Goal: Task Accomplishment & Management: Manage account settings

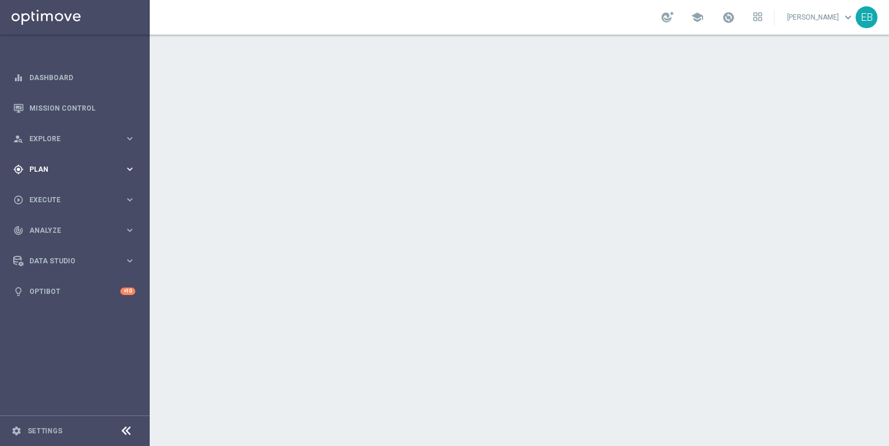
click at [82, 175] on div "gps_fixed Plan keyboard_arrow_right" at bounding box center [74, 169] width 149 height 31
click at [64, 229] on span "Templates" at bounding box center [72, 227] width 82 height 7
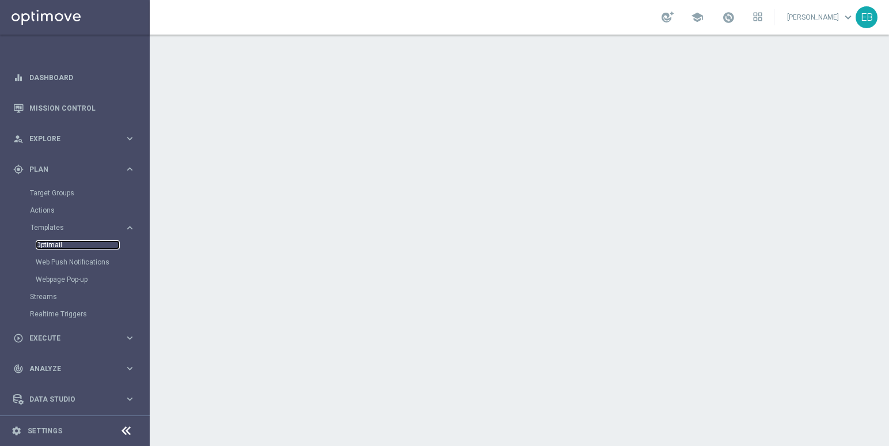
click at [36, 249] on link "Optimail" at bounding box center [78, 244] width 84 height 9
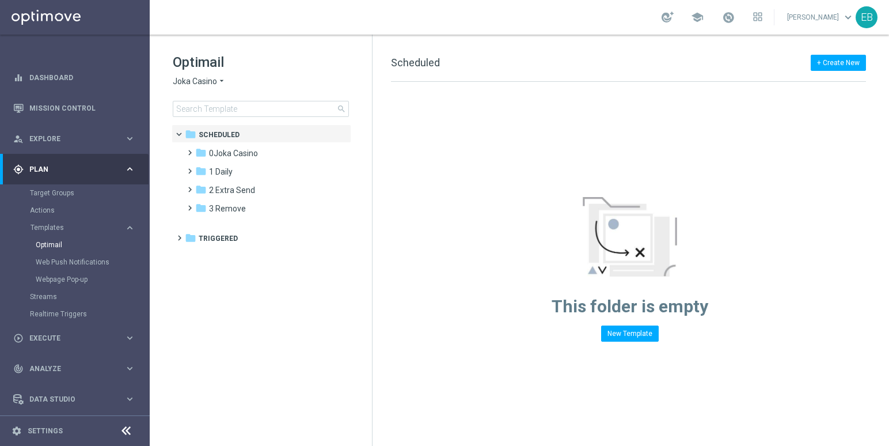
click at [211, 81] on span "Joka Casino" at bounding box center [195, 81] width 44 height 11
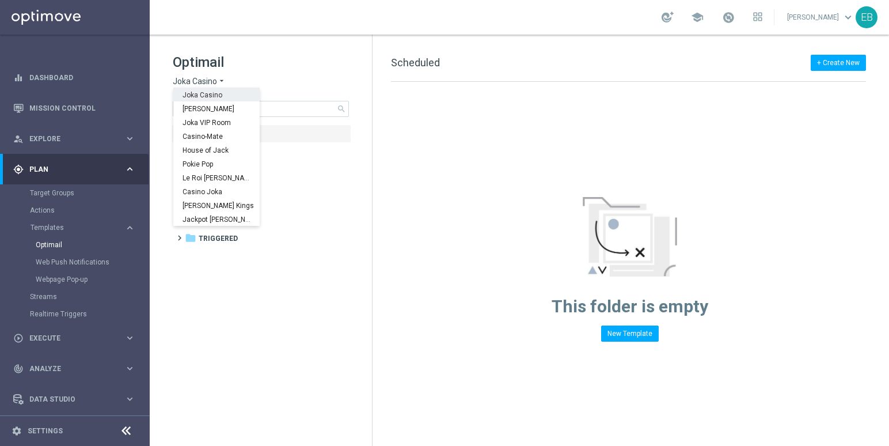
click at [295, 69] on h1 "Optimail" at bounding box center [261, 62] width 176 height 18
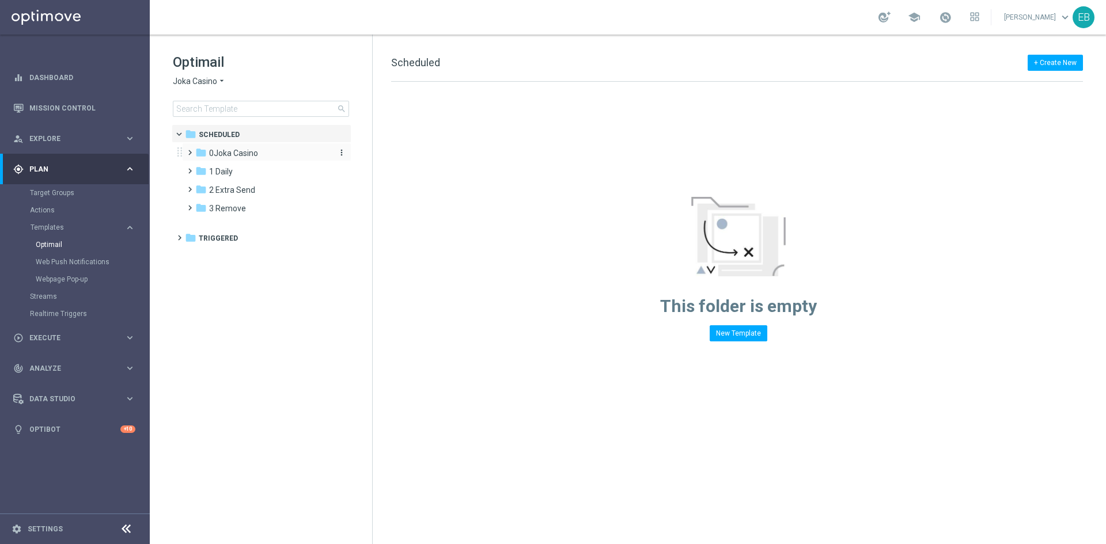
click at [240, 151] on span "0Joka Casino" at bounding box center [233, 153] width 49 height 10
click at [273, 170] on div "folder 1- Daily" at bounding box center [268, 171] width 123 height 13
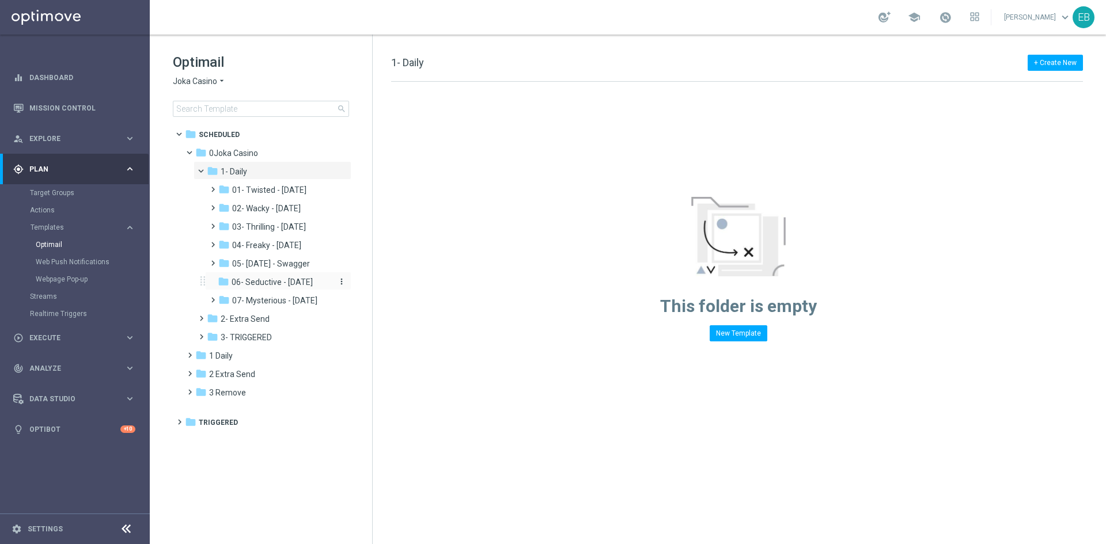
click at [295, 279] on span "06- Seductive - Sunday" at bounding box center [271, 282] width 81 height 10
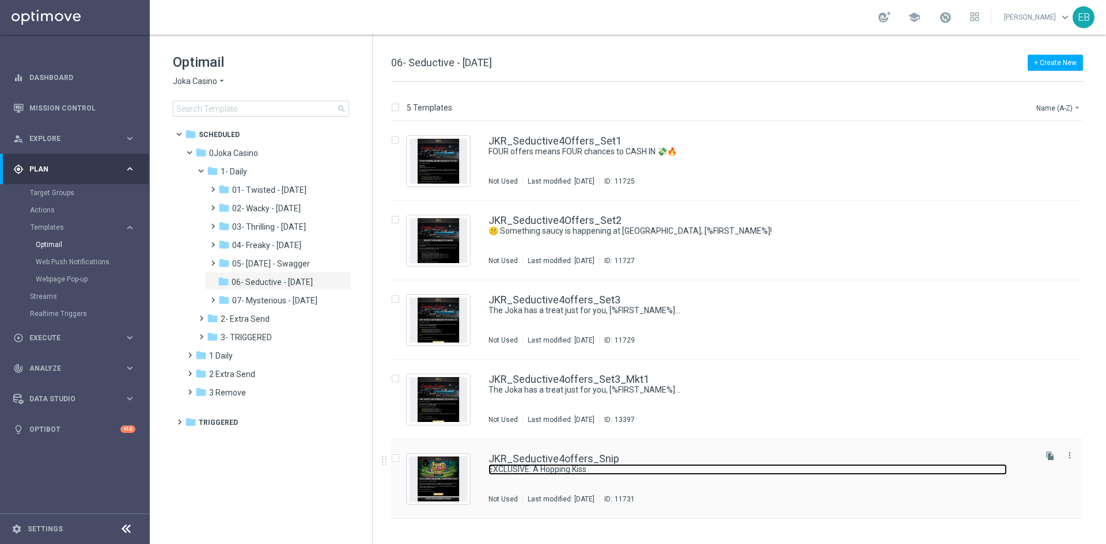
click at [728, 445] on link "EXCLUSIVE: A Hopping Kiss" at bounding box center [747, 469] width 518 height 11
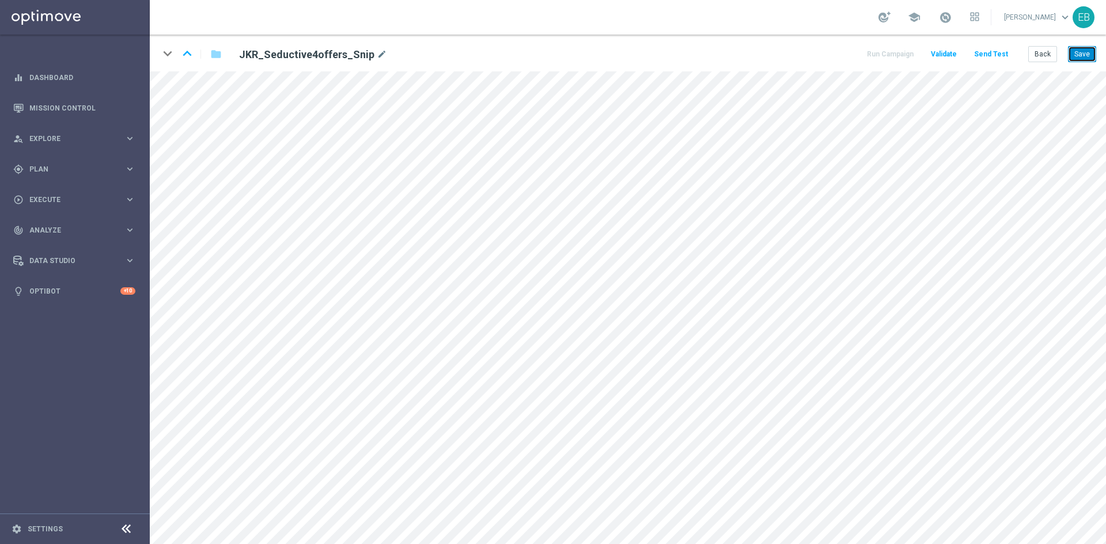
click at [1092, 59] on button "Save" at bounding box center [1082, 54] width 28 height 16
click at [1043, 54] on button "Back" at bounding box center [1042, 54] width 29 height 16
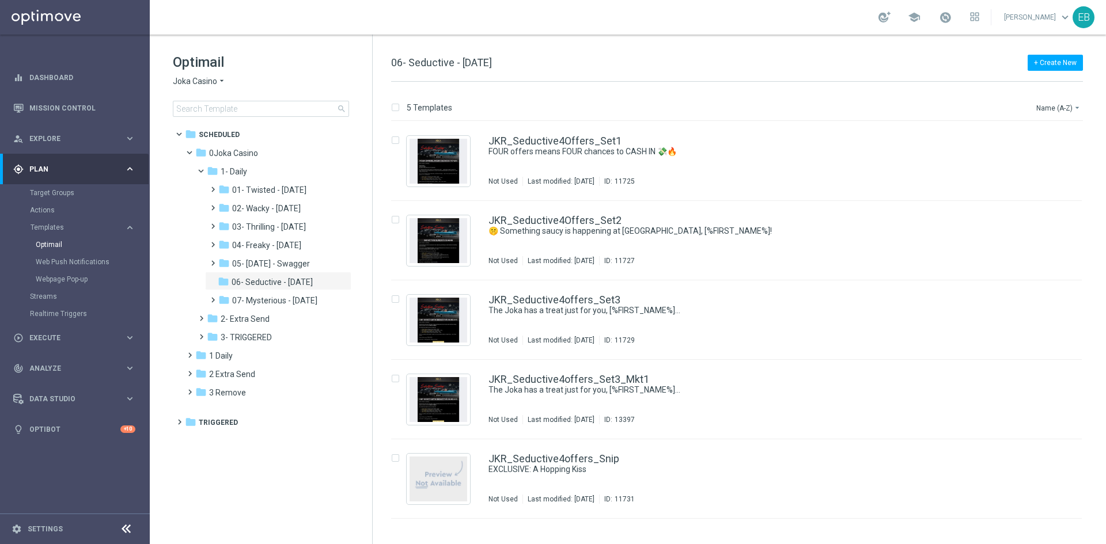
click at [204, 81] on span "Joka Casino" at bounding box center [195, 81] width 44 height 11
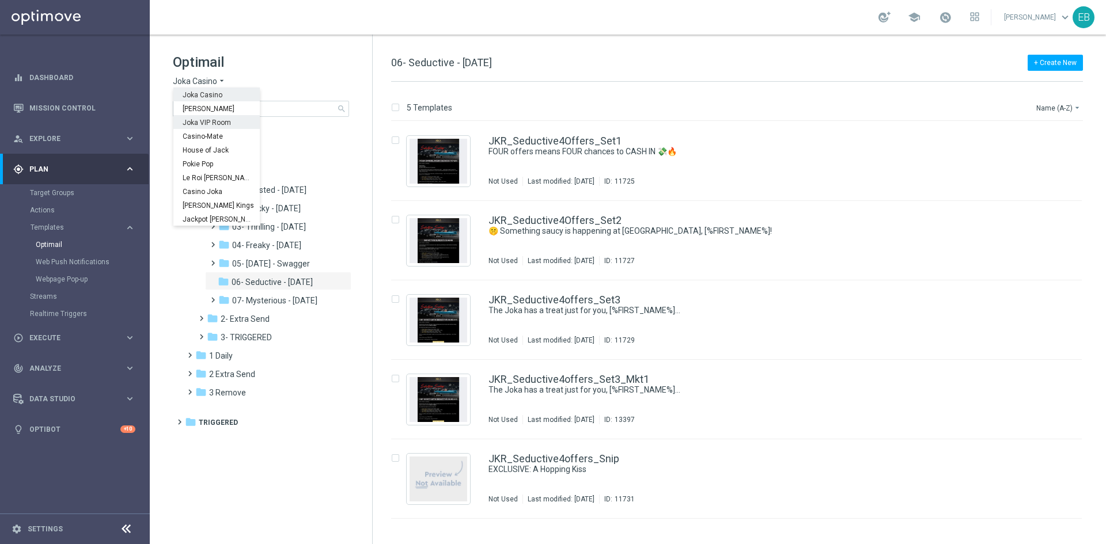
click at [0, 0] on span "Joka VIP Room" at bounding box center [0, 0] width 0 height 0
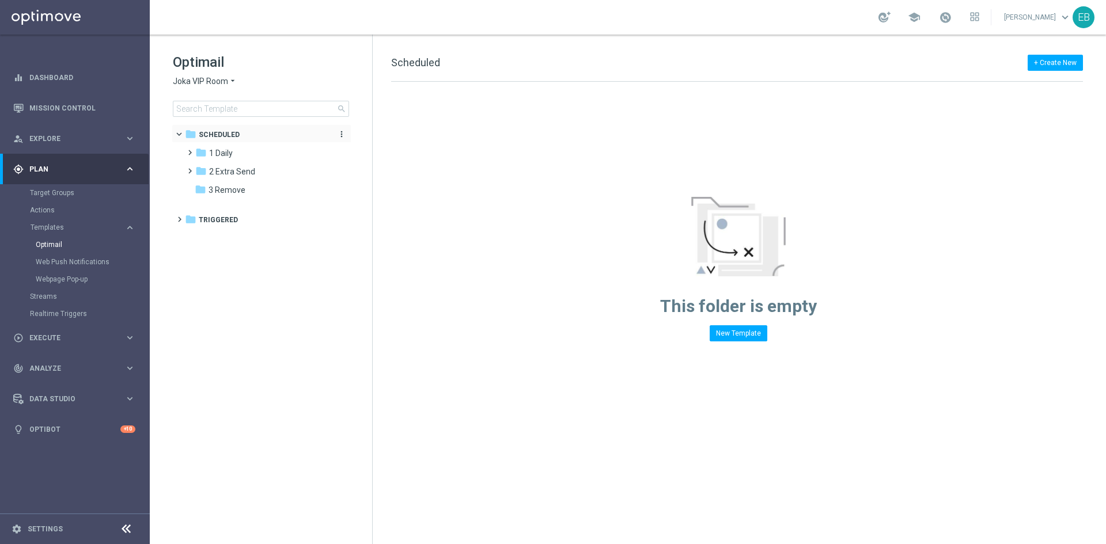
click at [264, 140] on div "folder Scheduled" at bounding box center [255, 134] width 141 height 13
click at [265, 140] on div "folder Scheduled" at bounding box center [255, 134] width 141 height 13
click at [260, 160] on div "folder 1 Daily more_vert" at bounding box center [266, 152] width 169 height 18
click at [275, 151] on div "folder 1 Daily" at bounding box center [261, 153] width 132 height 13
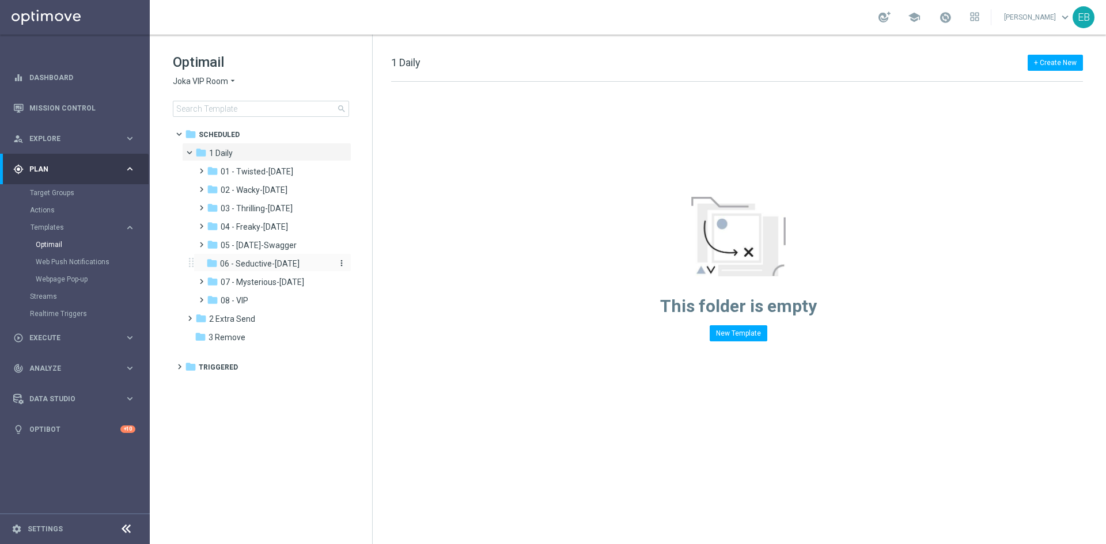
click at [287, 264] on span "06 - Seductive-Sunday" at bounding box center [259, 264] width 79 height 10
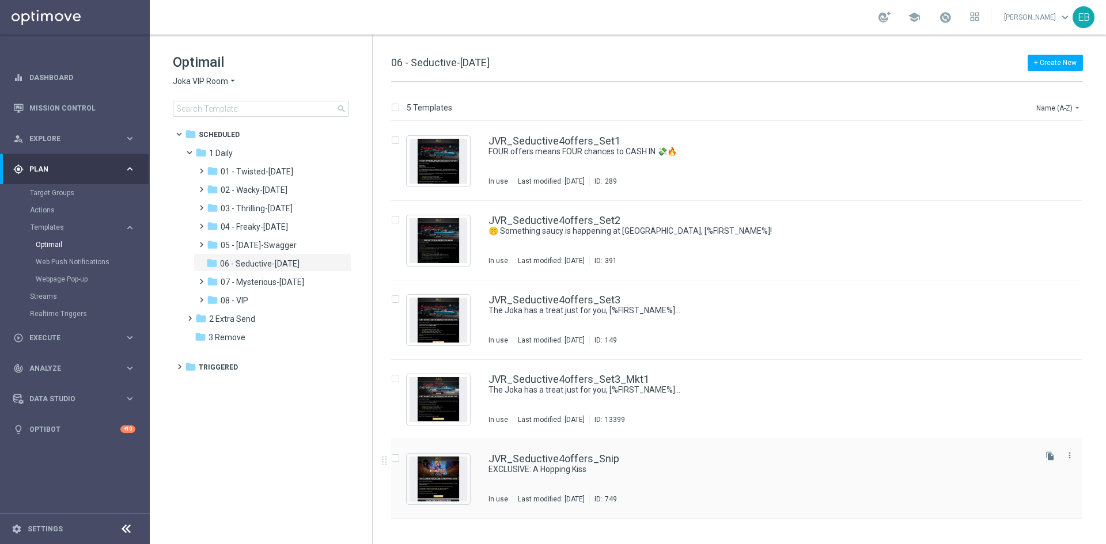
click at [691, 455] on div "JVR_Seductive4offers_Snip" at bounding box center [760, 459] width 545 height 10
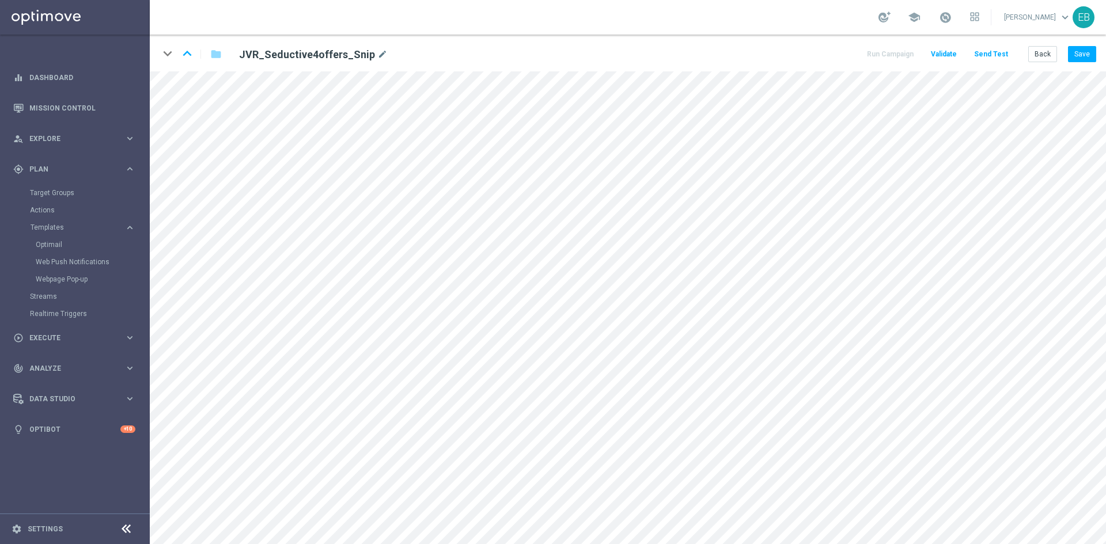
click at [127, 318] on main "equalizer Dashboard Mission Control" at bounding box center [553, 272] width 1106 height 544
click at [1082, 59] on button "Save" at bounding box center [1082, 54] width 28 height 16
click at [1087, 51] on button "Save" at bounding box center [1082, 54] width 28 height 16
click at [1071, 55] on button "Save" at bounding box center [1082, 54] width 28 height 16
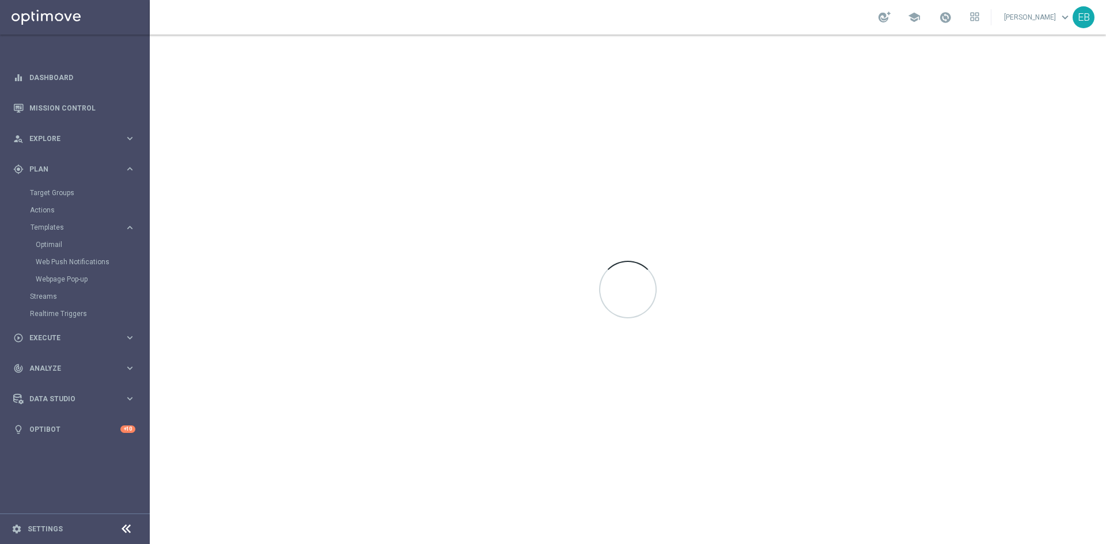
click at [1040, 53] on div at bounding box center [628, 290] width 956 height 510
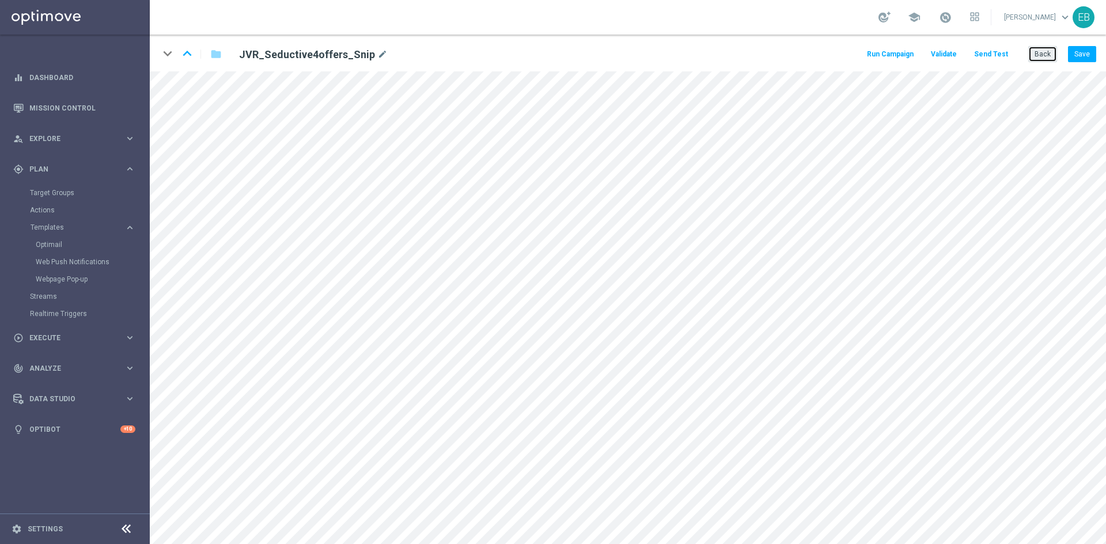
click at [1043, 47] on button "Back" at bounding box center [1042, 54] width 29 height 16
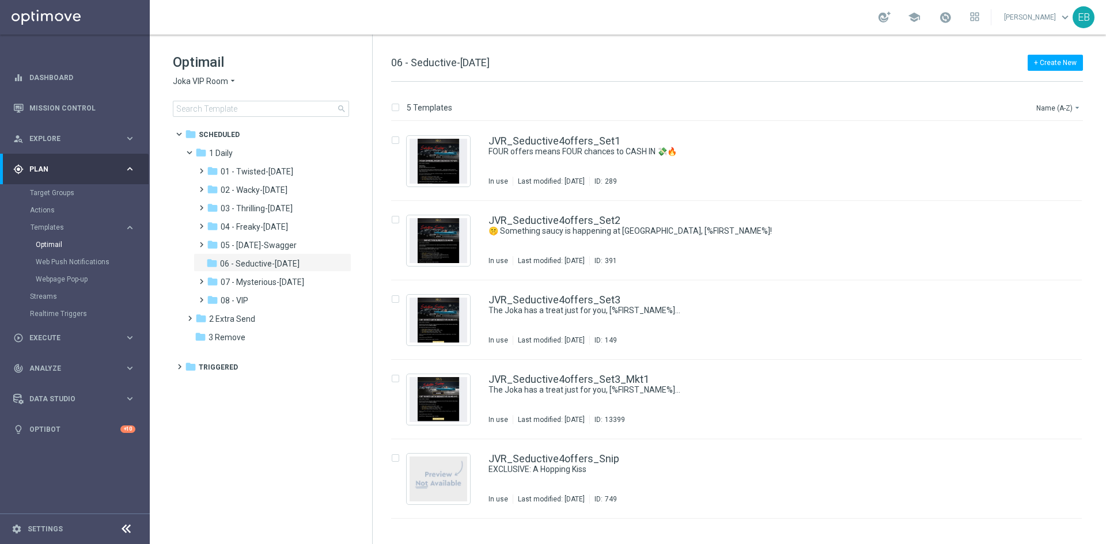
click at [211, 81] on span "Joka VIP Room" at bounding box center [200, 81] width 55 height 11
click at [0, 0] on span "[PERSON_NAME]" at bounding box center [0, 0] width 0 height 0
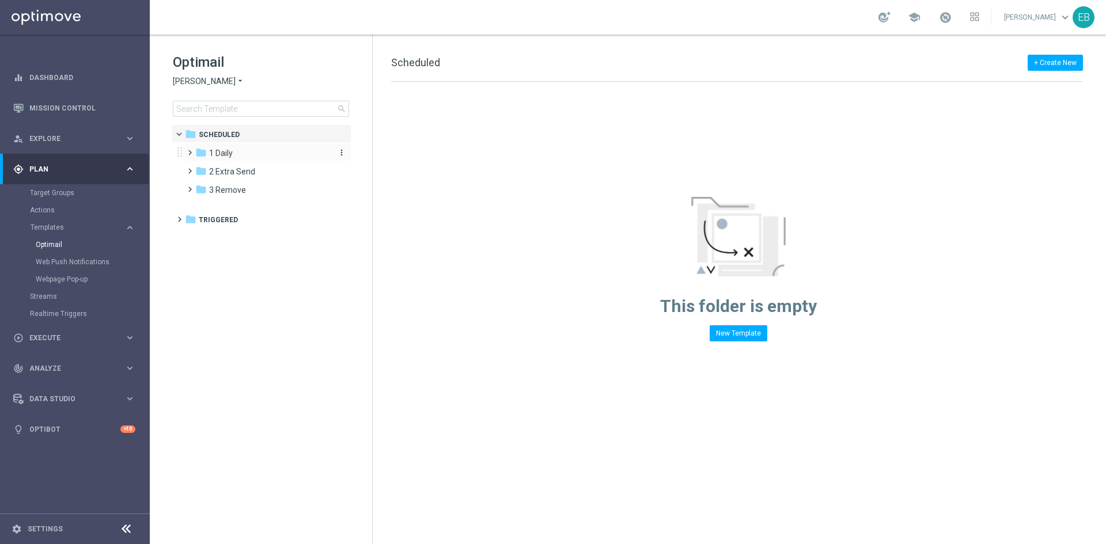
click at [237, 158] on div "folder 1 Daily" at bounding box center [261, 153] width 132 height 13
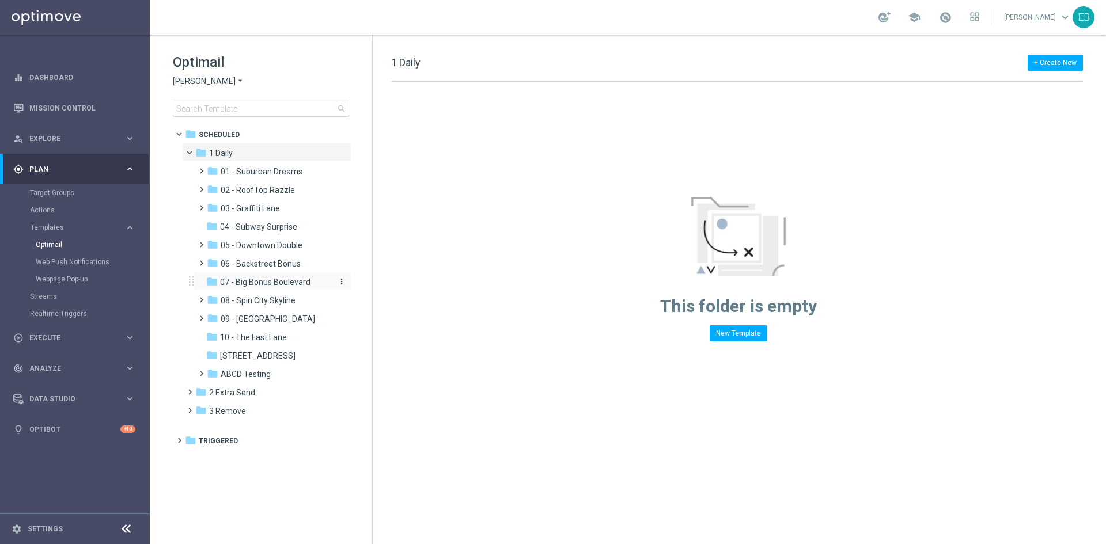
click at [297, 278] on span "07 - Big Bonus Boulevard" at bounding box center [265, 282] width 90 height 10
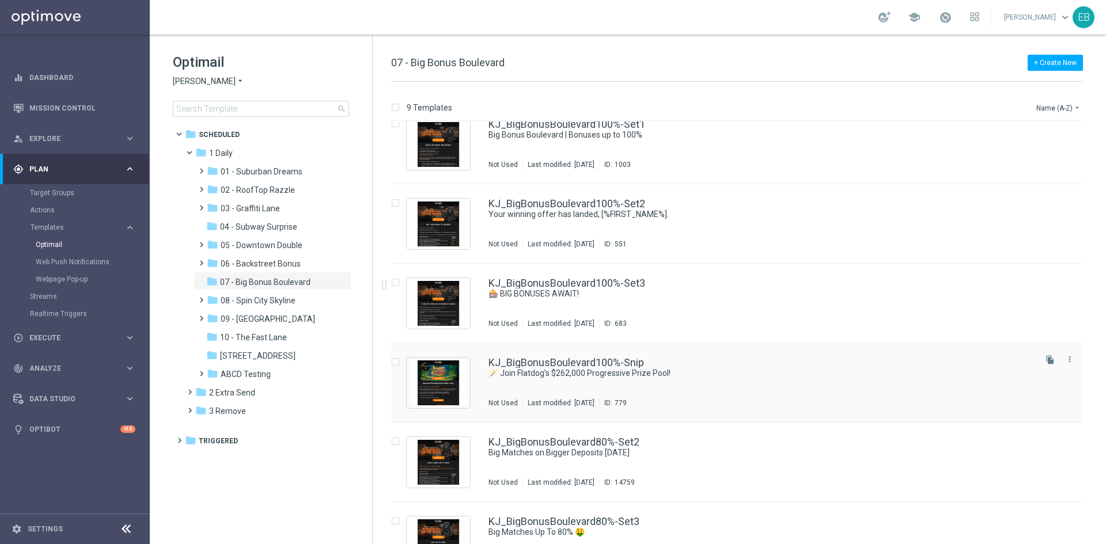
scroll to position [115, 0]
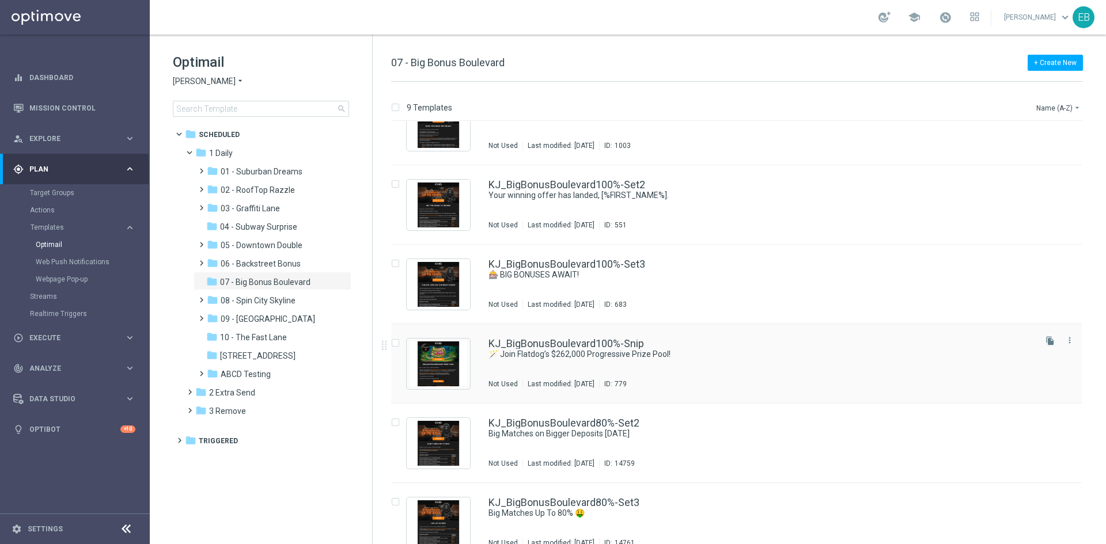
click at [711, 373] on div "KJ_BigBonusBoulevard100%-Snip 🪄 Join Flatdog’s $262,000 Progressive Prize Pool!…" at bounding box center [760, 364] width 545 height 50
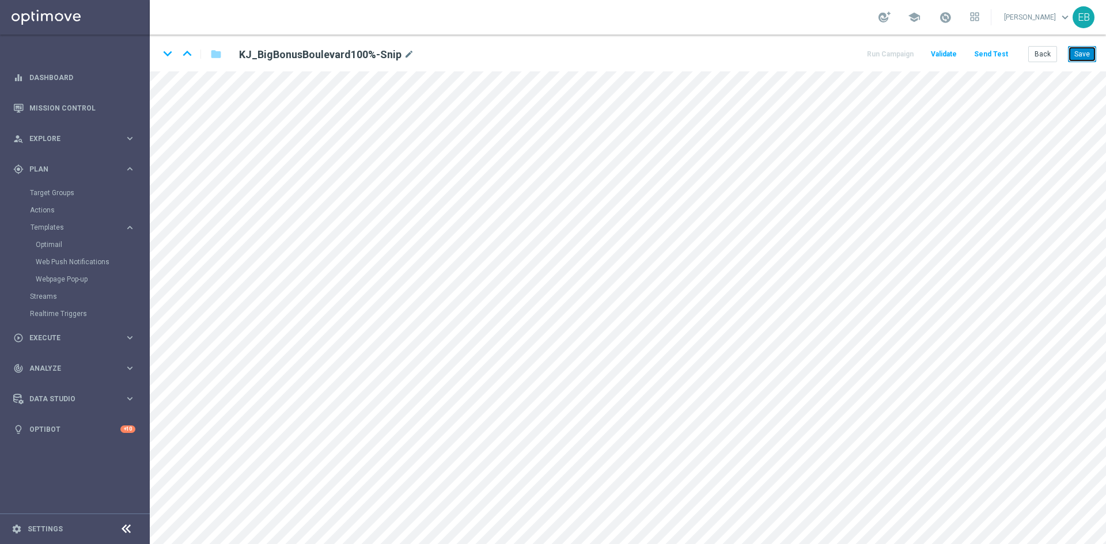
click at [1092, 50] on button "Save" at bounding box center [1082, 54] width 28 height 16
click at [1075, 52] on button "Save" at bounding box center [1082, 54] width 28 height 16
click at [1055, 56] on button "Back" at bounding box center [1042, 54] width 29 height 16
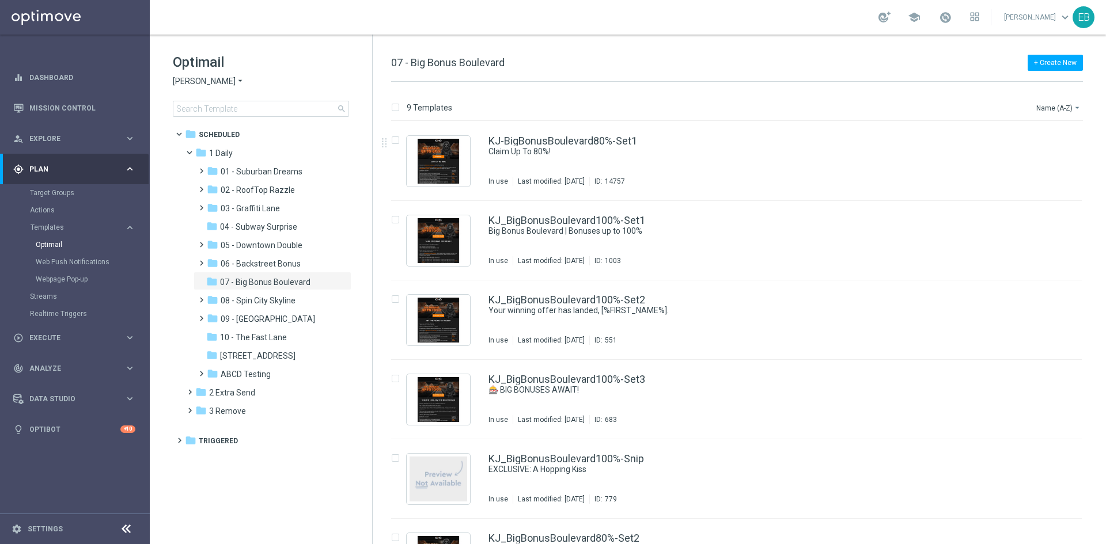
click at [197, 82] on span "[PERSON_NAME]" at bounding box center [204, 81] width 63 height 11
click at [0, 0] on span "[PERSON_NAME] Kings" at bounding box center [0, 0] width 0 height 0
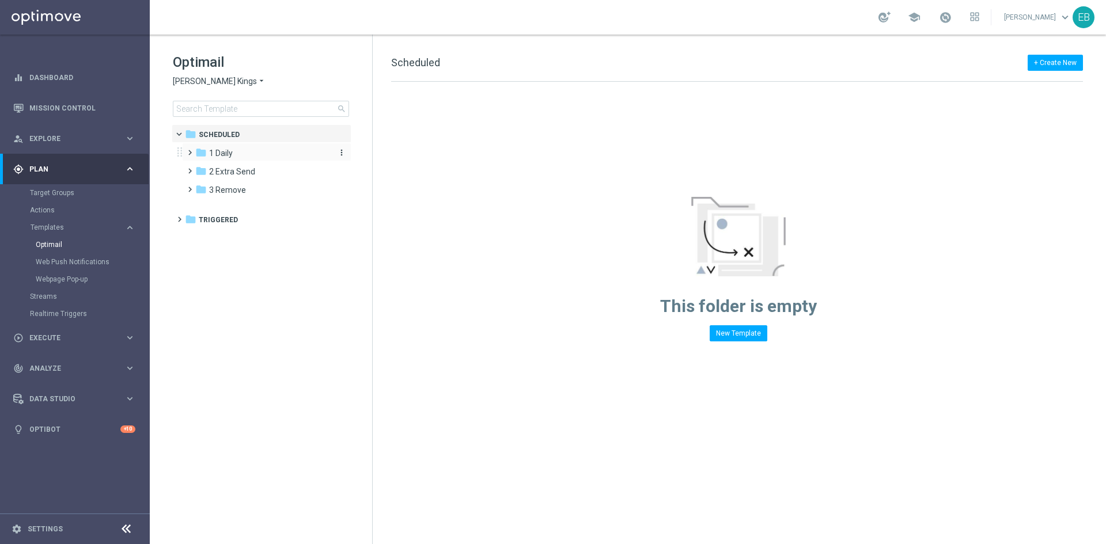
click at [263, 155] on div "folder 1 Daily" at bounding box center [261, 153] width 132 height 13
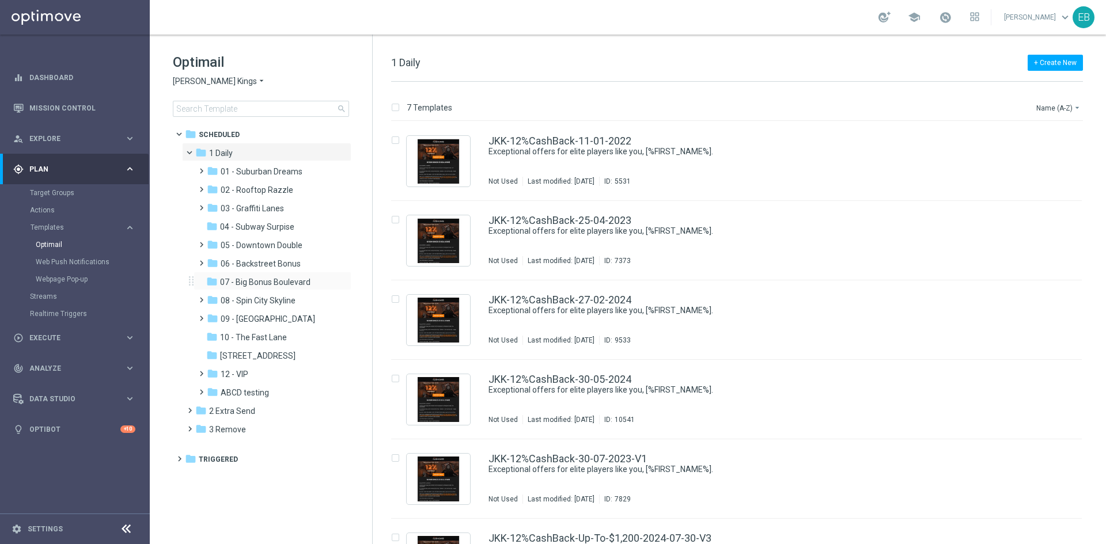
click at [269, 275] on div "folder 07 - Big Bonus Boulevard more_vert" at bounding box center [272, 281] width 158 height 18
click at [264, 279] on span "07 - Big Bonus Boulevard" at bounding box center [265, 282] width 90 height 10
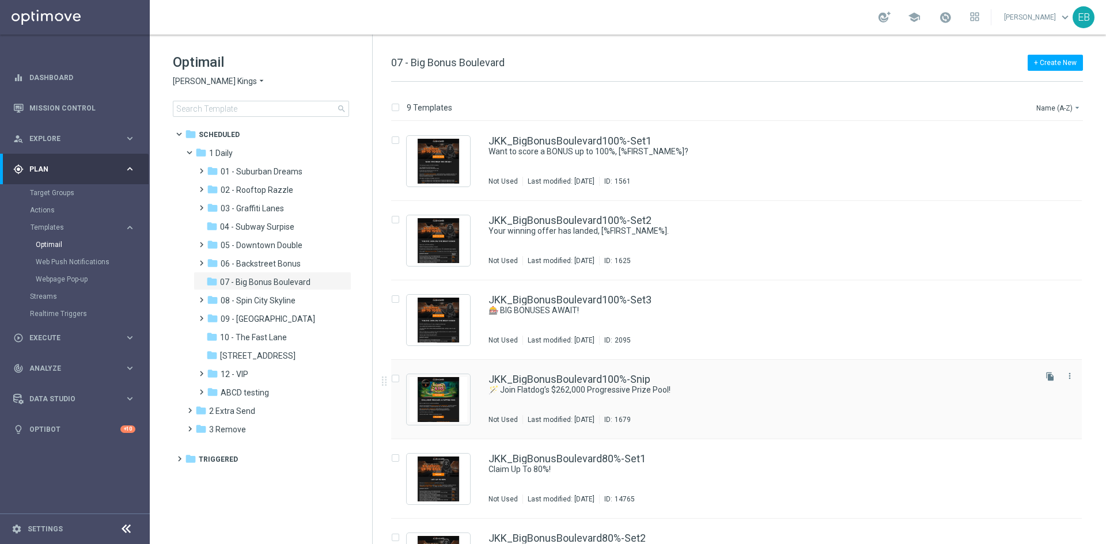
click at [712, 408] on div "JKK_BigBonusBoulevard100%-Snip 🪄 Join Flatdog’s $262,000 Progressive Prize Pool…" at bounding box center [760, 399] width 545 height 50
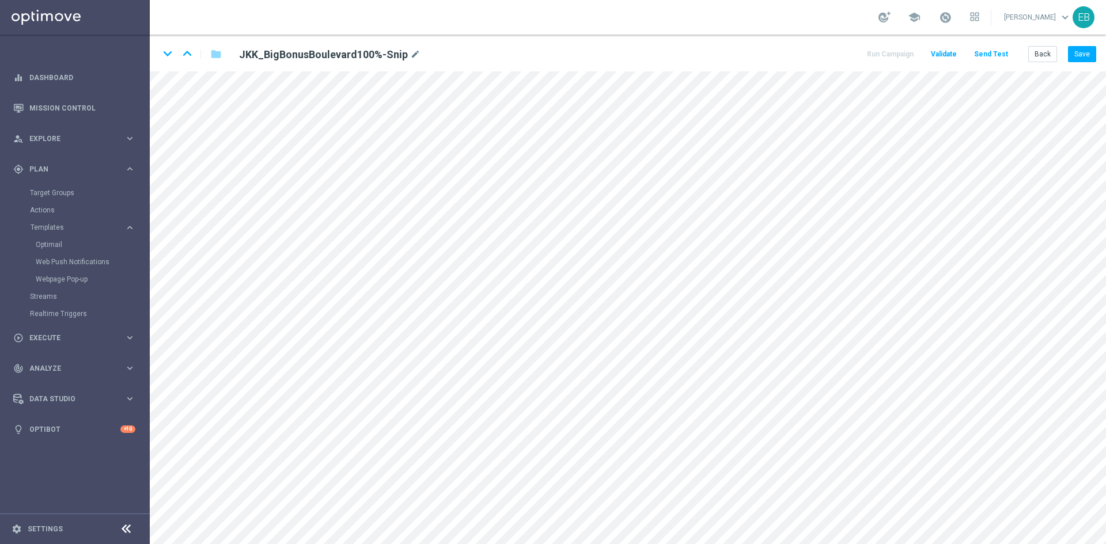
click at [149, 267] on main "equalizer Dashboard Mission Control" at bounding box center [553, 272] width 1106 height 544
click at [1089, 49] on button "Save" at bounding box center [1082, 54] width 28 height 16
click at [1039, 59] on button "Back" at bounding box center [1042, 54] width 29 height 16
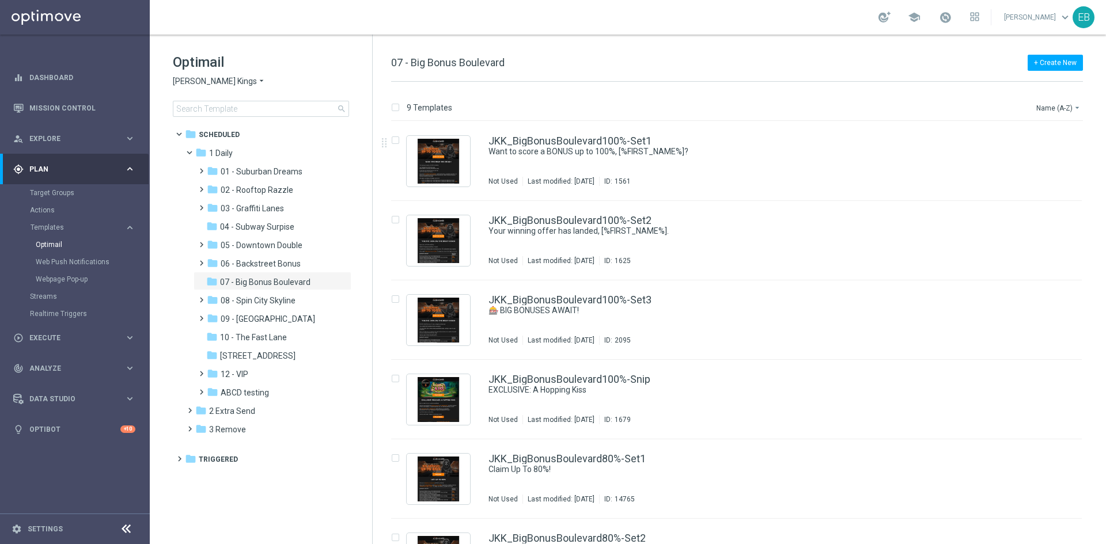
click at [224, 83] on span "[PERSON_NAME] Kings" at bounding box center [215, 81] width 84 height 11
click at [225, 180] on div "Jackpot [PERSON_NAME]" at bounding box center [216, 177] width 86 height 14
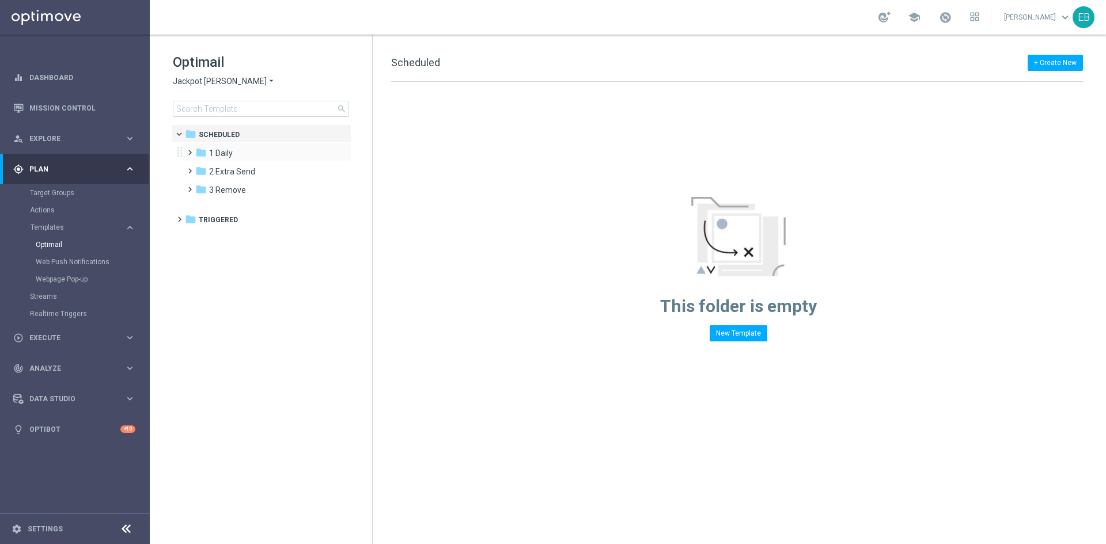
click at [287, 160] on div "folder 1 Daily more_vert" at bounding box center [266, 152] width 169 height 18
click at [258, 155] on div "folder 1 Daily" at bounding box center [261, 153] width 132 height 13
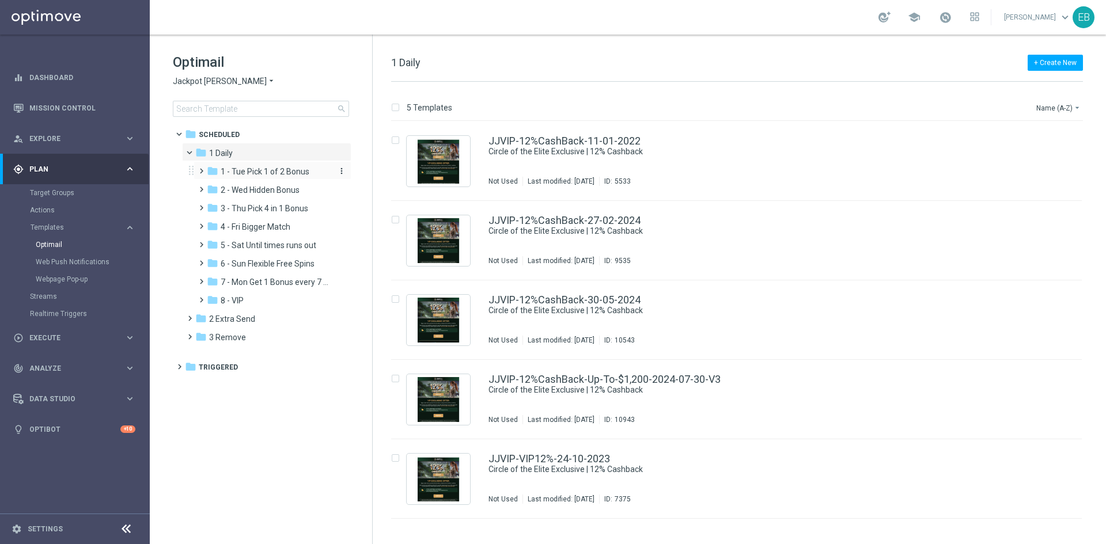
click at [277, 171] on span "1 - Tue Pick 1 of 2 Bonus" at bounding box center [265, 171] width 89 height 10
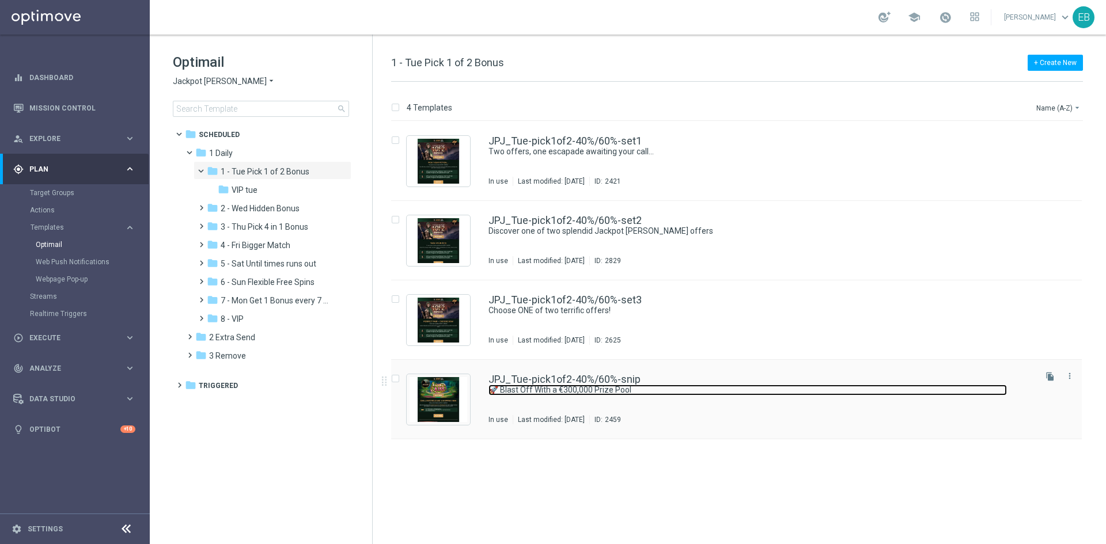
click at [746, 388] on link "🚀 Blast Off With a €300,000 Prize Pool" at bounding box center [747, 390] width 518 height 11
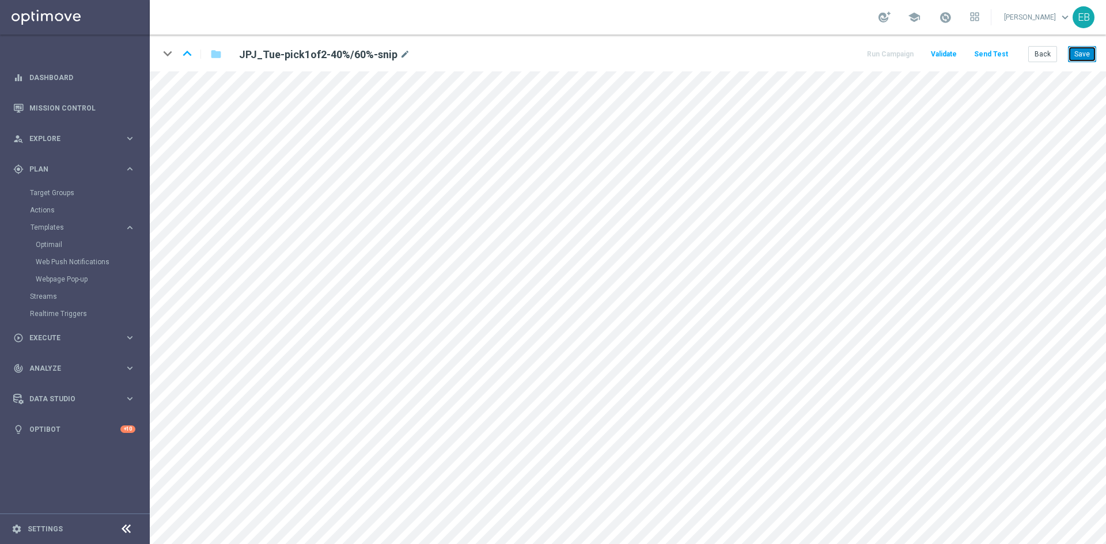
click at [1080, 50] on button "Save" at bounding box center [1082, 54] width 28 height 16
click at [1084, 50] on button "Save" at bounding box center [1082, 54] width 28 height 16
click at [1040, 58] on button "Back" at bounding box center [1042, 54] width 29 height 16
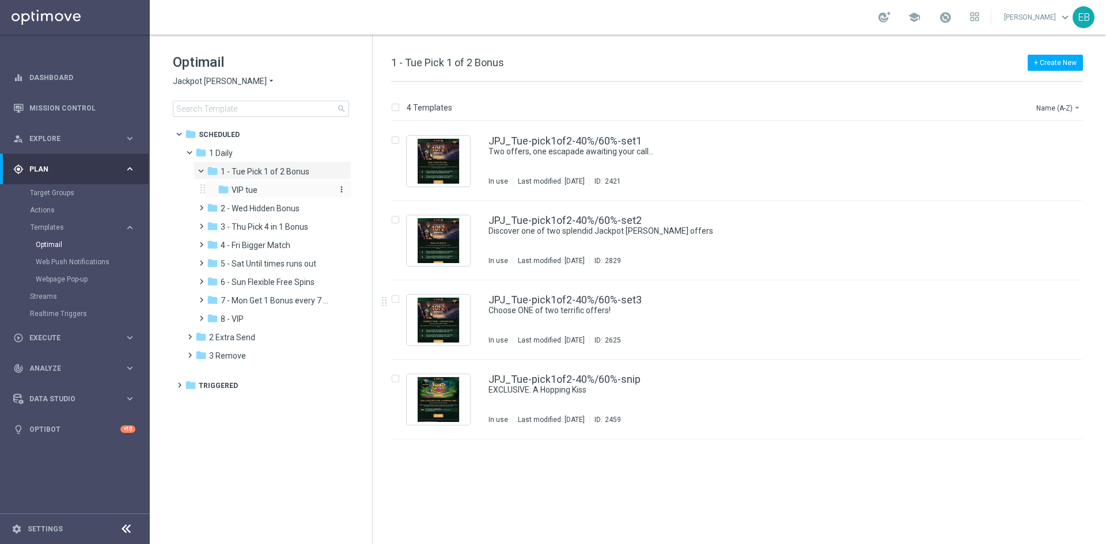
click at [280, 188] on div "folder VIP tue" at bounding box center [274, 190] width 113 height 13
click at [704, 399] on div "JJVIP_Tue-pick1of2-40%/60%-snip 🚀 Blast Off With a €300,000 Prize Pool In use L…" at bounding box center [760, 399] width 545 height 50
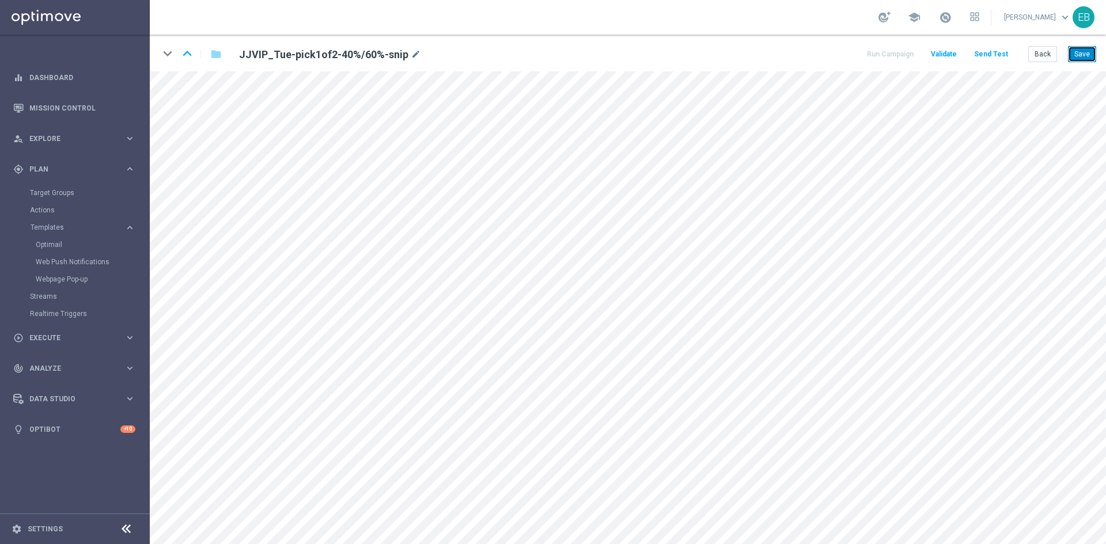
drag, startPoint x: 1084, startPoint y: 52, endPoint x: 1076, endPoint y: 59, distance: 10.6
click at [1082, 52] on button "Save" at bounding box center [1082, 54] width 28 height 16
click at [1079, 56] on button "Save" at bounding box center [1082, 54] width 28 height 16
click at [1046, 57] on button "Back" at bounding box center [1042, 54] width 29 height 16
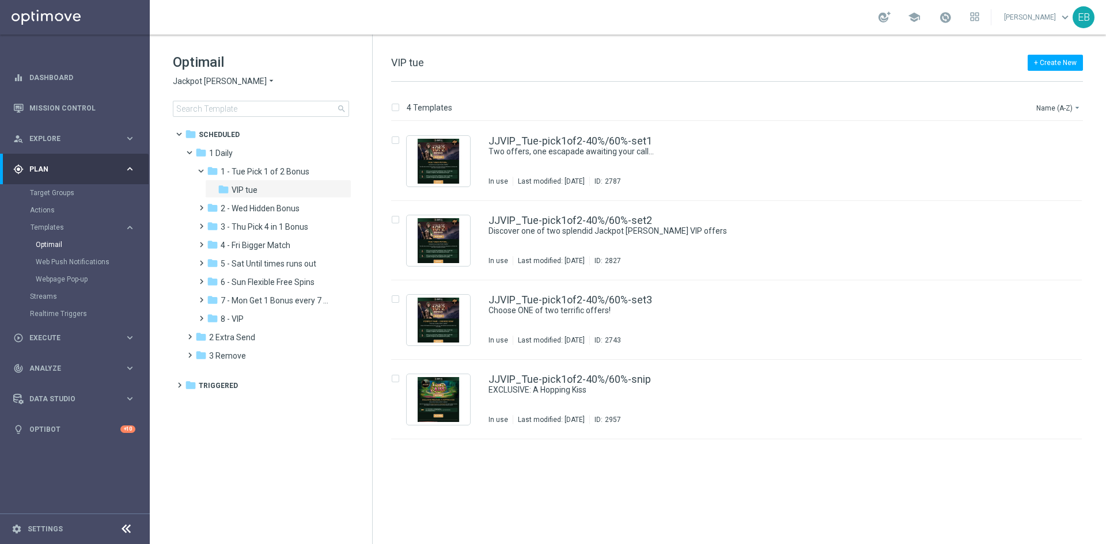
click at [207, 85] on span "Jackpot [PERSON_NAME]" at bounding box center [220, 81] width 94 height 11
click at [0, 0] on span "Wolf Winner" at bounding box center [0, 0] width 0 height 0
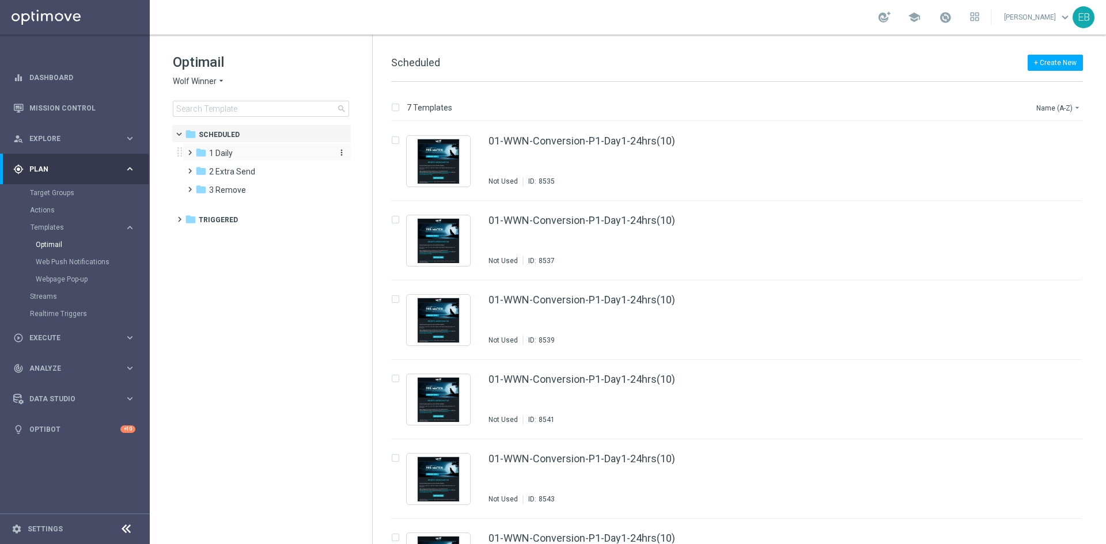
click at [215, 156] on span "1 Daily" at bounding box center [221, 153] width 24 height 10
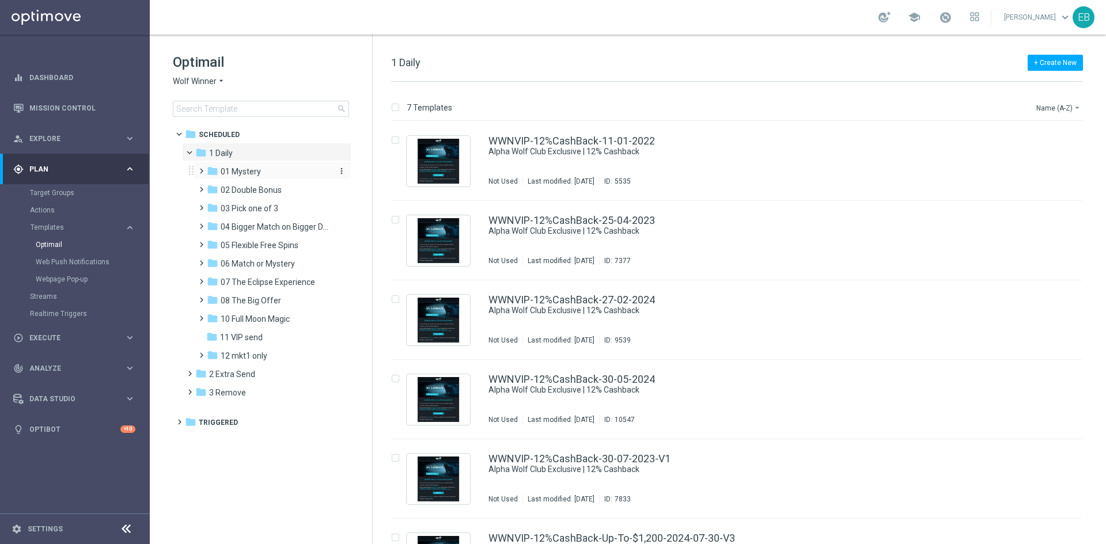
click at [280, 174] on div "folder 01 Mystery" at bounding box center [268, 171] width 123 height 13
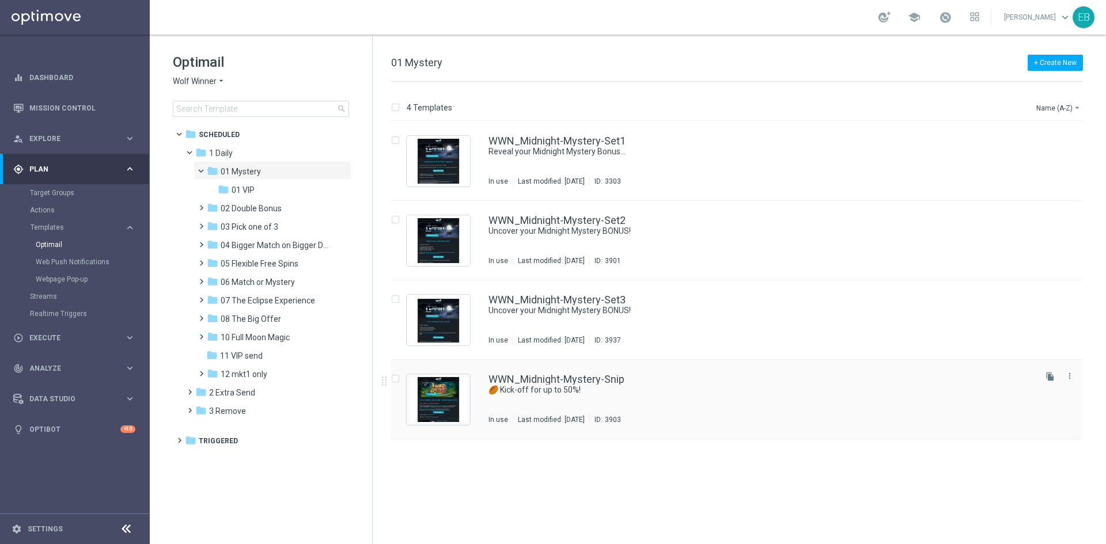
click at [745, 376] on div "WWN_Midnight-Mystery-Snip" at bounding box center [760, 379] width 545 height 10
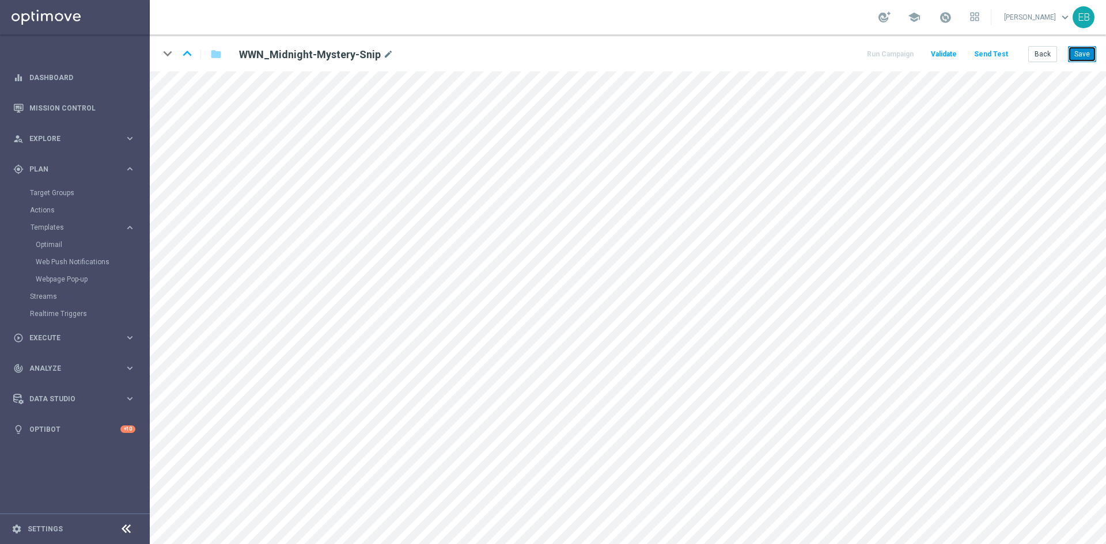
click at [1082, 56] on button "Save" at bounding box center [1082, 54] width 28 height 16
click at [1085, 55] on button "Save" at bounding box center [1082, 54] width 28 height 16
click at [1047, 51] on button "Back" at bounding box center [1042, 54] width 29 height 16
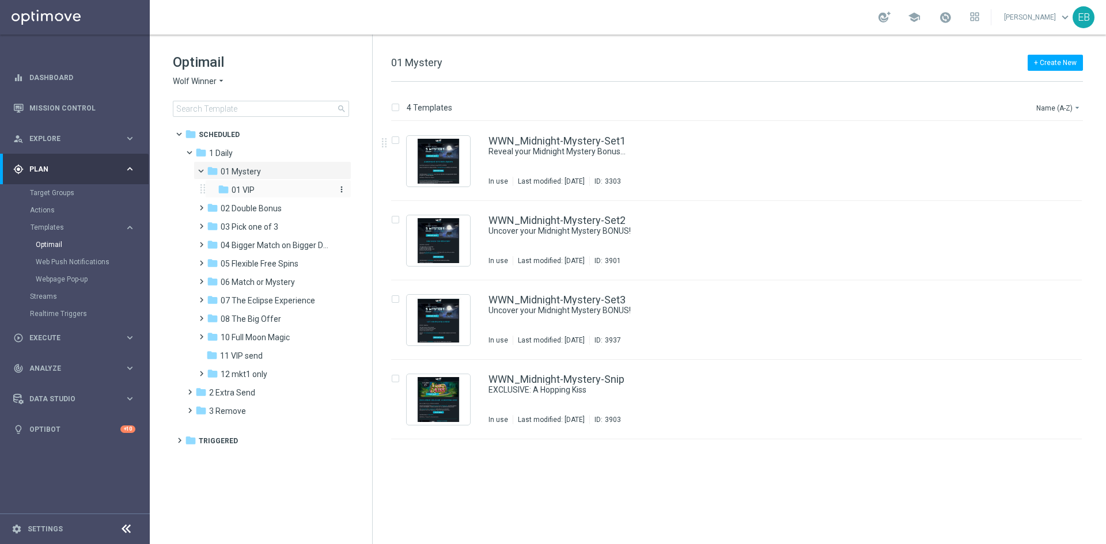
click at [283, 192] on div "folder 01 VIP" at bounding box center [274, 190] width 113 height 13
click at [711, 405] on div "WWNVIP_Midnight-Mystery-Snip 🏉 Kick-off for up to 50%! In use Last modified: Tu…" at bounding box center [760, 399] width 545 height 50
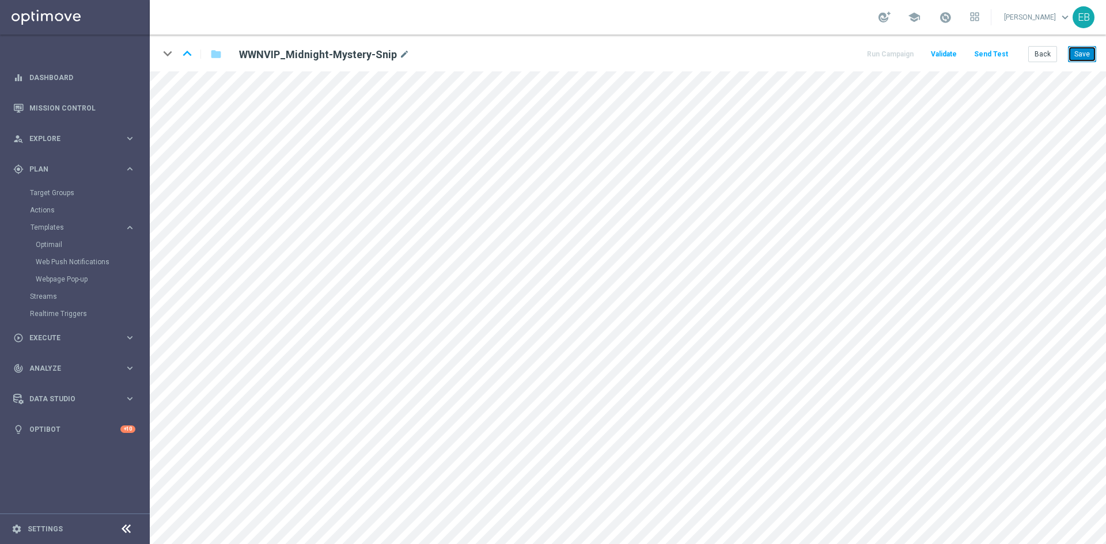
click at [1071, 56] on button "Save" at bounding box center [1082, 54] width 28 height 16
click at [1081, 51] on button "Save" at bounding box center [1082, 54] width 28 height 16
click at [1080, 51] on button "Save" at bounding box center [1082, 54] width 28 height 16
click at [1037, 58] on button "Back" at bounding box center [1042, 54] width 29 height 16
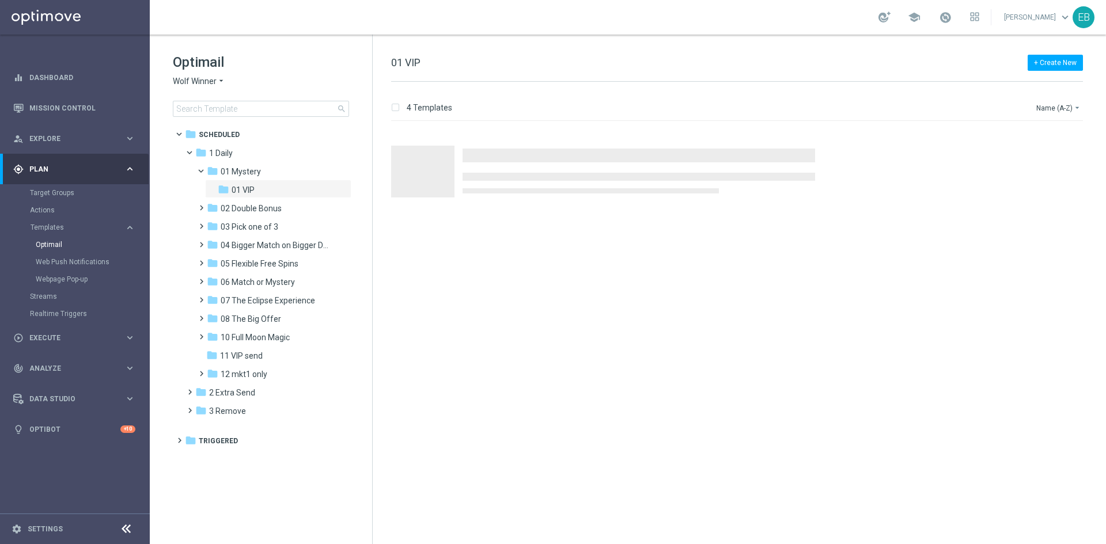
click at [209, 84] on span "Wolf Winner" at bounding box center [195, 81] width 44 height 11
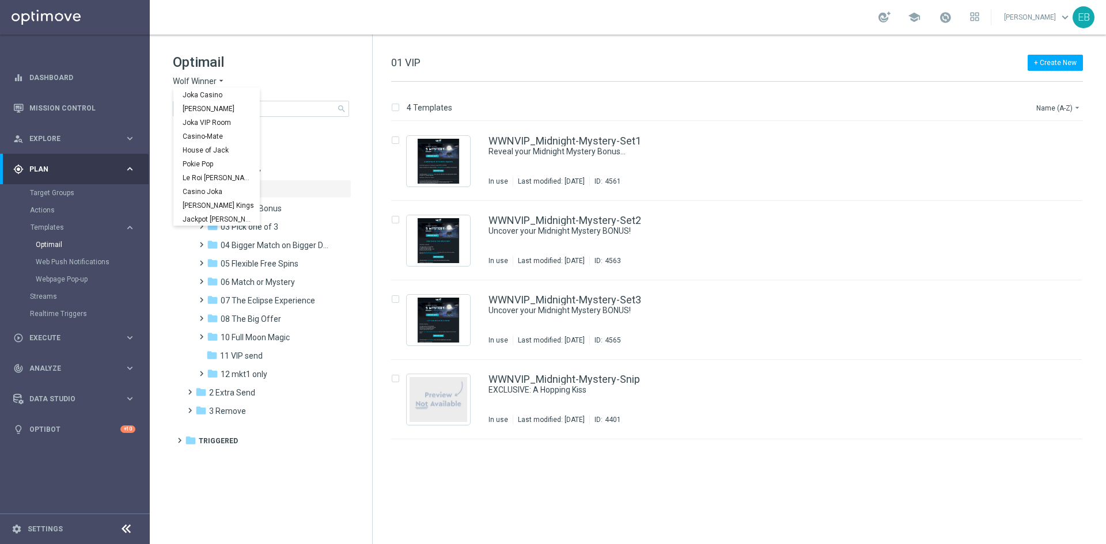
scroll to position [41, 0]
click at [214, 199] on div "Stellar Spins" at bounding box center [216, 205] width 86 height 14
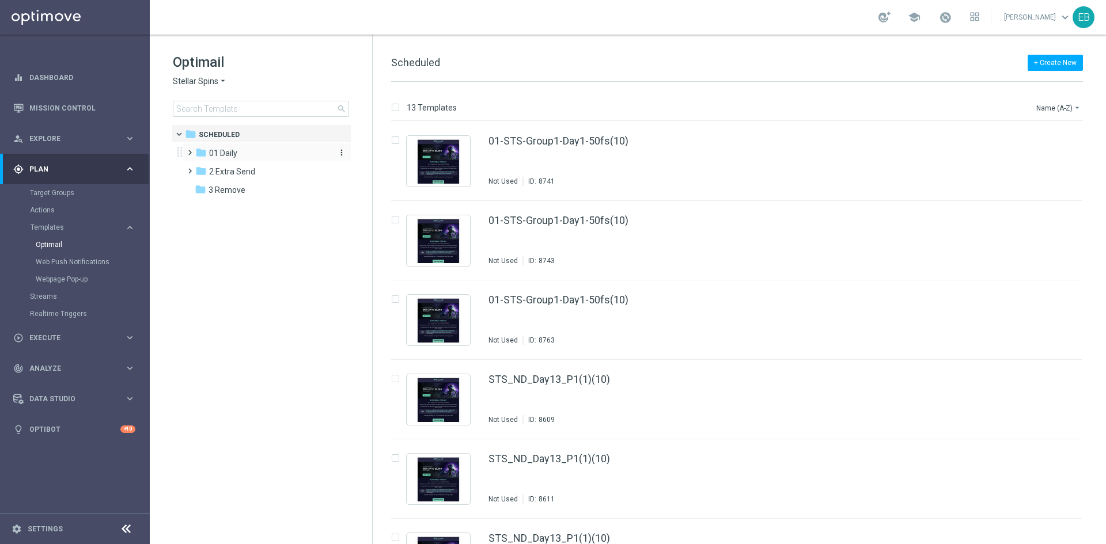
click at [239, 151] on div "folder 01 Daily" at bounding box center [261, 153] width 132 height 13
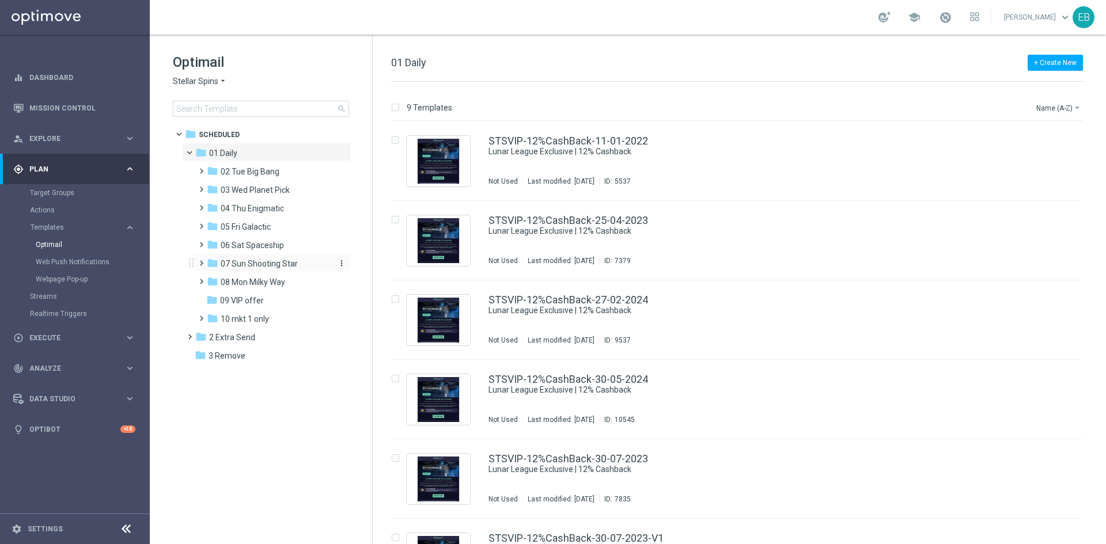
click at [291, 259] on span "07 Sun Shooting Star" at bounding box center [259, 264] width 77 height 10
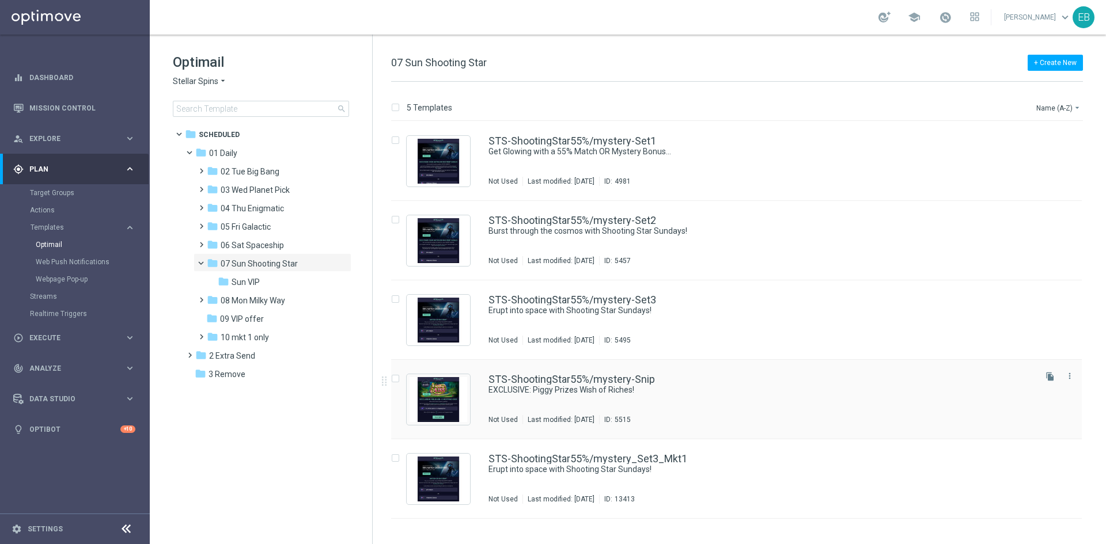
click at [772, 407] on div "STS-ShootingStar55%/mystery-Snip EXCLUSIVE: Piggy Prizes Wish of Riches! Not Us…" at bounding box center [760, 399] width 545 height 50
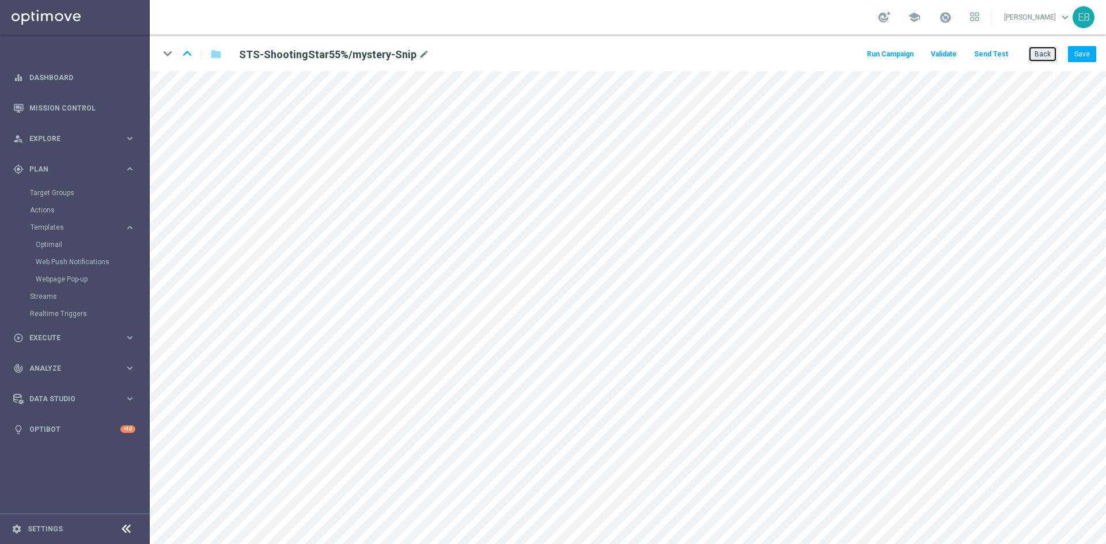
click at [1049, 51] on button "Back" at bounding box center [1042, 54] width 29 height 16
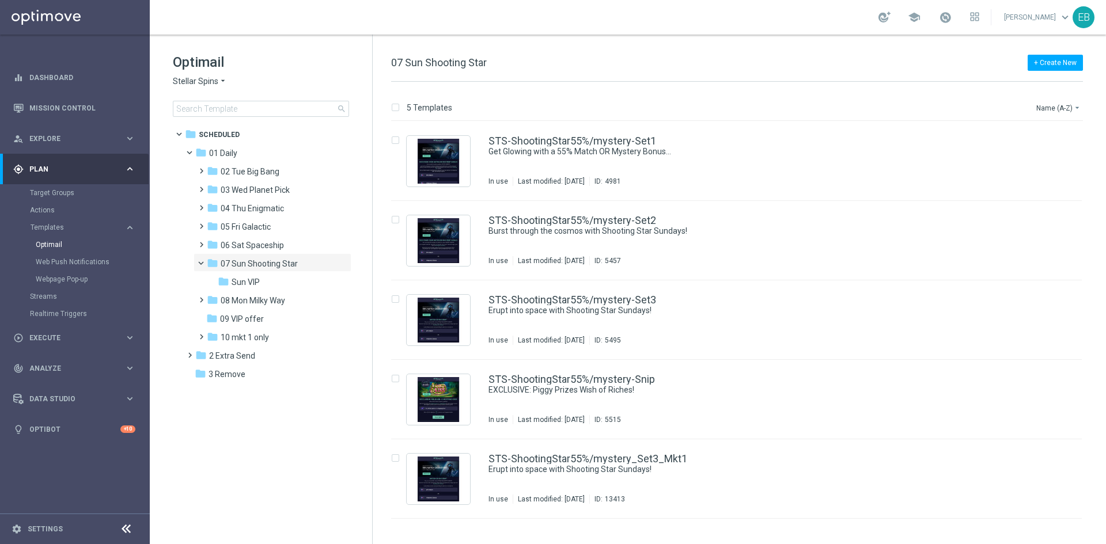
click at [202, 81] on span "Stellar Spins" at bounding box center [195, 81] width 45 height 11
click at [224, 180] on div "Jackpot [PERSON_NAME]" at bounding box center [216, 177] width 86 height 14
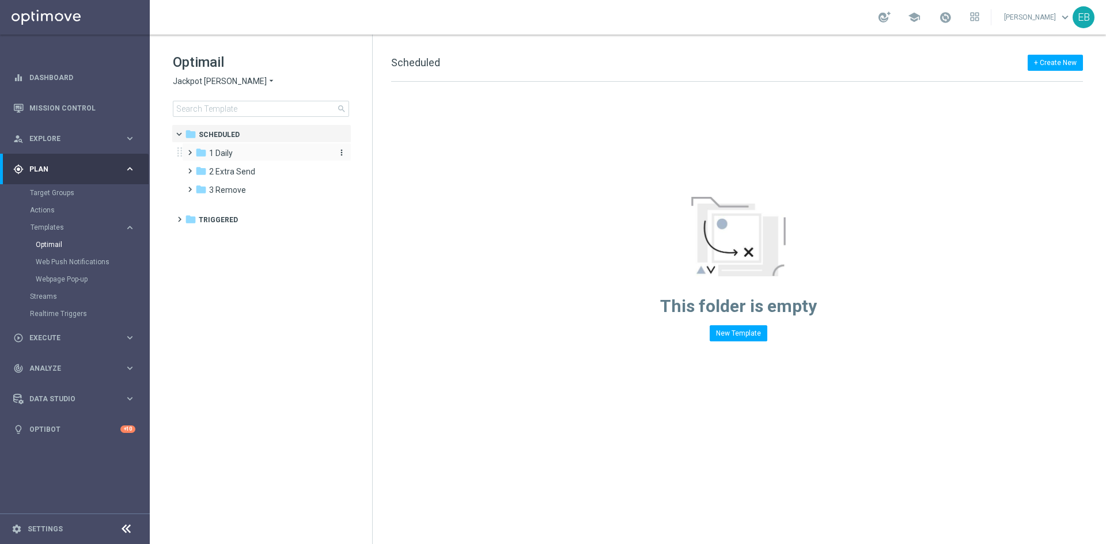
click at [230, 147] on div "folder 1 Daily" at bounding box center [261, 153] width 132 height 13
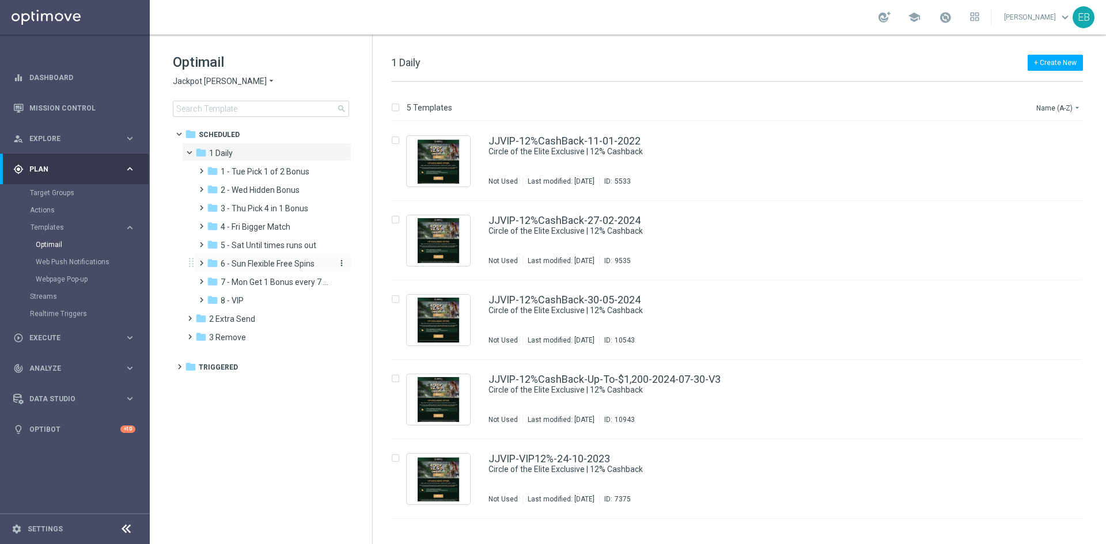
click at [272, 268] on span "6 - Sun Flexible Free Spins" at bounding box center [268, 264] width 94 height 10
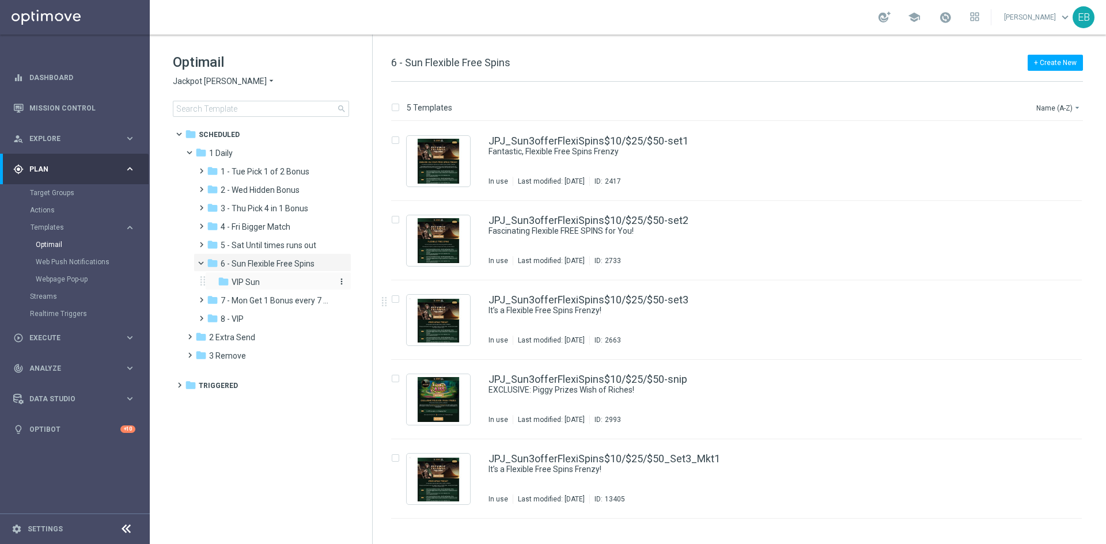
click at [308, 280] on div "folder VIP Sun" at bounding box center [274, 282] width 113 height 13
click at [264, 305] on span "7 - Mon Get 1 Bonus every 7 Hours" at bounding box center [275, 300] width 109 height 10
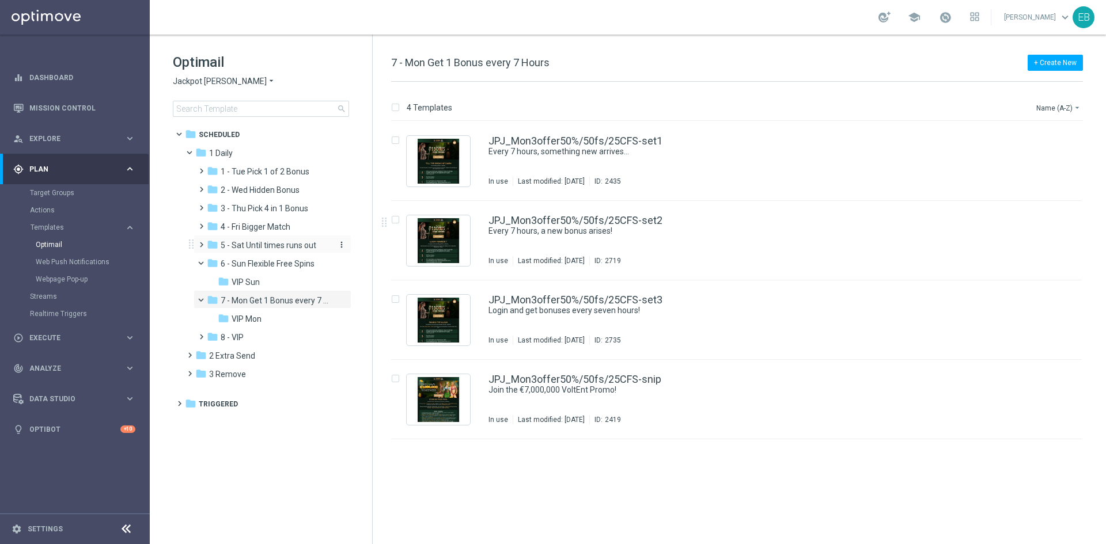
click at [269, 242] on span "5 - Sat Until times runs out" at bounding box center [269, 245] width 96 height 10
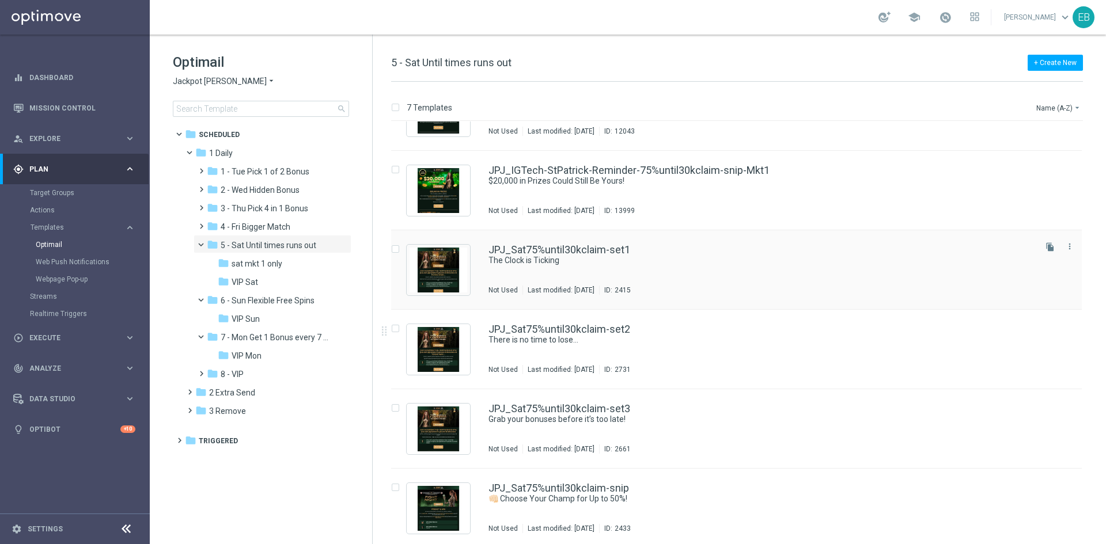
scroll to position [134, 0]
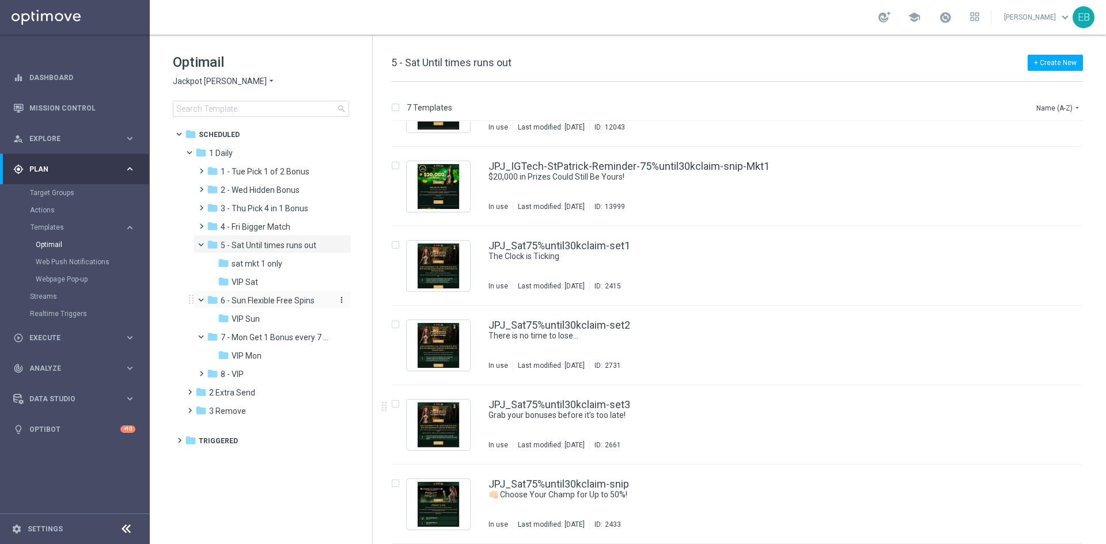
click at [258, 299] on span "6 - Sun Flexible Free Spins" at bounding box center [268, 300] width 94 height 10
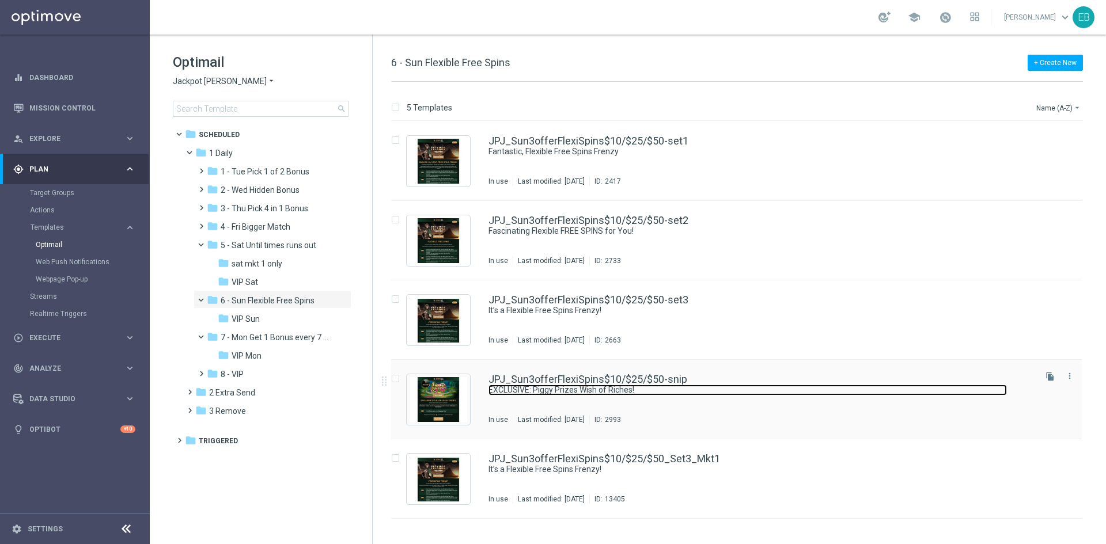
click at [729, 391] on link "EXCLUSIVE: Piggy Prizes Wish of Riches!" at bounding box center [747, 390] width 518 height 11
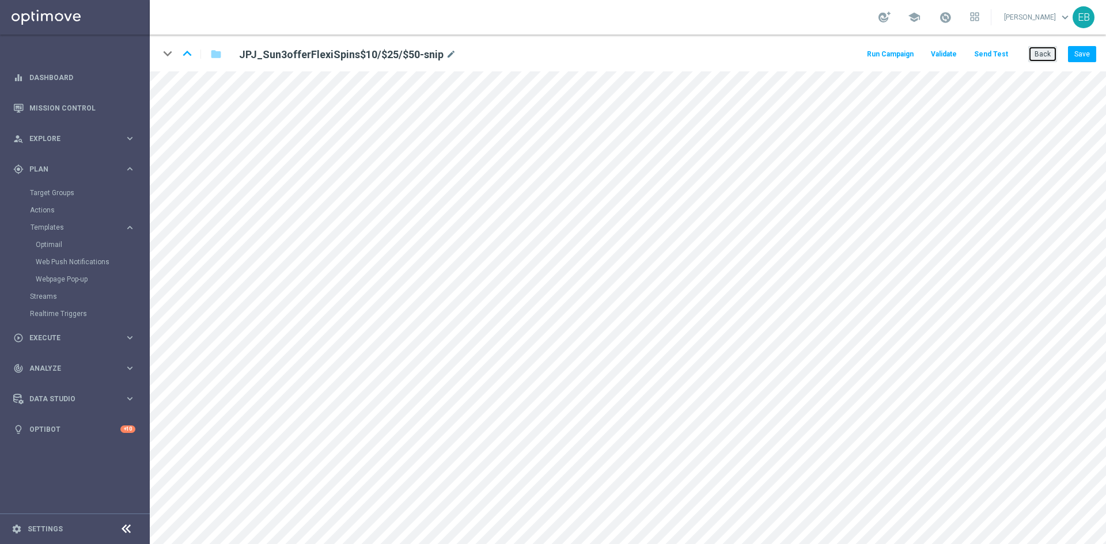
click at [1048, 54] on button "Back" at bounding box center [1042, 54] width 29 height 16
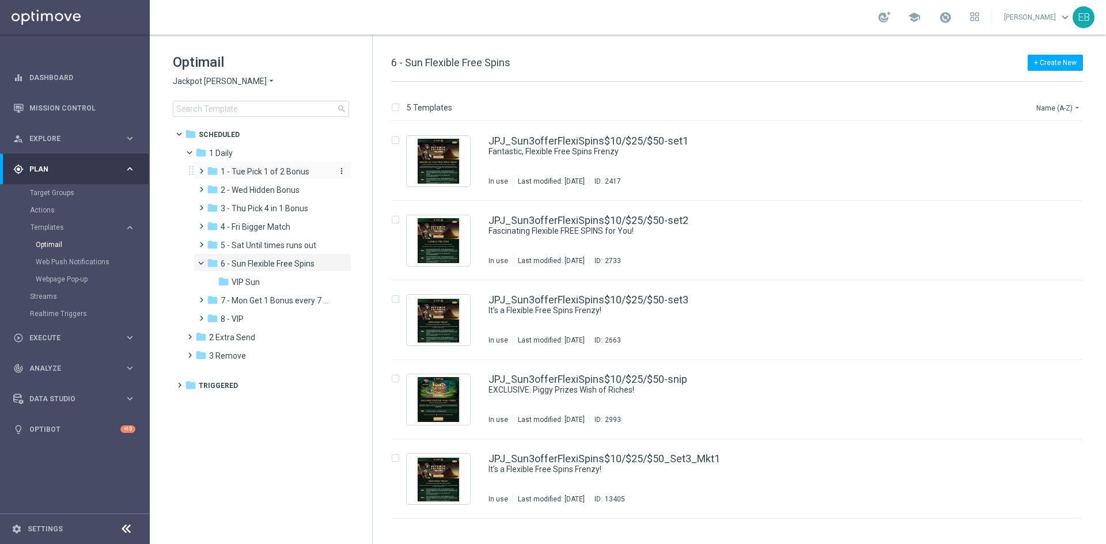
click at [261, 168] on span "1 - Tue Pick 1 of 2 Bonus" at bounding box center [265, 171] width 89 height 10
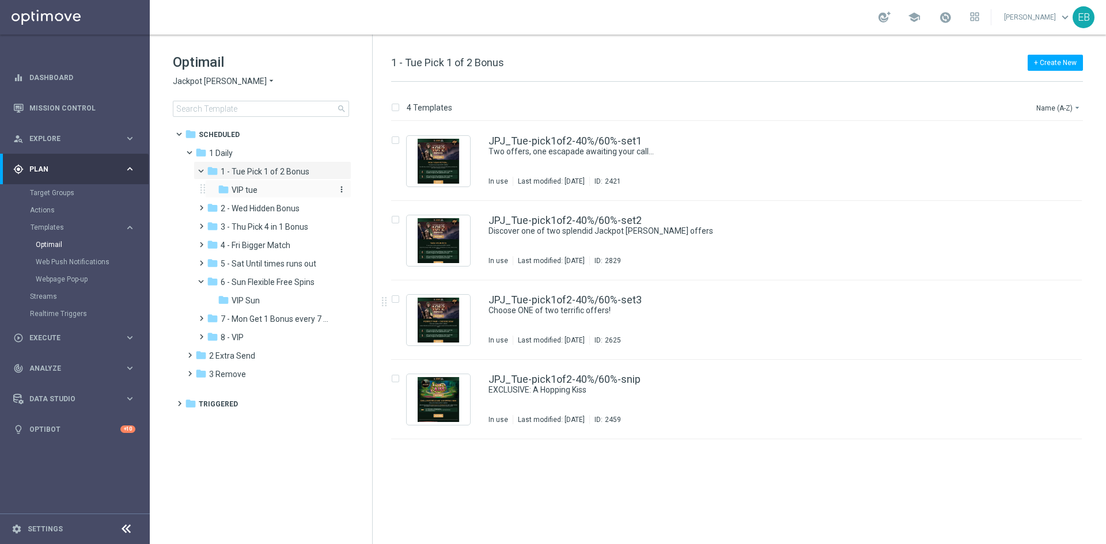
click at [276, 185] on div "folder VIP tue" at bounding box center [274, 190] width 113 height 13
click at [265, 170] on span "1 - Tue Pick 1 of 2 Bonus" at bounding box center [265, 171] width 89 height 10
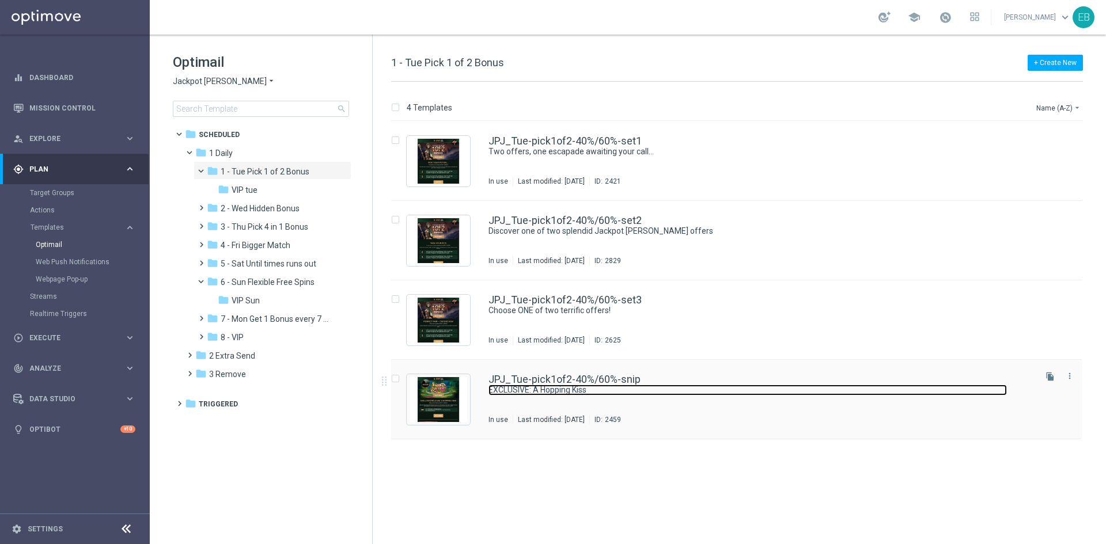
click at [742, 392] on link "EXCLUSIVE: A Hopping Kiss" at bounding box center [747, 390] width 518 height 11
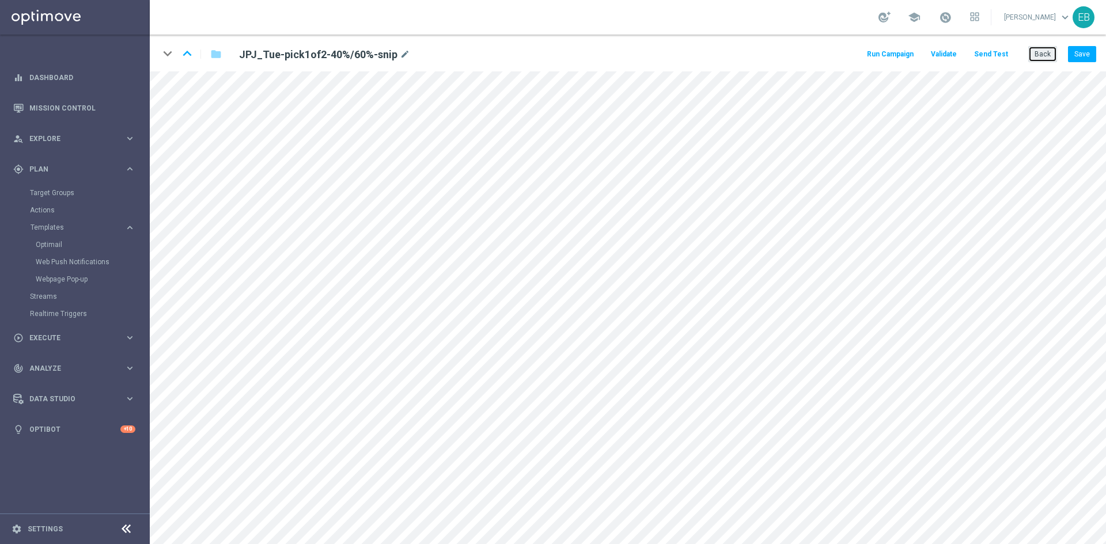
click at [1053, 54] on button "Back" at bounding box center [1042, 54] width 29 height 16
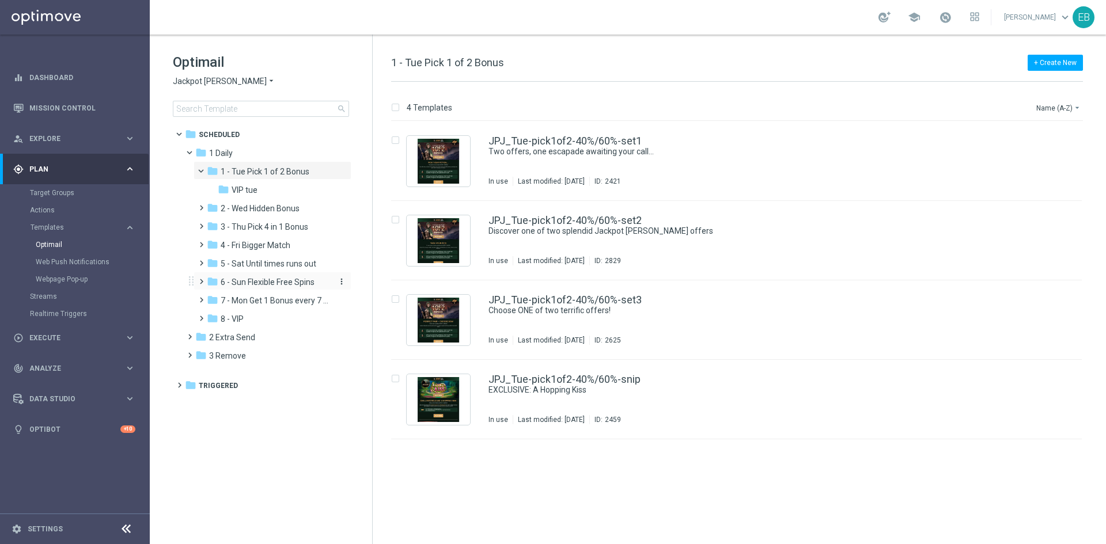
click at [281, 278] on span "6 - Sun Flexible Free Spins" at bounding box center [268, 282] width 94 height 10
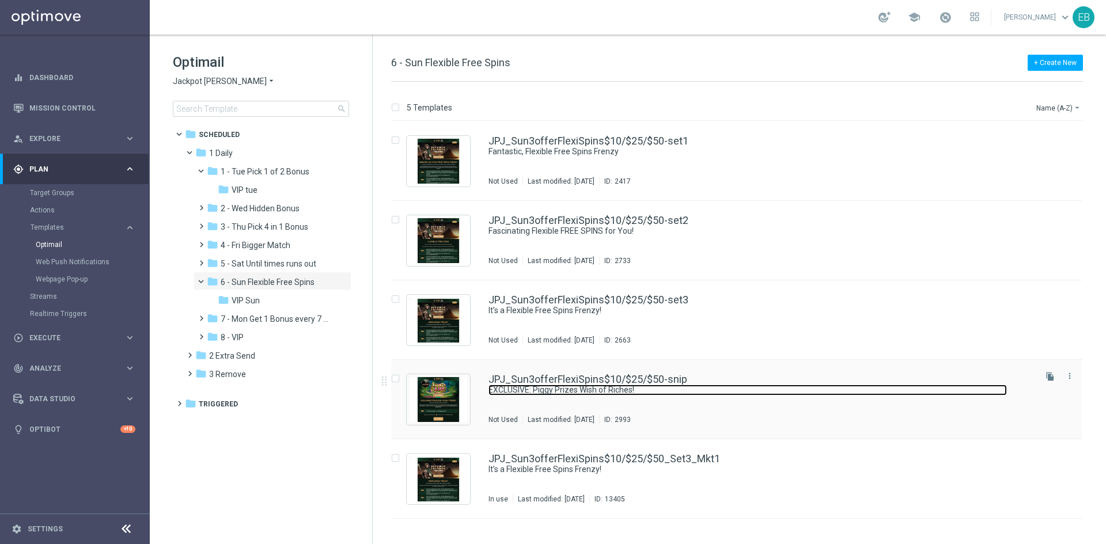
click at [763, 387] on link "EXCLUSIVE: Piggy Prizes Wish of Riches!" at bounding box center [747, 390] width 518 height 11
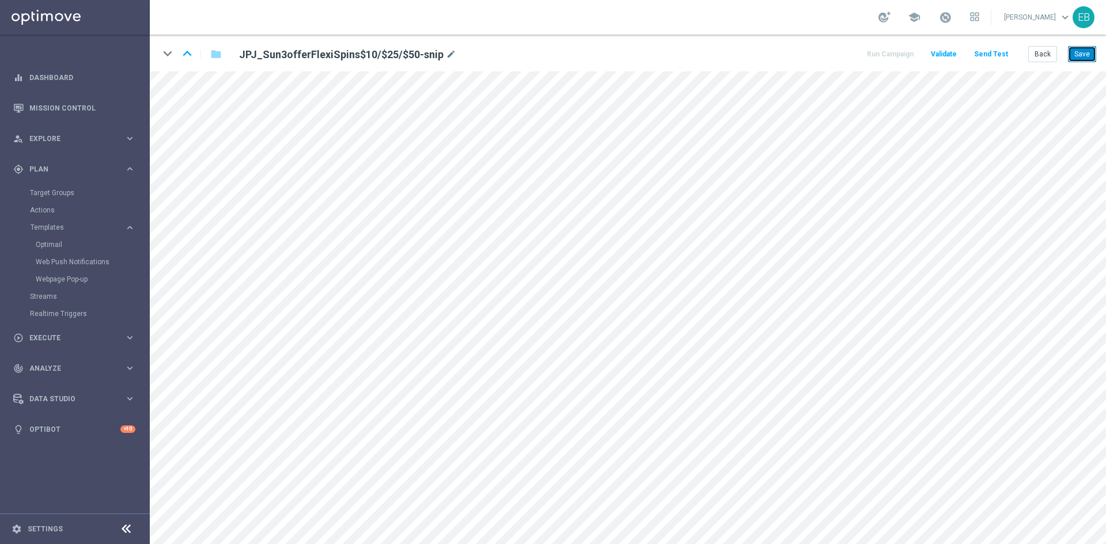
click at [1079, 59] on button "Save" at bounding box center [1082, 54] width 28 height 16
click at [1037, 59] on button "Back" at bounding box center [1042, 54] width 29 height 16
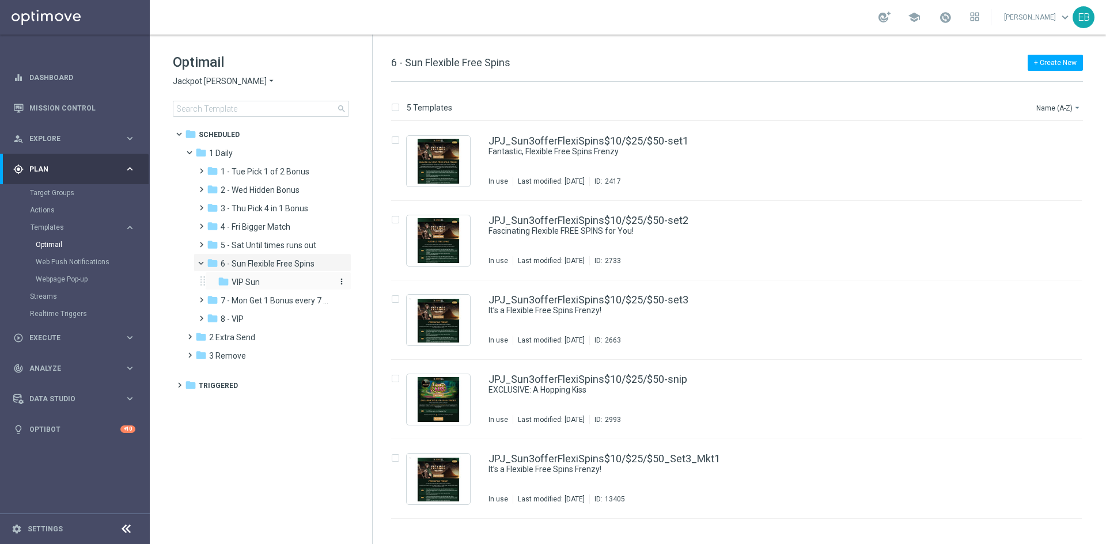
click at [261, 287] on div "folder VIP Sun" at bounding box center [274, 282] width 113 height 13
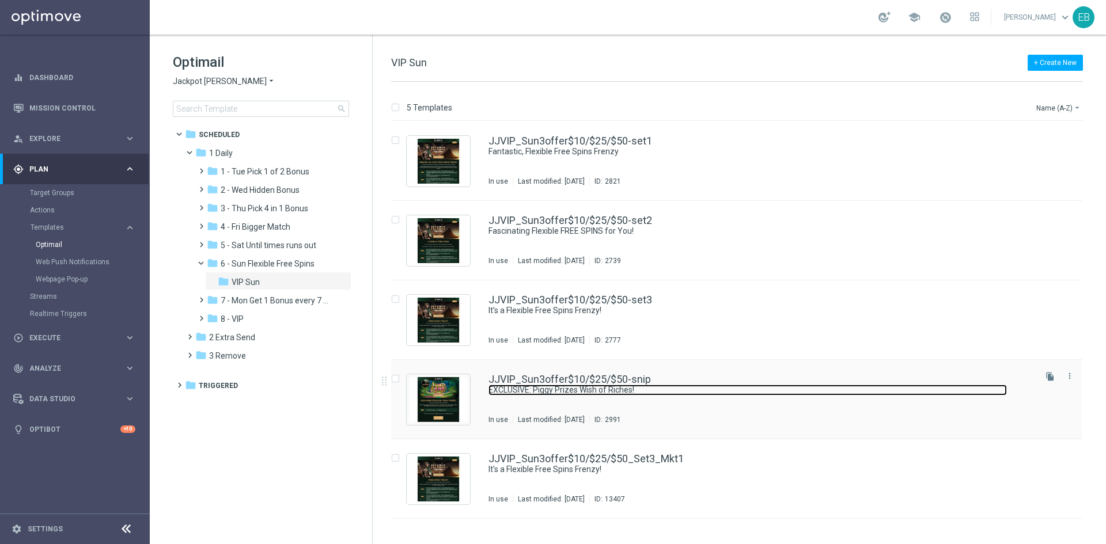
click at [735, 390] on link "EXCLUSIVE: Piggy Prizes Wish of Riches!" at bounding box center [747, 390] width 518 height 11
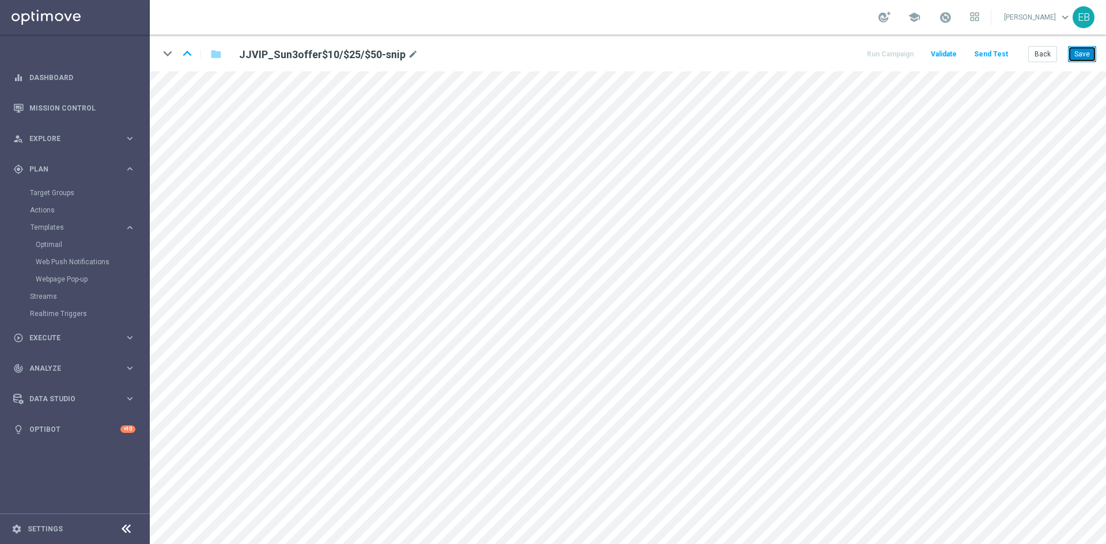
click at [1088, 54] on button "Save" at bounding box center [1082, 54] width 28 height 16
click at [1089, 52] on button "Save" at bounding box center [1082, 54] width 28 height 16
click at [1035, 45] on div "keyboard_arrow_down keyboard_arrow_up folder JJVIP_Sun3offer$10/$25/$50-snip mo…" at bounding box center [628, 53] width 956 height 37
click at [1078, 52] on button "Save" at bounding box center [1082, 54] width 28 height 16
click at [1043, 54] on button "Back" at bounding box center [1042, 54] width 29 height 16
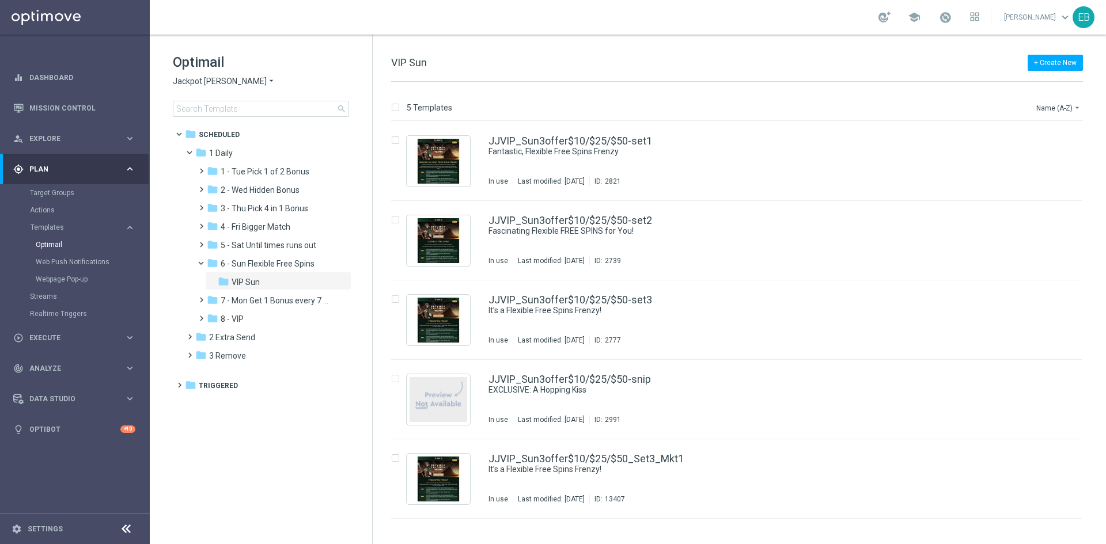
click at [267, 79] on icon "arrow_drop_down" at bounding box center [271, 81] width 9 height 11
click at [0, 0] on span "Stellar Spins" at bounding box center [0, 0] width 0 height 0
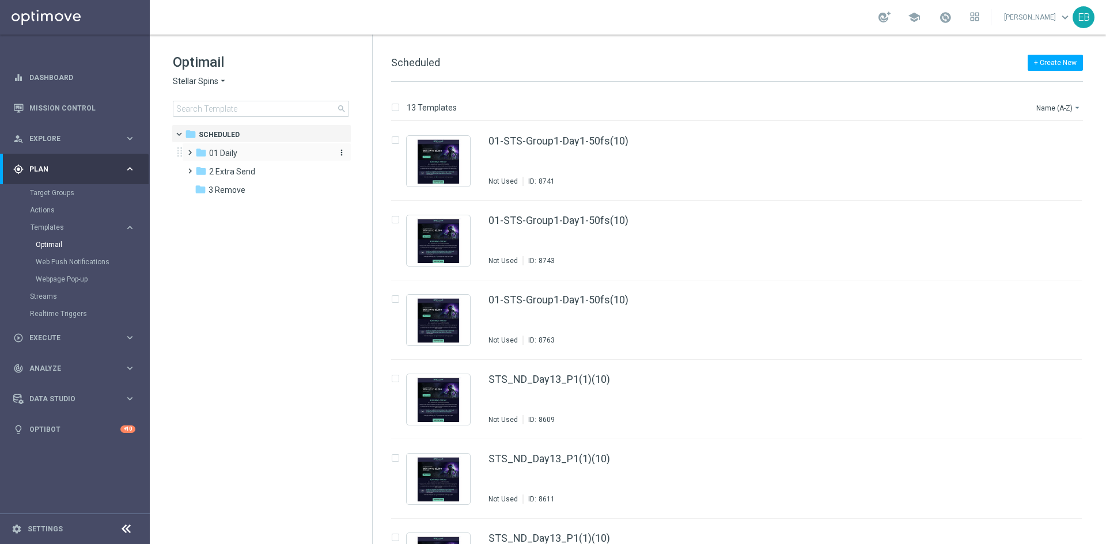
click at [260, 155] on div "folder 01 Daily" at bounding box center [261, 153] width 132 height 13
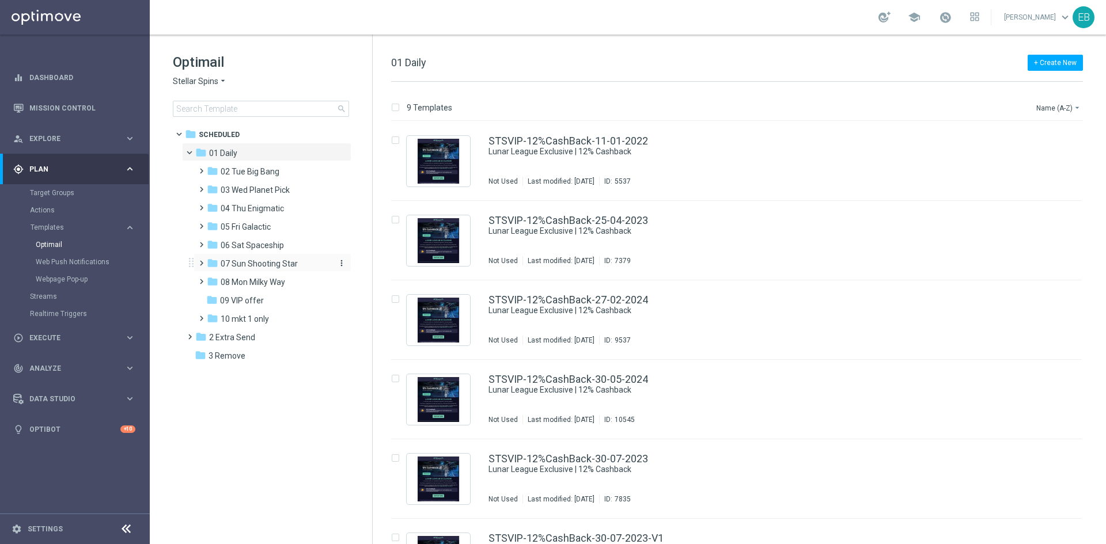
click at [261, 268] on span "07 Sun Shooting Star" at bounding box center [259, 264] width 77 height 10
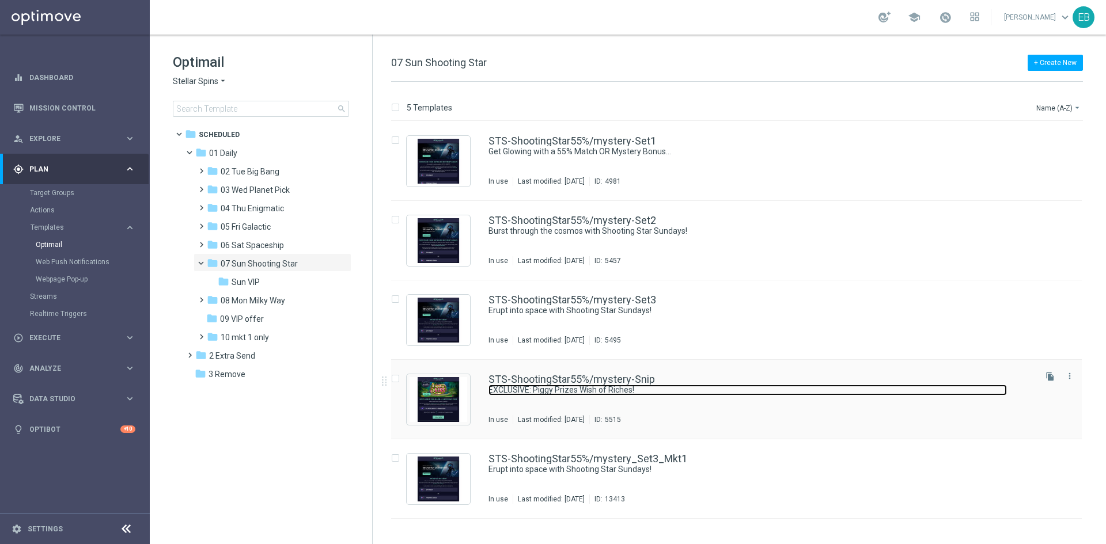
click at [724, 386] on link "EXCLUSIVE: Piggy Prizes Wish of Riches!" at bounding box center [747, 390] width 518 height 11
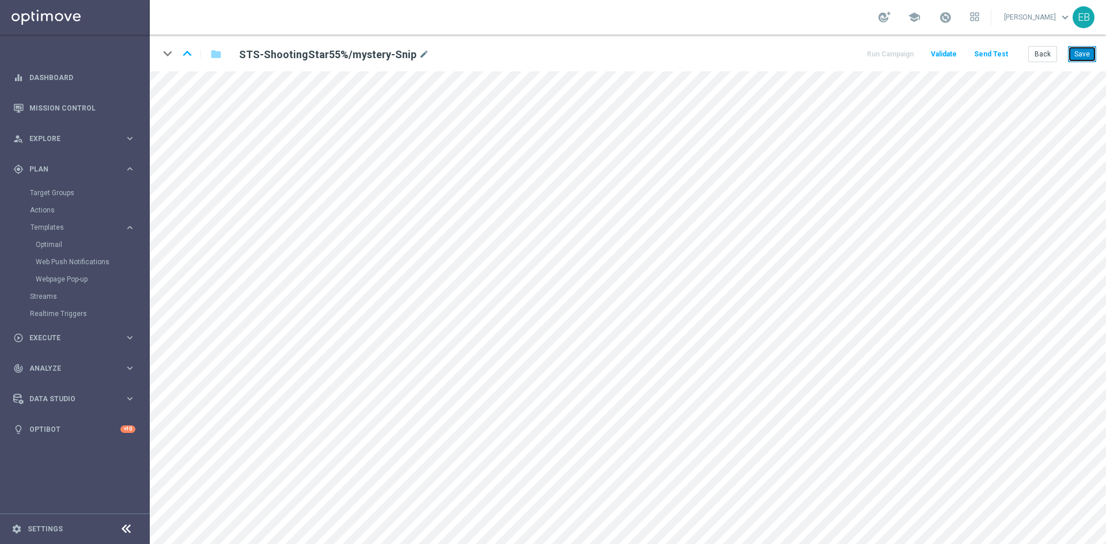
click at [1086, 54] on button "Save" at bounding box center [1082, 54] width 28 height 16
click at [1077, 54] on button "Save" at bounding box center [1082, 54] width 28 height 16
click at [1072, 53] on button "Save" at bounding box center [1082, 54] width 28 height 16
click at [1089, 56] on button "Save" at bounding box center [1082, 54] width 28 height 16
click at [1092, 51] on button "Save" at bounding box center [1082, 54] width 28 height 16
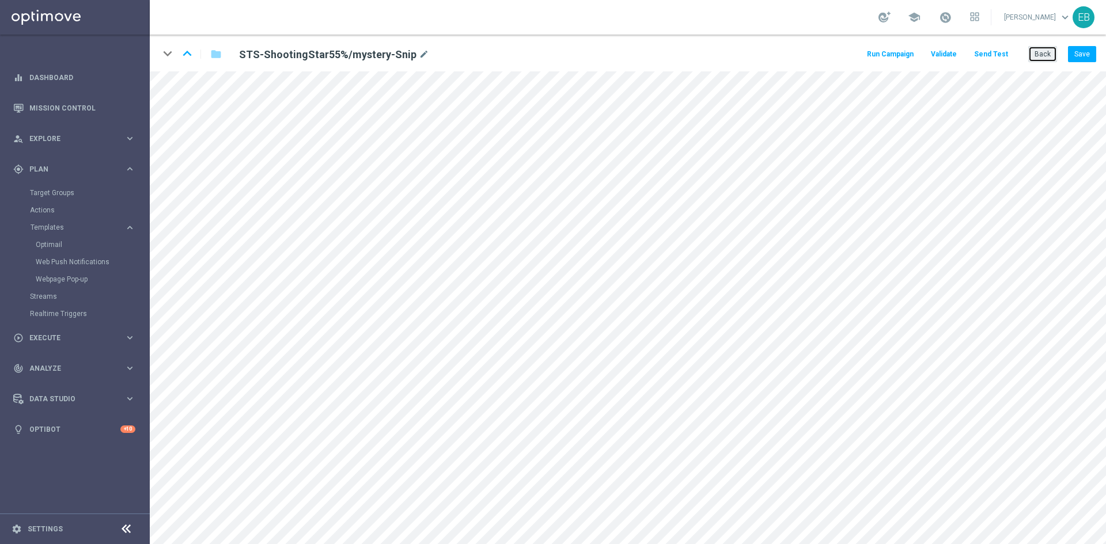
click at [1043, 52] on button "Back" at bounding box center [1042, 54] width 29 height 16
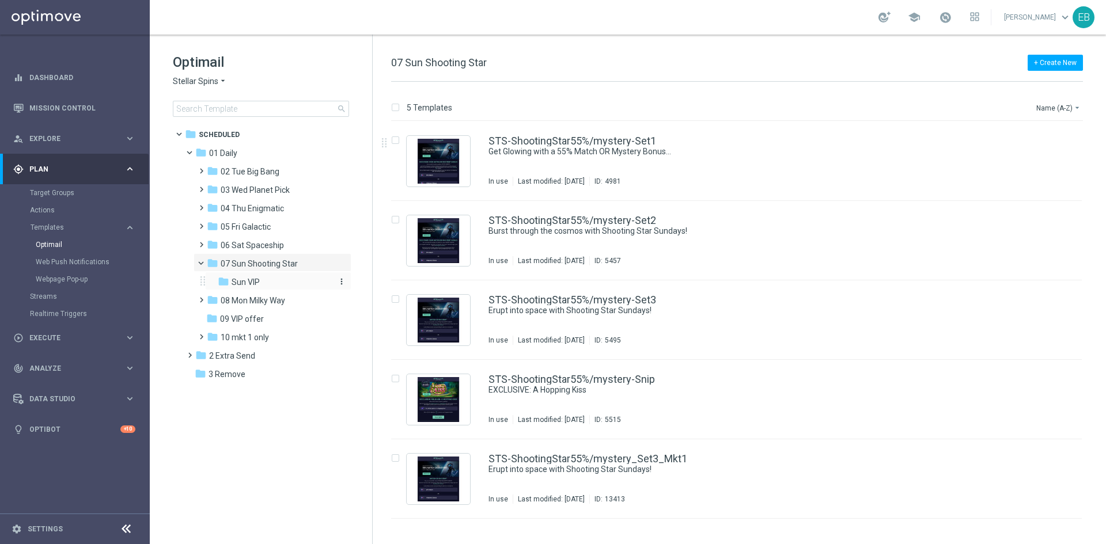
click at [262, 277] on div "folder Sun VIP" at bounding box center [274, 282] width 113 height 13
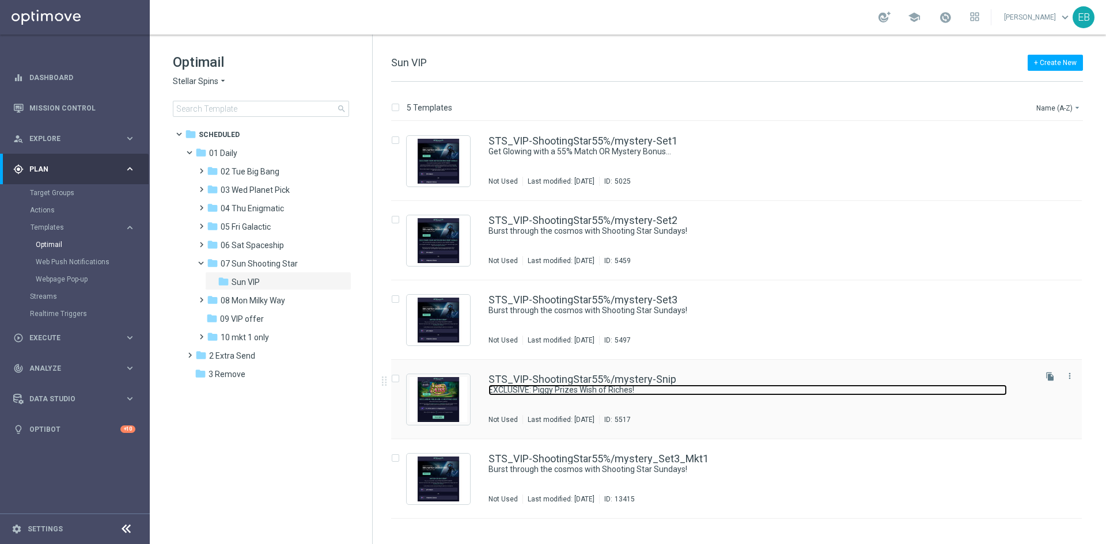
click at [738, 394] on link "EXCLUSIVE: Piggy Prizes Wish of Riches!" at bounding box center [747, 390] width 518 height 11
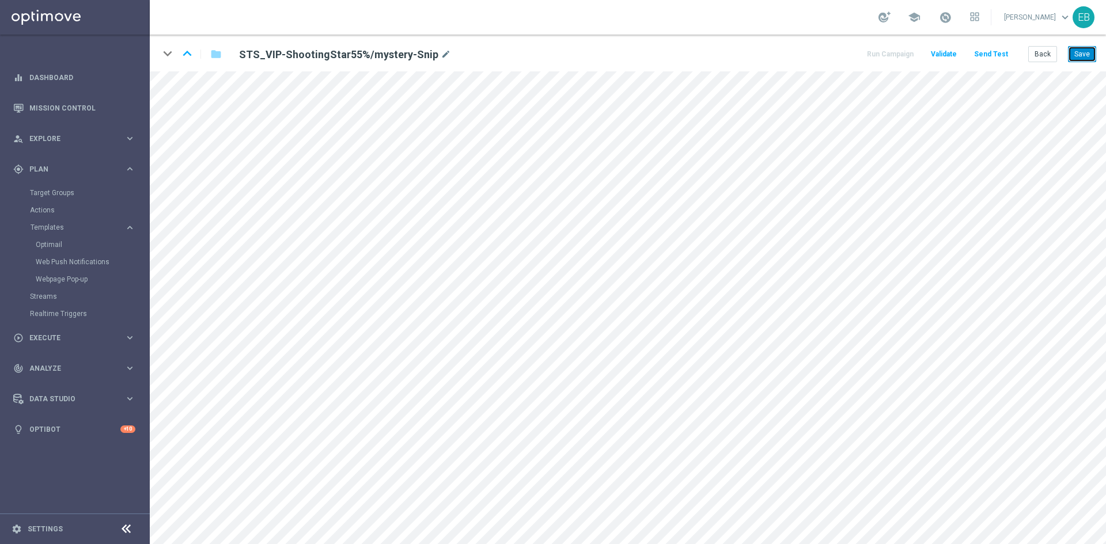
click at [1072, 57] on button "Save" at bounding box center [1082, 54] width 28 height 16
click at [1039, 59] on button "Back" at bounding box center [1042, 54] width 29 height 16
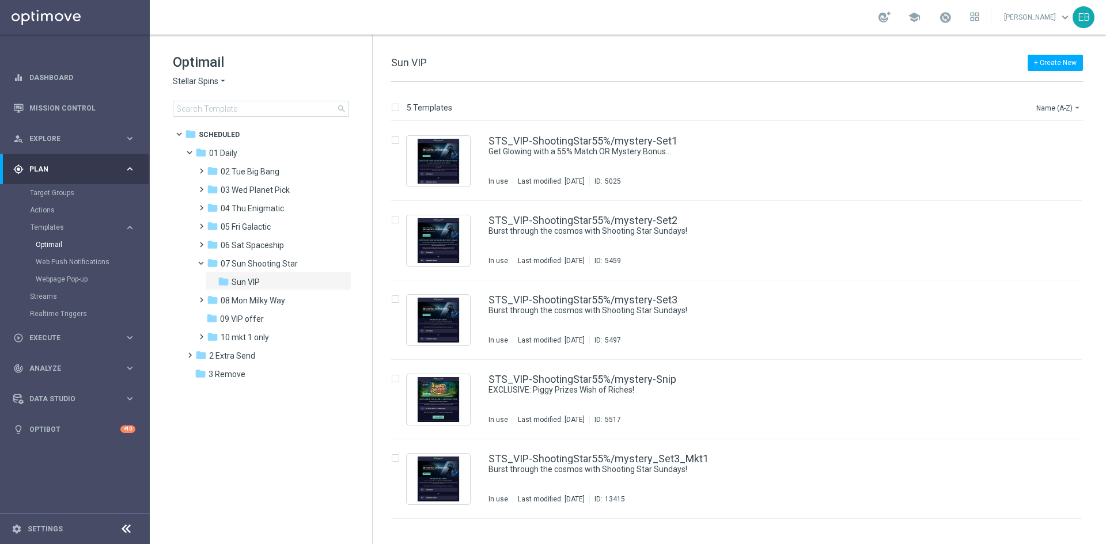
click at [215, 84] on span "Stellar Spins" at bounding box center [195, 81] width 45 height 11
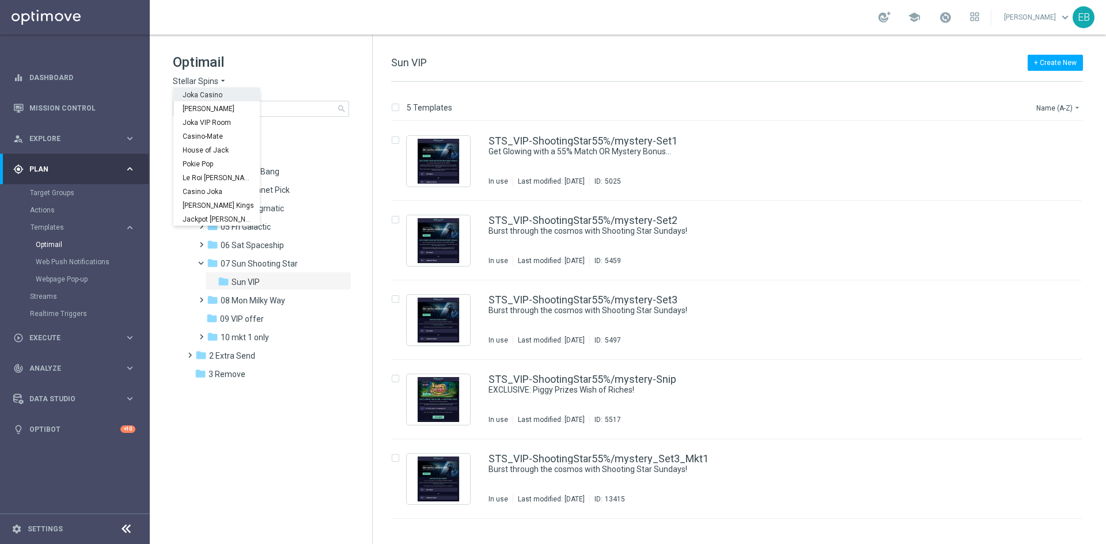
click at [224, 96] on div "Joka Casino" at bounding box center [216, 95] width 86 height 14
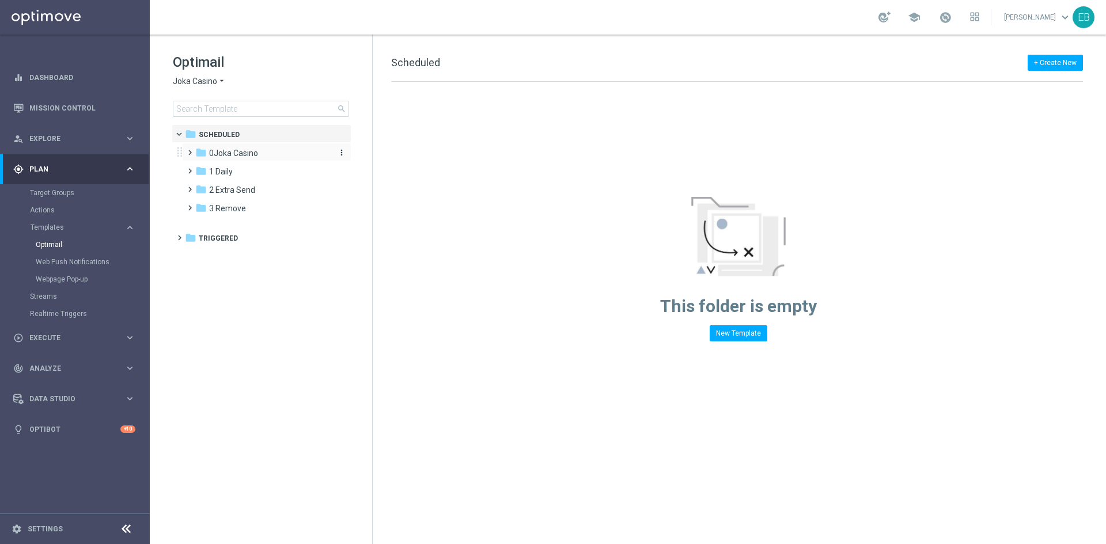
click at [250, 157] on span "0Joka Casino" at bounding box center [233, 153] width 49 height 10
click at [244, 169] on span "1- Daily" at bounding box center [234, 171] width 26 height 10
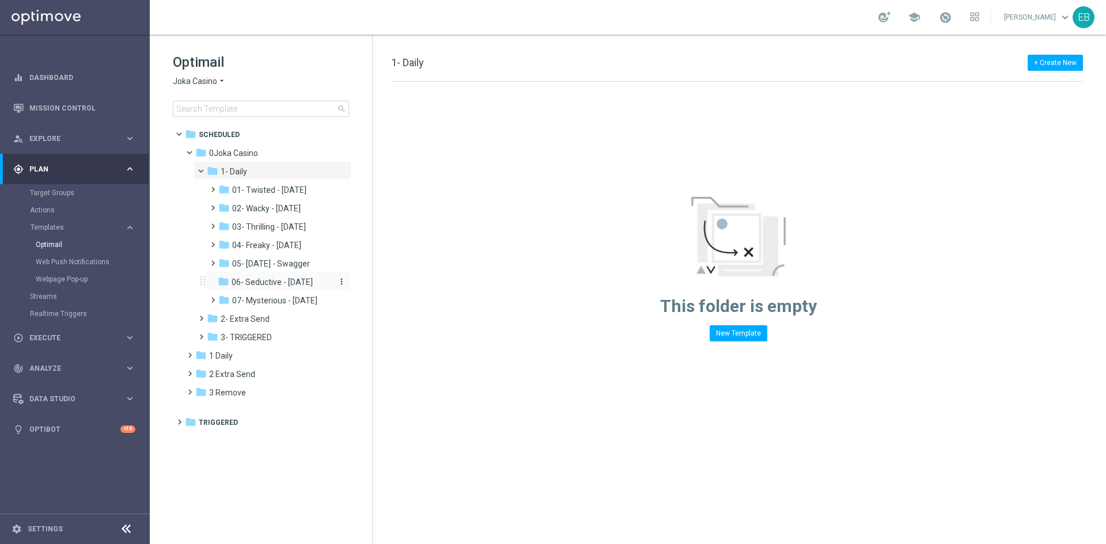
click at [308, 288] on div "folder 06- Seductive - Sunday" at bounding box center [274, 282] width 113 height 13
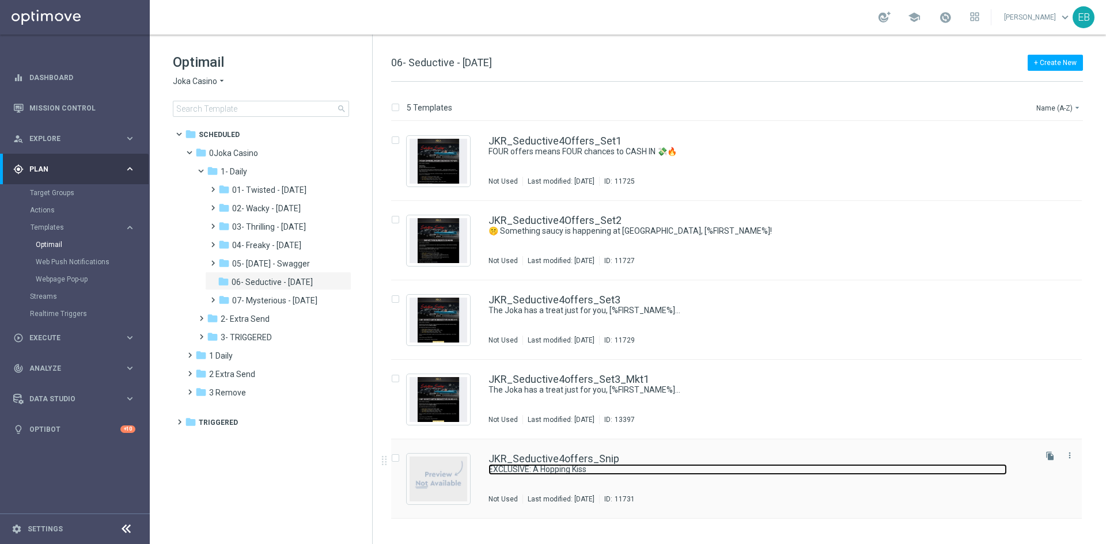
click at [795, 466] on link "EXCLUSIVE: A Hopping Kiss" at bounding box center [747, 469] width 518 height 11
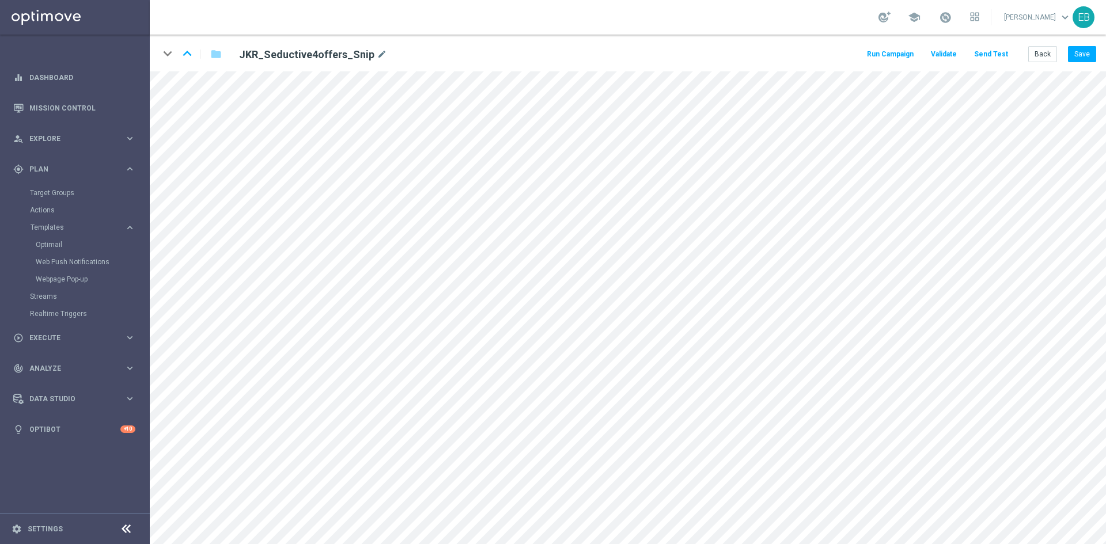
click at [983, 57] on button "Send Test" at bounding box center [990, 55] width 37 height 16
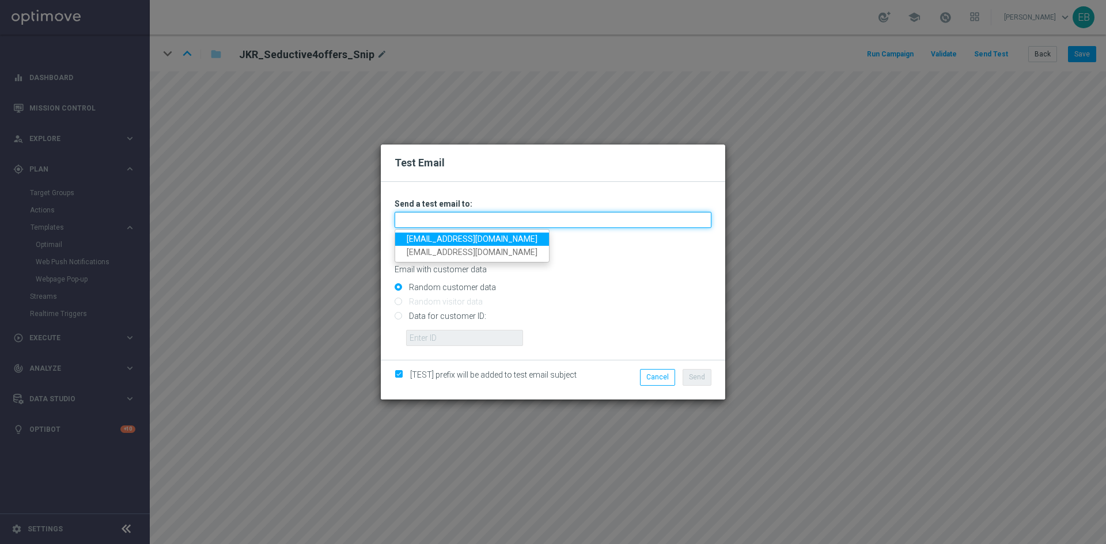
click at [412, 218] on input "text" at bounding box center [552, 220] width 317 height 16
drag, startPoint x: 408, startPoint y: 238, endPoint x: 426, endPoint y: 237, distance: 18.5
click at [408, 238] on link "[EMAIL_ADDRESS][DOMAIN_NAME]" at bounding box center [472, 239] width 154 height 13
type input "[EMAIL_ADDRESS][DOMAIN_NAME]"
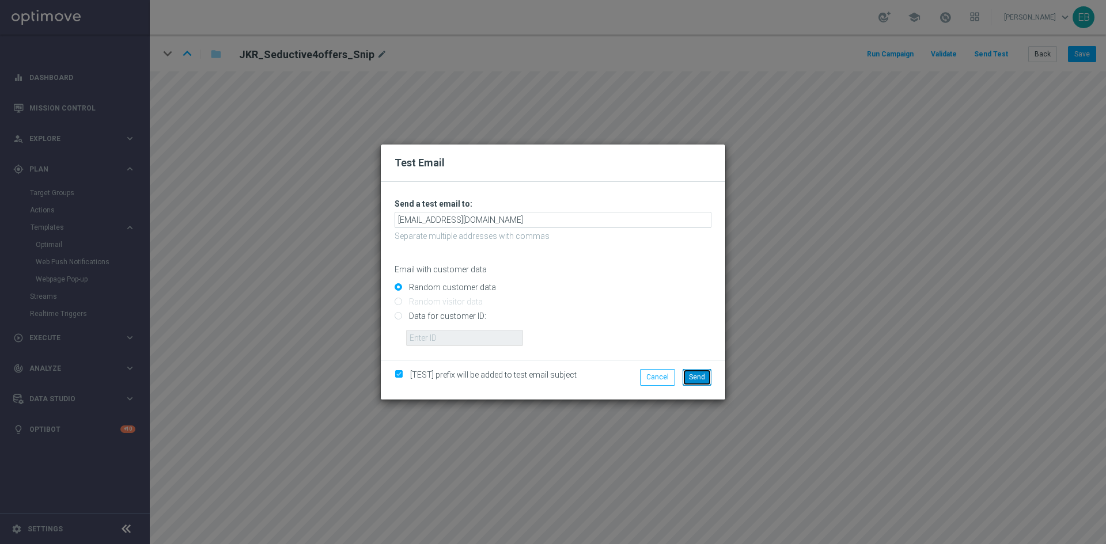
click at [690, 376] on span "Send" at bounding box center [697, 377] width 16 height 8
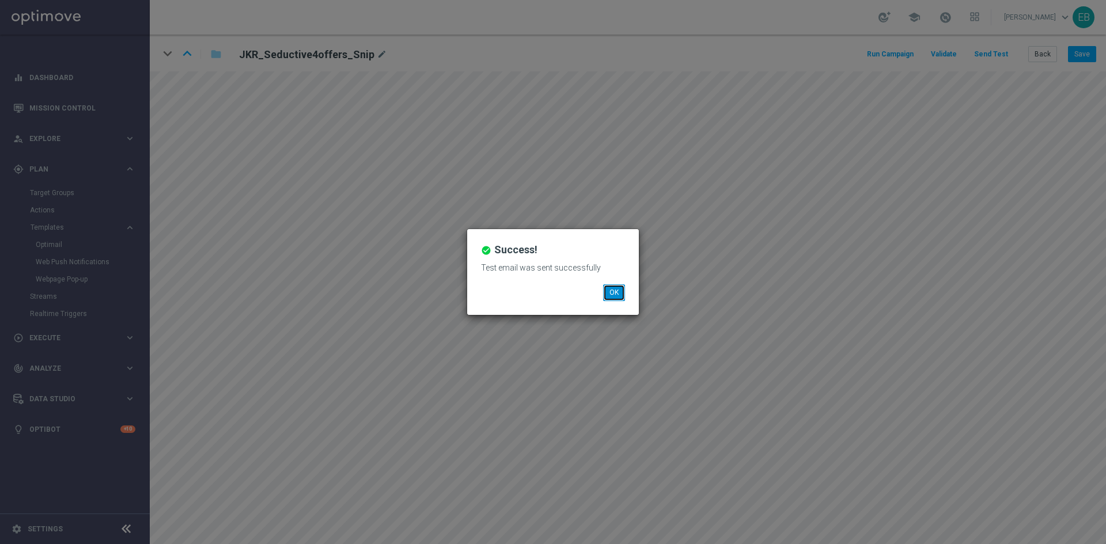
click at [618, 287] on button "OK" at bounding box center [614, 292] width 22 height 16
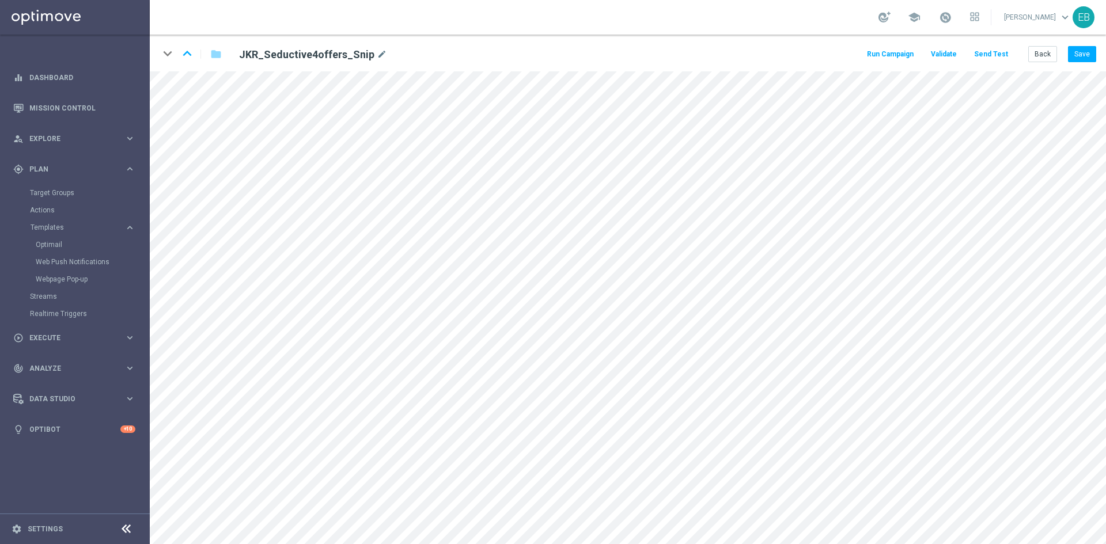
click at [1004, 60] on button "Send Test" at bounding box center [990, 55] width 37 height 16
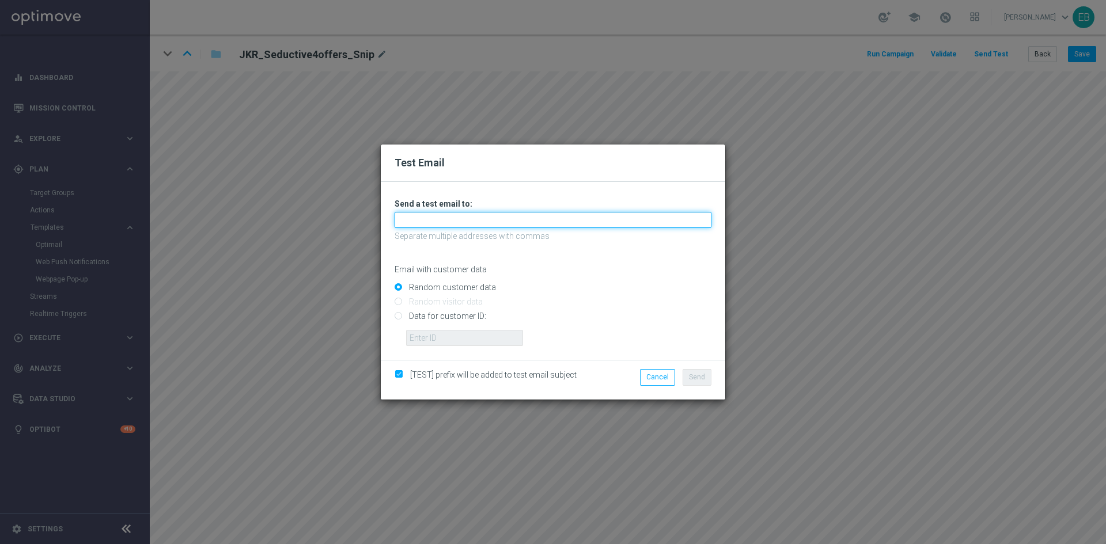
click at [487, 219] on input "text" at bounding box center [552, 220] width 317 height 16
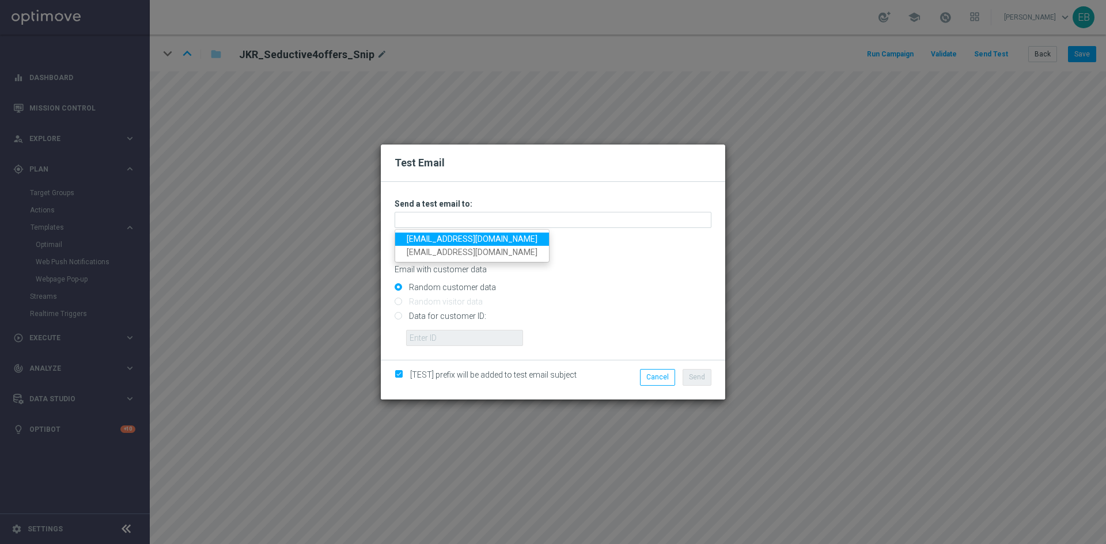
click at [738, 145] on div "Test Email Unable to send test email. If this problem persists, contact your CS…" at bounding box center [553, 272] width 1106 height 544
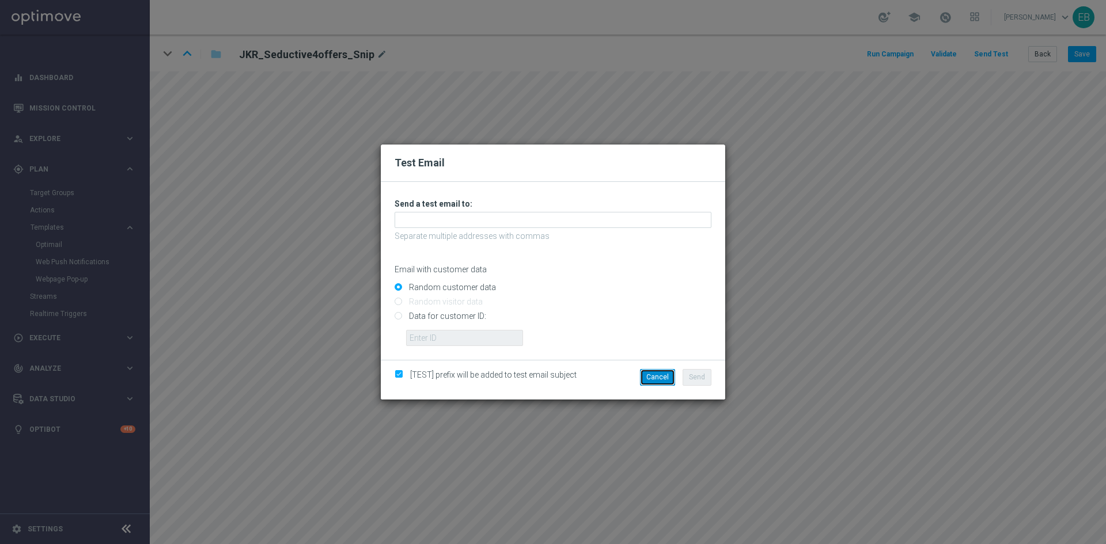
click at [651, 376] on button "Cancel" at bounding box center [657, 377] width 35 height 16
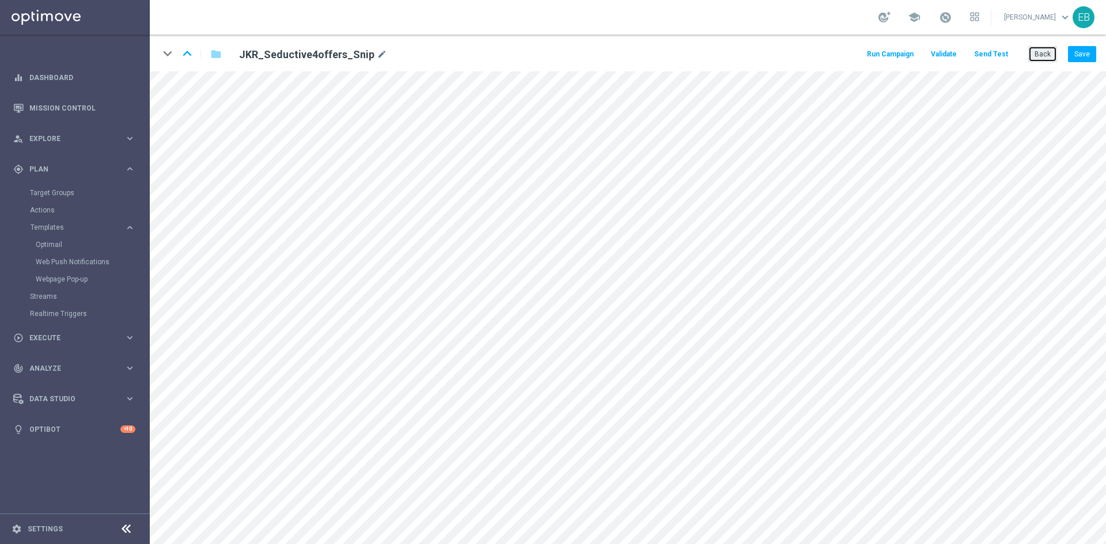
click at [1044, 54] on button "Back" at bounding box center [1042, 54] width 29 height 16
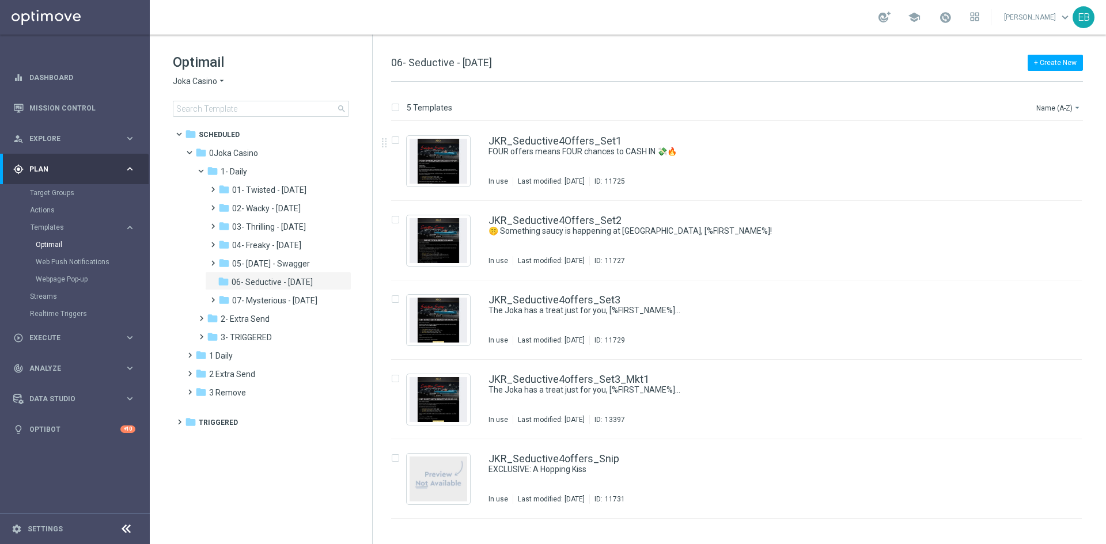
click at [192, 79] on span "Joka Casino" at bounding box center [195, 81] width 44 height 11
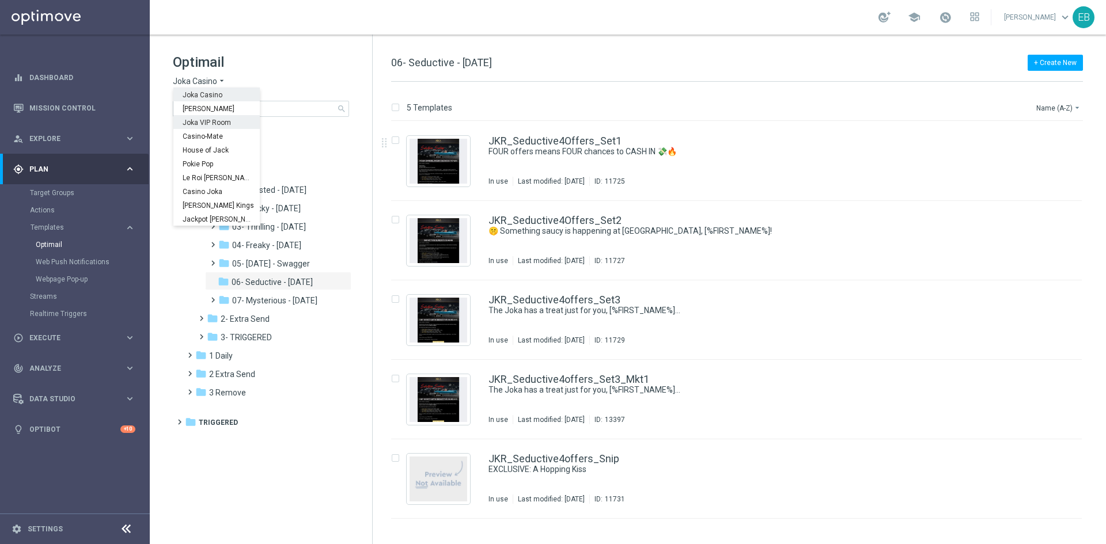
click at [0, 0] on span "Joka VIP Room" at bounding box center [0, 0] width 0 height 0
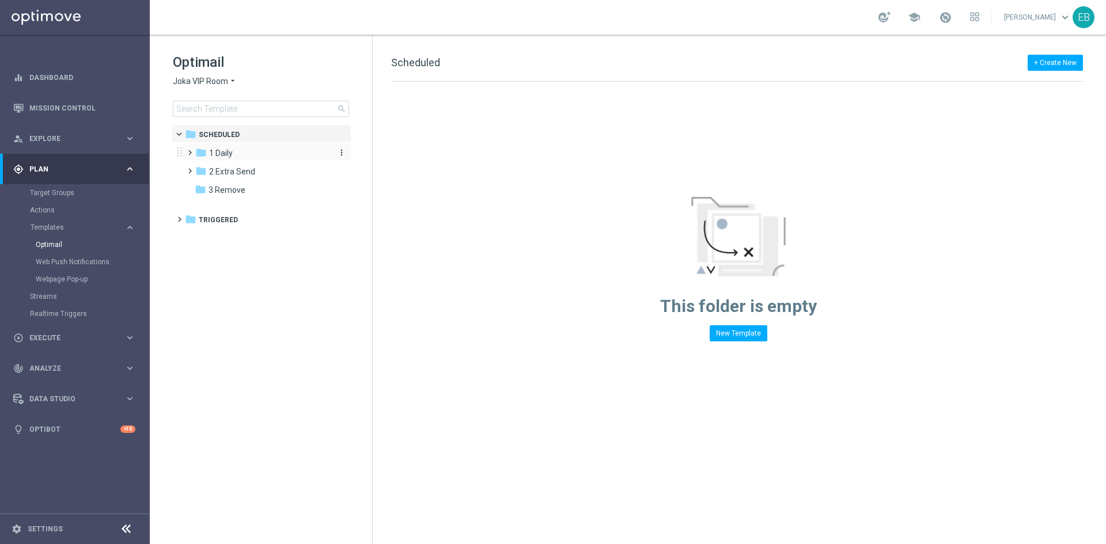
click at [251, 152] on div "folder 1 Daily" at bounding box center [261, 153] width 132 height 13
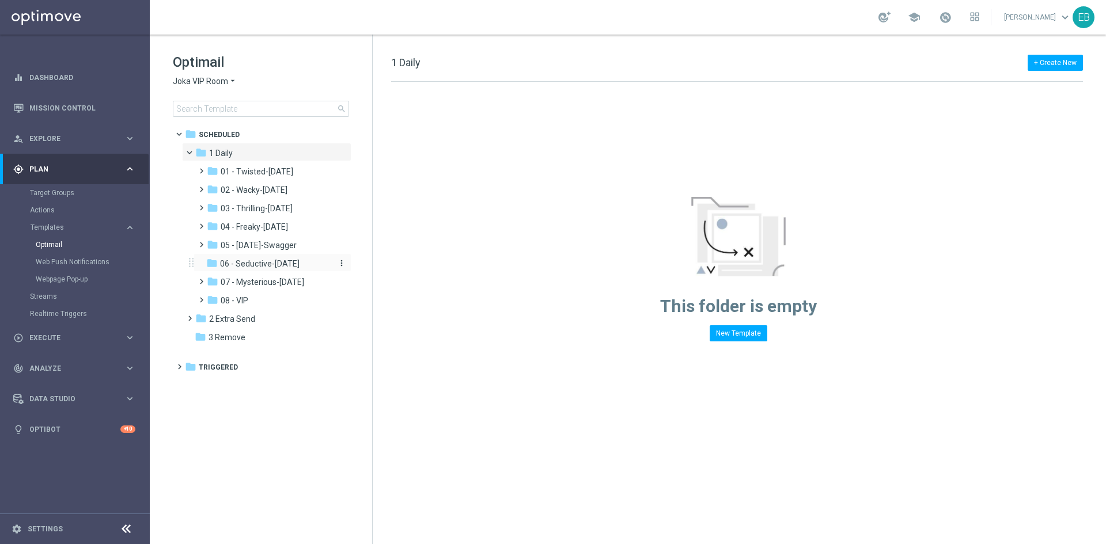
click at [290, 258] on div "folder 06 - Seductive-Sunday" at bounding box center [267, 263] width 123 height 13
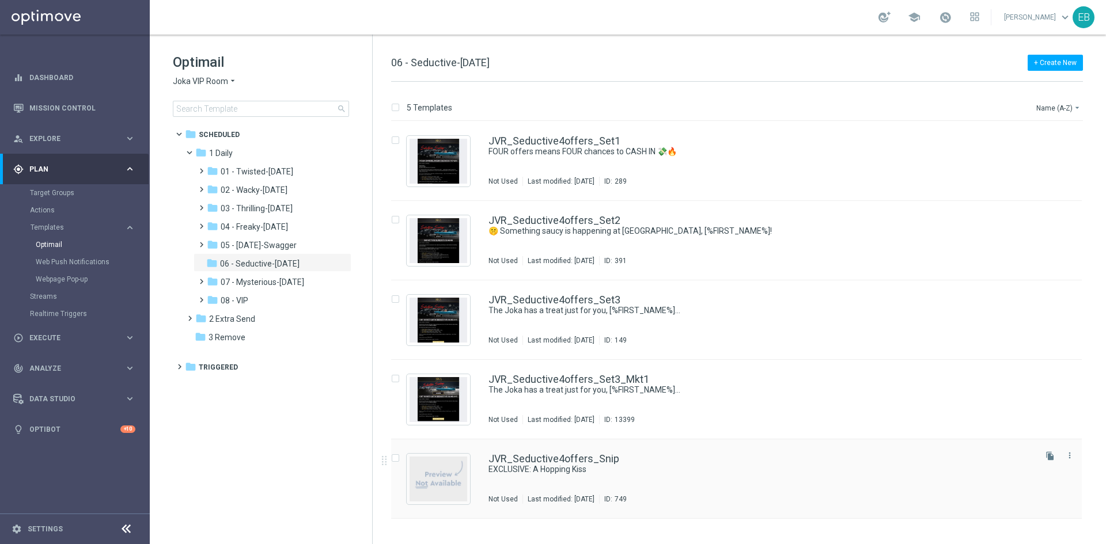
click at [707, 462] on div "JVR_Seductive4offers_Snip" at bounding box center [760, 459] width 545 height 10
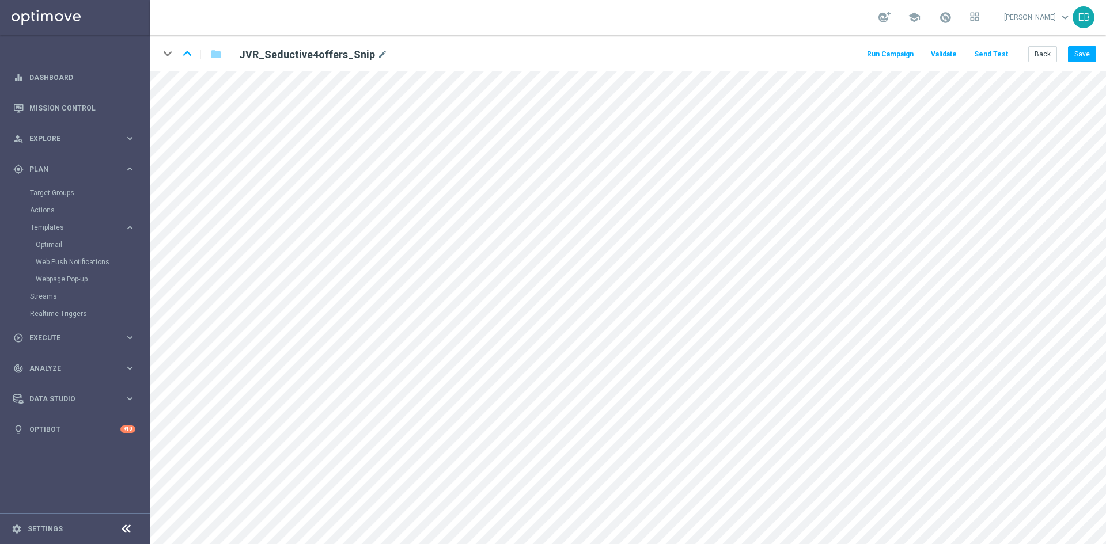
click at [989, 49] on button "Send Test" at bounding box center [990, 55] width 37 height 16
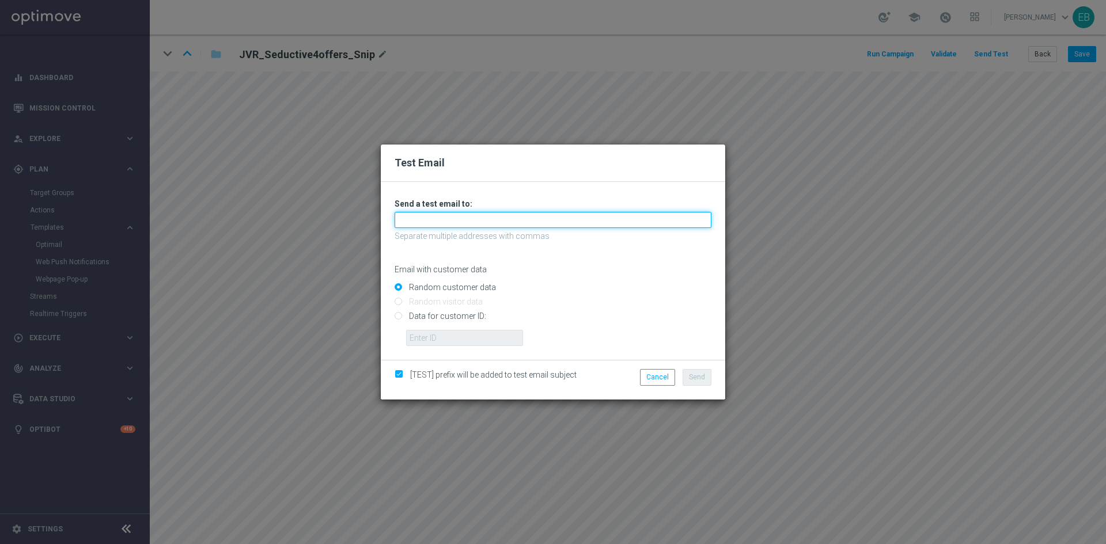
click at [491, 223] on input "text" at bounding box center [552, 220] width 317 height 16
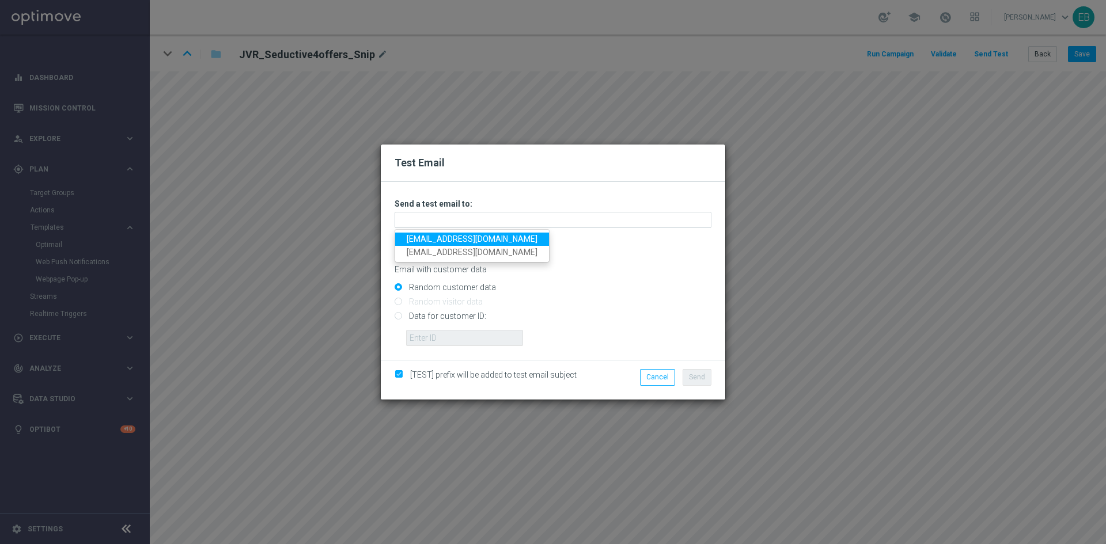
click at [428, 239] on link "[EMAIL_ADDRESS][DOMAIN_NAME]" at bounding box center [472, 239] width 154 height 13
type input "[EMAIL_ADDRESS][DOMAIN_NAME]"
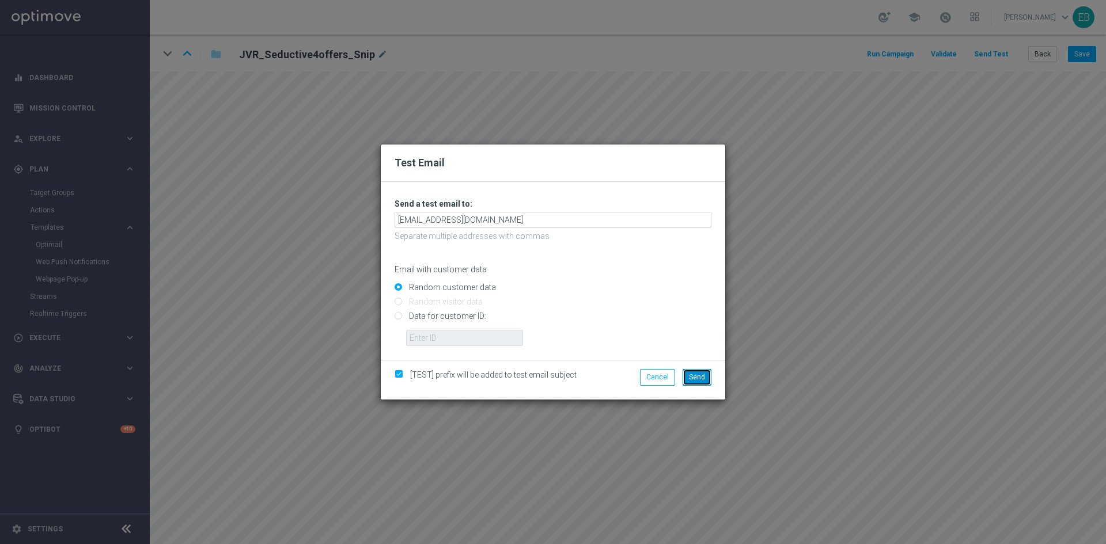
click at [701, 379] on span "Send" at bounding box center [697, 377] width 16 height 8
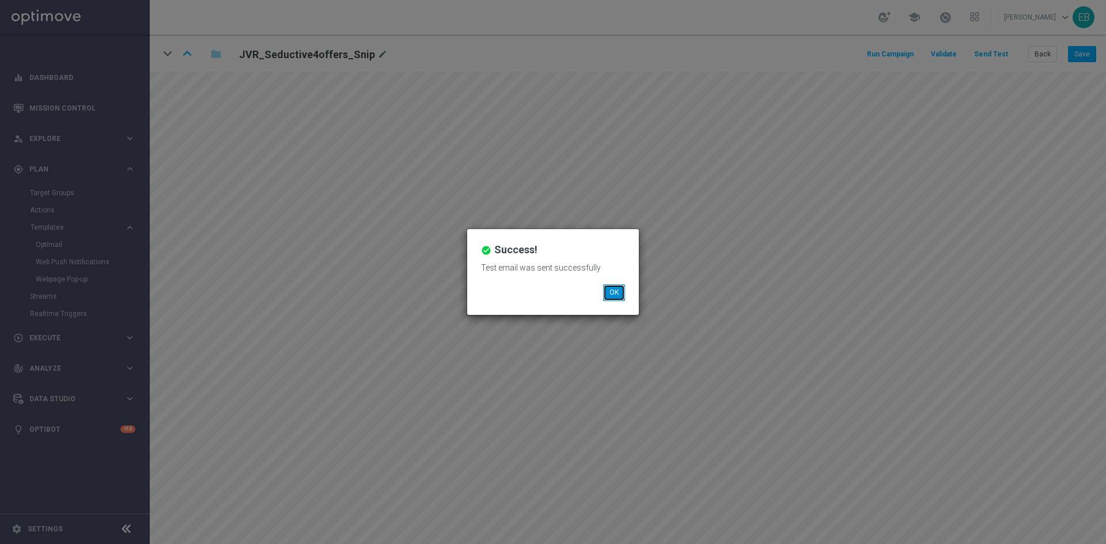
click at [609, 295] on button "OK" at bounding box center [614, 292] width 22 height 16
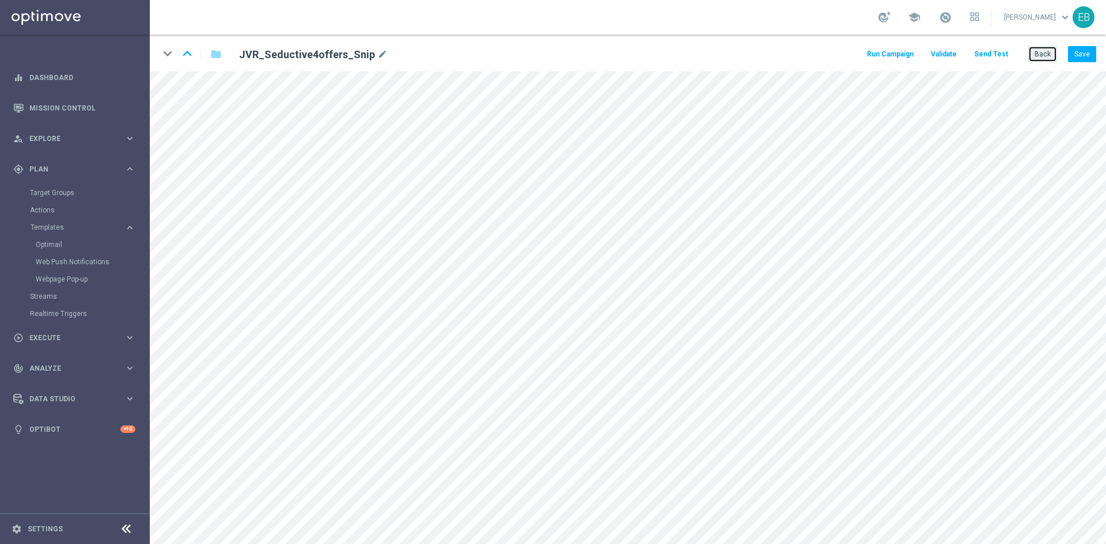
click at [1038, 55] on button "Back" at bounding box center [1042, 54] width 29 height 16
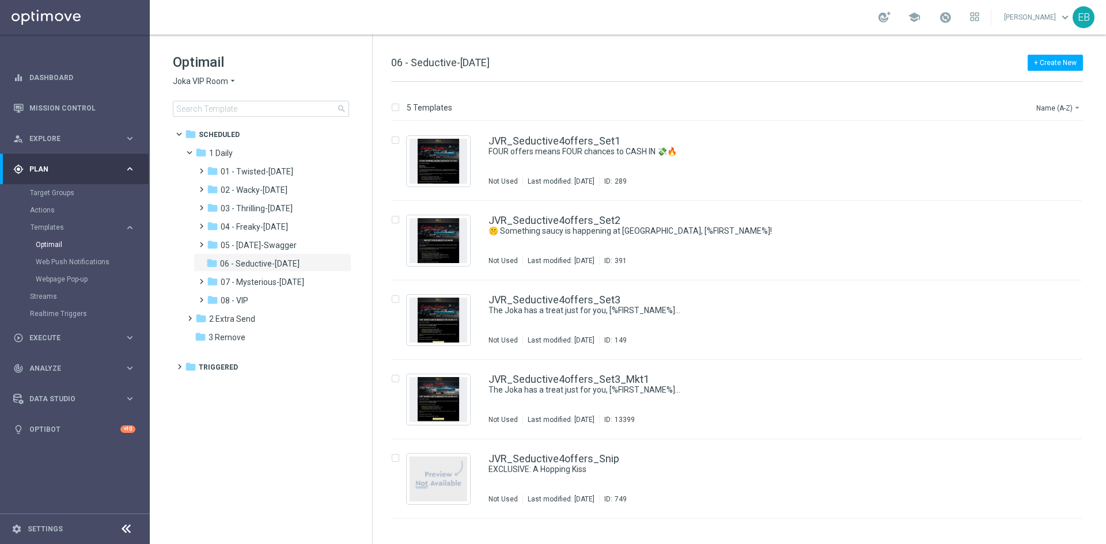
click at [229, 79] on icon "arrow_drop_down" at bounding box center [232, 81] width 9 height 11
click at [223, 105] on div "[PERSON_NAME]" at bounding box center [216, 108] width 86 height 14
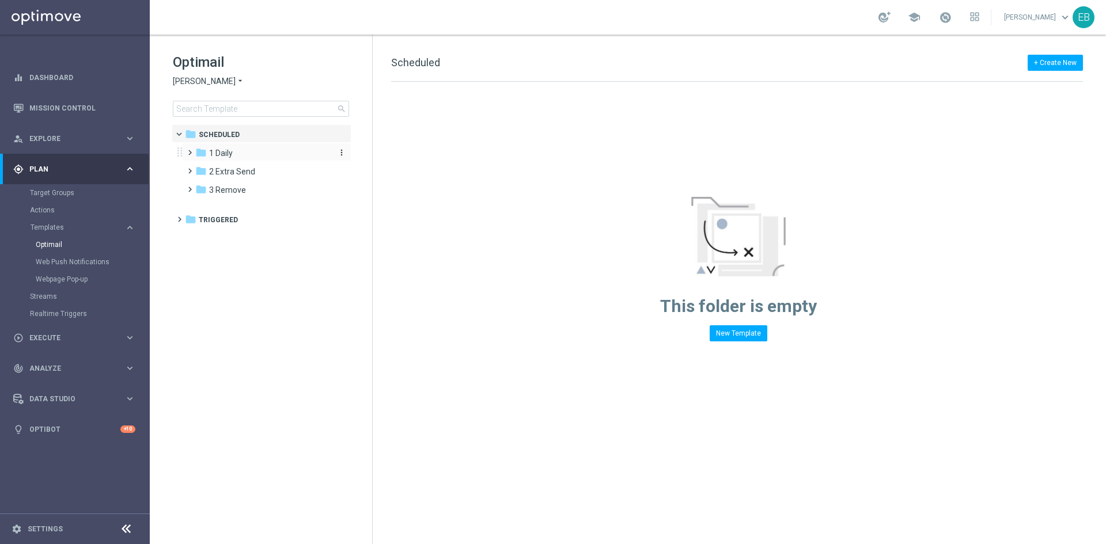
click at [232, 153] on span "1 Daily" at bounding box center [221, 153] width 24 height 10
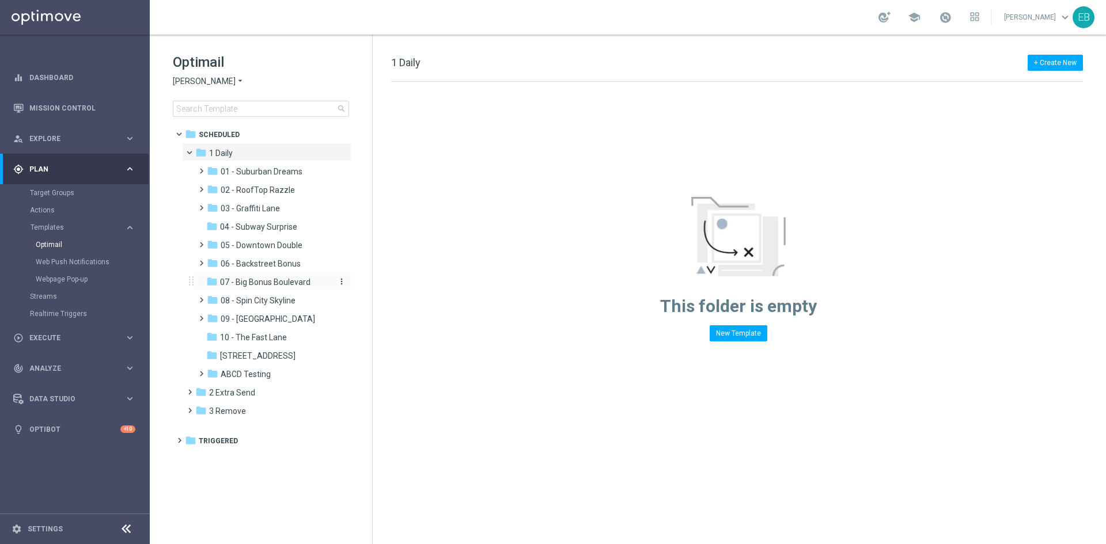
click at [278, 280] on span "07 - Big Bonus Boulevard" at bounding box center [265, 282] width 90 height 10
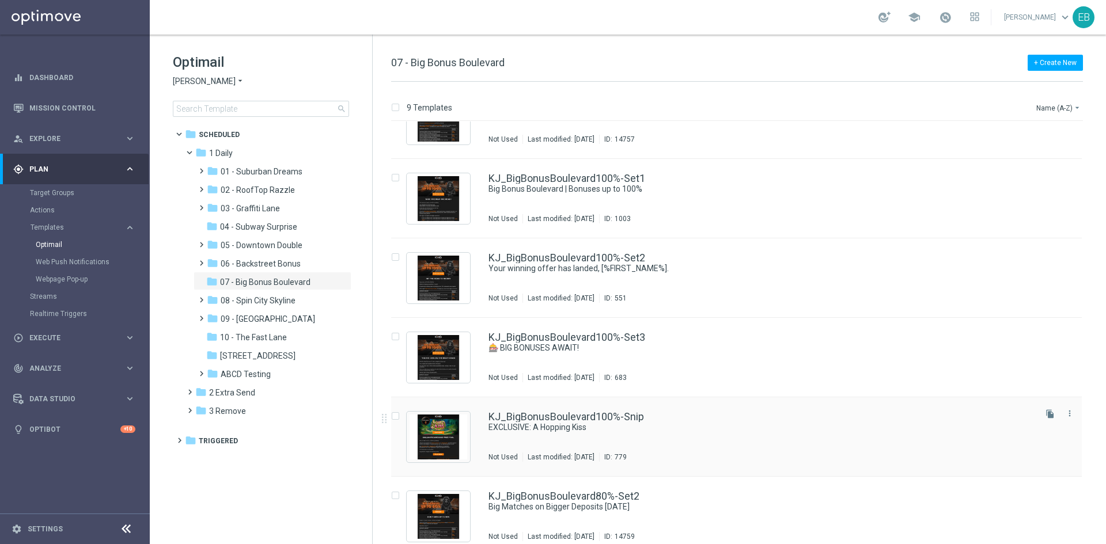
scroll to position [58, 0]
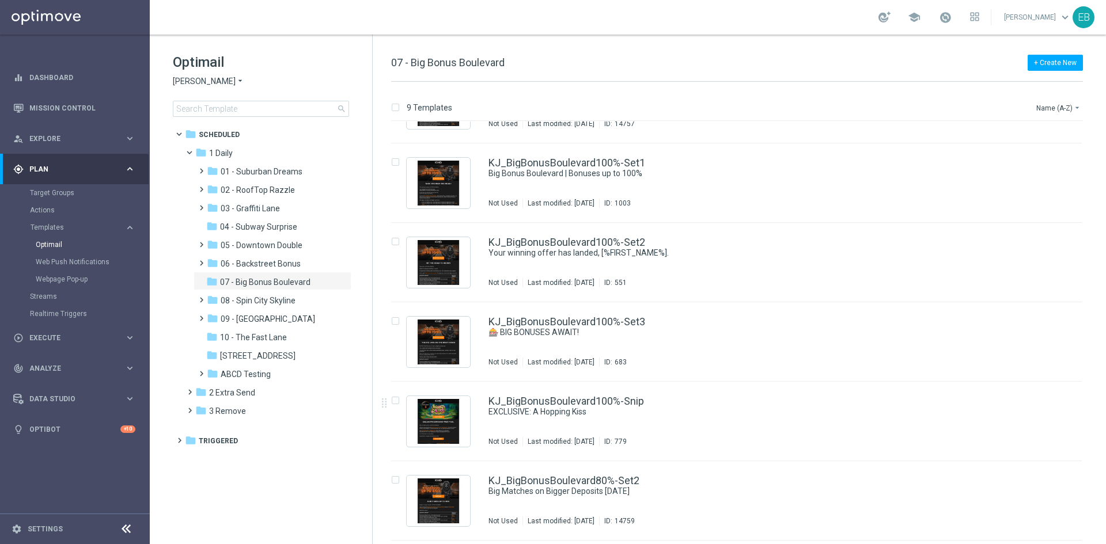
click at [752, 424] on div "KJ_BigBonusBoulevard100%-Snip EXCLUSIVE: A Hopping Kiss Not Used Last modified:…" at bounding box center [760, 421] width 545 height 50
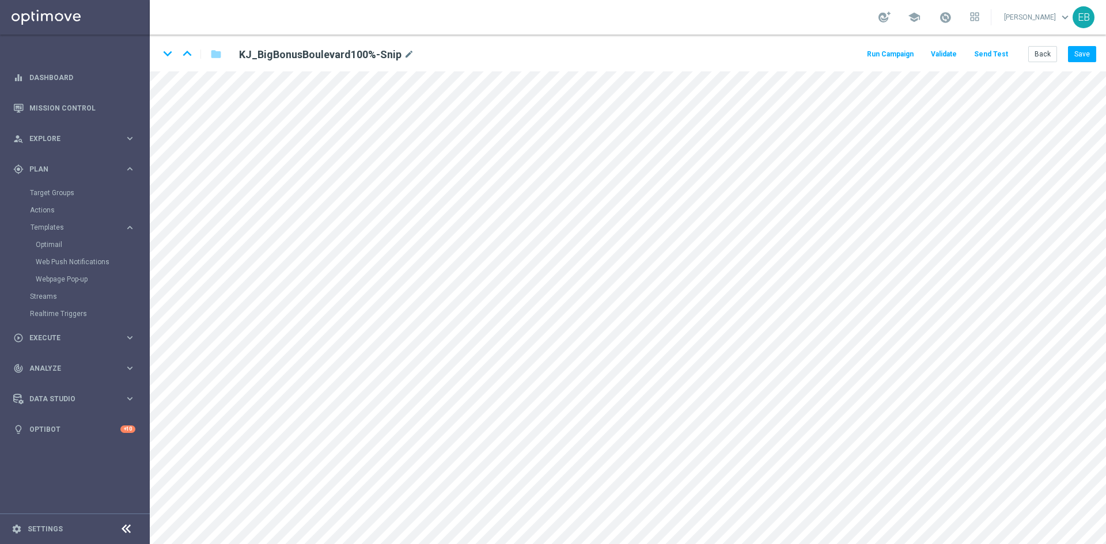
click at [1008, 55] on button "Send Test" at bounding box center [990, 55] width 37 height 16
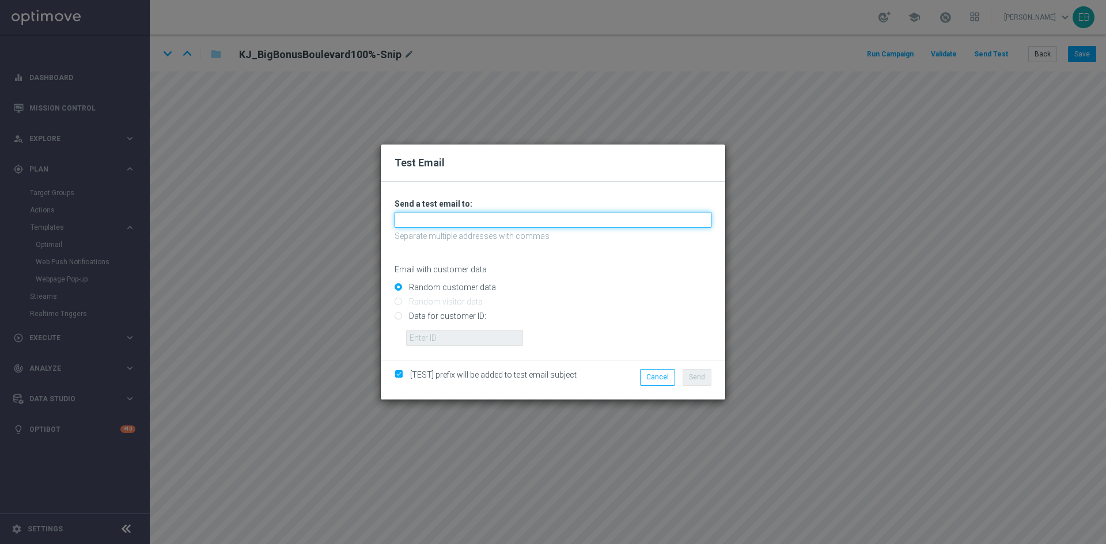
click at [440, 222] on input "text" at bounding box center [552, 220] width 317 height 16
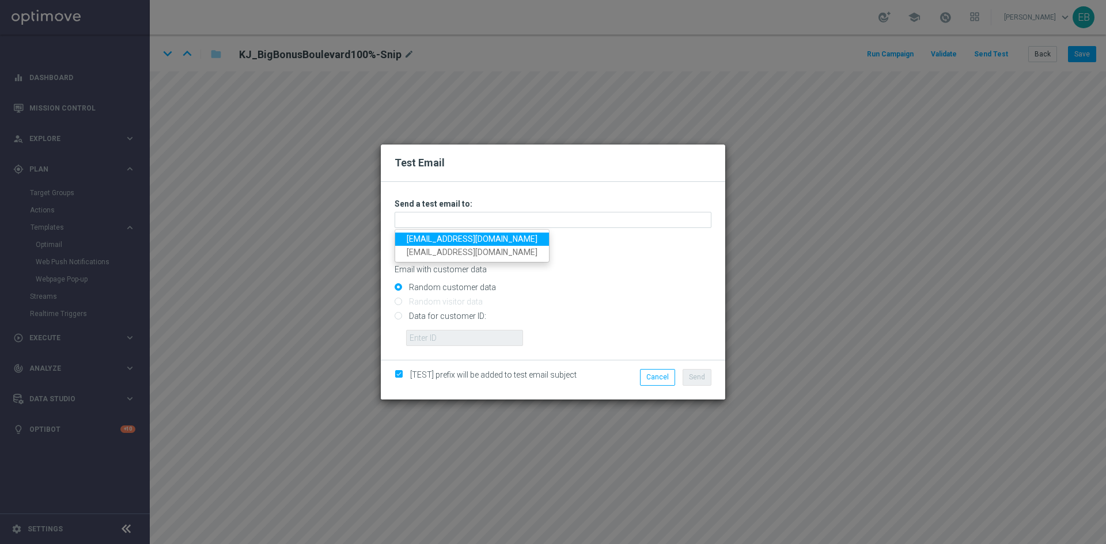
click at [402, 240] on link "[EMAIL_ADDRESS][DOMAIN_NAME]" at bounding box center [472, 239] width 154 height 13
type input "[EMAIL_ADDRESS][DOMAIN_NAME]"
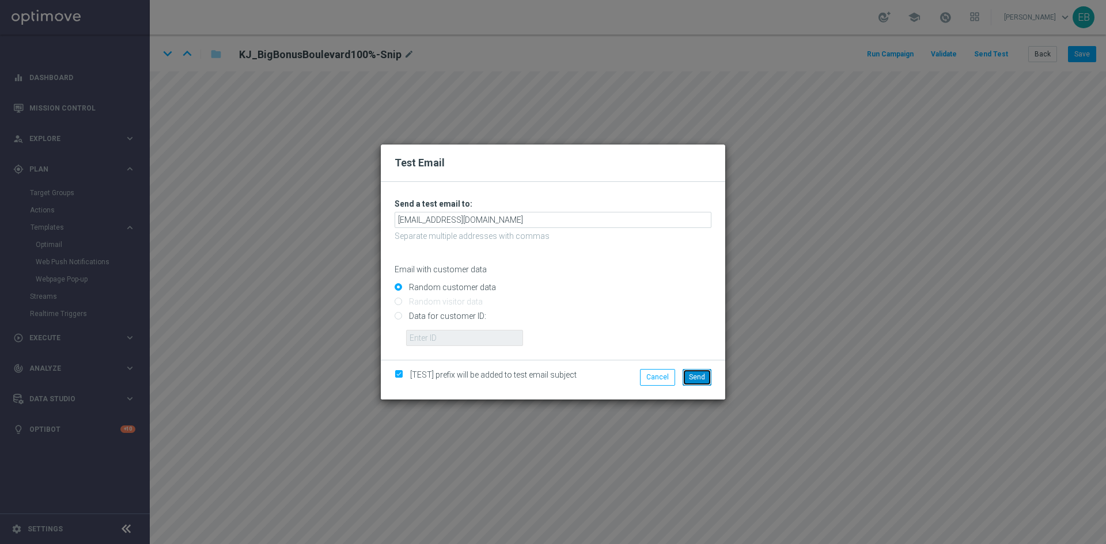
click at [698, 381] on span "Send" at bounding box center [697, 377] width 16 height 8
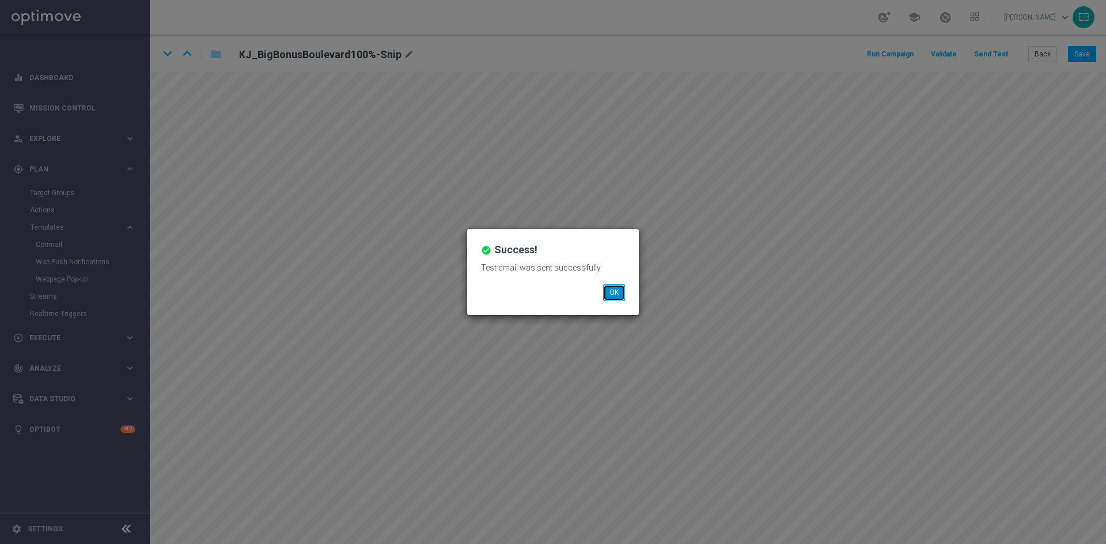
click at [618, 290] on button "OK" at bounding box center [614, 292] width 22 height 16
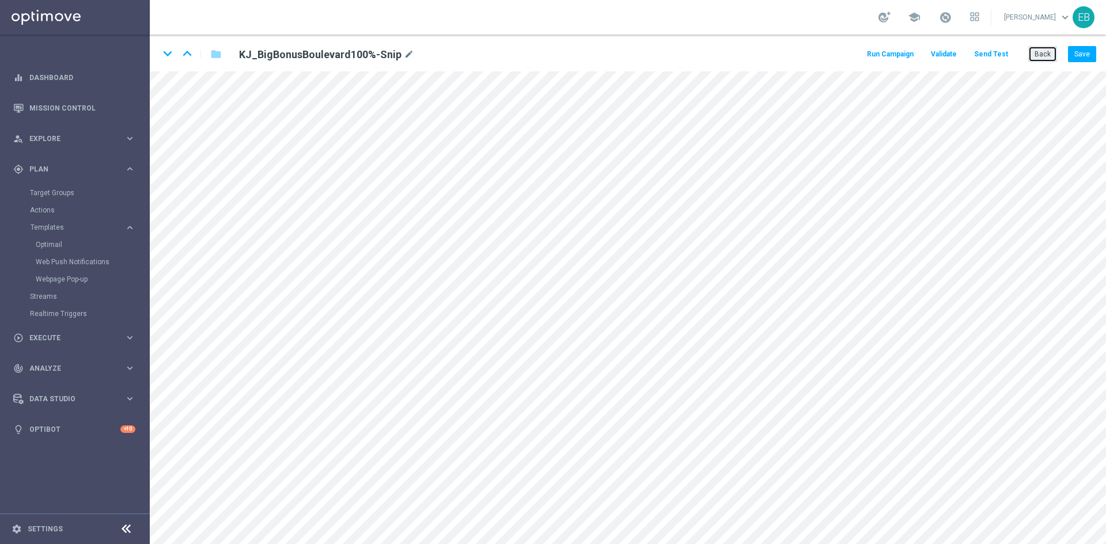
click at [1044, 57] on button "Back" at bounding box center [1042, 54] width 29 height 16
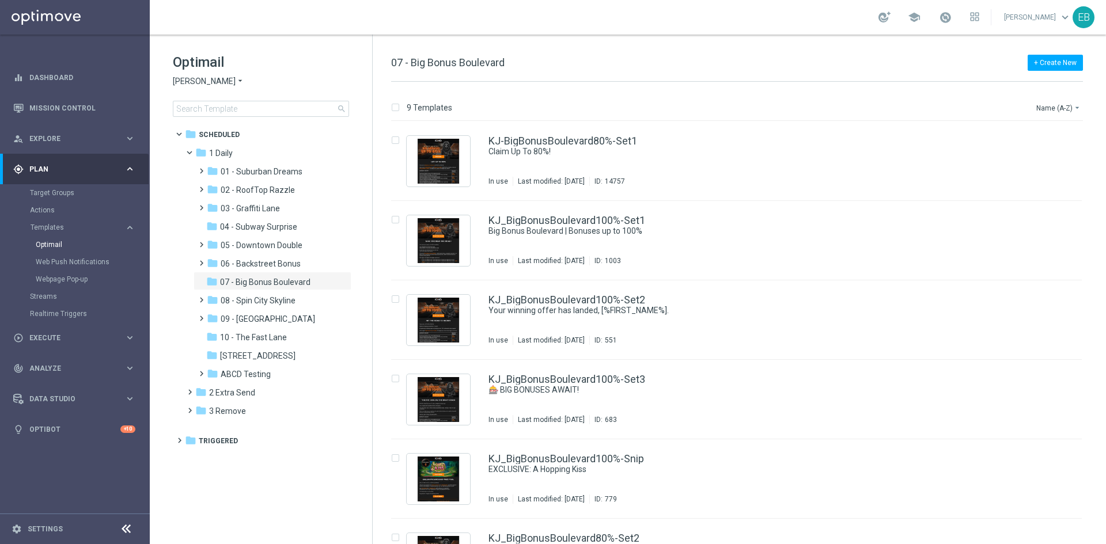
click at [181, 86] on span "[PERSON_NAME]" at bounding box center [204, 81] width 63 height 11
click at [222, 210] on div "[PERSON_NAME] Kings" at bounding box center [216, 205] width 86 height 14
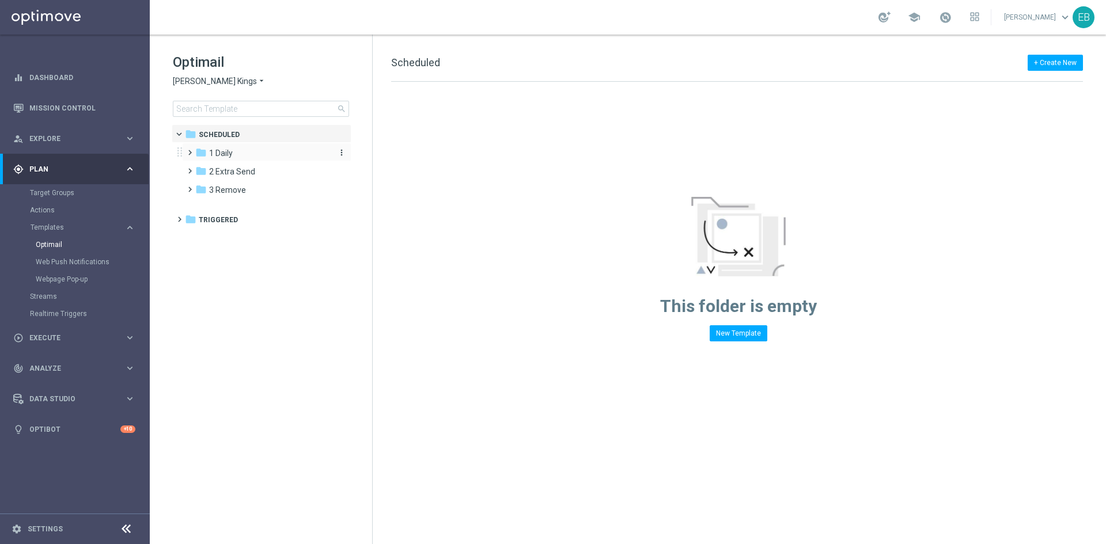
click at [266, 150] on div "folder 1 Daily" at bounding box center [261, 153] width 132 height 13
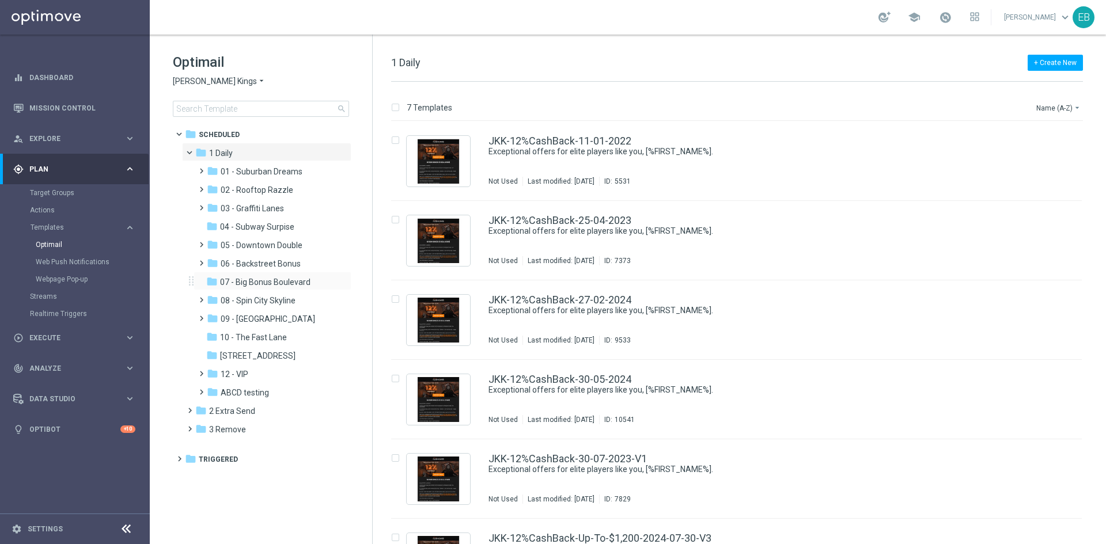
click at [293, 290] on div "folder 07 - Big Bonus Boulevard more_vert" at bounding box center [272, 281] width 158 height 18
click at [297, 286] on span "07 - Big Bonus Boulevard" at bounding box center [265, 282] width 90 height 10
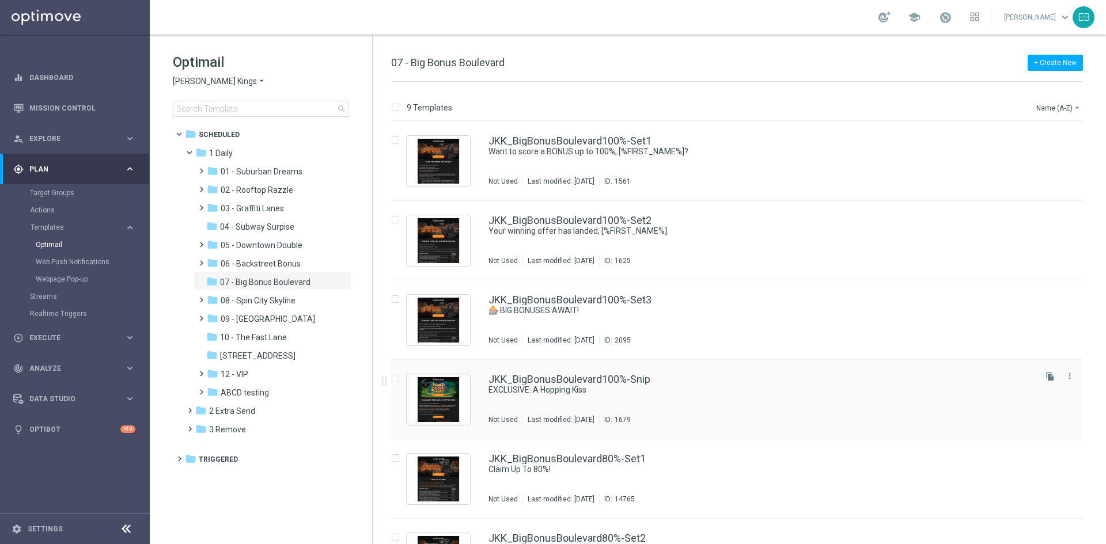
click at [759, 408] on div "JKK_BigBonusBoulevard100%-Snip EXCLUSIVE: A Hopping Kiss Not Used Last modified…" at bounding box center [760, 399] width 545 height 50
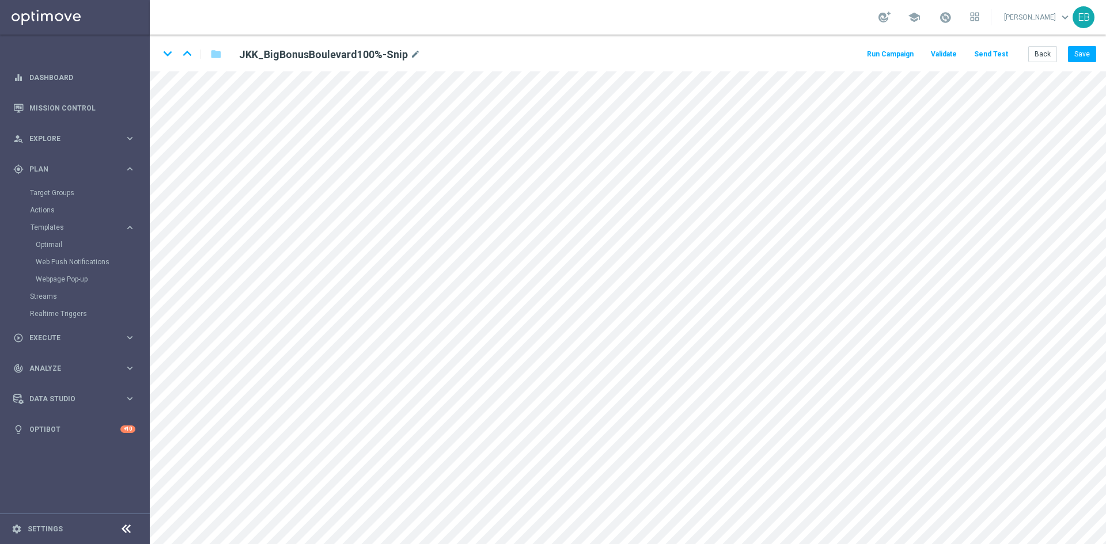
click at [995, 55] on button "Send Test" at bounding box center [990, 55] width 37 height 16
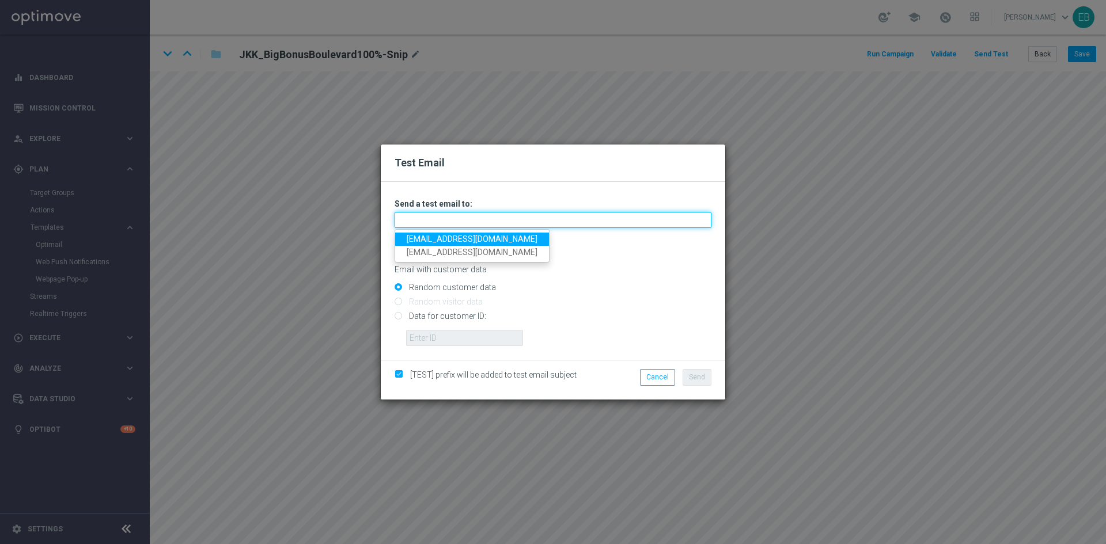
click at [420, 217] on input "text" at bounding box center [552, 220] width 317 height 16
click at [412, 237] on link "[EMAIL_ADDRESS][DOMAIN_NAME]" at bounding box center [472, 239] width 154 height 13
type input "[EMAIL_ADDRESS][DOMAIN_NAME]"
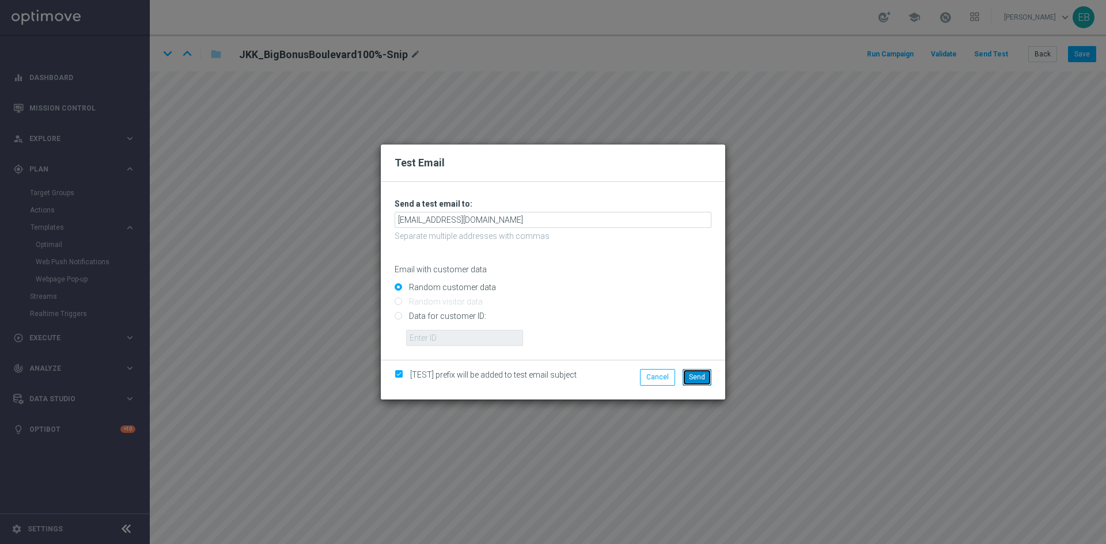
click at [694, 380] on span "Send" at bounding box center [697, 377] width 16 height 8
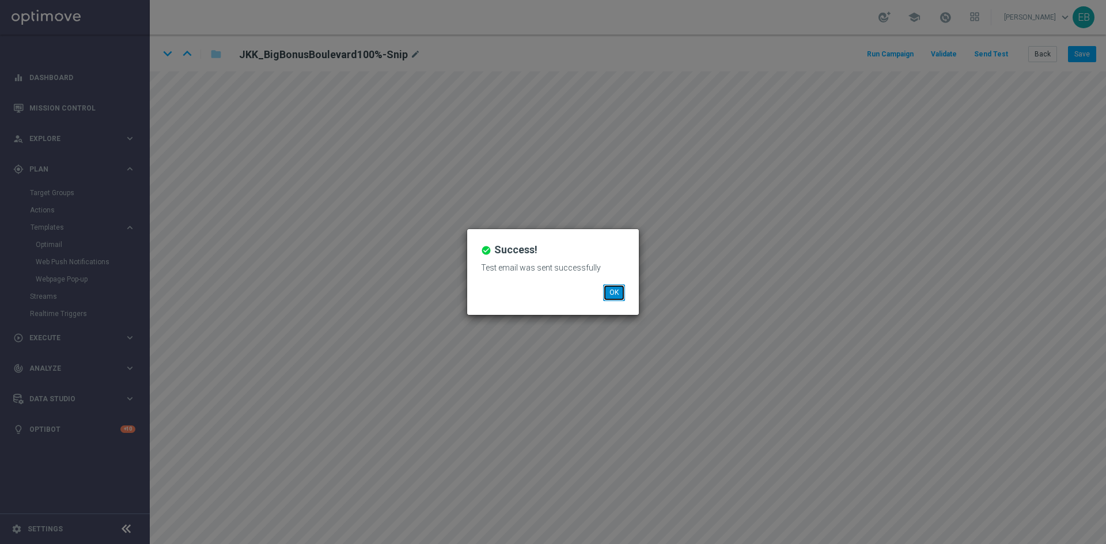
click at [619, 293] on button "OK" at bounding box center [614, 292] width 22 height 16
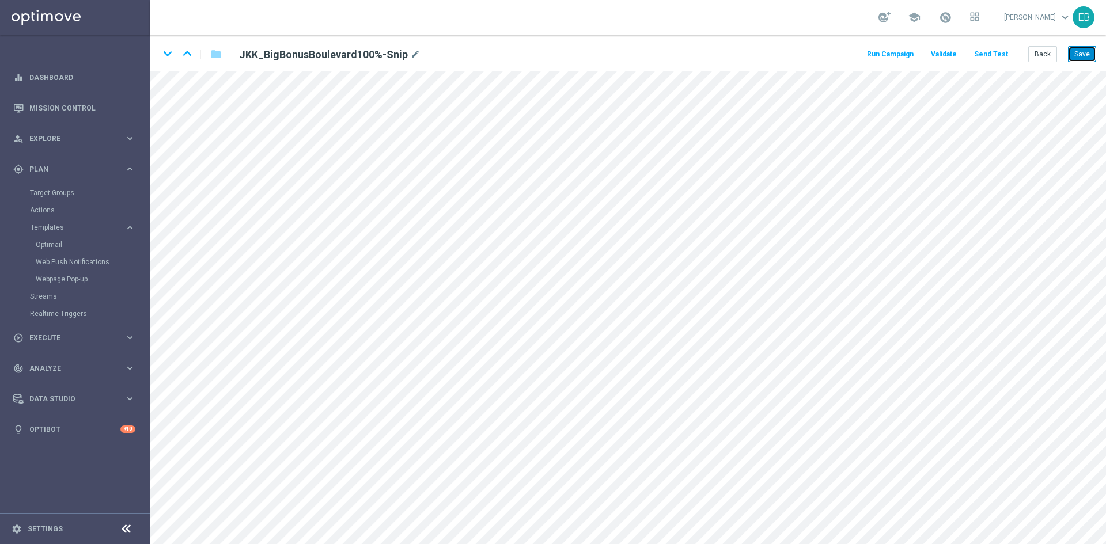
click at [1070, 51] on button "Save" at bounding box center [1082, 54] width 28 height 16
click at [1044, 52] on button "Back" at bounding box center [1042, 54] width 29 height 16
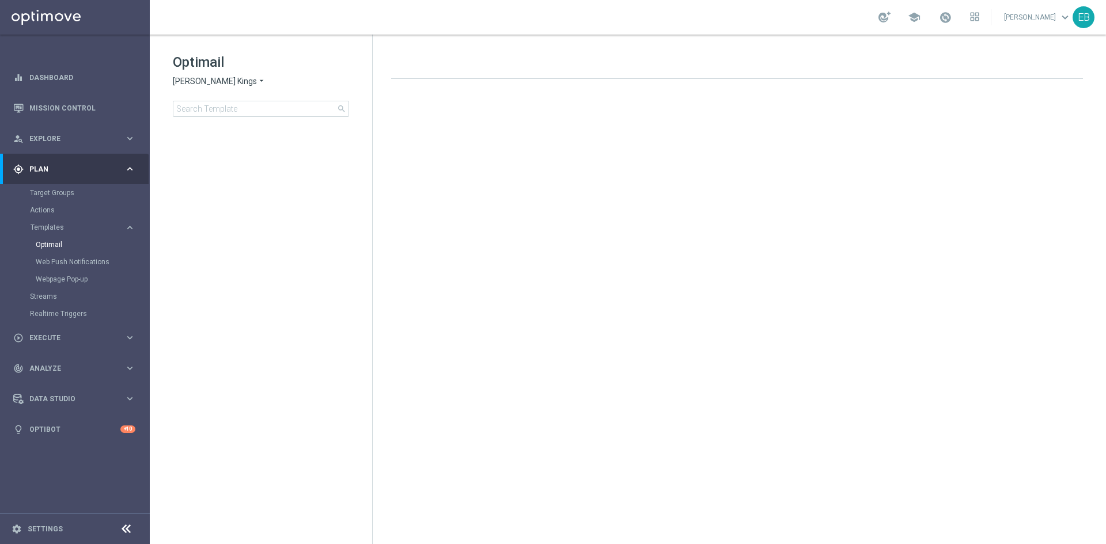
click at [236, 85] on span "[PERSON_NAME] Kings" at bounding box center [215, 81] width 84 height 11
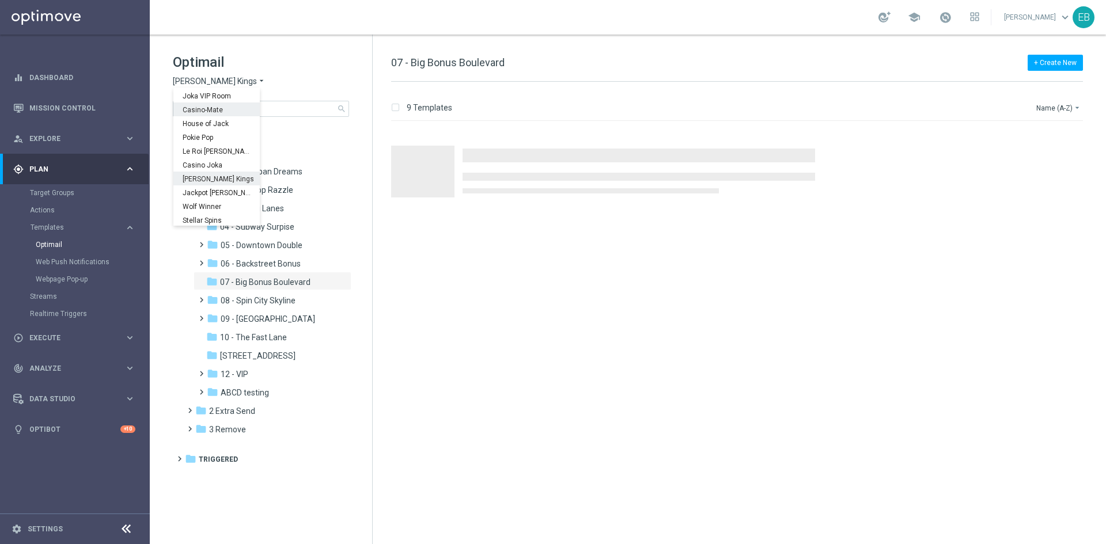
scroll to position [41, 0]
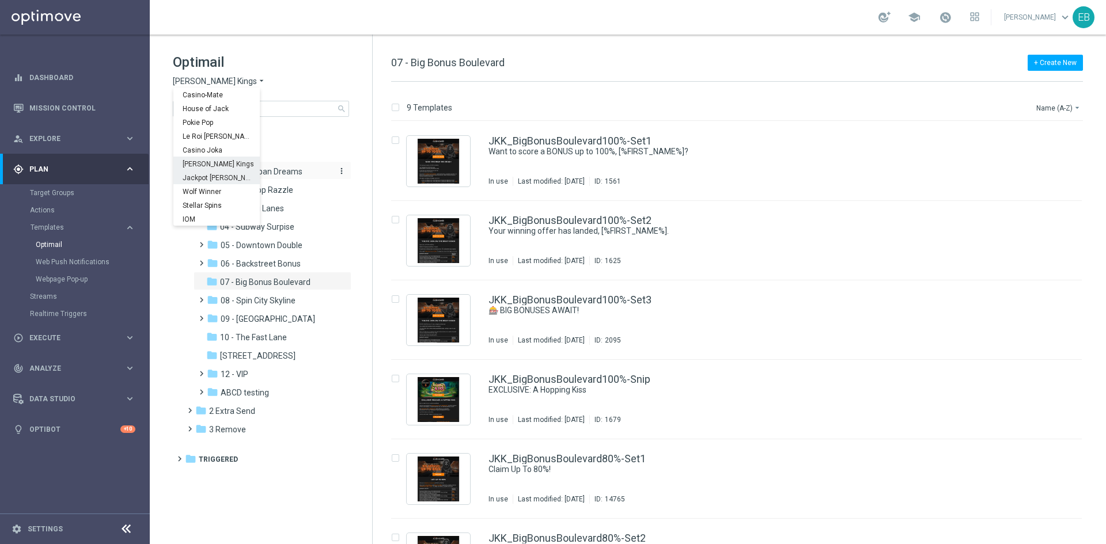
click at [219, 172] on div "Jackpot [PERSON_NAME]" at bounding box center [216, 177] width 86 height 14
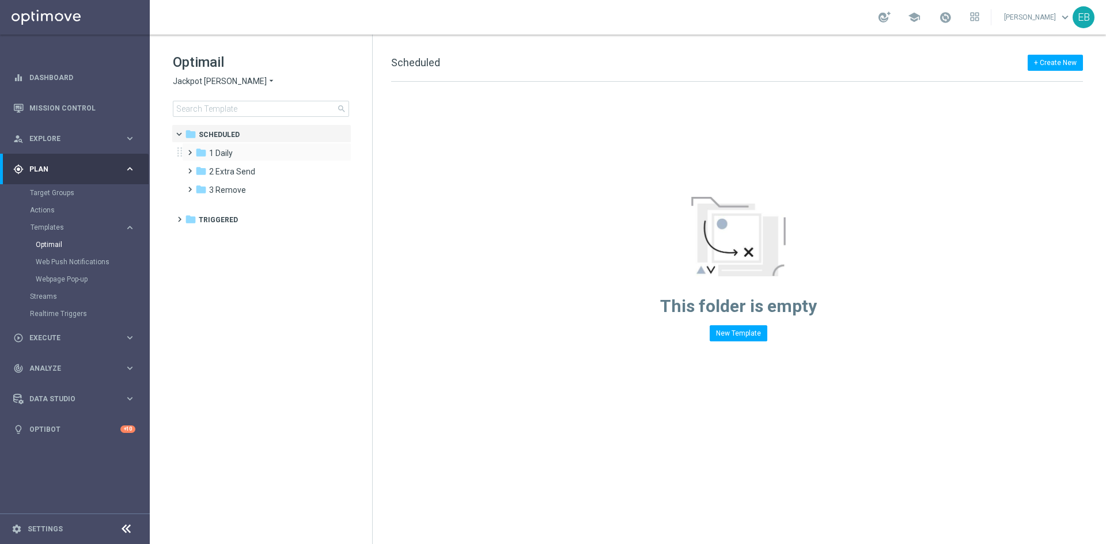
click at [237, 145] on div "folder 1 Daily more_vert" at bounding box center [266, 152] width 169 height 18
click at [262, 150] on div "folder 1 Daily" at bounding box center [261, 153] width 132 height 13
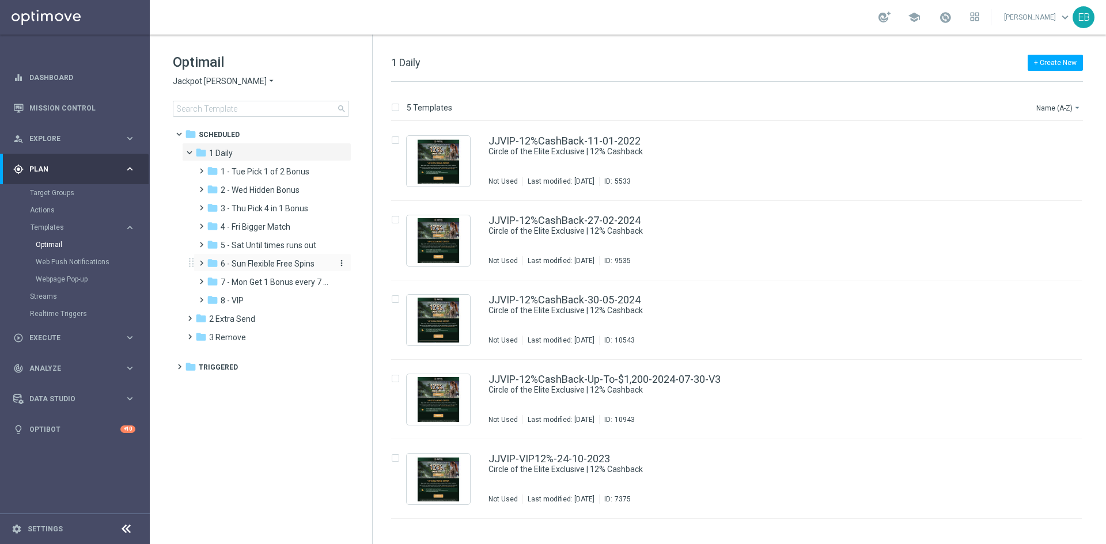
click at [284, 259] on span "6 - Sun Flexible Free Spins" at bounding box center [268, 264] width 94 height 10
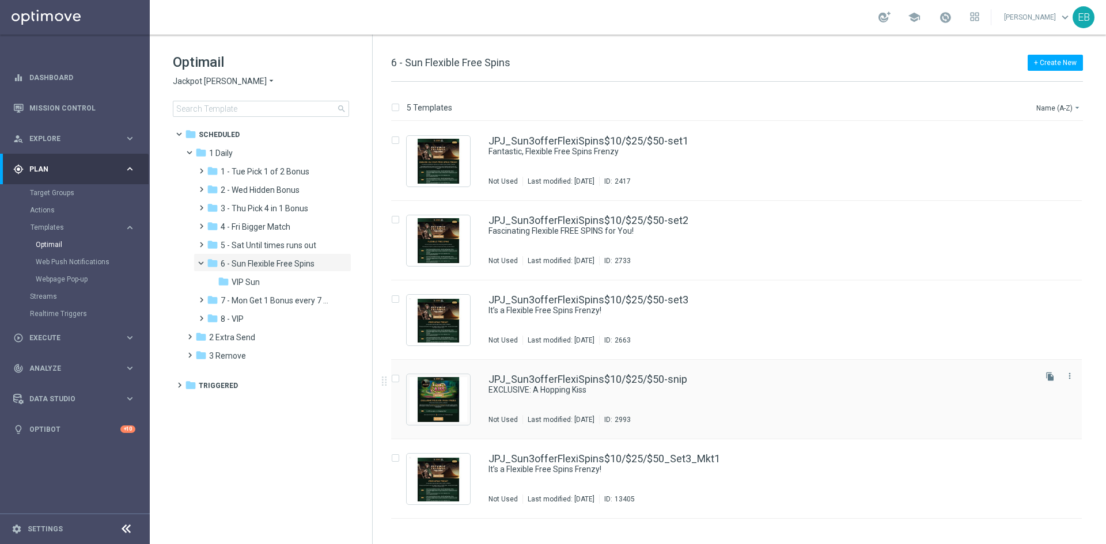
click at [747, 402] on div "JPJ_Sun3offerFlexiSpins$10/$25/$50-snip EXCLUSIVE: A Hopping Kiss Not Used Last…" at bounding box center [760, 399] width 545 height 50
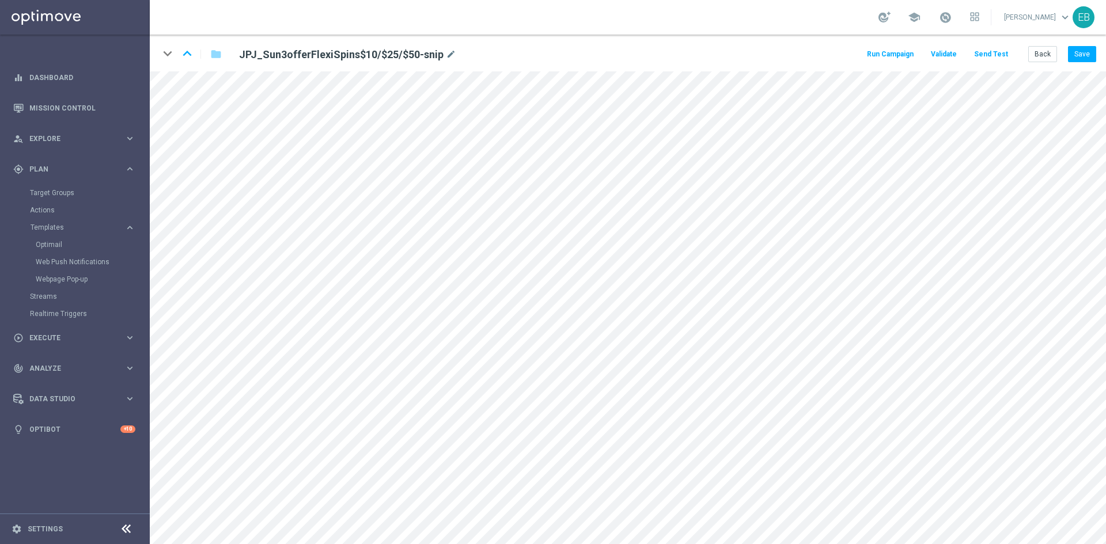
click at [1001, 51] on button "Send Test" at bounding box center [990, 55] width 37 height 16
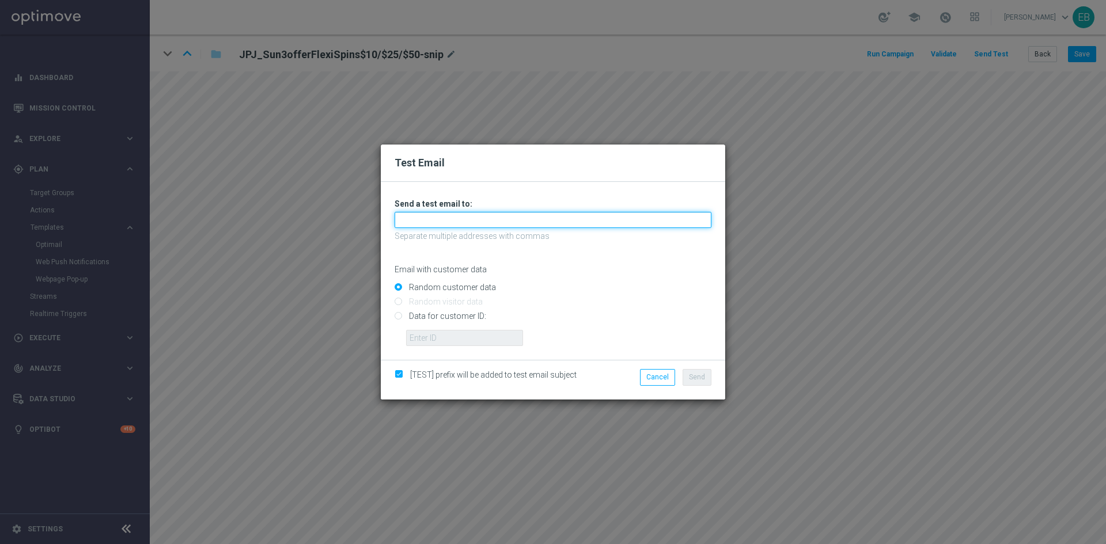
click at [432, 217] on input "text" at bounding box center [552, 220] width 317 height 16
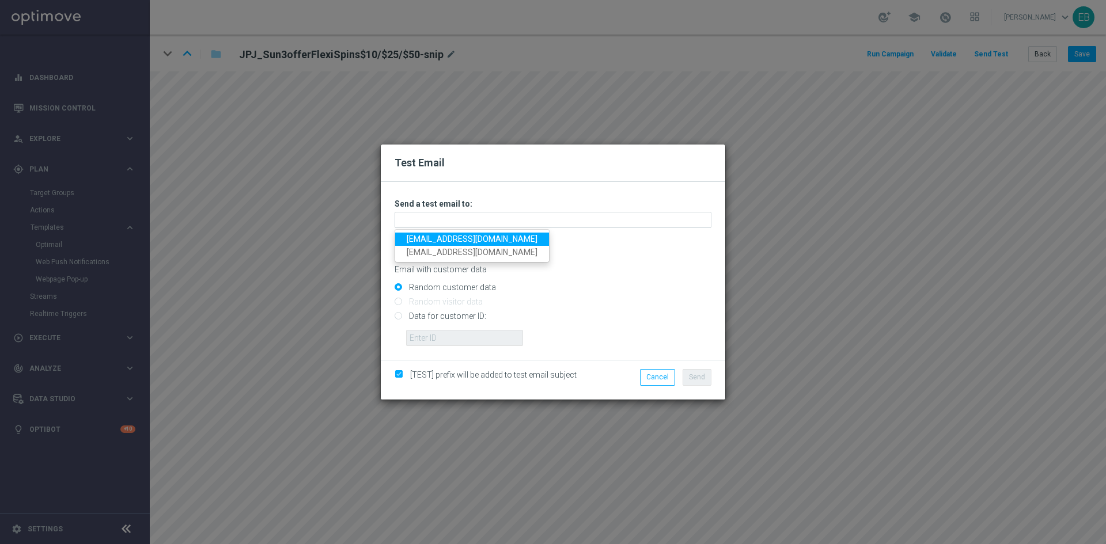
click at [414, 239] on link "[EMAIL_ADDRESS][DOMAIN_NAME]" at bounding box center [472, 239] width 154 height 13
type input "[EMAIL_ADDRESS][DOMAIN_NAME]"
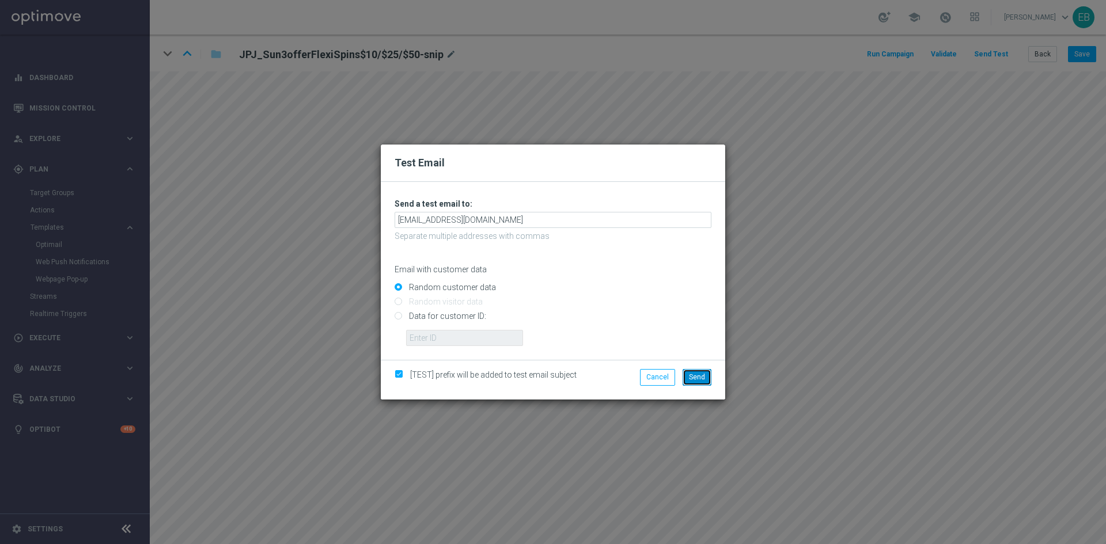
click at [692, 381] on span "Send" at bounding box center [697, 377] width 16 height 8
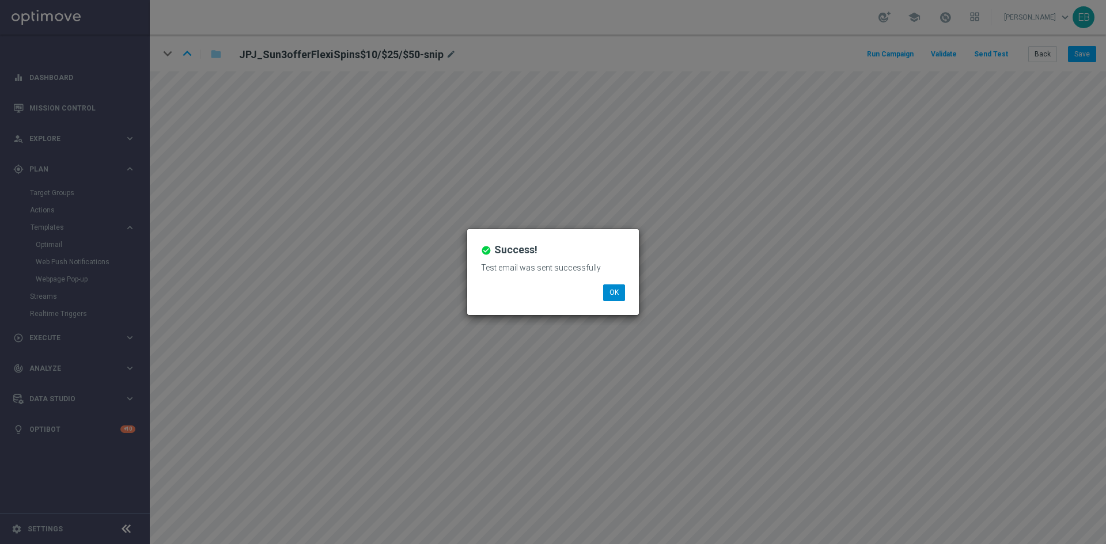
click at [624, 288] on li "OK" at bounding box center [614, 292] width 28 height 16
click at [620, 291] on button "OK" at bounding box center [614, 292] width 22 height 16
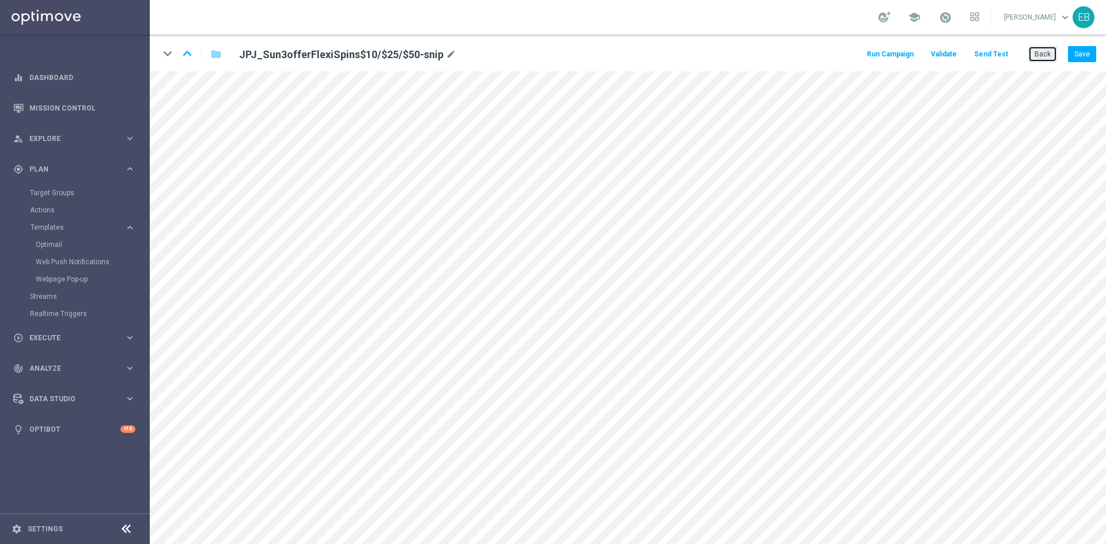
click at [1044, 49] on button "Back" at bounding box center [1042, 54] width 29 height 16
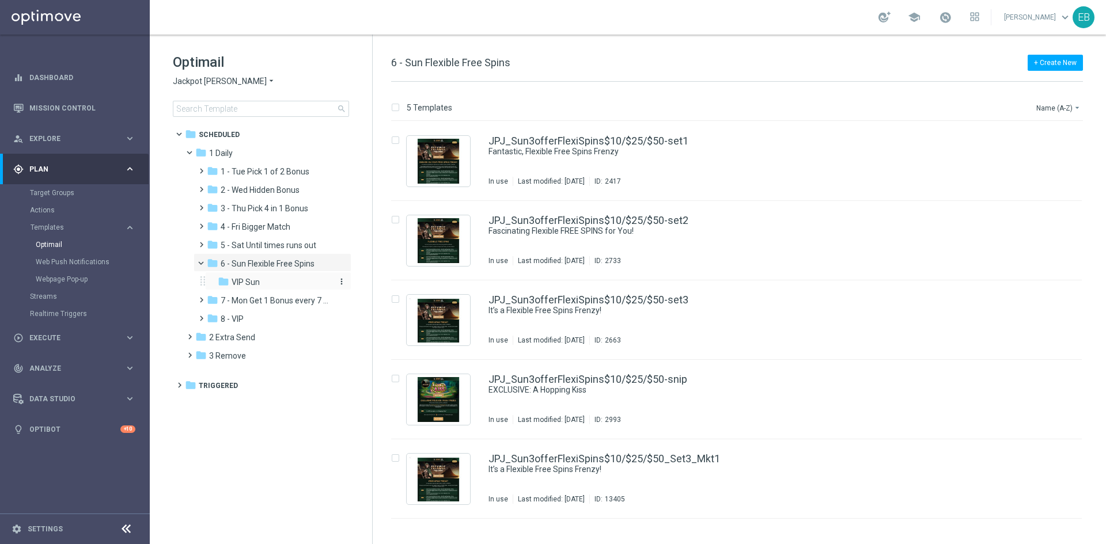
click at [238, 283] on span "VIP Sun" at bounding box center [245, 282] width 28 height 10
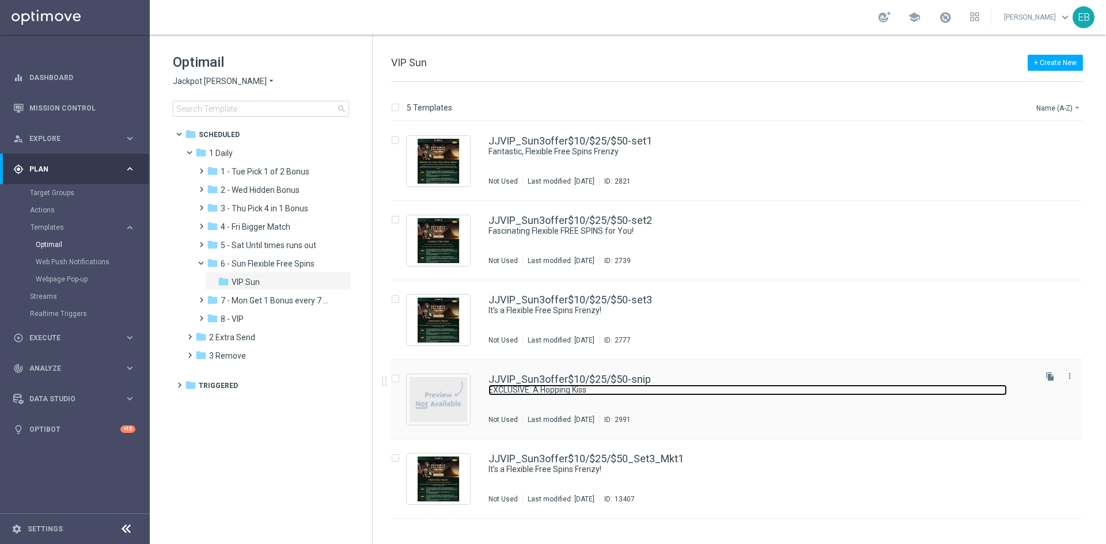
click at [754, 388] on link "EXCLUSIVE: A Hopping Kiss" at bounding box center [747, 390] width 518 height 11
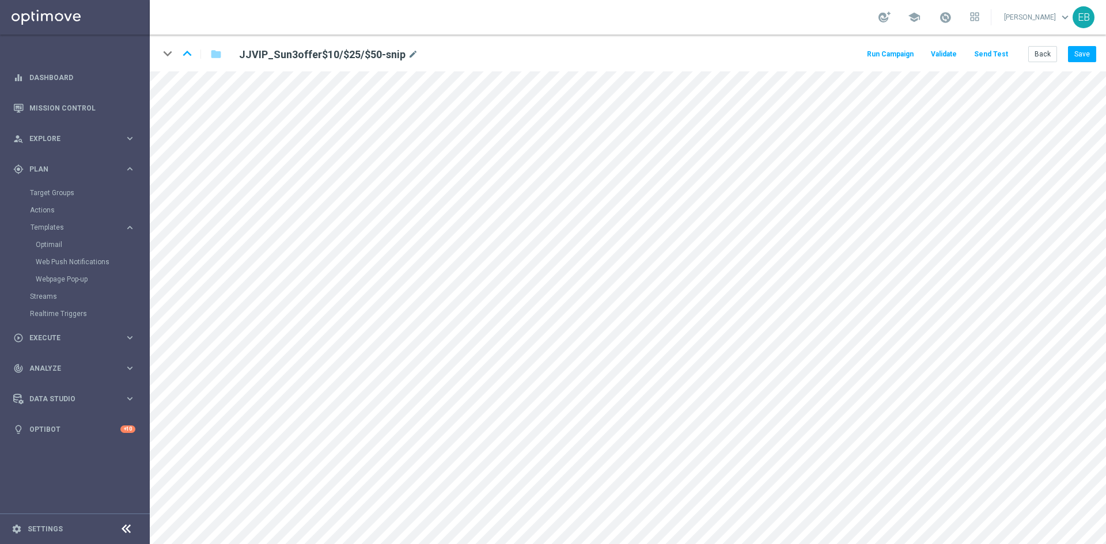
click at [999, 55] on button "Send Test" at bounding box center [990, 55] width 37 height 16
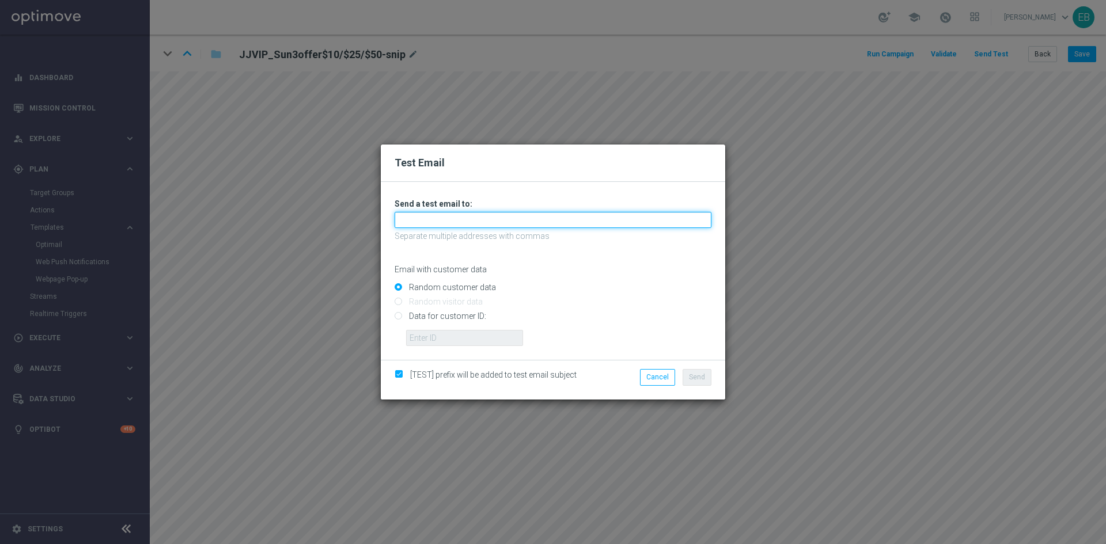
click at [433, 219] on input "text" at bounding box center [552, 220] width 317 height 16
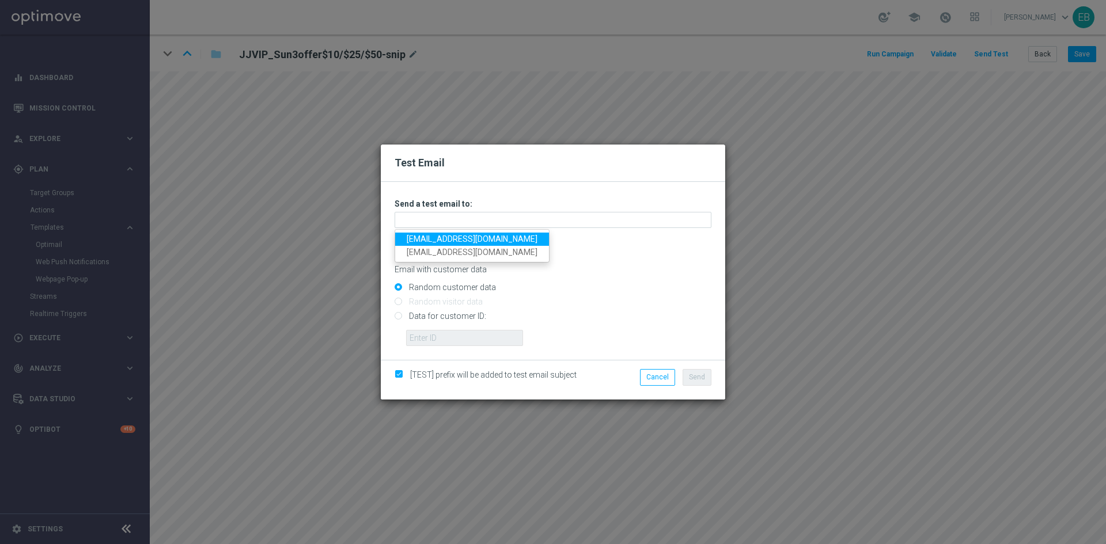
click at [401, 237] on link "[EMAIL_ADDRESS][DOMAIN_NAME]" at bounding box center [472, 239] width 154 height 13
type input "[EMAIL_ADDRESS][DOMAIN_NAME]"
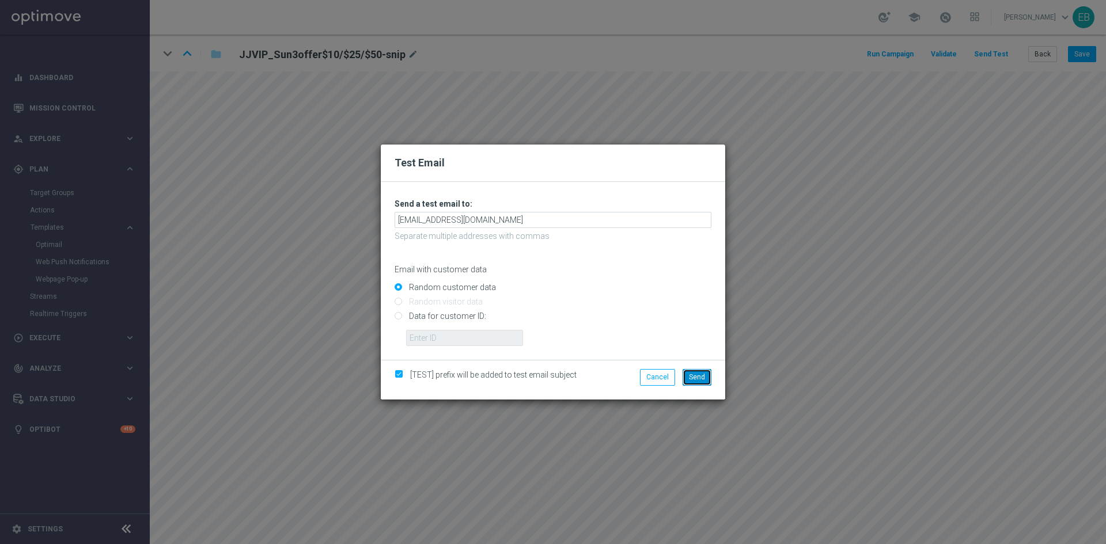
click at [696, 383] on button "Send" at bounding box center [696, 377] width 29 height 16
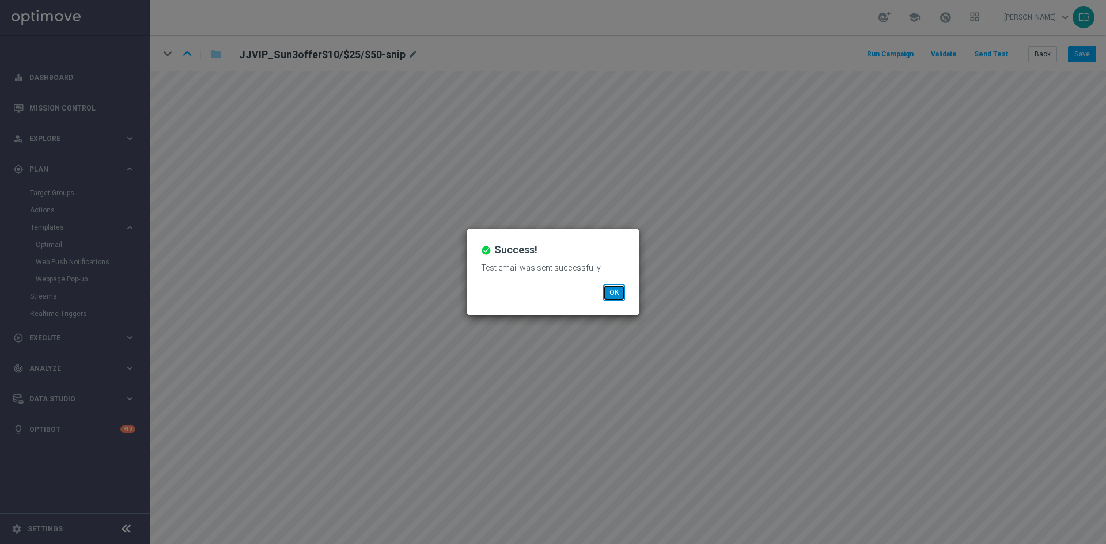
click at [617, 298] on button "OK" at bounding box center [614, 292] width 22 height 16
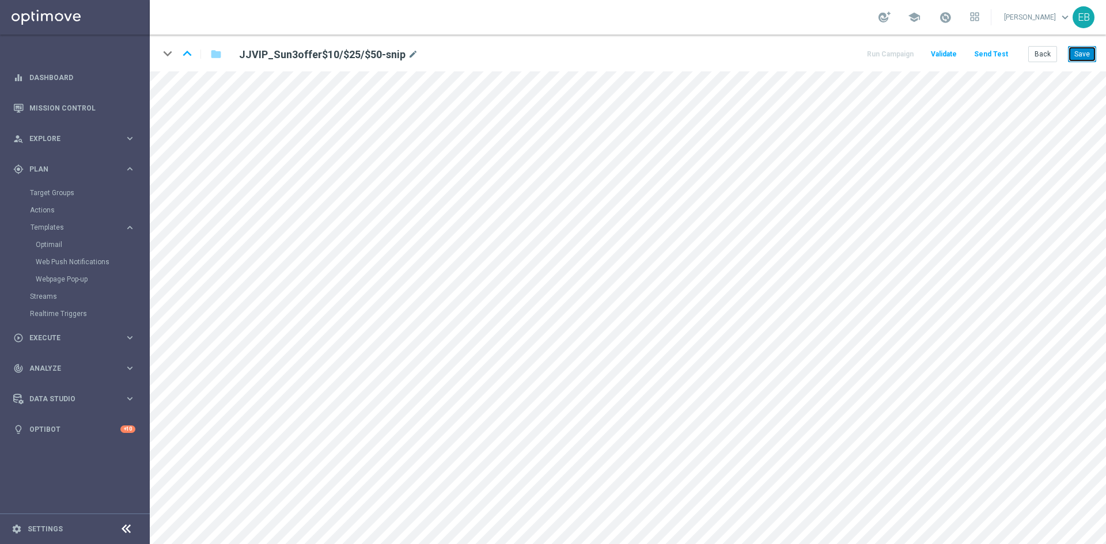
click at [1084, 52] on button "Save" at bounding box center [1082, 54] width 28 height 16
click at [1042, 56] on button "Back" at bounding box center [1042, 54] width 29 height 16
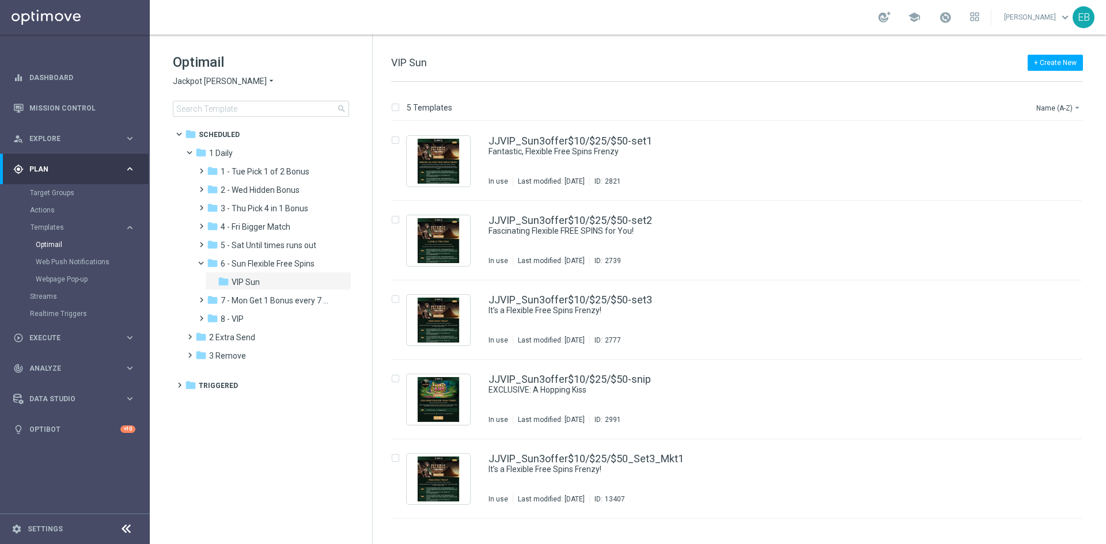
click at [184, 80] on span "Jackpot [PERSON_NAME]" at bounding box center [220, 81] width 94 height 11
click at [231, 193] on div "Wolf Winner" at bounding box center [216, 191] width 86 height 14
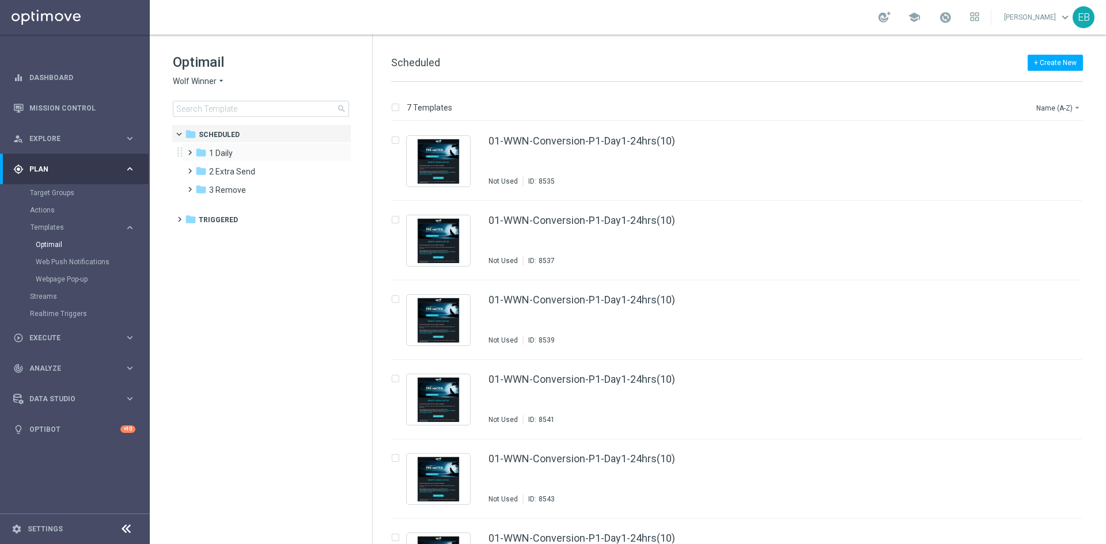
click at [247, 143] on div "folder 1 Daily more_vert" at bounding box center [266, 152] width 169 height 18
click at [246, 149] on div "folder 1 Daily" at bounding box center [261, 153] width 132 height 13
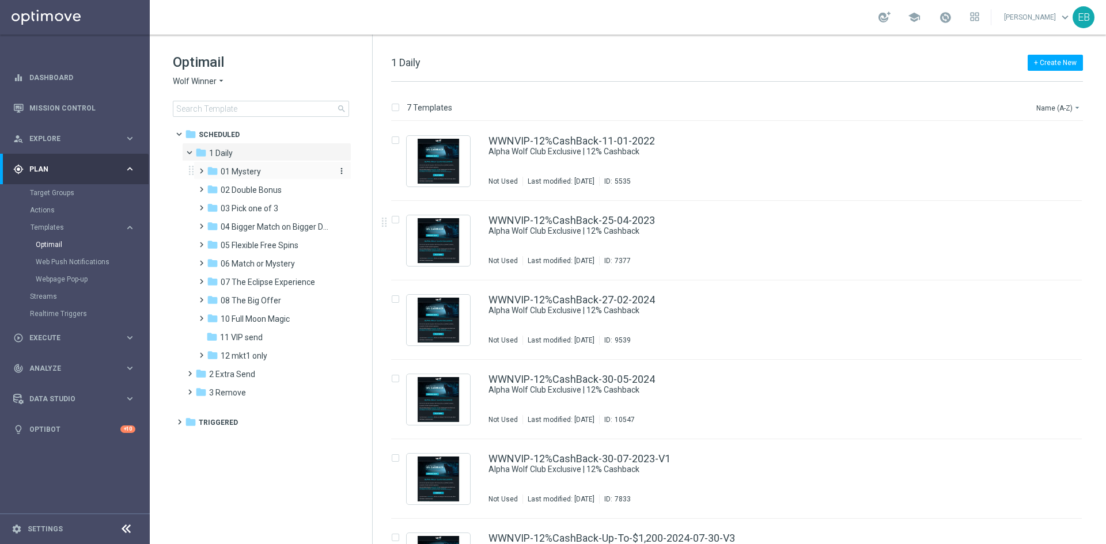
click at [302, 174] on div "folder 01 Mystery" at bounding box center [268, 171] width 123 height 13
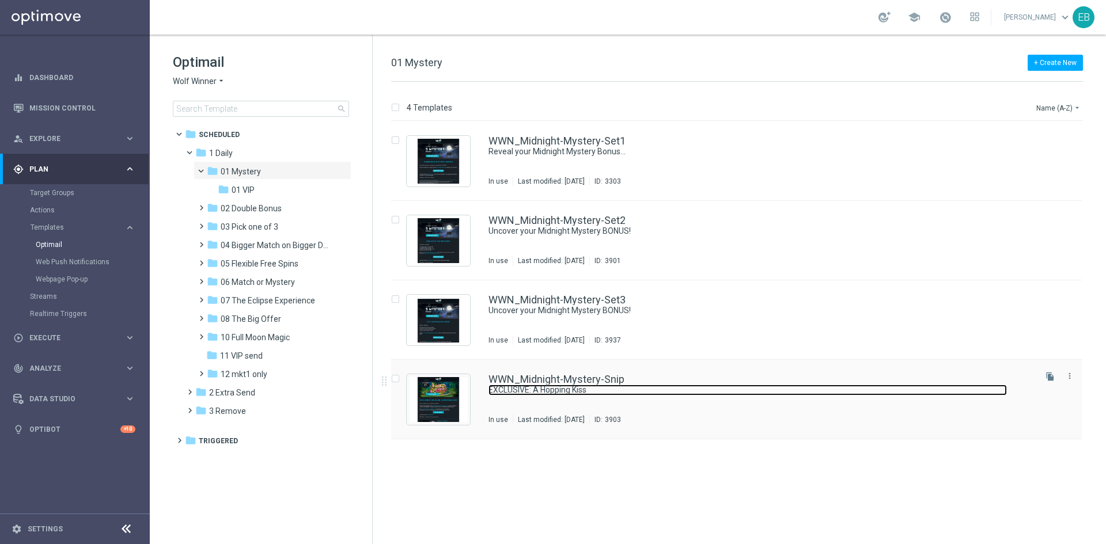
click at [735, 392] on link "EXCLUSIVE: A Hopping Kiss" at bounding box center [747, 390] width 518 height 11
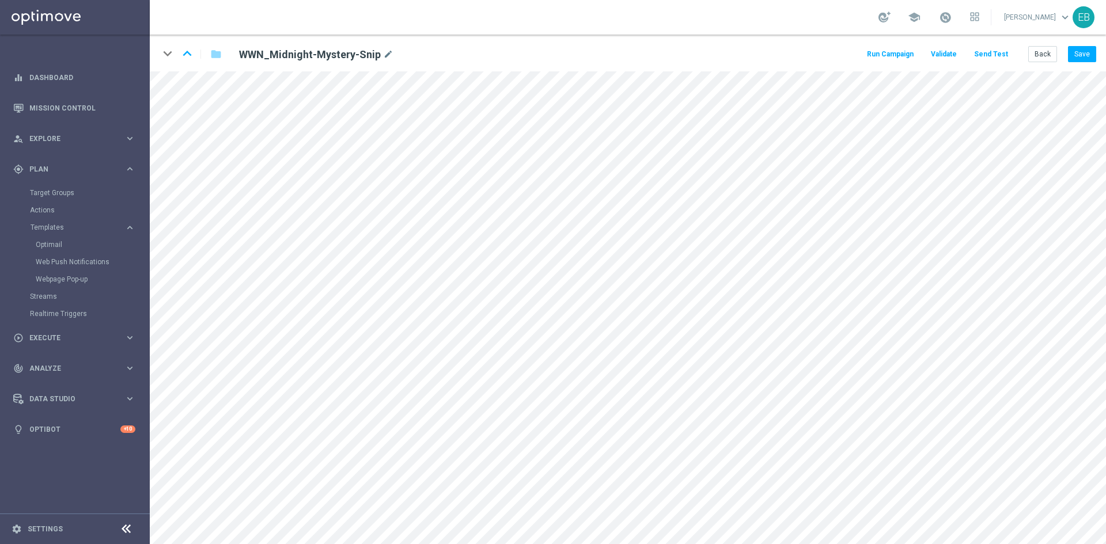
click at [997, 57] on button "Send Test" at bounding box center [990, 55] width 37 height 16
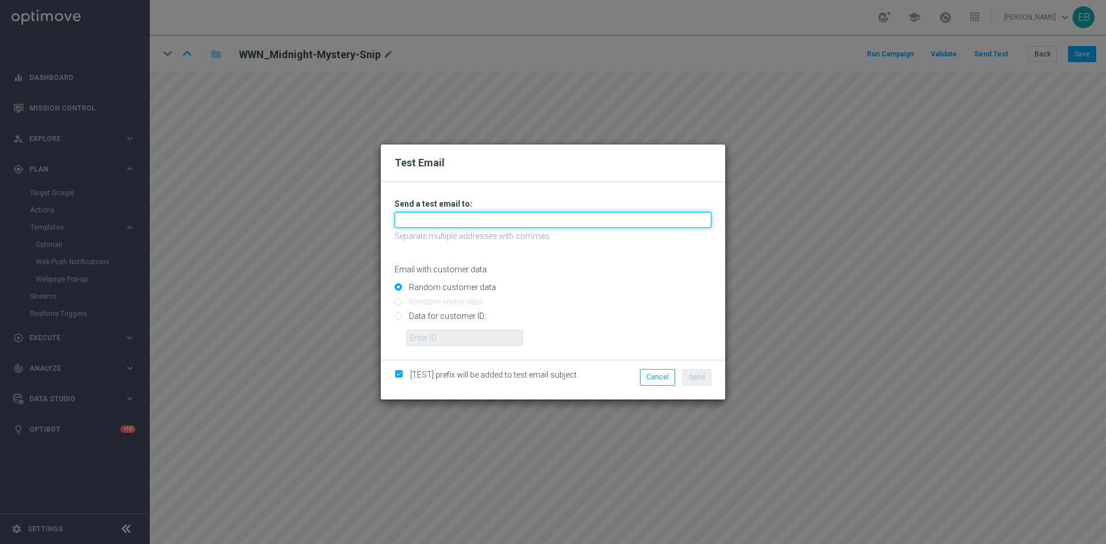
click at [468, 221] on input "text" at bounding box center [552, 220] width 317 height 16
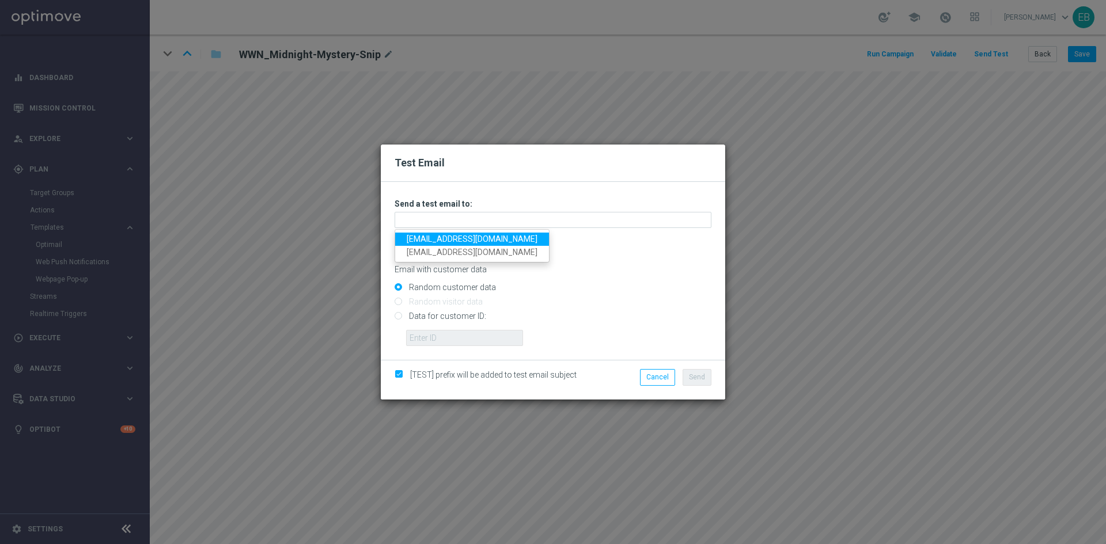
click at [401, 235] on link "[EMAIL_ADDRESS][DOMAIN_NAME]" at bounding box center [472, 239] width 154 height 13
type input "[EMAIL_ADDRESS][DOMAIN_NAME]"
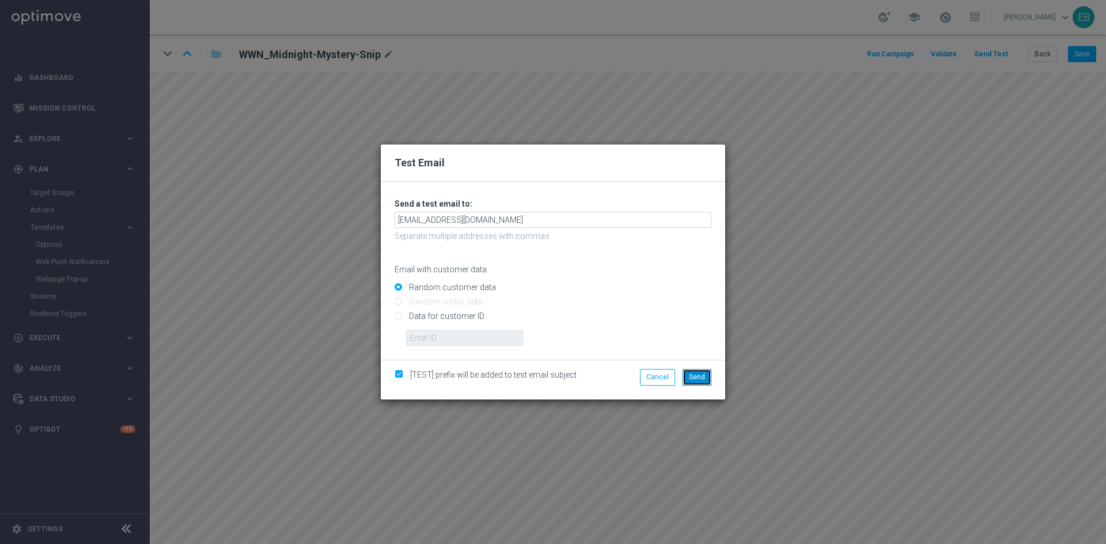
click at [699, 375] on span "Send" at bounding box center [697, 377] width 16 height 8
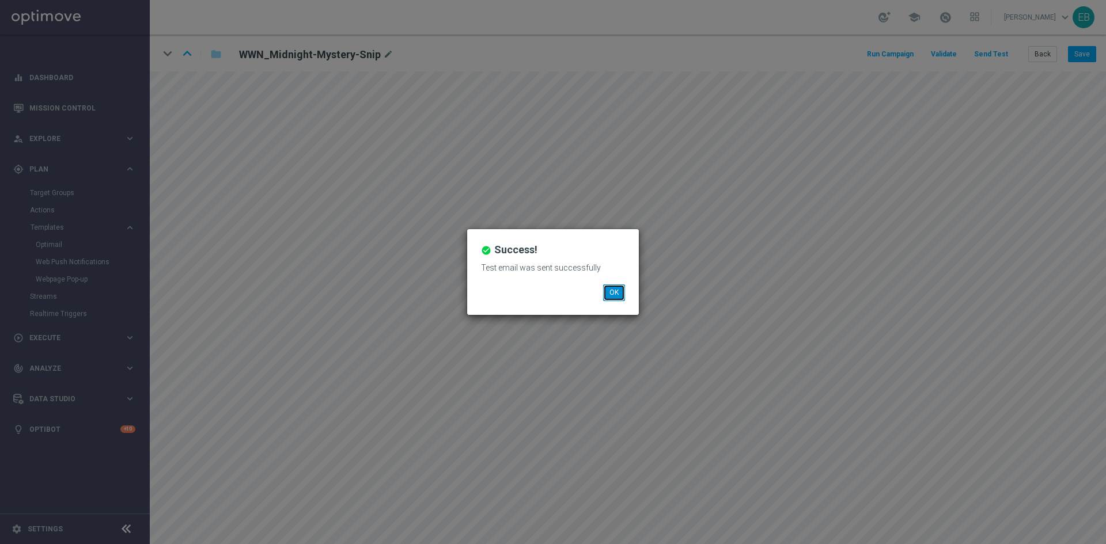
click at [619, 298] on button "OK" at bounding box center [614, 292] width 22 height 16
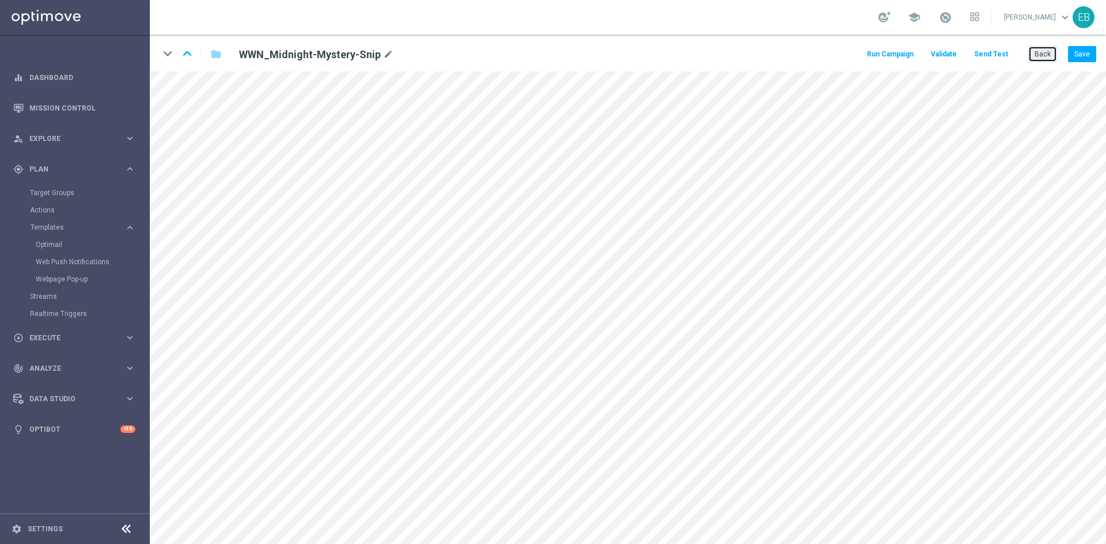
click at [1041, 55] on button "Back" at bounding box center [1042, 54] width 29 height 16
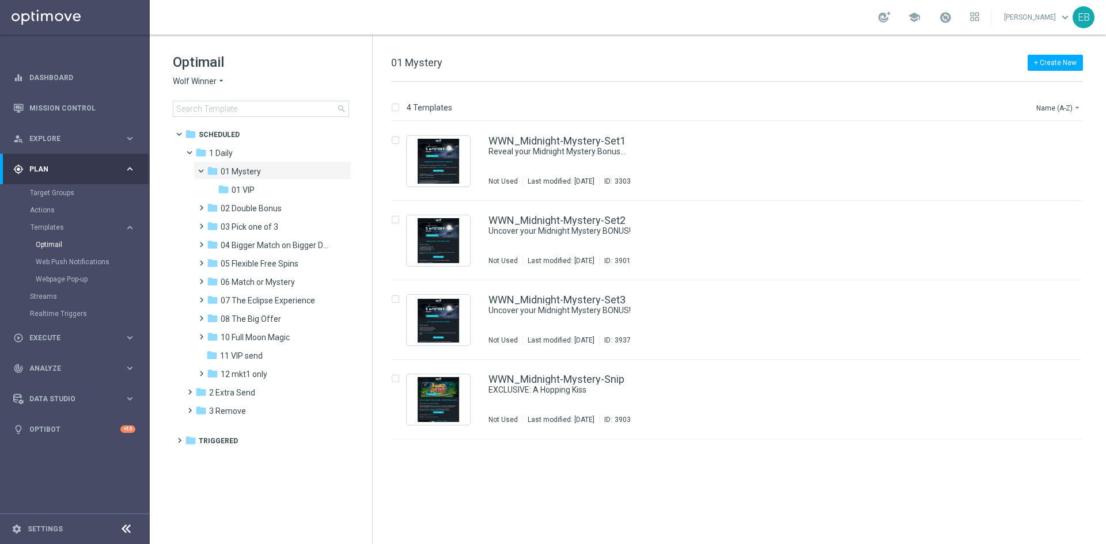
click at [204, 79] on span "Wolf Winner" at bounding box center [195, 81] width 44 height 11
click at [0, 0] on span "Stellar Spins" at bounding box center [0, 0] width 0 height 0
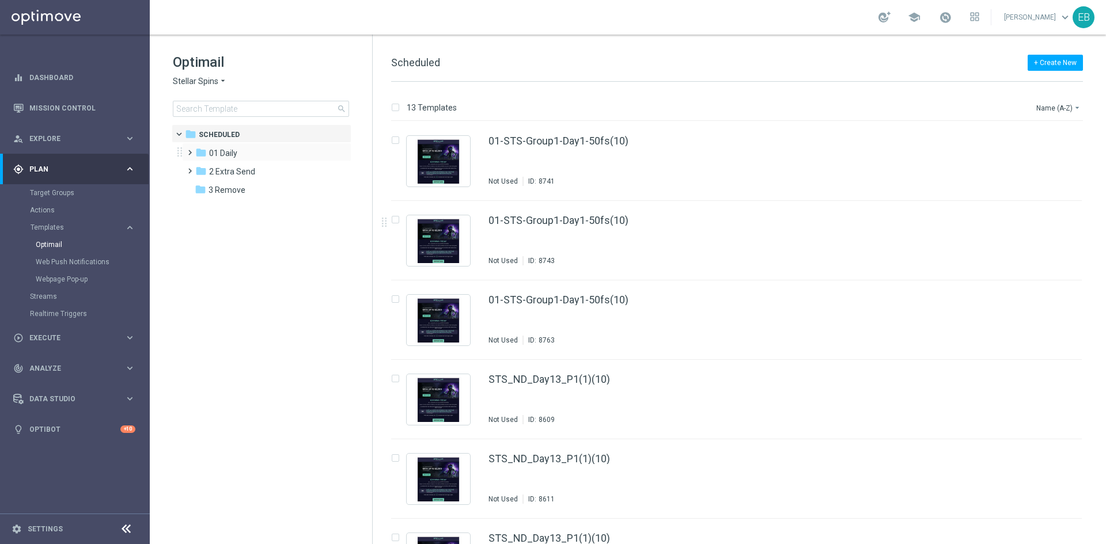
click at [257, 145] on div "folder 01 Daily more_vert" at bounding box center [266, 152] width 169 height 18
click at [253, 146] on div "folder 01 Daily more_vert" at bounding box center [266, 152] width 169 height 18
click at [245, 158] on div "folder 01 Daily" at bounding box center [261, 153] width 132 height 13
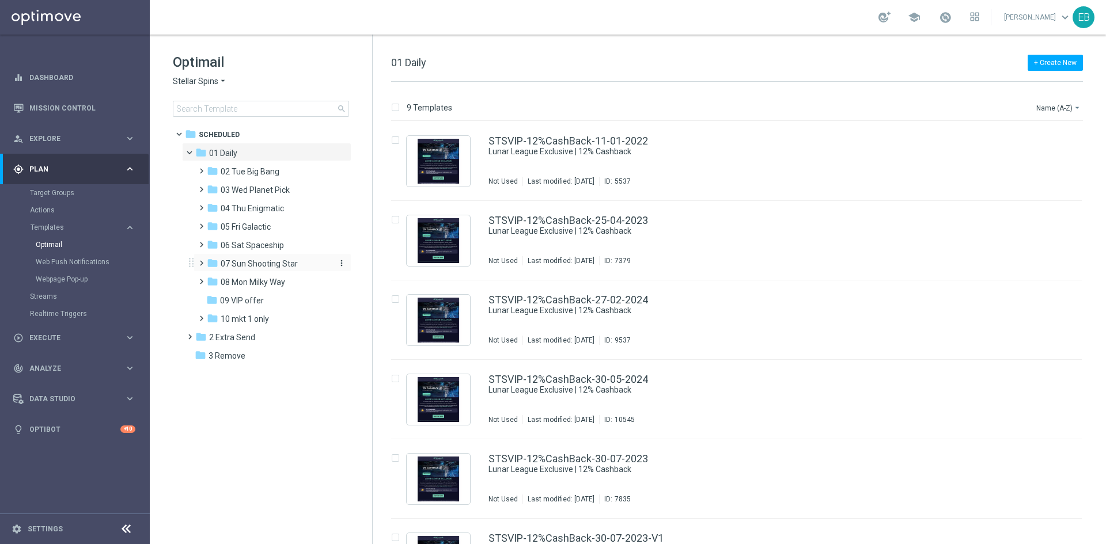
click at [293, 263] on span "07 Sun Shooting Star" at bounding box center [259, 264] width 77 height 10
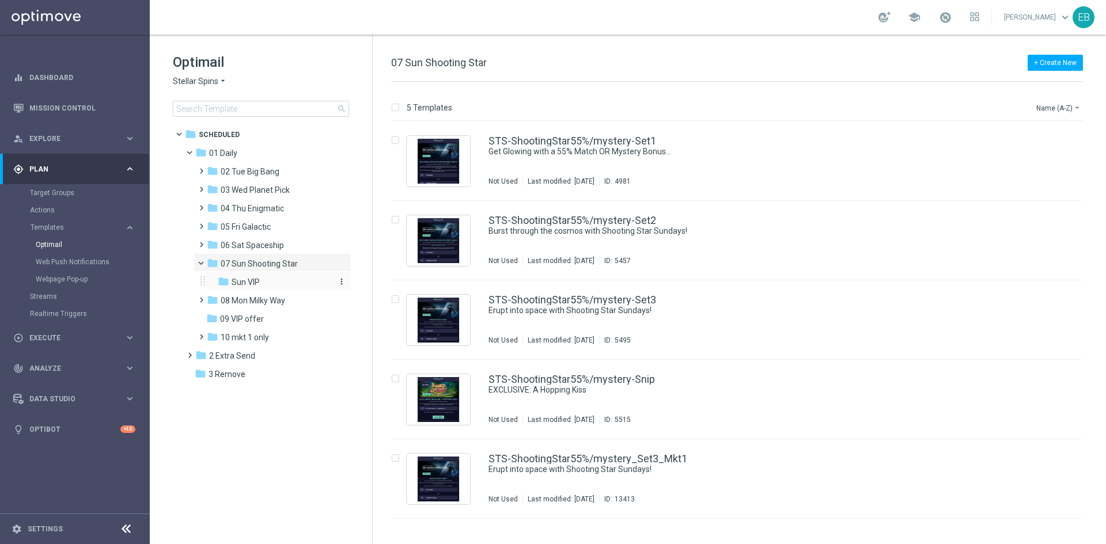
click at [280, 278] on div "folder Sun VIP" at bounding box center [274, 282] width 113 height 13
click at [751, 377] on div "STS_VIP-ShootingStar55%/mystery-Snip" at bounding box center [760, 379] width 545 height 10
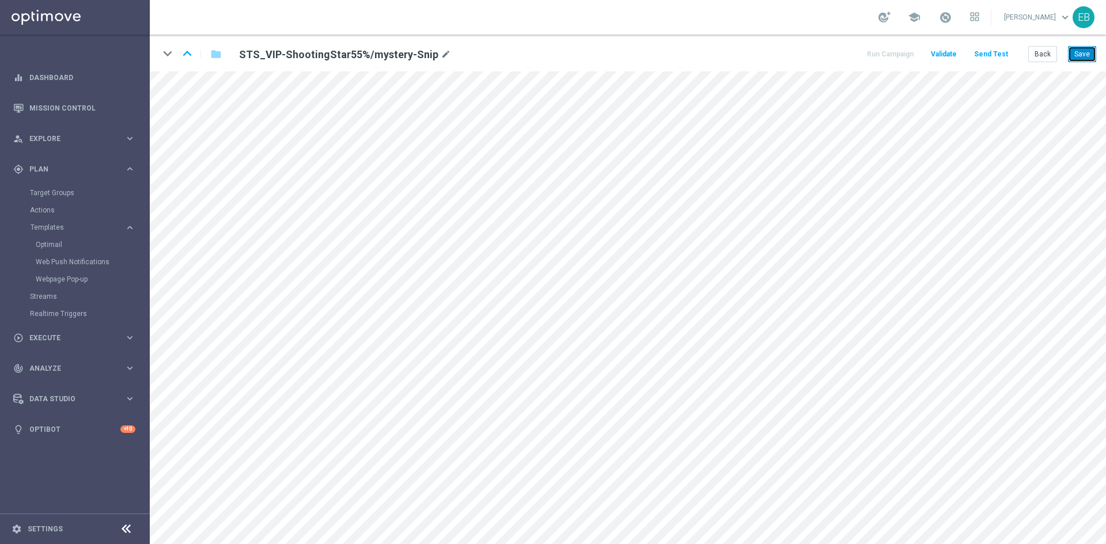
click at [1092, 47] on button "Save" at bounding box center [1082, 54] width 28 height 16
click at [992, 50] on button "Send Test" at bounding box center [990, 55] width 37 height 16
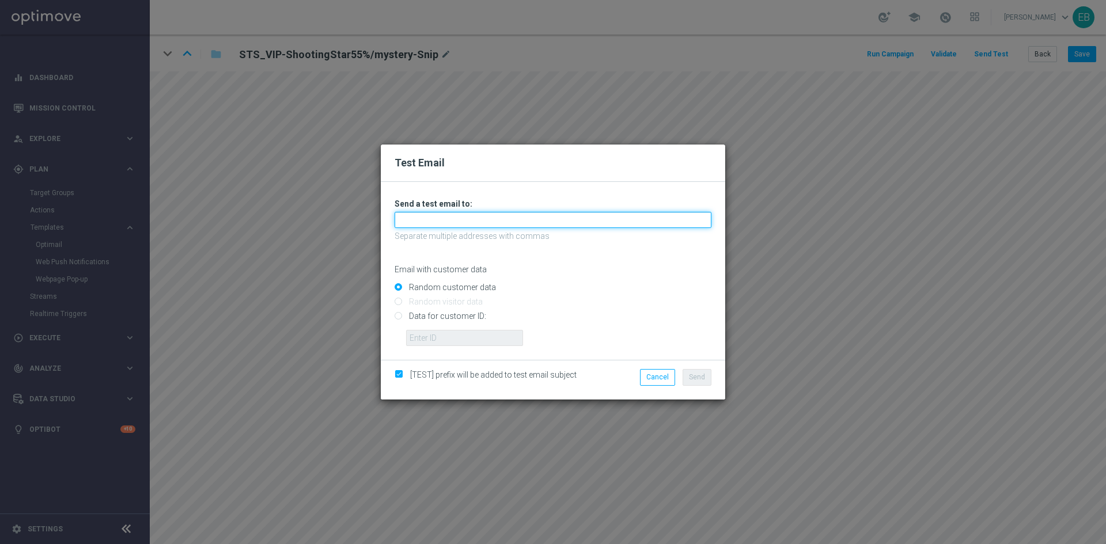
drag, startPoint x: 457, startPoint y: 216, endPoint x: 451, endPoint y: 224, distance: 9.1
click at [456, 217] on input "text" at bounding box center [552, 220] width 317 height 16
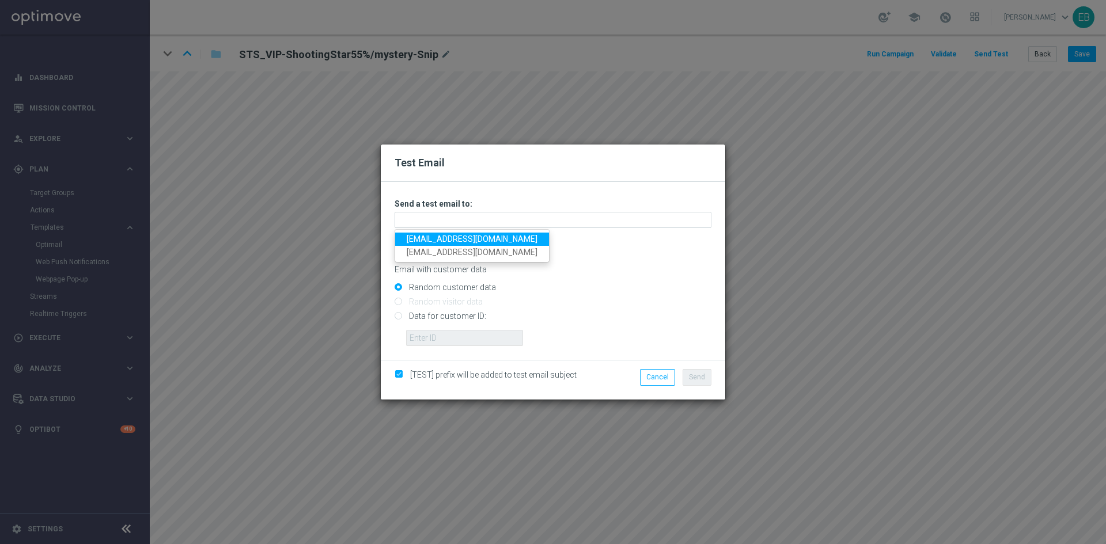
click at [396, 242] on ul "testingalltesting@gmail.com mad34310@gmail.com" at bounding box center [471, 245] width 155 height 33
click at [453, 221] on input "text" at bounding box center [552, 220] width 317 height 16
click at [427, 240] on link "[EMAIL_ADDRESS][DOMAIN_NAME]" at bounding box center [472, 239] width 154 height 13
type input "[EMAIL_ADDRESS][DOMAIN_NAME]"
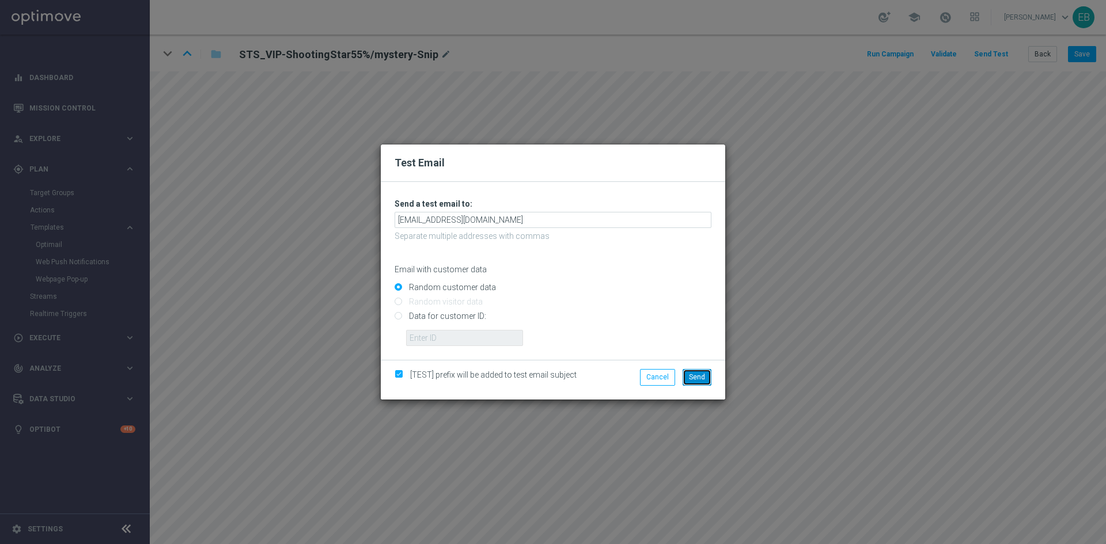
click at [696, 385] on button "Send" at bounding box center [696, 377] width 29 height 16
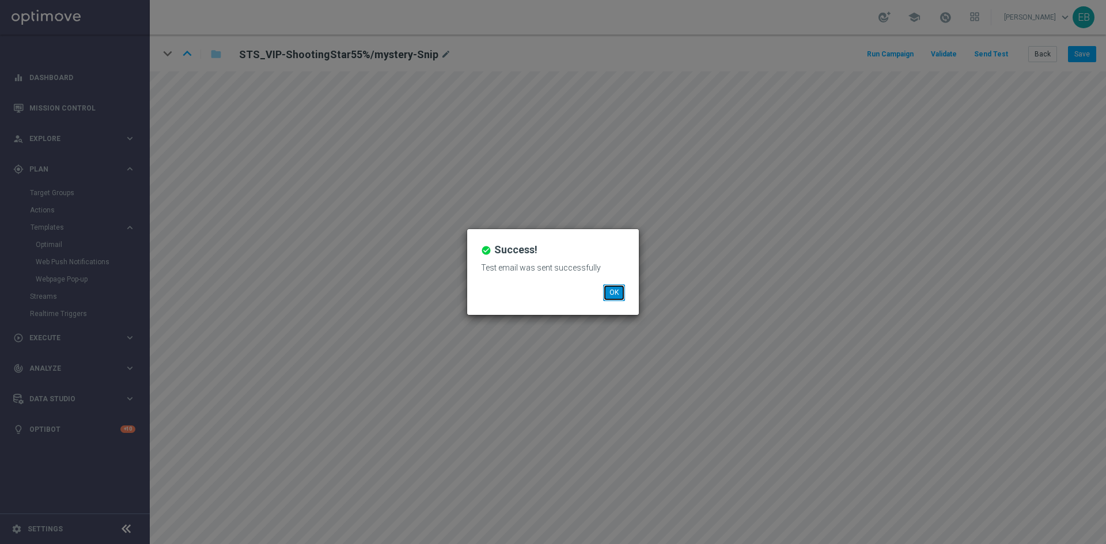
click at [610, 292] on button "OK" at bounding box center [614, 292] width 22 height 16
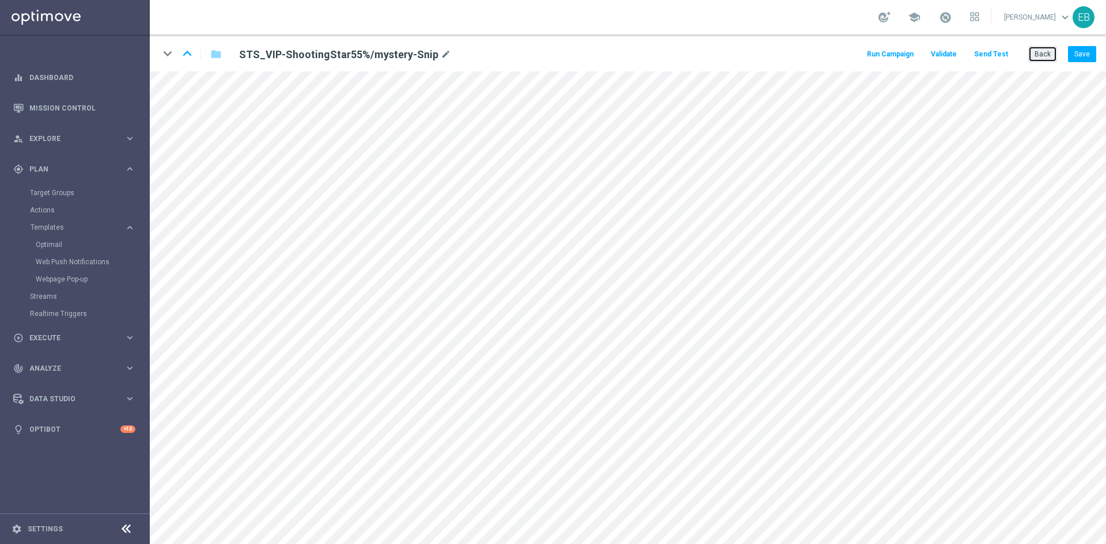
click at [1049, 60] on button "Back" at bounding box center [1042, 54] width 29 height 16
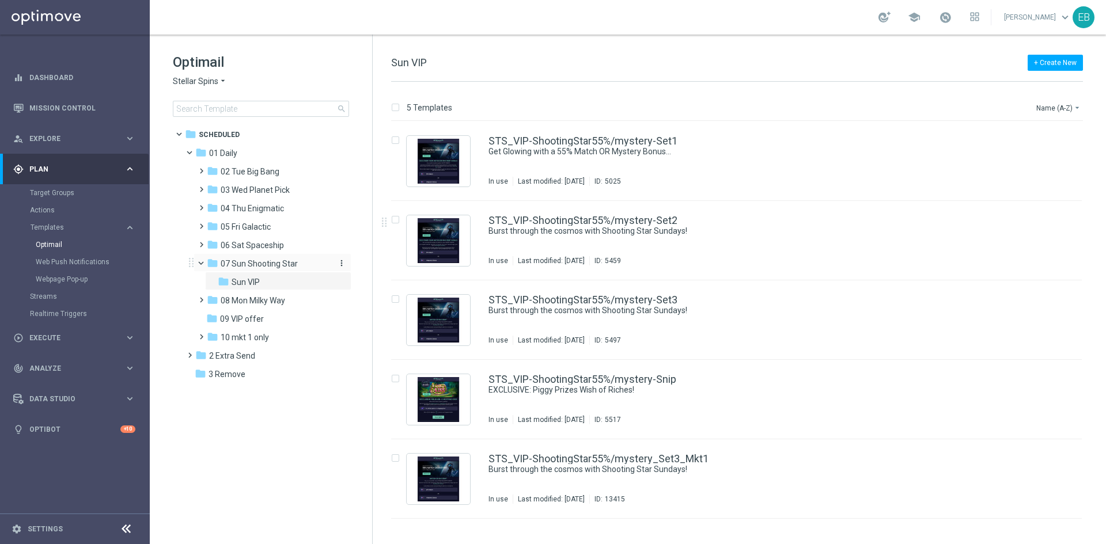
click at [265, 267] on span "07 Sun Shooting Star" at bounding box center [259, 264] width 77 height 10
click at [727, 375] on div "STS-ShootingStar55%/mystery-Snip" at bounding box center [760, 379] width 545 height 10
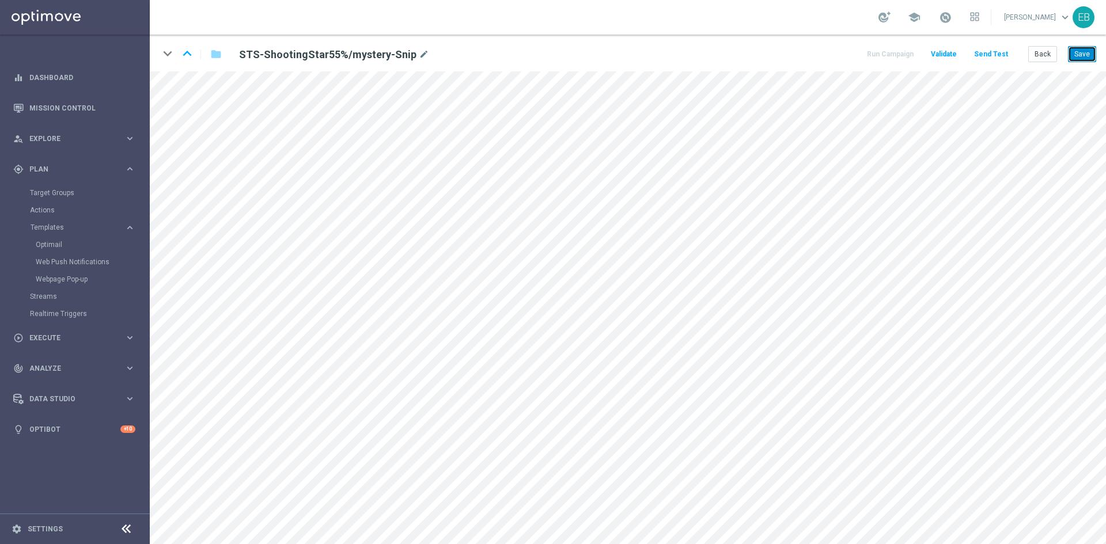
click at [1078, 50] on button "Save" at bounding box center [1082, 54] width 28 height 16
click at [1081, 58] on button "Save" at bounding box center [1082, 54] width 28 height 16
click at [1090, 51] on button "Save" at bounding box center [1082, 54] width 28 height 16
click at [1084, 54] on button "Save" at bounding box center [1082, 54] width 28 height 16
click at [1036, 55] on button "Back" at bounding box center [1042, 54] width 29 height 16
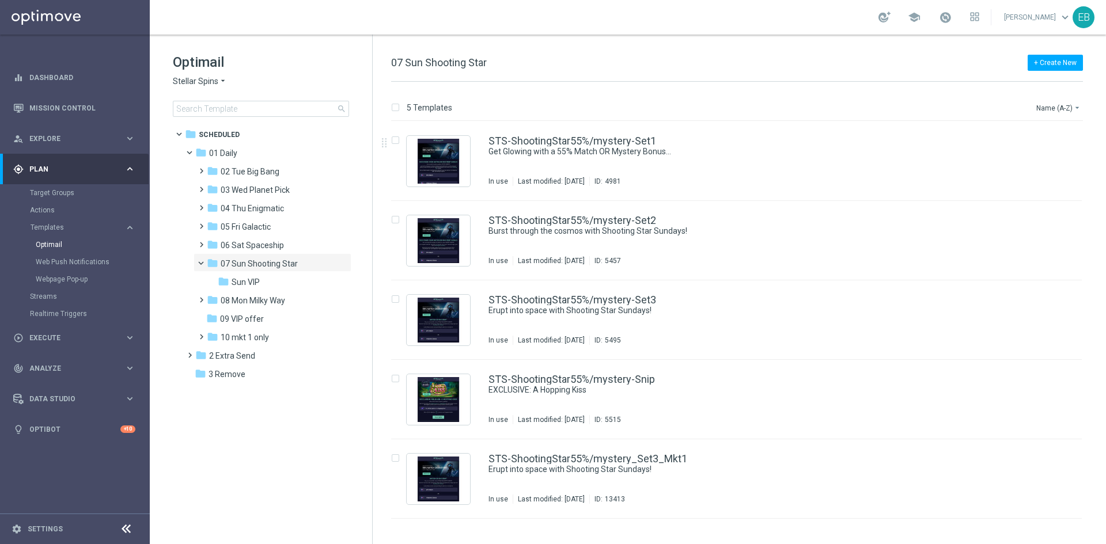
click at [212, 81] on span "Stellar Spins" at bounding box center [195, 81] width 45 height 11
click at [0, 0] on span "Joka Casino" at bounding box center [0, 0] width 0 height 0
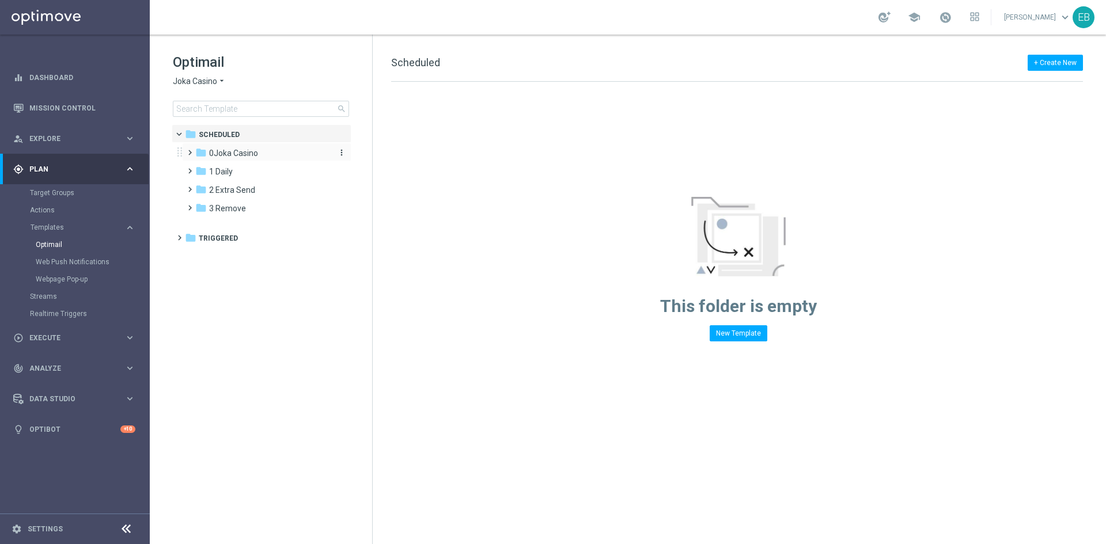
click at [254, 153] on span "0Joka Casino" at bounding box center [233, 153] width 49 height 10
click at [246, 166] on span "1- Daily" at bounding box center [234, 171] width 26 height 10
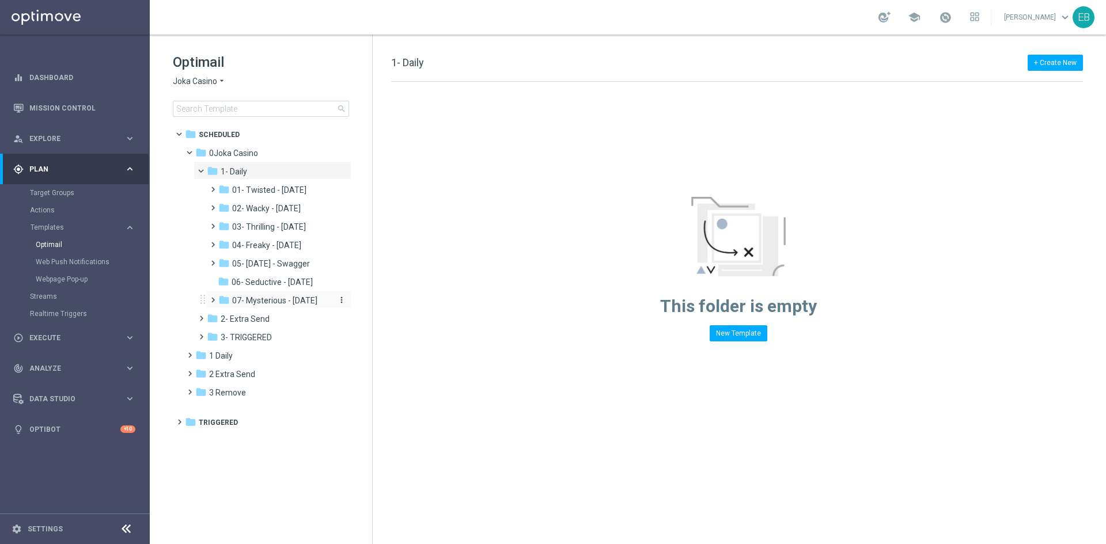
click at [296, 295] on div "folder 07- Mysterious - Monday" at bounding box center [274, 300] width 113 height 13
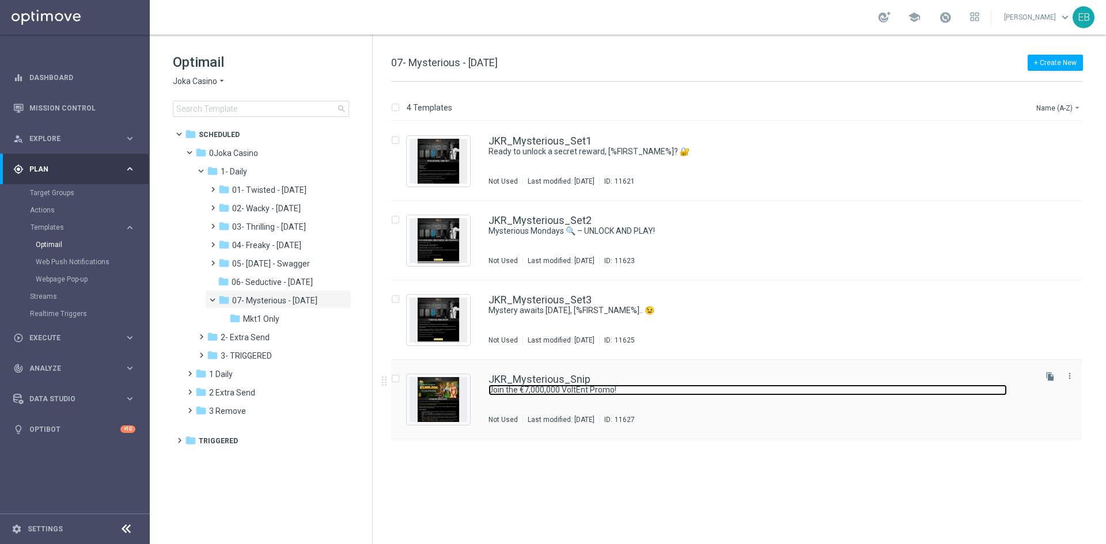
click at [694, 393] on link "Join the €7,000,000 VoltEnt Promo!" at bounding box center [747, 390] width 518 height 11
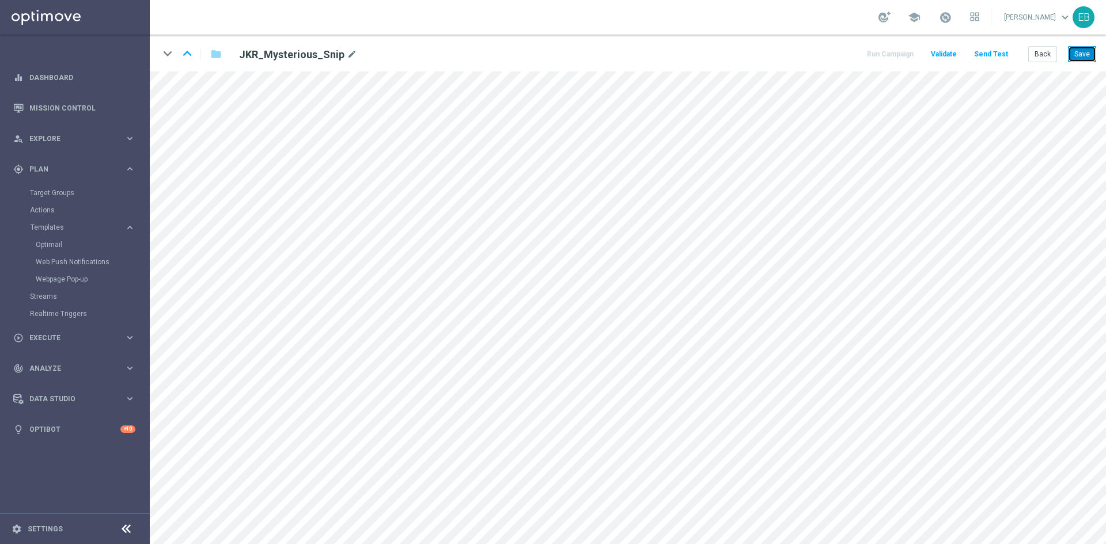
click at [1087, 52] on button "Save" at bounding box center [1082, 54] width 28 height 16
click at [1050, 62] on button "Back" at bounding box center [1042, 54] width 29 height 16
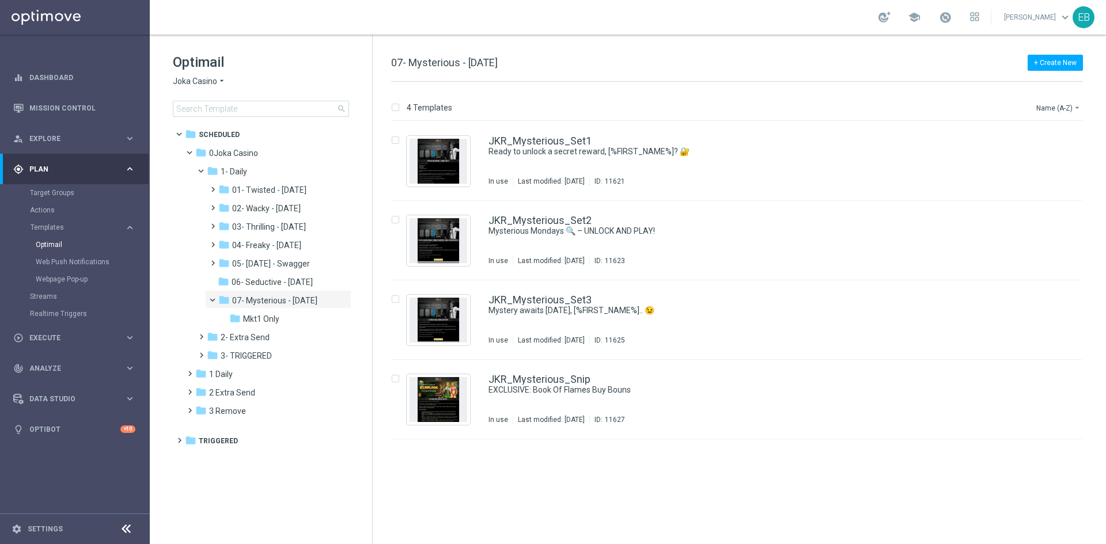
click at [198, 83] on span "Joka Casino" at bounding box center [195, 81] width 44 height 11
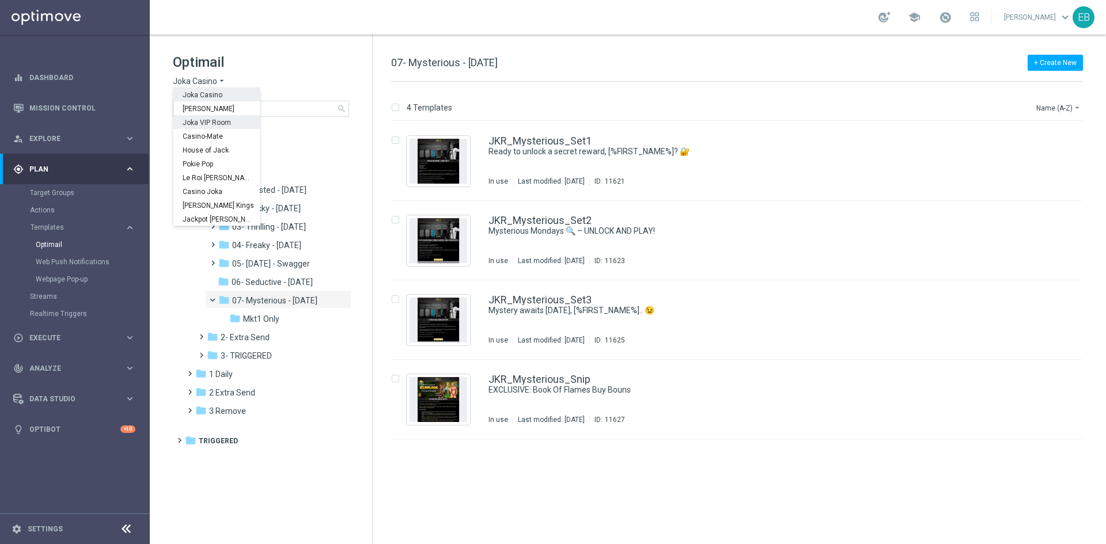
click at [0, 0] on span "Joka VIP Room" at bounding box center [0, 0] width 0 height 0
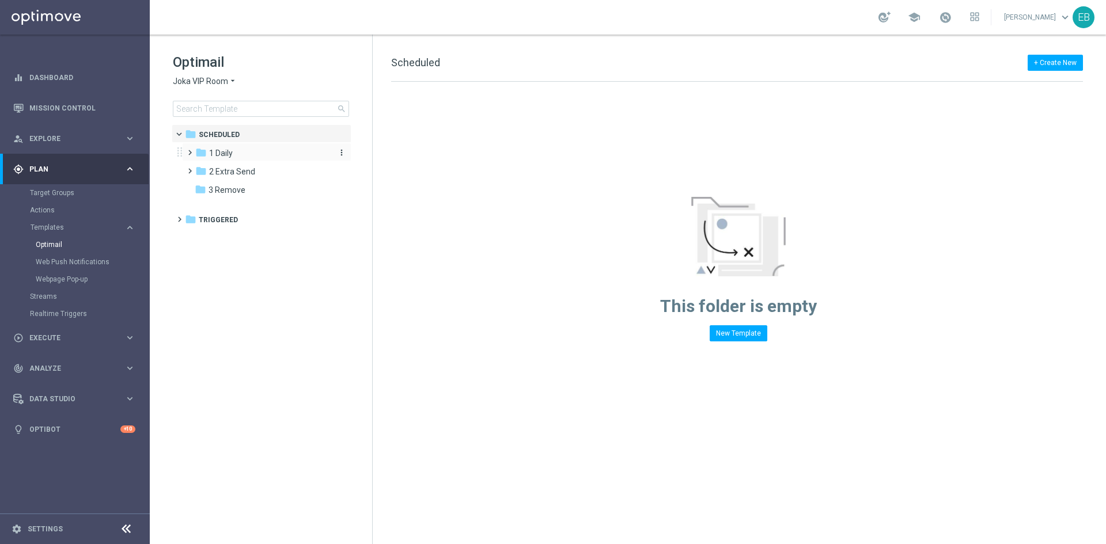
click at [275, 154] on div "folder 1 Daily" at bounding box center [261, 153] width 132 height 13
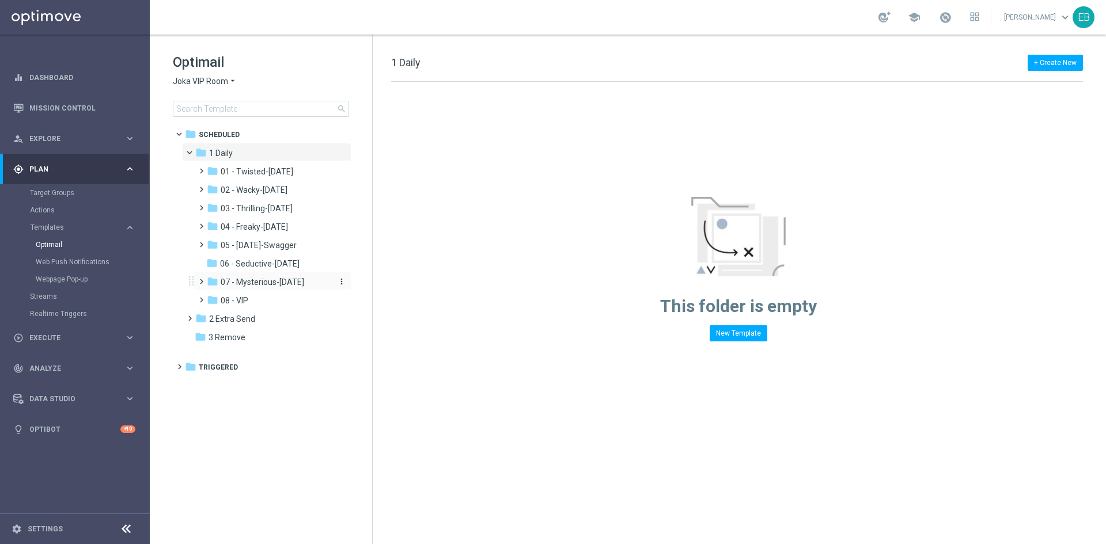
click at [293, 285] on span "07 - Mysterious-[DATE]" at bounding box center [262, 282] width 83 height 10
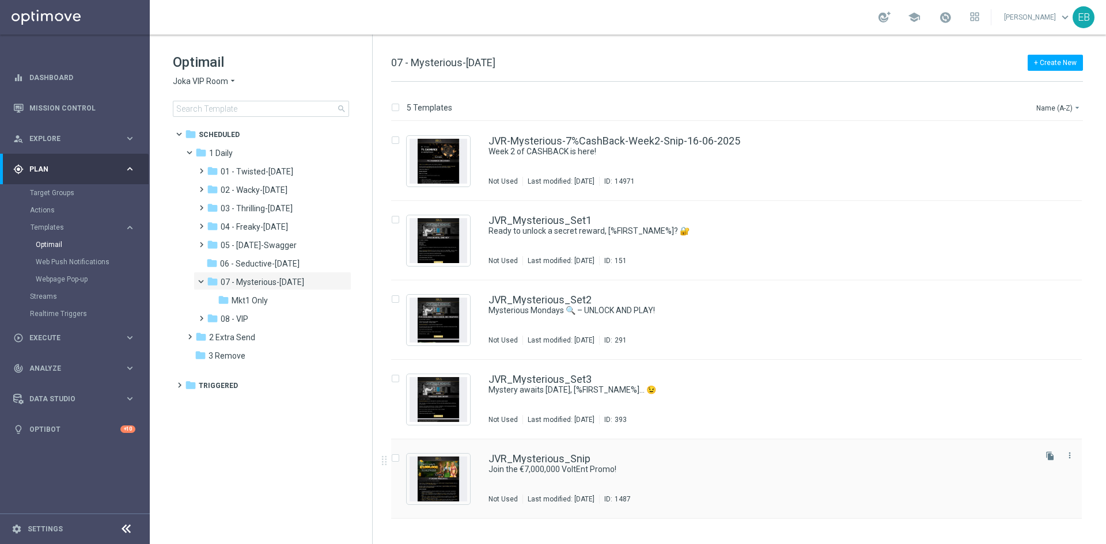
click at [741, 500] on div "Not Used Last modified: Friday, June 20, 2025 ID: 1487" at bounding box center [760, 499] width 545 height 9
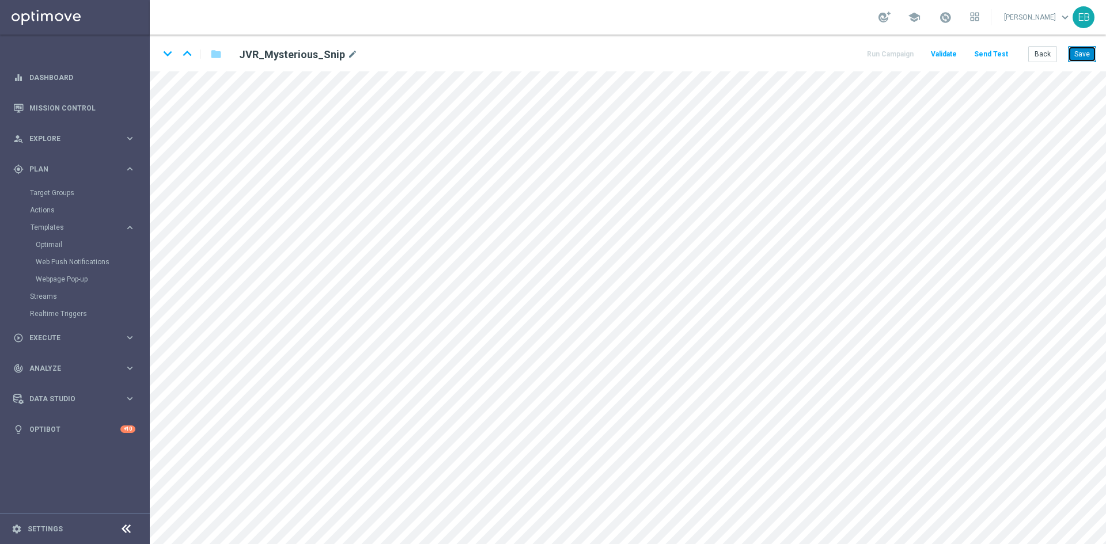
click at [1091, 55] on button "Save" at bounding box center [1082, 54] width 28 height 16
click at [1080, 57] on button "Save" at bounding box center [1082, 54] width 28 height 16
click at [1047, 58] on button "Back" at bounding box center [1042, 54] width 29 height 16
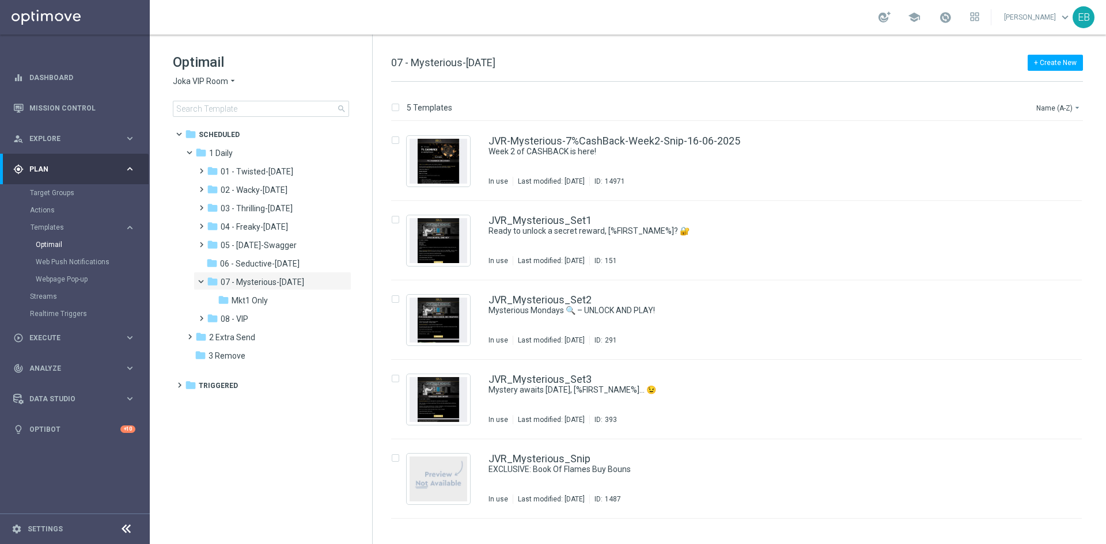
click at [202, 77] on span "Joka VIP Room" at bounding box center [200, 81] width 55 height 11
click at [0, 0] on span "[PERSON_NAME]" at bounding box center [0, 0] width 0 height 0
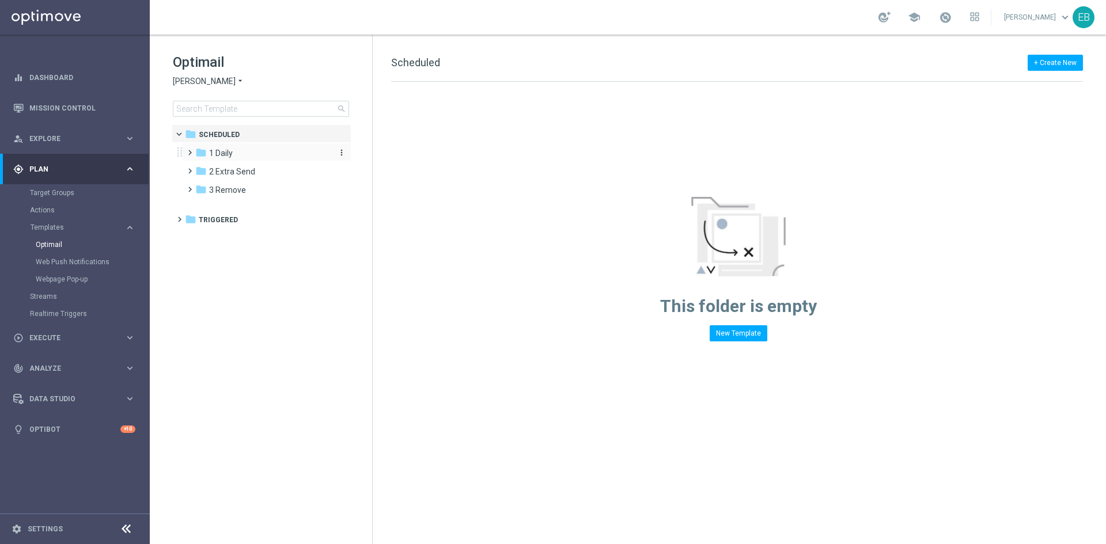
click at [283, 156] on div "folder 1 Daily" at bounding box center [261, 153] width 132 height 13
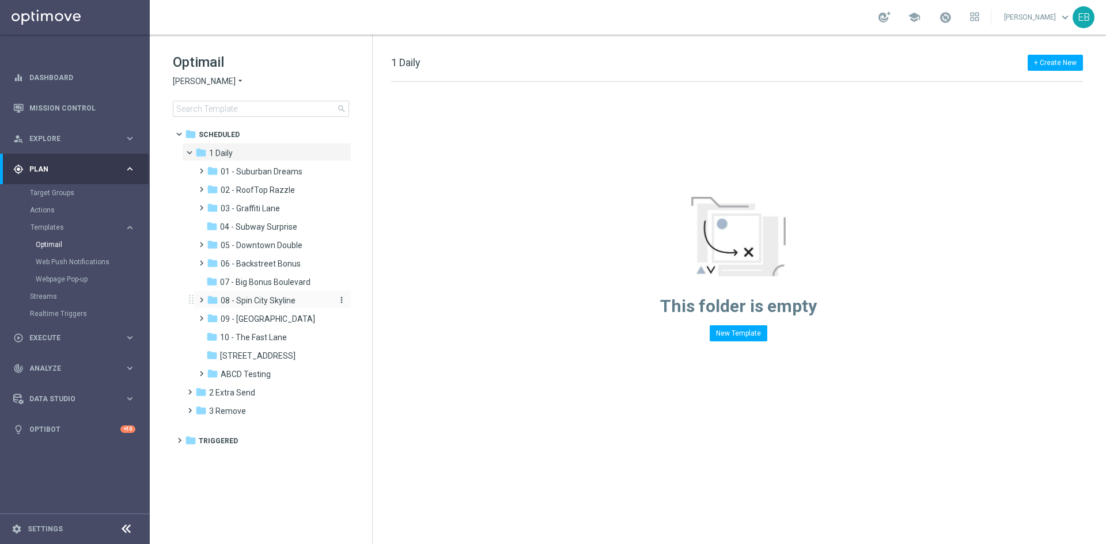
click at [301, 297] on div "folder 08 - Spin City Skyline" at bounding box center [268, 300] width 123 height 13
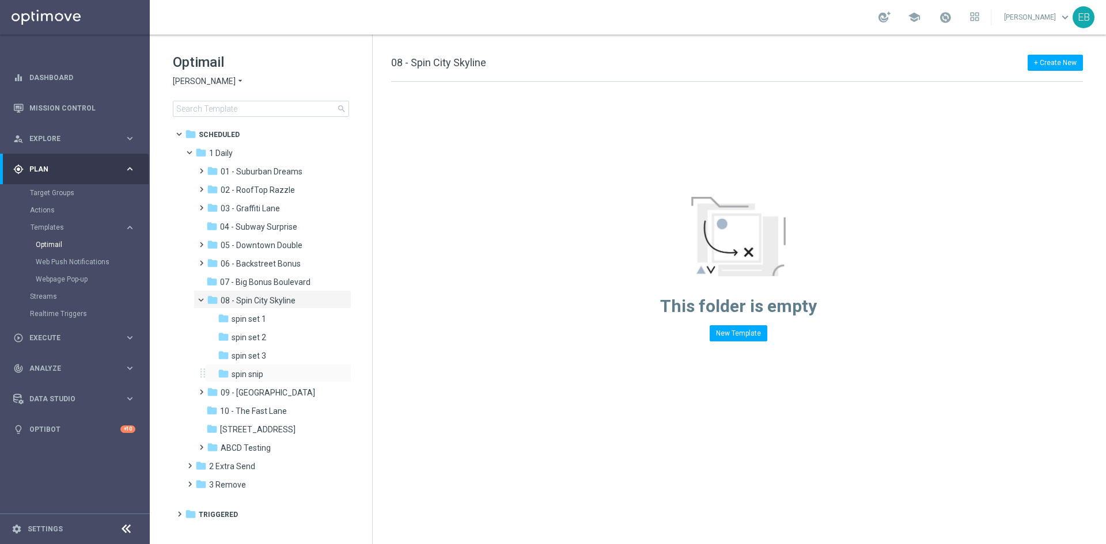
click at [291, 367] on div "folder spin snip more_vert" at bounding box center [278, 373] width 146 height 18
click at [287, 371] on div "folder spin snip" at bounding box center [274, 374] width 113 height 13
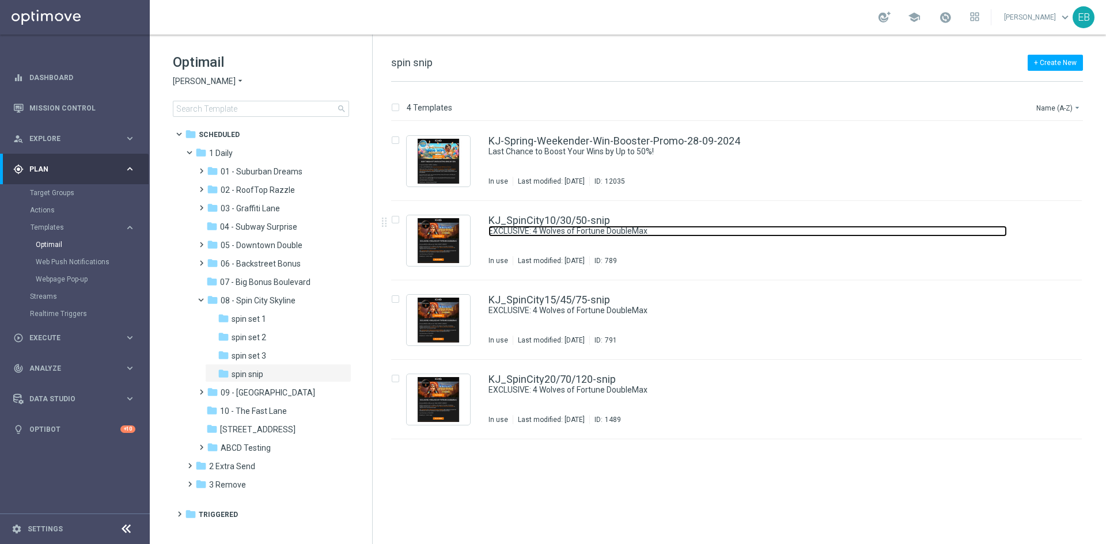
click at [775, 231] on link "EXCLUSIVE: 4 Wolves of Fortune DoubleMax" at bounding box center [747, 231] width 518 height 11
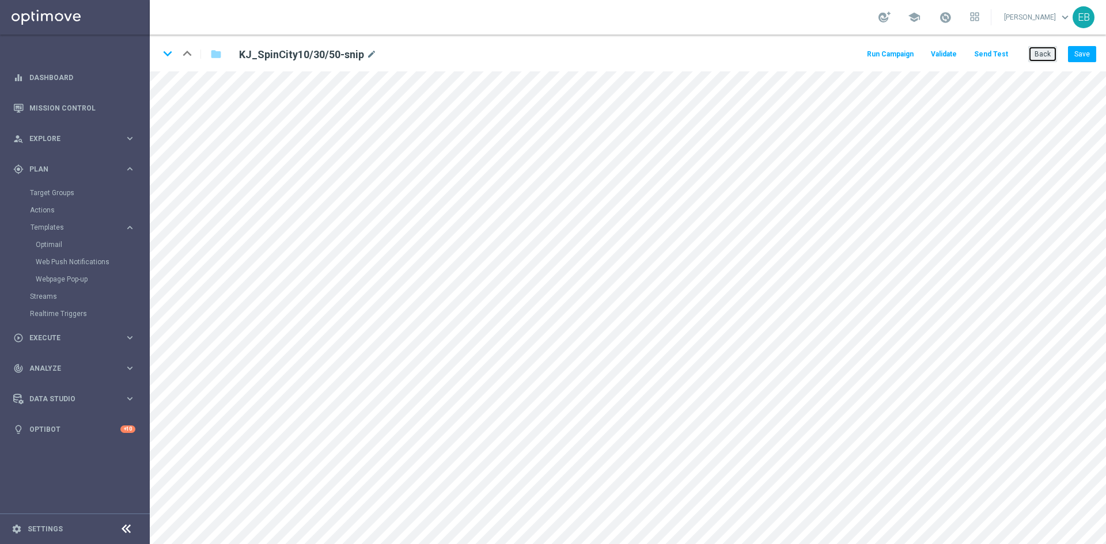
click at [1039, 59] on button "Back" at bounding box center [1042, 54] width 29 height 16
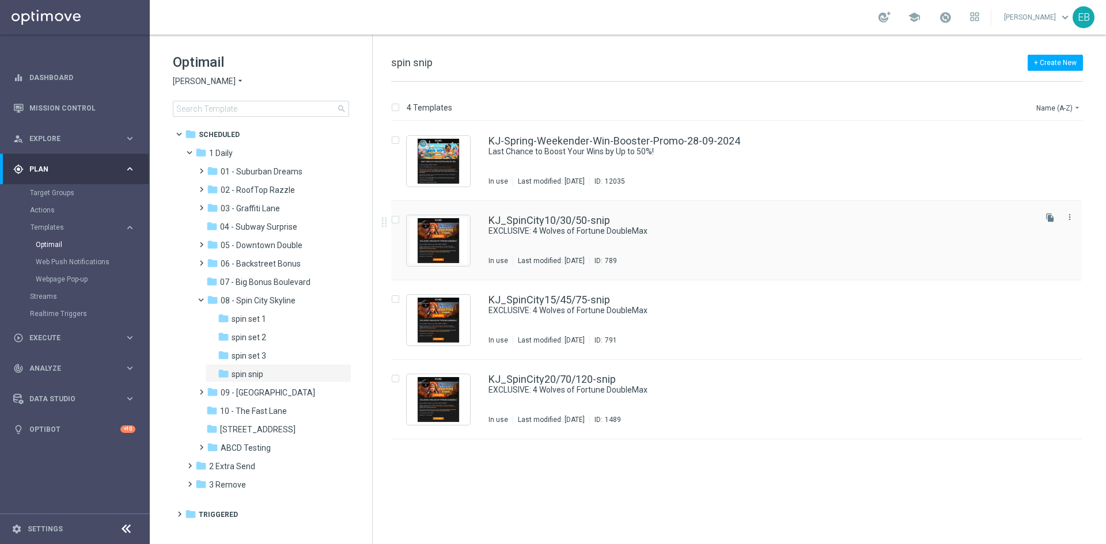
click at [741, 225] on div "KJ_SpinCity10/30/50-snip" at bounding box center [760, 220] width 545 height 10
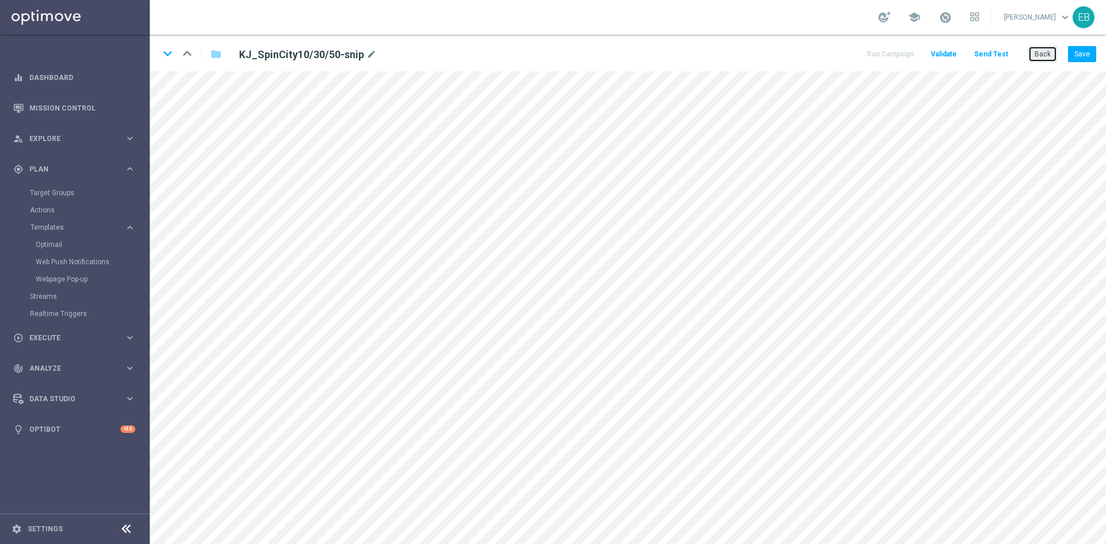
click at [1053, 57] on button "Back" at bounding box center [1042, 54] width 29 height 16
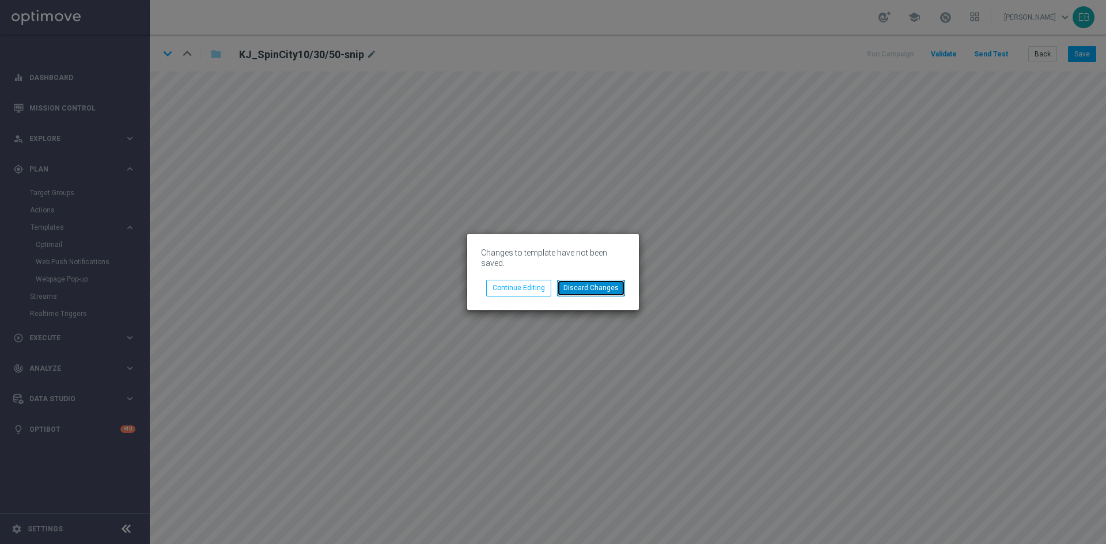
click at [606, 286] on button "Discard Changes" at bounding box center [591, 288] width 68 height 16
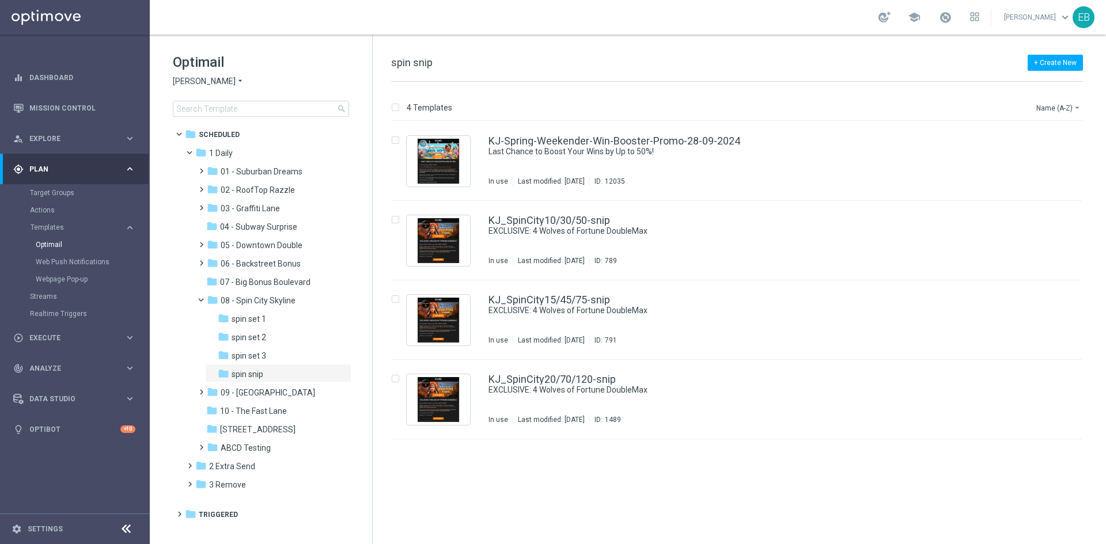
click at [235, 76] on icon "arrow_drop_down" at bounding box center [239, 81] width 9 height 11
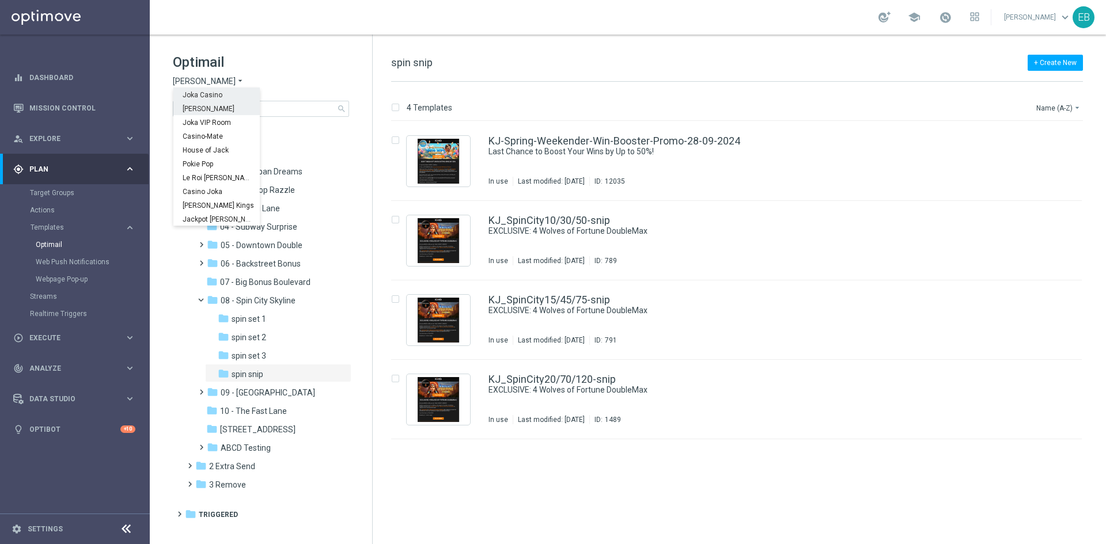
click at [0, 0] on span "Joka Casino" at bounding box center [0, 0] width 0 height 0
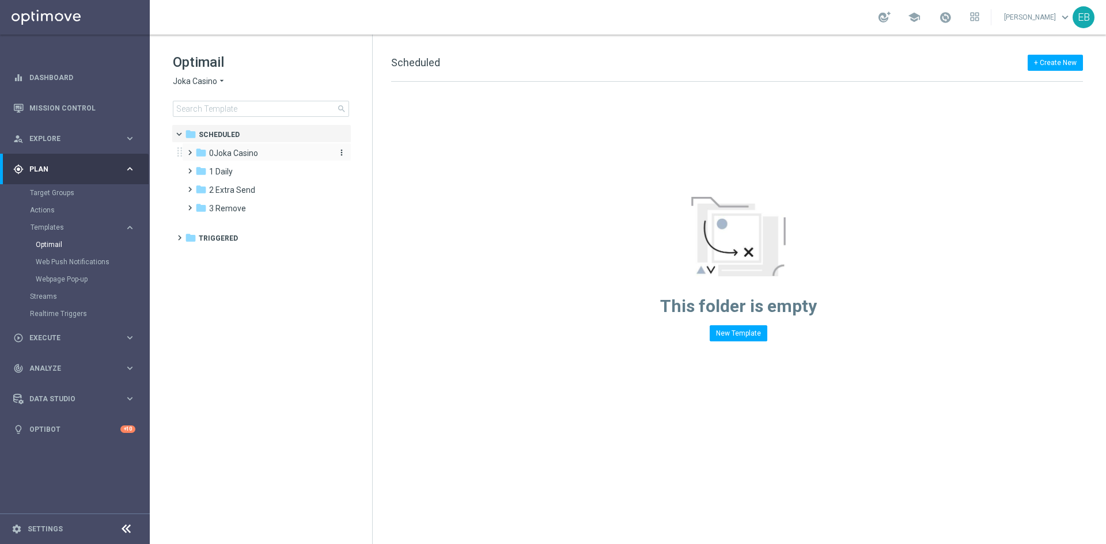
click at [261, 156] on div "folder [GEOGRAPHIC_DATA]" at bounding box center [261, 153] width 132 height 13
click at [248, 170] on div "folder 1- Daily" at bounding box center [268, 171] width 123 height 13
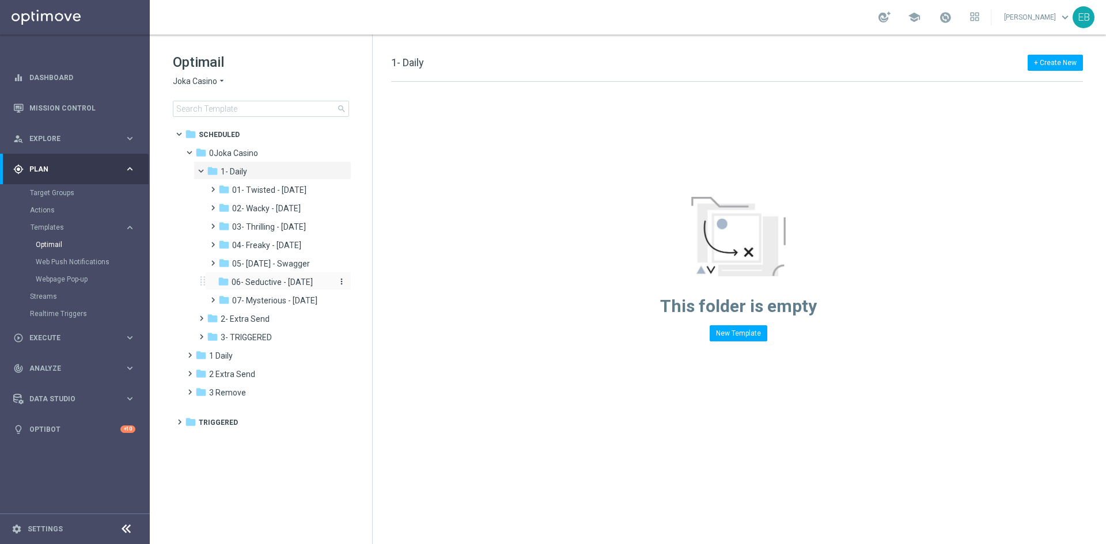
click at [308, 280] on span "06- Seductive - [DATE]" at bounding box center [271, 282] width 81 height 10
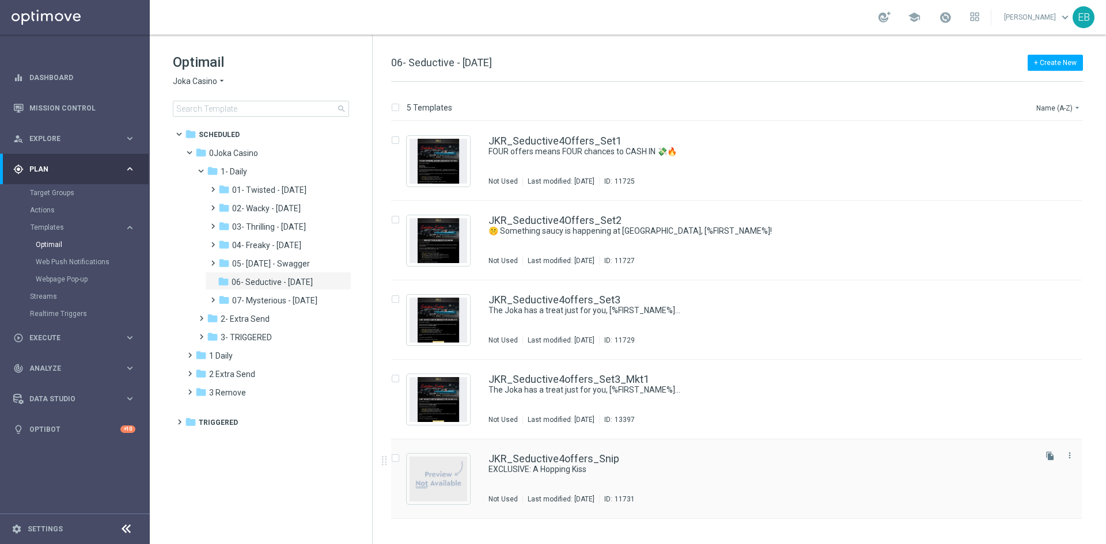
click at [671, 459] on div "JKR_Seductive4offers_Snip" at bounding box center [760, 459] width 545 height 10
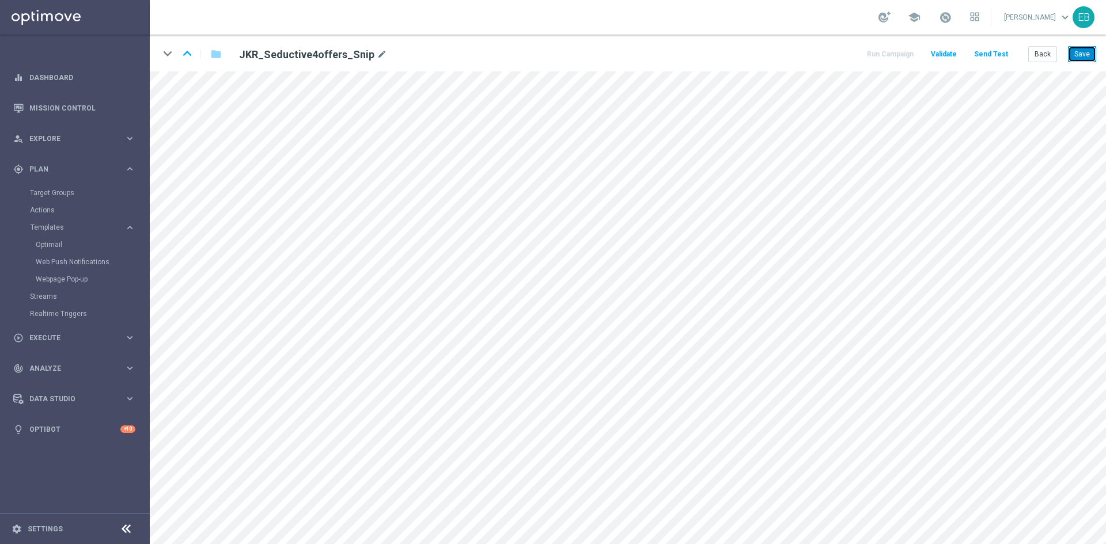
click at [1088, 56] on button "Save" at bounding box center [1082, 54] width 28 height 16
click at [1045, 42] on div "keyboard_arrow_down keyboard_arrow_up folder JKR_Seductive4offers_Snip mode_edi…" at bounding box center [628, 53] width 956 height 37
click at [1044, 52] on button "Back" at bounding box center [1042, 54] width 29 height 16
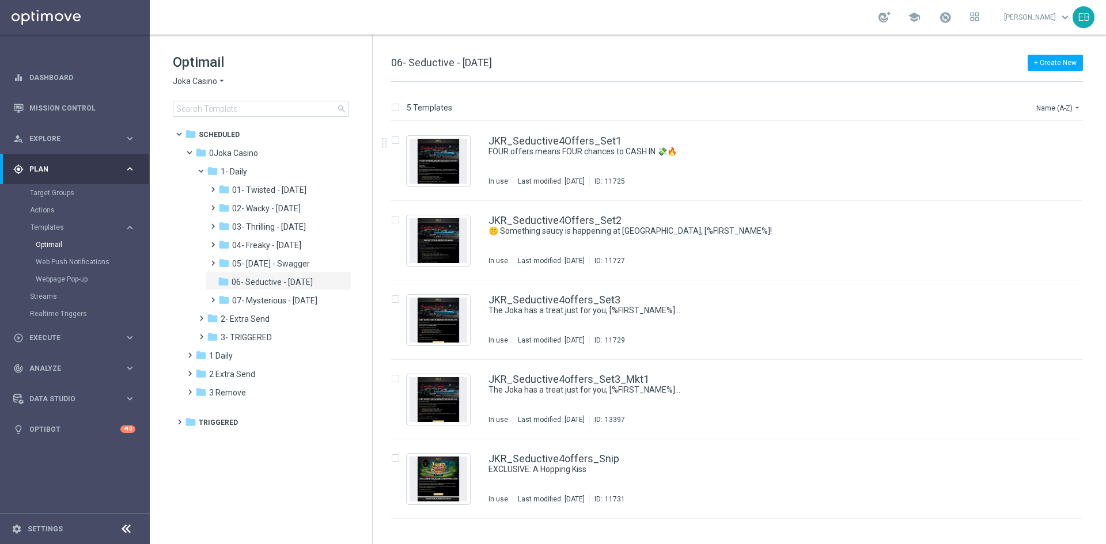
click at [185, 84] on span "Joka Casino" at bounding box center [195, 81] width 44 height 11
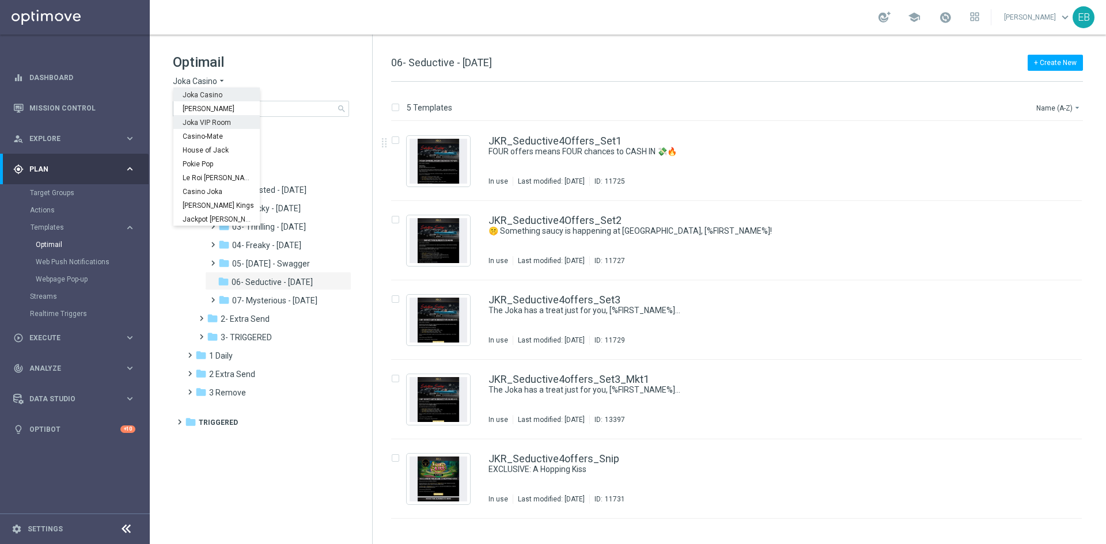
click at [0, 0] on span "Joka VIP Room" at bounding box center [0, 0] width 0 height 0
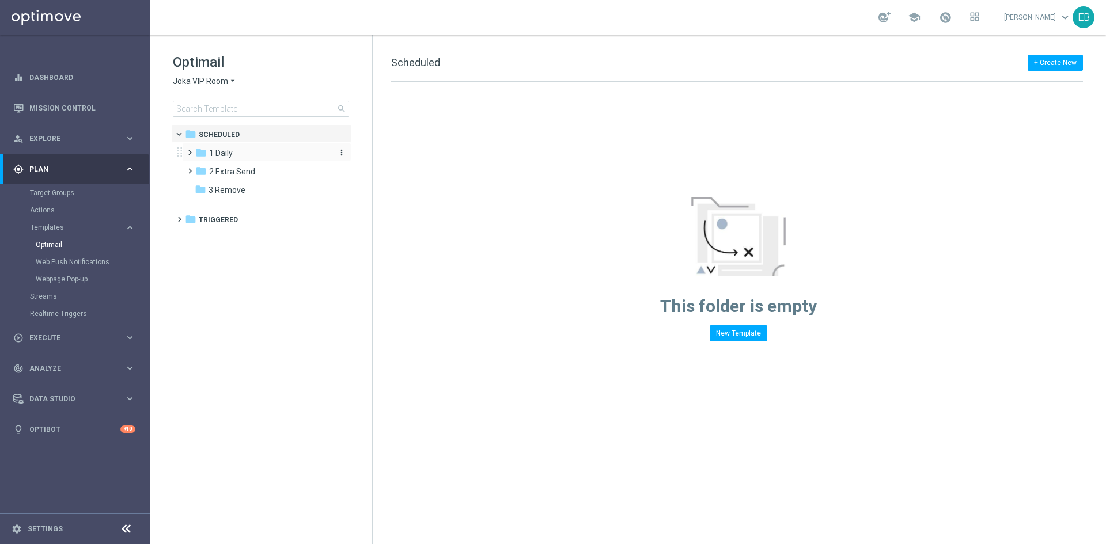
click at [216, 147] on div "folder 1 Daily" at bounding box center [261, 153] width 132 height 13
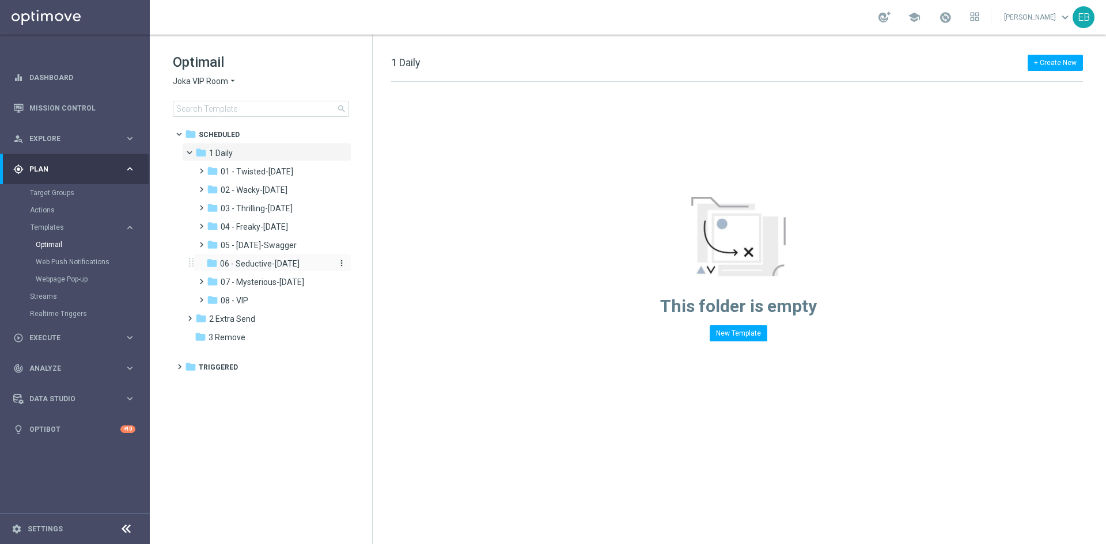
click at [268, 268] on span "06 - Seductive-[DATE]" at bounding box center [259, 264] width 79 height 10
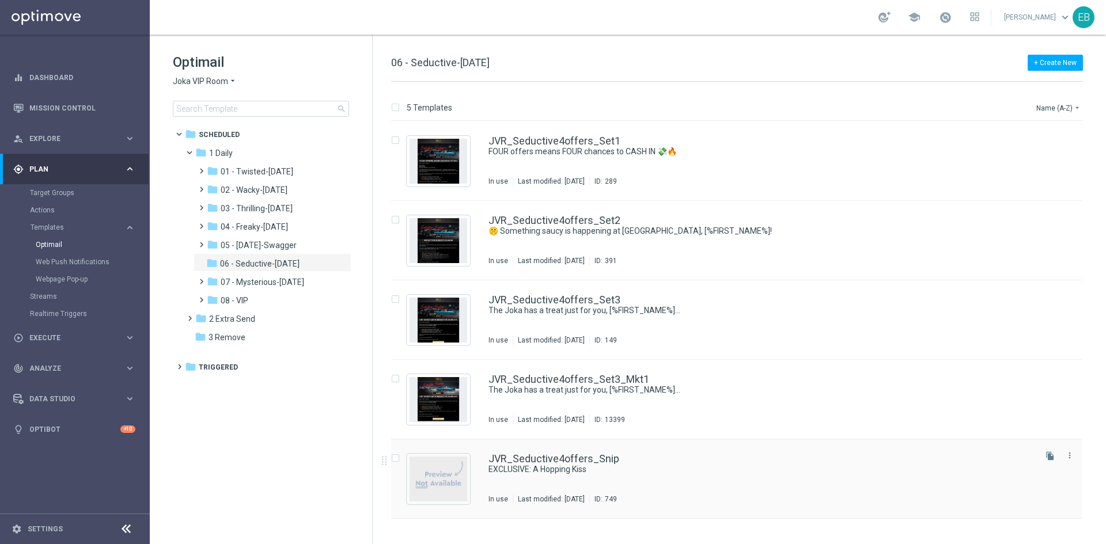
click at [715, 463] on div "JVR_Seductive4offers_Snip" at bounding box center [760, 459] width 545 height 10
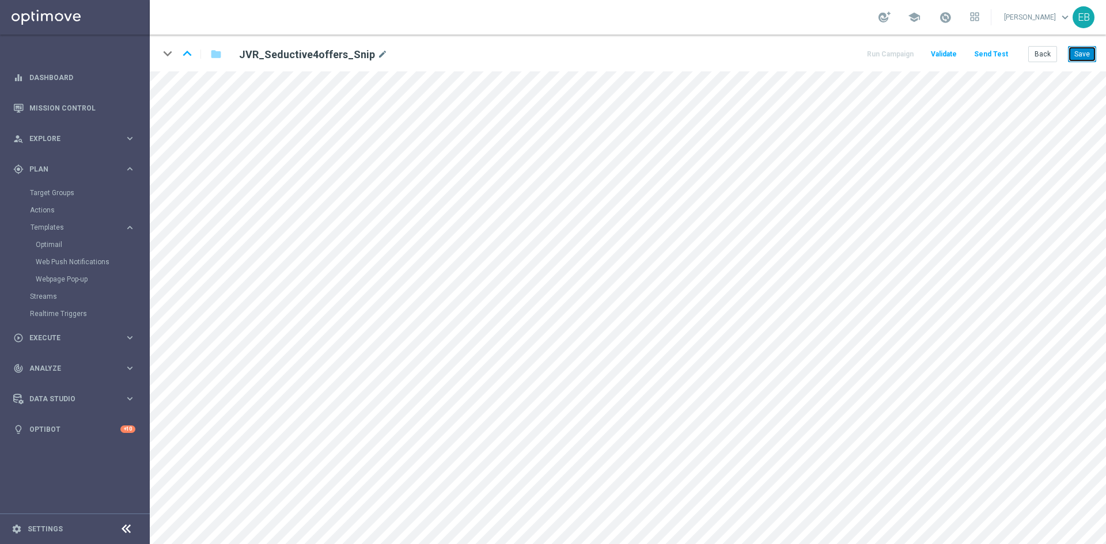
click at [1074, 59] on button "Save" at bounding box center [1082, 54] width 28 height 16
click at [1069, 52] on button "Save" at bounding box center [1082, 54] width 28 height 16
click at [1038, 55] on button "Back" at bounding box center [1042, 54] width 29 height 16
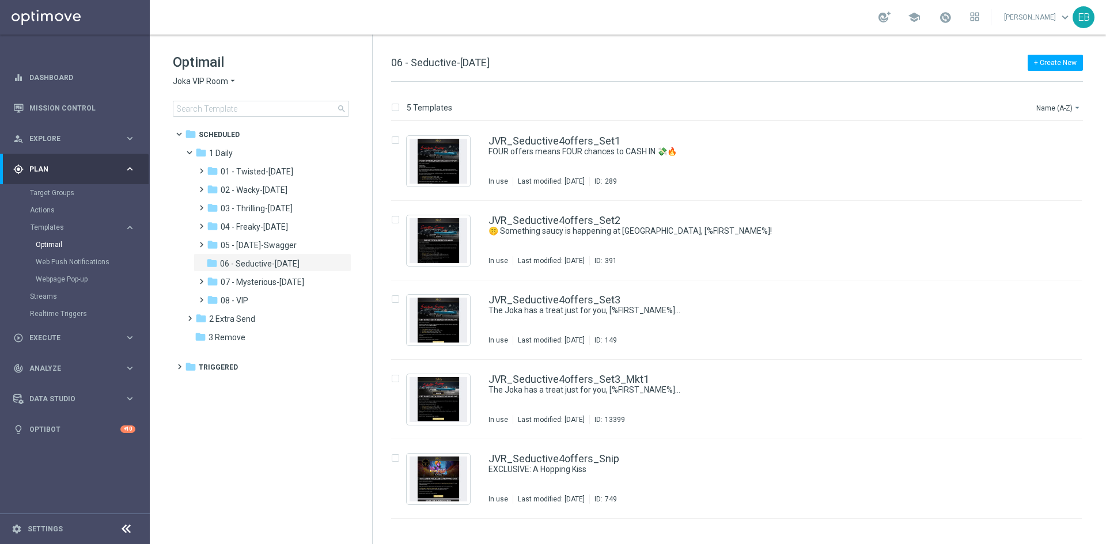
drag, startPoint x: 216, startPoint y: 77, endPoint x: 216, endPoint y: 84, distance: 6.9
click at [216, 77] on span "Joka VIP Room" at bounding box center [200, 81] width 55 height 11
click at [208, 104] on div "[PERSON_NAME]" at bounding box center [216, 108] width 86 height 14
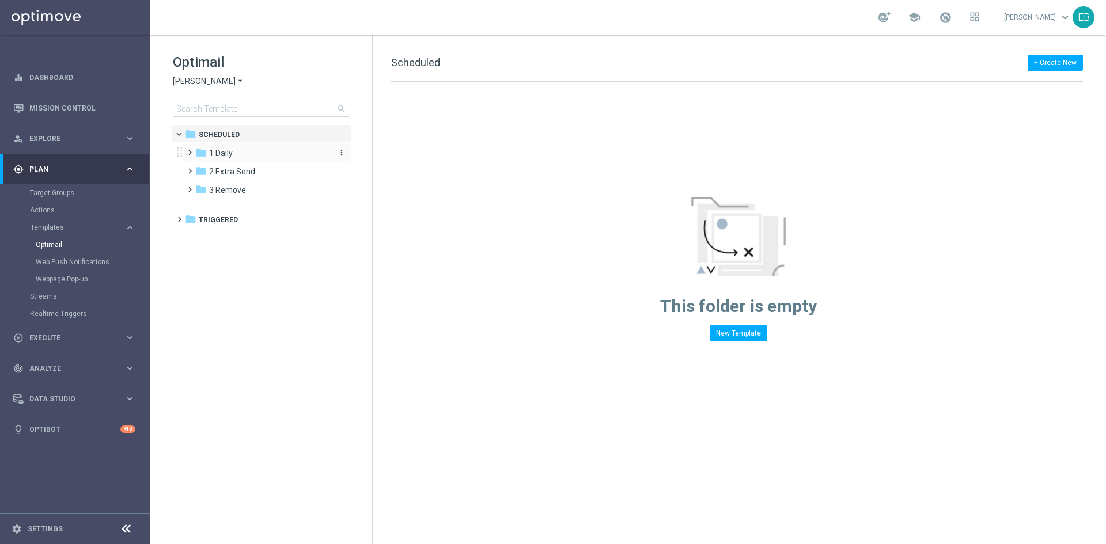
click at [229, 148] on span "1 Daily" at bounding box center [221, 153] width 24 height 10
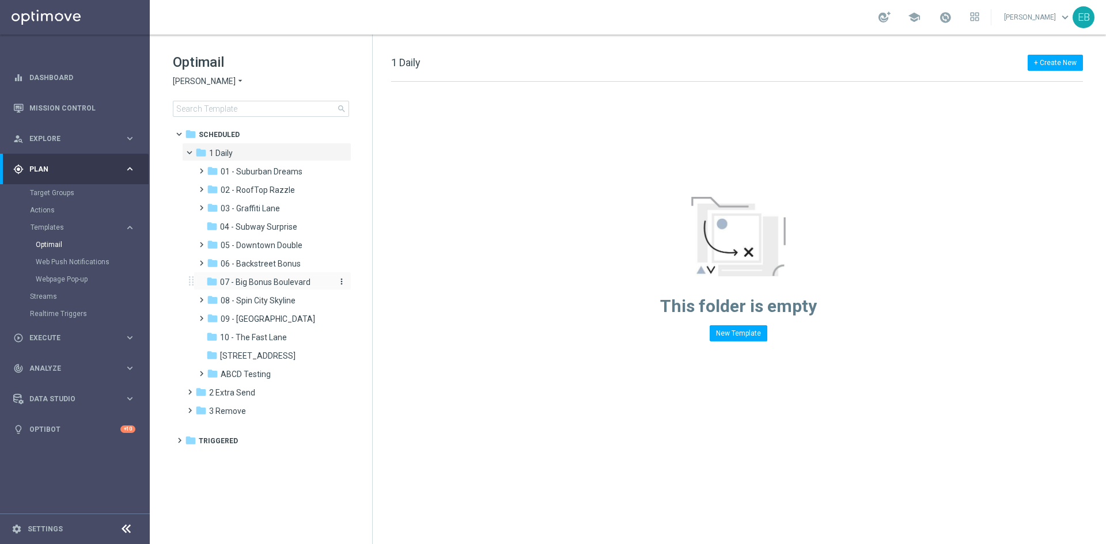
click at [293, 284] on span "07 - Big Bonus Boulevard" at bounding box center [265, 282] width 90 height 10
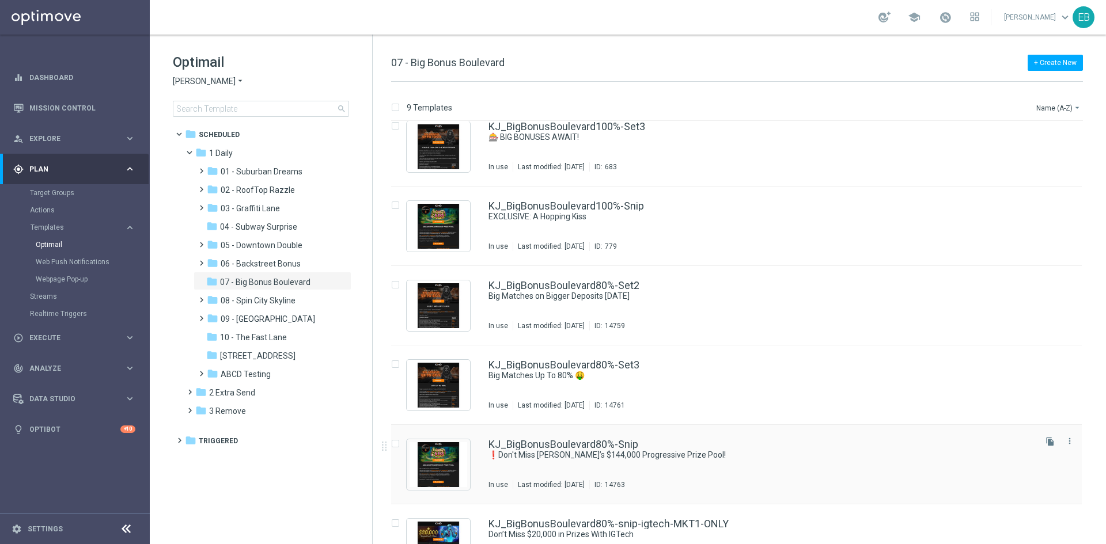
scroll to position [235, 0]
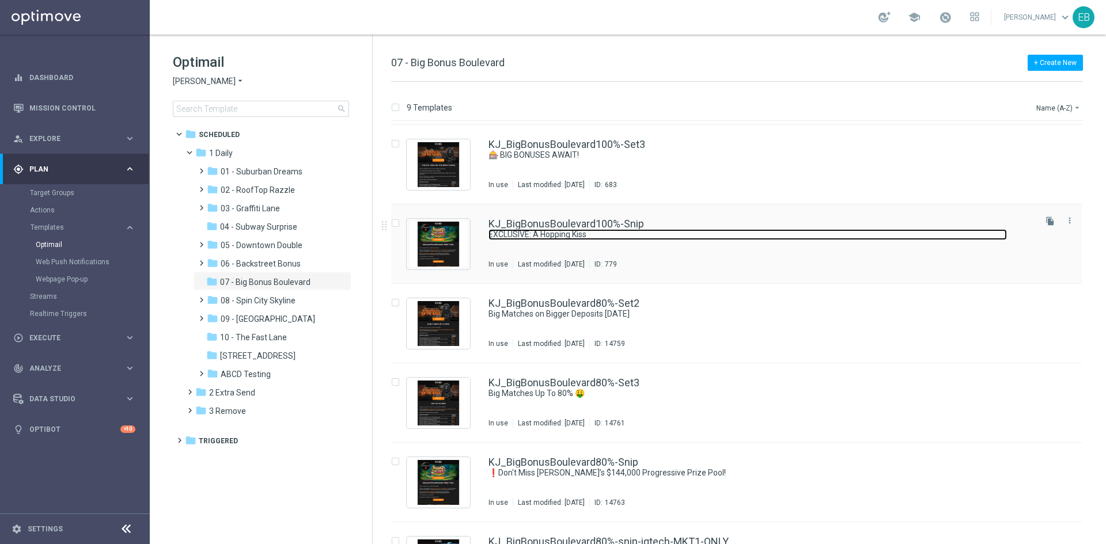
click at [641, 237] on link "EXCLUSIVE: A Hopping Kiss" at bounding box center [747, 234] width 518 height 11
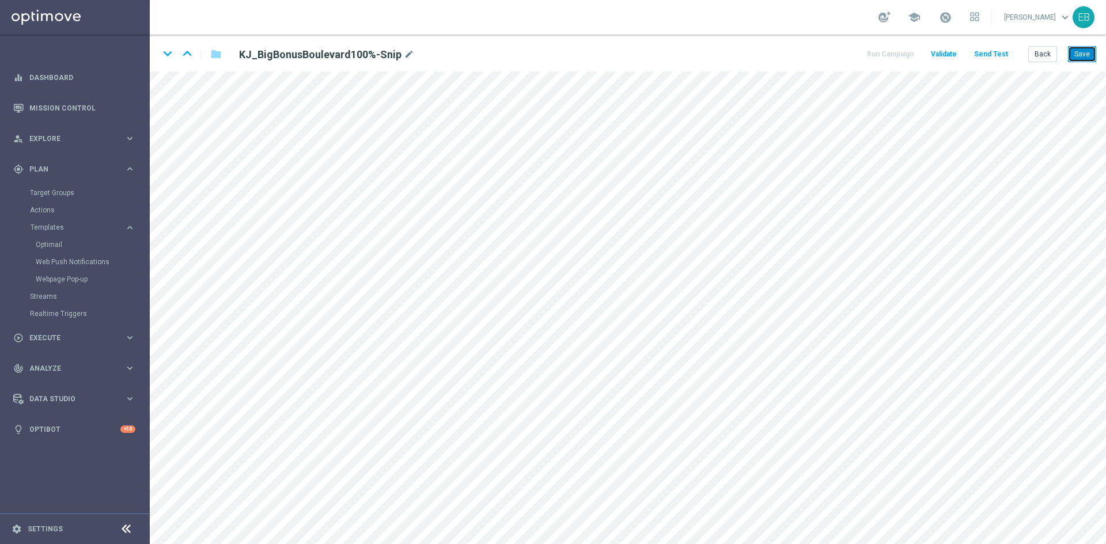
click at [1091, 54] on button "Save" at bounding box center [1082, 54] width 28 height 16
click at [1046, 46] on button "Back" at bounding box center [1042, 54] width 29 height 16
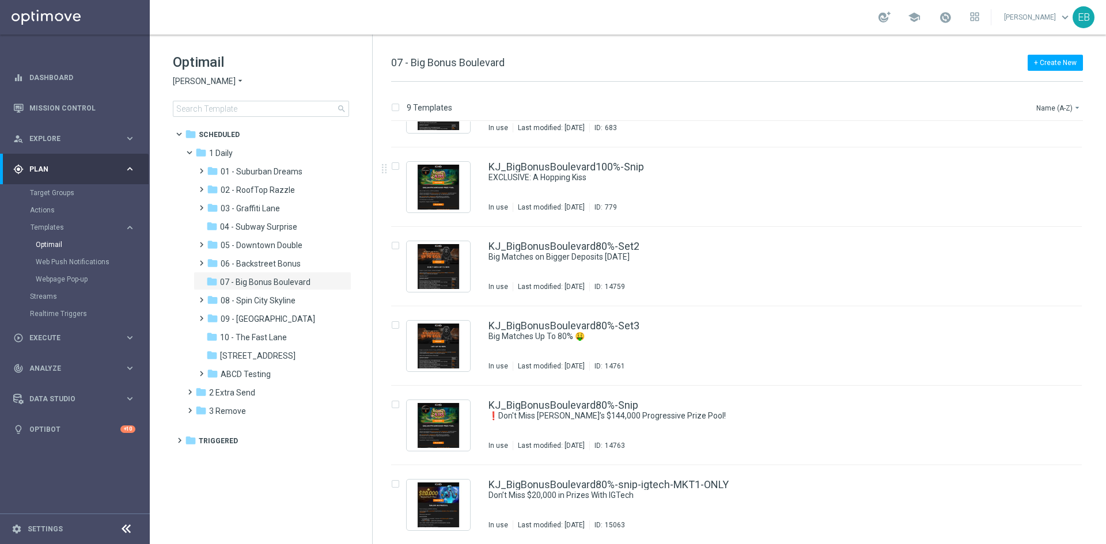
scroll to position [293, 0]
click at [740, 425] on div "KJ_BigBonusBoulevard80%-Snip ❗Don't Miss Flatdog’s $144,000 Progressive Prize P…" at bounding box center [760, 425] width 545 height 50
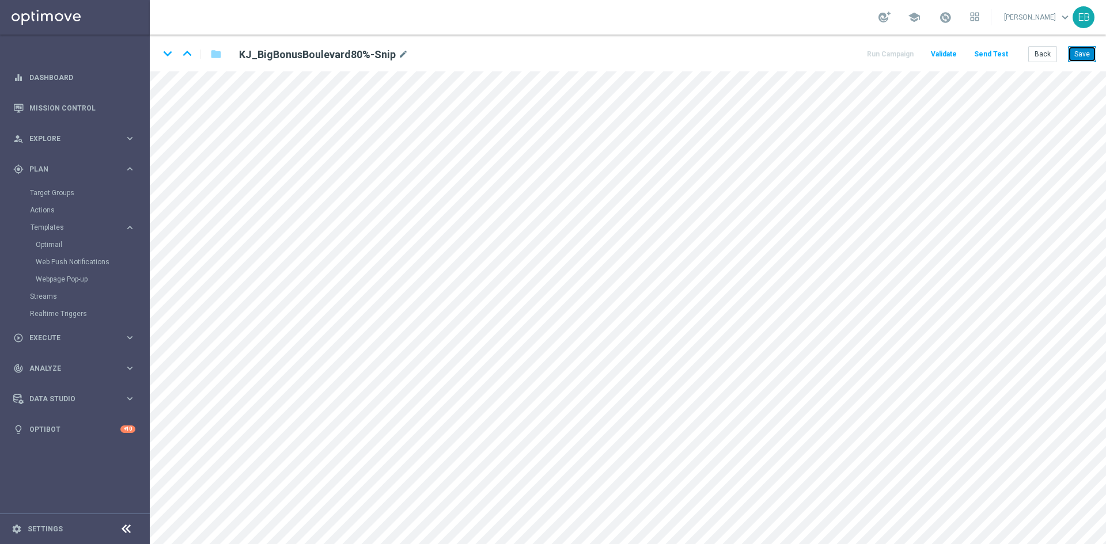
click at [1084, 59] on button "Save" at bounding box center [1082, 54] width 28 height 16
click at [1087, 51] on button "Save" at bounding box center [1082, 54] width 28 height 16
click at [1044, 50] on button "Back" at bounding box center [1042, 54] width 29 height 16
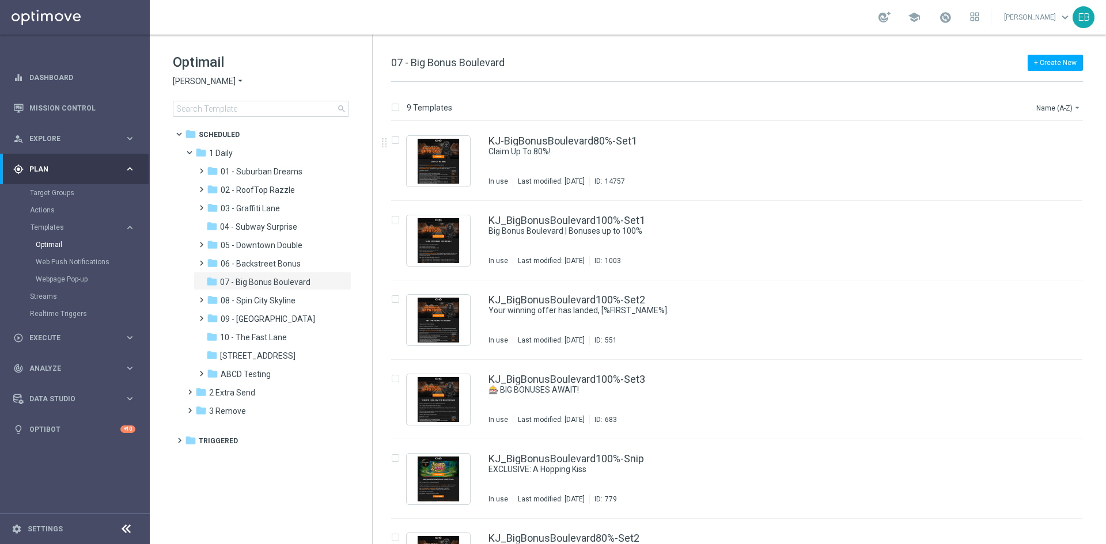
click at [235, 78] on icon "arrow_drop_down" at bounding box center [239, 81] width 9 height 11
click at [230, 201] on div "[PERSON_NAME] Kings" at bounding box center [216, 205] width 86 height 14
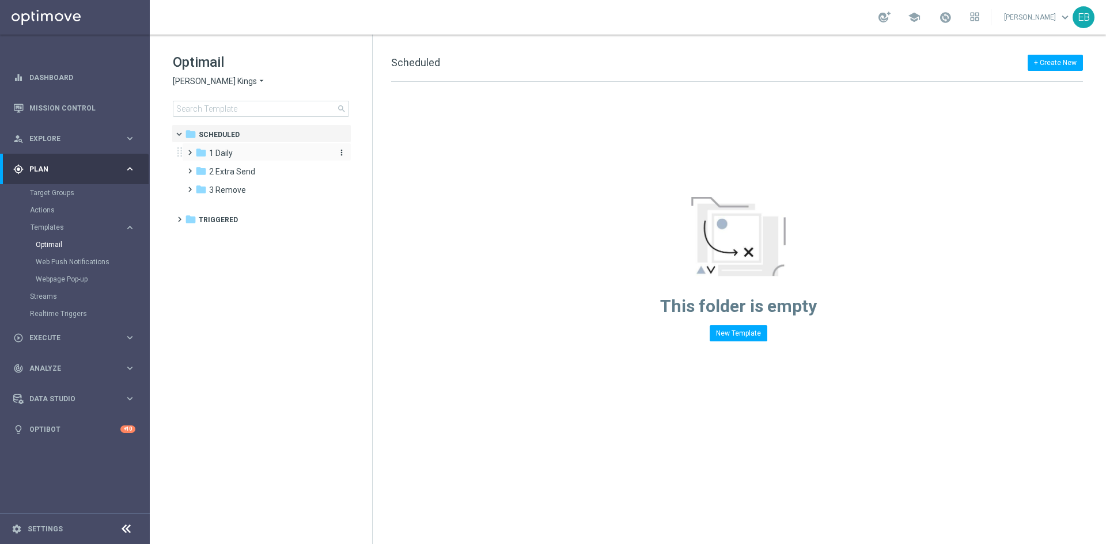
click at [238, 153] on div "folder 1 Daily" at bounding box center [261, 153] width 132 height 13
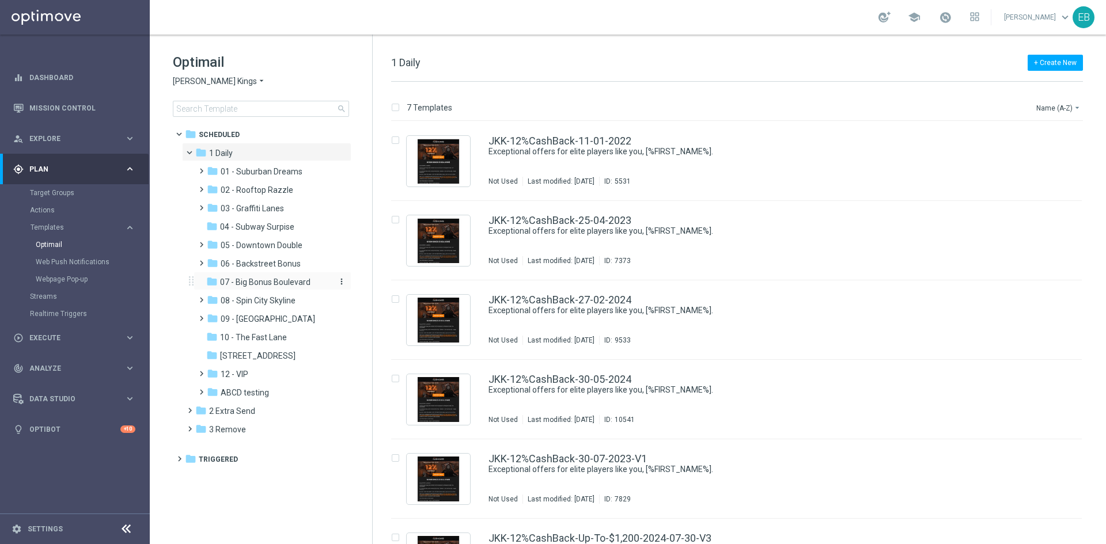
click at [275, 282] on span "07 - Big Bonus Boulevard" at bounding box center [265, 282] width 90 height 10
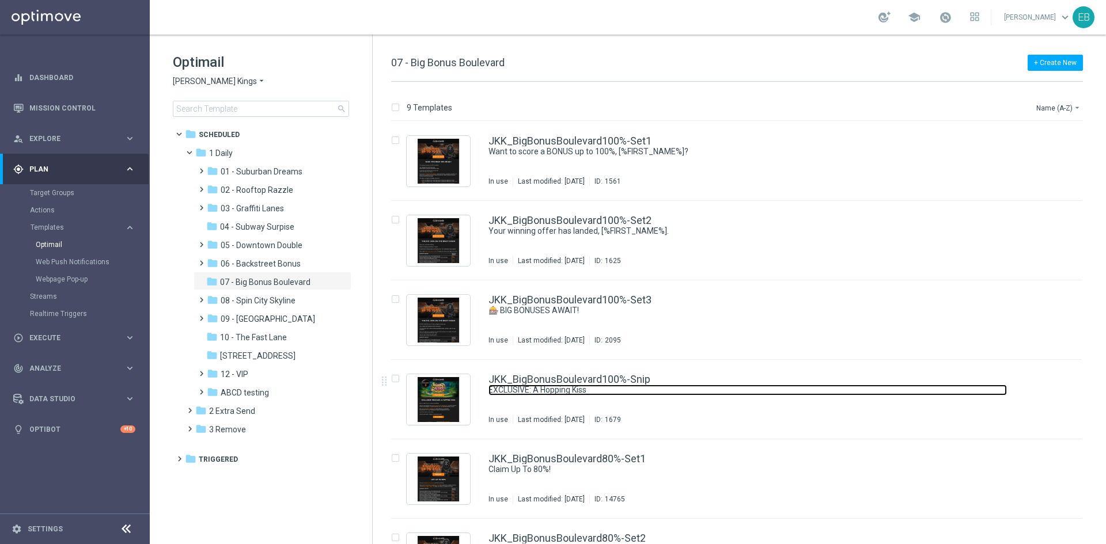
drag, startPoint x: 671, startPoint y: 386, endPoint x: 676, endPoint y: 380, distance: 7.4
click at [671, 386] on link "EXCLUSIVE: A Hopping Kiss" at bounding box center [747, 390] width 518 height 11
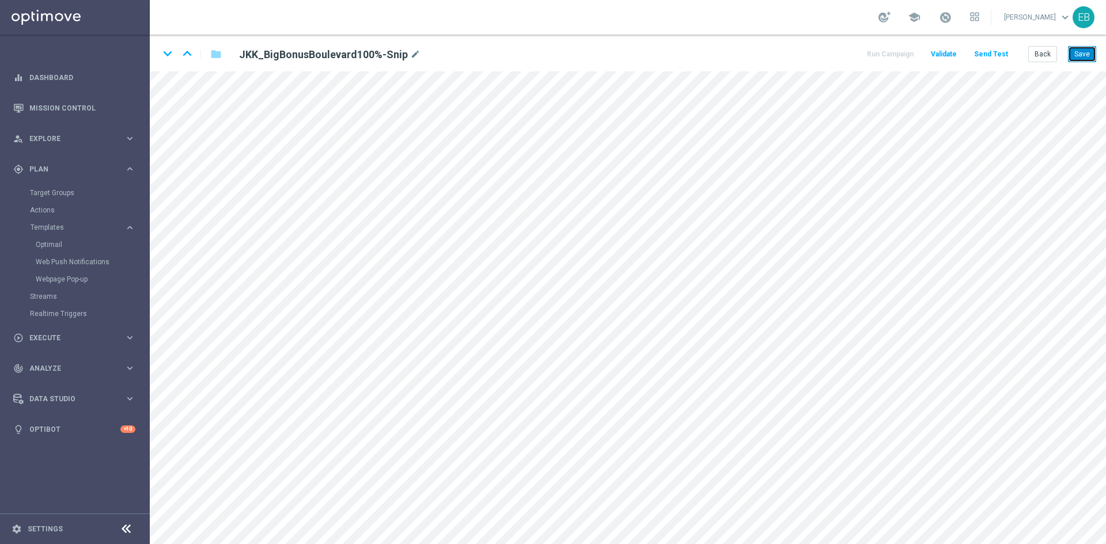
click at [1087, 50] on button "Save" at bounding box center [1082, 54] width 28 height 16
click at [1084, 52] on button "Save" at bounding box center [1082, 54] width 28 height 16
click at [1041, 55] on button "Back" at bounding box center [1042, 54] width 29 height 16
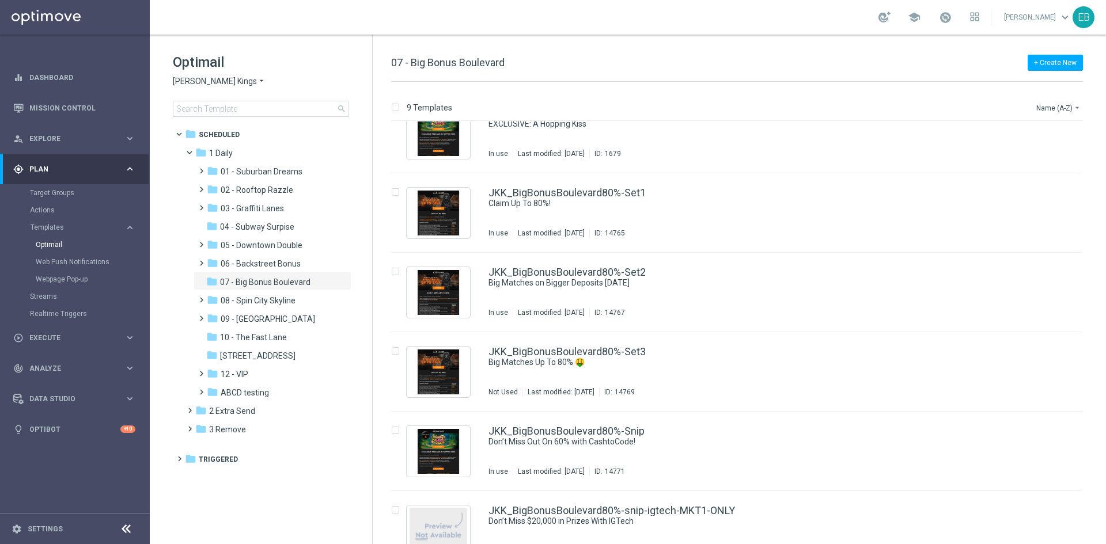
scroll to position [288, 0]
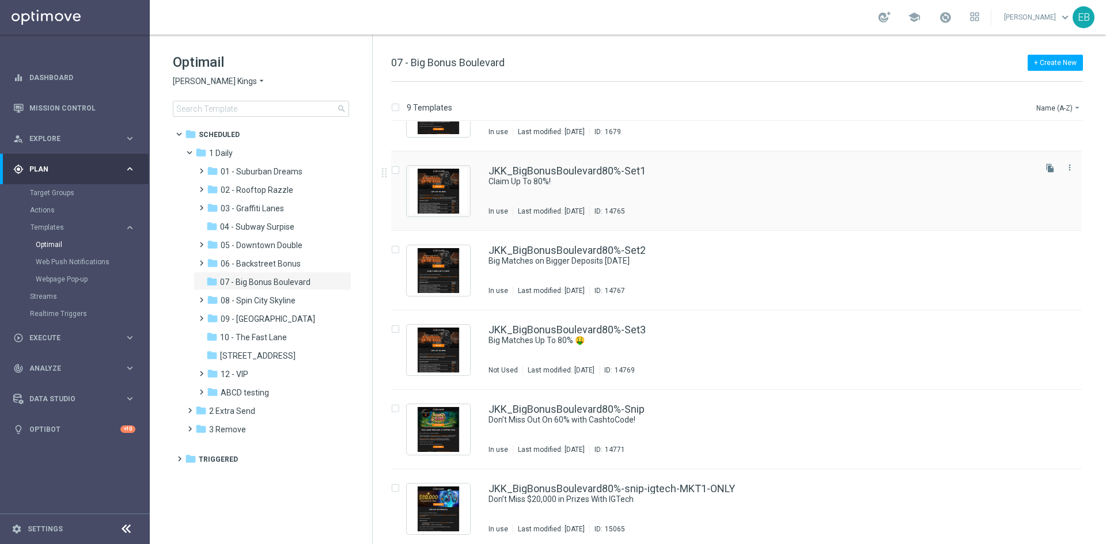
click at [716, 176] on div "JKK_BigBonusBoulevard80%-Set1" at bounding box center [760, 171] width 545 height 10
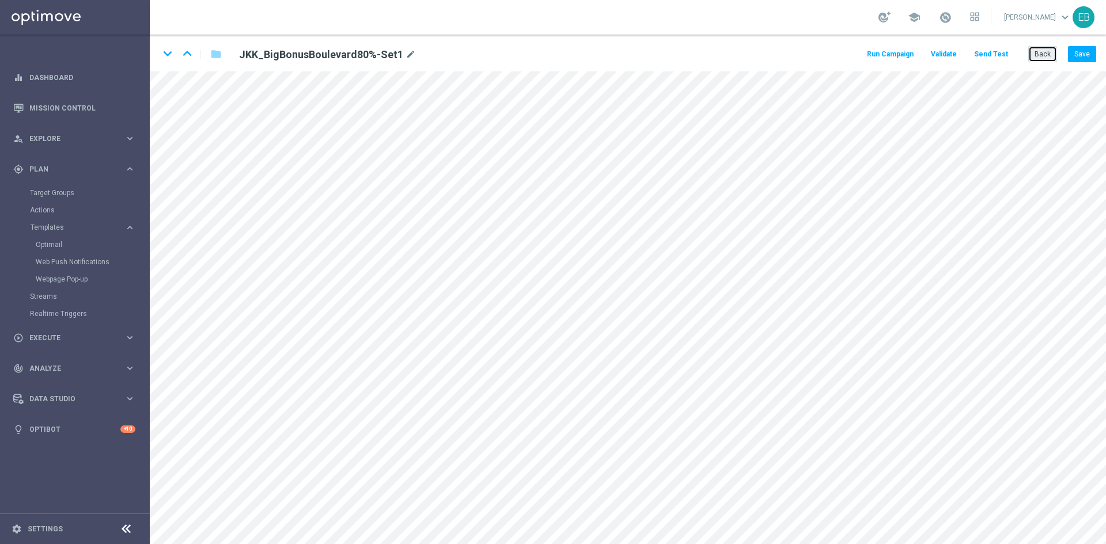
click at [1038, 52] on button "Back" at bounding box center [1042, 54] width 29 height 16
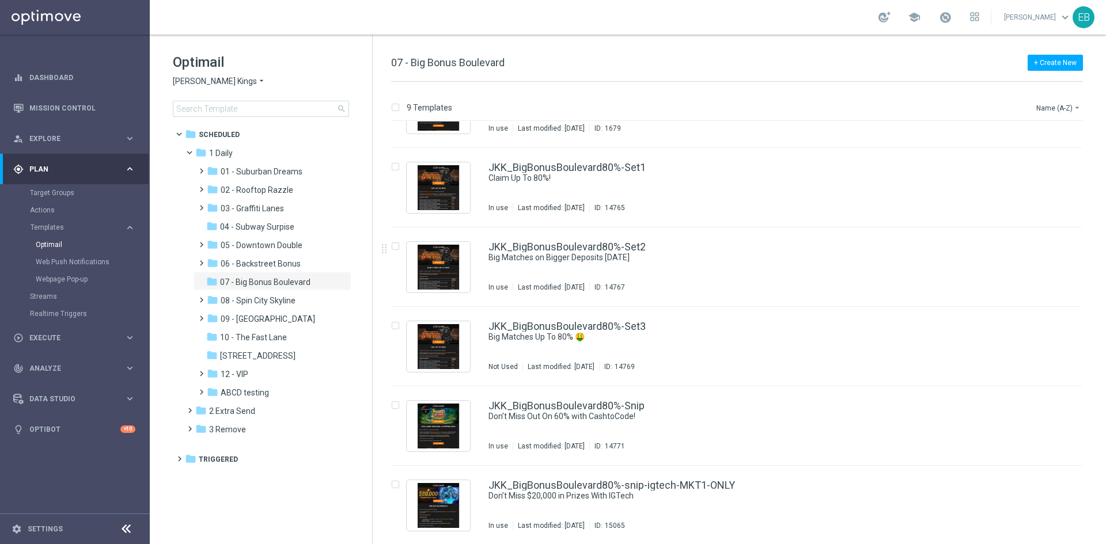
scroll to position [293, 0]
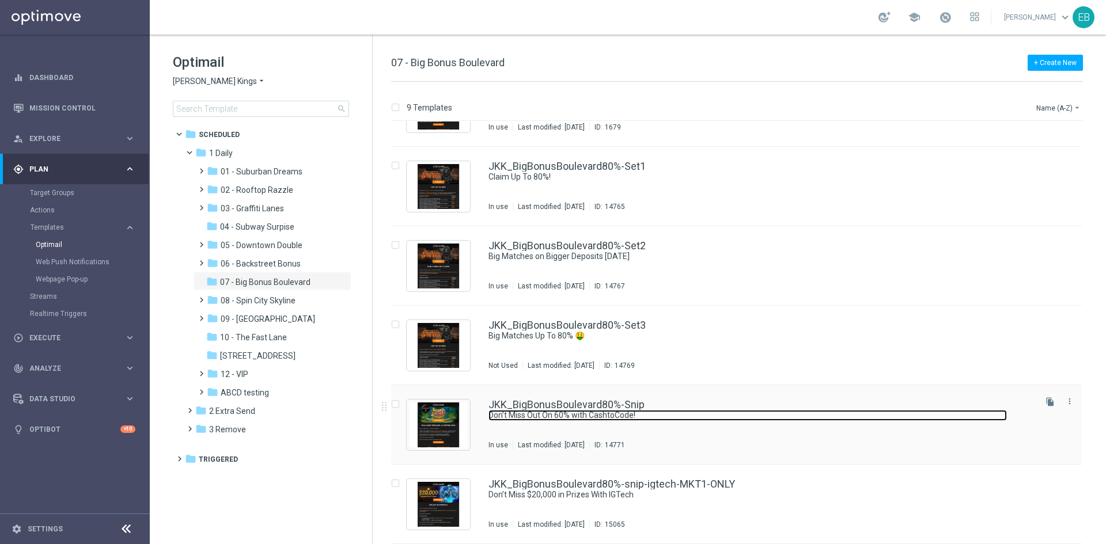
click at [763, 419] on link "Don’t Miss Out On 60% with CashtoCode!" at bounding box center [747, 415] width 518 height 11
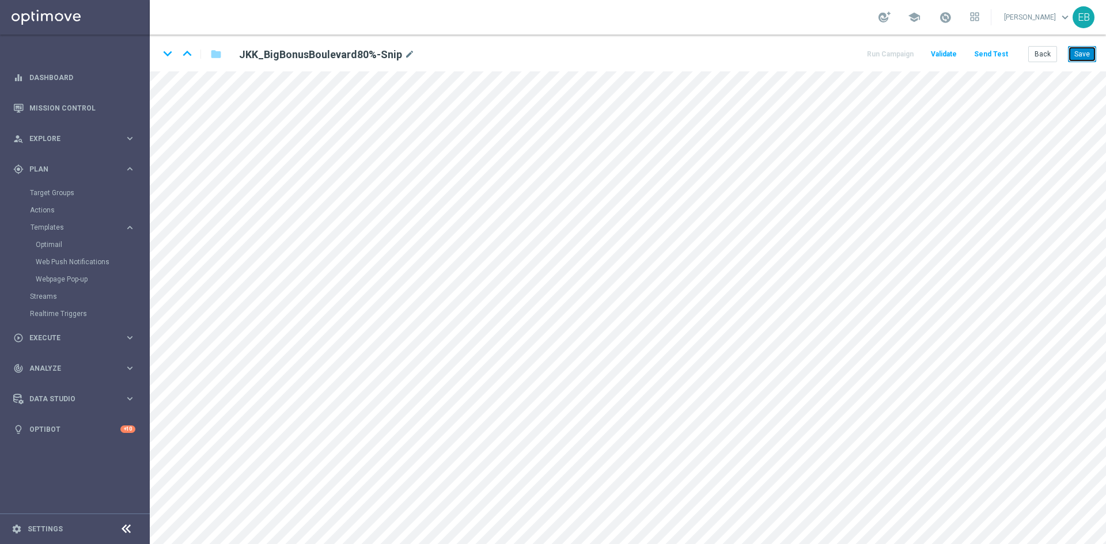
click at [1077, 48] on button "Save" at bounding box center [1082, 54] width 28 height 16
click at [1077, 55] on button "Save" at bounding box center [1082, 54] width 28 height 16
click at [1044, 57] on button "Back" at bounding box center [1042, 54] width 29 height 16
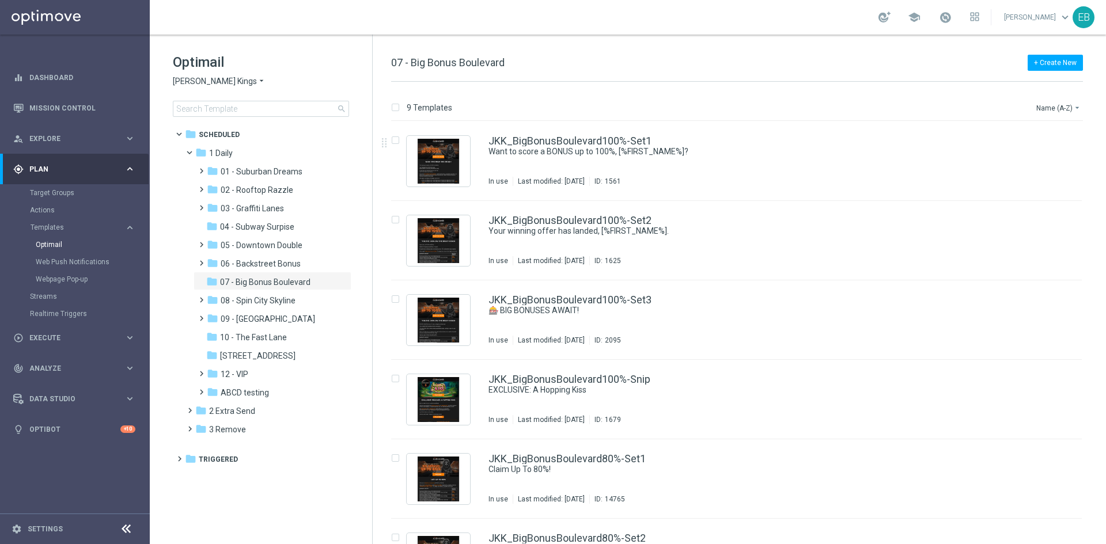
click at [207, 83] on span "[PERSON_NAME] Kings" at bounding box center [215, 81] width 84 height 11
click at [0, 0] on span "Jackpot [PERSON_NAME]" at bounding box center [0, 0] width 0 height 0
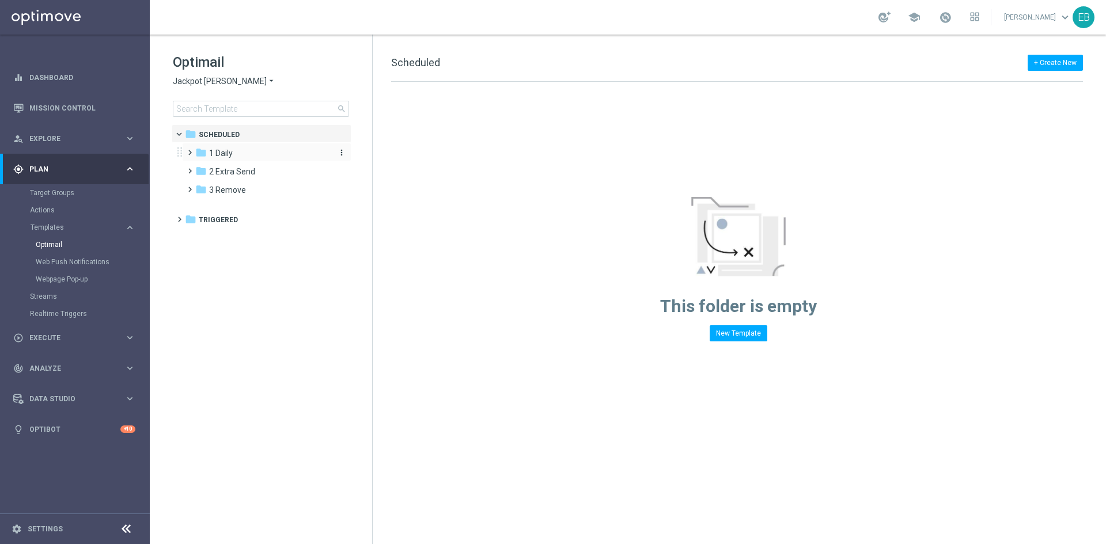
click at [229, 153] on span "1 Daily" at bounding box center [221, 153] width 24 height 10
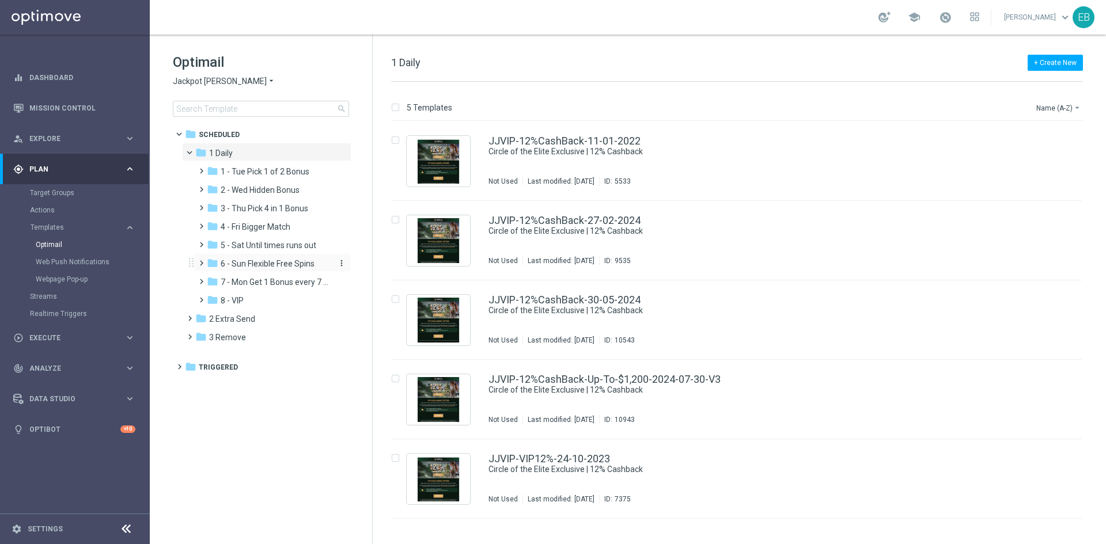
click at [279, 269] on div "folder 6 - Sun Flexible Free Spins" at bounding box center [268, 263] width 123 height 13
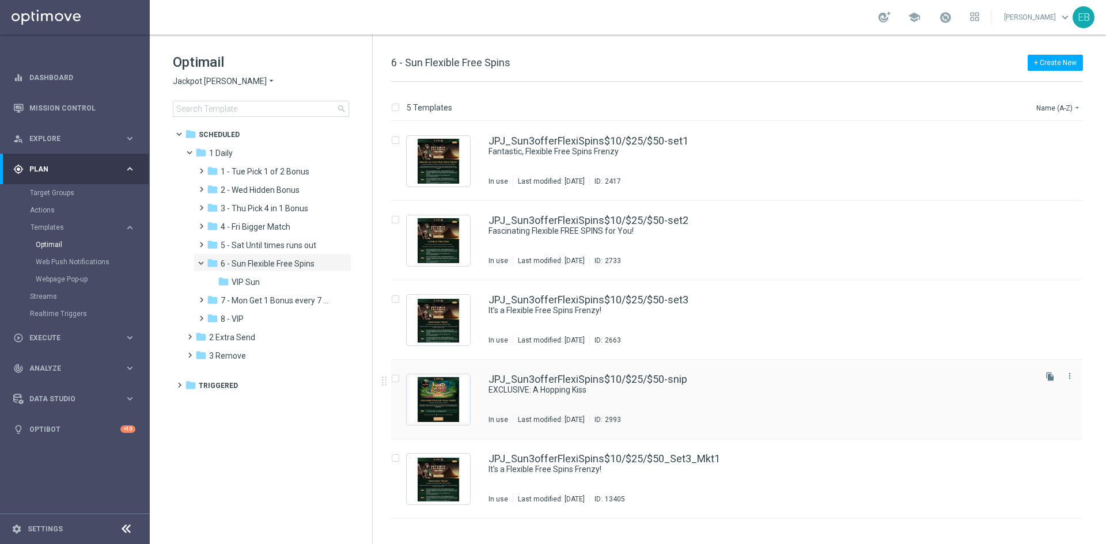
click at [747, 402] on div "JPJ_Sun3offerFlexiSpins$10/$25/$50-snip EXCLUSIVE: A Hopping Kiss In use Last m…" at bounding box center [760, 399] width 545 height 50
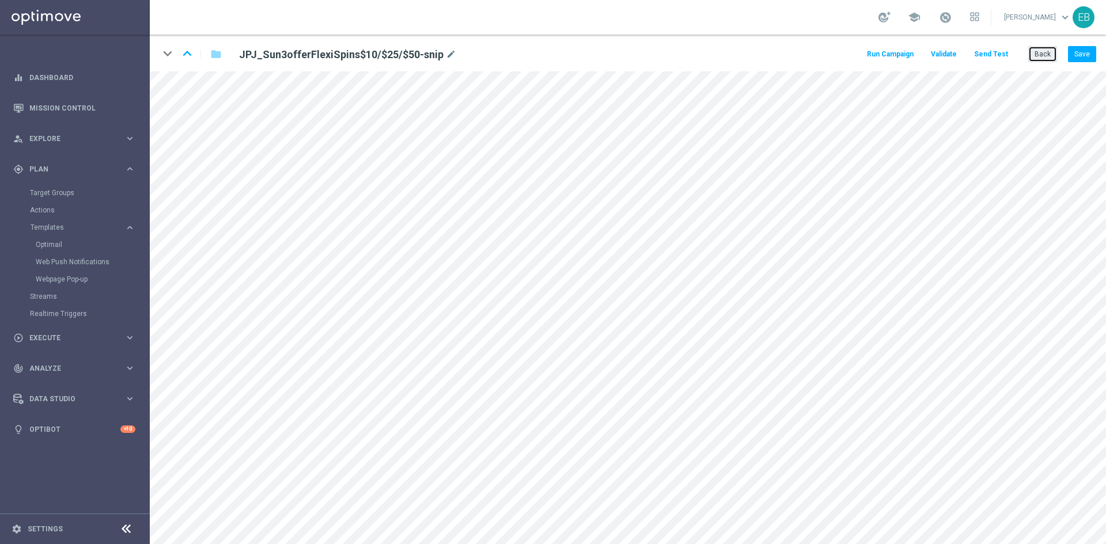
click at [1048, 54] on button "Back" at bounding box center [1042, 54] width 29 height 16
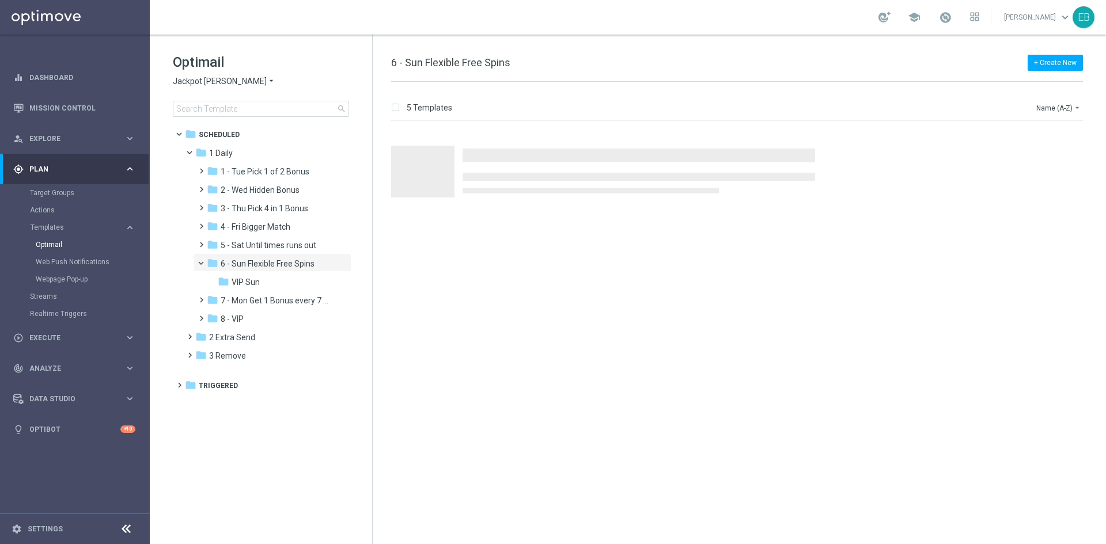
click at [207, 75] on div "Optimail Jackpot [PERSON_NAME] arrow_drop_down × Jackpot [PERSON_NAME] search" at bounding box center [272, 85] width 199 height 64
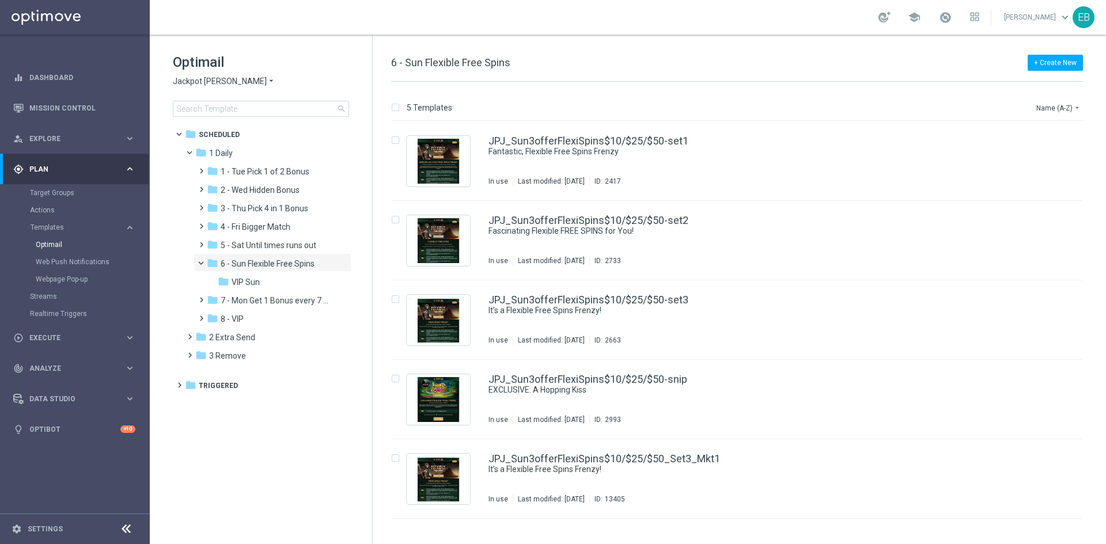
click at [207, 77] on span "Jackpot [PERSON_NAME]" at bounding box center [220, 81] width 94 height 11
click at [0, 0] on span "[PERSON_NAME]" at bounding box center [0, 0] width 0 height 0
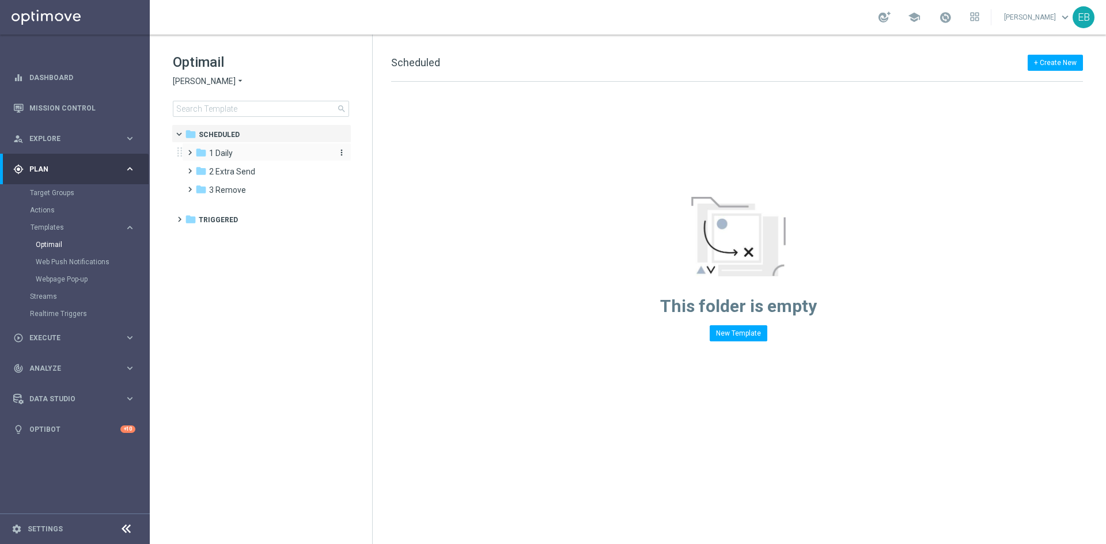
click at [278, 153] on div "folder 1 Daily" at bounding box center [261, 153] width 132 height 13
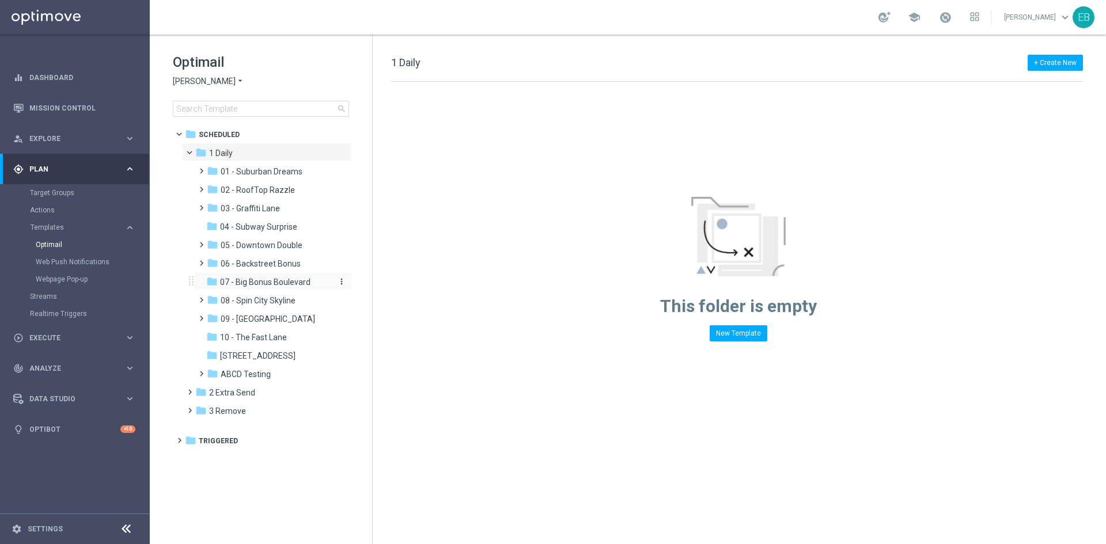
click at [294, 282] on span "07 - Big Bonus Boulevard" at bounding box center [265, 282] width 90 height 10
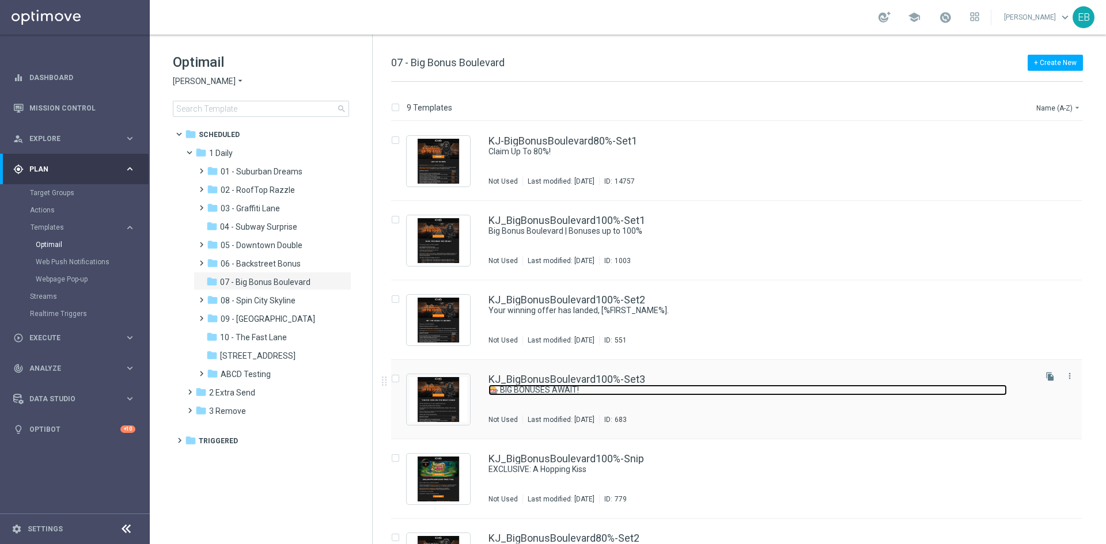
click at [723, 387] on link "🎰 BIG BONUSES AWAIT!" at bounding box center [747, 390] width 518 height 11
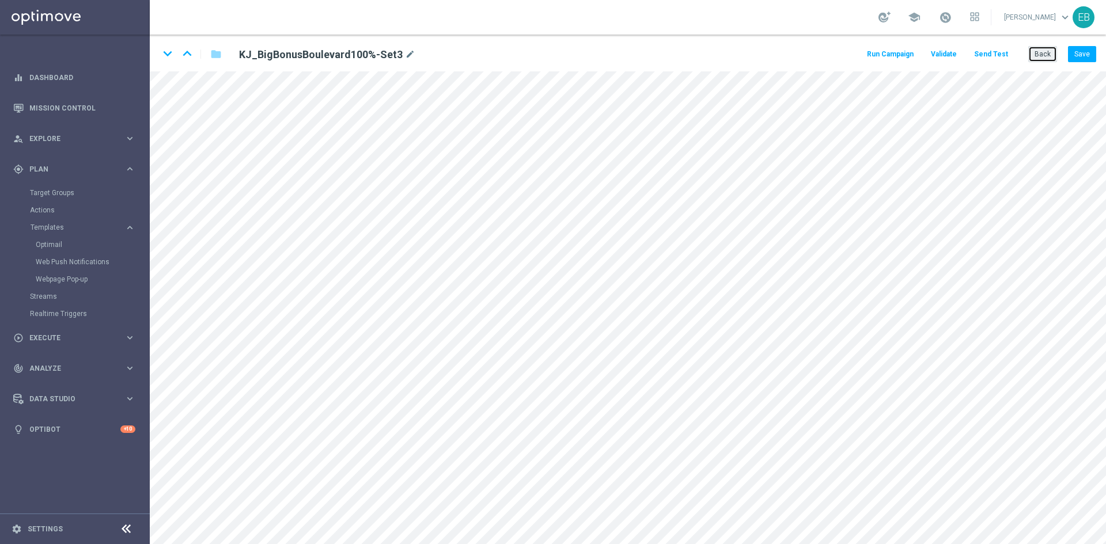
click at [1051, 48] on button "Back" at bounding box center [1042, 54] width 29 height 16
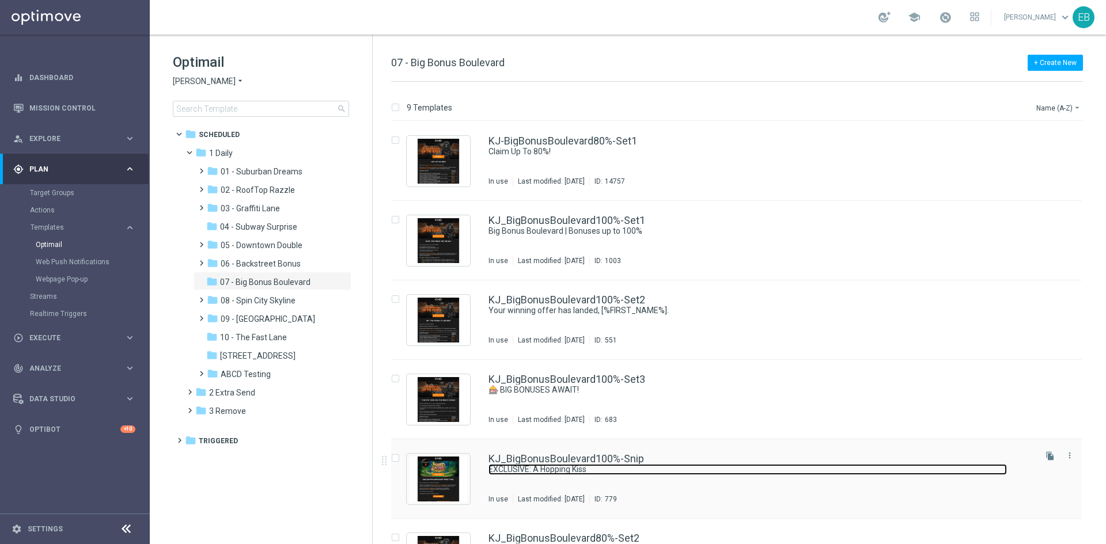
click at [734, 473] on link "EXCLUSIVE: A Hopping Kiss" at bounding box center [747, 469] width 518 height 11
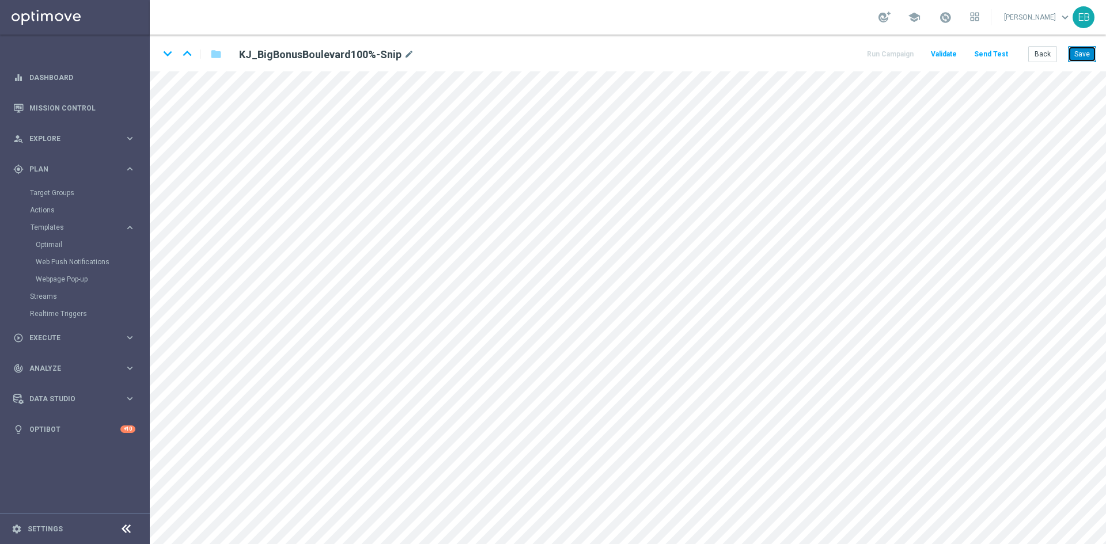
click at [1080, 53] on button "Save" at bounding box center [1082, 54] width 28 height 16
click at [1042, 54] on button "Back" at bounding box center [1042, 54] width 29 height 16
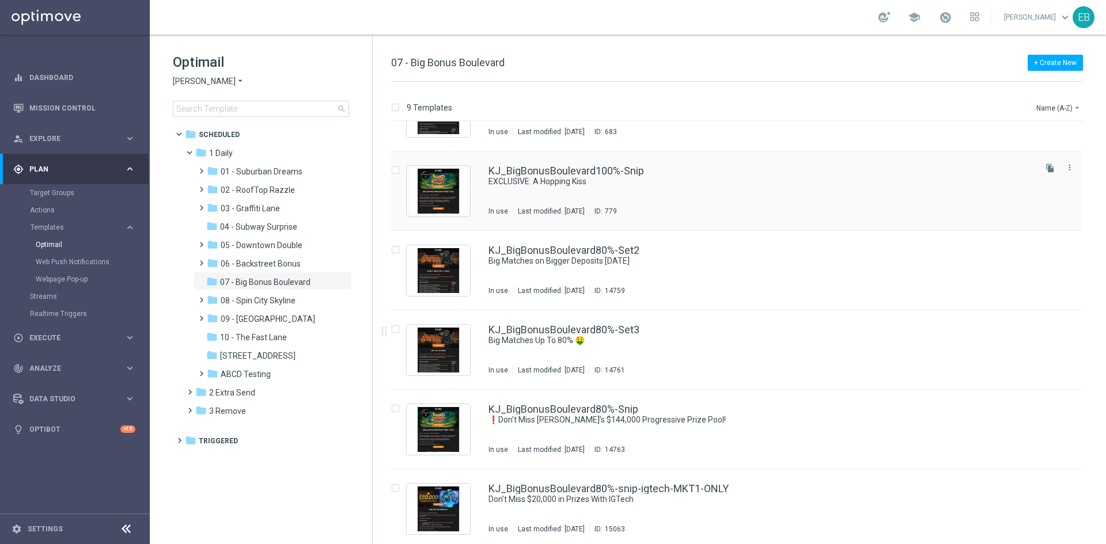
scroll to position [293, 0]
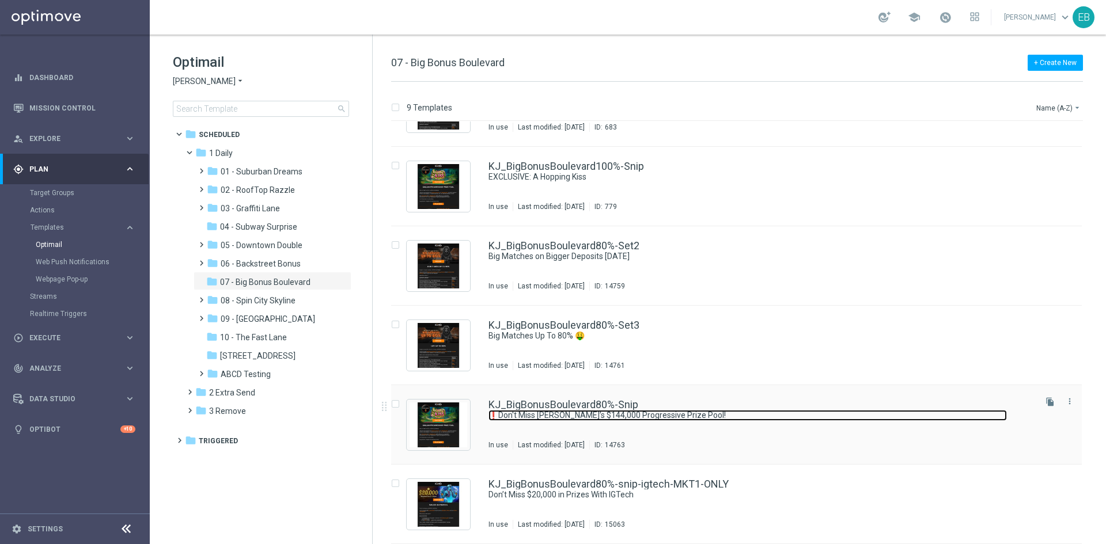
click at [756, 414] on link "❗Don't Miss Flatdog’s $144,000 Progressive Prize Pool!" at bounding box center [747, 415] width 518 height 11
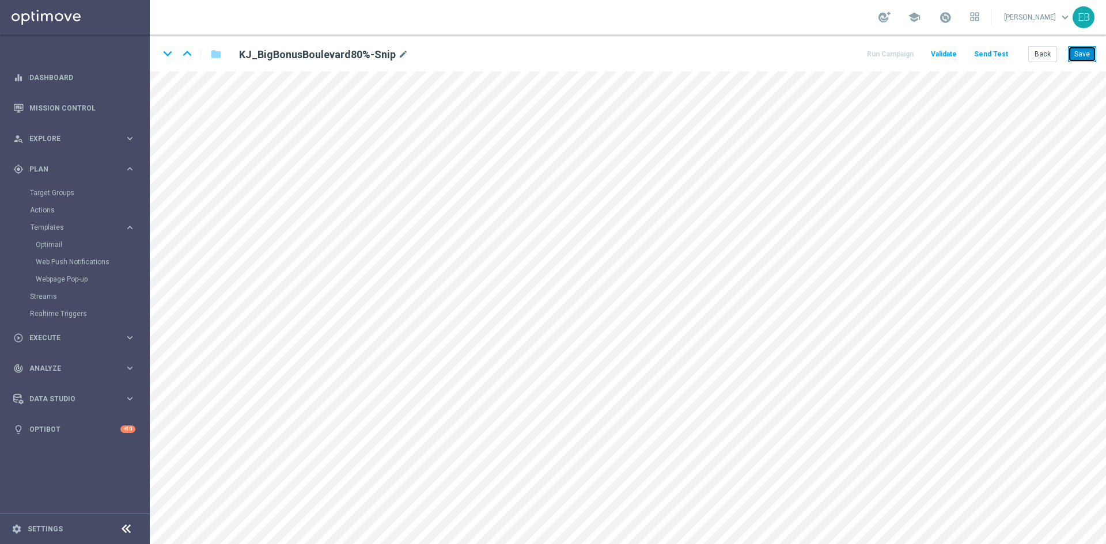
click at [1089, 53] on button "Save" at bounding box center [1082, 54] width 28 height 16
click at [1083, 50] on button "Save" at bounding box center [1082, 54] width 28 height 16
click at [1042, 58] on button "Back" at bounding box center [1042, 54] width 29 height 16
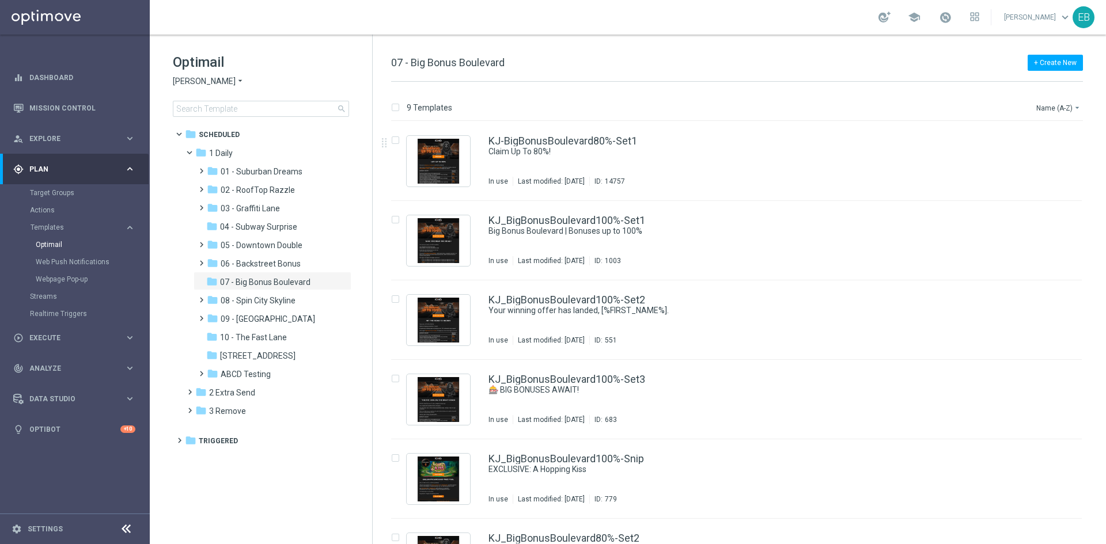
click at [215, 83] on span "[PERSON_NAME]" at bounding box center [204, 81] width 63 height 11
click at [221, 175] on div "Jackpot [PERSON_NAME]" at bounding box center [216, 177] width 86 height 14
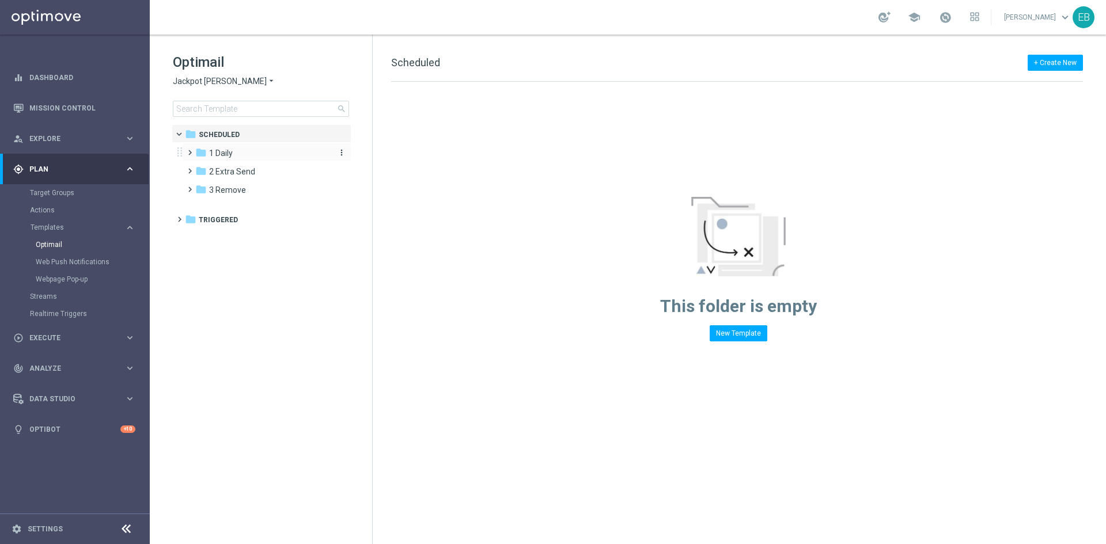
click at [245, 149] on div "folder 1 Daily" at bounding box center [261, 153] width 132 height 13
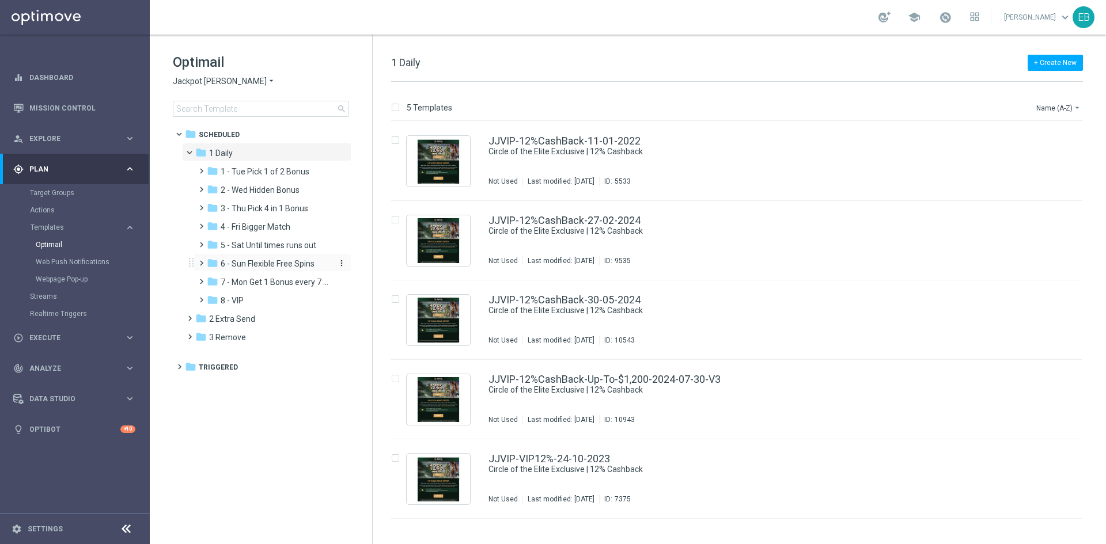
click at [292, 269] on div "folder 6 - Sun Flexible Free Spins" at bounding box center [268, 263] width 123 height 13
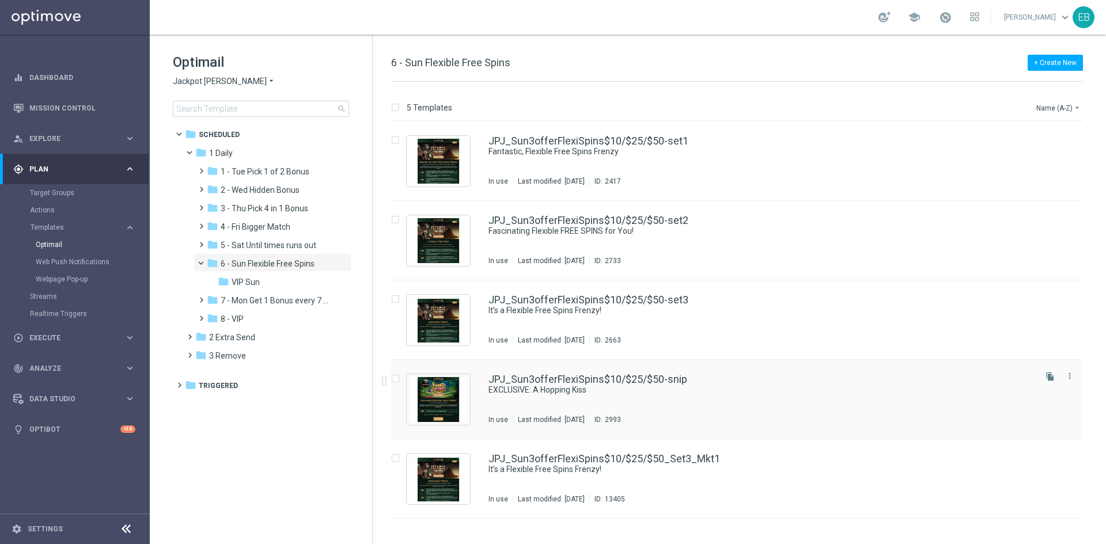
click at [829, 408] on div "JPJ_Sun3offerFlexiSpins$10/$25/$50-snip EXCLUSIVE: A Hopping Kiss In use Last m…" at bounding box center [760, 399] width 545 height 50
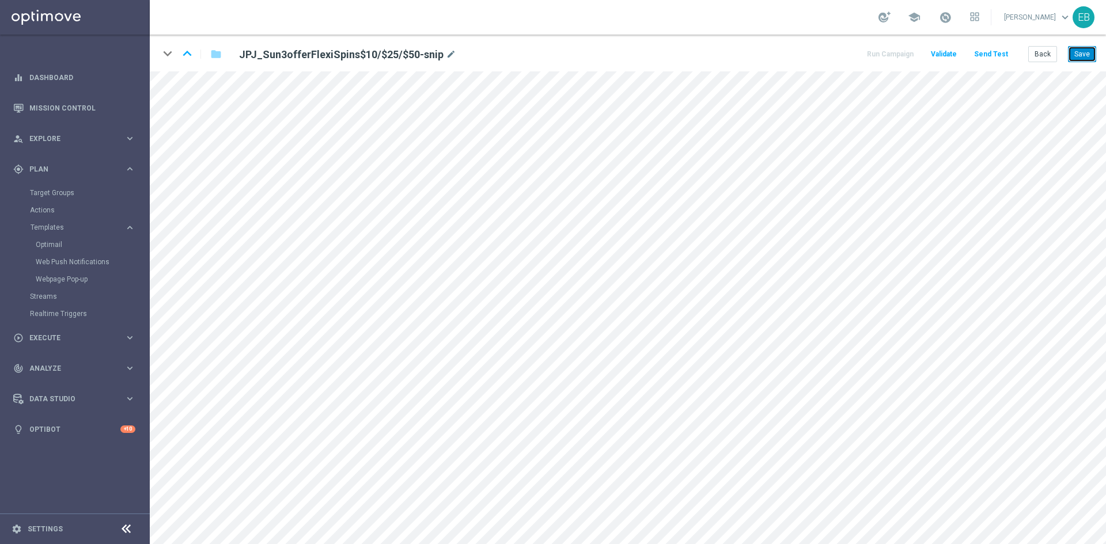
click at [1071, 49] on button "Save" at bounding box center [1082, 54] width 28 height 16
click at [1074, 56] on button "Save" at bounding box center [1082, 54] width 28 height 16
click at [1083, 54] on button "Save" at bounding box center [1082, 54] width 28 height 16
click at [1035, 62] on button "Back" at bounding box center [1042, 54] width 29 height 16
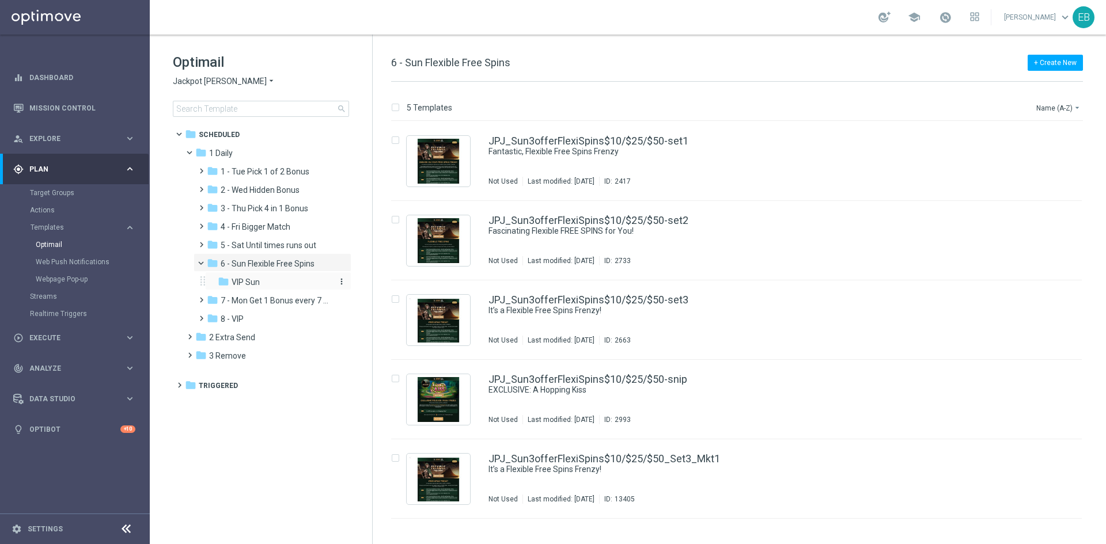
click at [283, 288] on div "folder VIP Sun" at bounding box center [274, 282] width 113 height 13
click at [754, 401] on div "JJVIP_Sun3offer$10/$25/$50-snip EXCLUSIVE: A Hopping Kiss Not Used Last modifie…" at bounding box center [760, 399] width 545 height 50
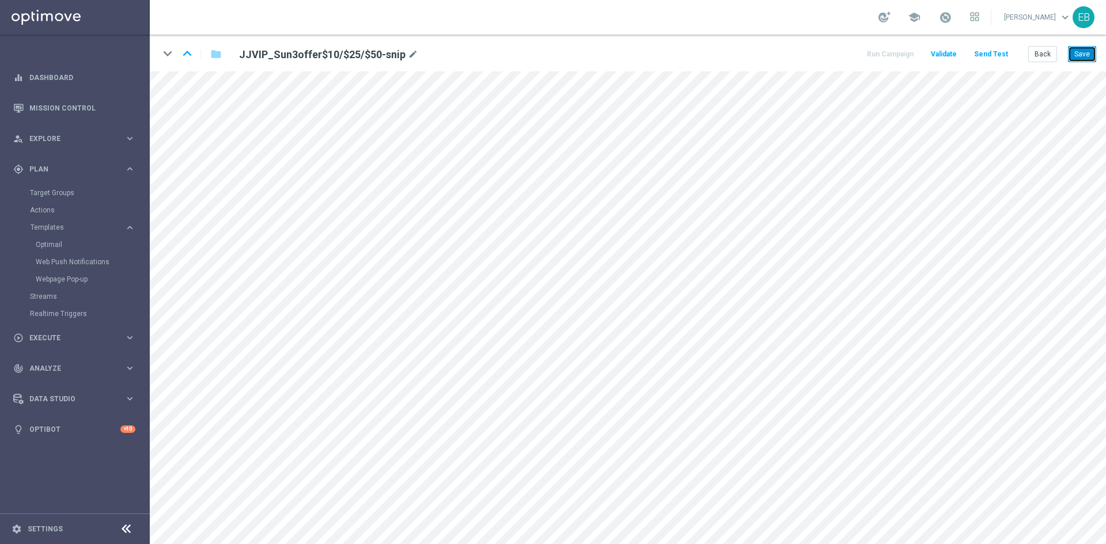
click at [1081, 57] on button "Save" at bounding box center [1082, 54] width 28 height 16
click at [1082, 53] on button "Save" at bounding box center [1082, 54] width 28 height 16
click at [1051, 56] on button "Back" at bounding box center [1042, 54] width 29 height 16
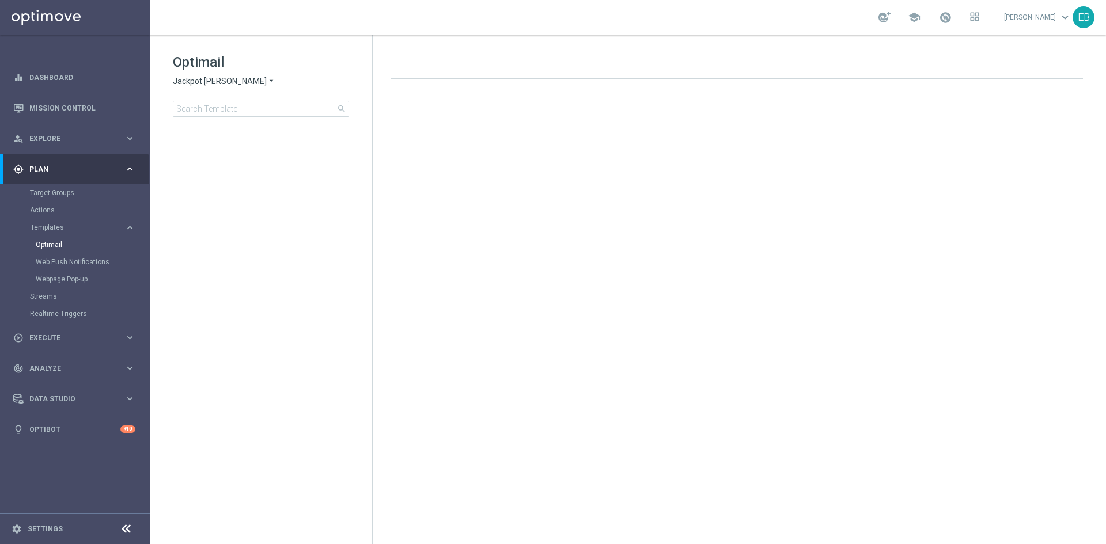
click at [207, 79] on span "Jackpot [PERSON_NAME]" at bounding box center [220, 81] width 94 height 11
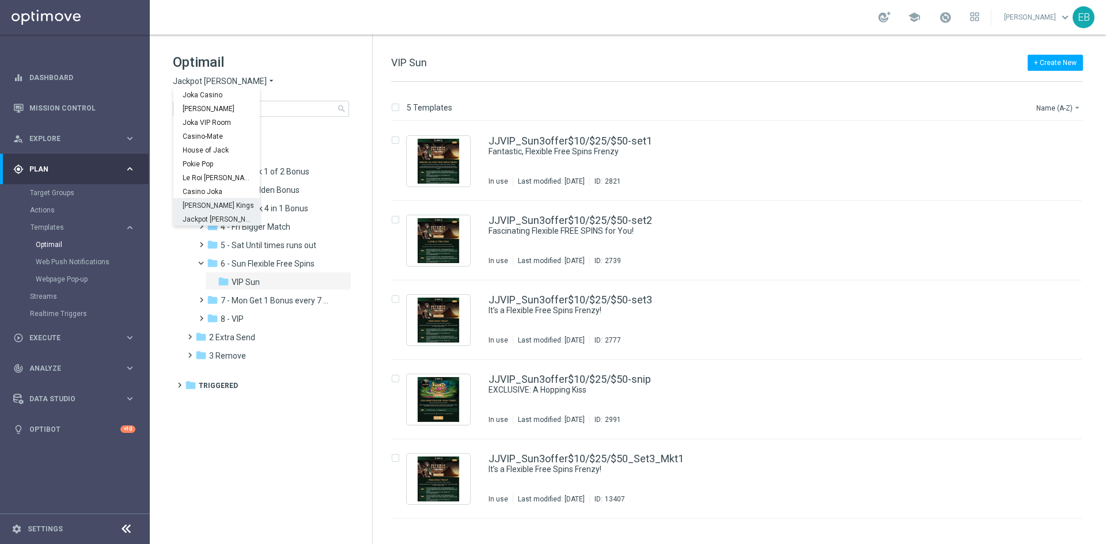
scroll to position [41, 0]
click at [208, 196] on div "Wolf Winner" at bounding box center [216, 191] width 86 height 14
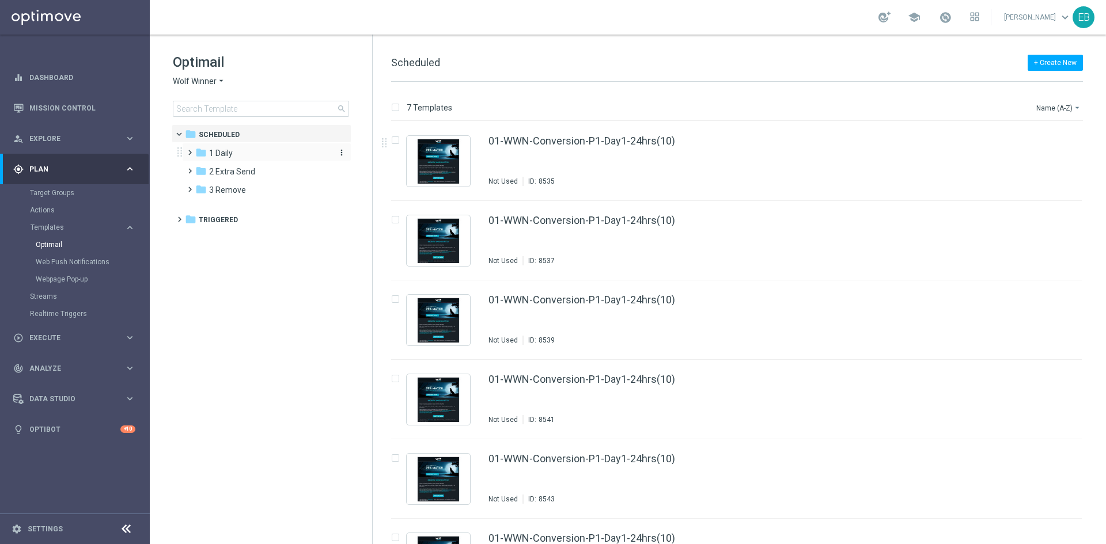
click at [250, 153] on div "folder 1 Daily" at bounding box center [261, 153] width 132 height 13
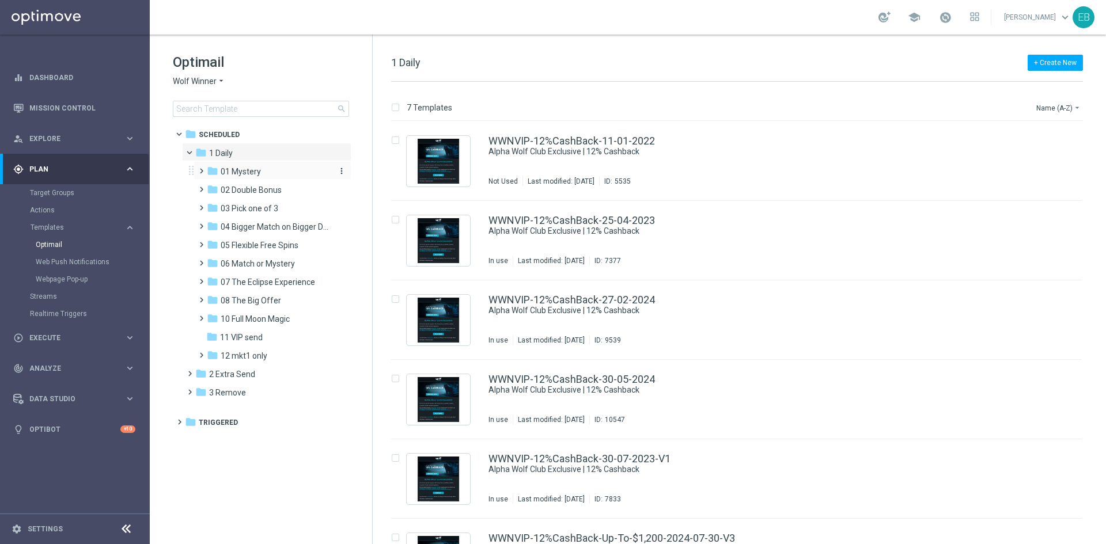
click at [280, 176] on div "folder 01 Mystery" at bounding box center [268, 171] width 123 height 13
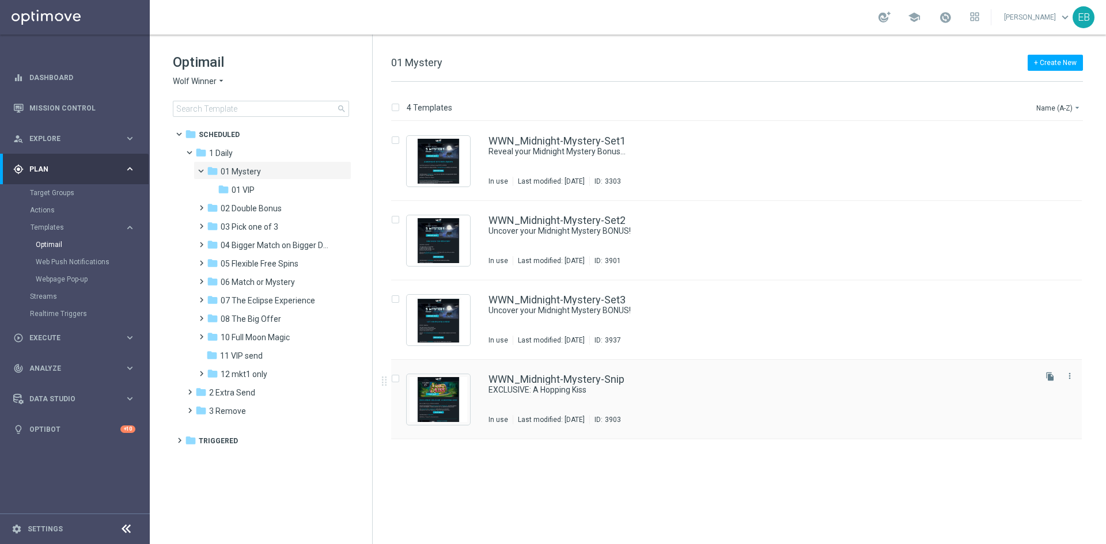
click at [774, 396] on div "WWN_Midnight-Mystery-Snip EXCLUSIVE: A Hopping Kiss In use Last modified: Frida…" at bounding box center [760, 399] width 545 height 50
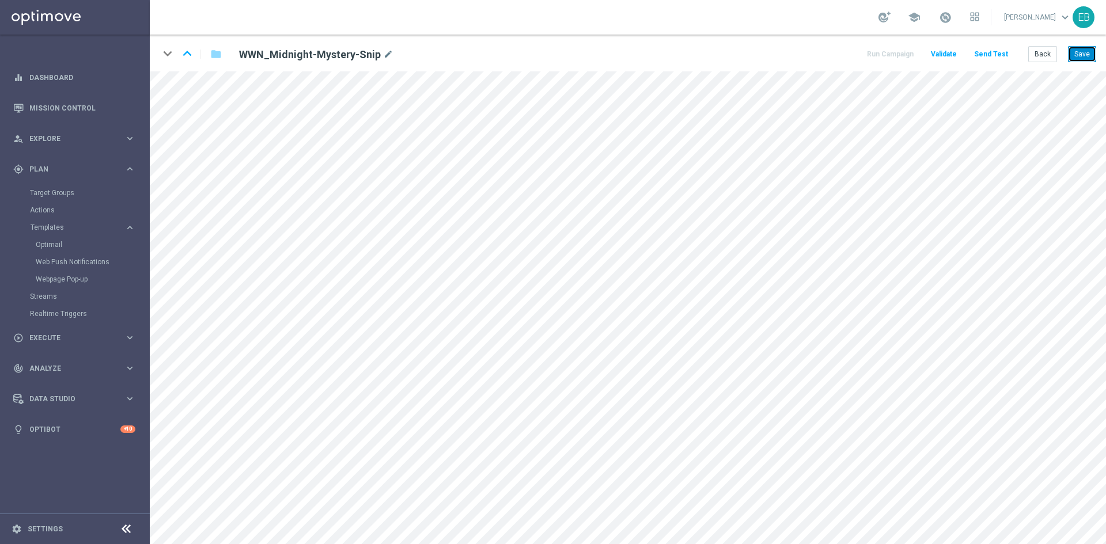
click at [1074, 58] on button "Save" at bounding box center [1082, 54] width 28 height 16
click at [1099, 63] on div "keyboard_arrow_down keyboard_arrow_up folder WWN_Midnight-Mystery-Snip mode_edi…" at bounding box center [628, 53] width 956 height 37
click at [1080, 52] on button "Save" at bounding box center [1082, 54] width 28 height 16
click at [1038, 60] on button "Back" at bounding box center [1042, 54] width 29 height 16
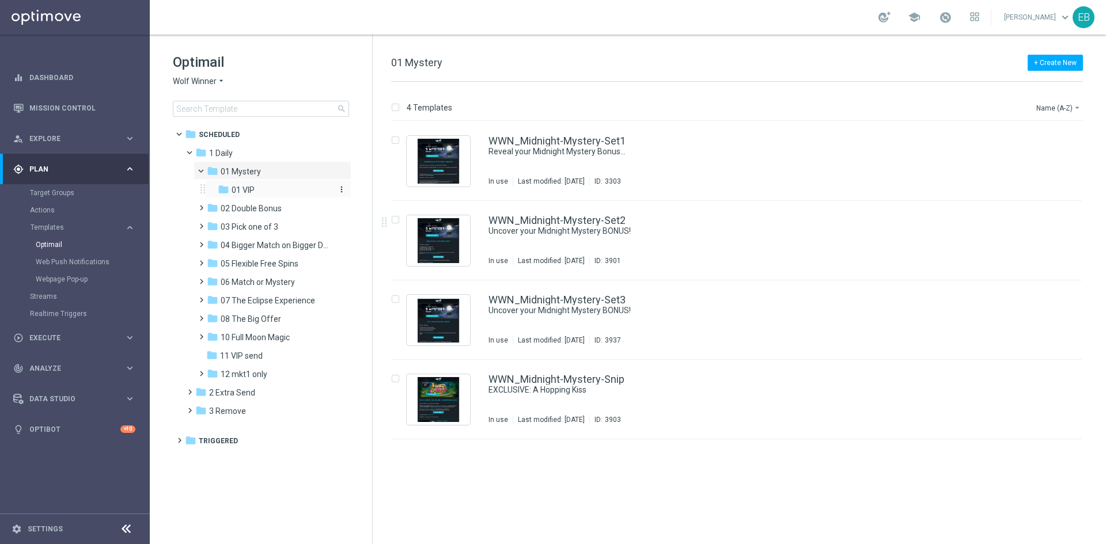
click at [253, 189] on span "01 VIP" at bounding box center [242, 190] width 23 height 10
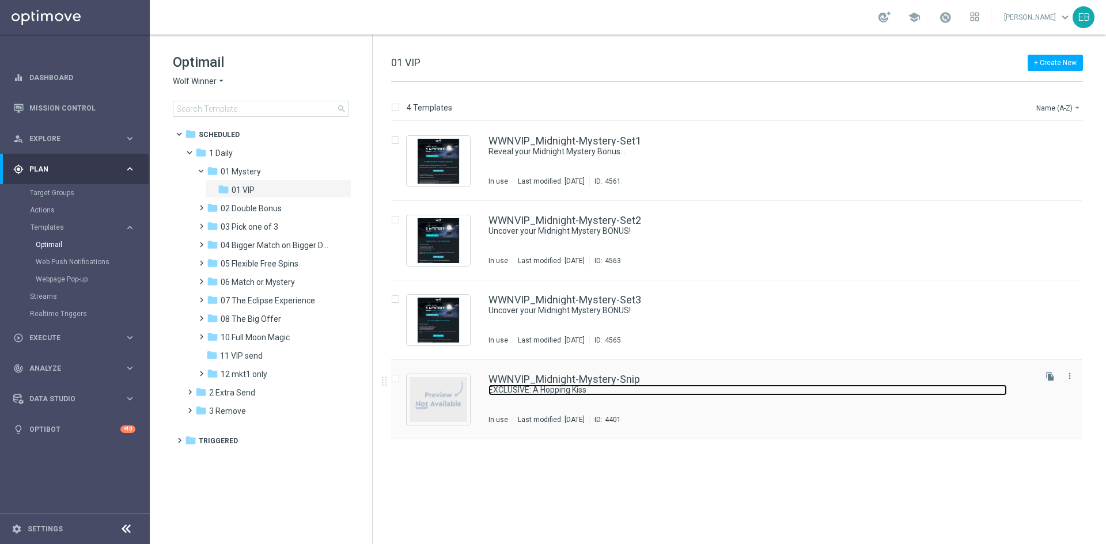
click at [770, 395] on link "EXCLUSIVE: A Hopping Kiss" at bounding box center [747, 390] width 518 height 11
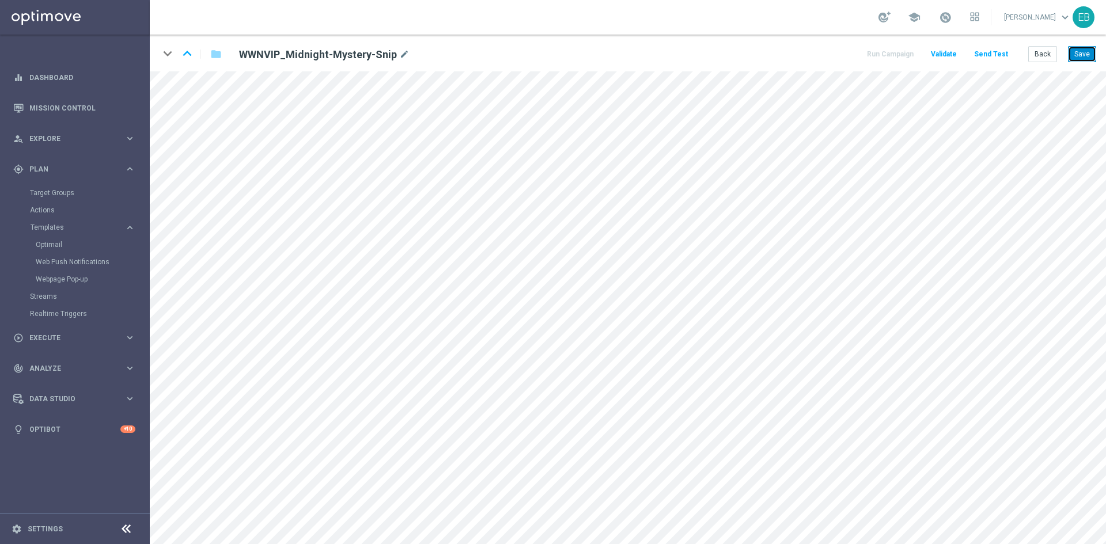
click at [1074, 51] on button "Save" at bounding box center [1082, 54] width 28 height 16
click at [1079, 54] on button "Save" at bounding box center [1082, 54] width 28 height 16
click at [1043, 51] on button "Back" at bounding box center [1042, 54] width 29 height 16
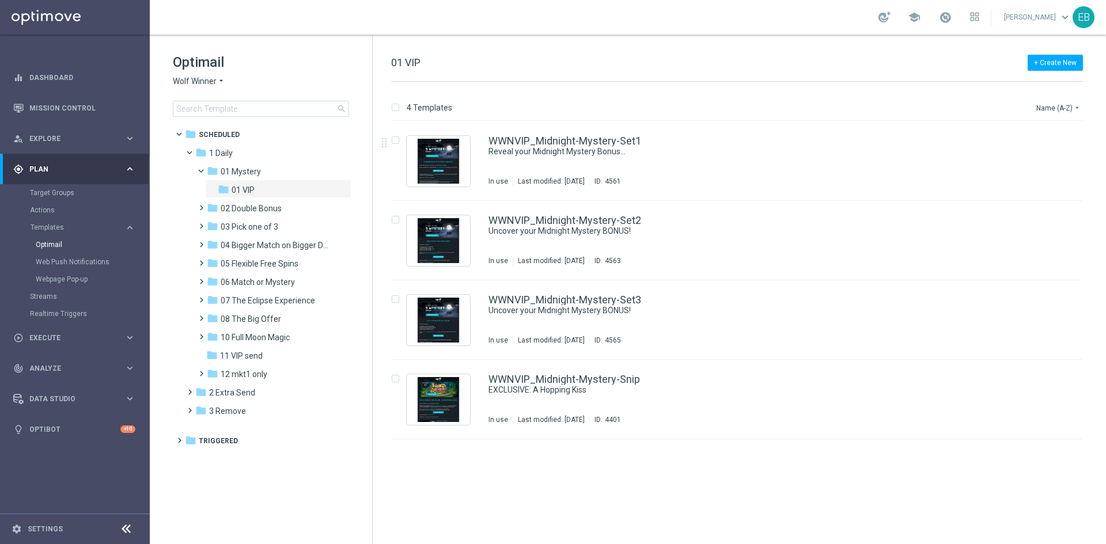
click at [206, 83] on span "Wolf Winner" at bounding box center [195, 81] width 44 height 11
click at [214, 199] on div "Stellar Spins" at bounding box center [216, 205] width 86 height 14
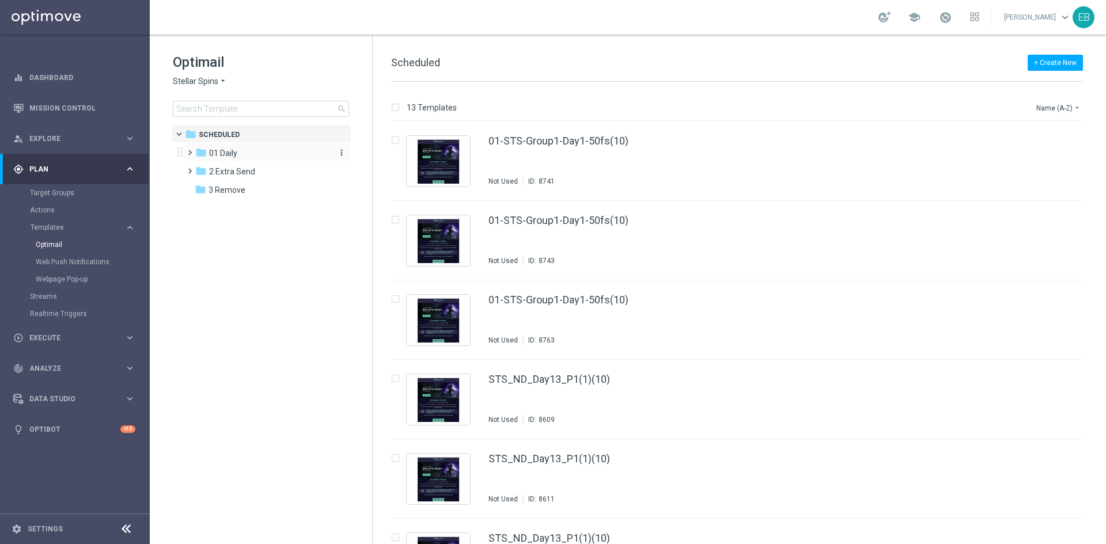
click at [242, 150] on div "folder 01 Daily" at bounding box center [261, 153] width 132 height 13
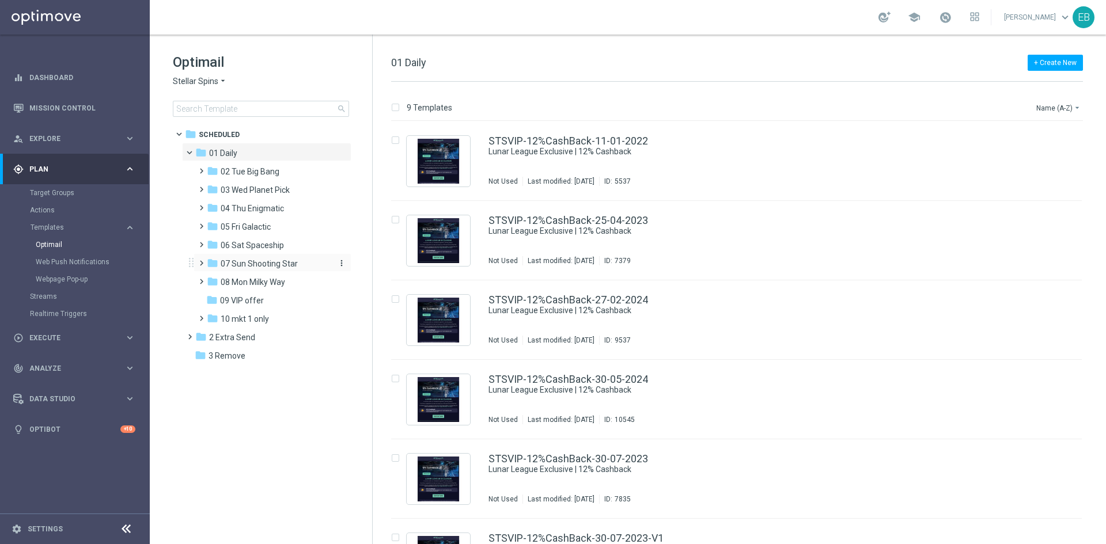
click at [293, 264] on span "07 Sun Shooting Star" at bounding box center [259, 264] width 77 height 10
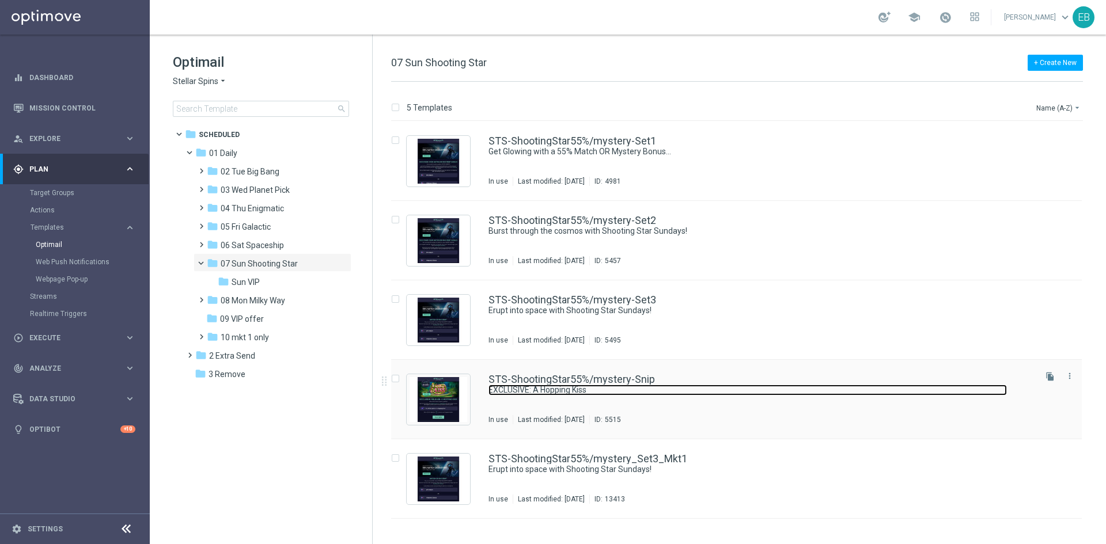
click at [743, 394] on link "EXCLUSIVE: A Hopping Kiss" at bounding box center [747, 390] width 518 height 11
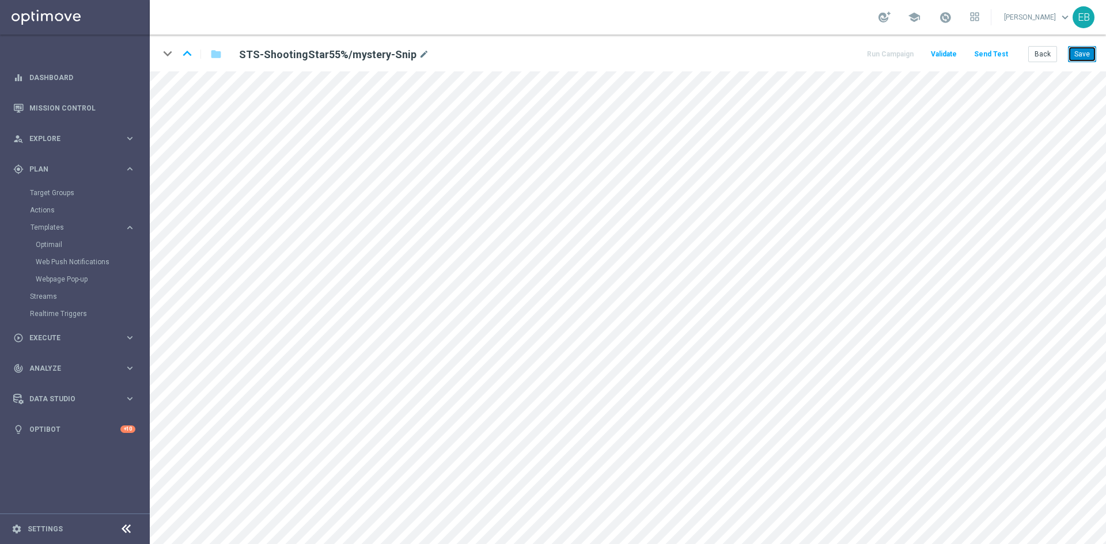
click at [1077, 54] on button "Save" at bounding box center [1082, 54] width 28 height 16
click at [1046, 56] on button "Back" at bounding box center [1042, 54] width 29 height 16
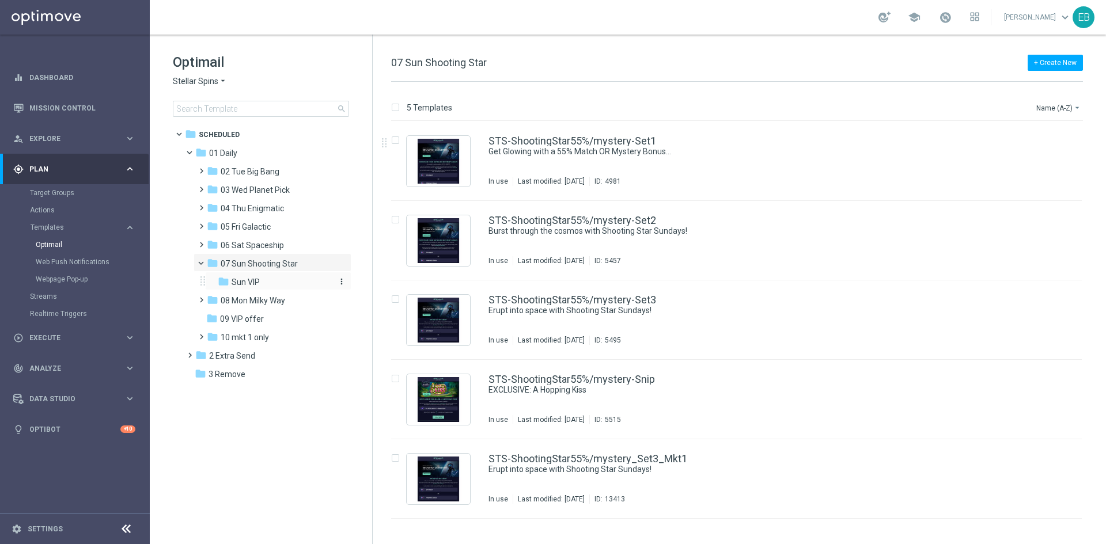
click at [264, 285] on div "folder Sun VIP" at bounding box center [274, 282] width 113 height 13
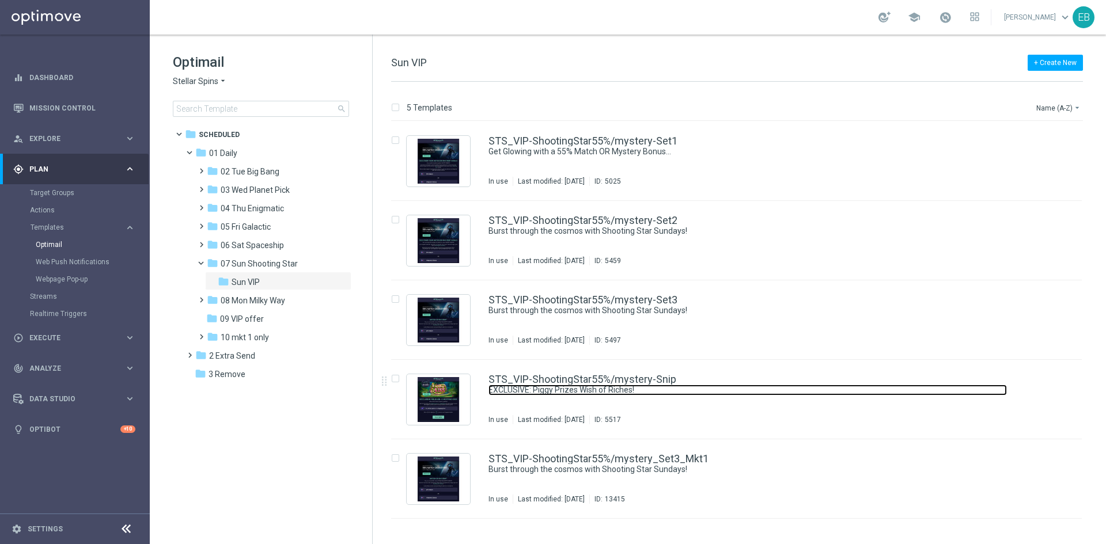
click at [765, 386] on link "EXCLUSIVE: Piggy Prizes Wish of Riches!" at bounding box center [747, 390] width 518 height 11
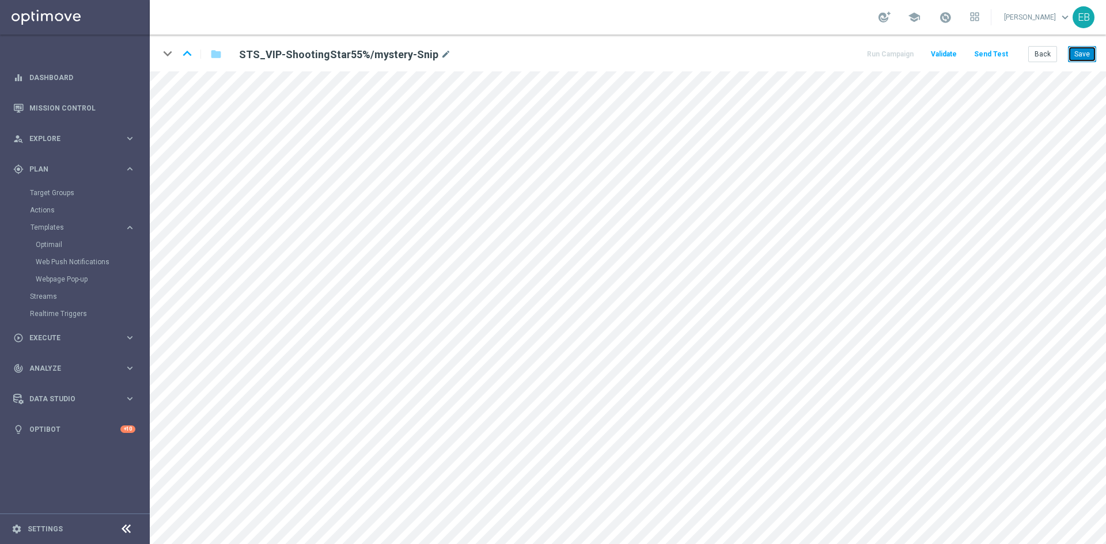
click at [1080, 58] on button "Save" at bounding box center [1082, 54] width 28 height 16
click at [1083, 55] on button "Save" at bounding box center [1082, 54] width 28 height 16
click at [1074, 57] on button "Save" at bounding box center [1082, 54] width 28 height 16
click at [1047, 56] on button "Back" at bounding box center [1042, 54] width 29 height 16
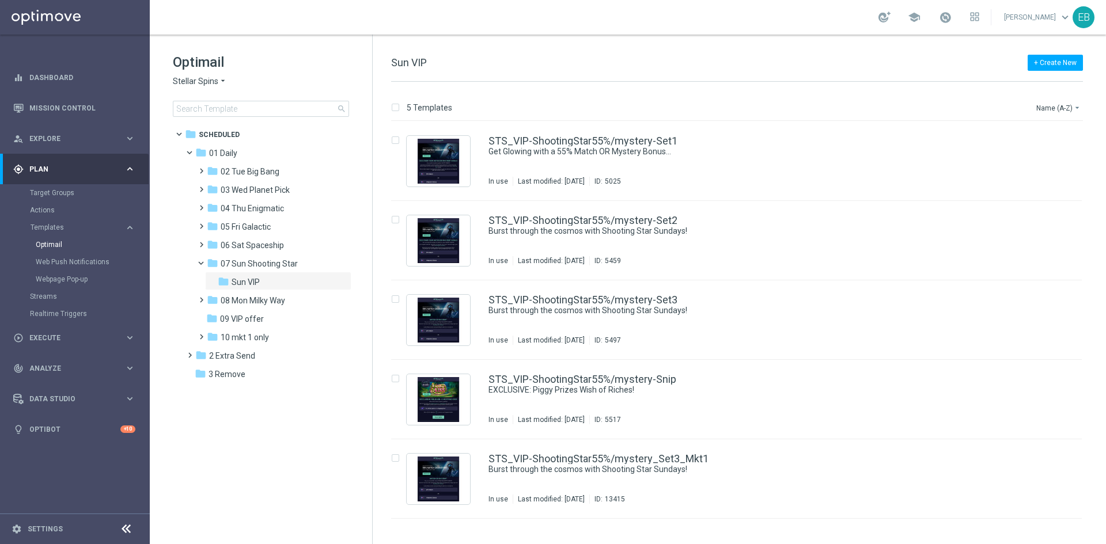
click at [211, 80] on span "Stellar Spins" at bounding box center [195, 81] width 45 height 11
click at [211, 113] on div "[PERSON_NAME]" at bounding box center [216, 108] width 86 height 14
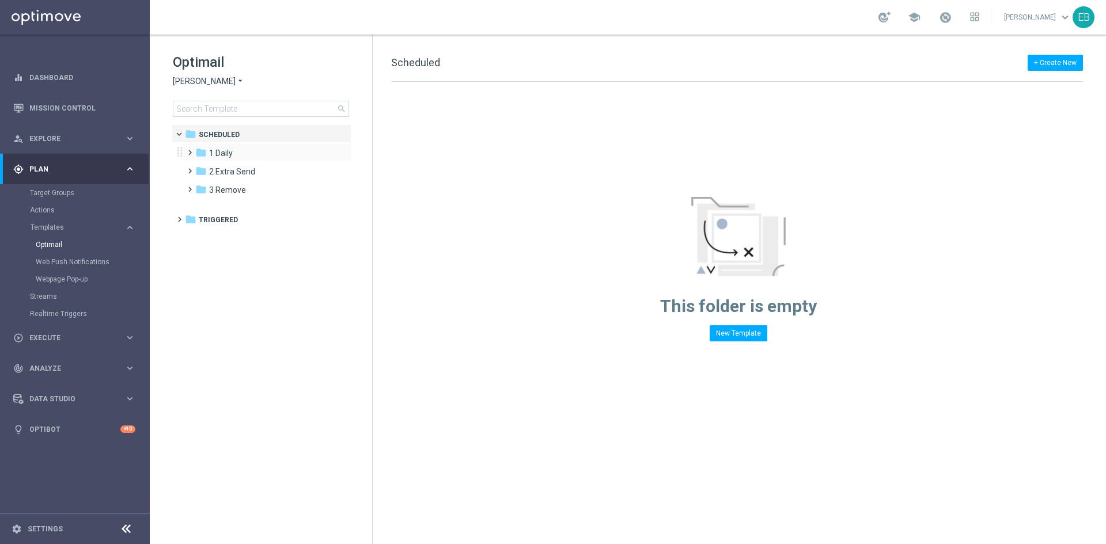
click at [235, 159] on div "folder 1 Daily more_vert" at bounding box center [266, 152] width 169 height 18
click at [239, 143] on div "folder 1 Daily more_vert" at bounding box center [266, 152] width 169 height 18
click at [225, 158] on span "1 Daily" at bounding box center [221, 153] width 24 height 10
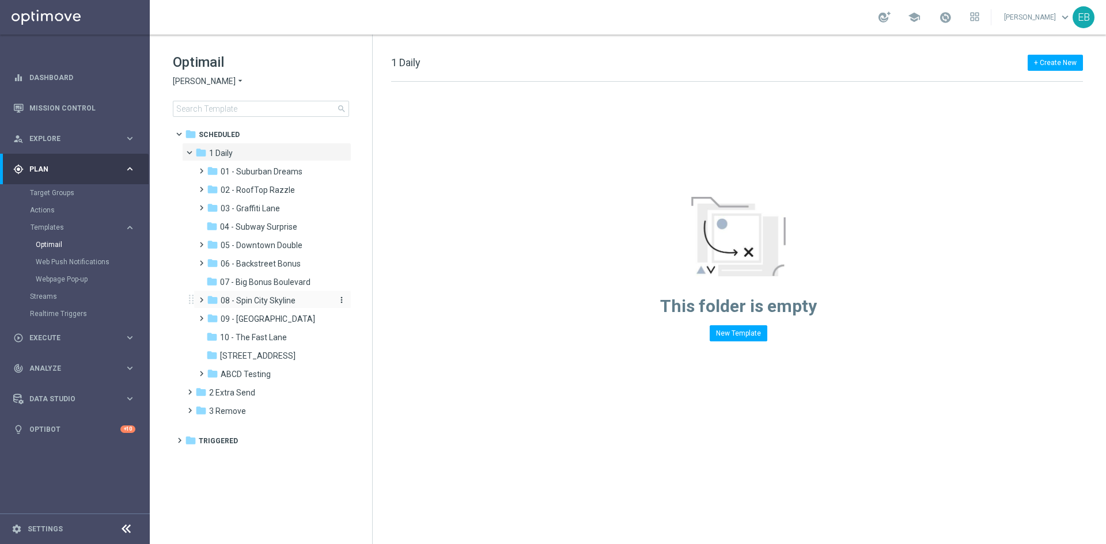
click at [284, 301] on span "08 - Spin City Skyline" at bounding box center [258, 300] width 75 height 10
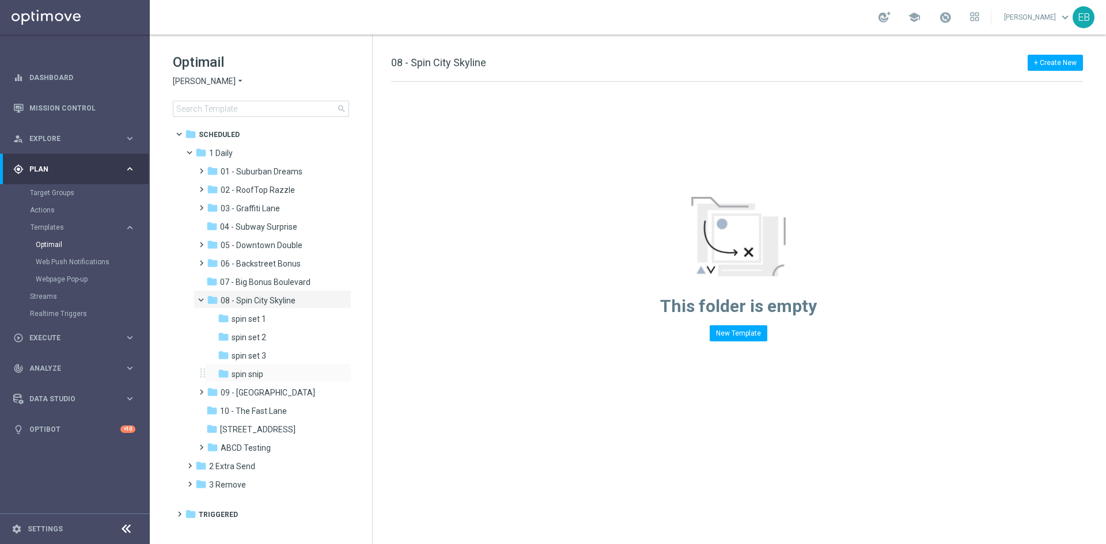
click at [309, 366] on div "folder spin snip more_vert" at bounding box center [278, 373] width 146 height 18
click at [284, 374] on div "folder spin snip" at bounding box center [274, 374] width 113 height 13
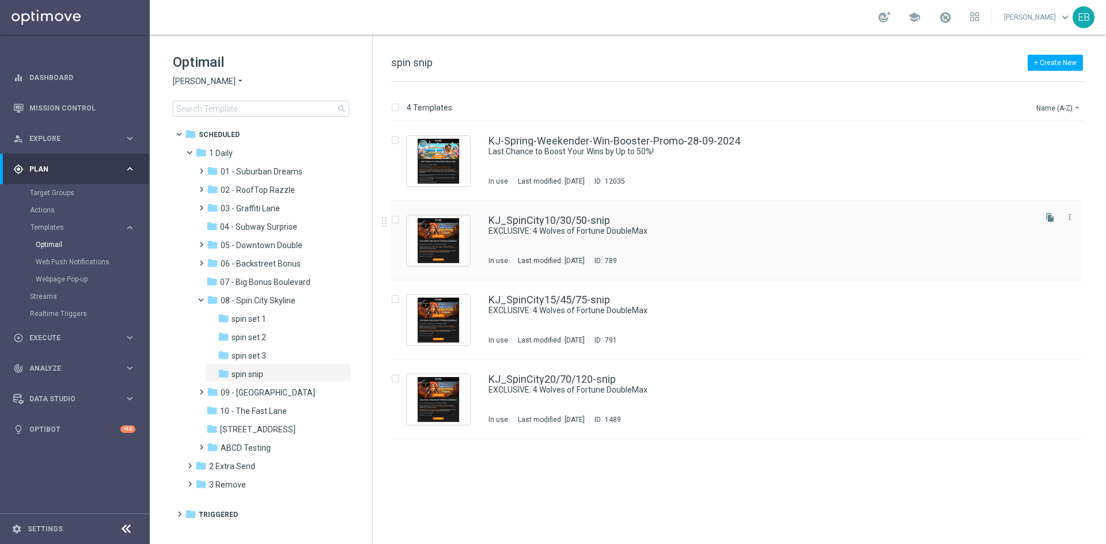
click at [750, 239] on div "KJ_SpinCity10/30/50-snip EXCLUSIVE: 4 Wolves of Fortune DoubleMax In use Last m…" at bounding box center [760, 240] width 545 height 50
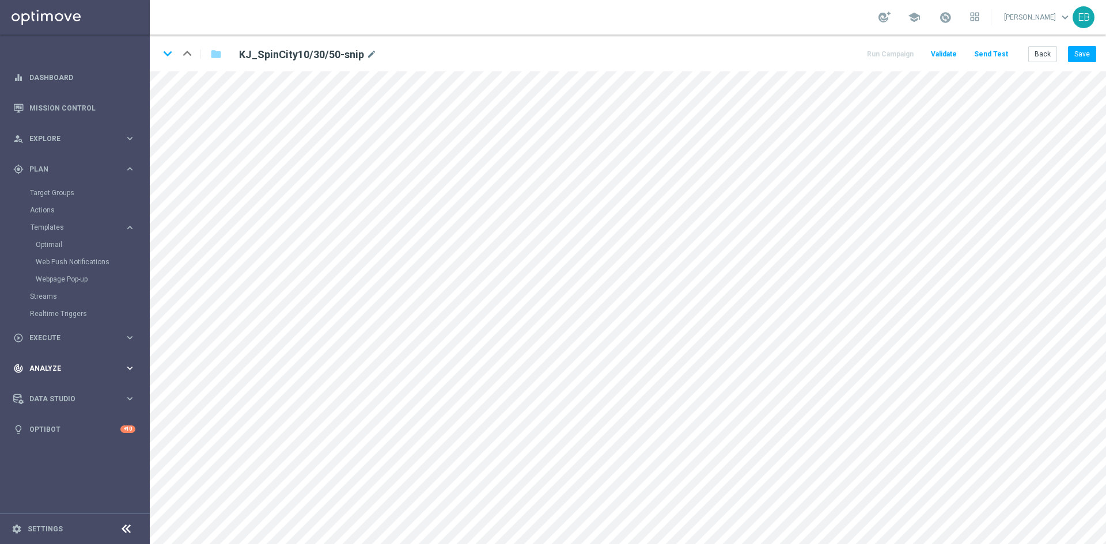
click at [141, 358] on main "equalizer Dashboard Mission Control" at bounding box center [553, 272] width 1106 height 544
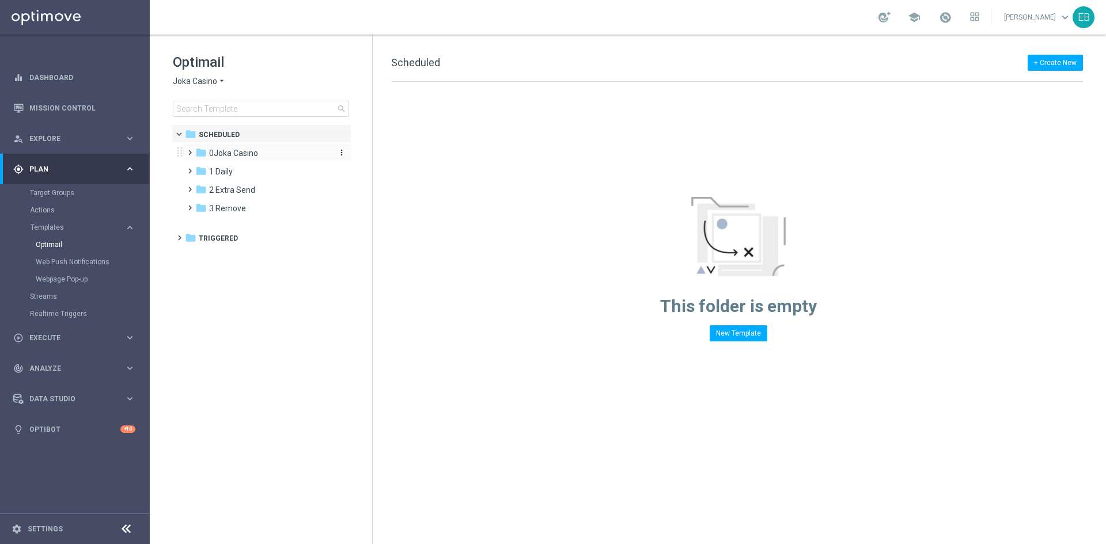
click at [258, 156] on div "folder [GEOGRAPHIC_DATA]" at bounding box center [261, 153] width 132 height 13
click at [208, 85] on span "Joka Casino" at bounding box center [195, 81] width 44 height 11
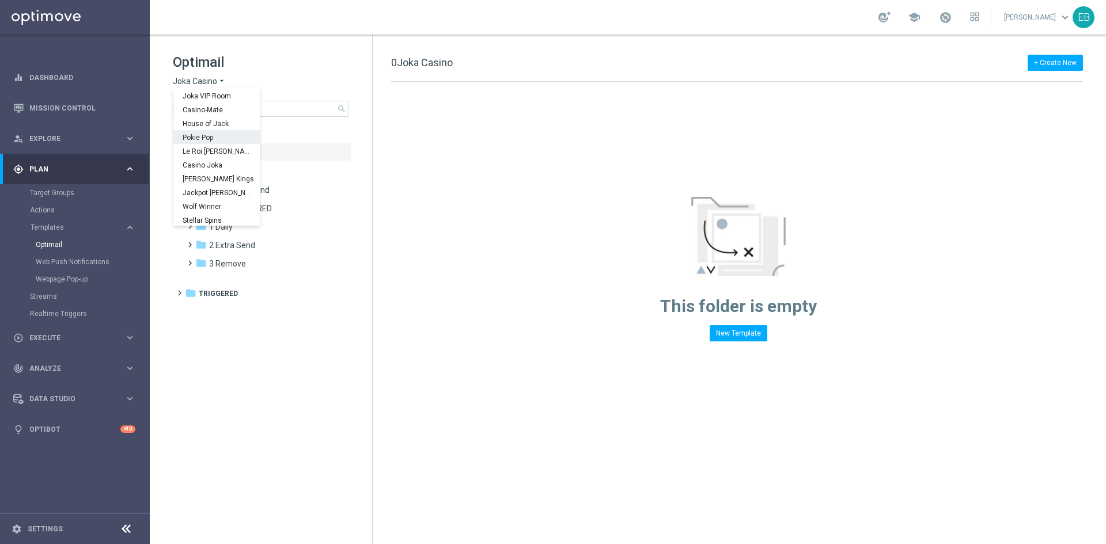
scroll to position [41, 0]
click at [0, 0] on span "Jackpot [PERSON_NAME]" at bounding box center [0, 0] width 0 height 0
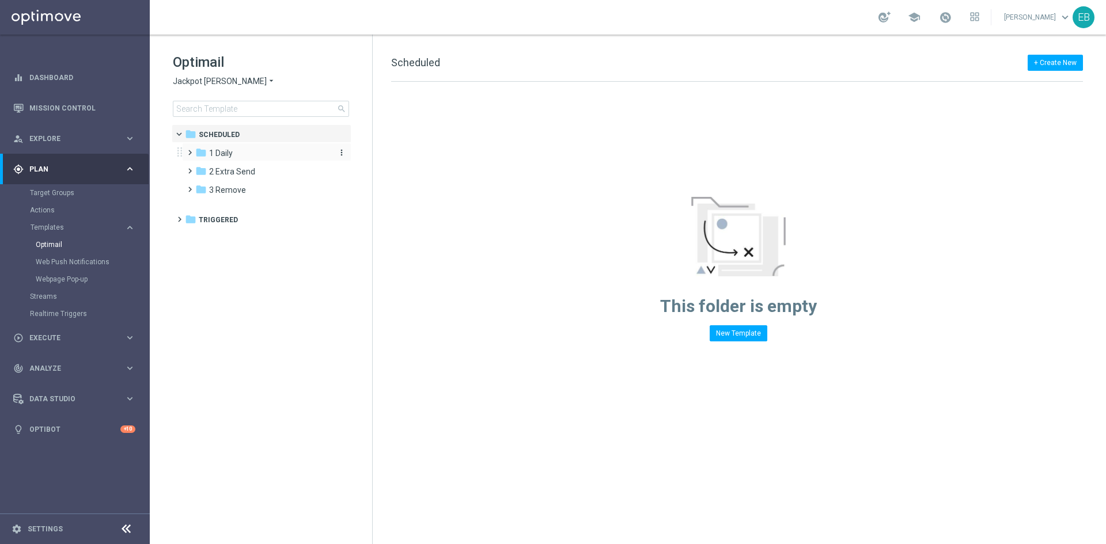
click at [287, 154] on div "folder 1 Daily" at bounding box center [261, 153] width 132 height 13
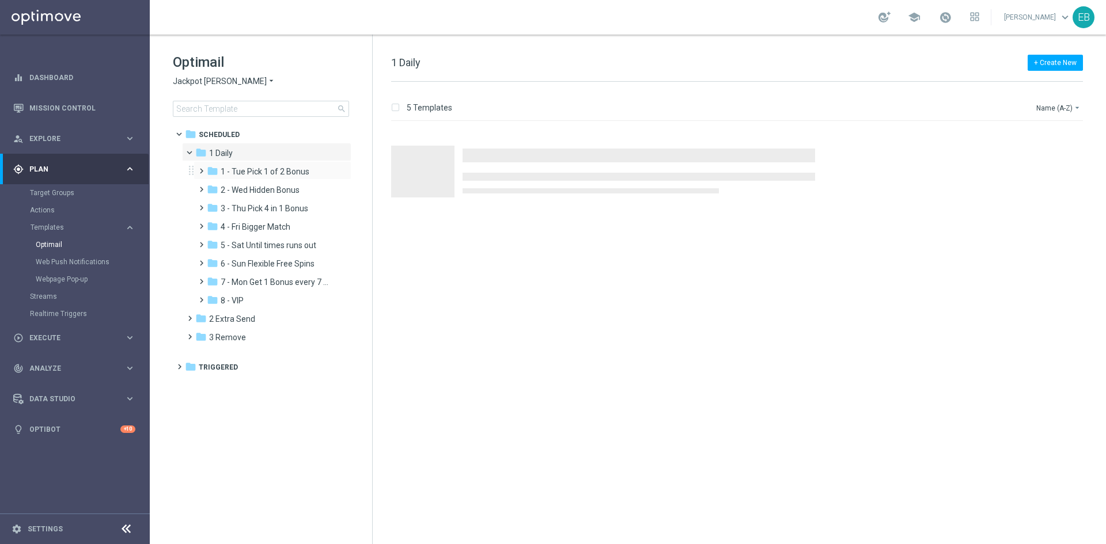
click at [290, 179] on div "folder 1 - Tue Pick 1 of 2 Bonus more_vert" at bounding box center [272, 170] width 158 height 18
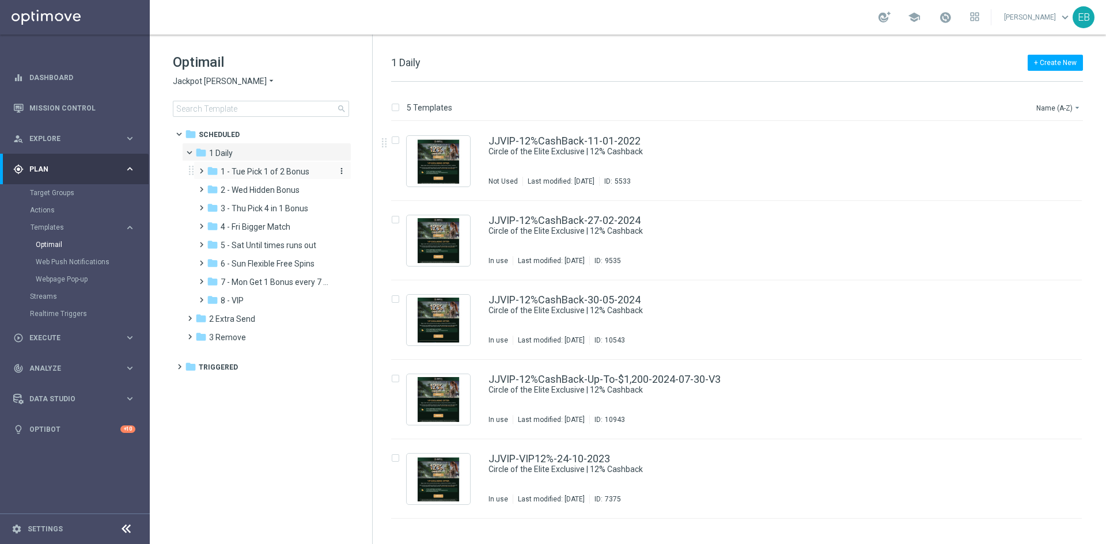
click at [321, 172] on div "folder 1 - Tue Pick 1 of 2 Bonus" at bounding box center [268, 171] width 123 height 13
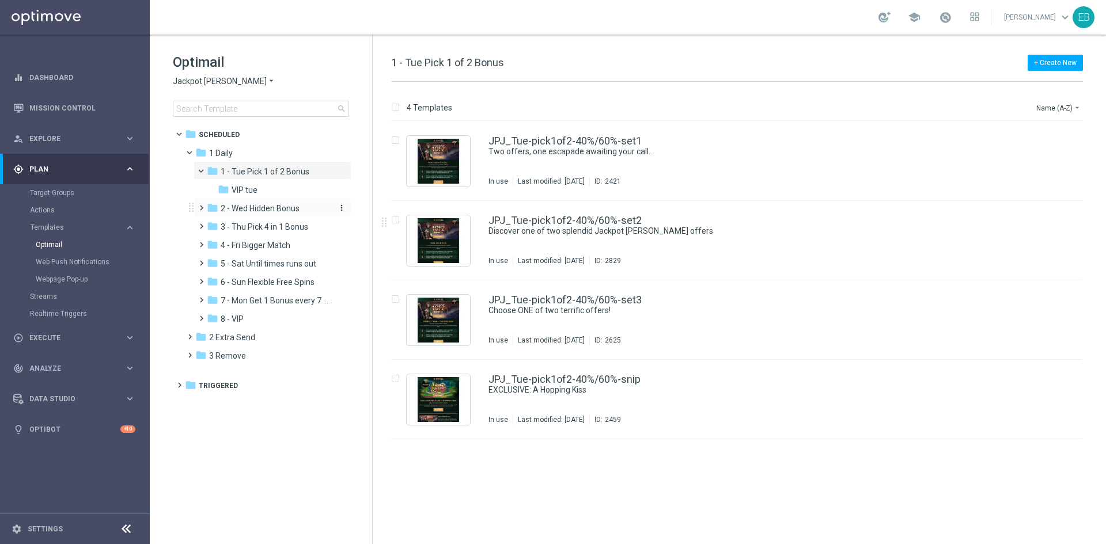
click at [306, 206] on div "folder 2 - Wed Hidden Bonus" at bounding box center [268, 208] width 123 height 13
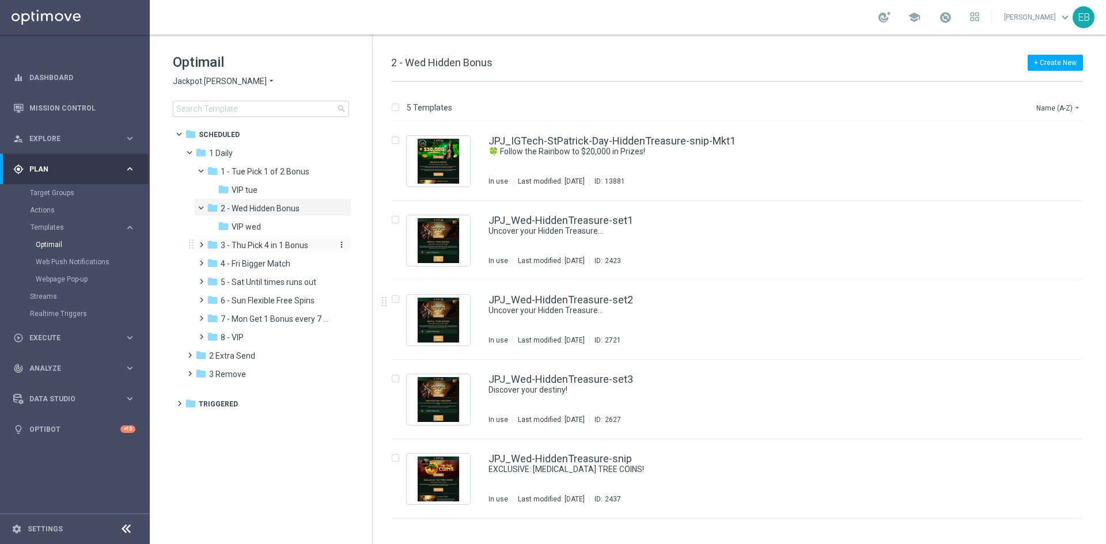
click at [256, 244] on span "3 - Thu Pick 4 in 1 Bonus" at bounding box center [265, 245] width 88 height 10
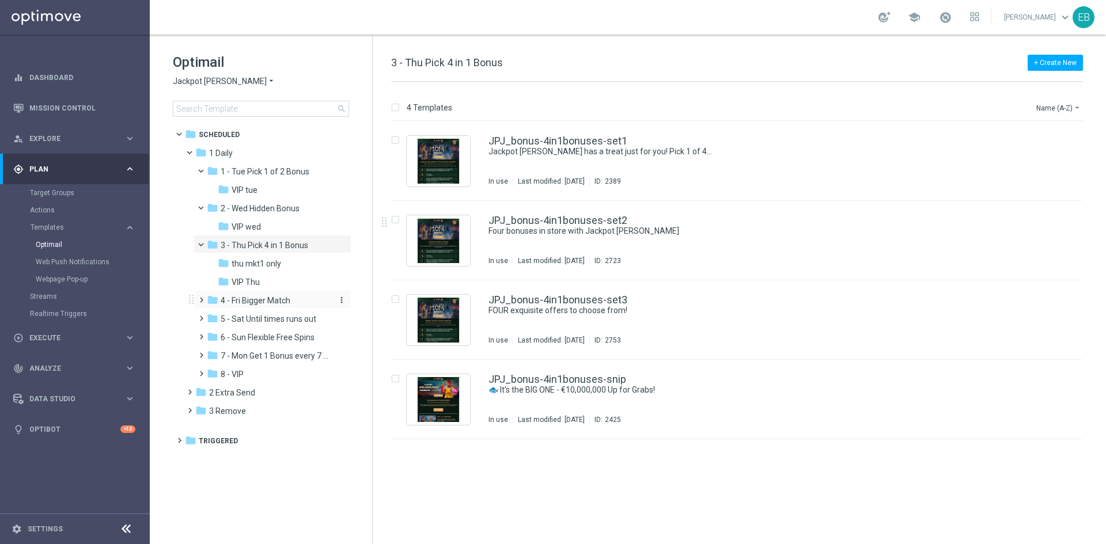
click at [267, 304] on span "4 - Fri Bigger Match" at bounding box center [256, 300] width 70 height 10
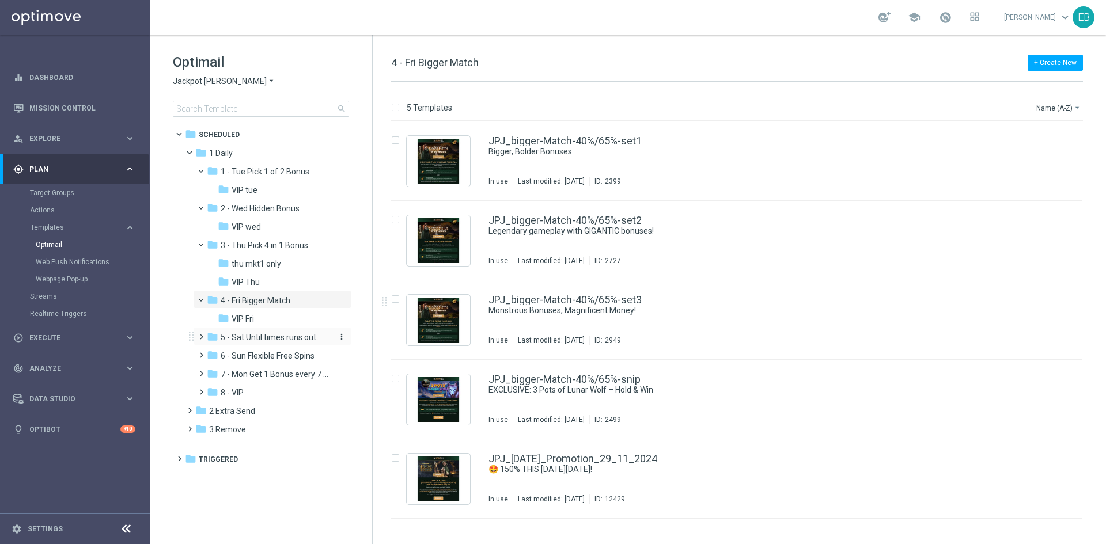
click at [273, 336] on span "5 - Sat Until times runs out" at bounding box center [269, 337] width 96 height 10
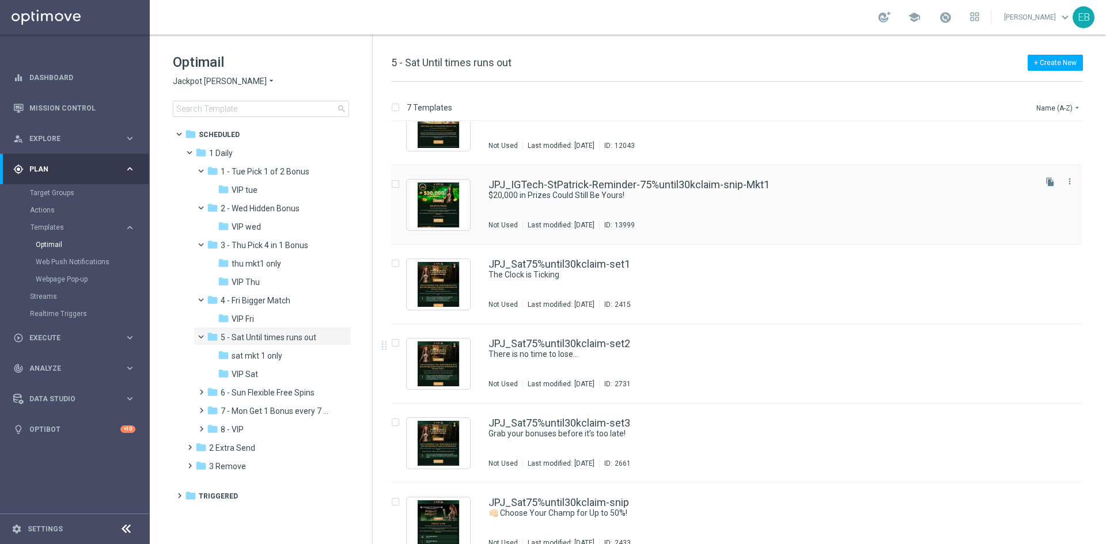
scroll to position [134, 0]
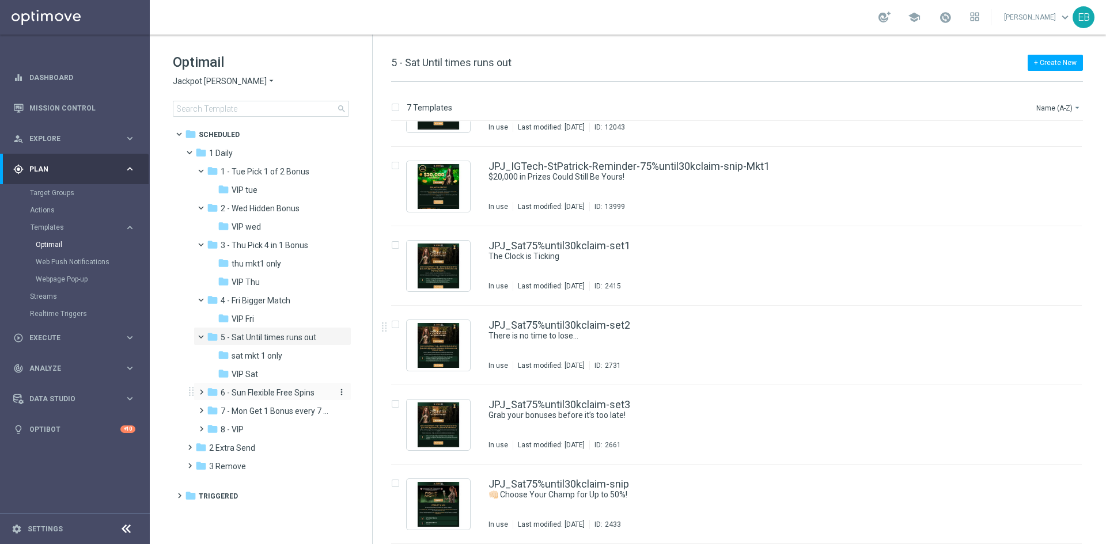
click at [283, 397] on span "6 - Sun Flexible Free Spins" at bounding box center [268, 393] width 94 height 10
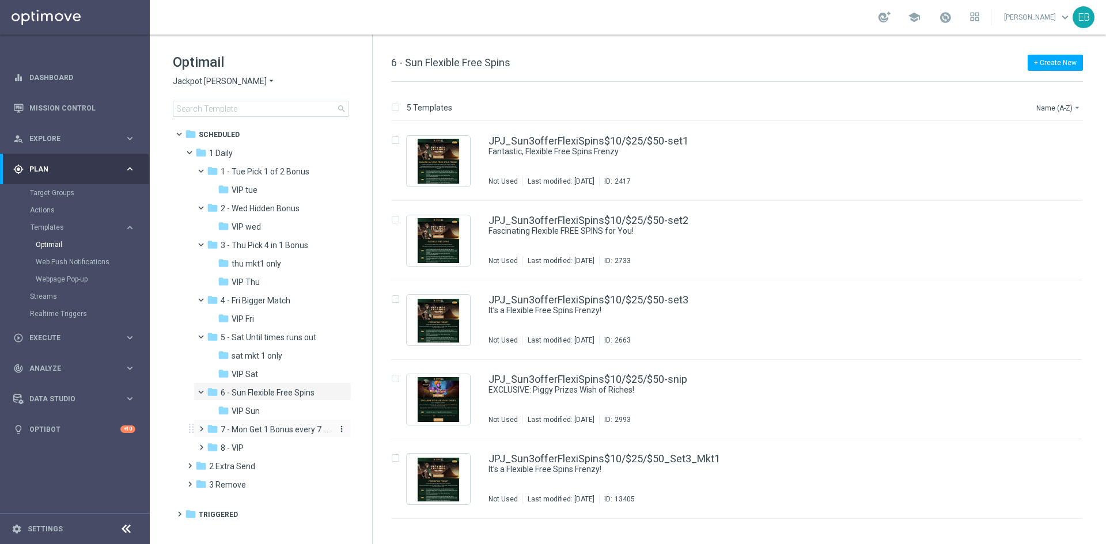
click at [283, 432] on span "7 - Mon Get 1 Bonus every 7 Hours" at bounding box center [275, 429] width 109 height 10
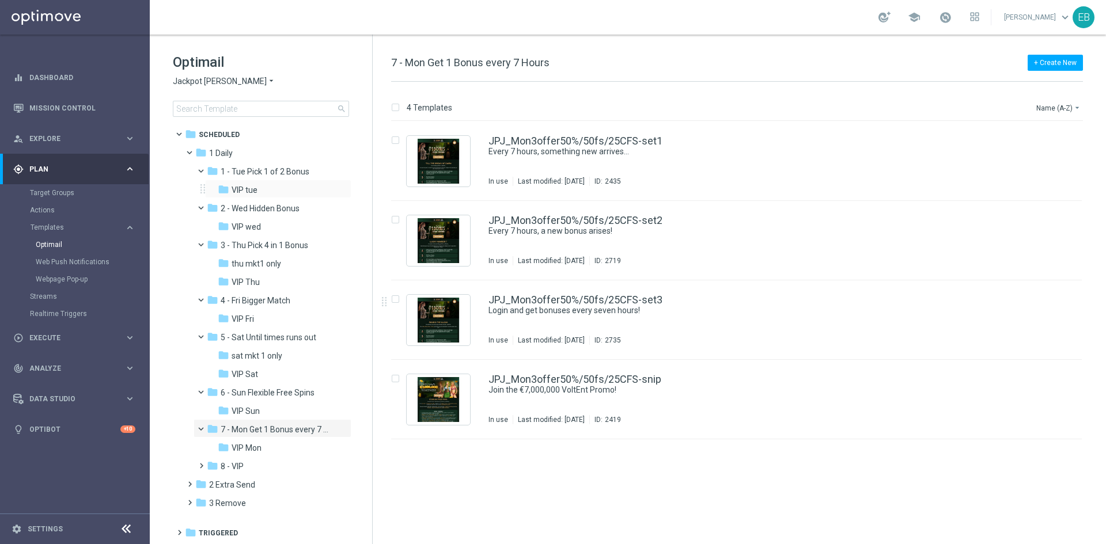
click at [249, 183] on div "folder VIP tue more_vert" at bounding box center [278, 189] width 146 height 18
click at [248, 190] on span "VIP tue" at bounding box center [244, 190] width 26 height 10
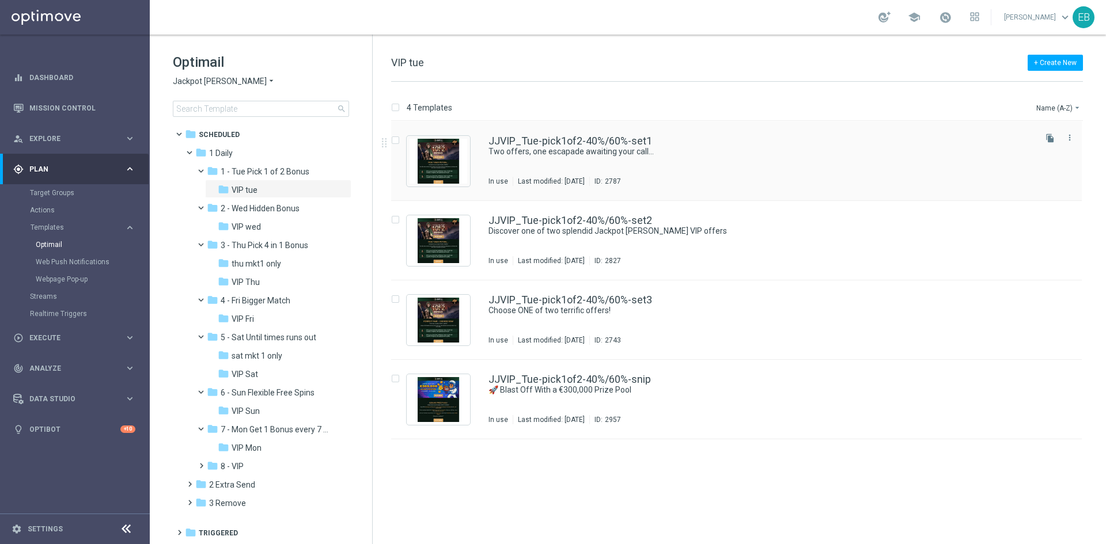
click at [719, 161] on div "JJVIP_Tue-pick1of2-40%/60%-set1 Two offers, one escapade awaiting your call... …" at bounding box center [760, 161] width 545 height 50
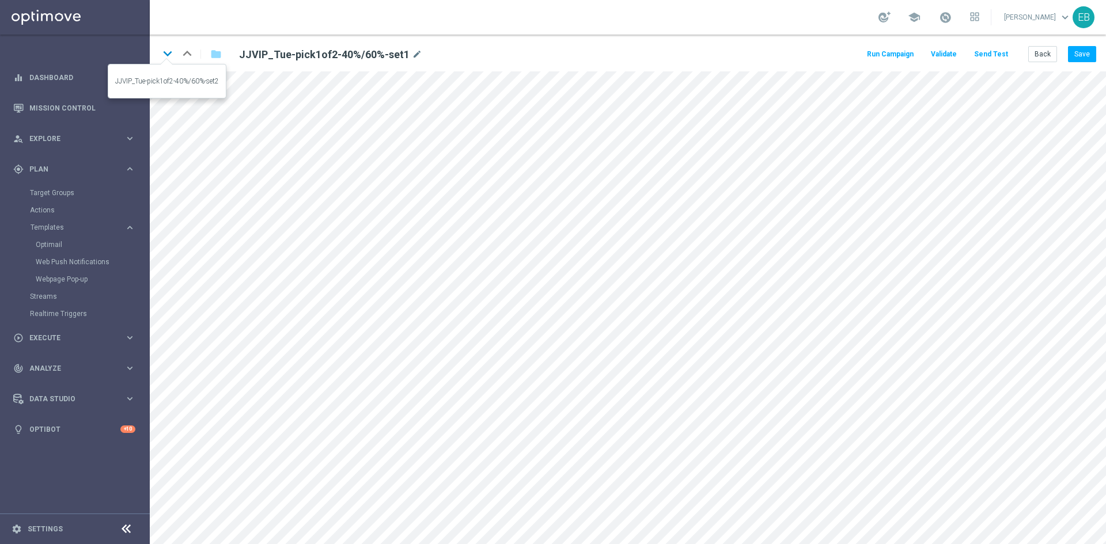
click at [173, 47] on icon "keyboard_arrow_down" at bounding box center [167, 53] width 17 height 17
click at [166, 58] on icon "keyboard_arrow_down" at bounding box center [167, 53] width 17 height 17
click at [180, 53] on icon "keyboard_arrow_up" at bounding box center [186, 53] width 17 height 17
click at [1041, 49] on button "Back" at bounding box center [1042, 54] width 29 height 16
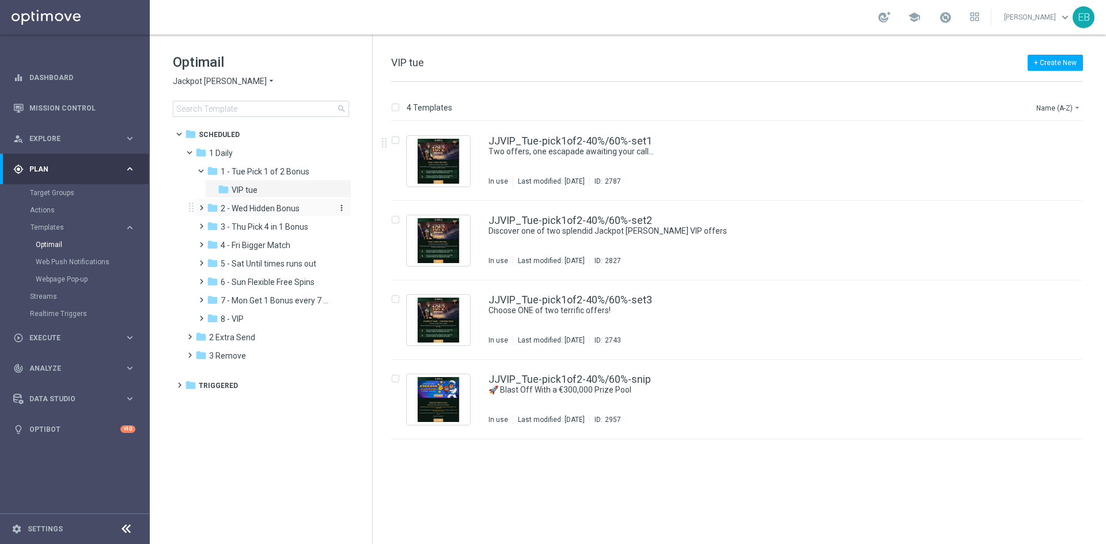
click at [270, 208] on span "2 - Wed Hidden Bonus" at bounding box center [260, 208] width 79 height 10
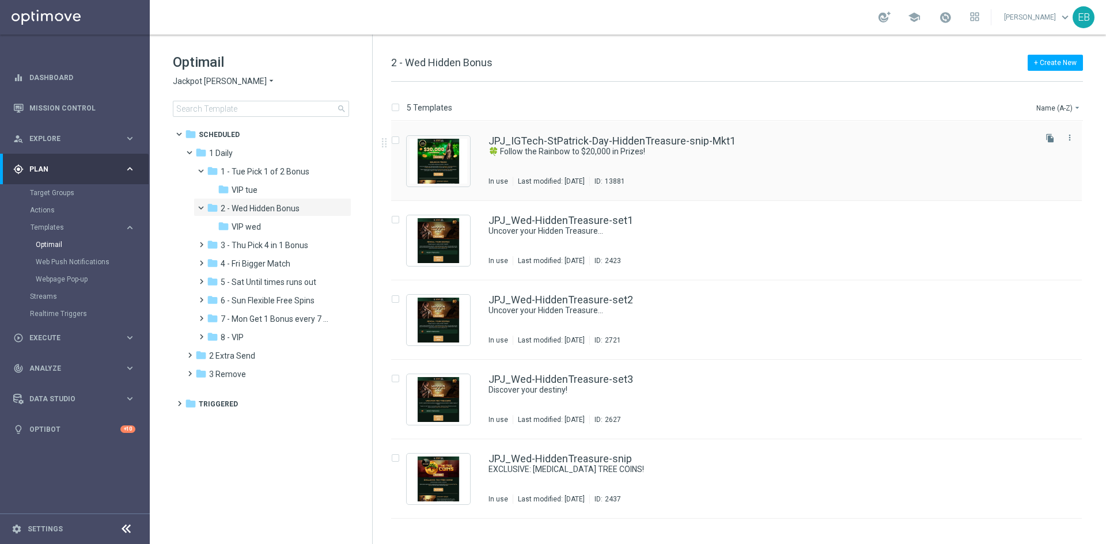
click at [731, 170] on div "JPJ_IGTech-StPatrick-Day-HiddenTreasure-snip-Mkt1 🍀 Follow the Rainbow to $20,0…" at bounding box center [760, 161] width 545 height 50
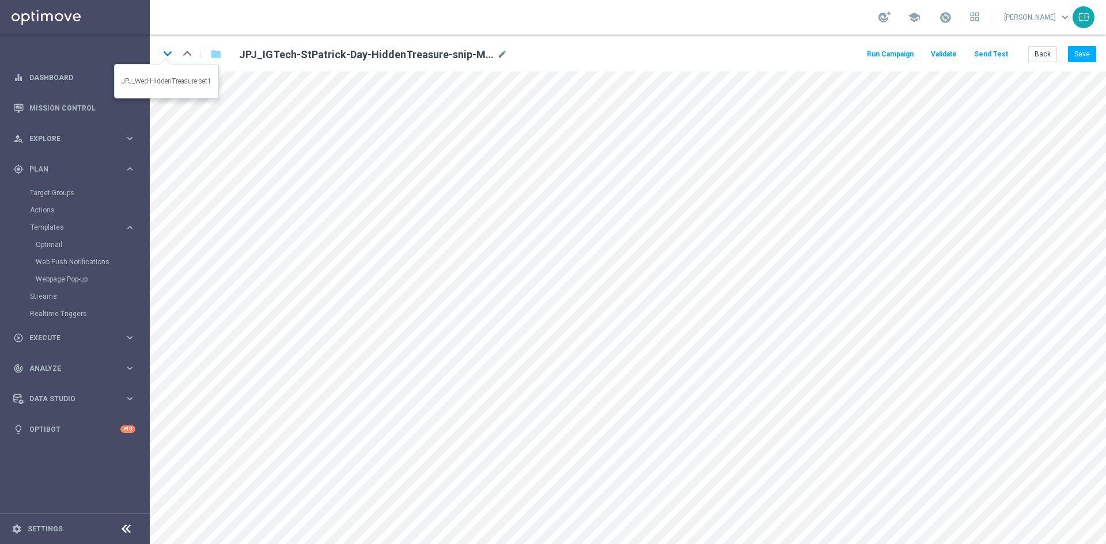
click at [173, 57] on icon "keyboard_arrow_down" at bounding box center [167, 53] width 17 height 17
click at [167, 51] on icon "keyboard_arrow_down" at bounding box center [167, 53] width 17 height 17
click at [1050, 57] on button "Back" at bounding box center [1042, 54] width 29 height 16
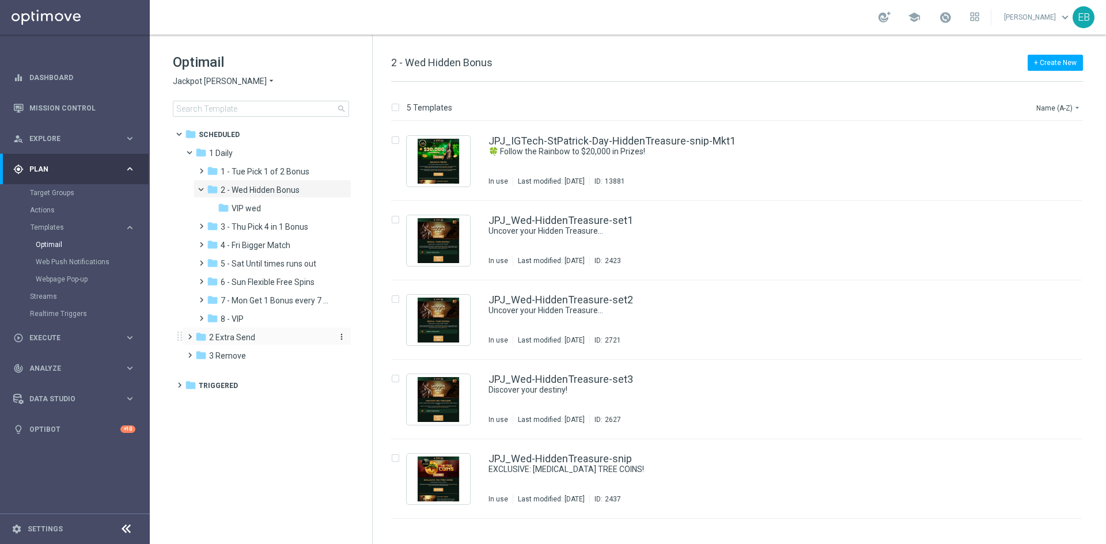
click at [259, 332] on div "folder 2 Extra Send" at bounding box center [261, 337] width 132 height 13
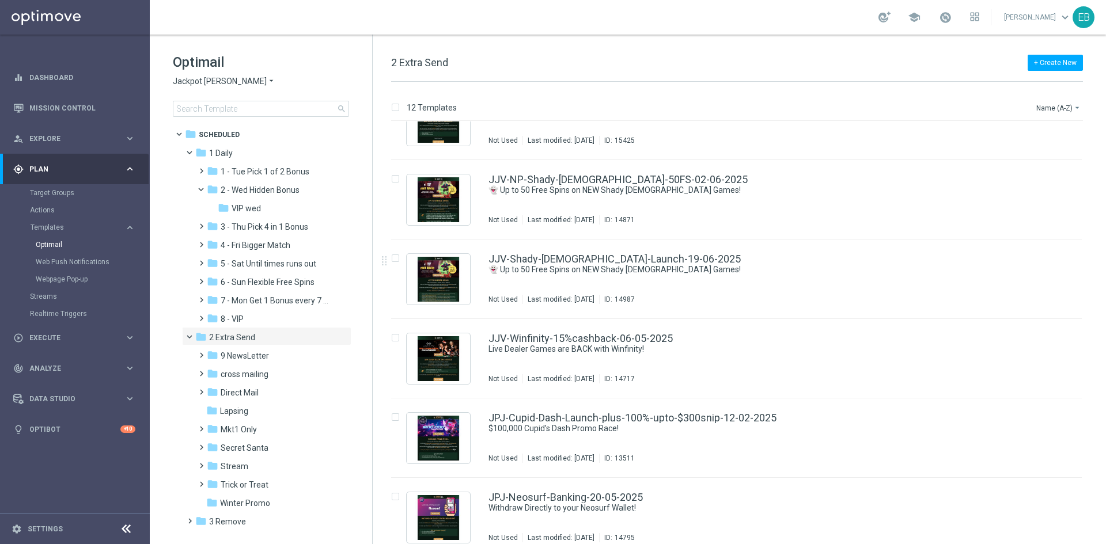
scroll to position [173, 0]
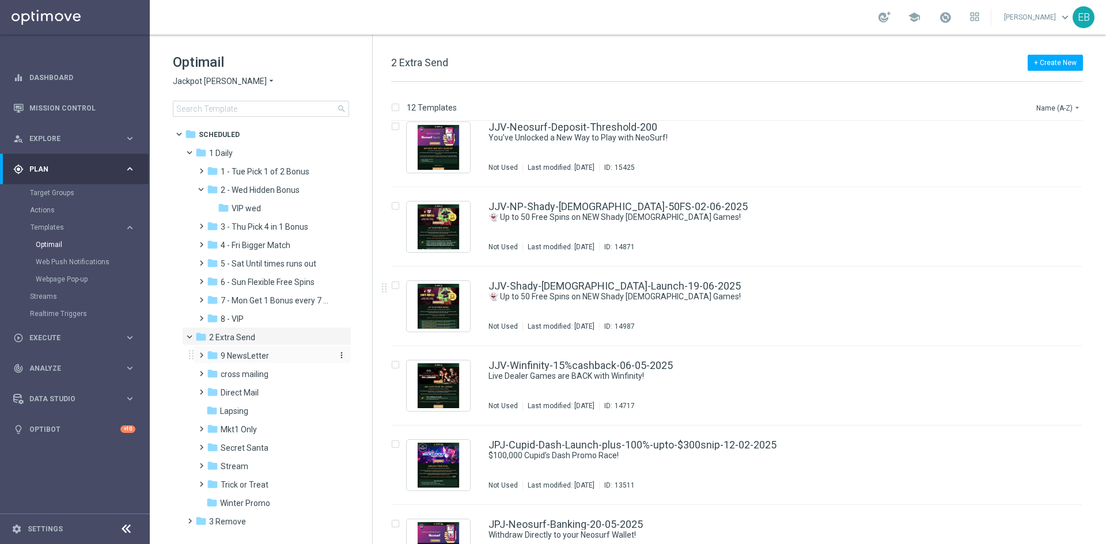
click at [284, 359] on div "folder 9 NewsLetter" at bounding box center [268, 356] width 123 height 13
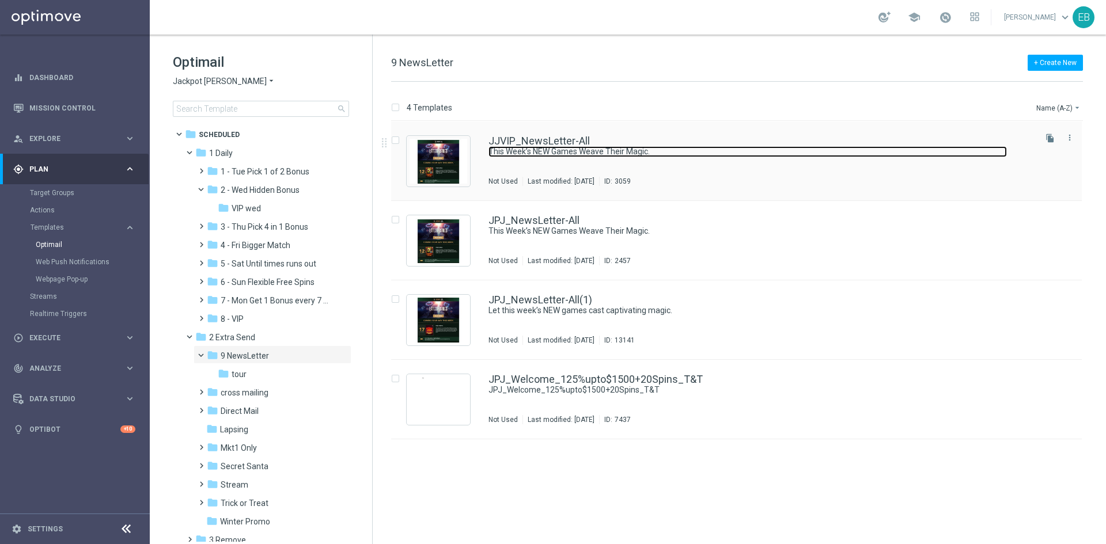
click at [709, 154] on link "This Week’s NEW Games Weave Their Magic." at bounding box center [747, 151] width 518 height 11
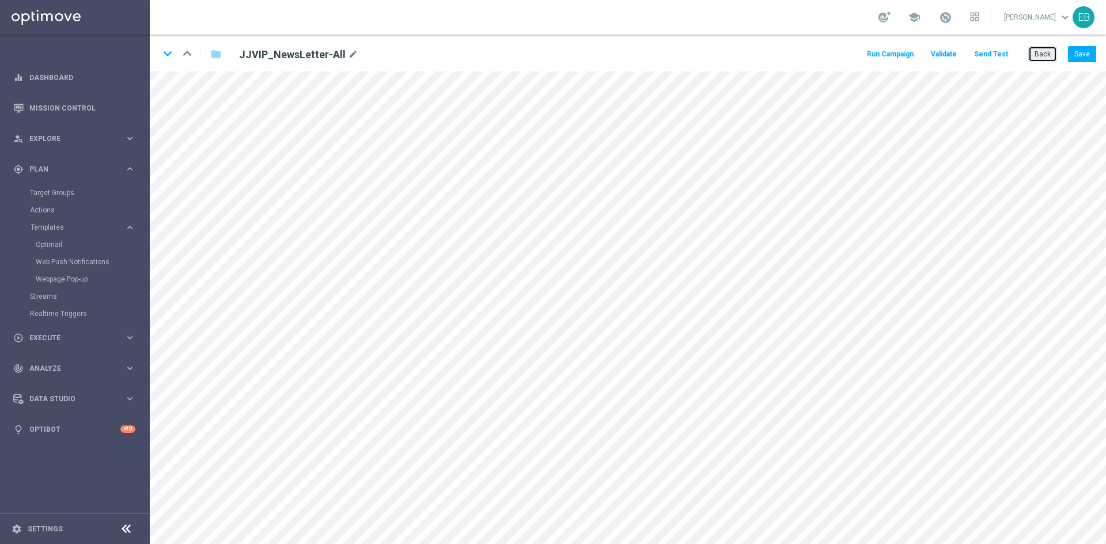
click at [1051, 51] on button "Back" at bounding box center [1042, 54] width 29 height 16
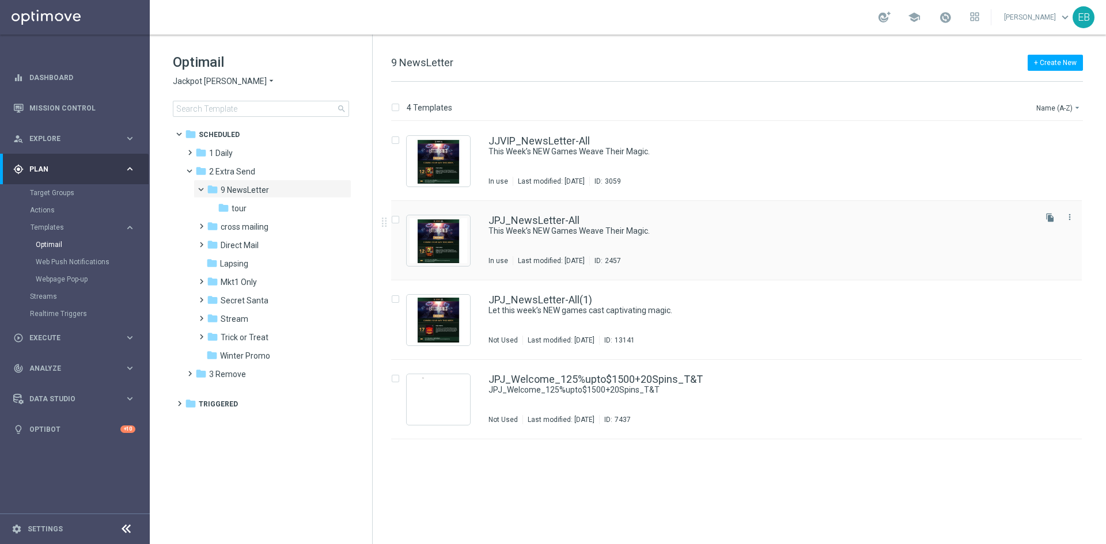
click at [733, 241] on div "JPJ_NewsLetter-All This Week’s NEW Games Weave Their Magic. In use Last modifie…" at bounding box center [760, 240] width 545 height 50
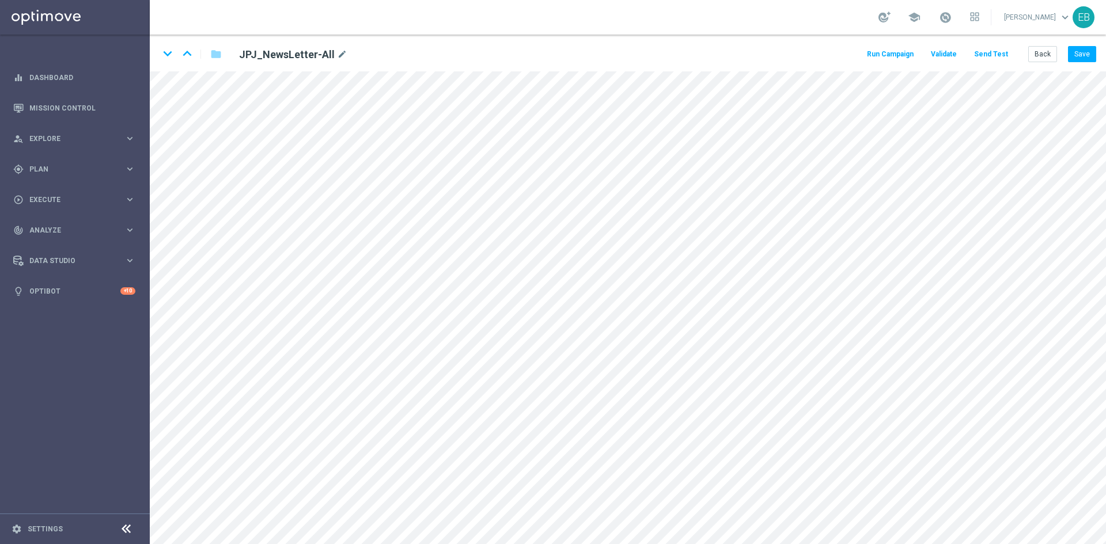
click at [1047, 44] on div "keyboard_arrow_down keyboard_arrow_up folder JPJ_NewsLetter-All mode_edit Run C…" at bounding box center [628, 53] width 956 height 37
click at [1040, 53] on button "Back" at bounding box center [1042, 54] width 29 height 16
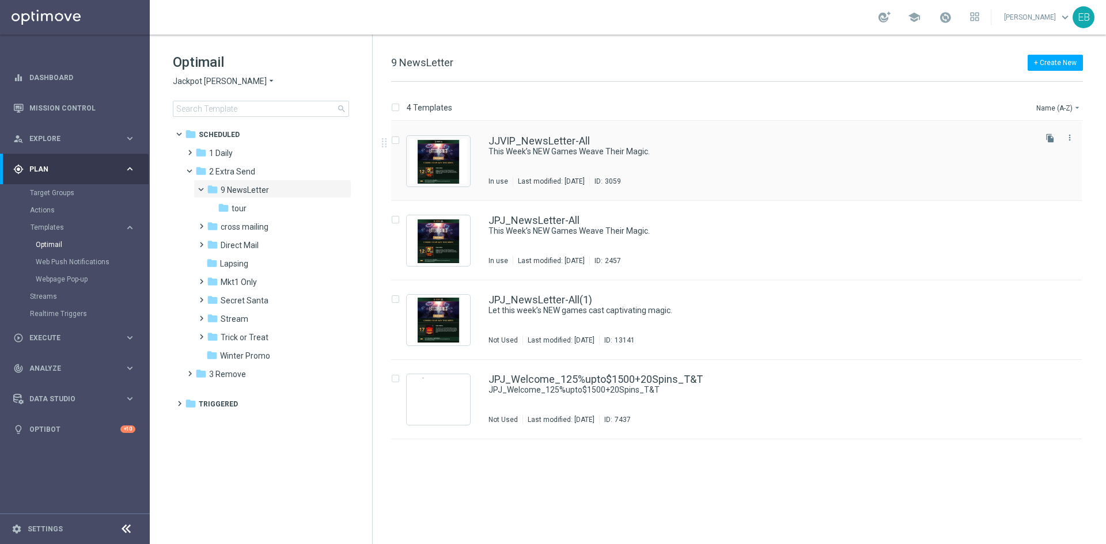
click at [753, 159] on div "JJVIP_NewsLetter-All This Week’s NEW Games Weave Their Magic. In use Last modif…" at bounding box center [760, 161] width 545 height 50
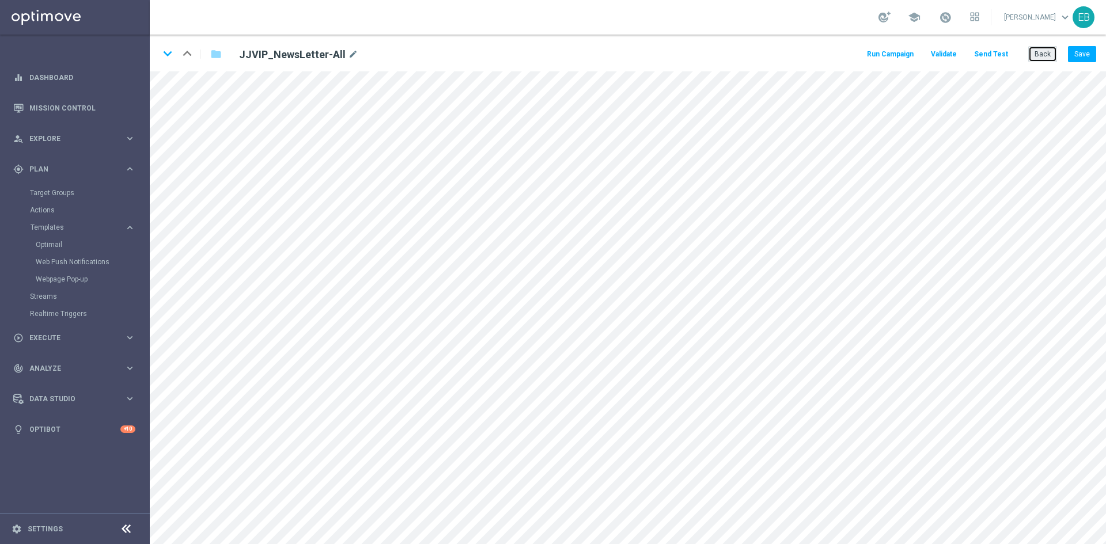
click at [1054, 56] on button "Back" at bounding box center [1042, 54] width 29 height 16
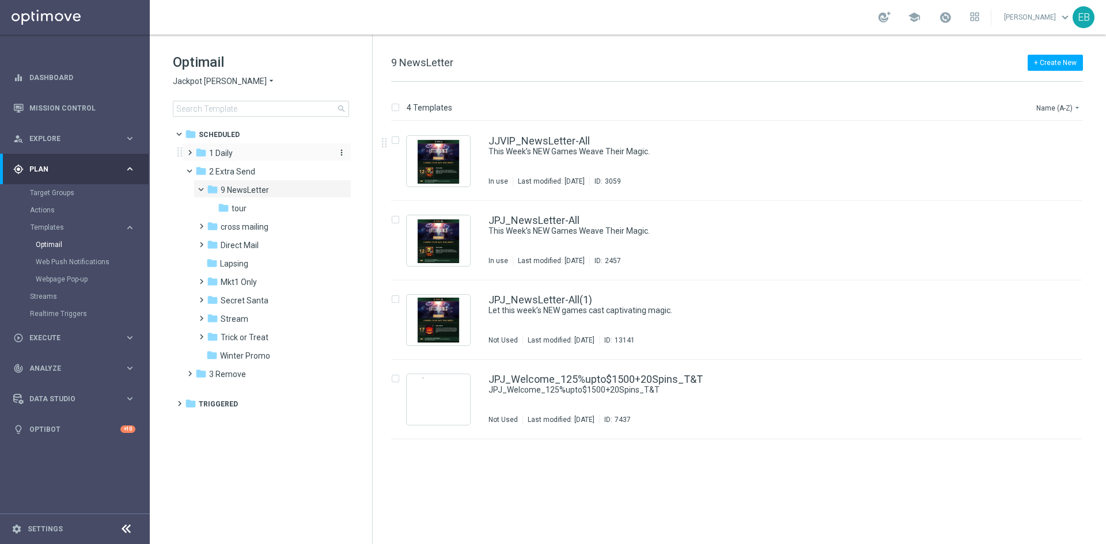
click at [256, 156] on div "folder 1 Daily" at bounding box center [261, 153] width 132 height 13
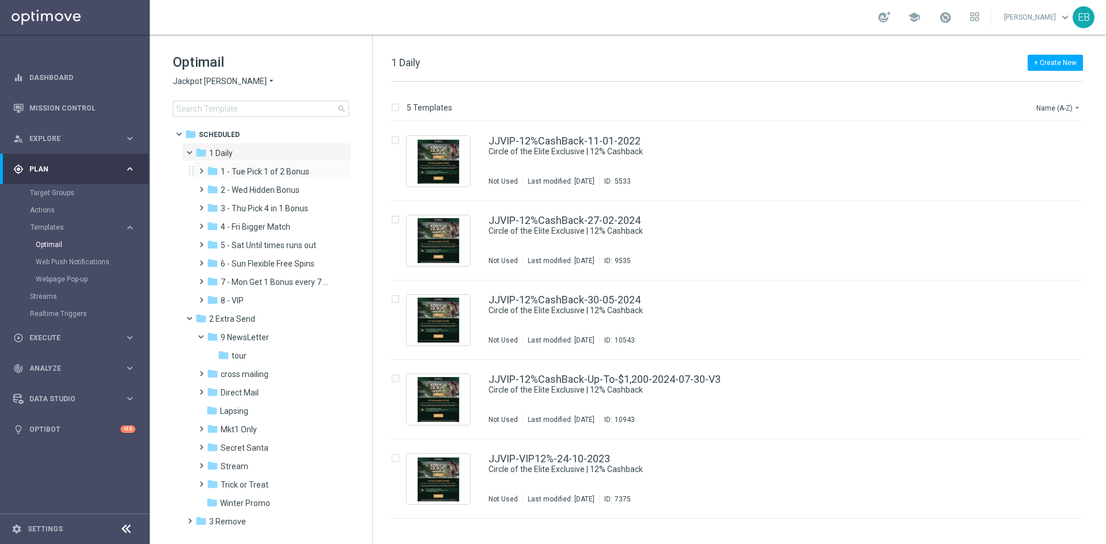
click at [262, 180] on div "folder 2 - Wed Hidden Bonus more_vert" at bounding box center [272, 189] width 158 height 18
click at [291, 166] on span "1 - Tue Pick 1 of 2 Bonus" at bounding box center [265, 171] width 89 height 10
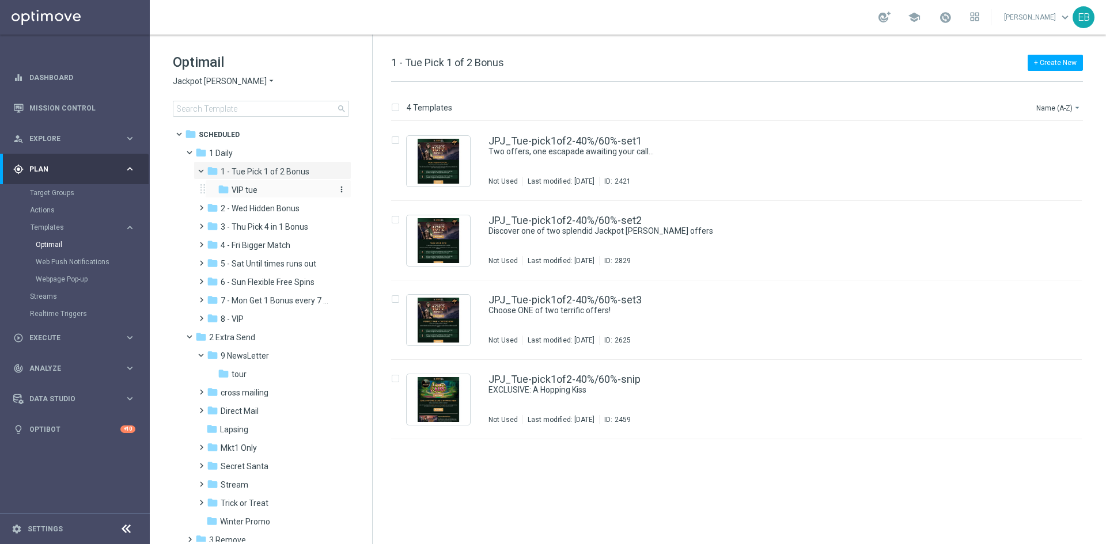
click at [290, 185] on div "folder VIP tue" at bounding box center [274, 190] width 113 height 13
click at [612, 169] on div "JJVIP_Tue-pick1of2-40%/60%-set1 Two offers, one escapade awaiting your call... …" at bounding box center [760, 161] width 545 height 50
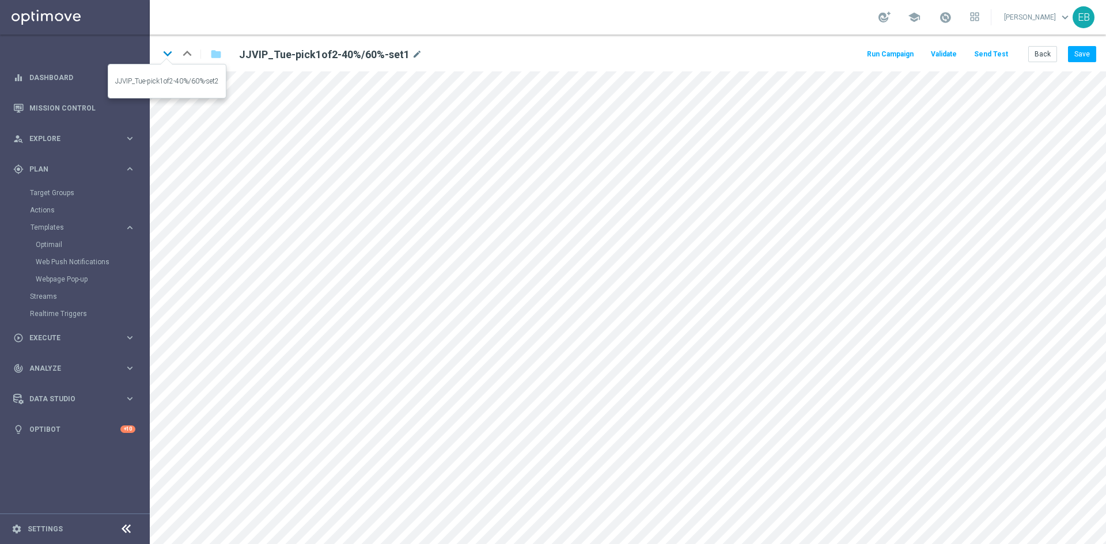
click at [170, 53] on icon "keyboard_arrow_down" at bounding box center [167, 53] width 17 height 17
click at [1087, 53] on button "Save" at bounding box center [1082, 54] width 28 height 16
click at [1075, 52] on button "Save" at bounding box center [1082, 54] width 28 height 16
click at [170, 58] on icon "keyboard_arrow_down" at bounding box center [167, 53] width 17 height 17
click at [1081, 54] on button "Save" at bounding box center [1082, 54] width 28 height 16
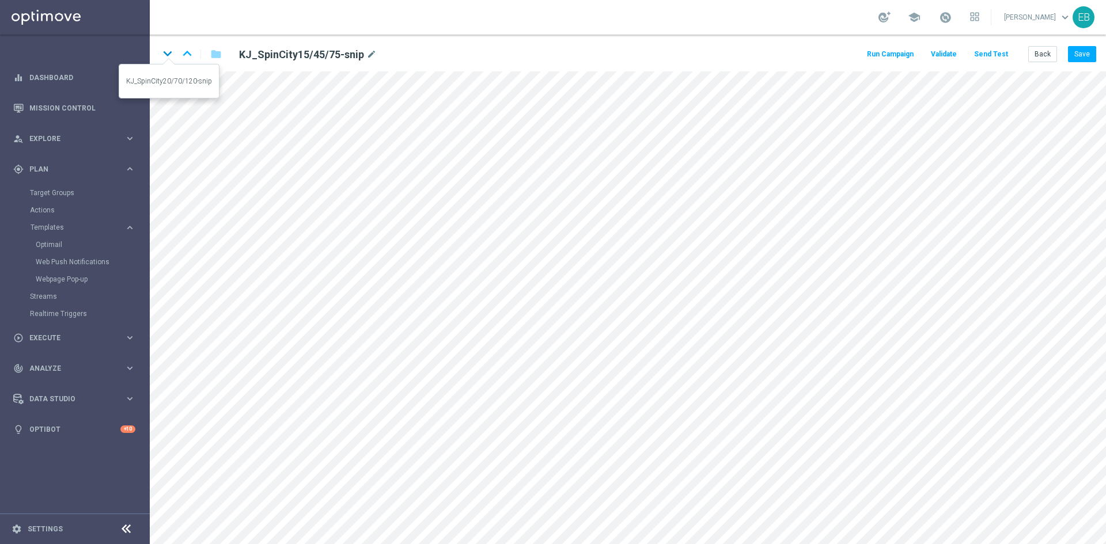
click at [174, 56] on icon "keyboard_arrow_down" at bounding box center [167, 53] width 17 height 17
click at [1091, 60] on button "Save" at bounding box center [1082, 54] width 28 height 16
click at [1052, 58] on button "Back" at bounding box center [1042, 54] width 29 height 16
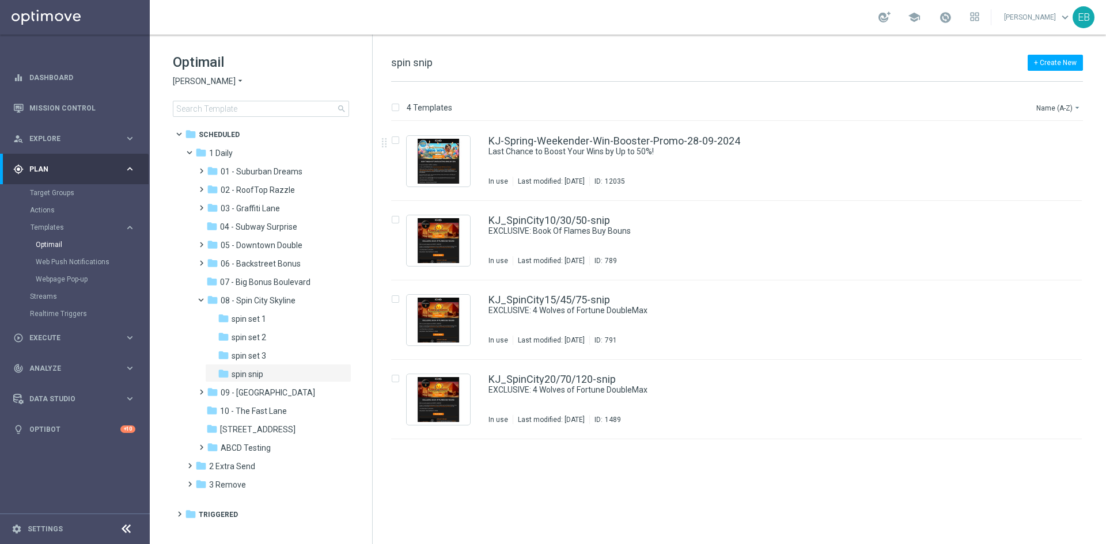
click at [212, 82] on span "[PERSON_NAME]" at bounding box center [204, 81] width 63 height 11
click at [0, 0] on span "[PERSON_NAME] Kings" at bounding box center [0, 0] width 0 height 0
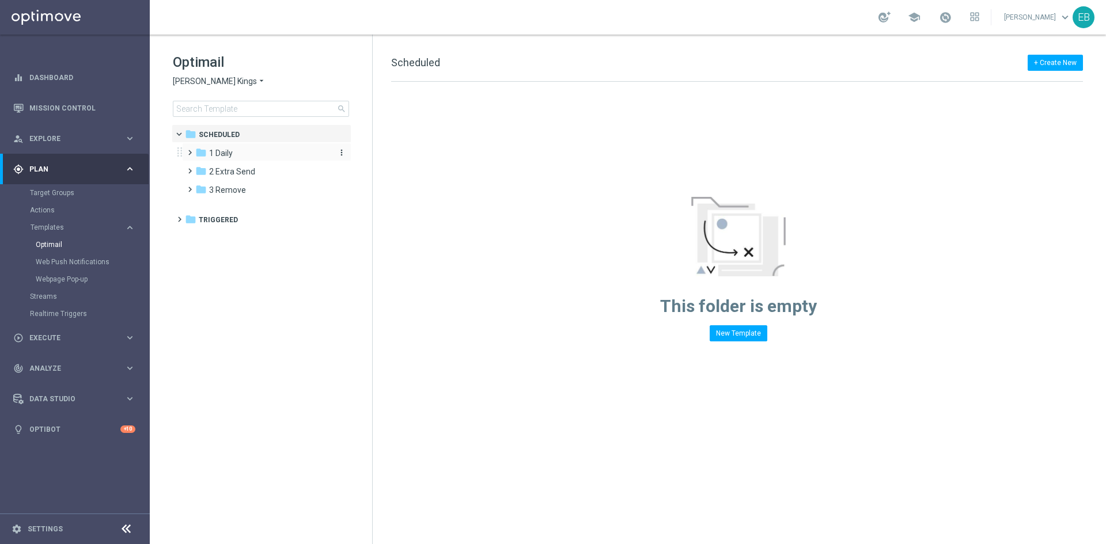
click at [225, 154] on span "1 Daily" at bounding box center [221, 153] width 24 height 10
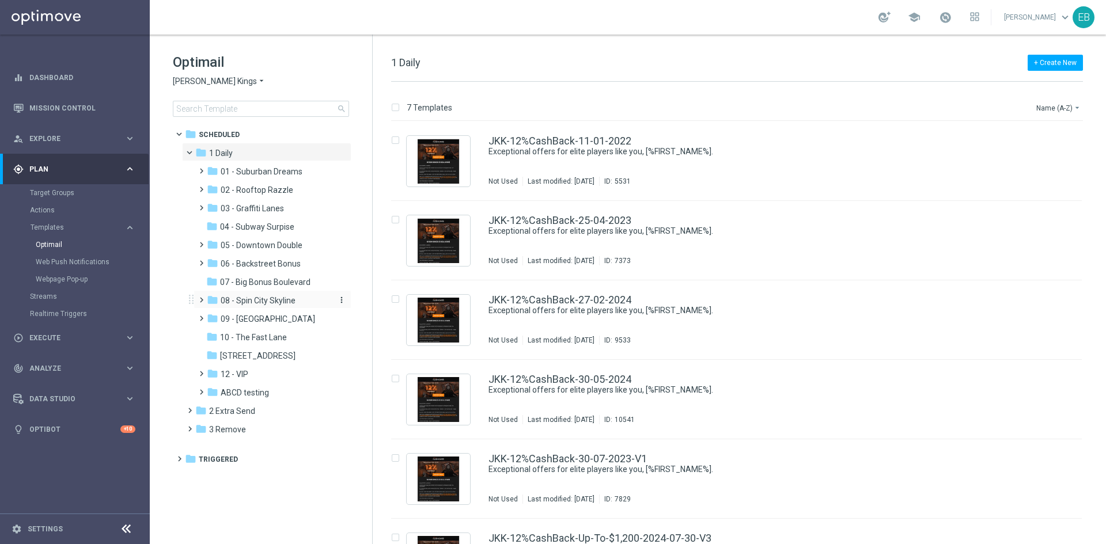
click at [277, 297] on span "08 - Spin City Skyline" at bounding box center [258, 300] width 75 height 10
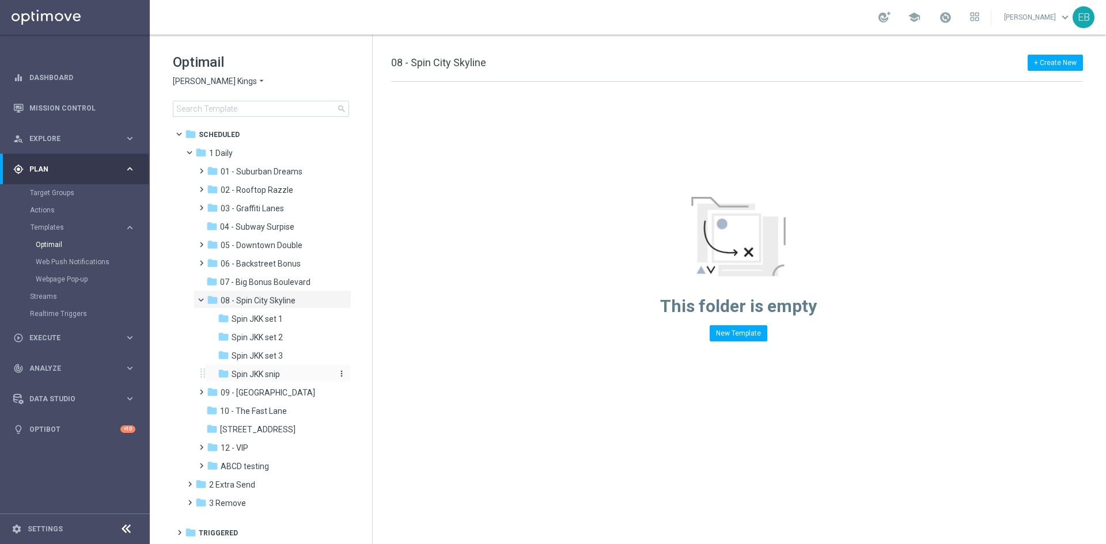
click at [286, 378] on div "folder Spin JKK snip" at bounding box center [274, 374] width 113 height 13
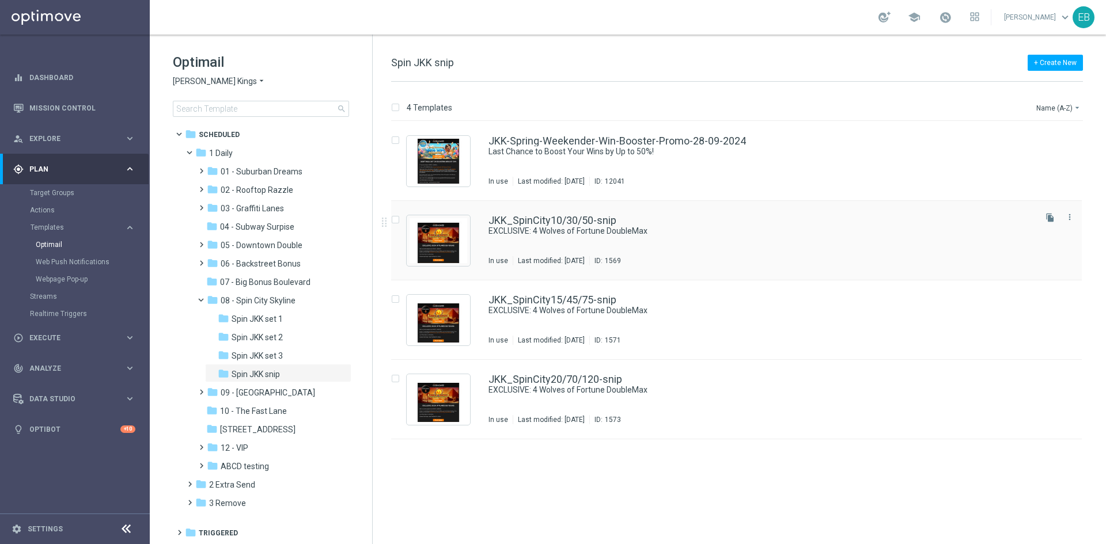
click at [774, 252] on div "JKK_SpinCity10/30/50-snip EXCLUSIVE: 4 Wolves of Fortune DoubleMax In use Last …" at bounding box center [760, 240] width 545 height 50
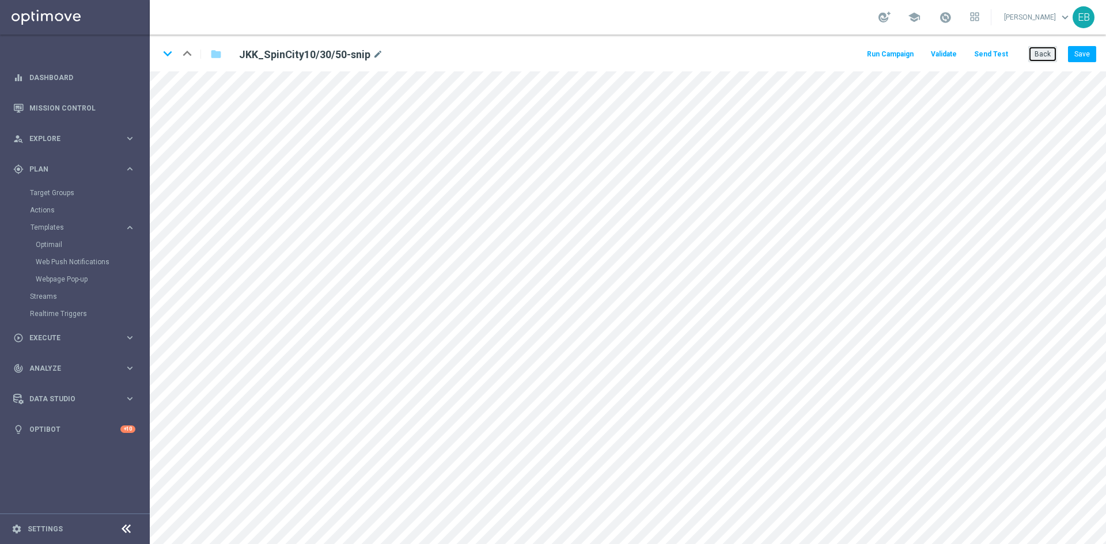
click at [1049, 56] on button "Back" at bounding box center [1042, 54] width 29 height 16
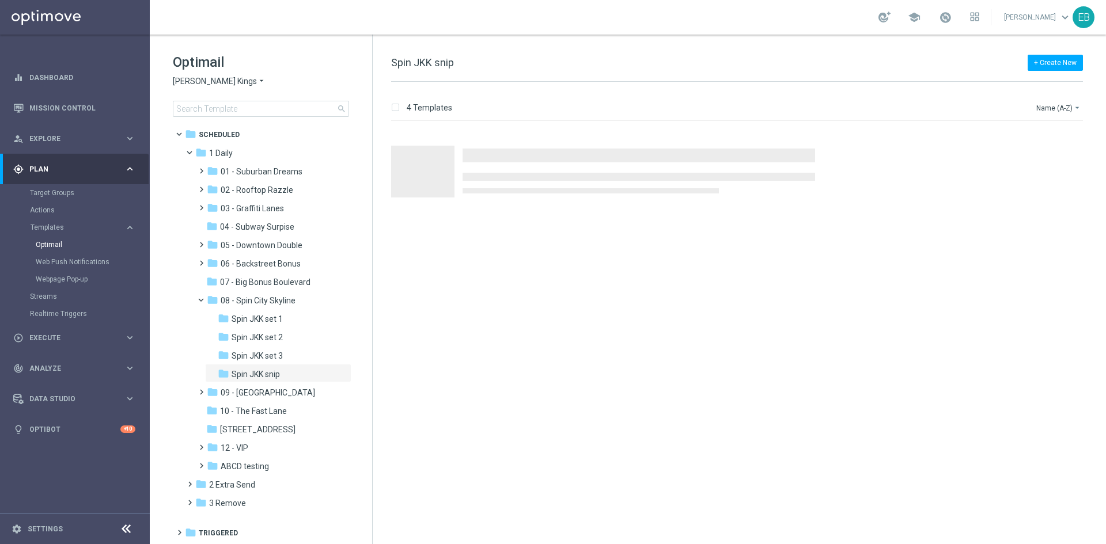
click at [214, 81] on span "[PERSON_NAME] Kings" at bounding box center [215, 81] width 84 height 11
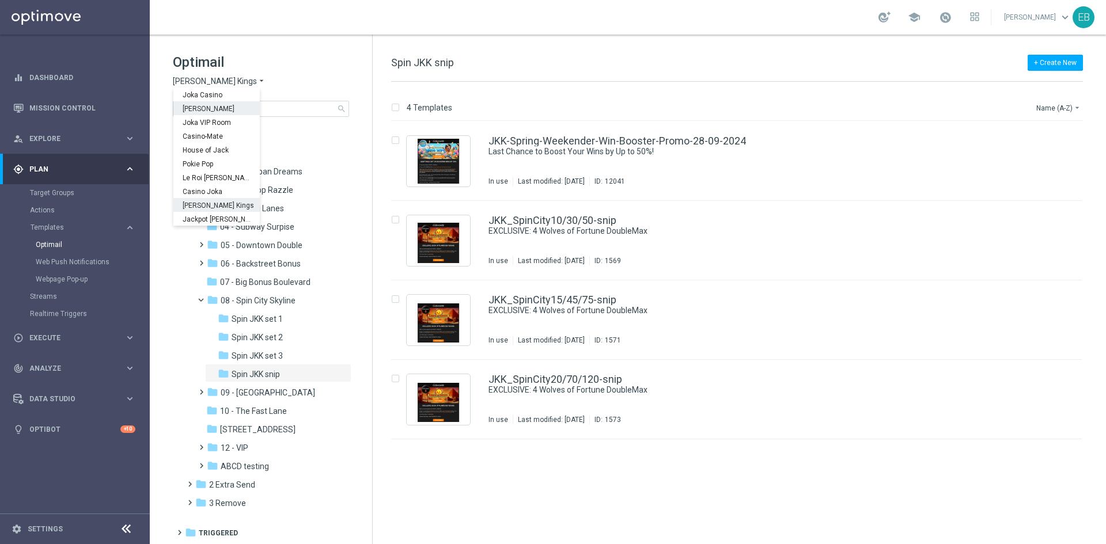
click at [0, 0] on span "[PERSON_NAME]" at bounding box center [0, 0] width 0 height 0
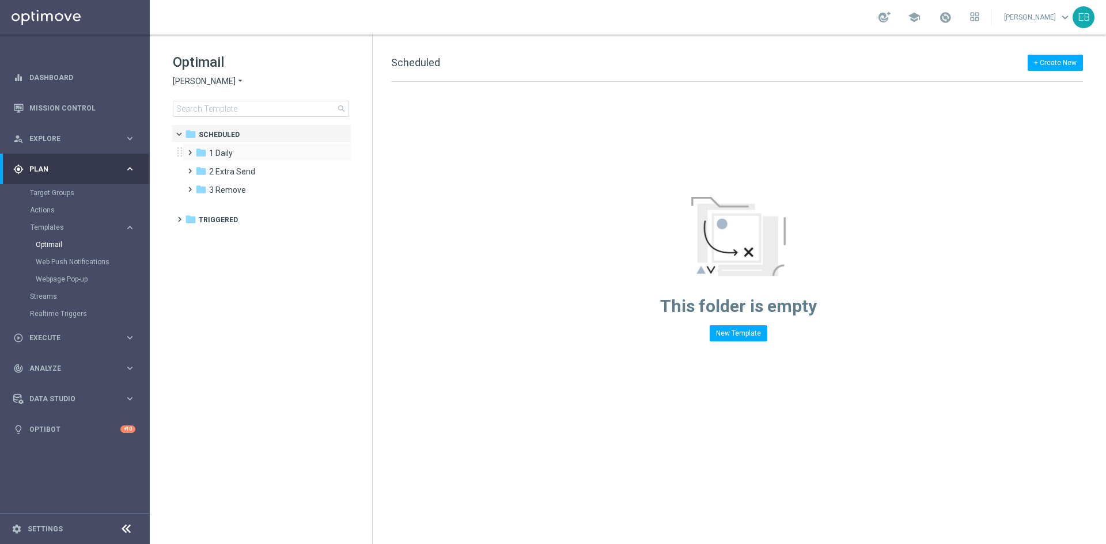
click at [278, 143] on div "folder 1 Daily more_vert" at bounding box center [266, 152] width 169 height 18
click at [271, 153] on div "folder 1 Daily" at bounding box center [261, 153] width 132 height 13
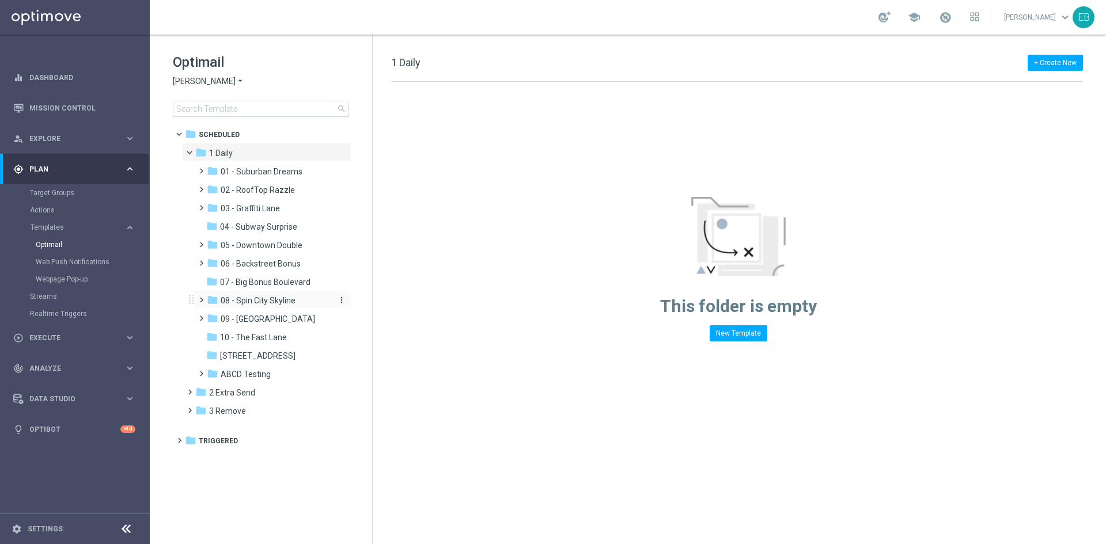
click at [291, 304] on span "08 - Spin City Skyline" at bounding box center [258, 300] width 75 height 10
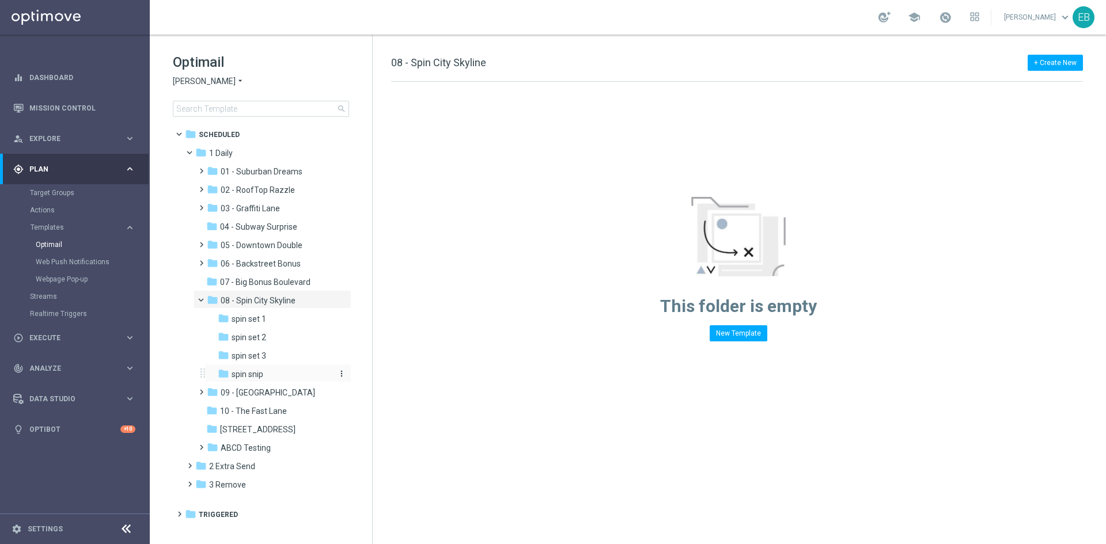
click at [295, 377] on div "folder spin snip" at bounding box center [274, 374] width 113 height 13
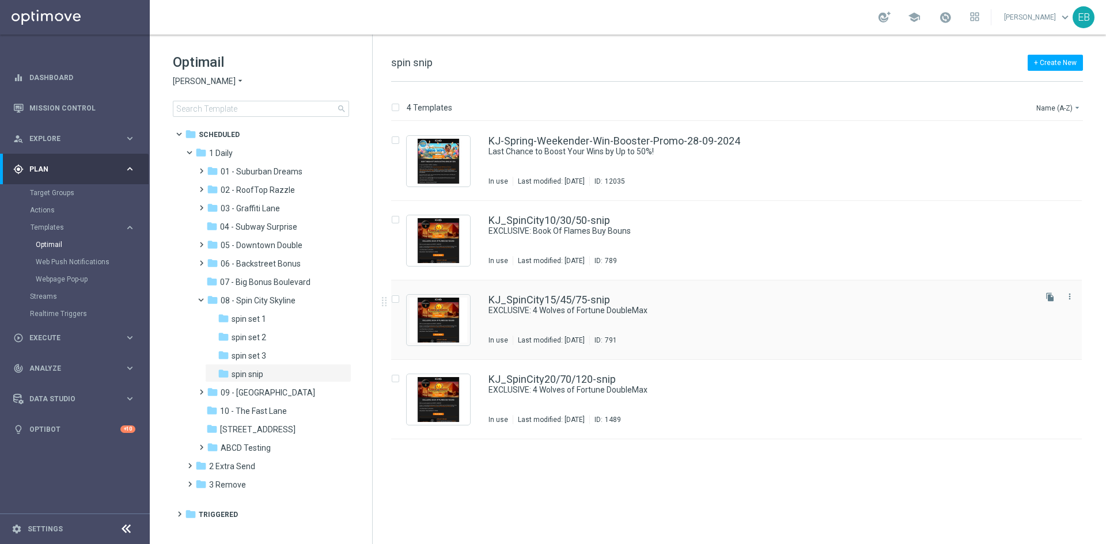
click at [752, 318] on div "KJ_SpinCity15/45/75-snip EXCLUSIVE: 4 Wolves of Fortune DoubleMax In use Last m…" at bounding box center [760, 320] width 545 height 50
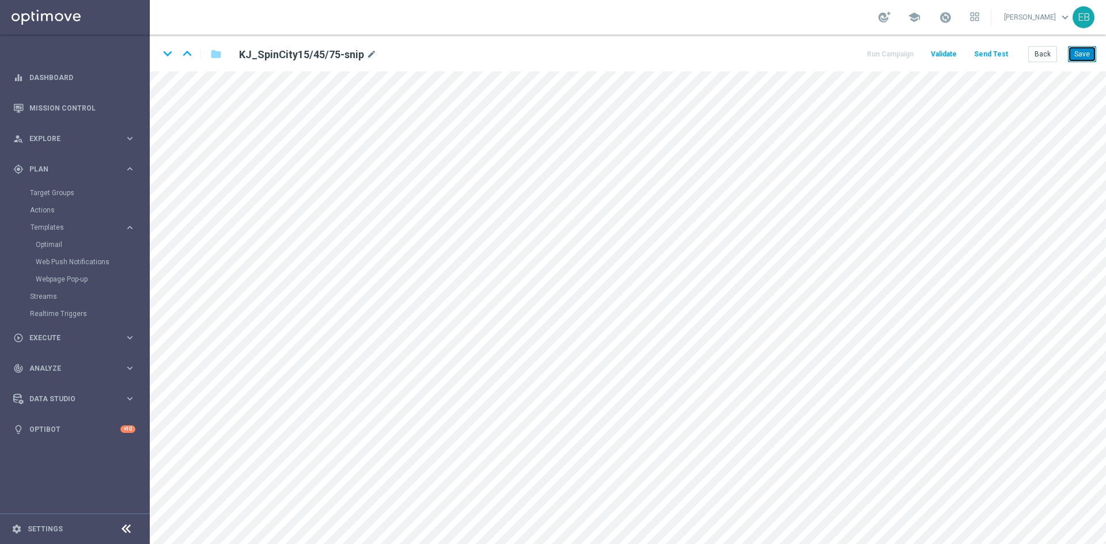
click at [1086, 57] on button "Save" at bounding box center [1082, 54] width 28 height 16
click at [165, 56] on icon "keyboard_arrow_down" at bounding box center [167, 53] width 17 height 17
click at [1090, 54] on button "Save" at bounding box center [1082, 54] width 28 height 16
click at [1042, 52] on button "Back" at bounding box center [1042, 54] width 29 height 16
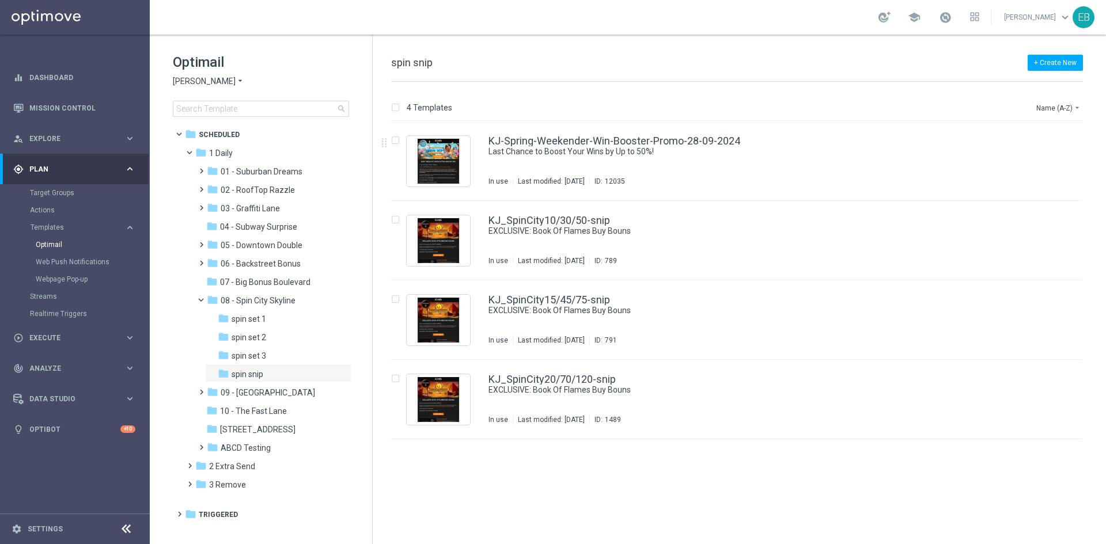
click at [215, 77] on span "[PERSON_NAME]" at bounding box center [204, 81] width 63 height 11
click at [0, 0] on span "[PERSON_NAME] Kings" at bounding box center [0, 0] width 0 height 0
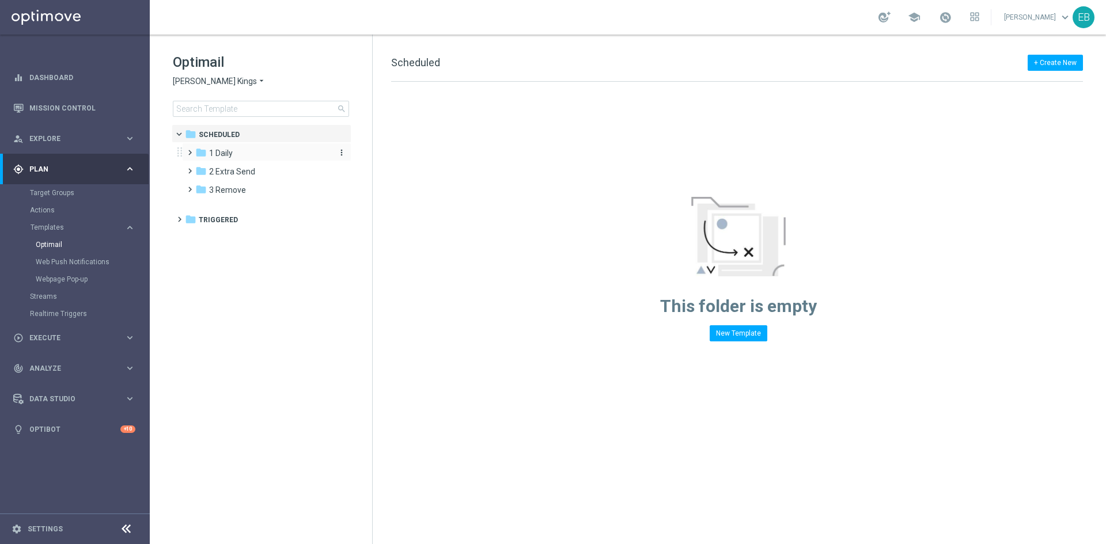
click at [214, 153] on span "1 Daily" at bounding box center [221, 153] width 24 height 10
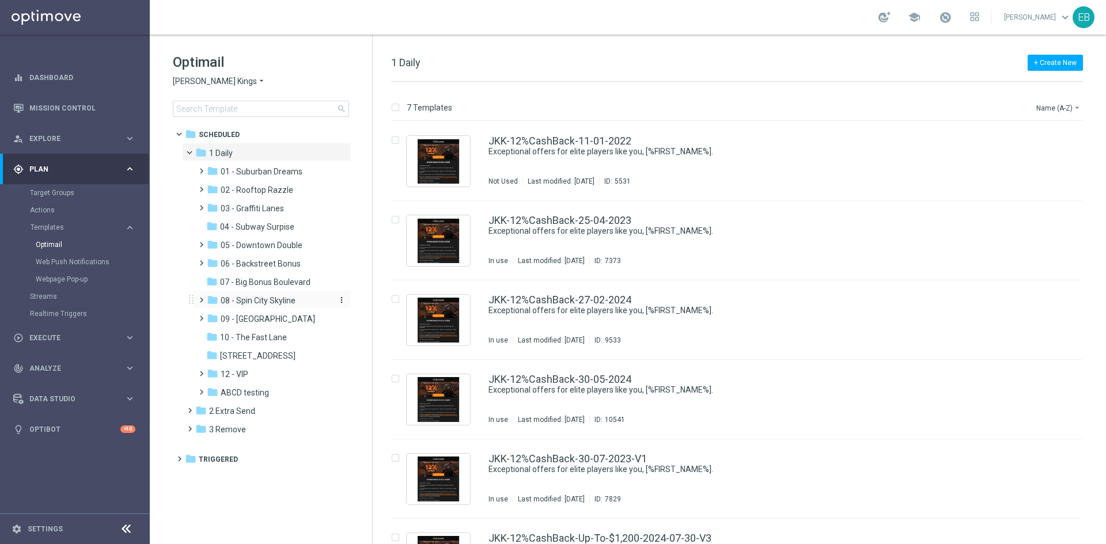
click at [267, 299] on span "08 - Spin City Skyline" at bounding box center [258, 300] width 75 height 10
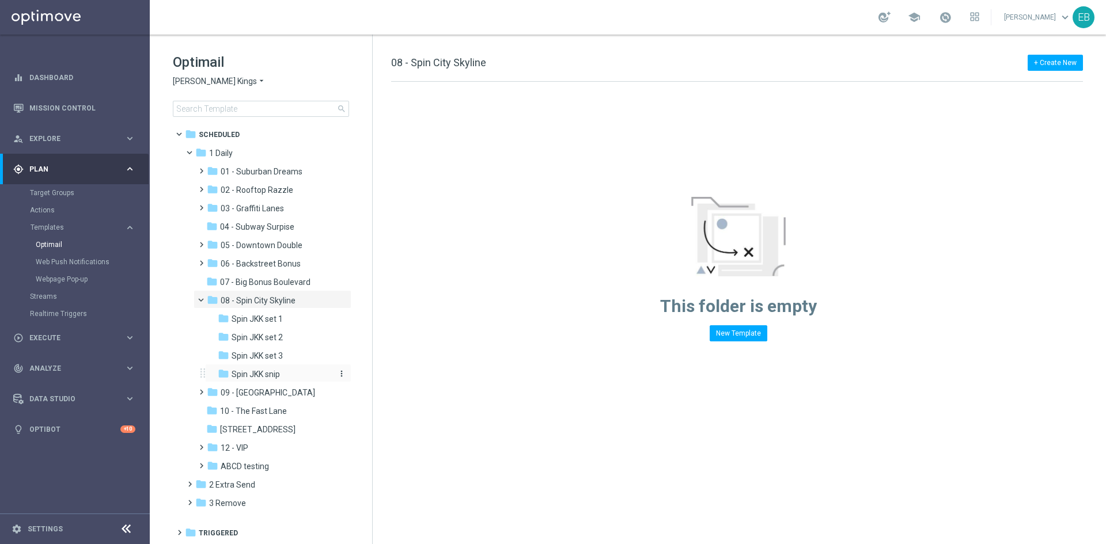
click at [308, 370] on div "folder Spin JKK snip" at bounding box center [274, 374] width 113 height 13
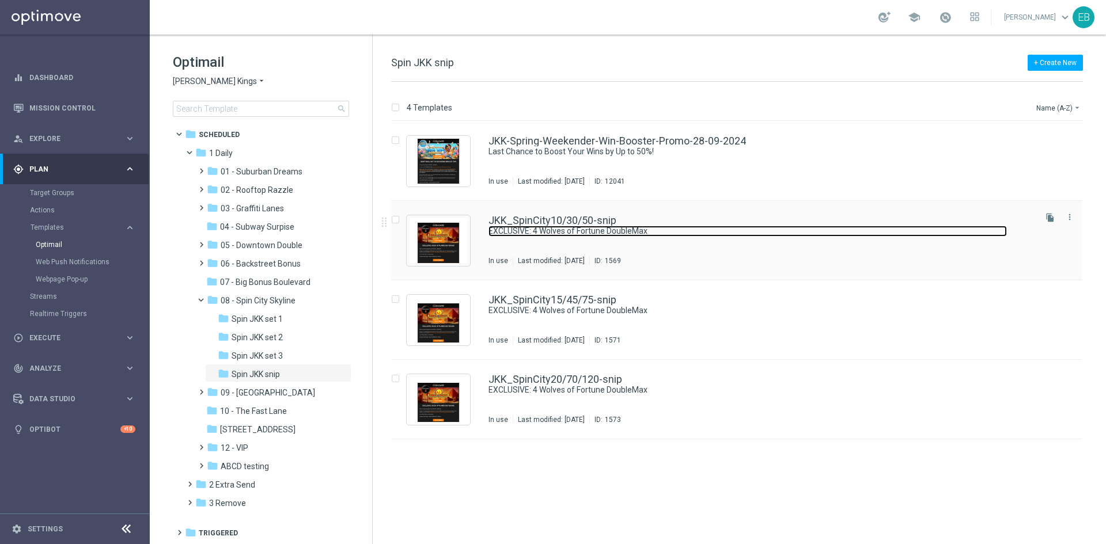
click at [719, 229] on link "EXCLUSIVE: 4 Wolves of Fortune DoubleMax" at bounding box center [747, 231] width 518 height 11
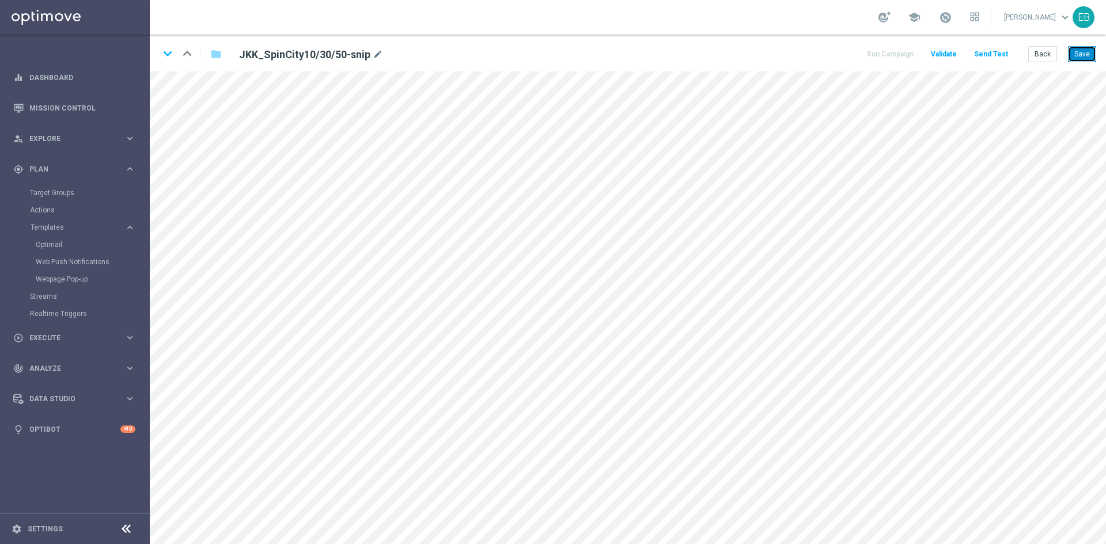
click at [1072, 47] on button "Save" at bounding box center [1082, 54] width 28 height 16
click at [168, 54] on icon "keyboard_arrow_down" at bounding box center [167, 53] width 17 height 17
click at [1072, 51] on button "Save" at bounding box center [1082, 54] width 28 height 16
click at [166, 49] on icon "keyboard_arrow_down" at bounding box center [167, 53] width 17 height 17
click at [1080, 54] on button "Save" at bounding box center [1082, 54] width 28 height 16
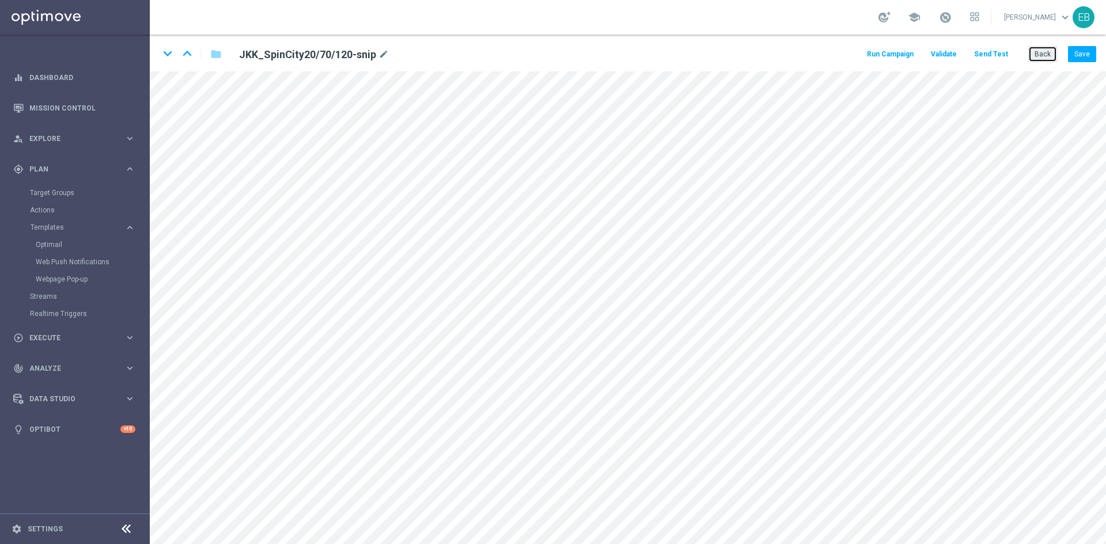
click at [1040, 55] on button "Back" at bounding box center [1042, 54] width 29 height 16
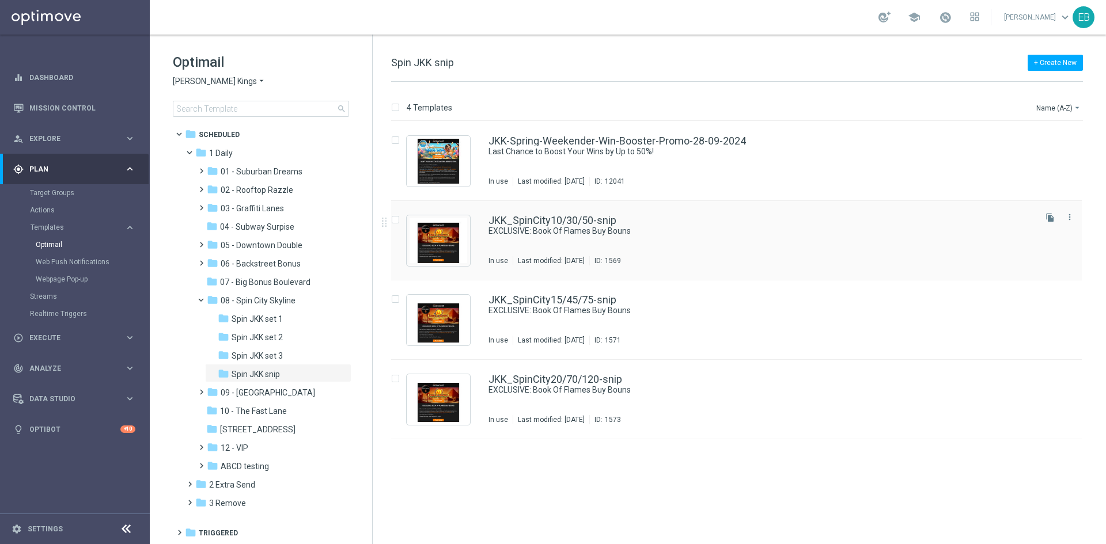
click at [673, 219] on div "JKK_SpinCity10/30/50-snip" at bounding box center [760, 220] width 545 height 10
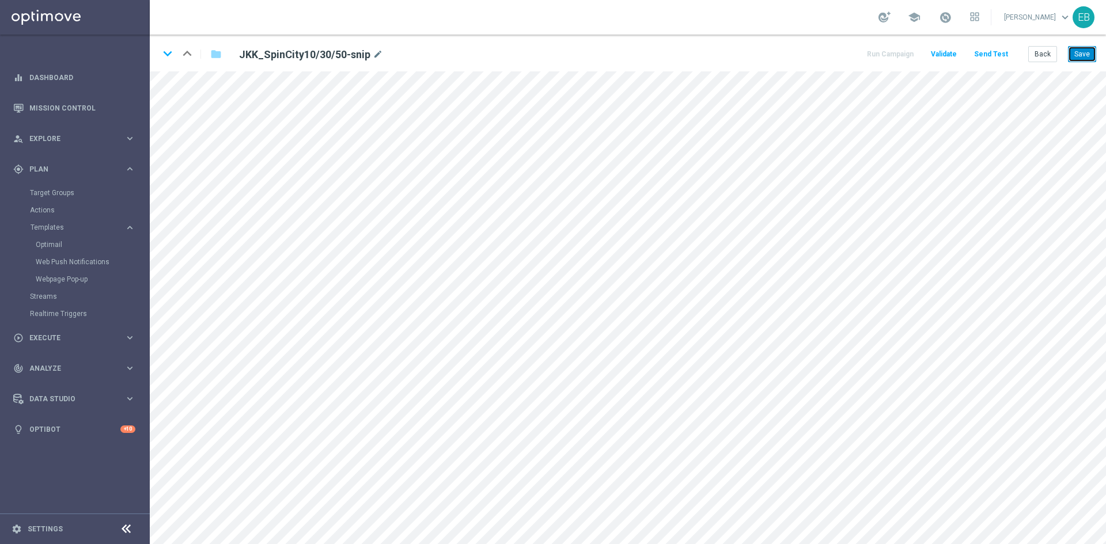
click at [1089, 54] on button "Save" at bounding box center [1082, 54] width 28 height 16
click at [1077, 48] on button "Save" at bounding box center [1082, 54] width 28 height 16
click at [169, 56] on icon "keyboard_arrow_down" at bounding box center [167, 53] width 17 height 17
click at [1081, 55] on button "Save" at bounding box center [1082, 54] width 28 height 16
click at [1089, 60] on button "Save" at bounding box center [1082, 54] width 28 height 16
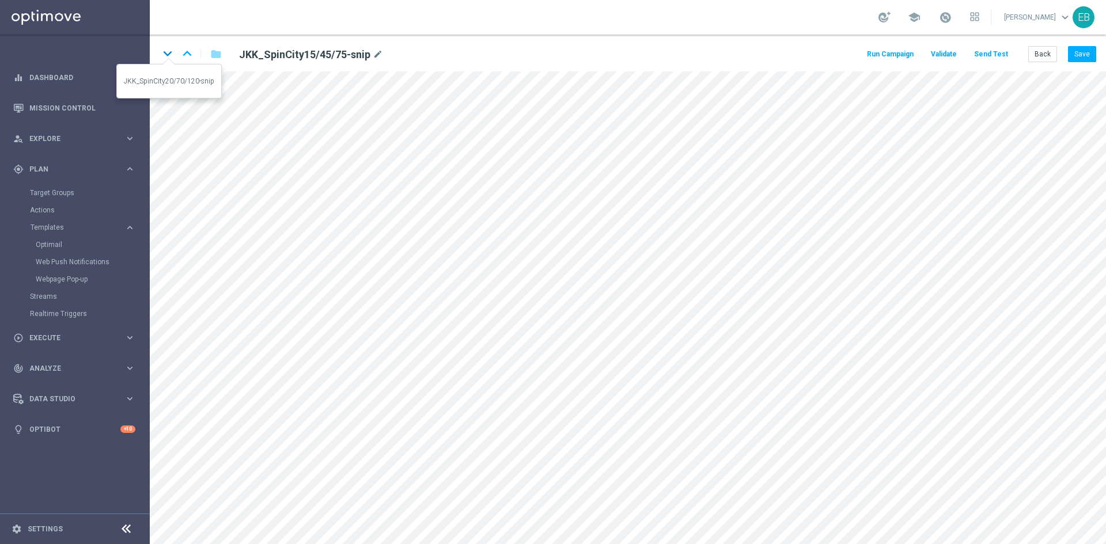
click at [167, 50] on icon "keyboard_arrow_down" at bounding box center [167, 53] width 17 height 17
click at [1085, 52] on button "Save" at bounding box center [1082, 54] width 28 height 16
click at [1043, 56] on button "Back" at bounding box center [1042, 54] width 29 height 16
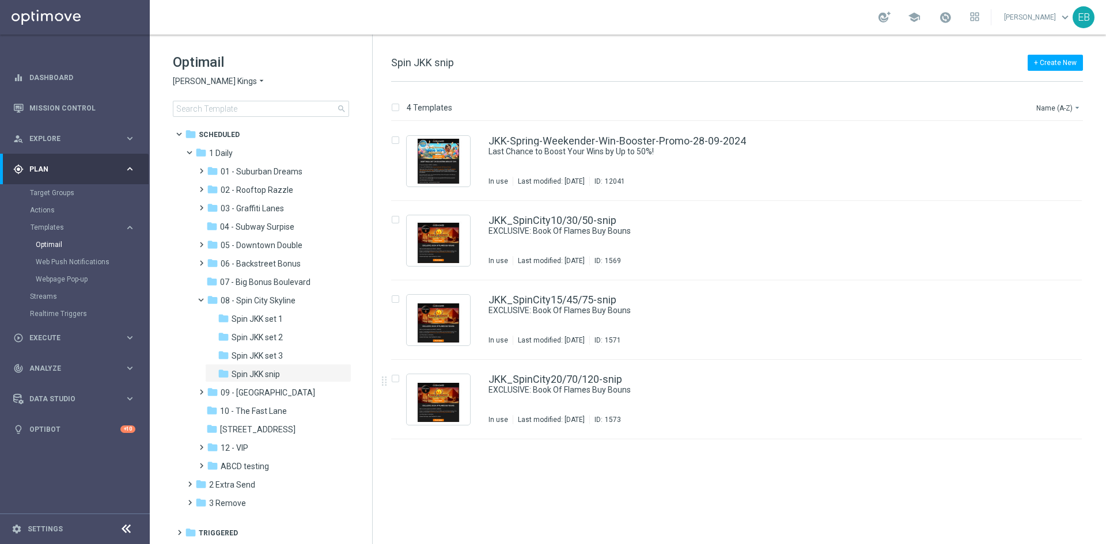
click at [235, 78] on span "[PERSON_NAME] Kings" at bounding box center [215, 81] width 84 height 11
click at [233, 178] on div "Jackpot [PERSON_NAME]" at bounding box center [216, 177] width 86 height 14
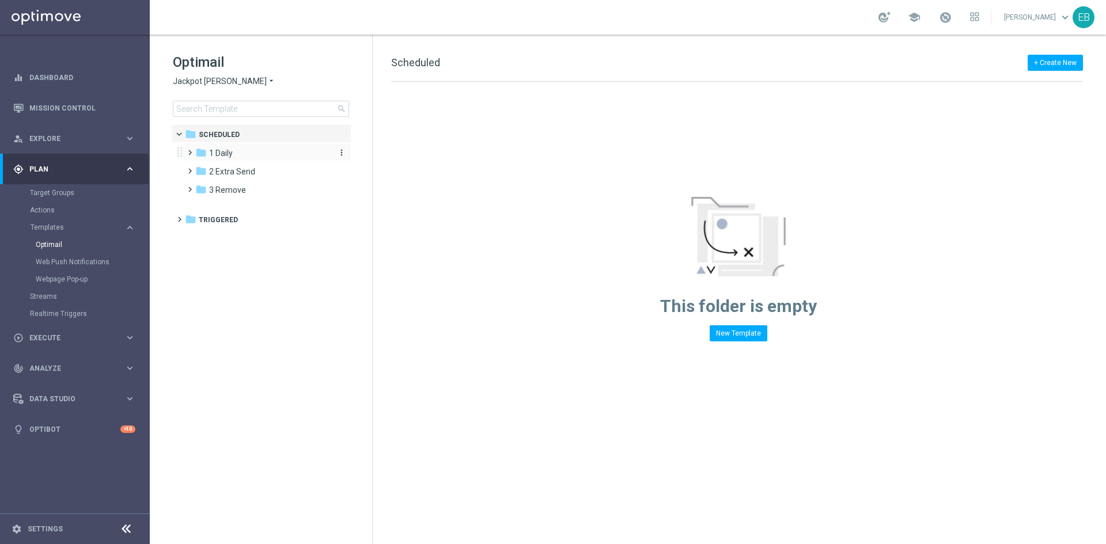
click at [257, 155] on div "folder 1 Daily" at bounding box center [261, 153] width 132 height 13
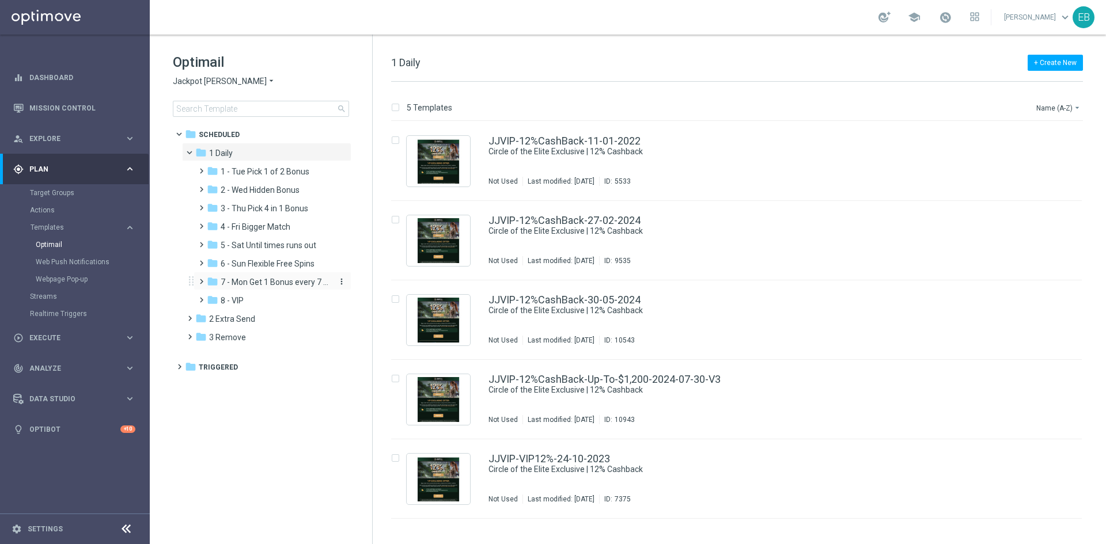
click at [268, 282] on span "7 - Mon Get 1 Bonus every 7 Hours" at bounding box center [275, 282] width 109 height 10
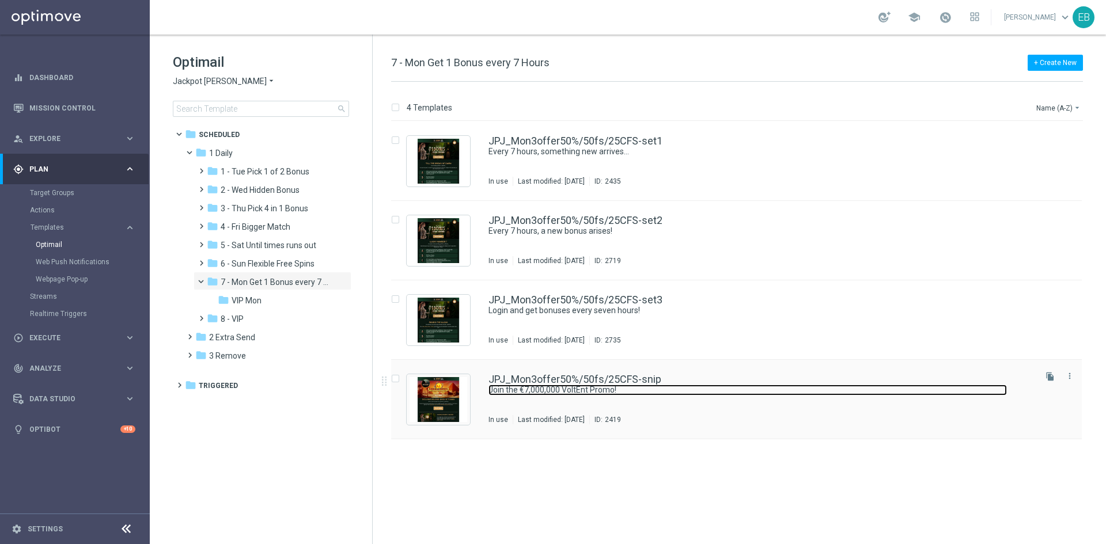
click at [730, 394] on link "Join the €7,000,000 VoltEnt Promo!" at bounding box center [747, 390] width 518 height 11
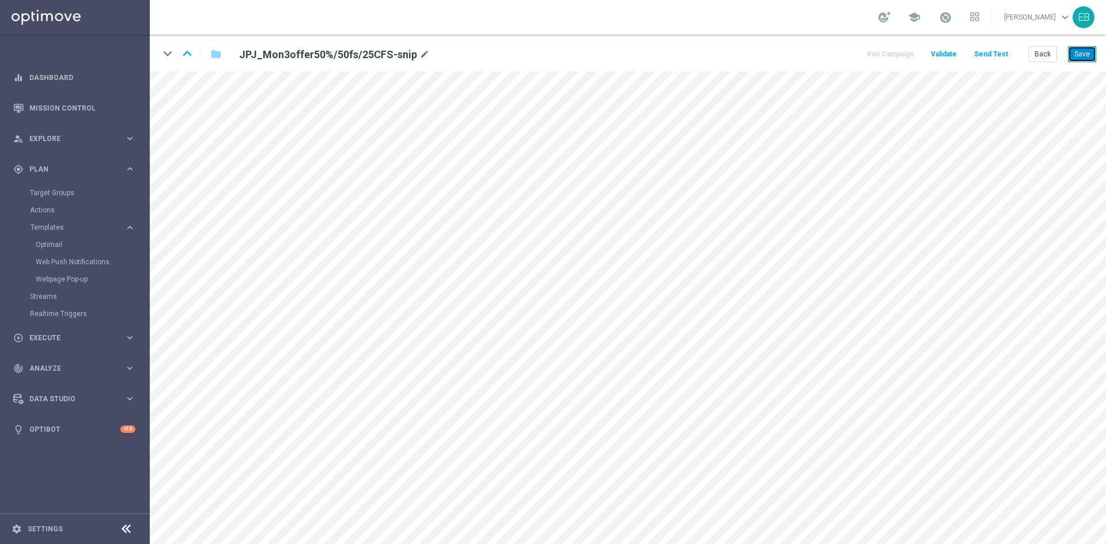
click at [1080, 54] on button "Save" at bounding box center [1082, 54] width 28 height 16
click at [1080, 46] on button "Save" at bounding box center [1082, 54] width 28 height 16
click at [1043, 52] on button "Back" at bounding box center [1042, 54] width 29 height 16
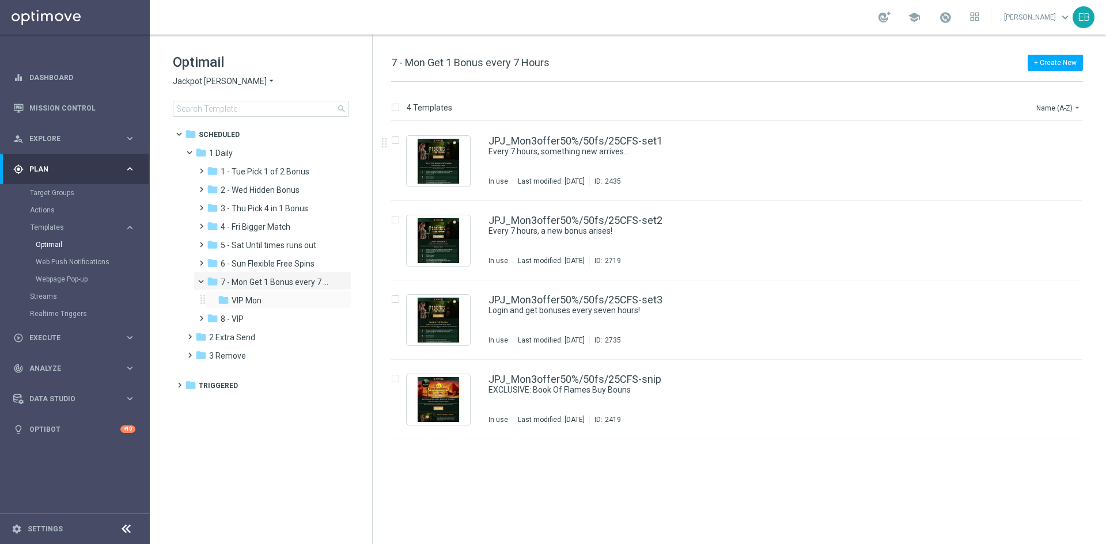
click at [278, 292] on div "folder VIP Mon more_vert" at bounding box center [278, 299] width 146 height 18
click at [264, 301] on div "folder VIP Mon" at bounding box center [274, 300] width 113 height 13
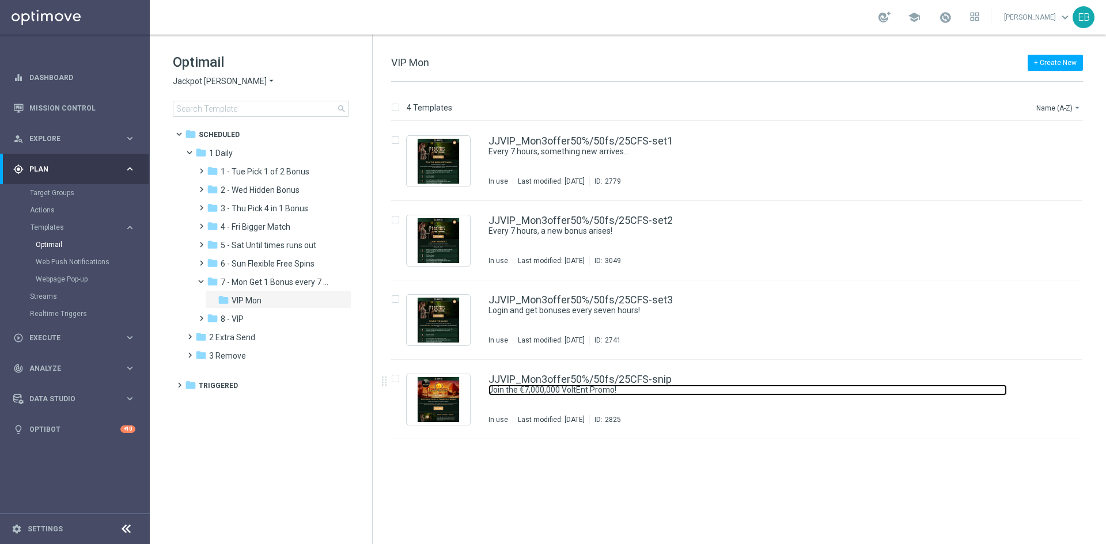
click at [595, 393] on link "Join the €7,000,000 VoltEnt Promo!" at bounding box center [747, 390] width 518 height 11
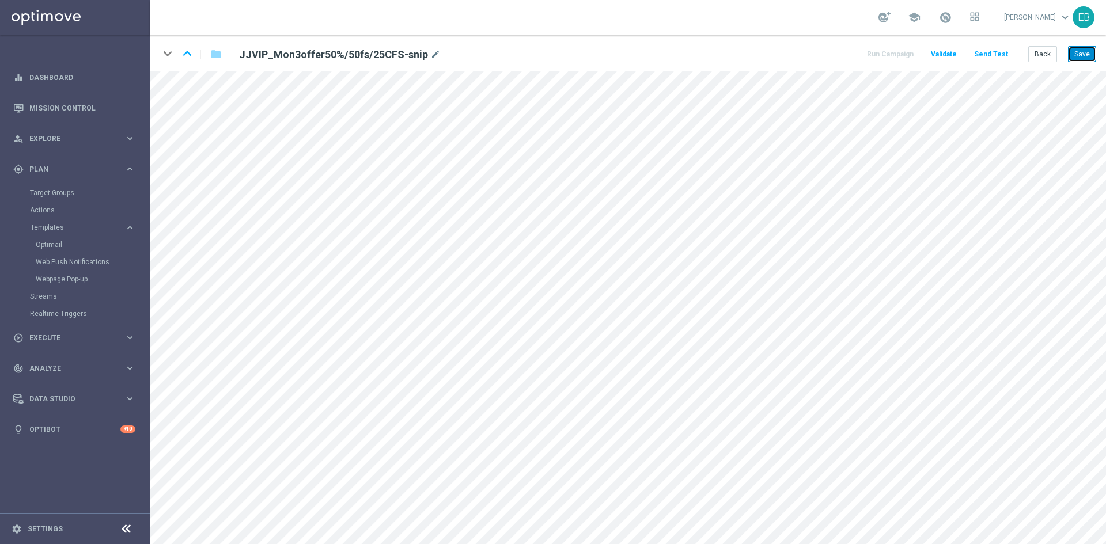
click at [1084, 50] on button "Save" at bounding box center [1082, 54] width 28 height 16
click at [1044, 49] on button "Back" at bounding box center [1042, 54] width 29 height 16
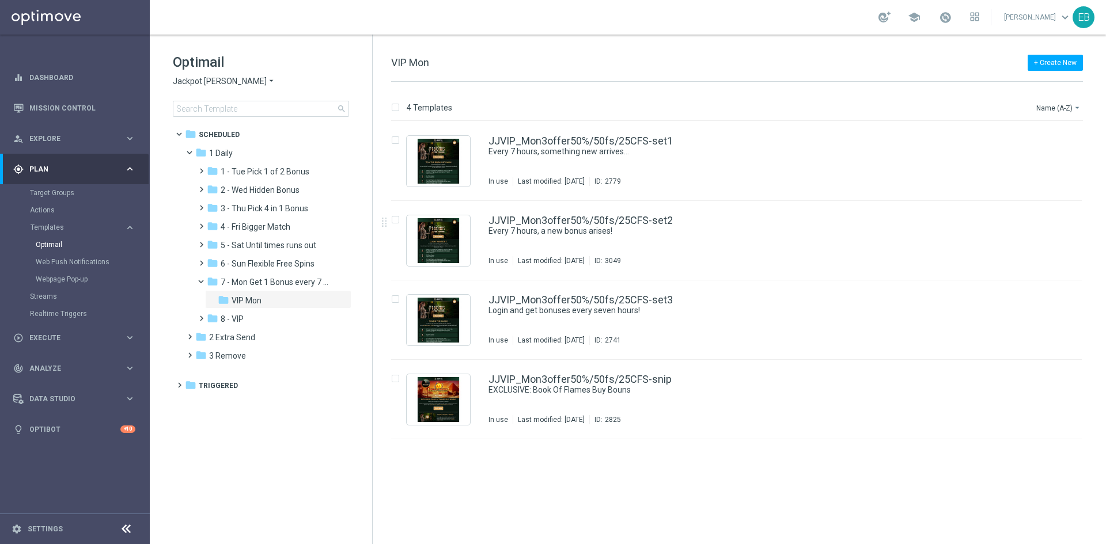
click at [212, 77] on span "Jackpot [PERSON_NAME]" at bounding box center [220, 81] width 94 height 11
click at [221, 194] on div "Wolf Winner" at bounding box center [216, 191] width 86 height 14
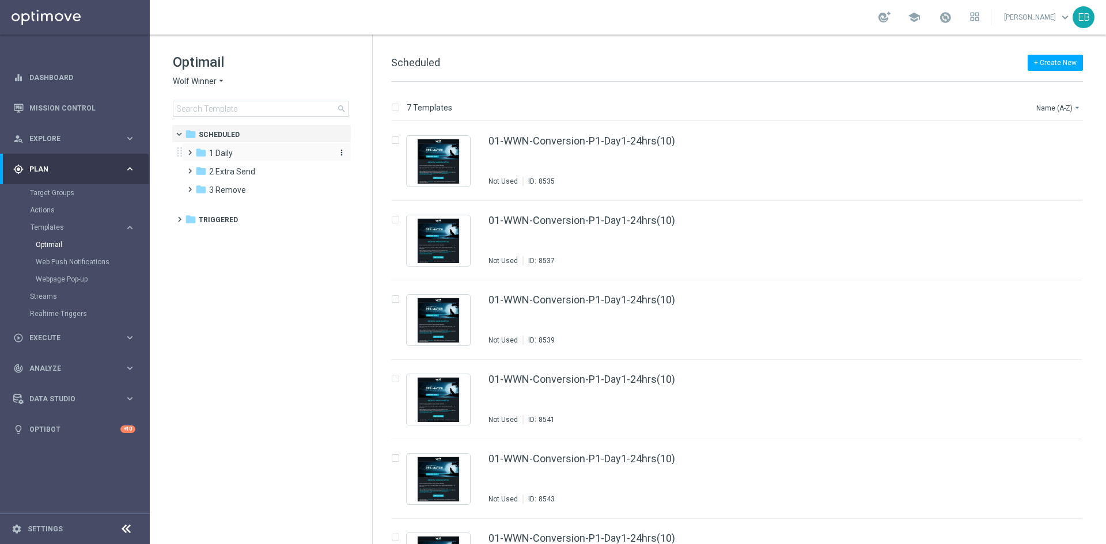
click at [266, 149] on div "folder 1 Daily" at bounding box center [261, 153] width 132 height 13
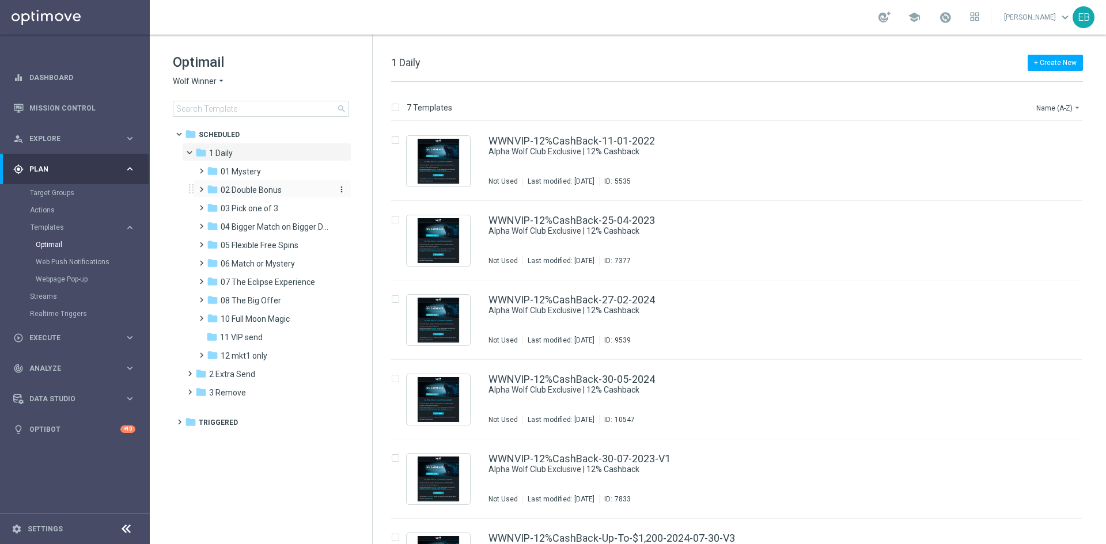
click at [286, 185] on div "folder 02 Double Bonus" at bounding box center [268, 190] width 123 height 13
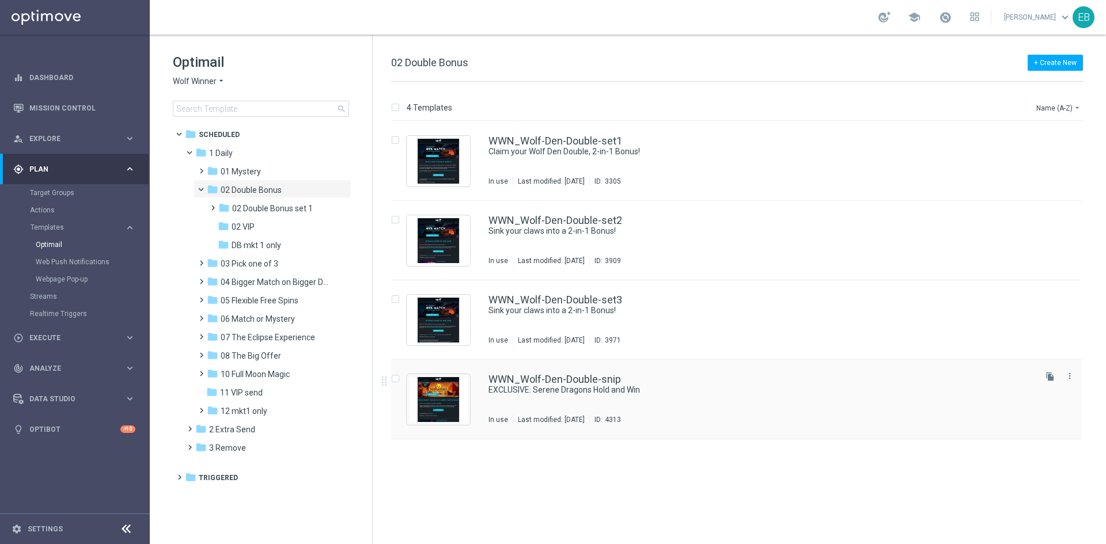
click at [688, 371] on div "WWN_Wolf-Den-Double-snip EXCLUSIVE: Serene Dragons Hold and Win In use Last mod…" at bounding box center [736, 399] width 690 height 79
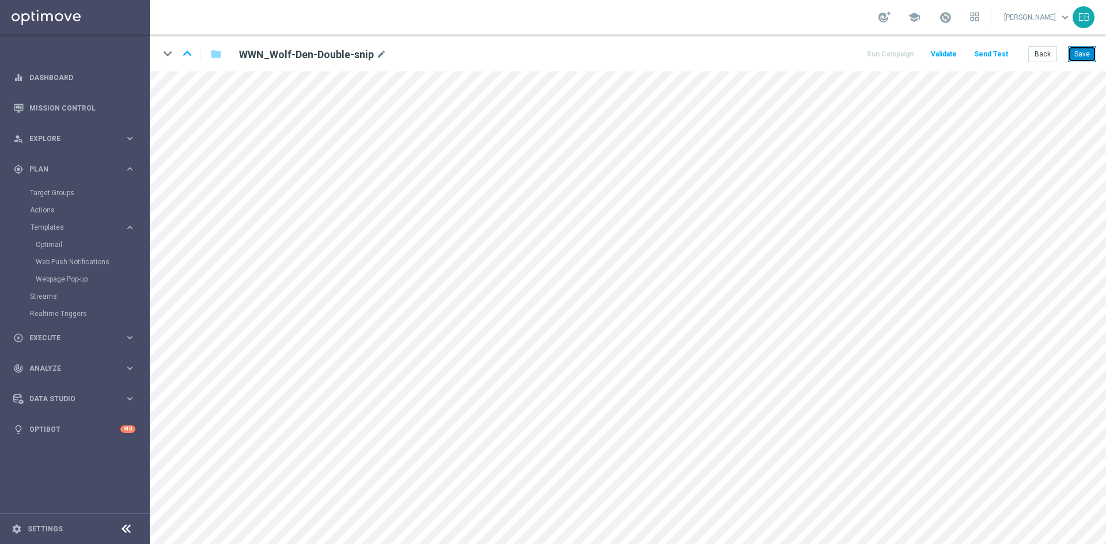
click at [1078, 55] on button "Save" at bounding box center [1082, 54] width 28 height 16
click at [1077, 52] on button "Save" at bounding box center [1082, 54] width 28 height 16
click at [1035, 52] on button "Back" at bounding box center [1042, 54] width 29 height 16
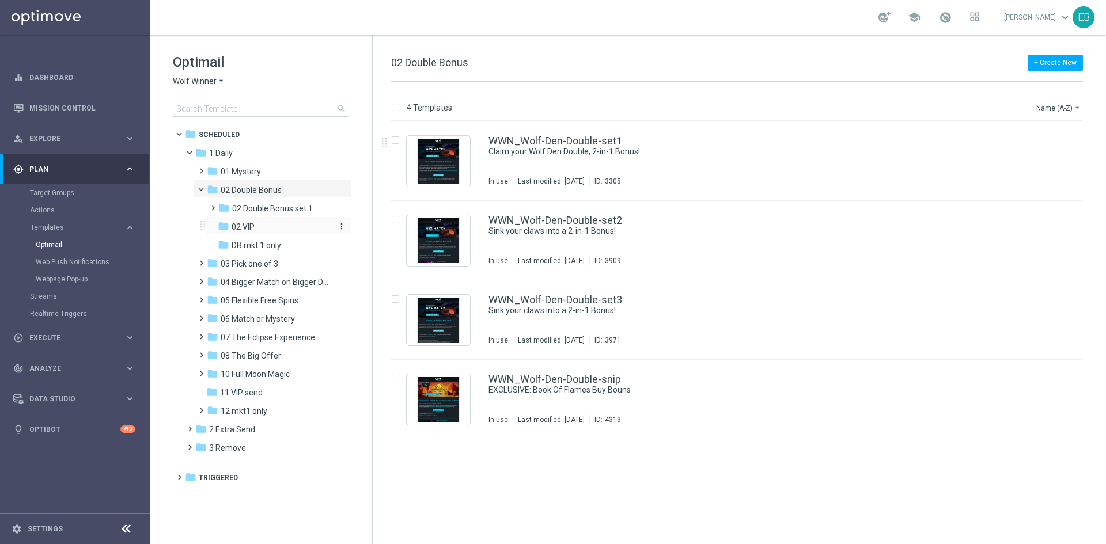
click at [283, 231] on div "folder 02 VIP" at bounding box center [274, 227] width 113 height 13
click at [697, 378] on div "WWNVIP_Wolf-Den-Double-snip" at bounding box center [760, 379] width 545 height 10
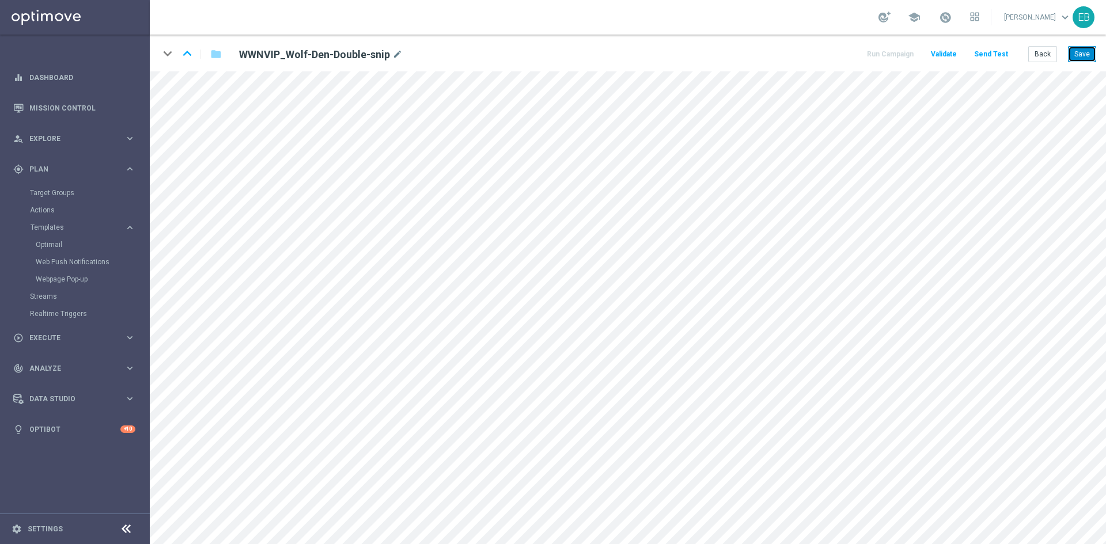
click at [1076, 53] on button "Save" at bounding box center [1082, 54] width 28 height 16
click at [1083, 56] on button "Save" at bounding box center [1082, 54] width 28 height 16
click at [1048, 54] on button "Back" at bounding box center [1042, 54] width 29 height 16
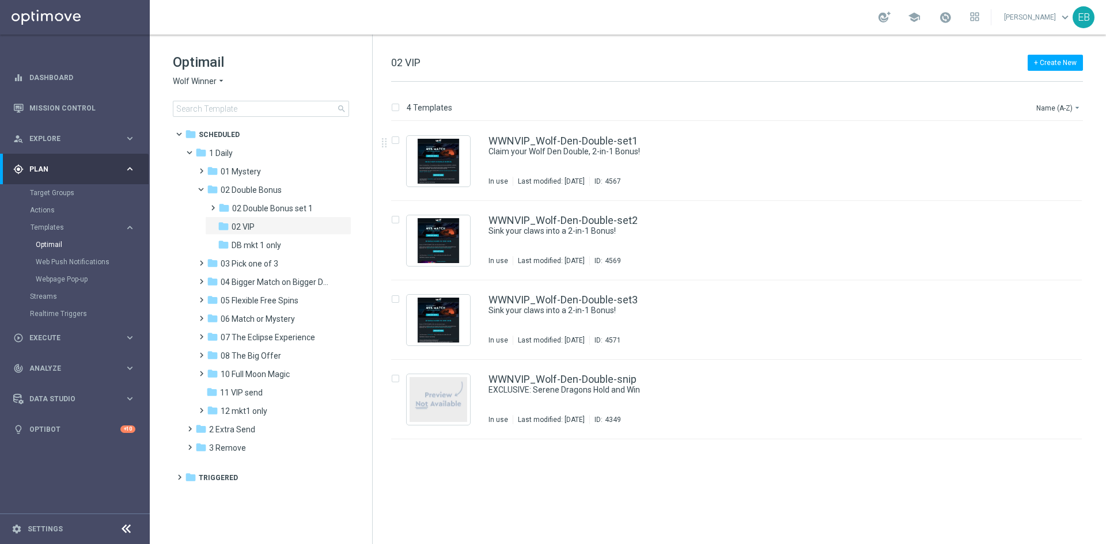
click at [195, 82] on span "Wolf Winner" at bounding box center [195, 81] width 44 height 11
click at [0, 0] on span "Stellar Spins" at bounding box center [0, 0] width 0 height 0
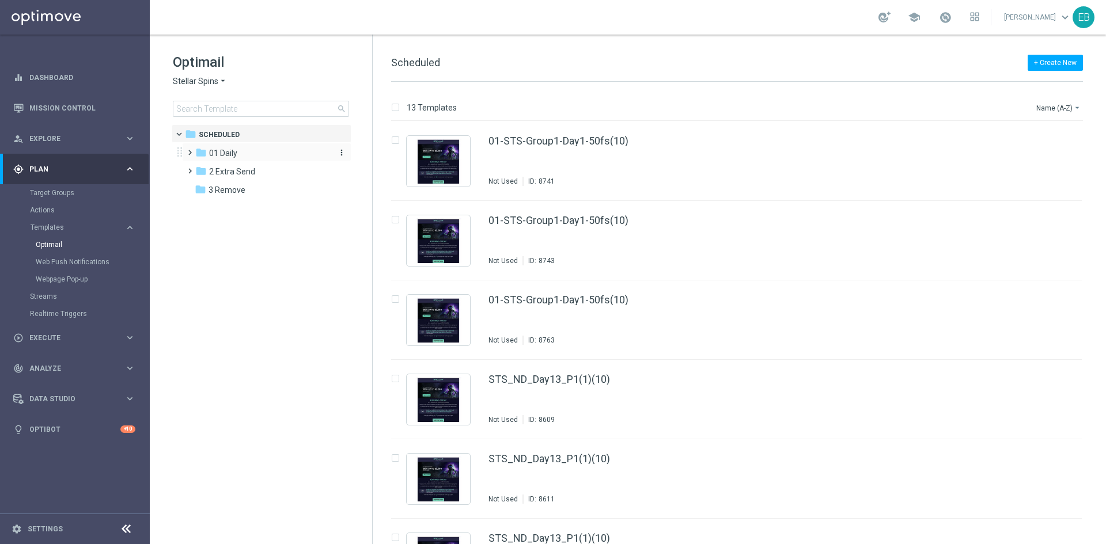
click at [246, 151] on div "folder 01 Daily" at bounding box center [261, 153] width 132 height 13
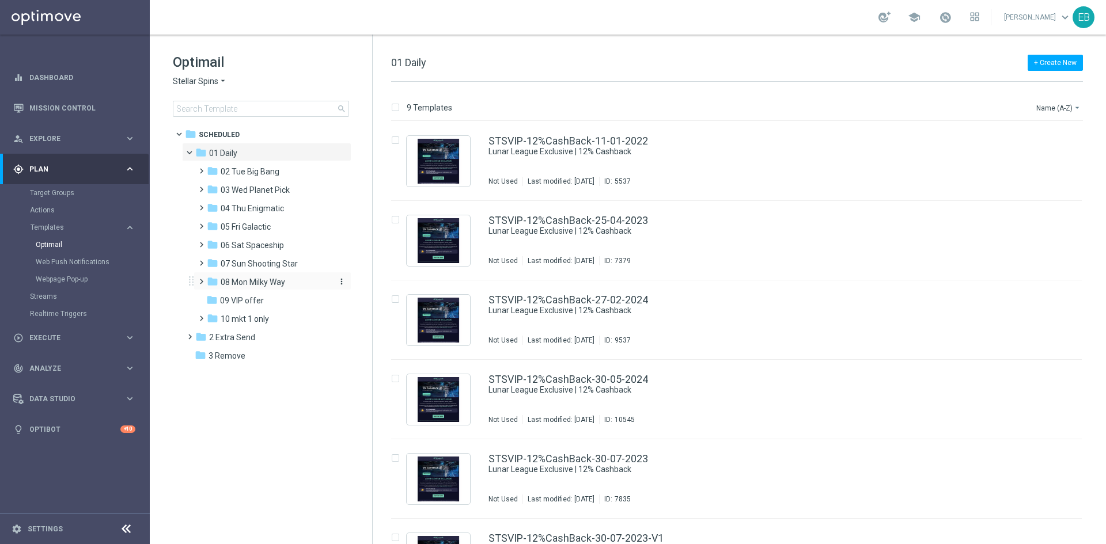
click at [267, 283] on span "08 Mon Milky Way" at bounding box center [253, 282] width 64 height 10
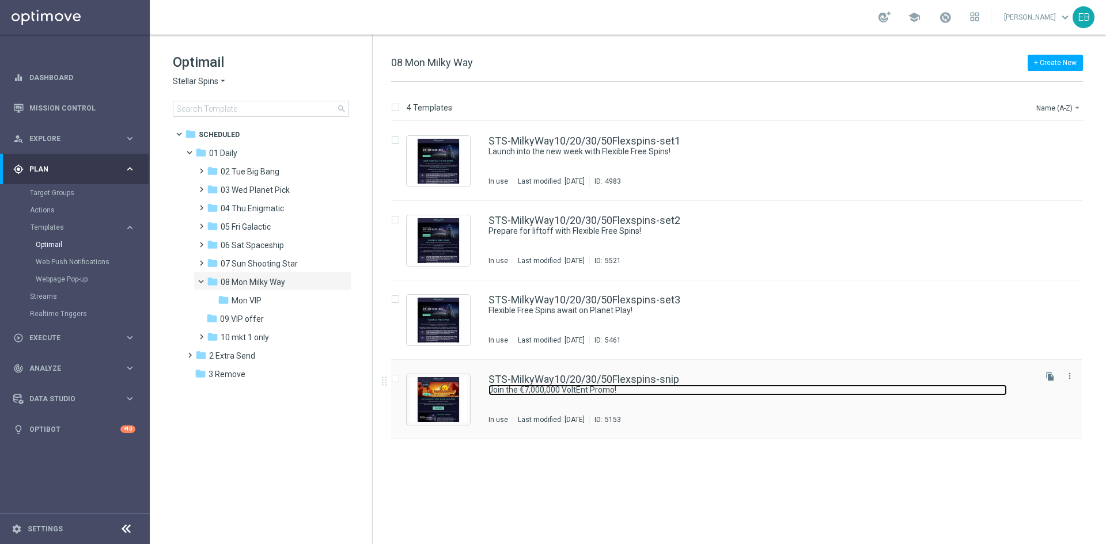
click at [690, 390] on link "Join the €7,000,000 VoltEnt Promo!" at bounding box center [747, 390] width 518 height 11
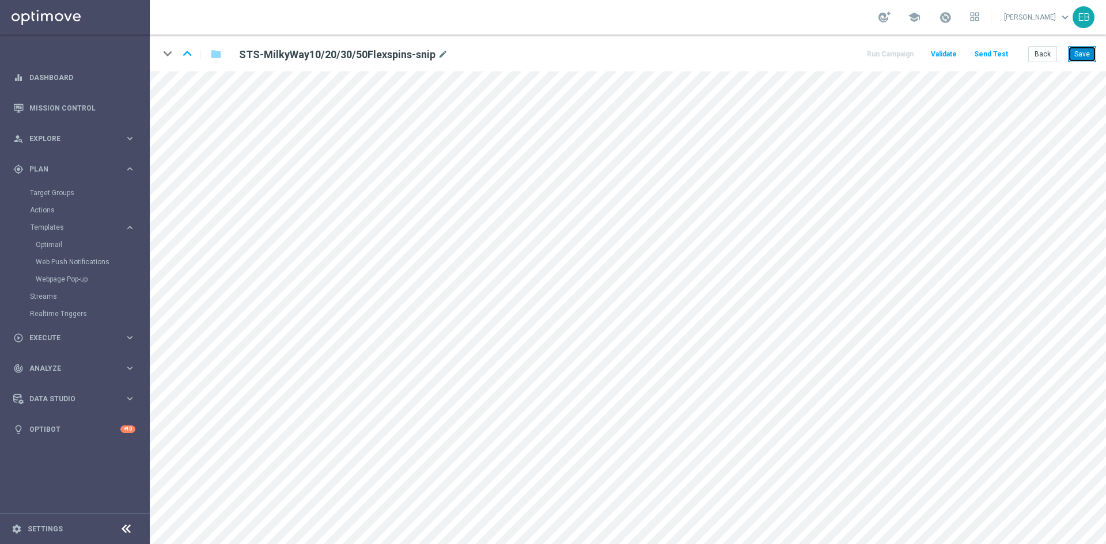
click at [1082, 48] on button "Save" at bounding box center [1082, 54] width 28 height 16
click at [1081, 57] on button "Save" at bounding box center [1082, 54] width 28 height 16
click at [1072, 53] on button "Save" at bounding box center [1082, 54] width 28 height 16
click at [1044, 52] on button "Back" at bounding box center [1042, 54] width 29 height 16
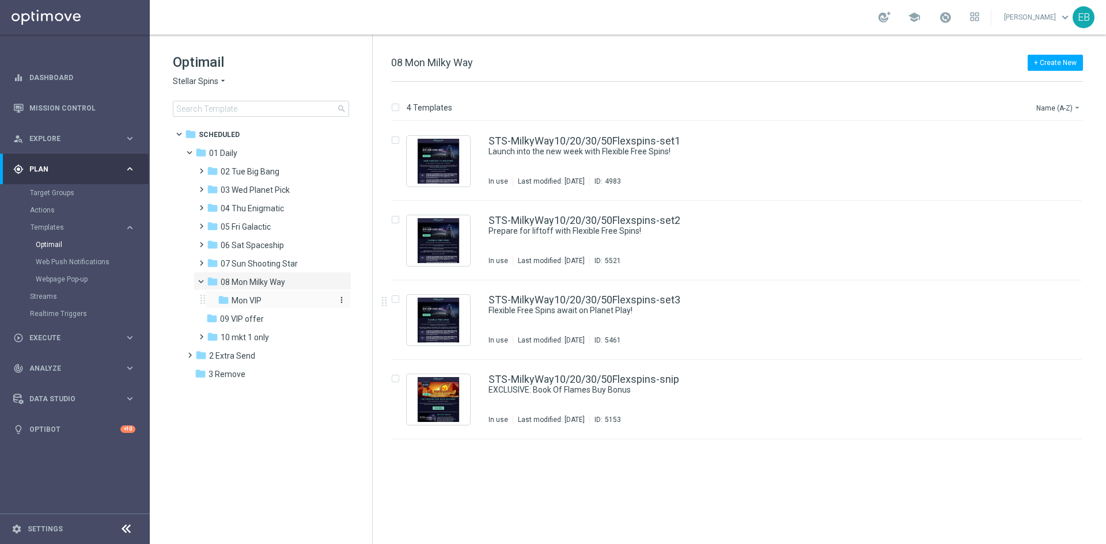
click at [275, 300] on div "folder Mon VIP" at bounding box center [274, 300] width 113 height 13
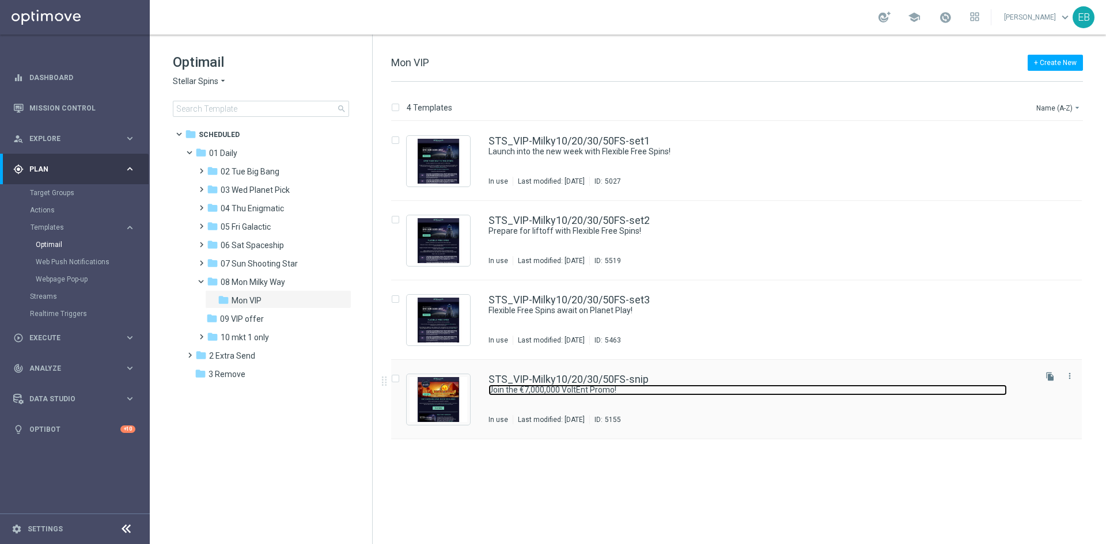
click at [716, 390] on link "Join the €7,000,000 VoltEnt Promo!" at bounding box center [747, 390] width 518 height 11
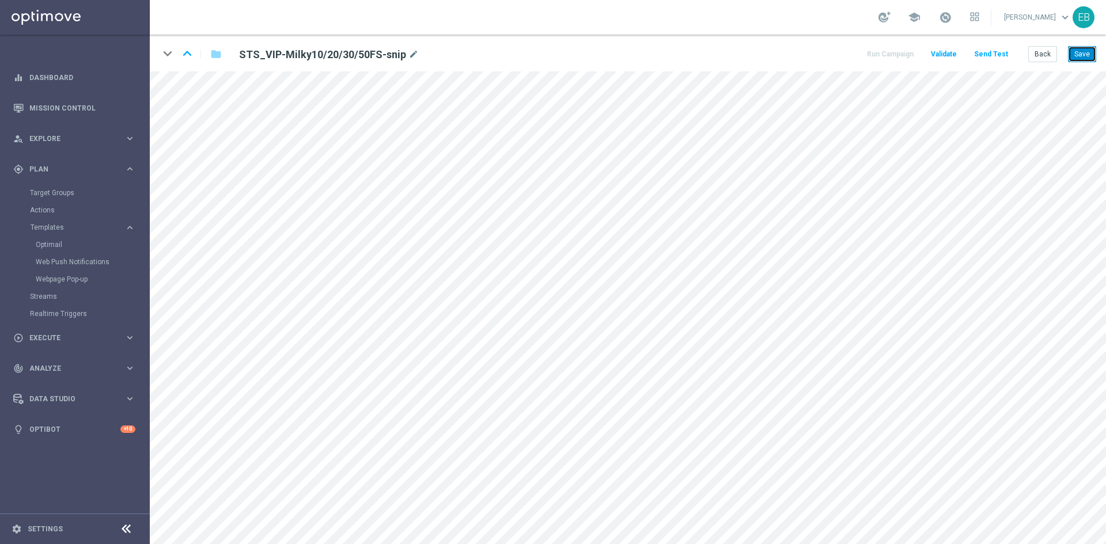
click at [1074, 58] on button "Save" at bounding box center [1082, 54] width 28 height 16
click at [1085, 58] on button "Save" at bounding box center [1082, 54] width 28 height 16
click at [1078, 49] on button "Save" at bounding box center [1082, 54] width 28 height 16
click at [1087, 55] on button "Save" at bounding box center [1082, 54] width 28 height 16
click at [1038, 56] on button "Back" at bounding box center [1042, 54] width 29 height 16
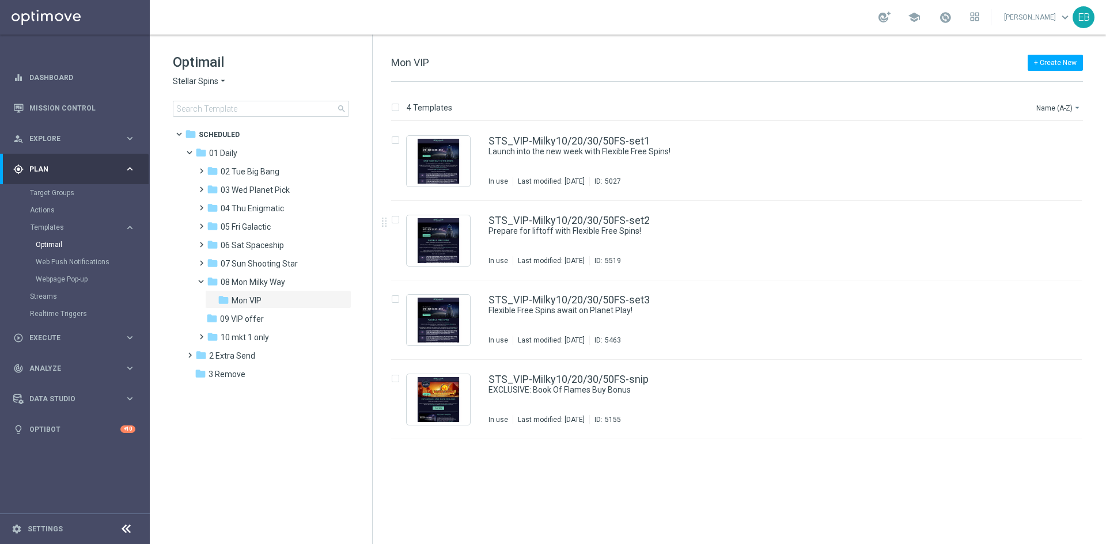
click at [213, 85] on span "Stellar Spins" at bounding box center [195, 81] width 45 height 11
click at [0, 0] on span "Wolf Winner" at bounding box center [0, 0] width 0 height 0
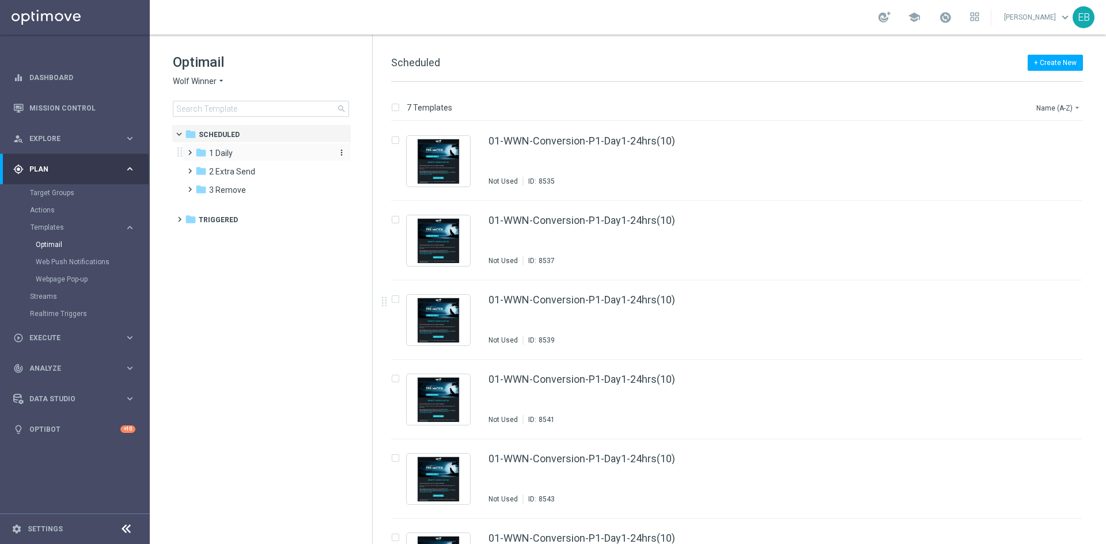
click at [252, 155] on div "folder 1 Daily" at bounding box center [261, 153] width 132 height 13
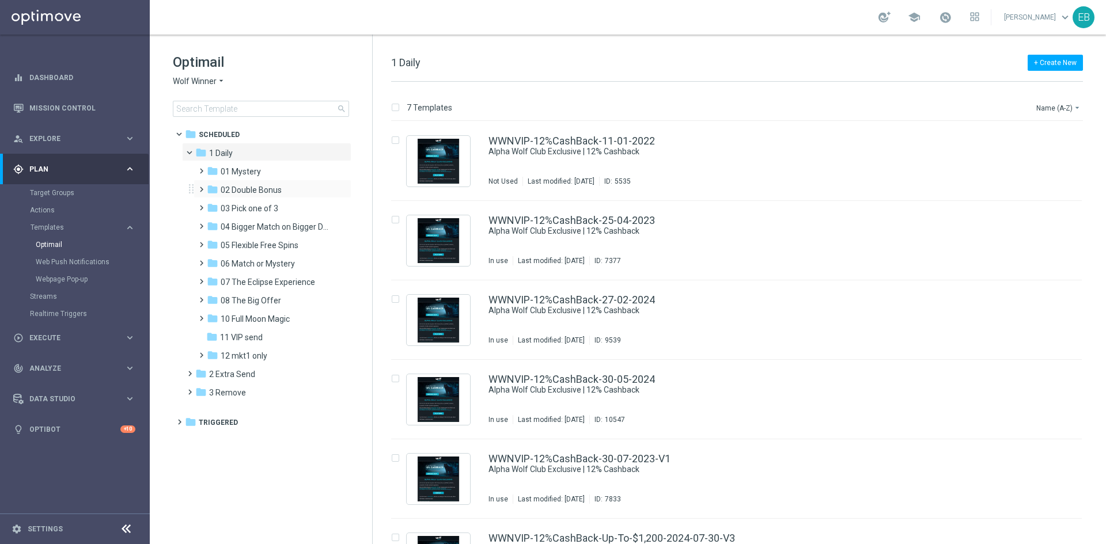
click at [284, 197] on div "folder 02 Double Bonus more_vert" at bounding box center [272, 189] width 158 height 18
click at [297, 187] on div "folder 02 Double Bonus" at bounding box center [268, 190] width 123 height 13
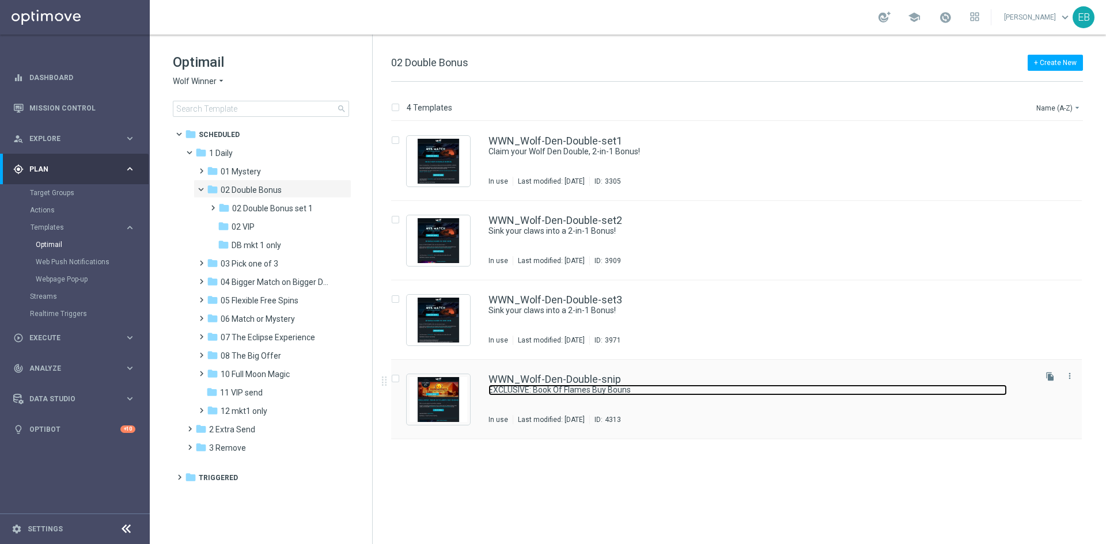
click at [755, 392] on link "EXCLUSIVE: Book Of Flames Buy Bouns" at bounding box center [747, 390] width 518 height 11
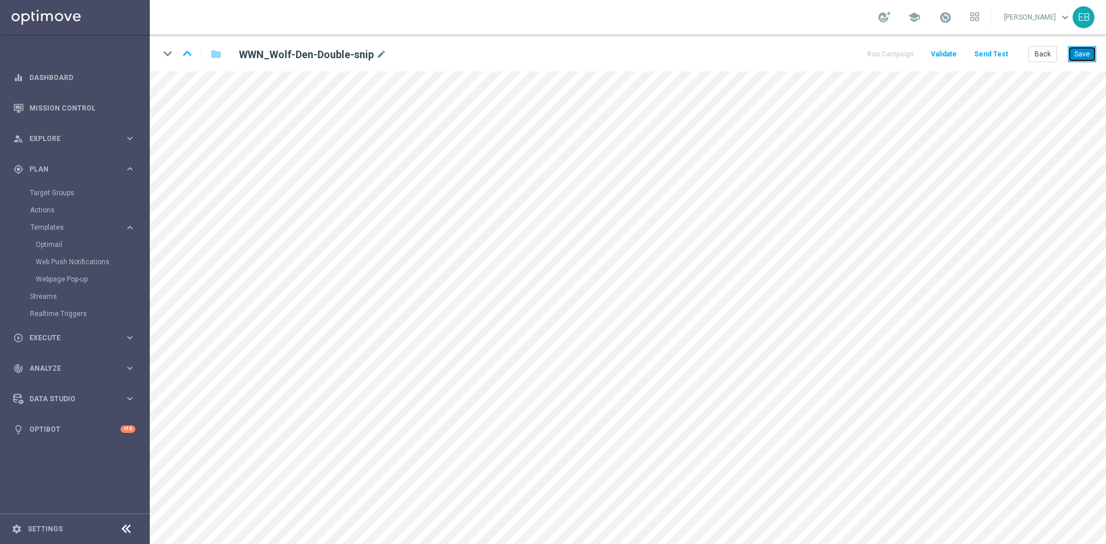
click at [1075, 48] on button "Save" at bounding box center [1082, 54] width 28 height 16
click at [1074, 53] on button "Save" at bounding box center [1082, 54] width 28 height 16
click at [1032, 60] on button "Back" at bounding box center [1042, 54] width 29 height 16
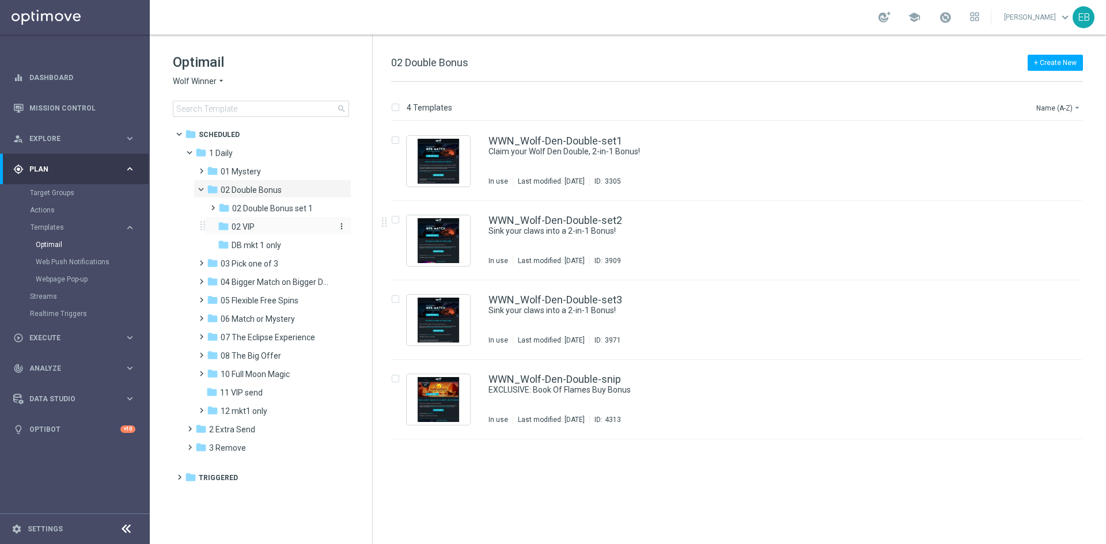
click at [291, 228] on div "folder 02 VIP" at bounding box center [274, 227] width 113 height 13
click at [712, 382] on div "WWNVIP_Wolf-Den-Double-snip" at bounding box center [760, 379] width 545 height 10
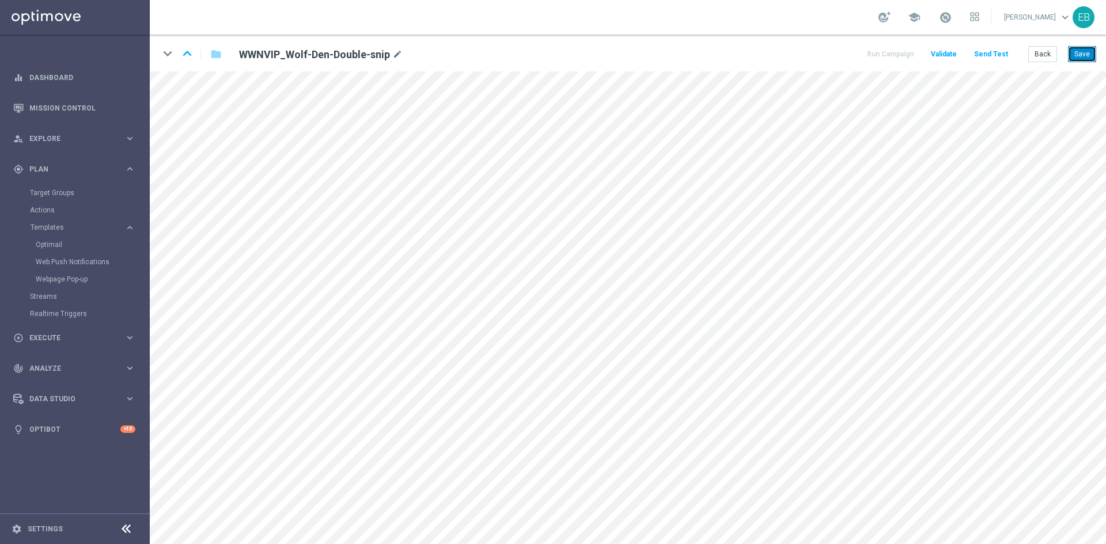
click at [1080, 56] on button "Save" at bounding box center [1082, 54] width 28 height 16
click at [1053, 59] on button "Back" at bounding box center [1042, 54] width 29 height 16
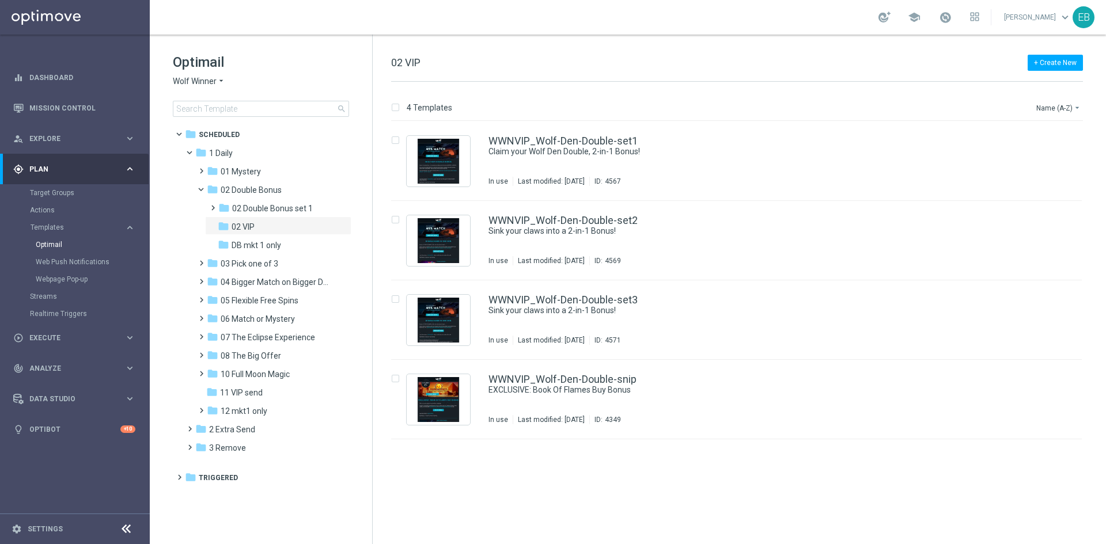
click at [183, 81] on span "Wolf Winner" at bounding box center [195, 81] width 44 height 11
click at [0, 0] on span "Jackpot [PERSON_NAME]" at bounding box center [0, 0] width 0 height 0
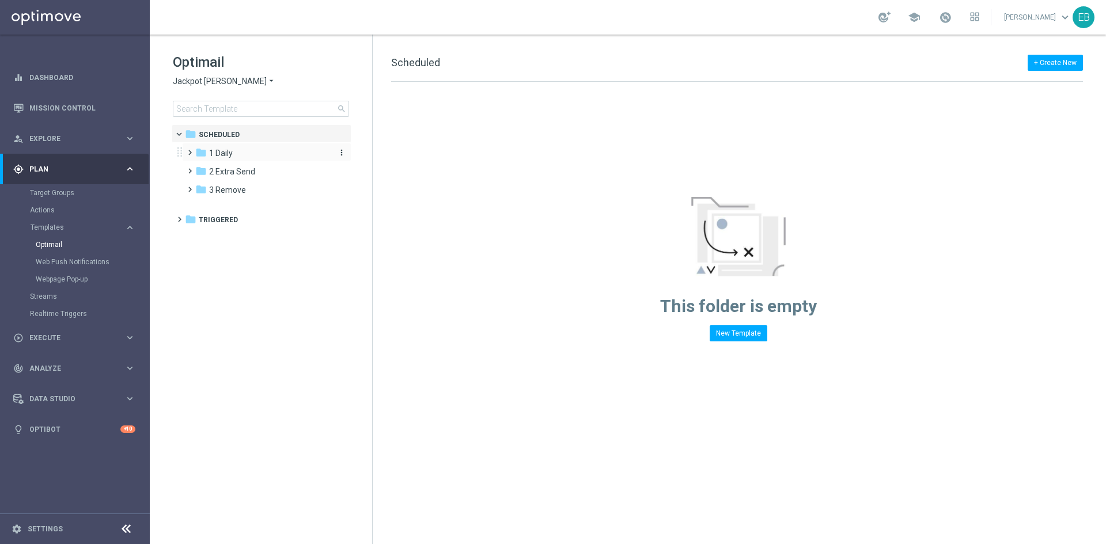
click at [261, 149] on div "folder 1 Daily" at bounding box center [261, 153] width 132 height 13
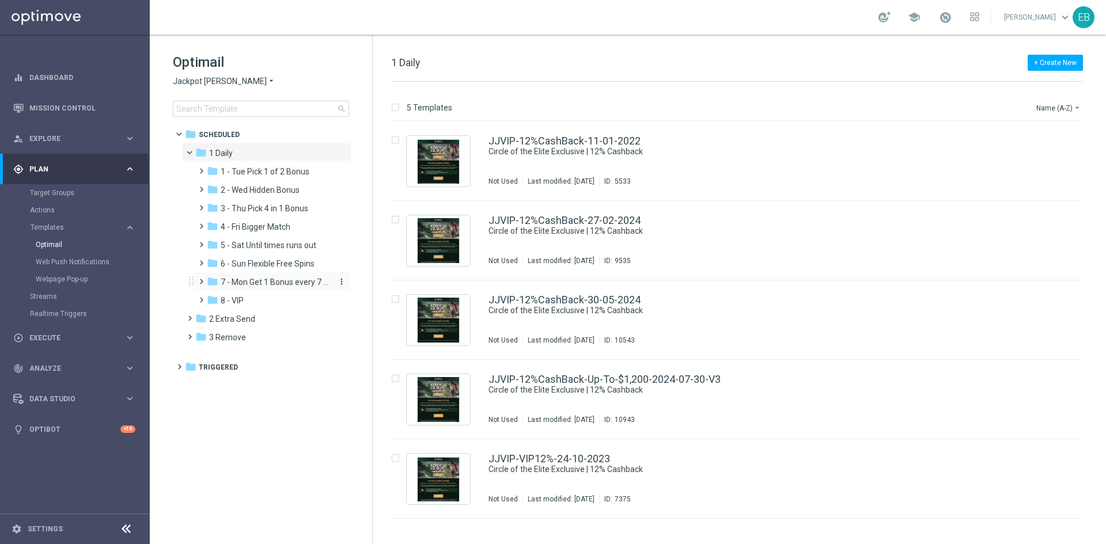
click at [279, 284] on span "7 - Mon Get 1 Bonus every 7 Hours" at bounding box center [275, 282] width 109 height 10
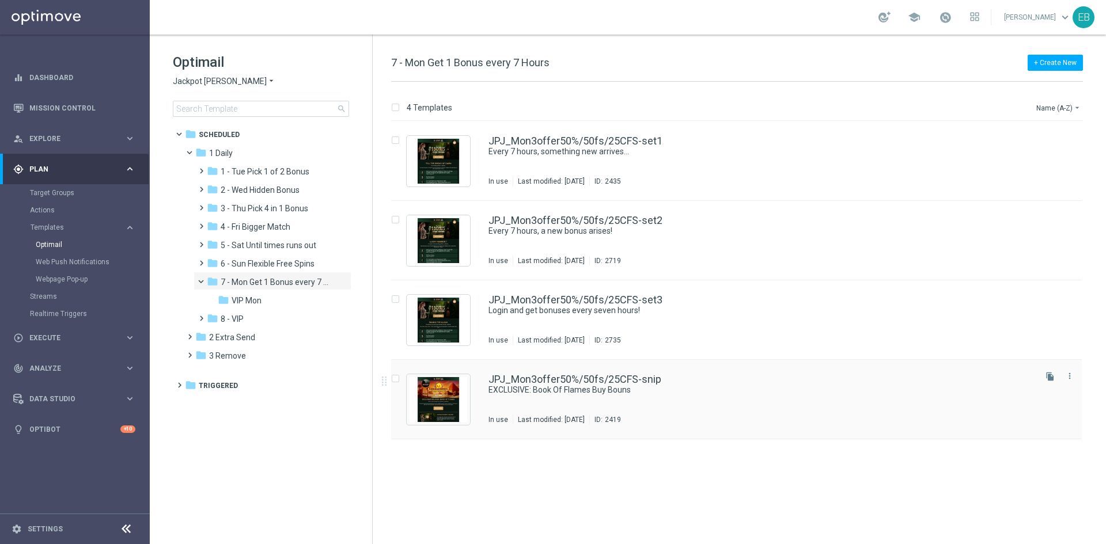
click at [719, 396] on div "JPJ_Mon3offer50%/50fs/25CFS-snip EXCLUSIVE: Book Of Flames Buy Bouns In use Las…" at bounding box center [760, 399] width 545 height 50
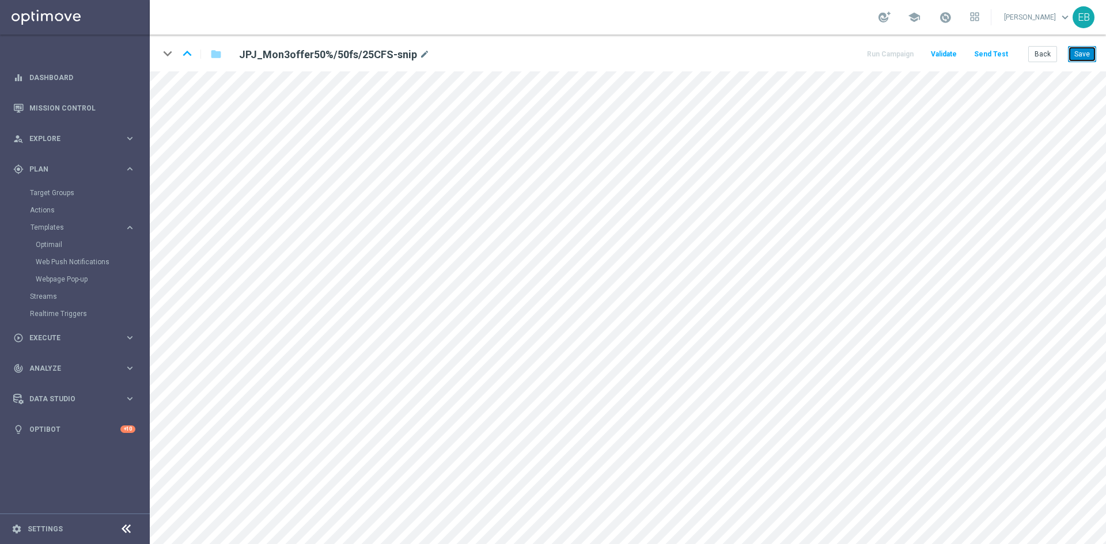
click at [1084, 53] on button "Save" at bounding box center [1082, 54] width 28 height 16
click at [1047, 58] on button "Back" at bounding box center [1042, 54] width 29 height 16
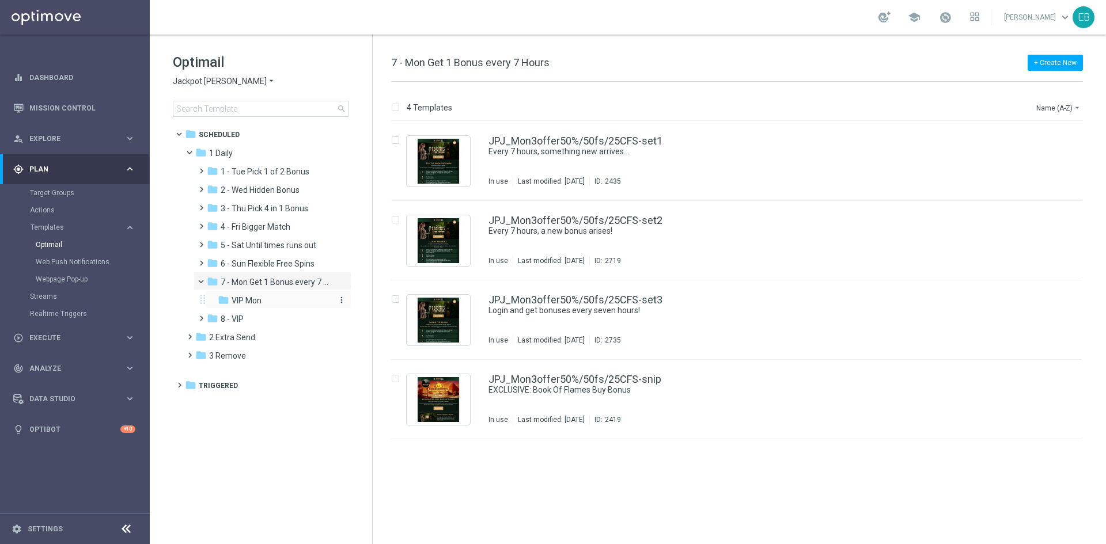
click at [267, 297] on div "folder VIP Mon" at bounding box center [274, 300] width 113 height 13
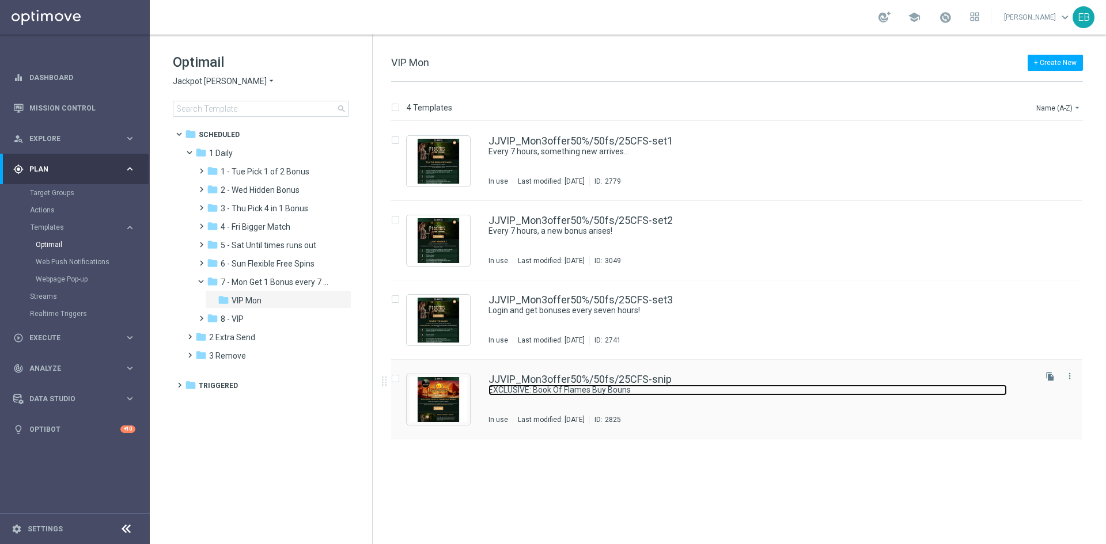
click at [753, 394] on link "EXCLUSIVE: Book Of Flames Buy Bouns" at bounding box center [747, 390] width 518 height 11
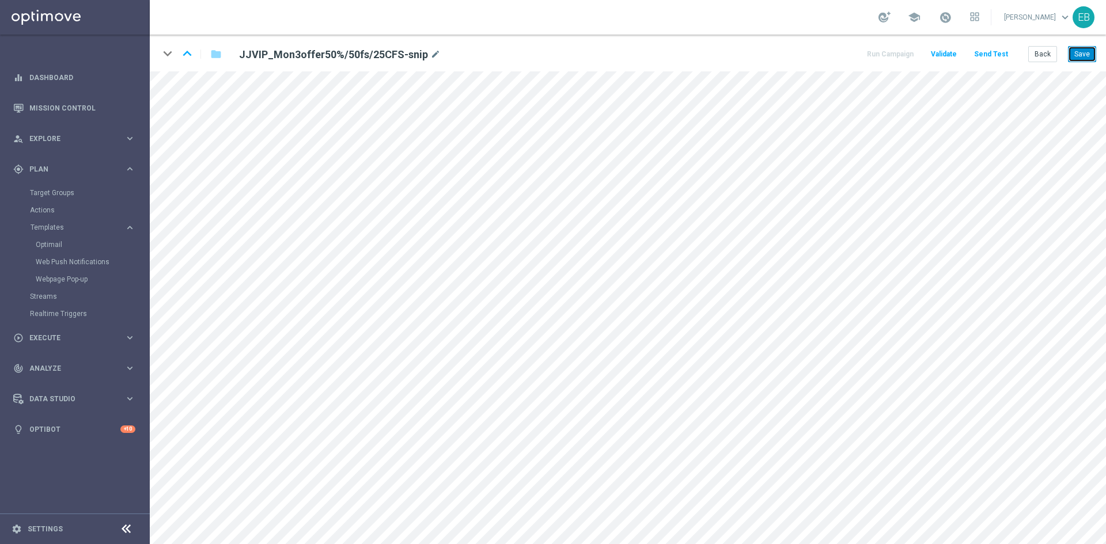
click at [1085, 55] on button "Save" at bounding box center [1082, 54] width 28 height 16
click at [1089, 62] on button "Save" at bounding box center [1082, 54] width 28 height 16
click at [1032, 54] on button "Back" at bounding box center [1042, 54] width 29 height 16
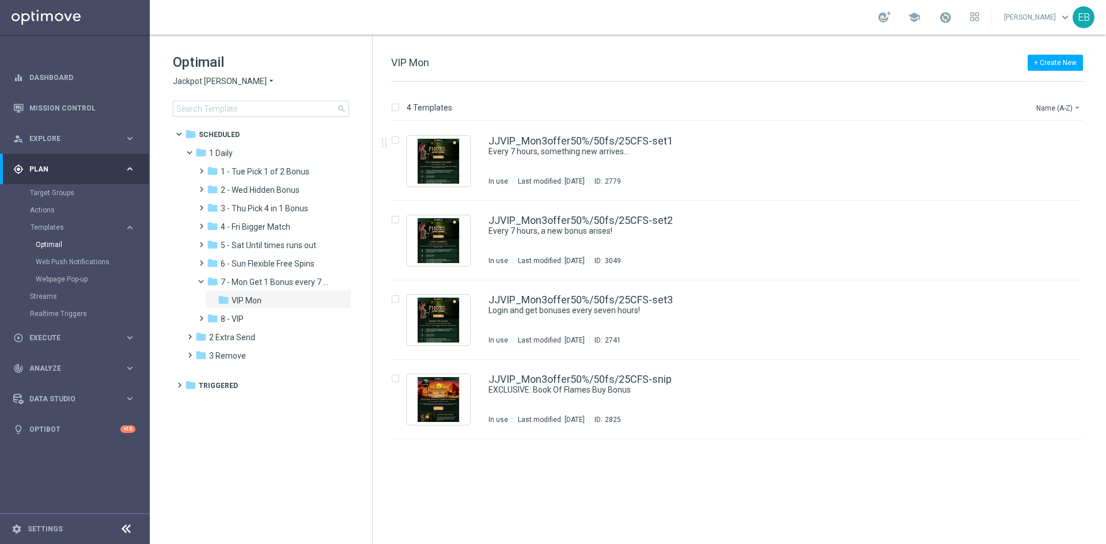
click at [197, 86] on span "Jackpot [PERSON_NAME]" at bounding box center [220, 81] width 94 height 11
click at [0, 0] on span "[PERSON_NAME] Kings" at bounding box center [0, 0] width 0 height 0
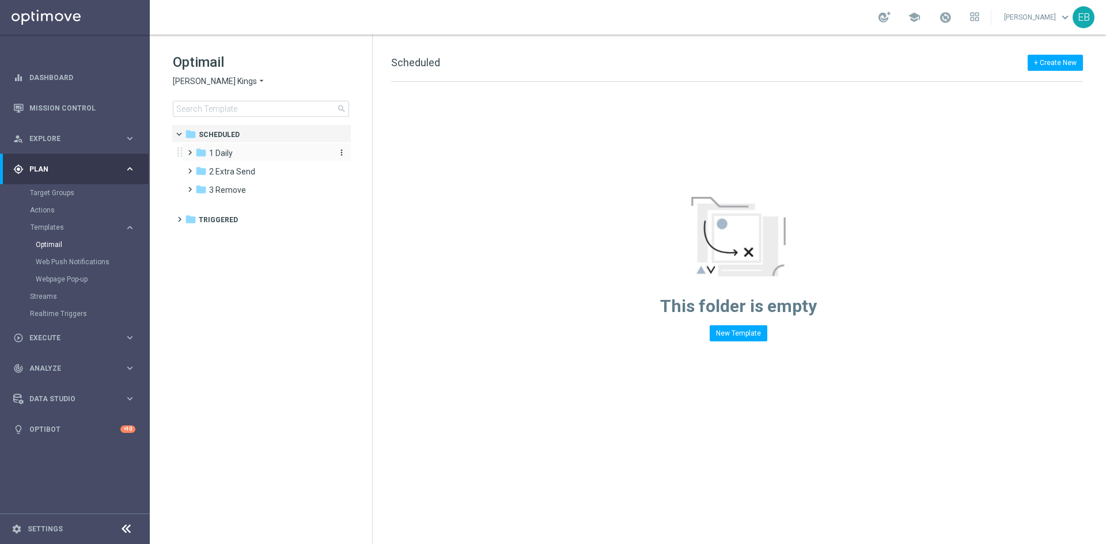
click at [245, 157] on div "folder 1 Daily" at bounding box center [261, 153] width 132 height 13
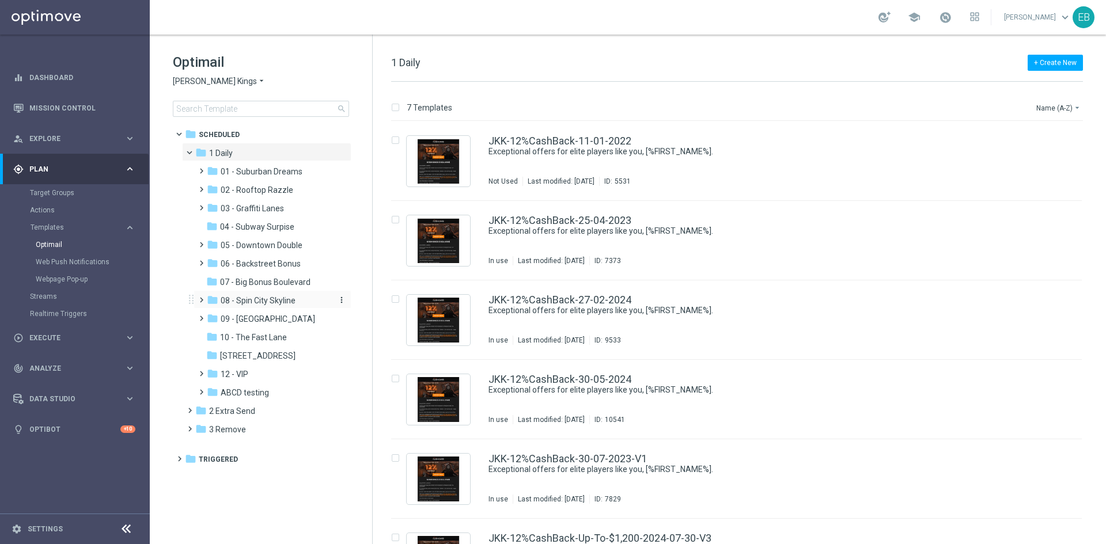
click at [284, 301] on span "08 - Spin City Skyline" at bounding box center [258, 300] width 75 height 10
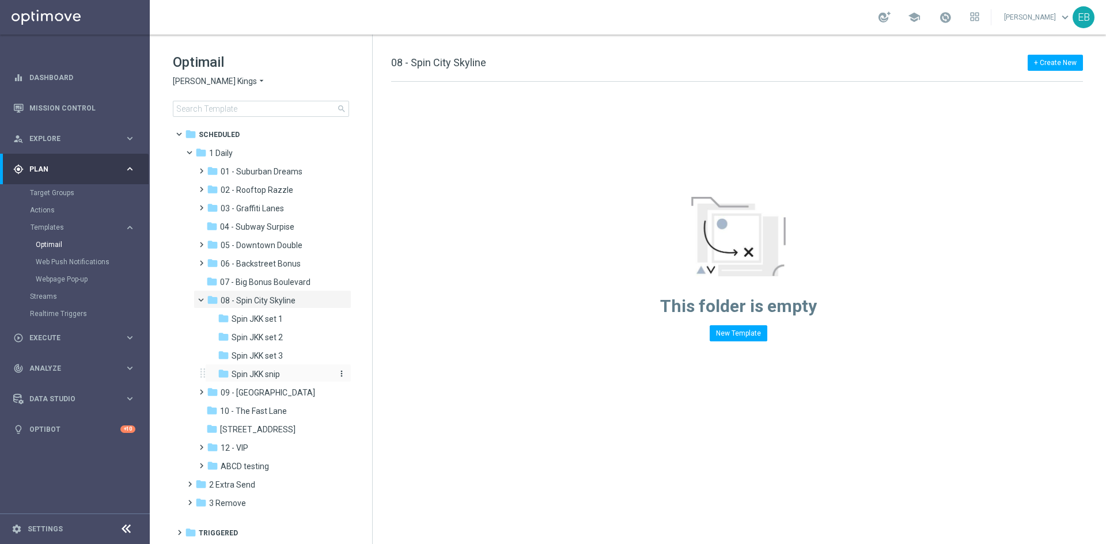
click at [294, 379] on div "folder Spin JKK snip" at bounding box center [274, 374] width 113 height 13
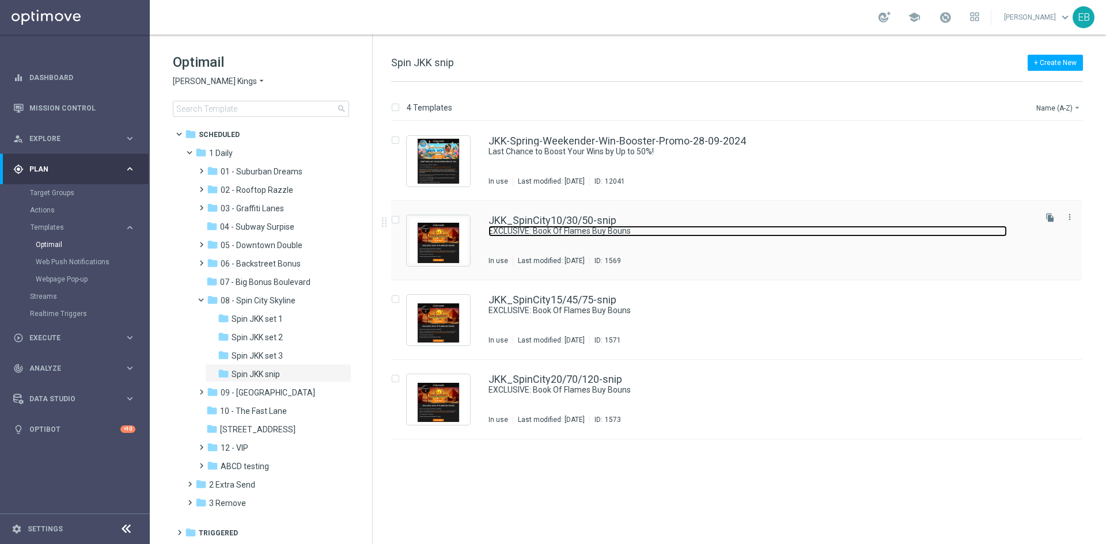
click at [753, 231] on link "EXCLUSIVE: Book Of Flames Buy Bouns" at bounding box center [747, 231] width 518 height 11
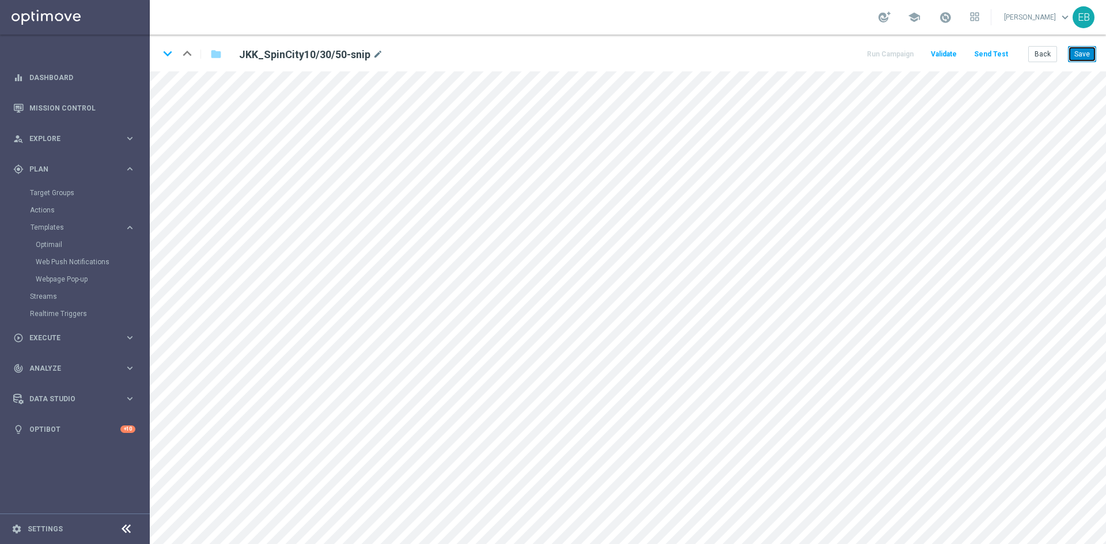
click at [1090, 58] on button "Save" at bounding box center [1082, 54] width 28 height 16
click at [165, 51] on icon "keyboard_arrow_down" at bounding box center [167, 53] width 17 height 17
click at [1086, 58] on button "Save" at bounding box center [1082, 54] width 28 height 16
click at [170, 51] on icon "keyboard_arrow_down" at bounding box center [167, 53] width 17 height 17
click at [1081, 54] on button "Save" at bounding box center [1082, 54] width 28 height 16
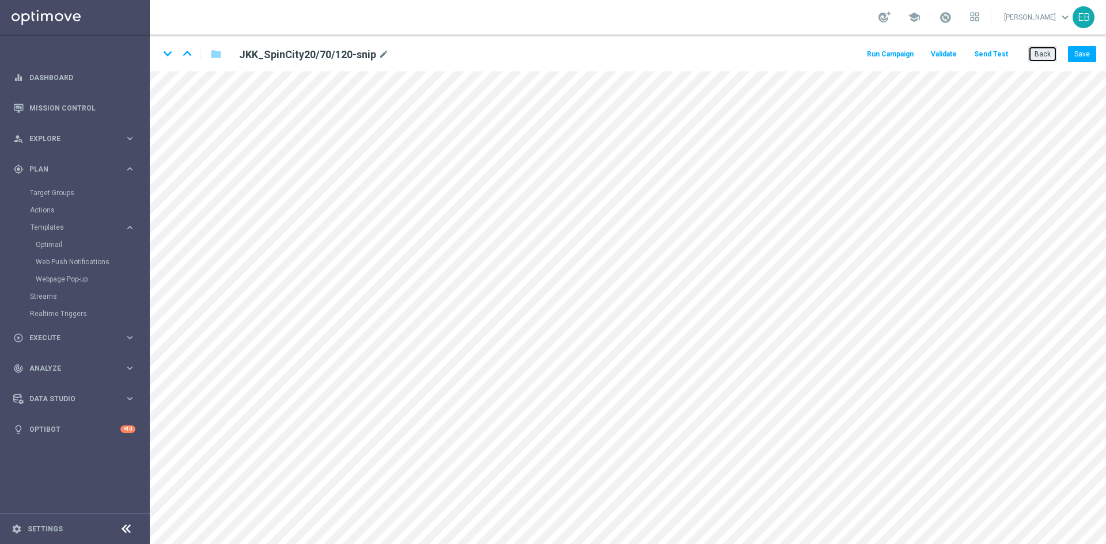
click at [1048, 59] on button "Back" at bounding box center [1042, 54] width 29 height 16
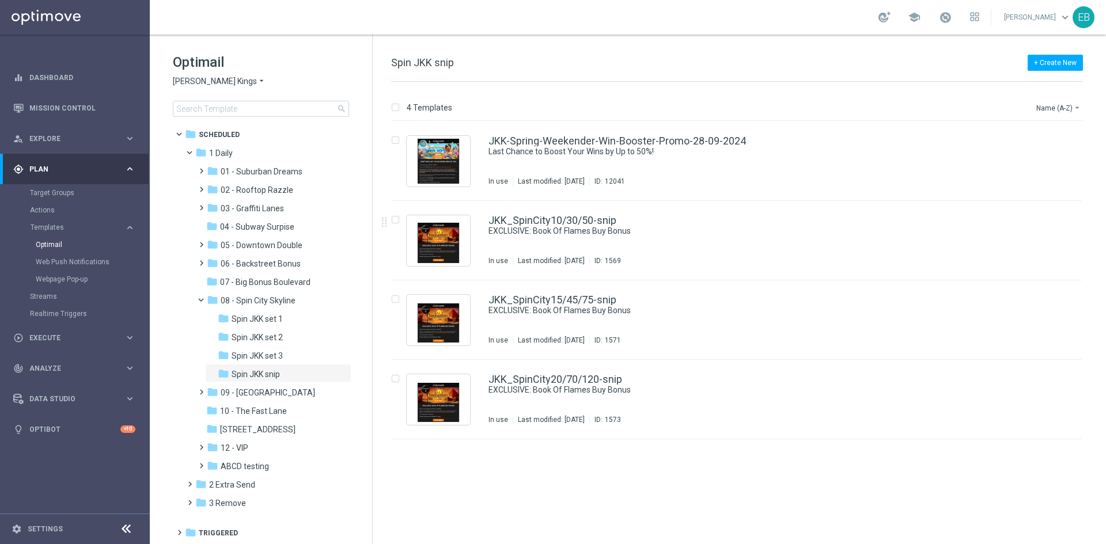
click at [218, 86] on span "[PERSON_NAME] Kings" at bounding box center [215, 81] width 84 height 11
click at [0, 0] on span "[PERSON_NAME]" at bounding box center [0, 0] width 0 height 0
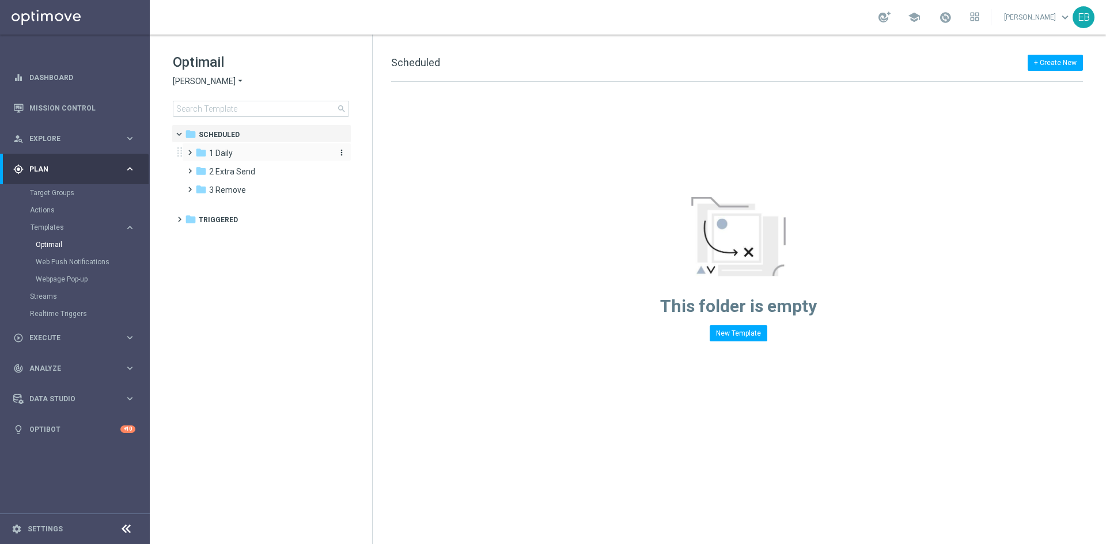
click at [243, 154] on div "folder 1 Daily" at bounding box center [261, 153] width 132 height 13
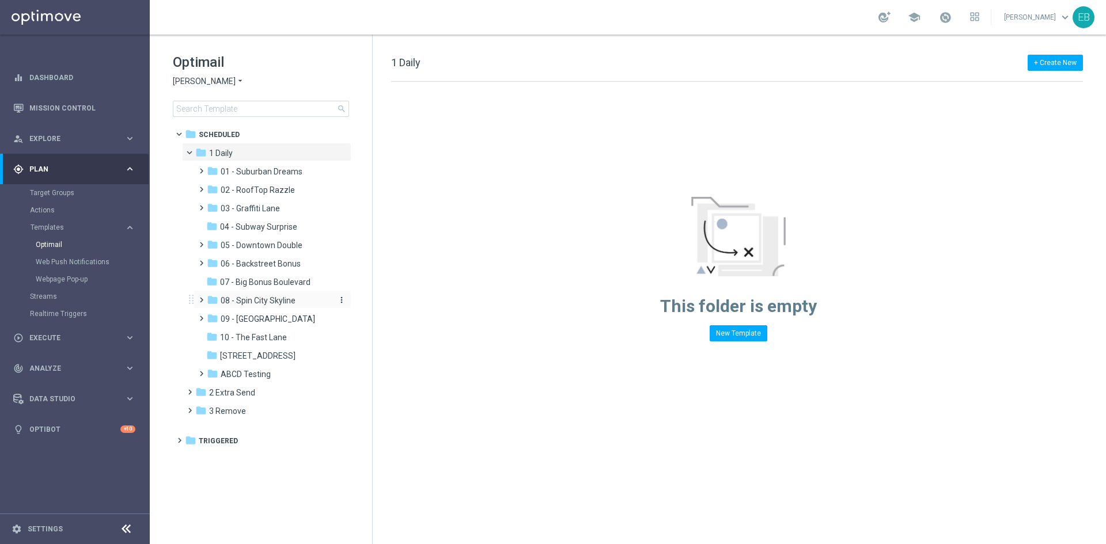
click at [288, 301] on span "08 - Spin City Skyline" at bounding box center [258, 300] width 75 height 10
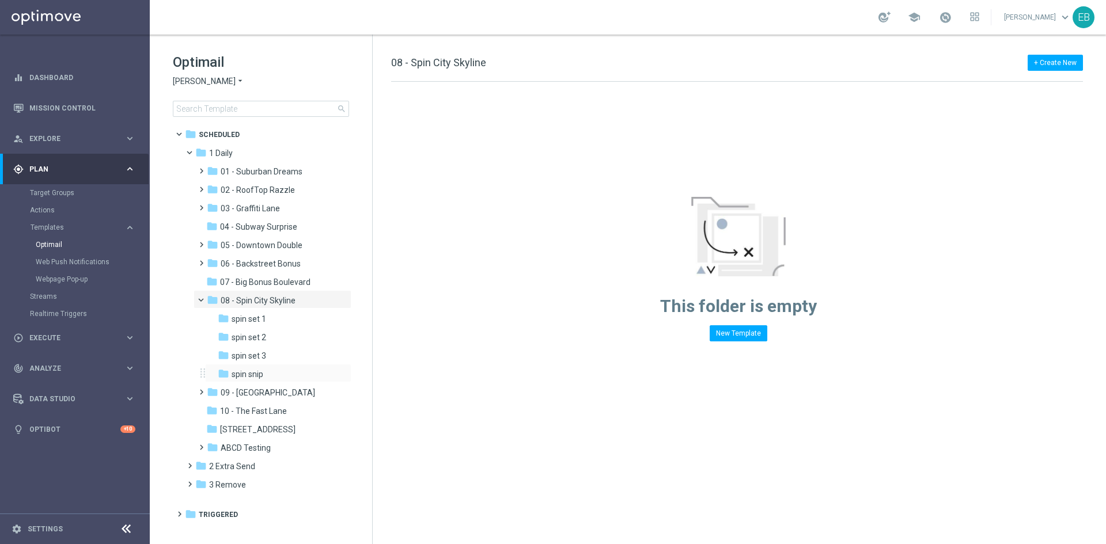
click at [288, 366] on div "folder spin snip more_vert" at bounding box center [278, 373] width 146 height 18
click at [278, 371] on div "folder spin snip" at bounding box center [274, 374] width 113 height 13
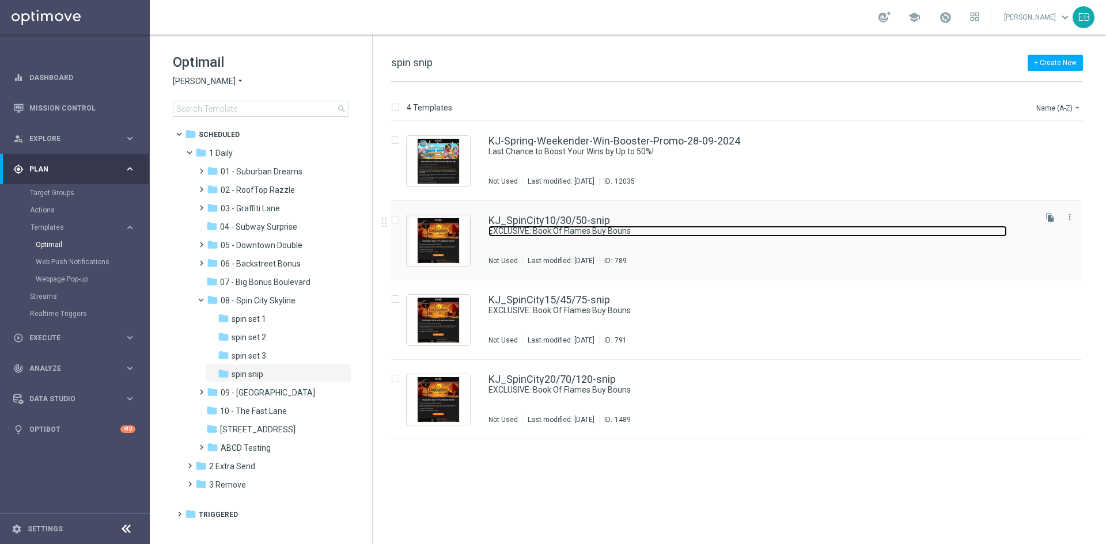
click at [691, 227] on link "EXCLUSIVE: Book Of Flames Buy Bouns" at bounding box center [747, 231] width 518 height 11
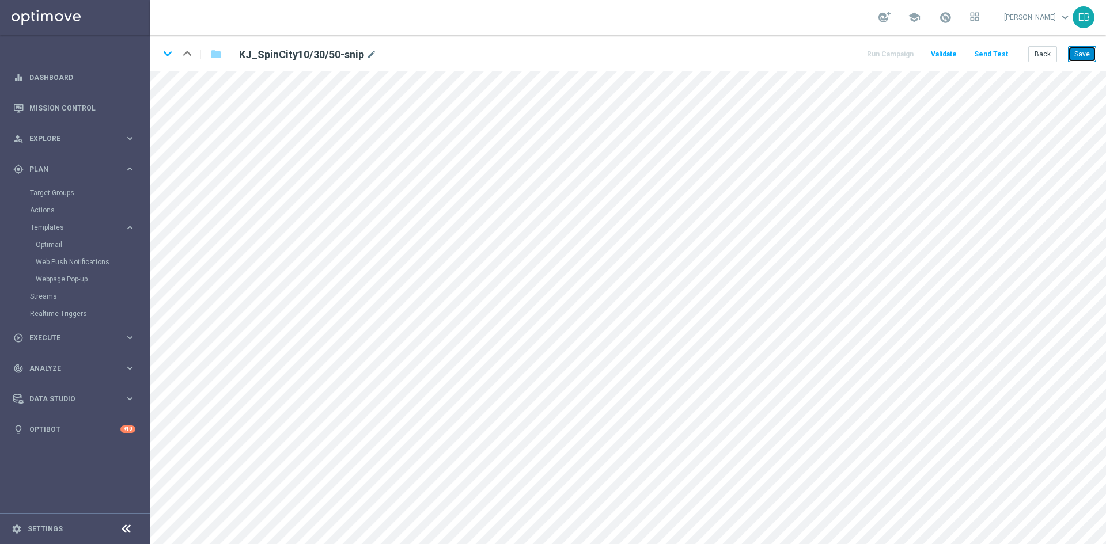
click at [1087, 50] on button "Save" at bounding box center [1082, 54] width 28 height 16
click at [1074, 58] on button "Save" at bounding box center [1082, 54] width 28 height 16
click at [172, 55] on icon "keyboard_arrow_down" at bounding box center [167, 53] width 17 height 17
click at [1071, 55] on button "Save" at bounding box center [1082, 54] width 28 height 16
click at [164, 54] on icon "keyboard_arrow_down" at bounding box center [167, 53] width 17 height 17
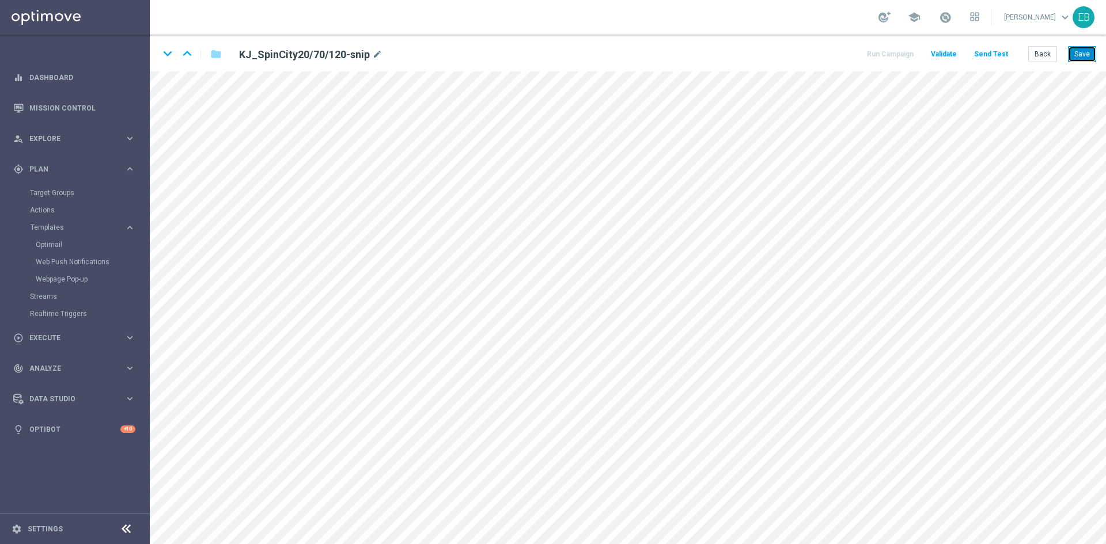
click at [1083, 52] on button "Save" at bounding box center [1082, 54] width 28 height 16
click at [1050, 56] on button "Back" at bounding box center [1042, 54] width 29 height 16
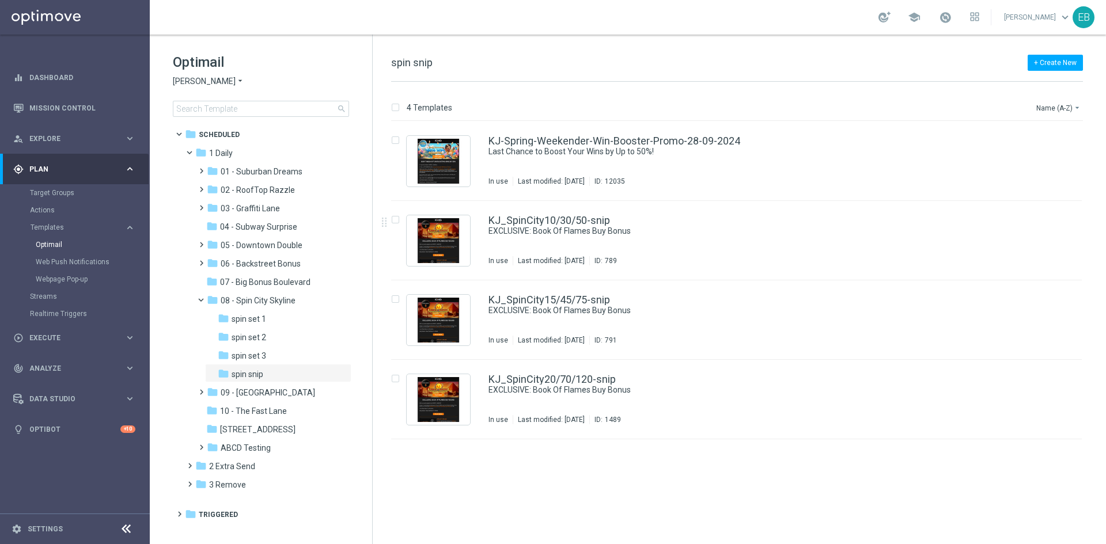
click at [189, 77] on span "[PERSON_NAME]" at bounding box center [204, 81] width 63 height 11
click at [0, 0] on span "Joka VIP Room" at bounding box center [0, 0] width 0 height 0
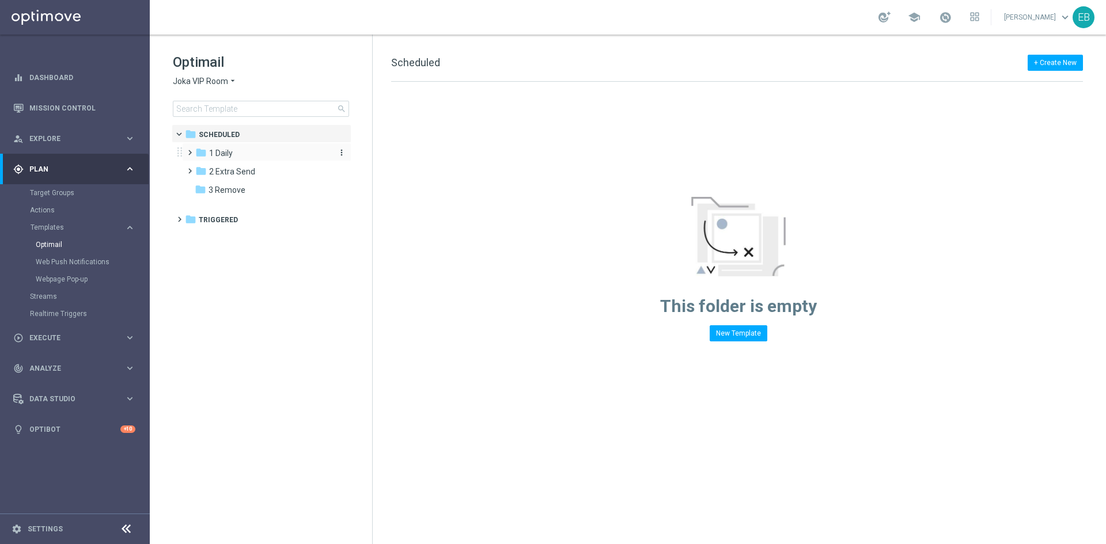
click at [253, 154] on div "folder 1 Daily" at bounding box center [261, 153] width 132 height 13
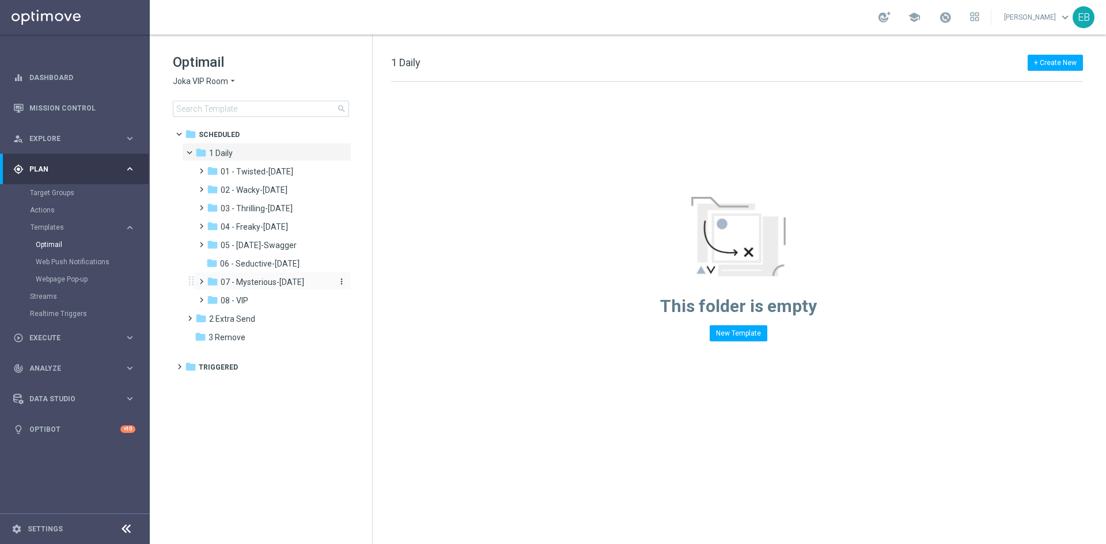
click at [274, 284] on span "07 - Mysterious-[DATE]" at bounding box center [262, 282] width 83 height 10
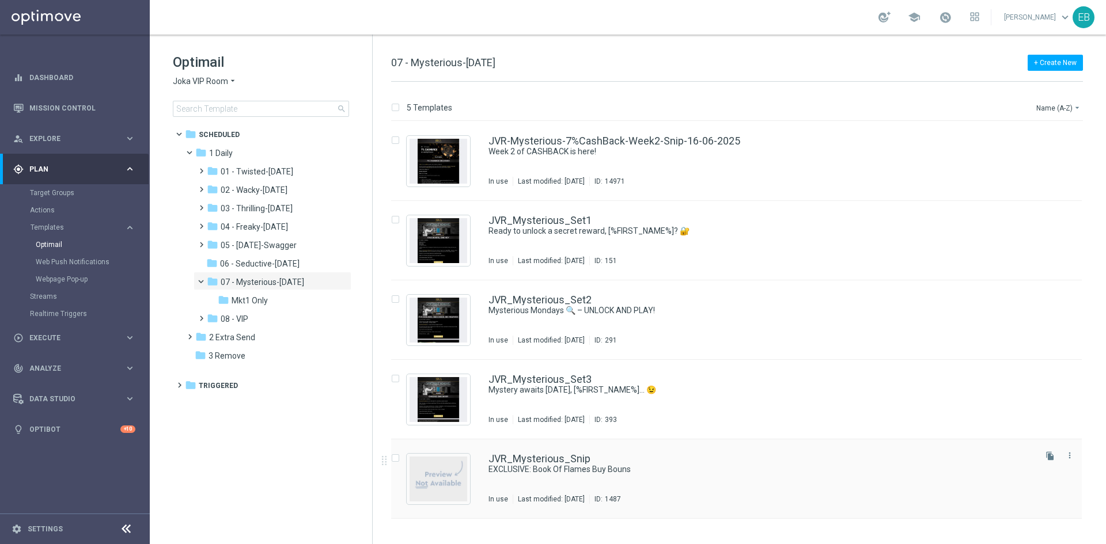
click at [732, 463] on div "JVR_Mysterious_Snip" at bounding box center [760, 459] width 545 height 10
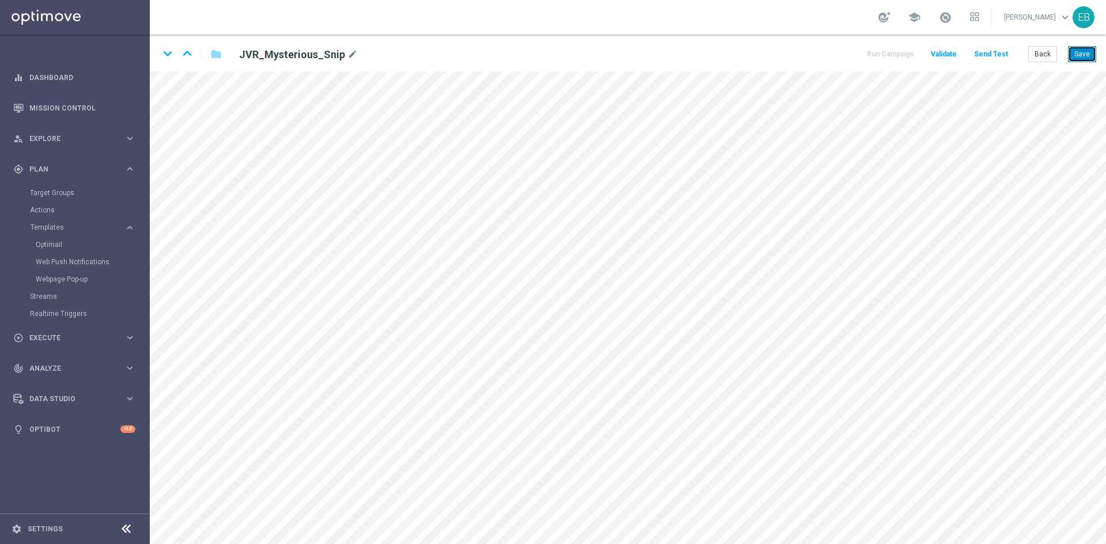
click at [1071, 49] on button "Save" at bounding box center [1082, 54] width 28 height 16
click at [1049, 55] on button "Back" at bounding box center [1042, 54] width 29 height 16
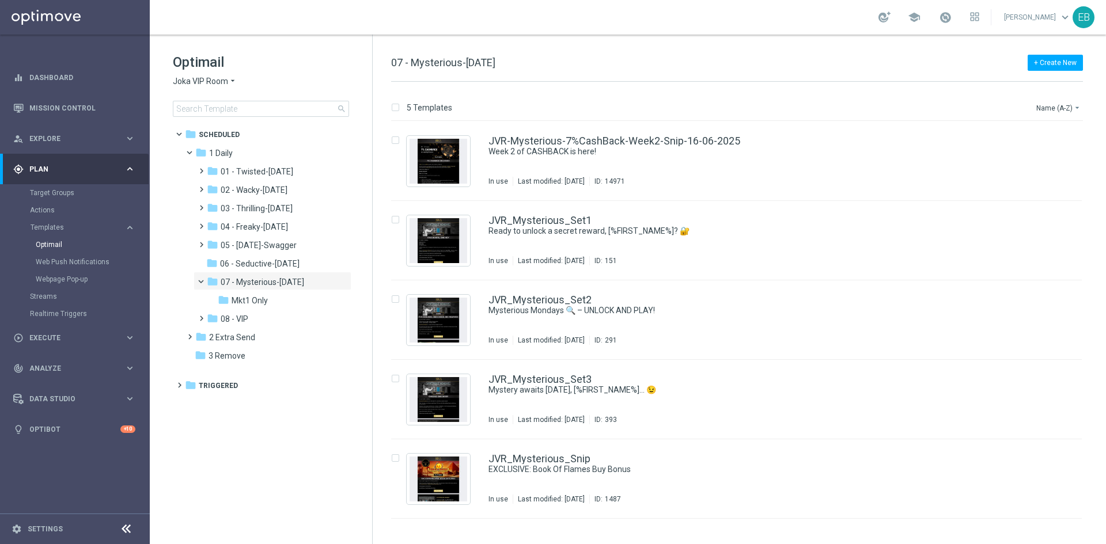
click at [213, 82] on span "Joka VIP Room" at bounding box center [200, 81] width 55 height 11
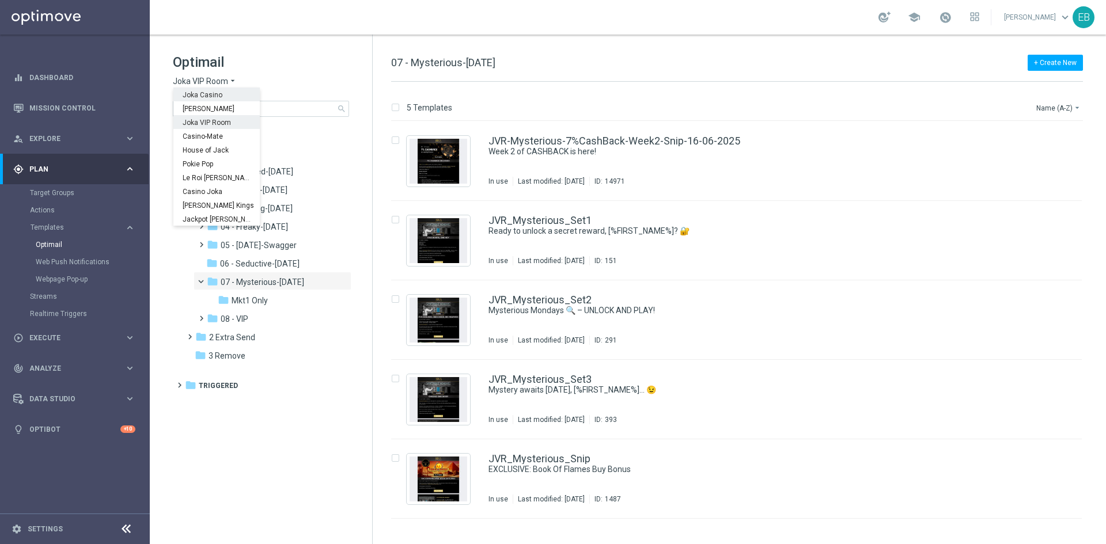
click at [215, 100] on div "Joka Casino" at bounding box center [216, 95] width 86 height 14
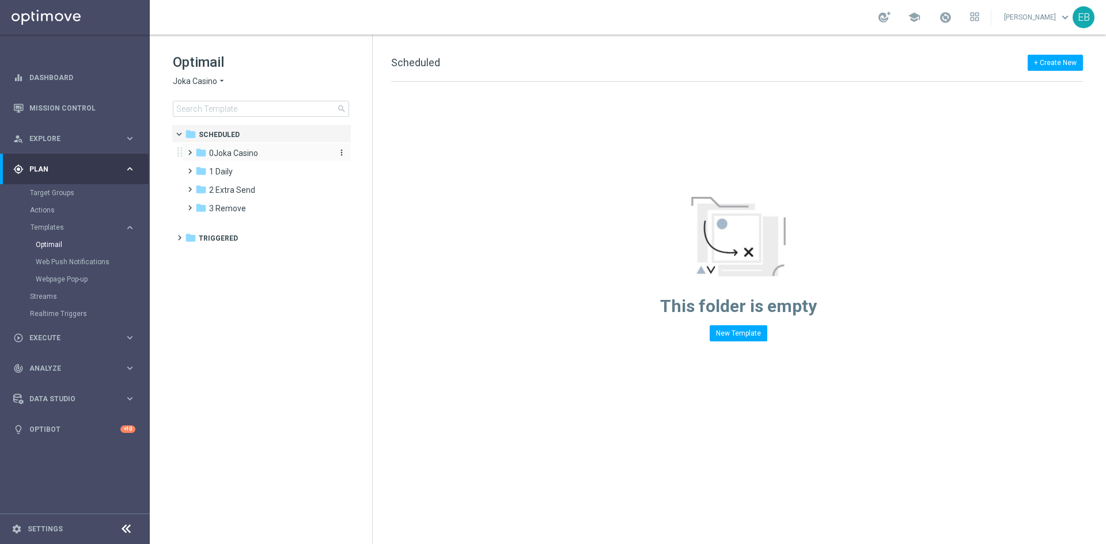
click at [264, 149] on div "folder [GEOGRAPHIC_DATA]" at bounding box center [261, 153] width 132 height 13
click at [267, 177] on div "folder 1- Daily" at bounding box center [268, 171] width 123 height 13
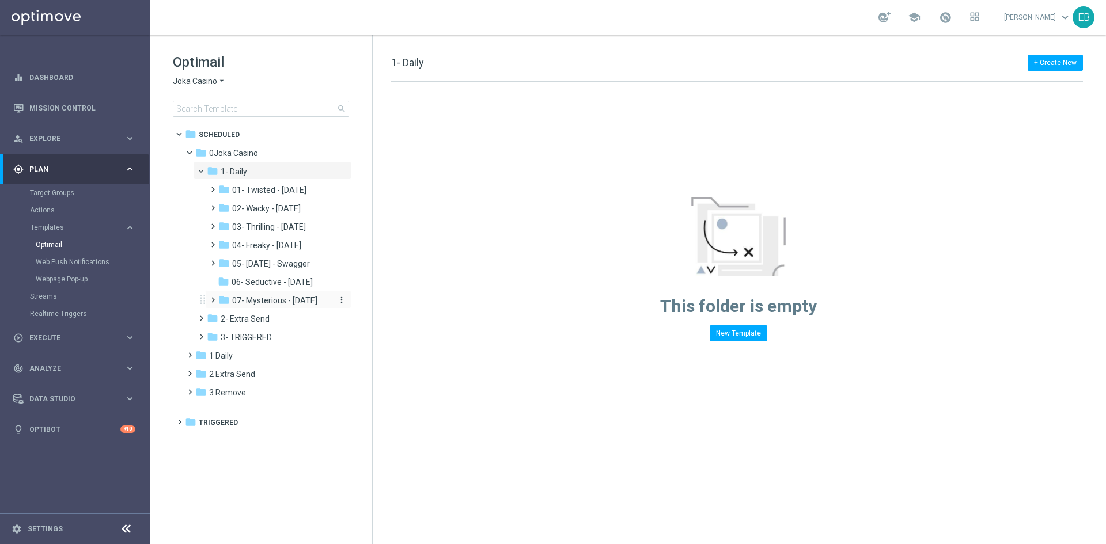
click at [287, 303] on span "07- Mysterious - [DATE]" at bounding box center [274, 300] width 85 height 10
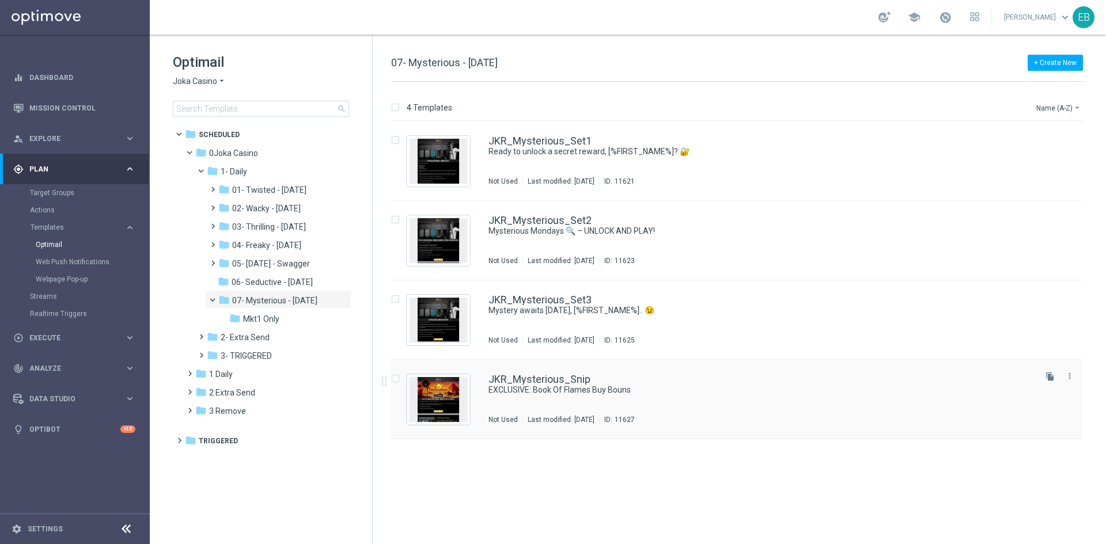
click at [730, 373] on div "JKR_Mysterious_Snip EXCLUSIVE: Book Of Flames Buy Bouns Not Used Last modified:…" at bounding box center [736, 399] width 690 height 79
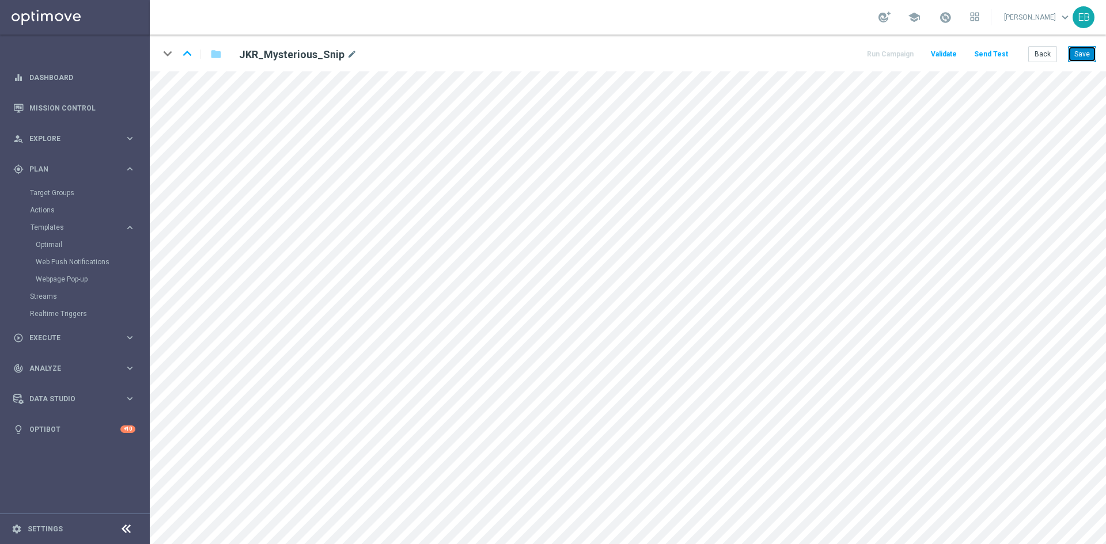
click at [1072, 52] on button "Save" at bounding box center [1082, 54] width 28 height 16
click at [1085, 59] on button "Save" at bounding box center [1082, 54] width 28 height 16
click at [1073, 51] on button "Save" at bounding box center [1082, 54] width 28 height 16
click at [986, 54] on button "Send Test" at bounding box center [990, 55] width 37 height 16
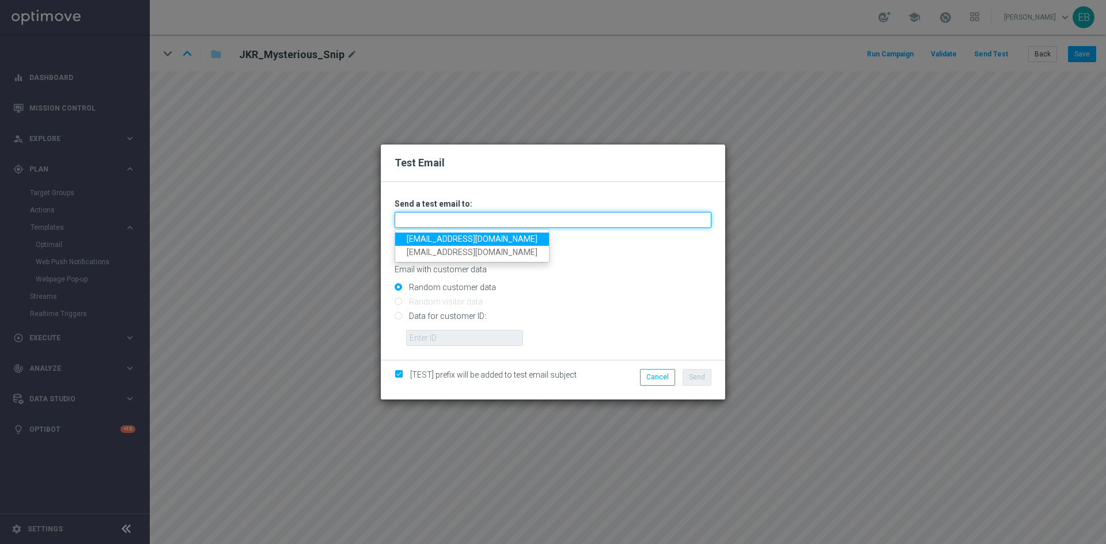
click at [468, 219] on input "text" at bounding box center [552, 220] width 317 height 16
click at [424, 236] on link "[EMAIL_ADDRESS][DOMAIN_NAME]" at bounding box center [472, 239] width 154 height 13
type input "[EMAIL_ADDRESS][DOMAIN_NAME]"
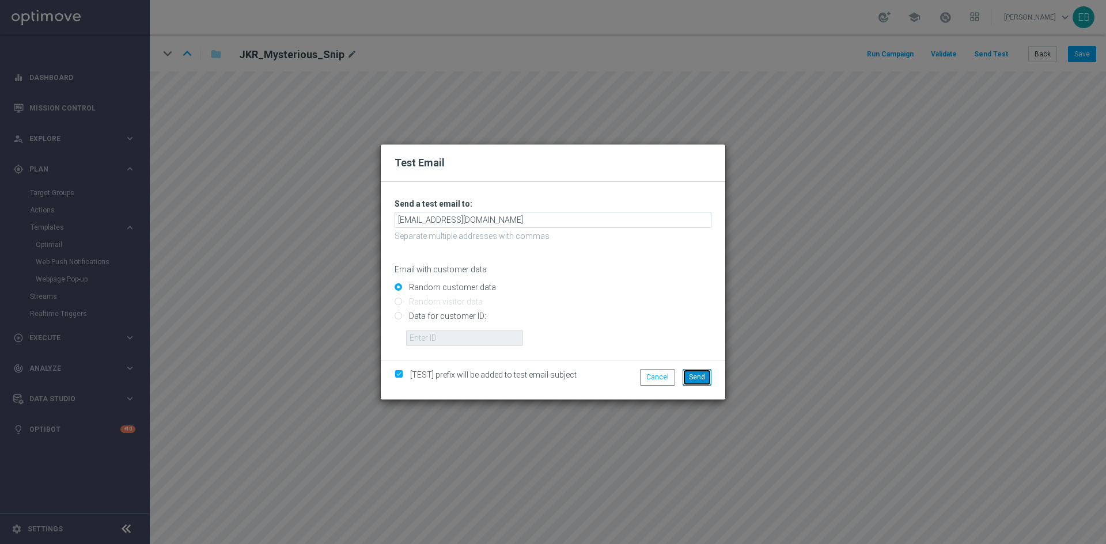
click at [694, 371] on button "Send" at bounding box center [696, 377] width 29 height 16
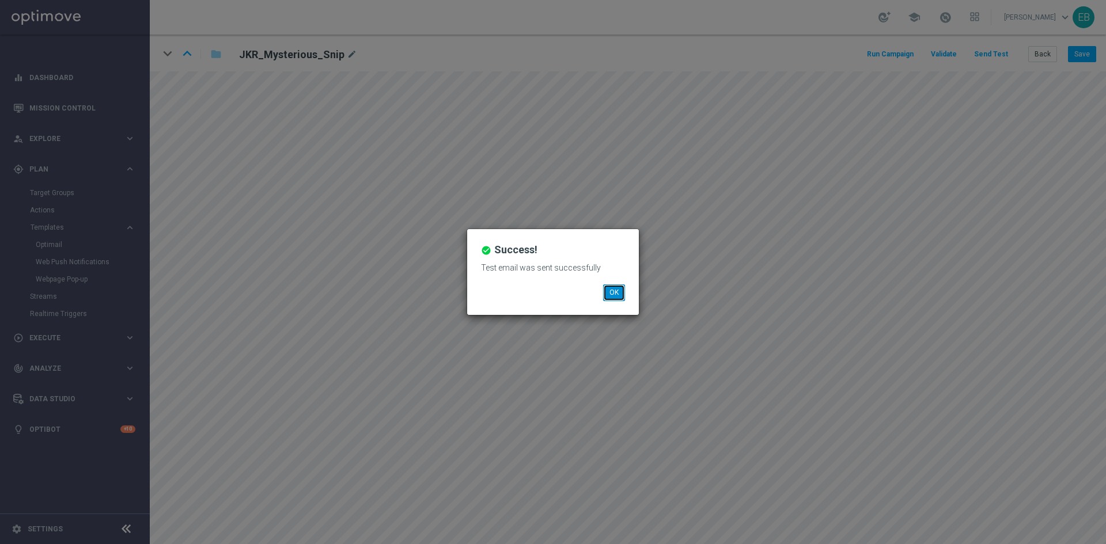
click at [616, 293] on button "OK" at bounding box center [614, 292] width 22 height 16
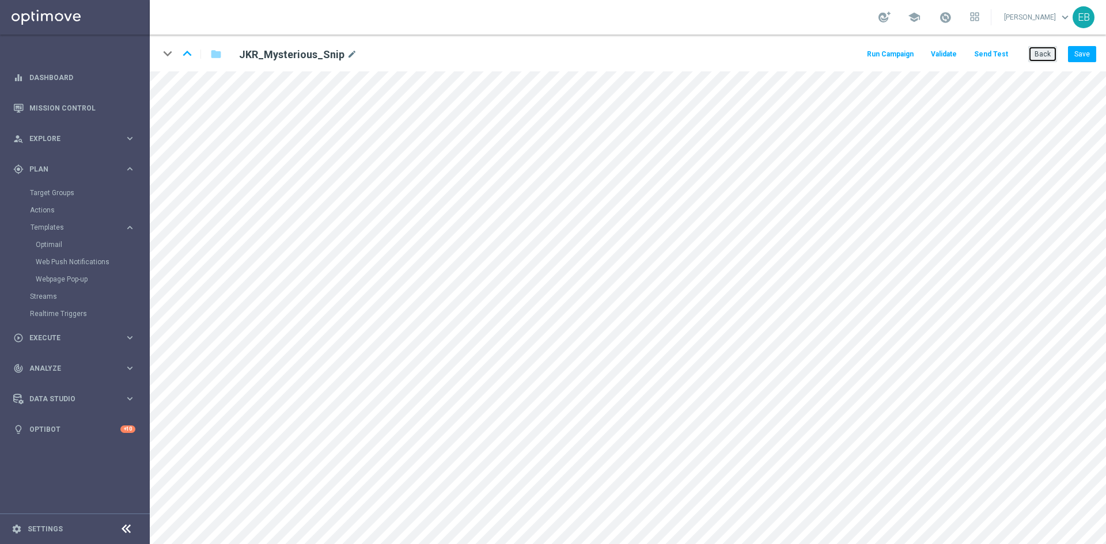
click at [1045, 58] on button "Back" at bounding box center [1042, 54] width 29 height 16
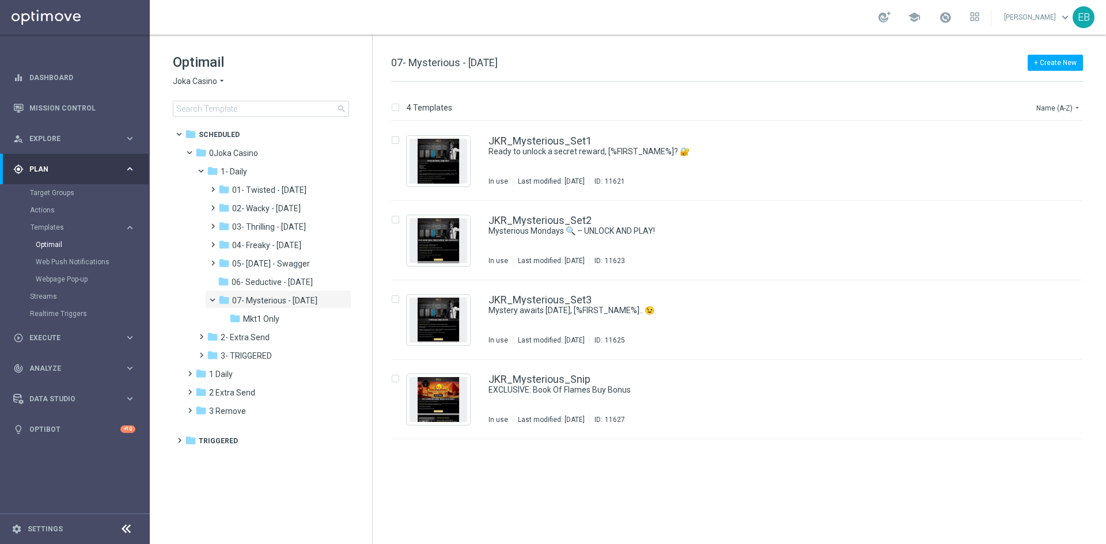
click at [197, 71] on div "Optimail Joka Casino arrow_drop_down × Joka Casino search" at bounding box center [272, 85] width 199 height 64
click at [203, 75] on div "Optimail Joka Casino arrow_drop_down × Joka Casino search" at bounding box center [272, 85] width 199 height 64
click at [204, 80] on span "Joka Casino" at bounding box center [195, 81] width 44 height 11
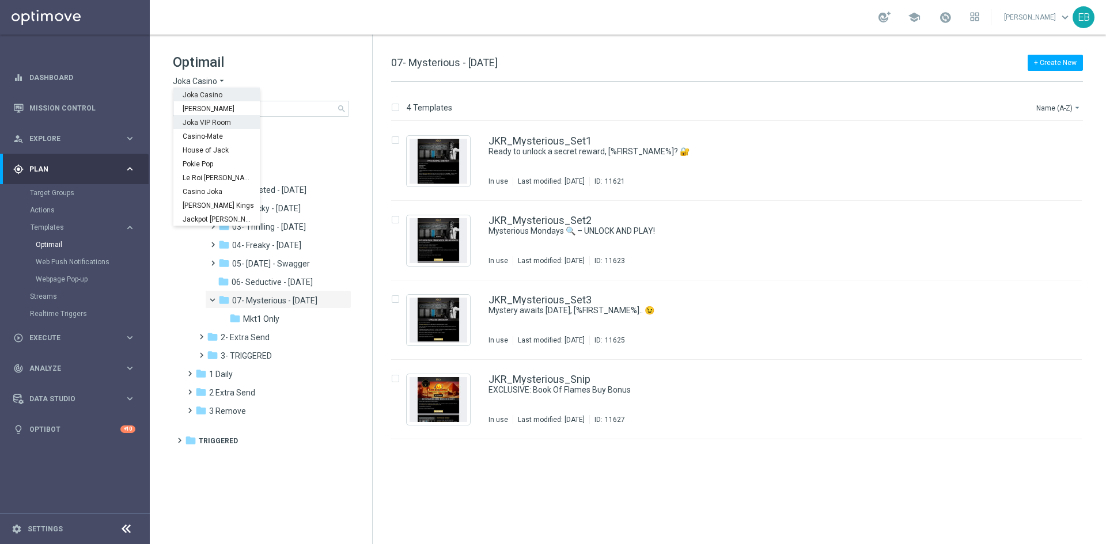
click at [223, 115] on div "Joka VIP Room" at bounding box center [216, 122] width 86 height 14
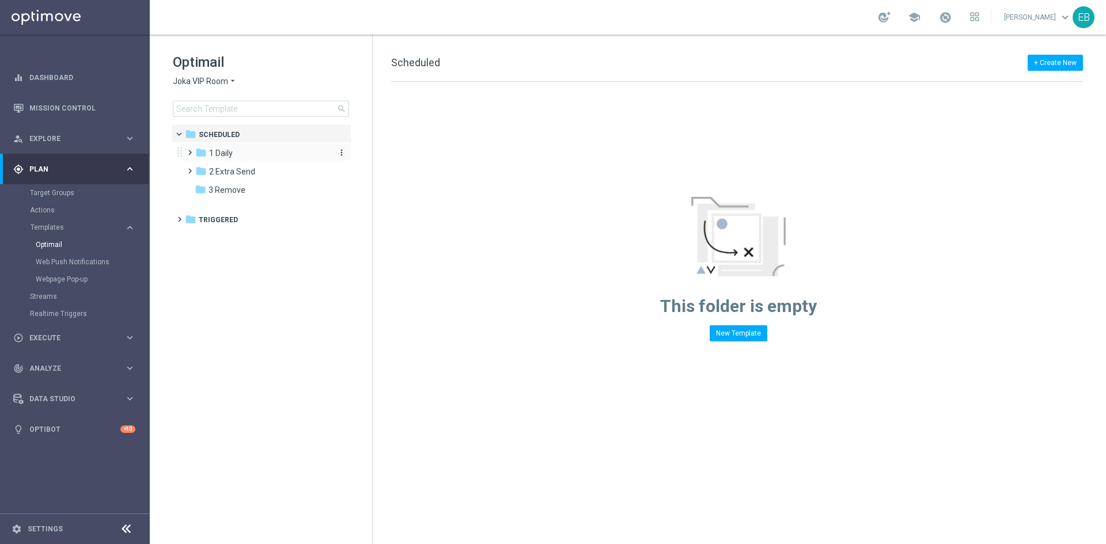
click at [251, 149] on div "folder 1 Daily" at bounding box center [261, 153] width 132 height 13
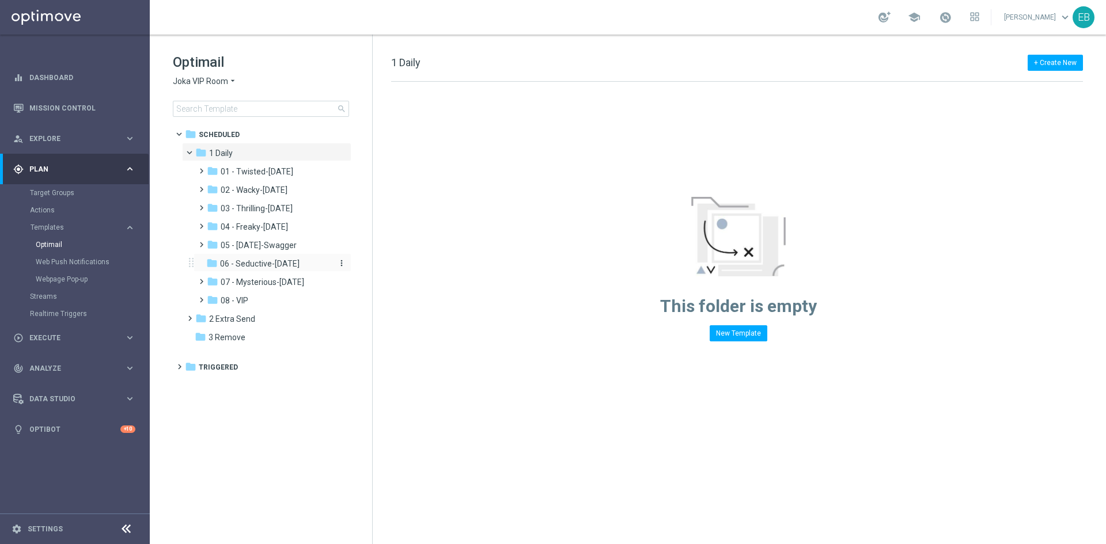
click at [262, 265] on span "06 - Seductive-[DATE]" at bounding box center [259, 264] width 79 height 10
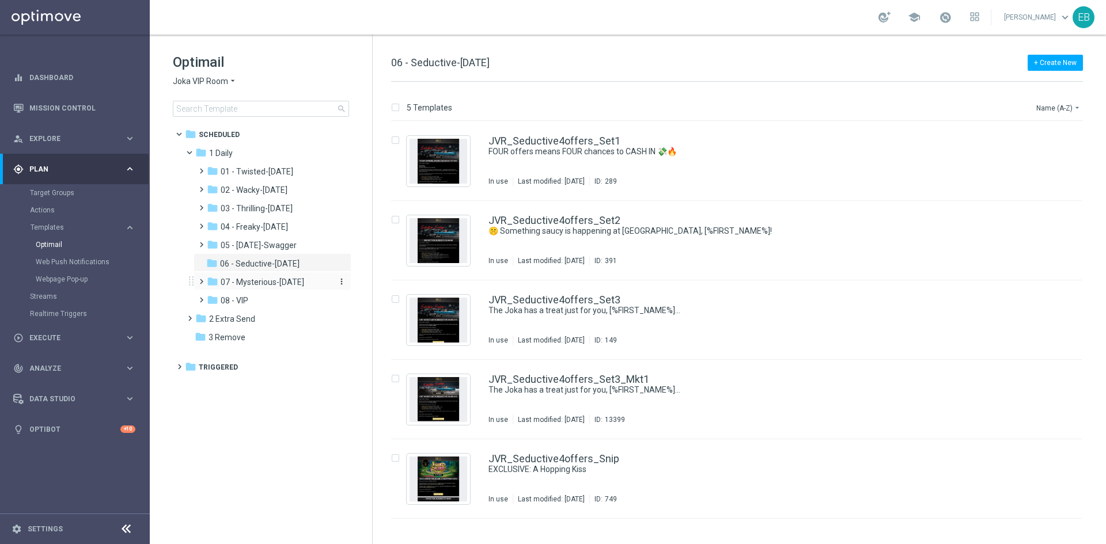
click at [267, 276] on div "folder 07 - Mysterious-[DATE]" at bounding box center [268, 282] width 123 height 13
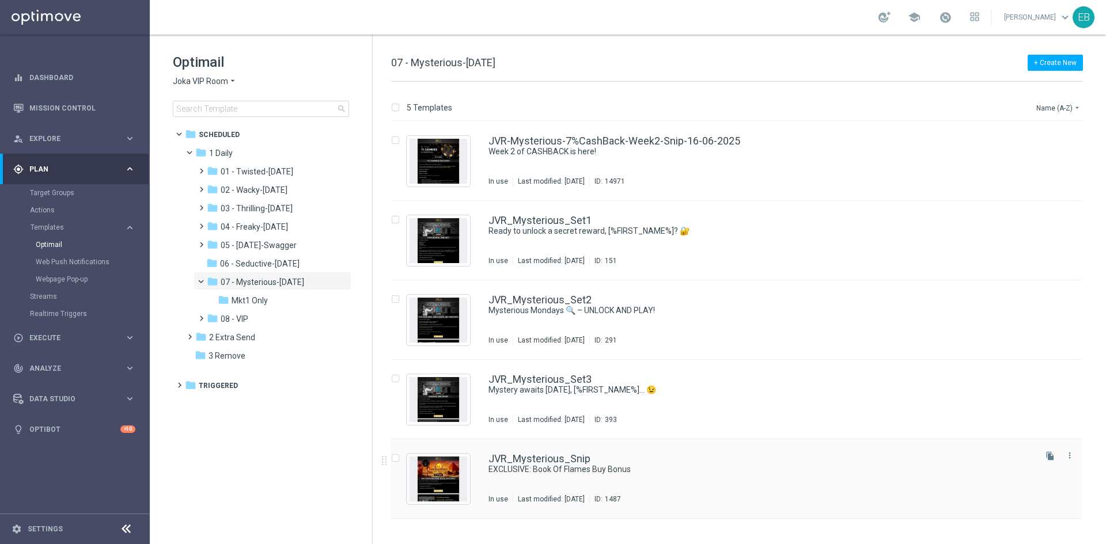
click at [719, 457] on div "JVR_Mysterious_Snip" at bounding box center [760, 459] width 545 height 10
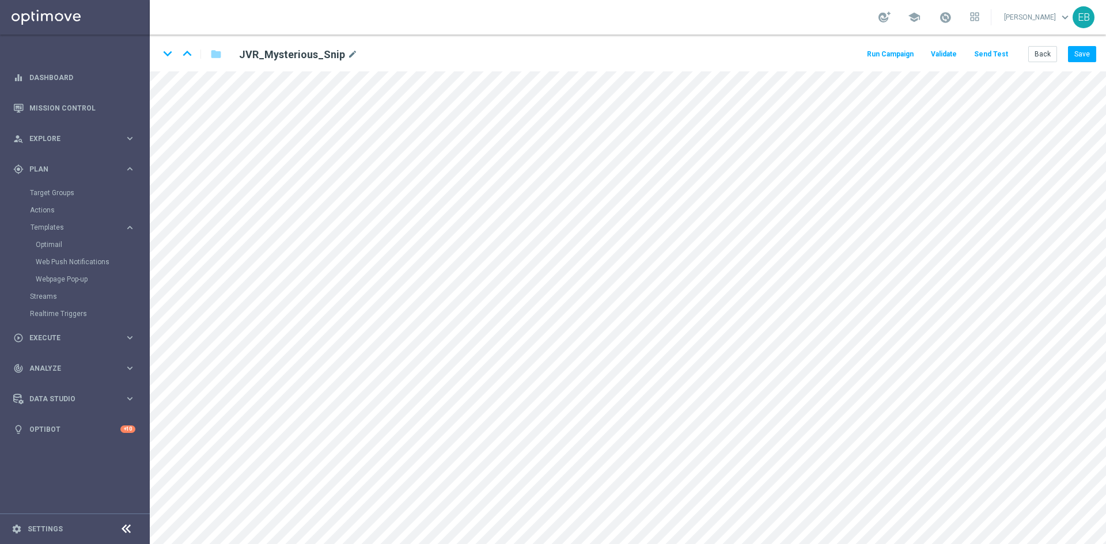
click at [999, 54] on button "Send Test" at bounding box center [990, 55] width 37 height 16
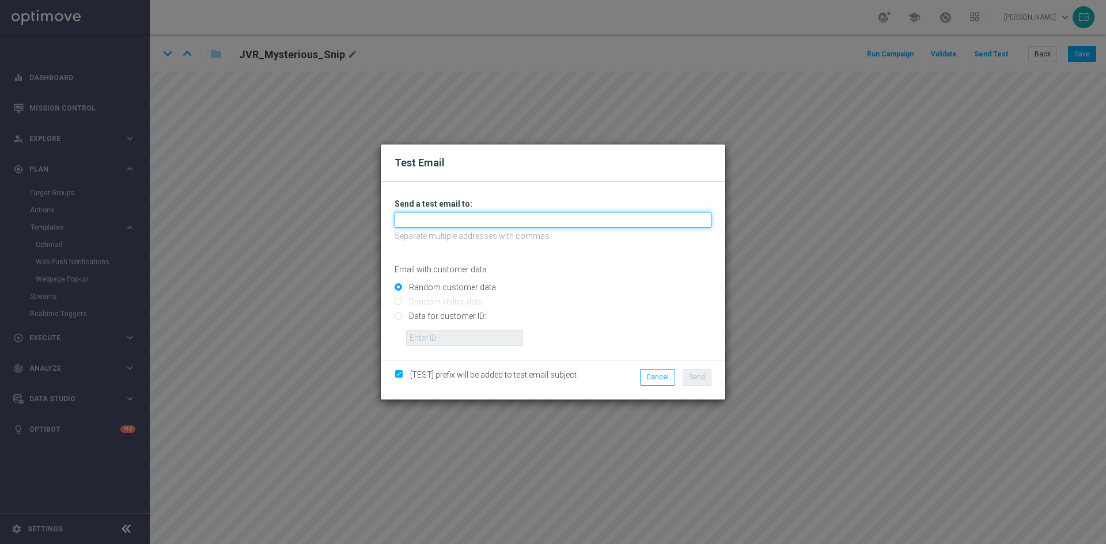
click at [420, 219] on input "text" at bounding box center [552, 220] width 317 height 16
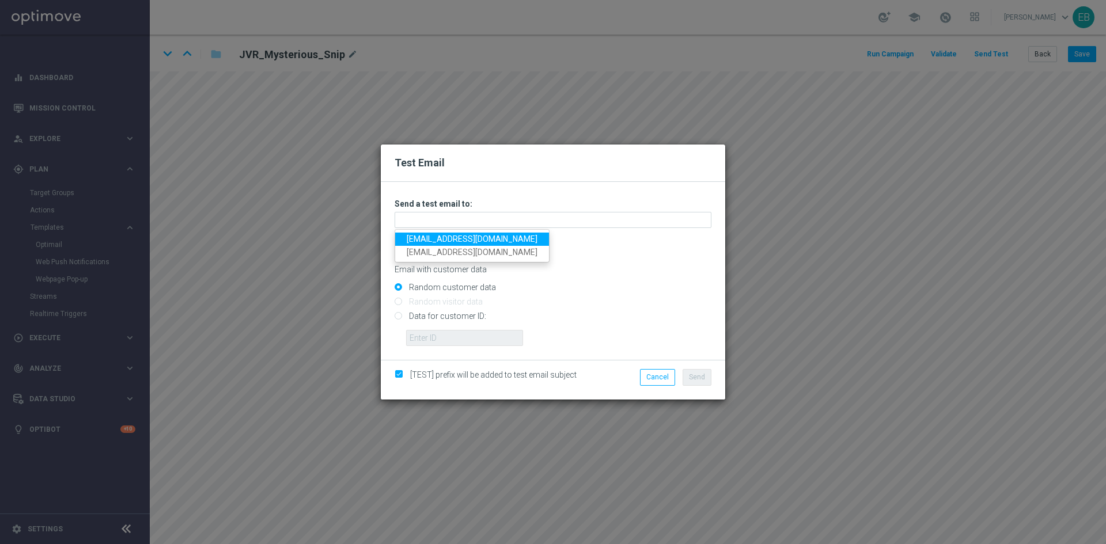
click at [413, 239] on link "[EMAIL_ADDRESS][DOMAIN_NAME]" at bounding box center [472, 239] width 154 height 13
type input "[EMAIL_ADDRESS][DOMAIN_NAME]"
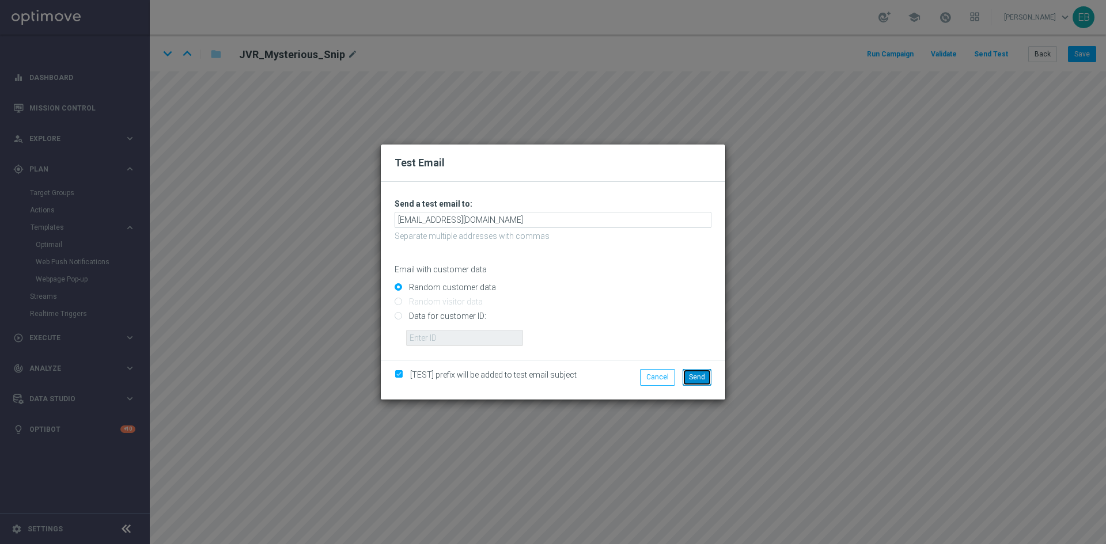
click at [702, 380] on span "Send" at bounding box center [697, 377] width 16 height 8
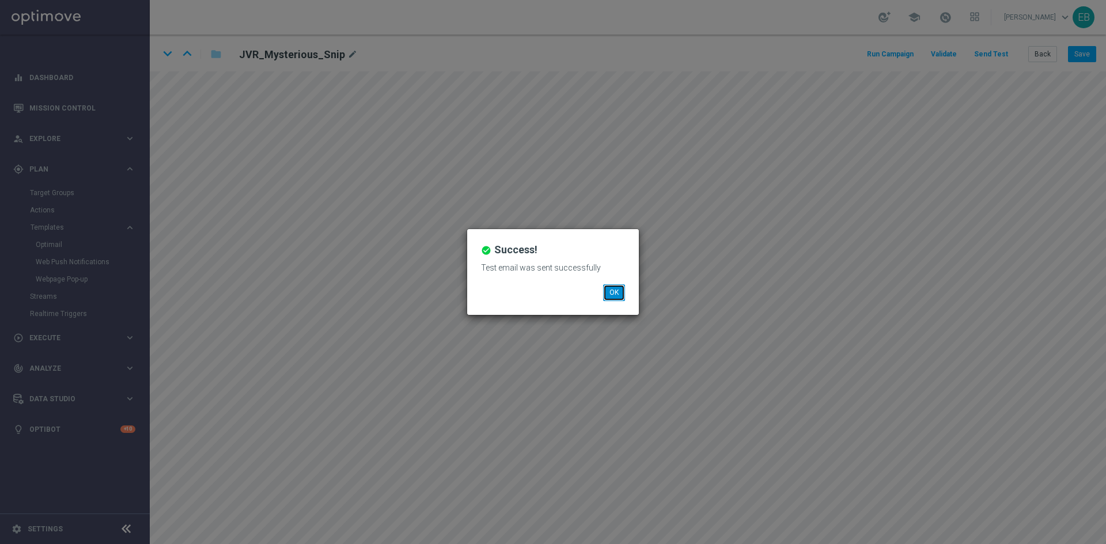
click at [613, 293] on button "OK" at bounding box center [614, 292] width 22 height 16
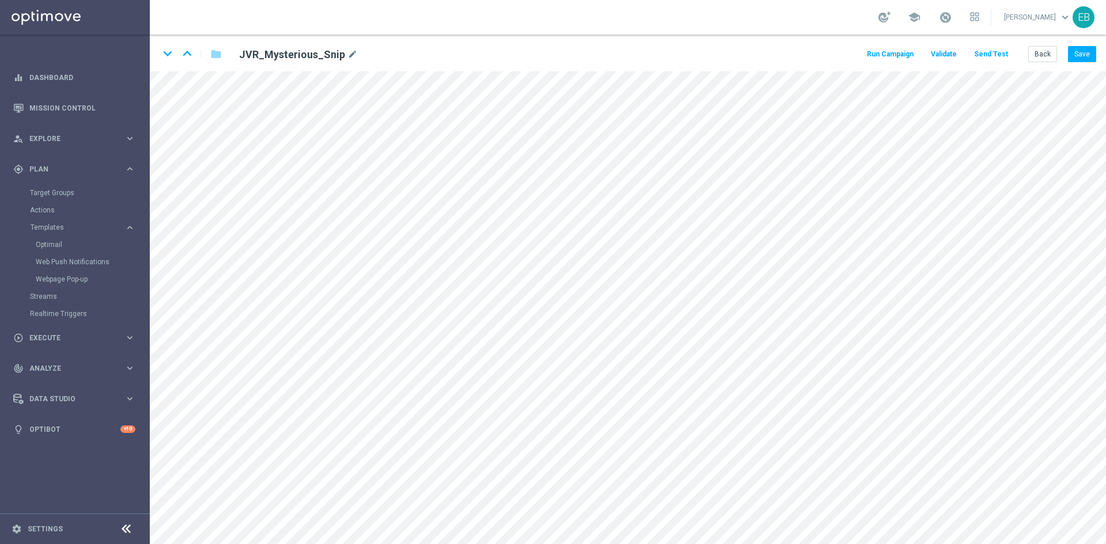
click at [991, 52] on button "Send Test" at bounding box center [990, 55] width 37 height 16
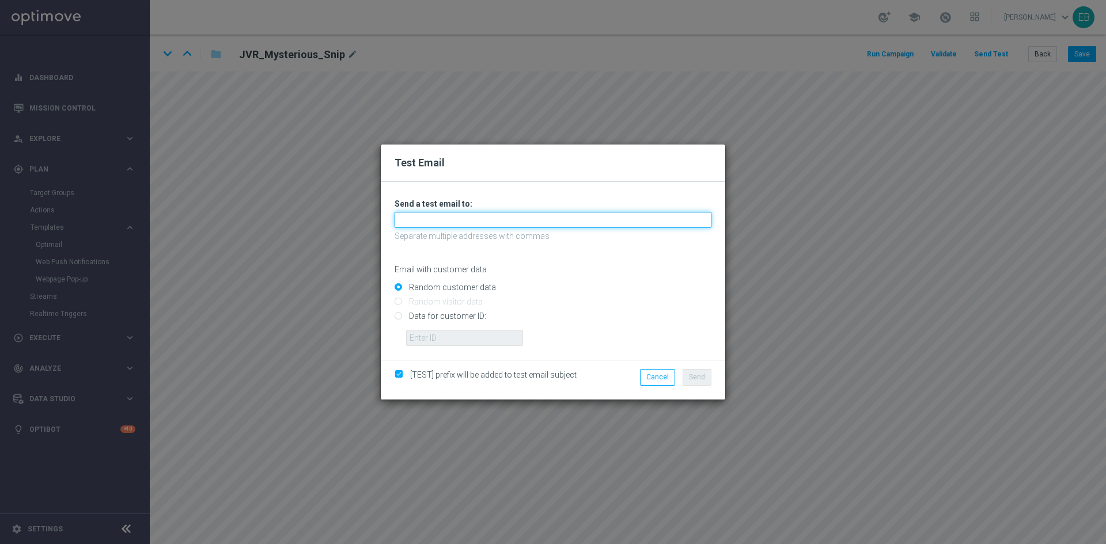
click at [431, 219] on input "text" at bounding box center [552, 220] width 317 height 16
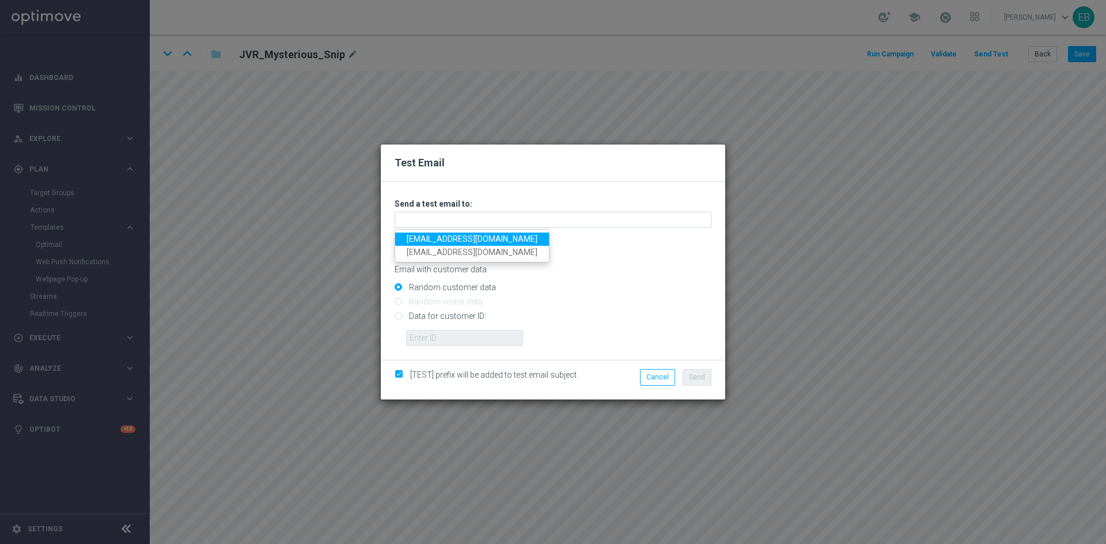
click at [409, 240] on link "[EMAIL_ADDRESS][DOMAIN_NAME]" at bounding box center [472, 239] width 154 height 13
type input "[EMAIL_ADDRESS][DOMAIN_NAME]"
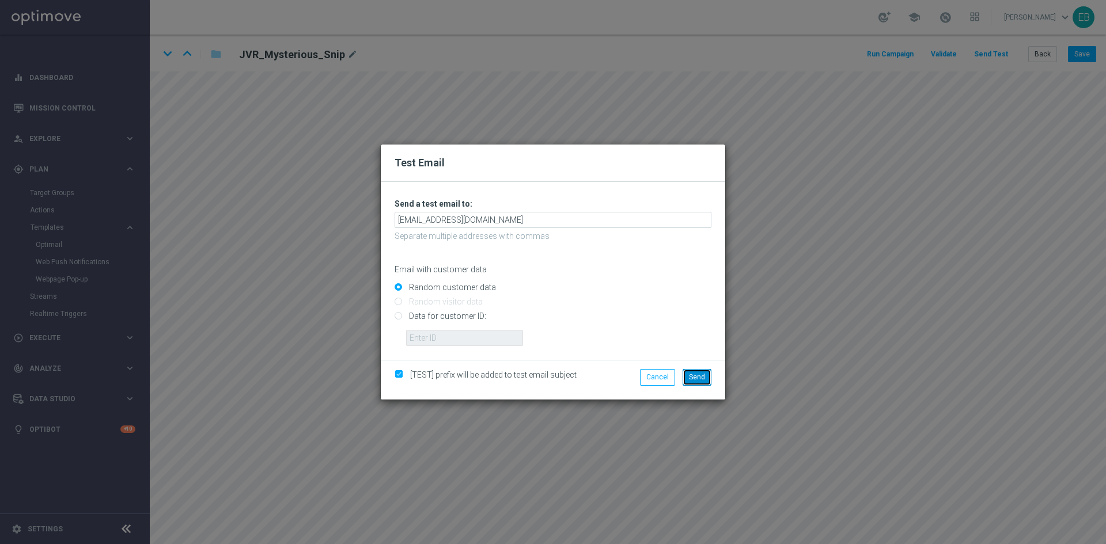
click at [698, 377] on span "Send" at bounding box center [697, 377] width 16 height 8
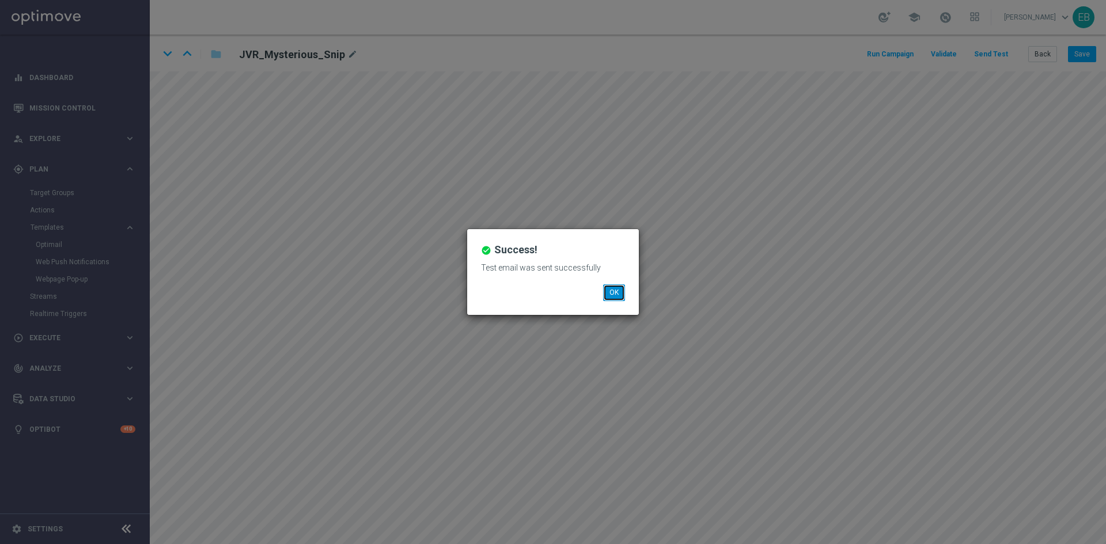
click at [618, 292] on button "OK" at bounding box center [614, 292] width 22 height 16
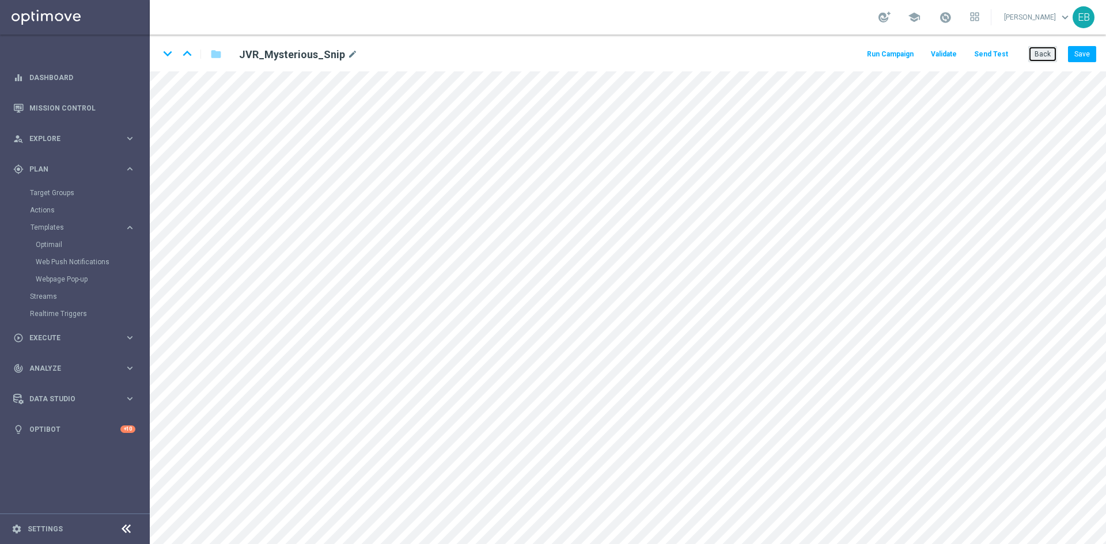
click at [1043, 50] on button "Back" at bounding box center [1042, 54] width 29 height 16
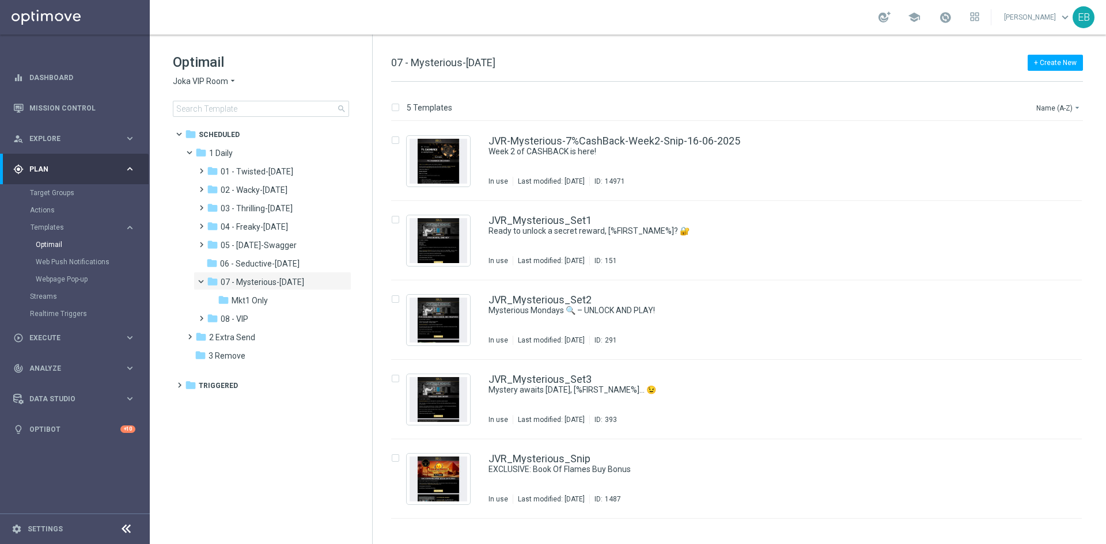
click at [194, 80] on span "Joka VIP Room" at bounding box center [200, 81] width 55 height 11
click at [220, 114] on div "[PERSON_NAME]" at bounding box center [216, 108] width 86 height 14
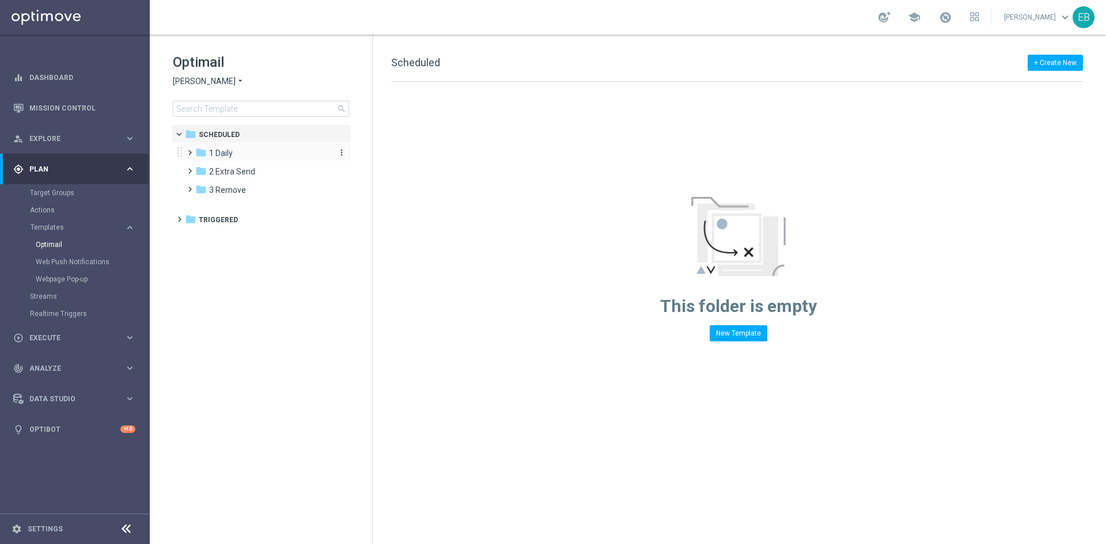
click at [217, 150] on span "1 Daily" at bounding box center [221, 153] width 24 height 10
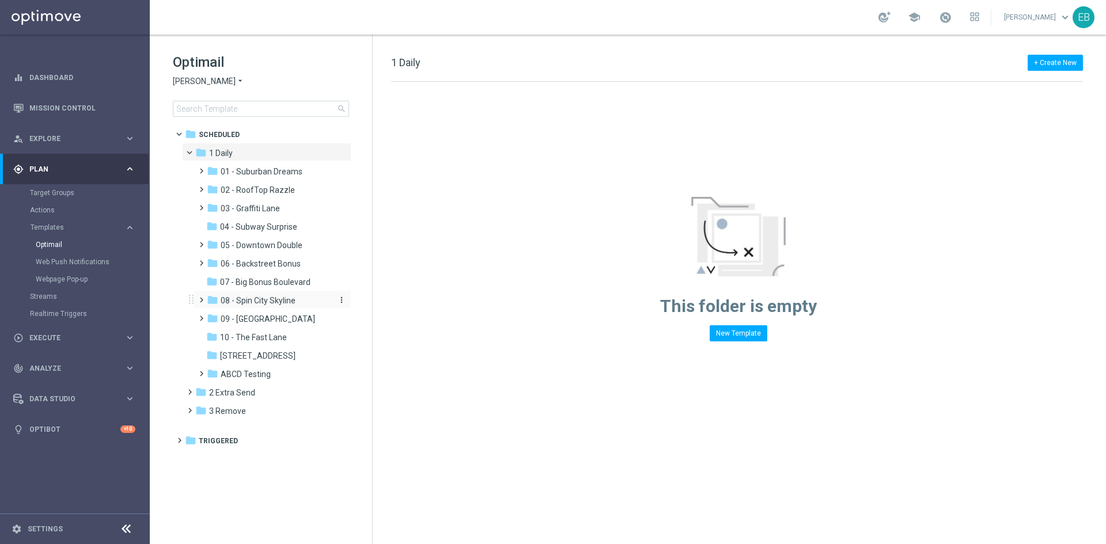
click at [286, 295] on span "08 - Spin City Skyline" at bounding box center [258, 300] width 75 height 10
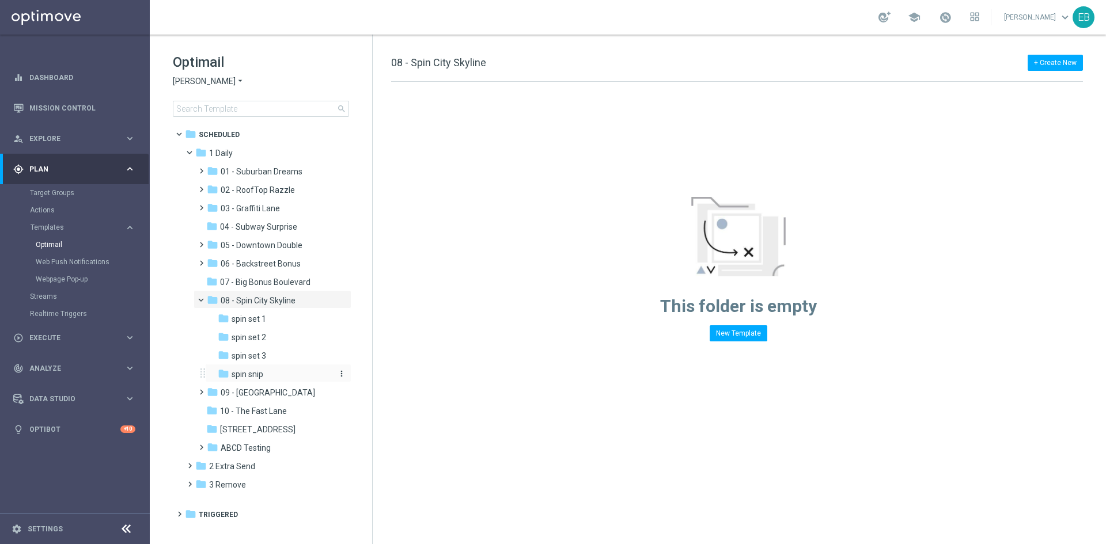
click at [279, 373] on div "folder spin snip" at bounding box center [274, 374] width 113 height 13
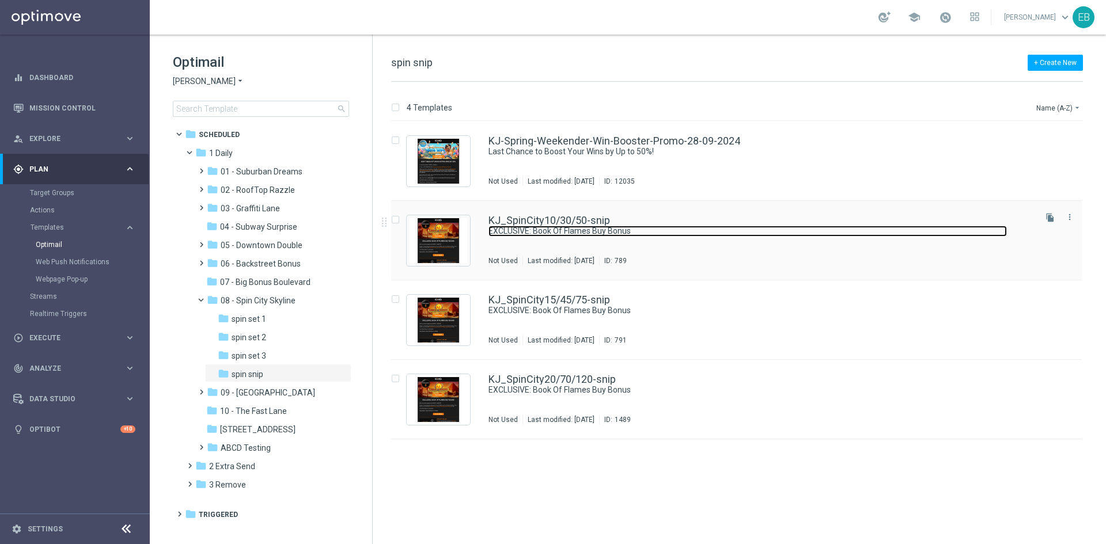
click at [747, 230] on link "EXCLUSIVE: Book Of Flames Buy Bonus" at bounding box center [747, 231] width 518 height 11
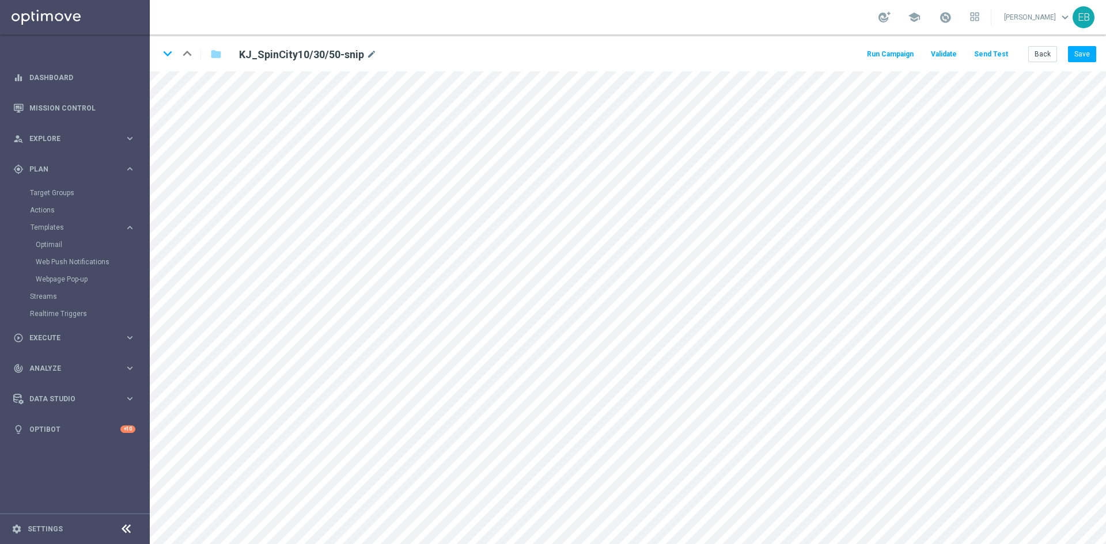
click at [999, 54] on button "Send Test" at bounding box center [990, 55] width 37 height 16
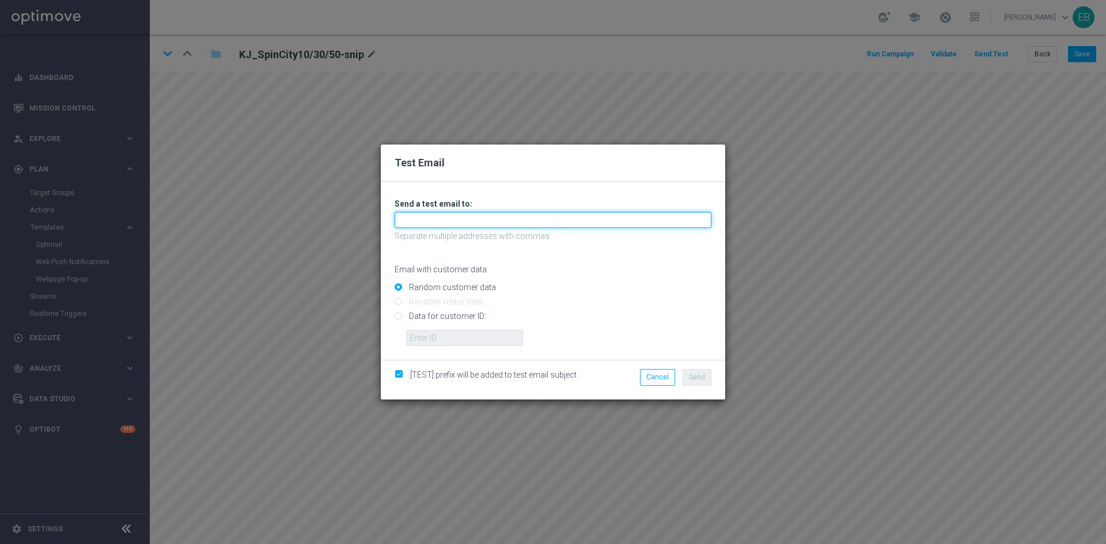
click at [432, 216] on input "text" at bounding box center [552, 220] width 317 height 16
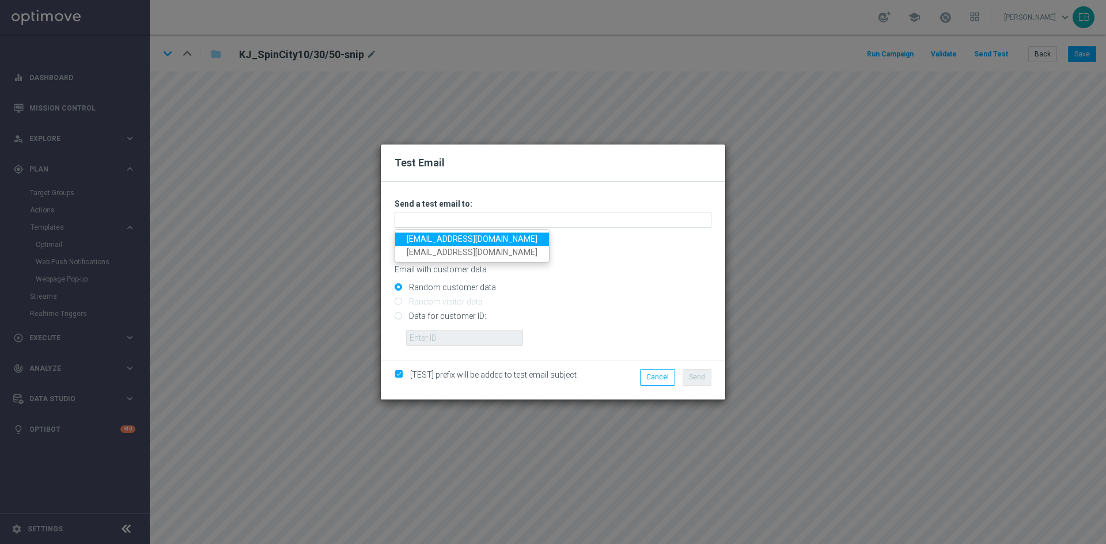
click at [419, 235] on link "[EMAIL_ADDRESS][DOMAIN_NAME]" at bounding box center [472, 239] width 154 height 13
type input "[EMAIL_ADDRESS][DOMAIN_NAME]"
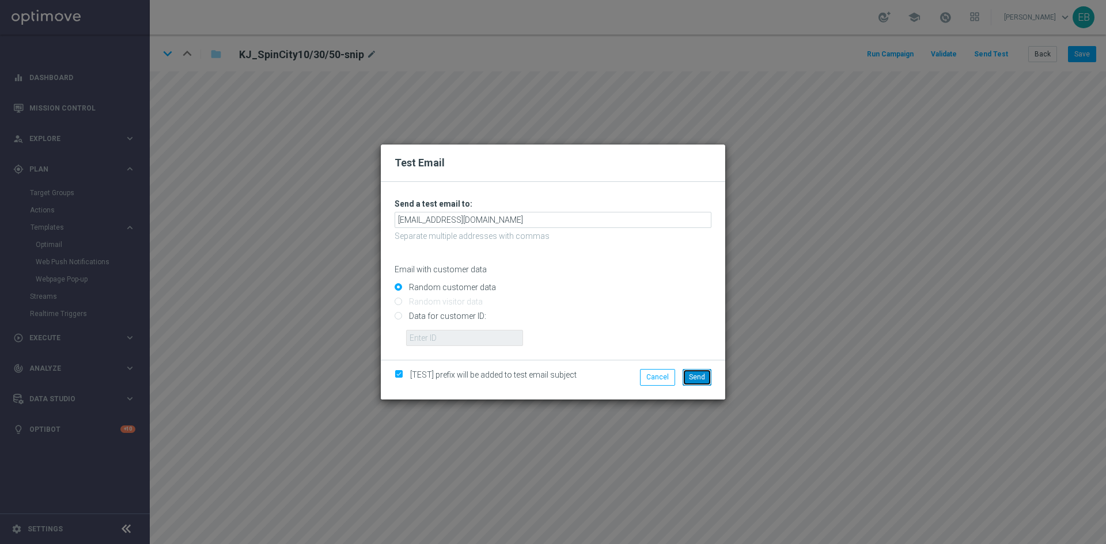
click at [692, 370] on button "Send" at bounding box center [696, 377] width 29 height 16
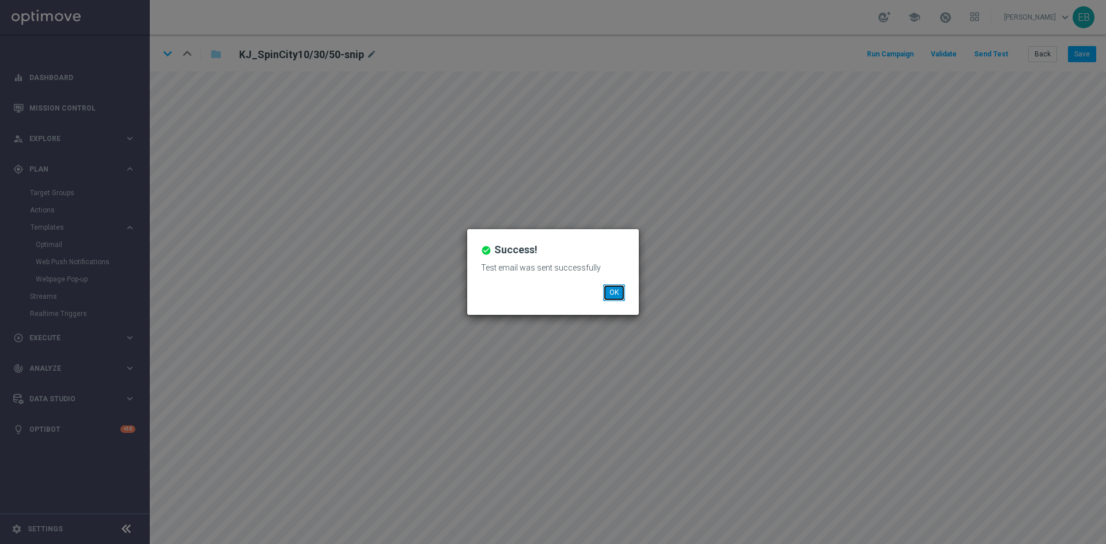
click at [617, 297] on button "OK" at bounding box center [614, 292] width 22 height 16
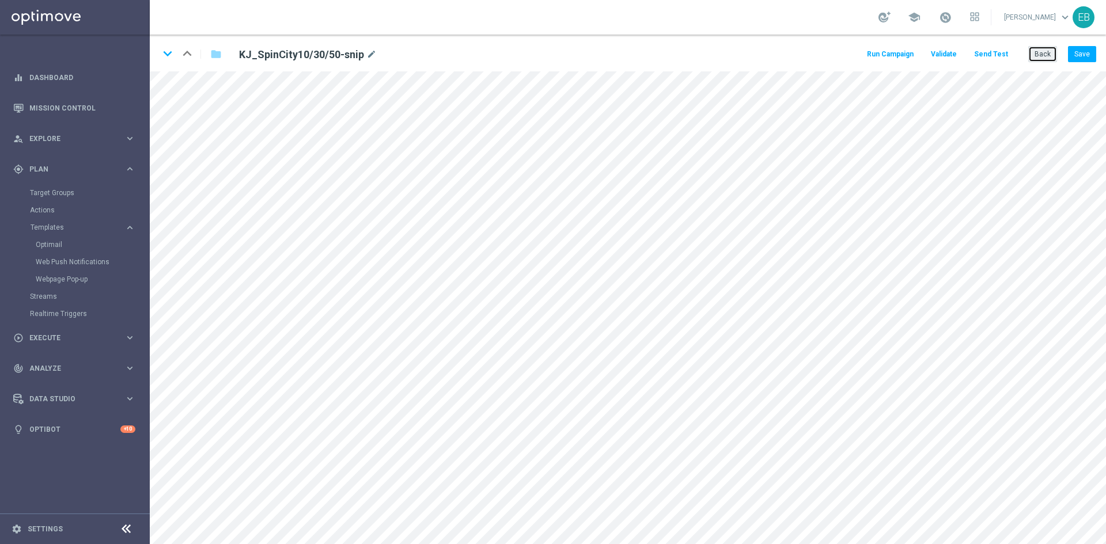
click at [1038, 56] on button "Back" at bounding box center [1042, 54] width 29 height 16
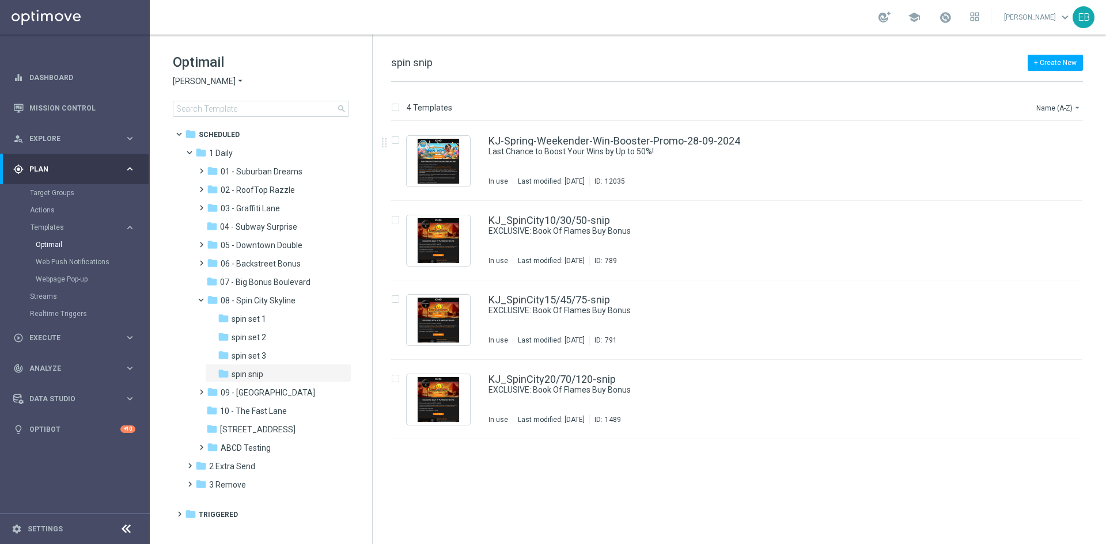
click at [204, 81] on span "[PERSON_NAME]" at bounding box center [204, 81] width 63 height 11
click at [0, 0] on span "[PERSON_NAME] Kings" at bounding box center [0, 0] width 0 height 0
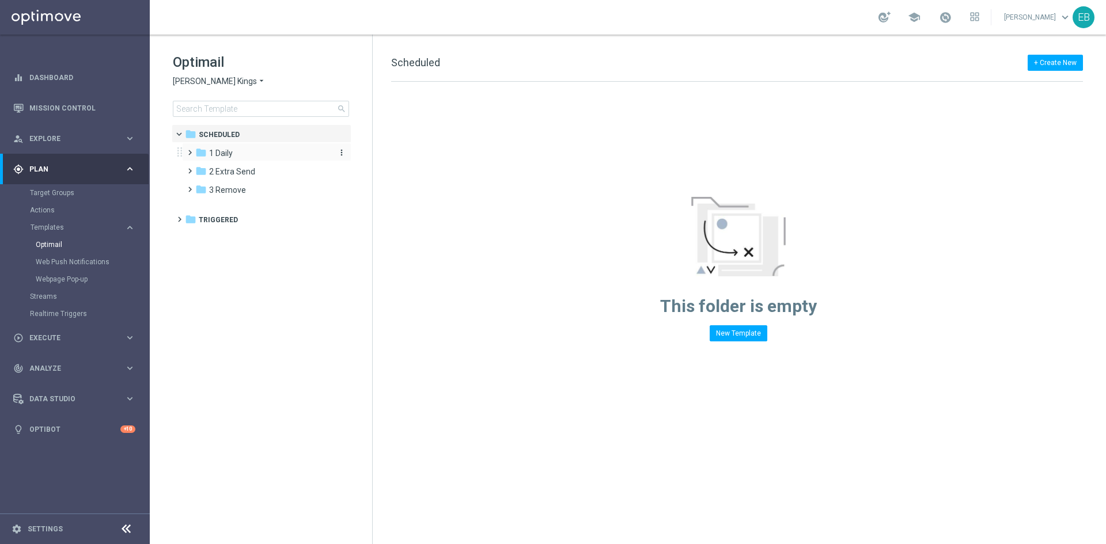
click at [252, 149] on div "folder 1 Daily" at bounding box center [261, 153] width 132 height 13
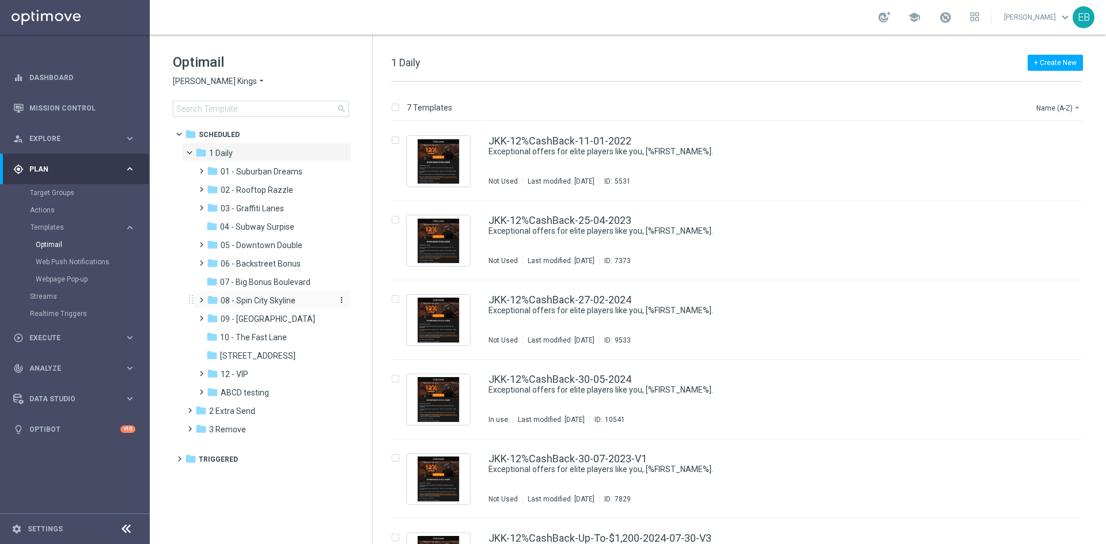
click at [283, 306] on div "folder 08 - Spin City Skyline" at bounding box center [268, 300] width 123 height 13
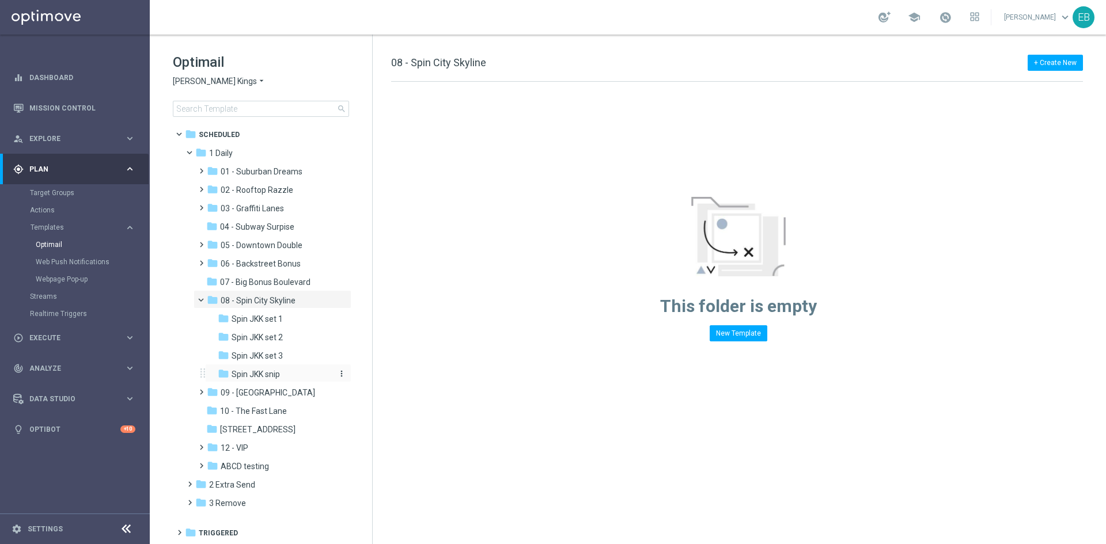
click at [288, 375] on div "folder Spin JKK snip" at bounding box center [274, 374] width 113 height 13
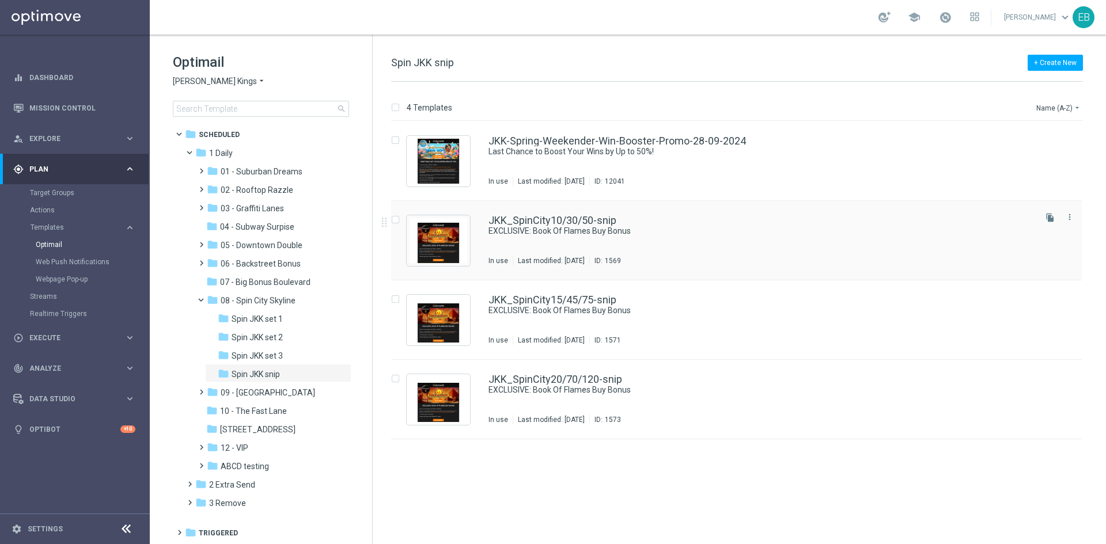
click at [666, 246] on div "JKK_SpinCity10/30/50-snip EXCLUSIVE: Book Of Flames Buy Bonus In use Last modif…" at bounding box center [760, 240] width 545 height 50
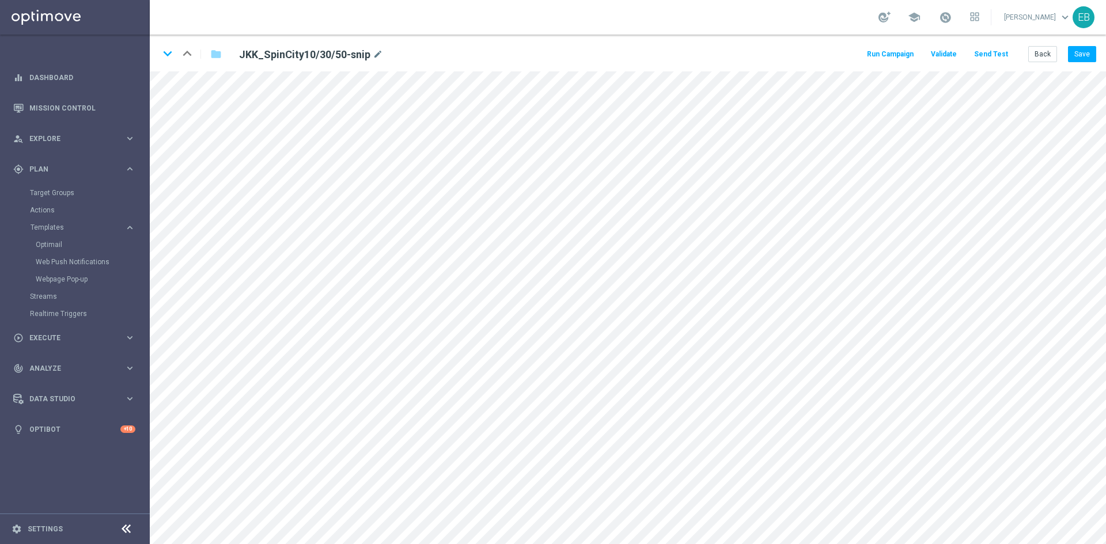
click at [1001, 53] on button "Send Test" at bounding box center [990, 55] width 37 height 16
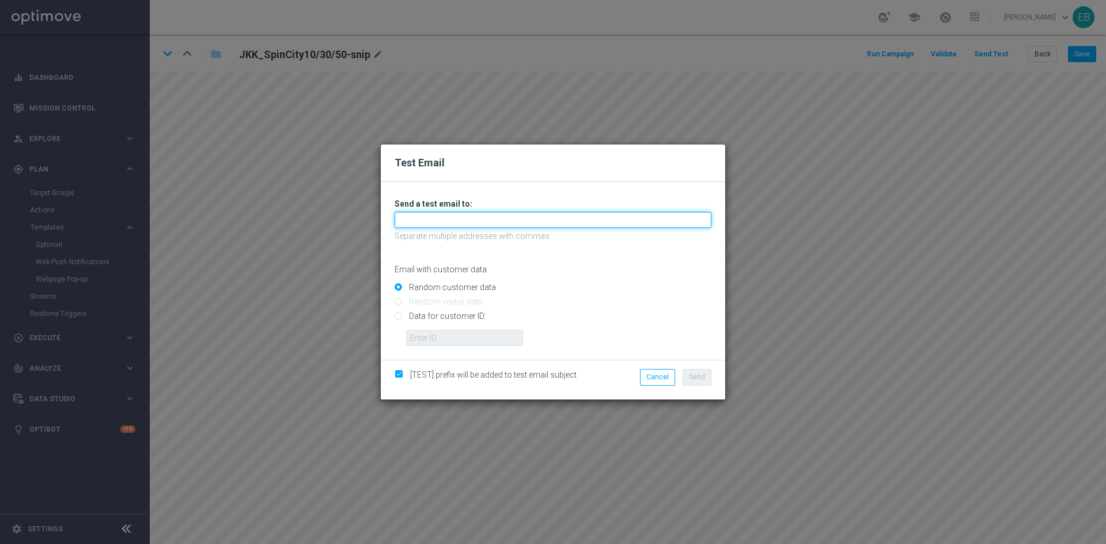
click at [447, 222] on input "text" at bounding box center [552, 220] width 317 height 16
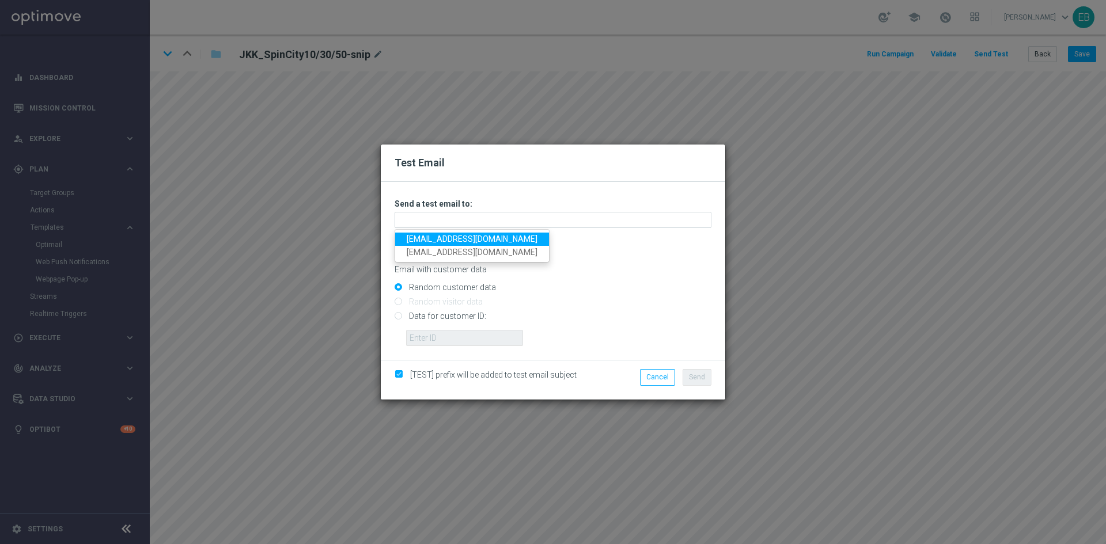
click at [408, 243] on link "[EMAIL_ADDRESS][DOMAIN_NAME]" at bounding box center [472, 239] width 154 height 13
type input "[EMAIL_ADDRESS][DOMAIN_NAME]"
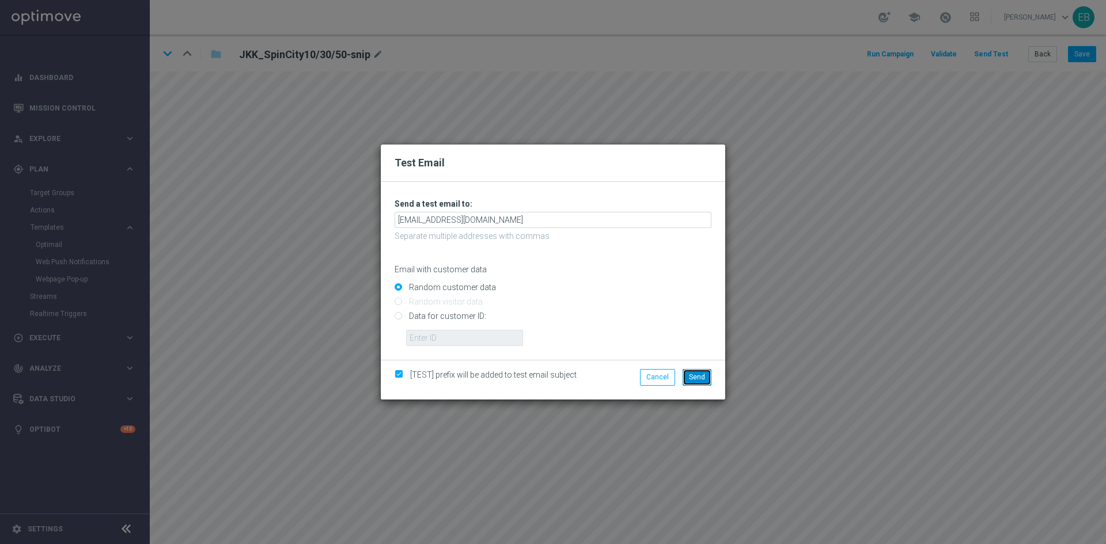
click at [696, 377] on span "Send" at bounding box center [697, 377] width 16 height 8
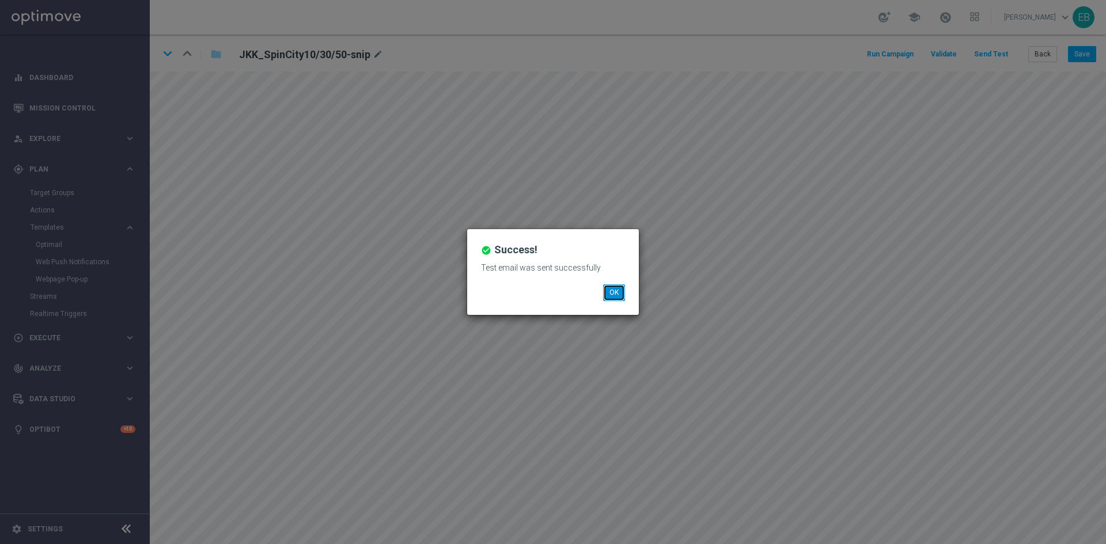
click at [608, 297] on button "OK" at bounding box center [614, 292] width 22 height 16
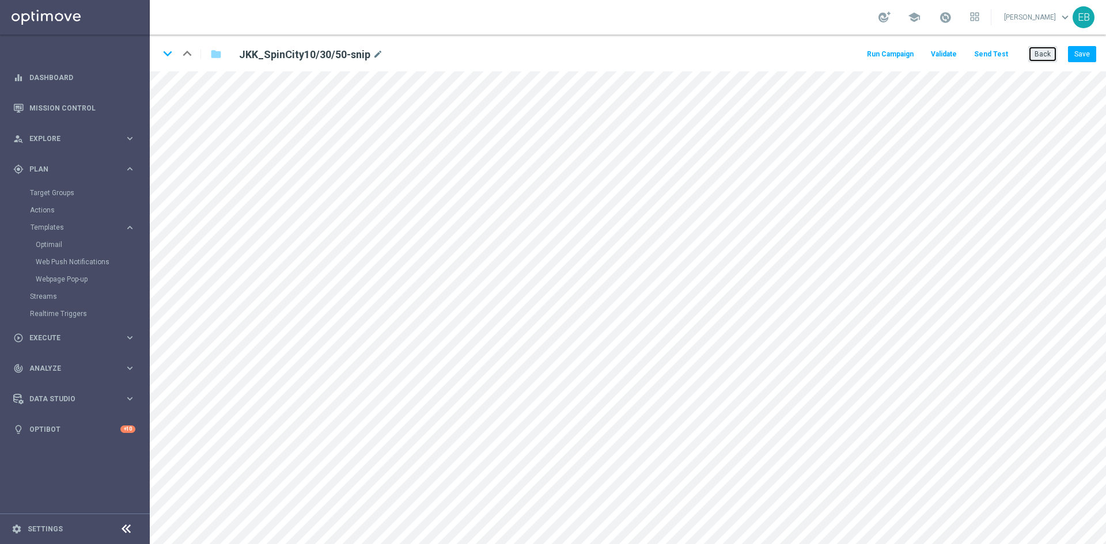
click at [1047, 55] on button "Back" at bounding box center [1042, 54] width 29 height 16
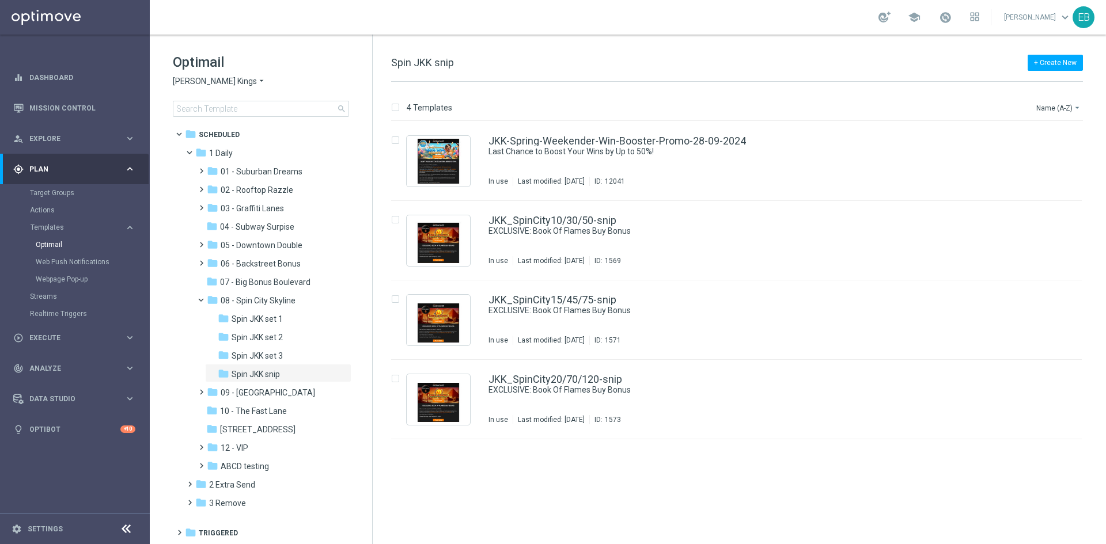
click at [207, 79] on span "[PERSON_NAME] Kings" at bounding box center [215, 81] width 84 height 11
click at [216, 170] on div "Jackpot [PERSON_NAME]" at bounding box center [216, 177] width 86 height 14
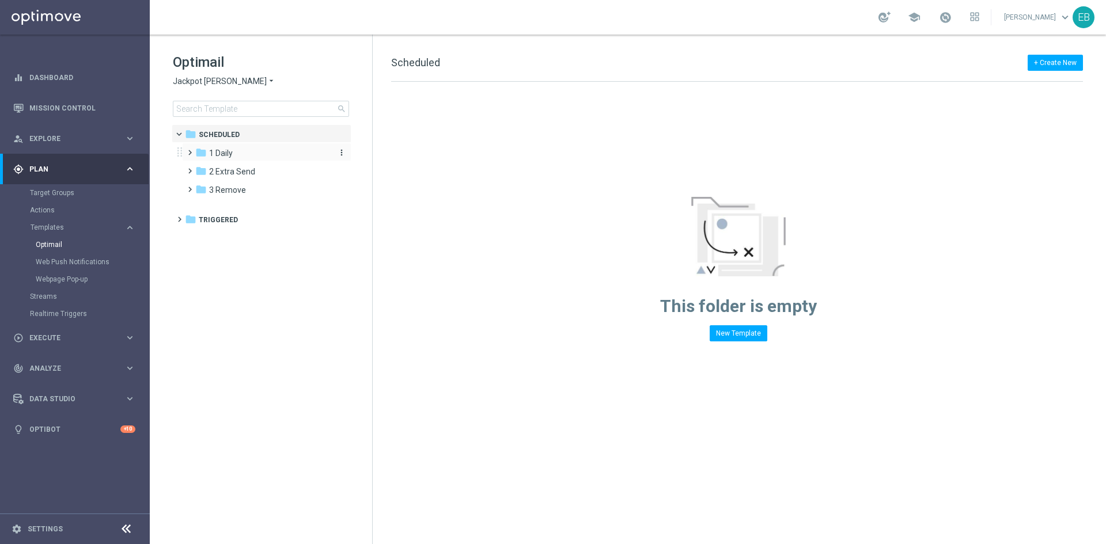
click at [256, 156] on div "folder 1 Daily" at bounding box center [261, 153] width 132 height 13
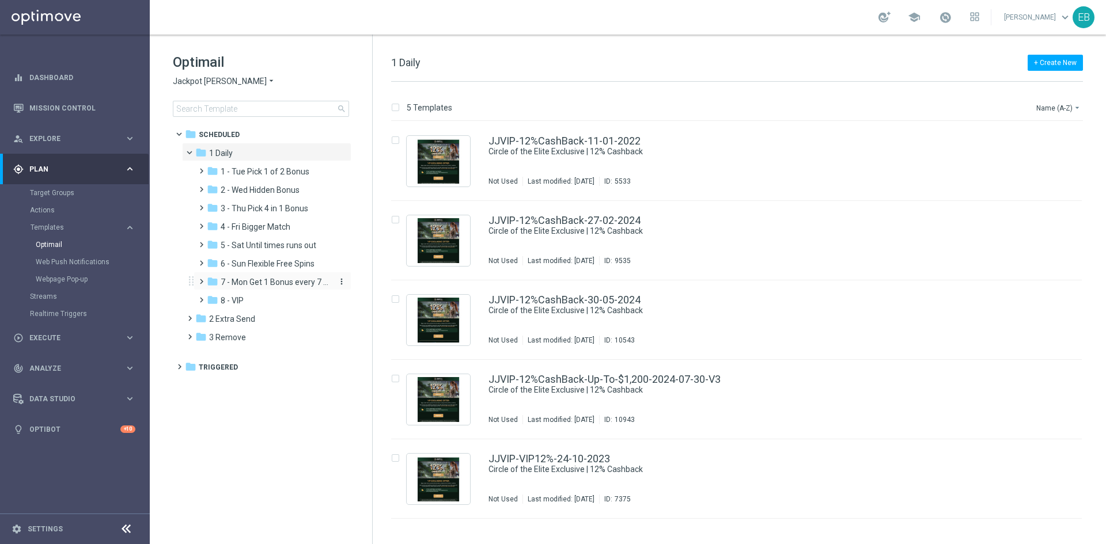
click at [273, 278] on span "7 - Mon Get 1 Bonus every 7 Hours" at bounding box center [275, 282] width 109 height 10
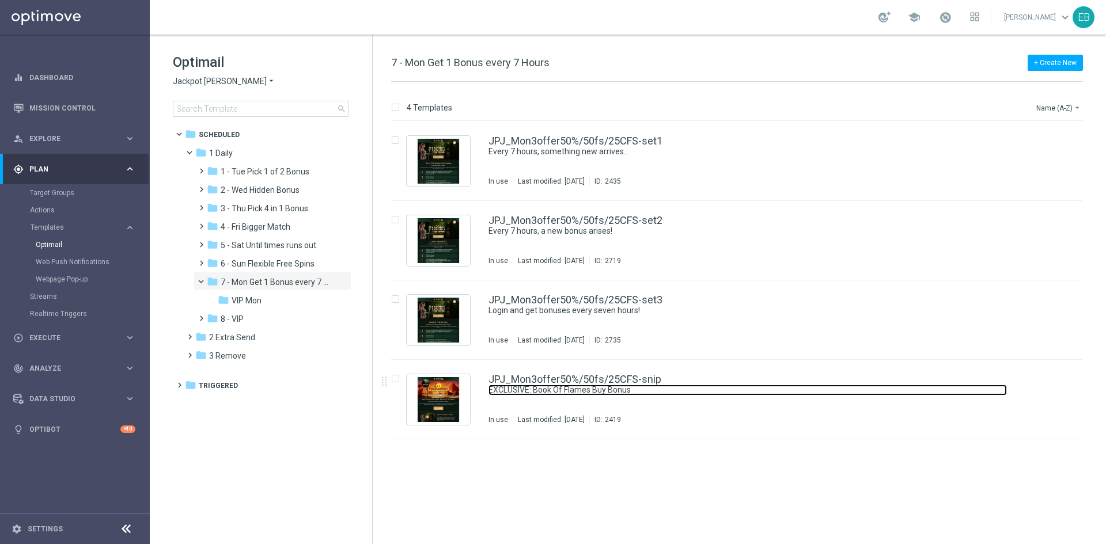
click at [750, 390] on link "EXCLUSIVE: Book Of Flames Buy Bonus" at bounding box center [747, 390] width 518 height 11
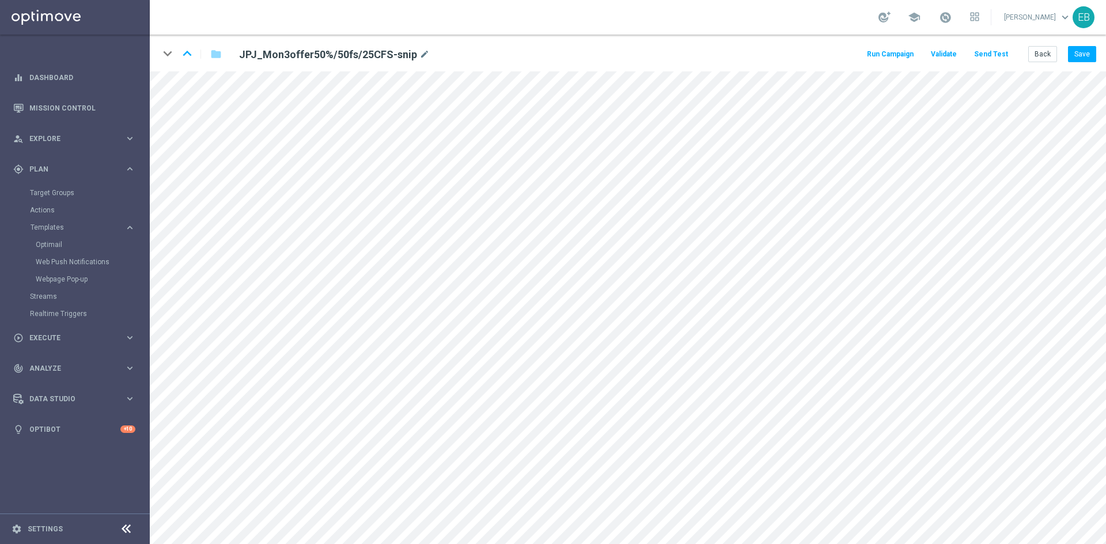
click at [992, 48] on button "Send Test" at bounding box center [990, 55] width 37 height 16
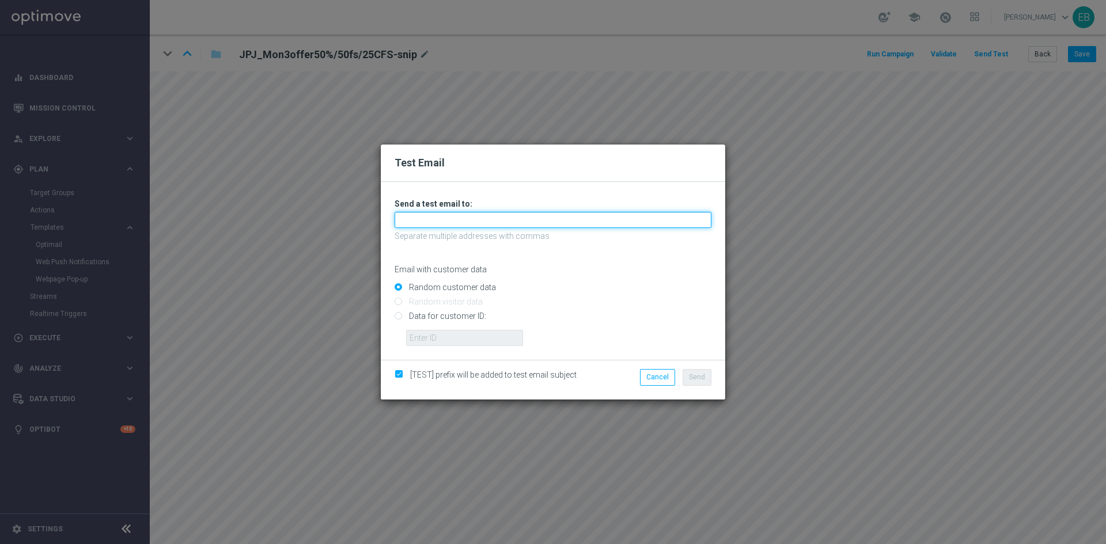
click at [431, 224] on input "text" at bounding box center [552, 220] width 317 height 16
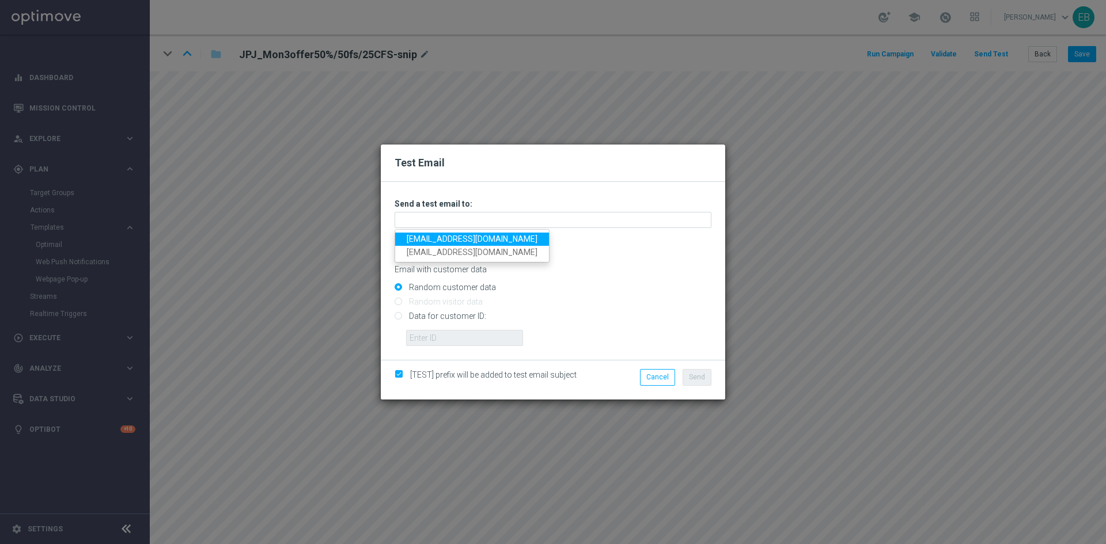
click at [416, 234] on link "[EMAIL_ADDRESS][DOMAIN_NAME]" at bounding box center [472, 239] width 154 height 13
type input "[EMAIL_ADDRESS][DOMAIN_NAME]"
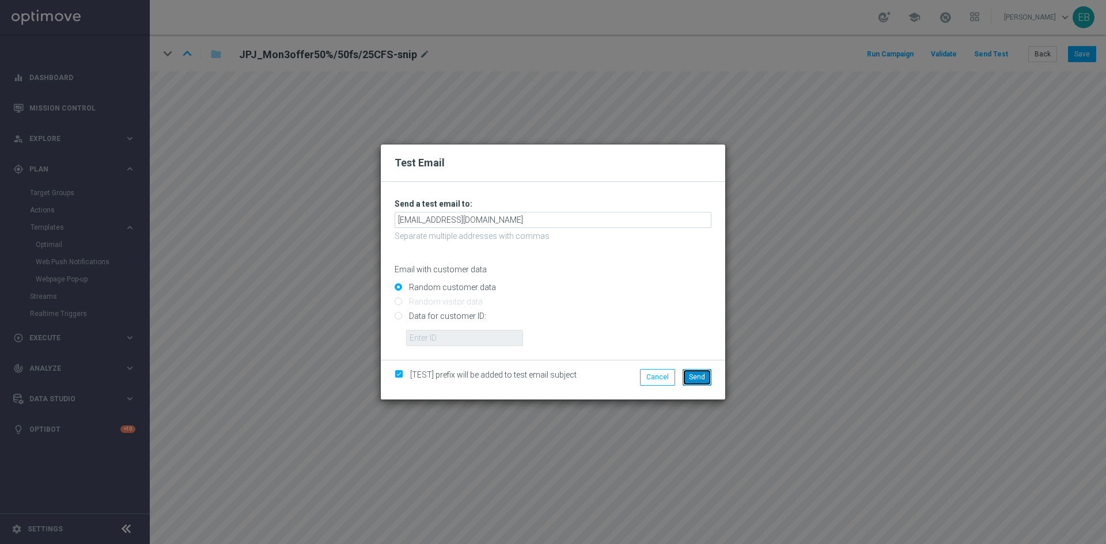
click at [692, 376] on span "Send" at bounding box center [697, 377] width 16 height 8
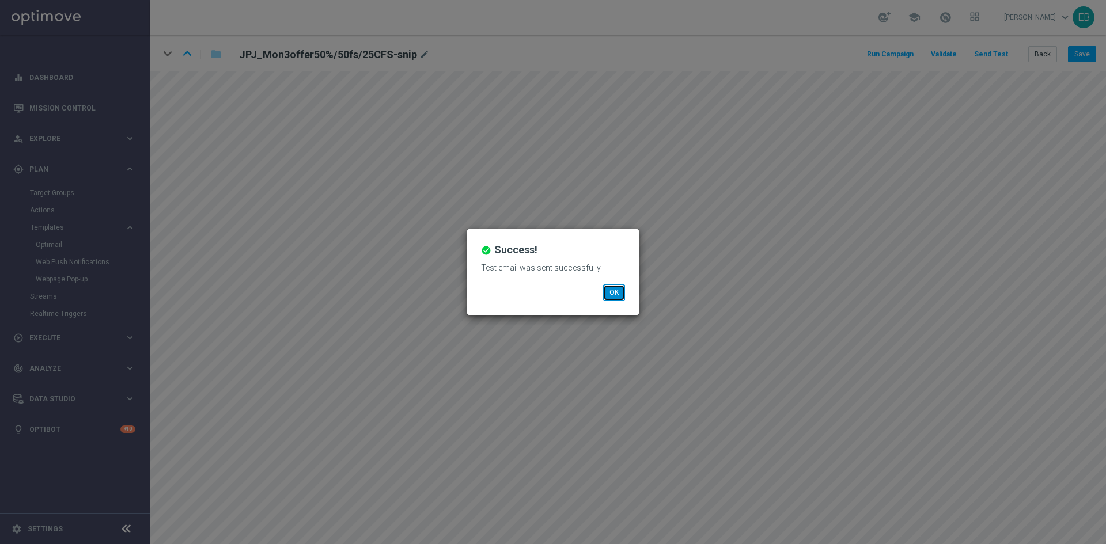
click at [614, 290] on button "OK" at bounding box center [614, 292] width 22 height 16
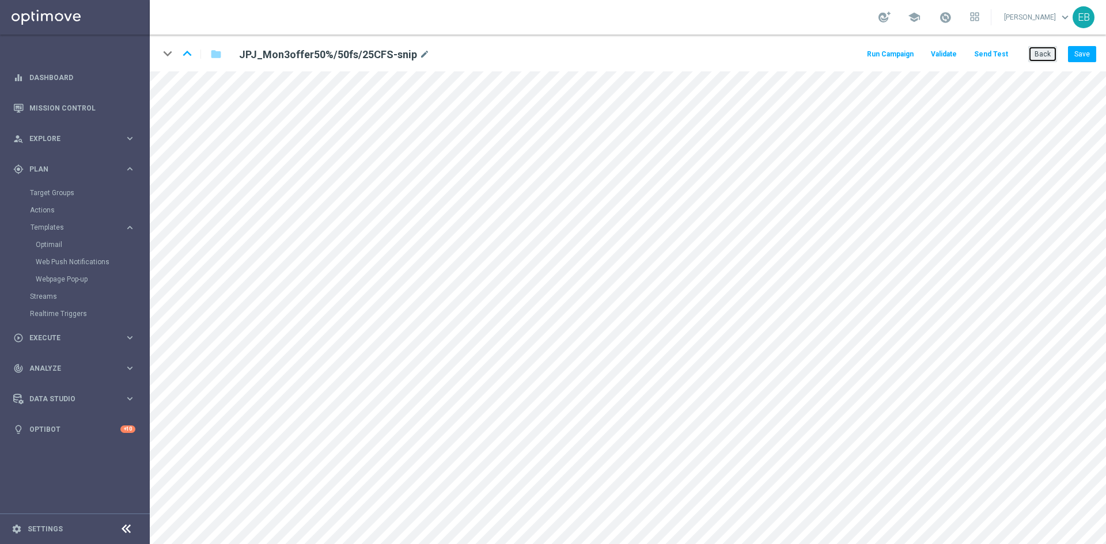
click at [1047, 56] on button "Back" at bounding box center [1042, 54] width 29 height 16
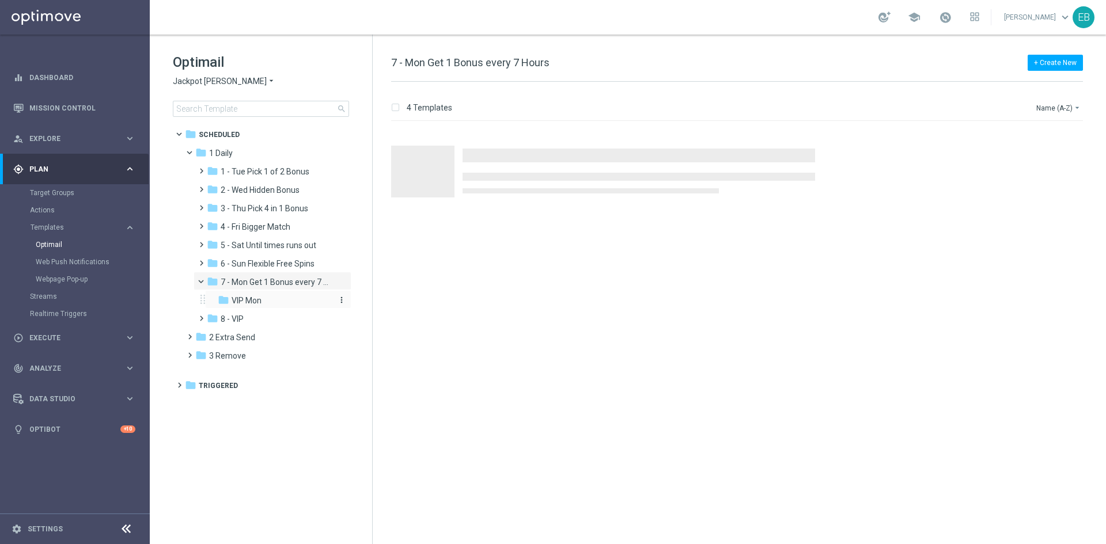
click at [272, 299] on div "folder VIP Mon" at bounding box center [274, 300] width 113 height 13
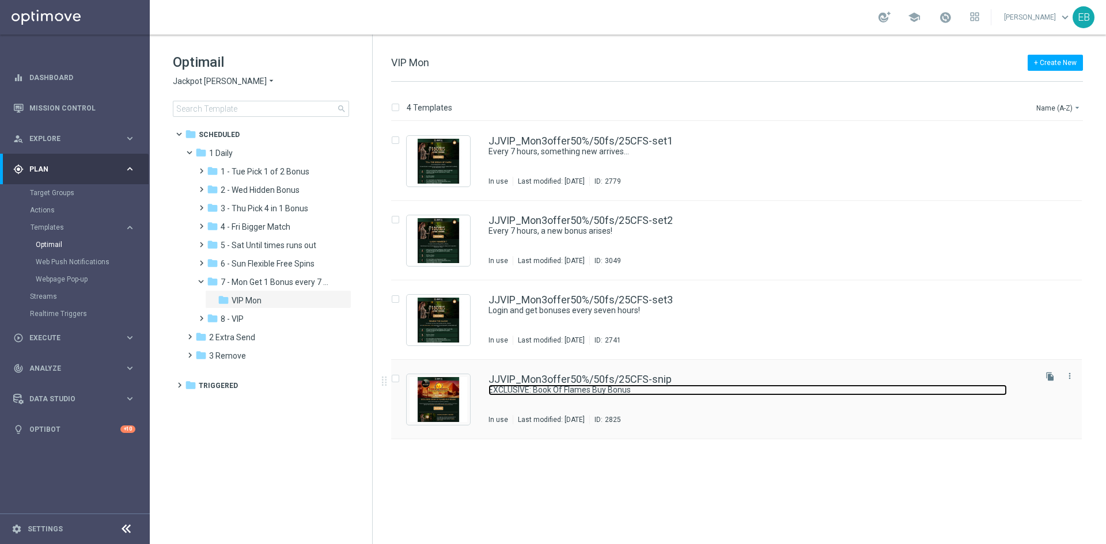
click at [715, 389] on link "EXCLUSIVE: Book Of Flames Buy Bonus" at bounding box center [747, 390] width 518 height 11
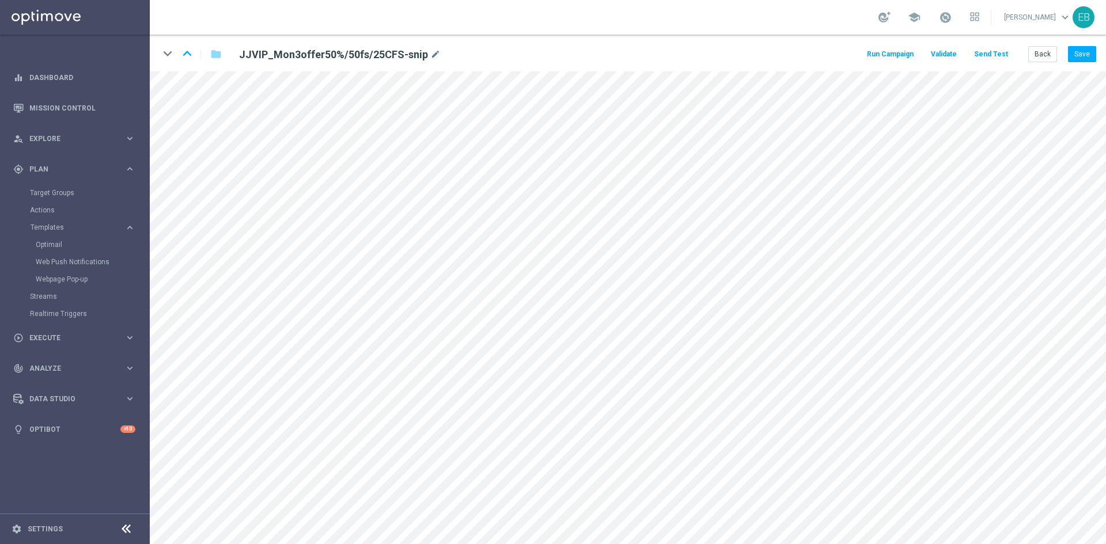
click at [995, 58] on button "Send Test" at bounding box center [990, 55] width 37 height 16
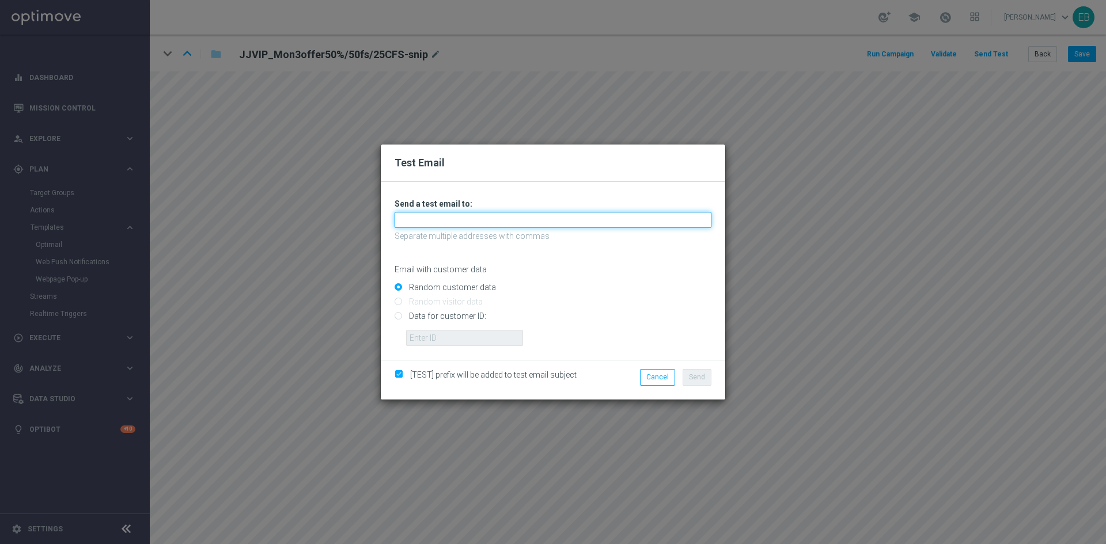
click at [457, 214] on input "text" at bounding box center [552, 220] width 317 height 16
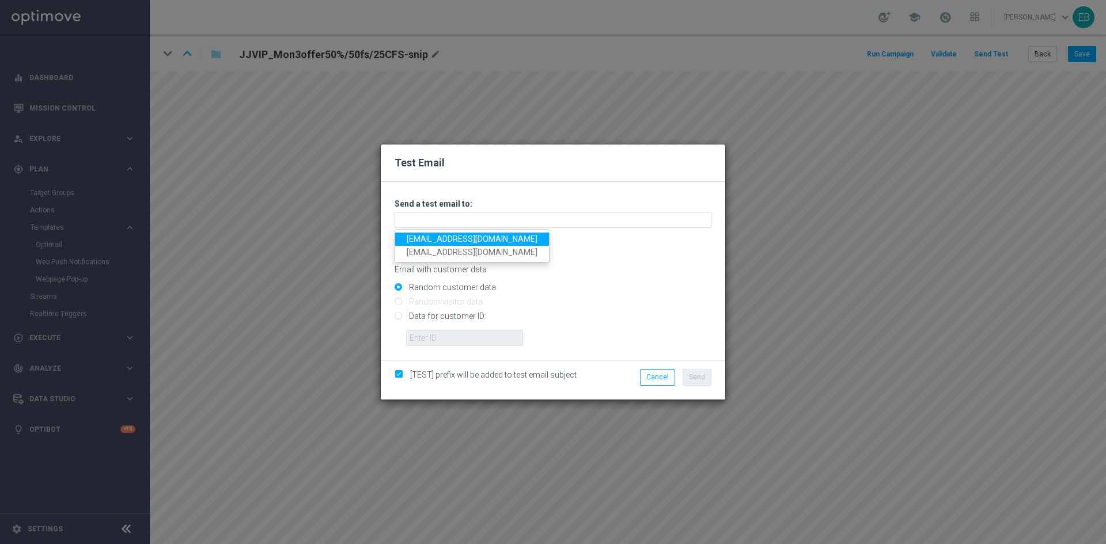
click at [405, 236] on link "[EMAIL_ADDRESS][DOMAIN_NAME]" at bounding box center [472, 239] width 154 height 13
type input "[EMAIL_ADDRESS][DOMAIN_NAME]"
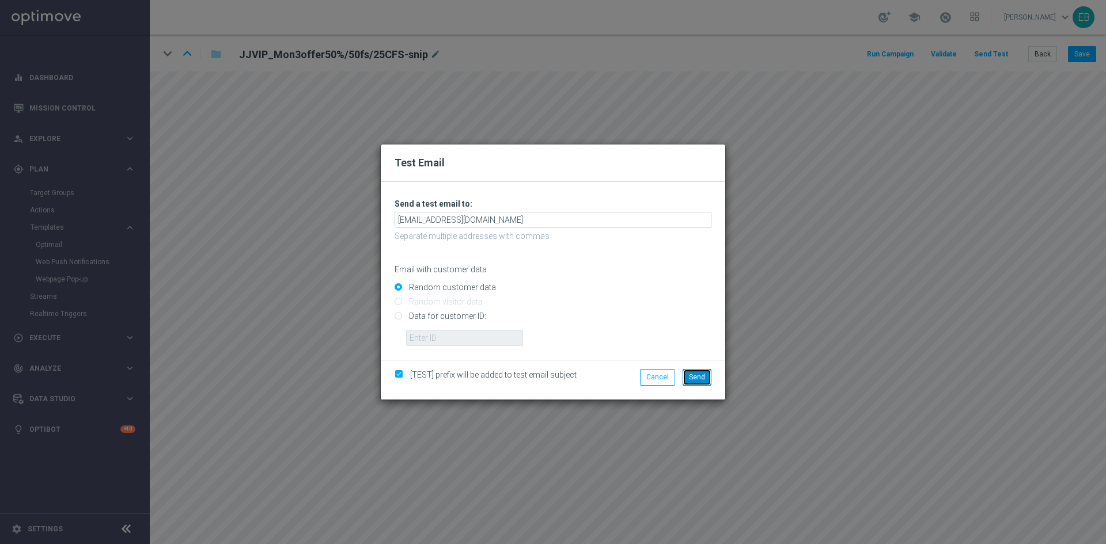
click at [692, 384] on button "Send" at bounding box center [696, 377] width 29 height 16
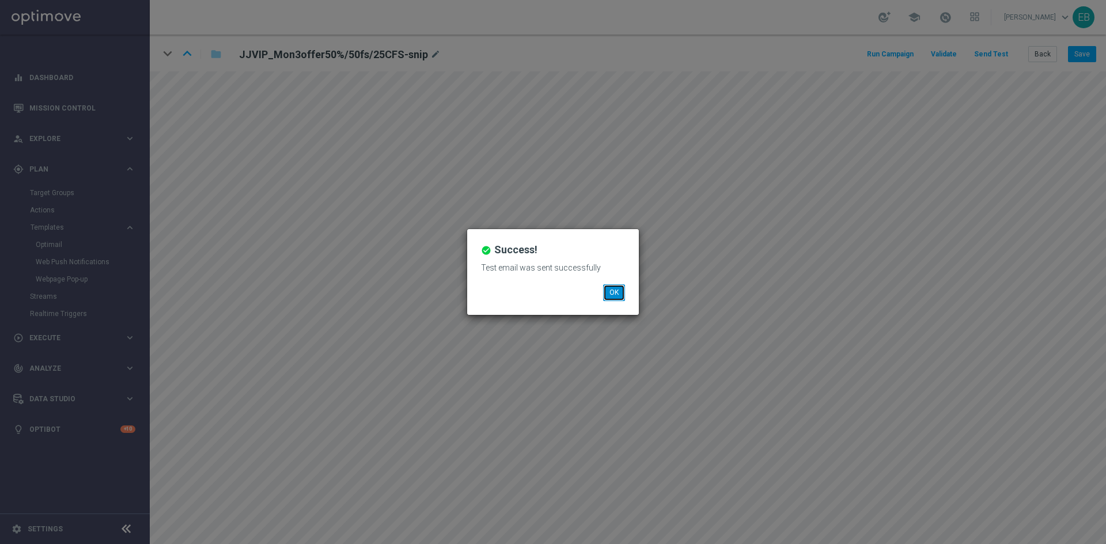
click at [608, 291] on button "OK" at bounding box center [614, 292] width 22 height 16
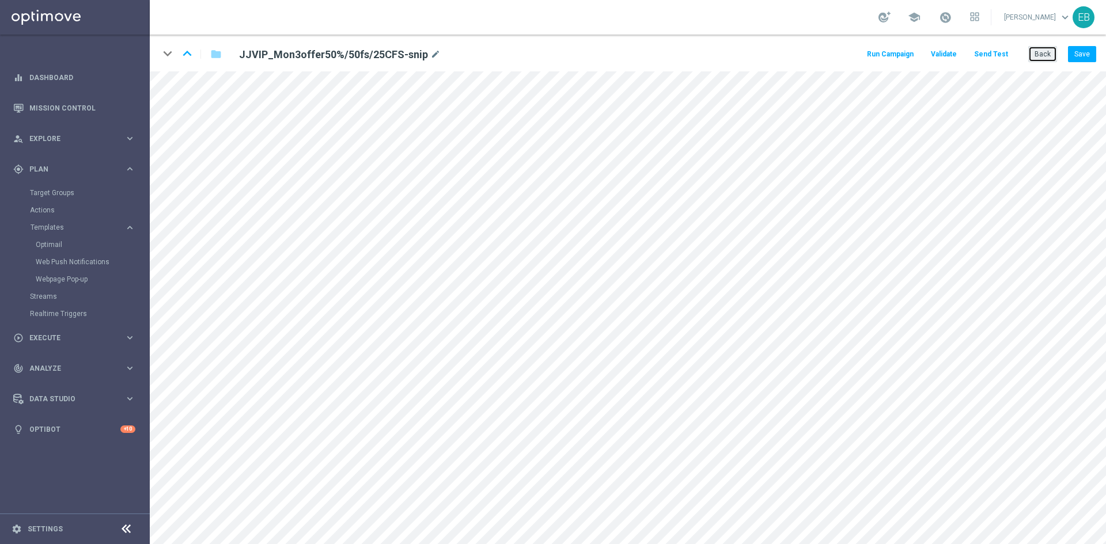
click at [1030, 52] on button "Back" at bounding box center [1042, 54] width 29 height 16
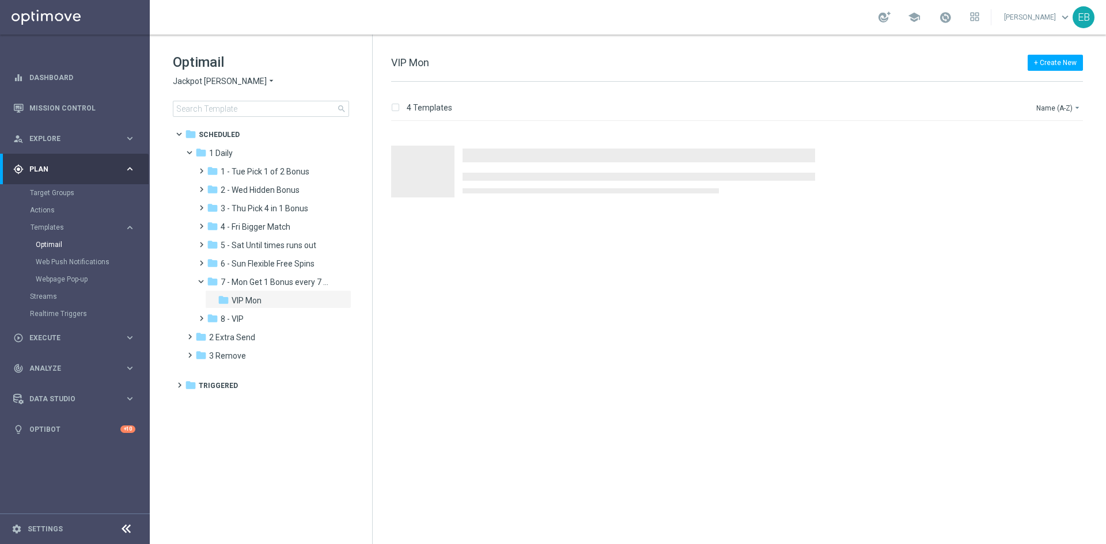
click at [206, 82] on span "Jackpot [PERSON_NAME]" at bounding box center [220, 81] width 94 height 11
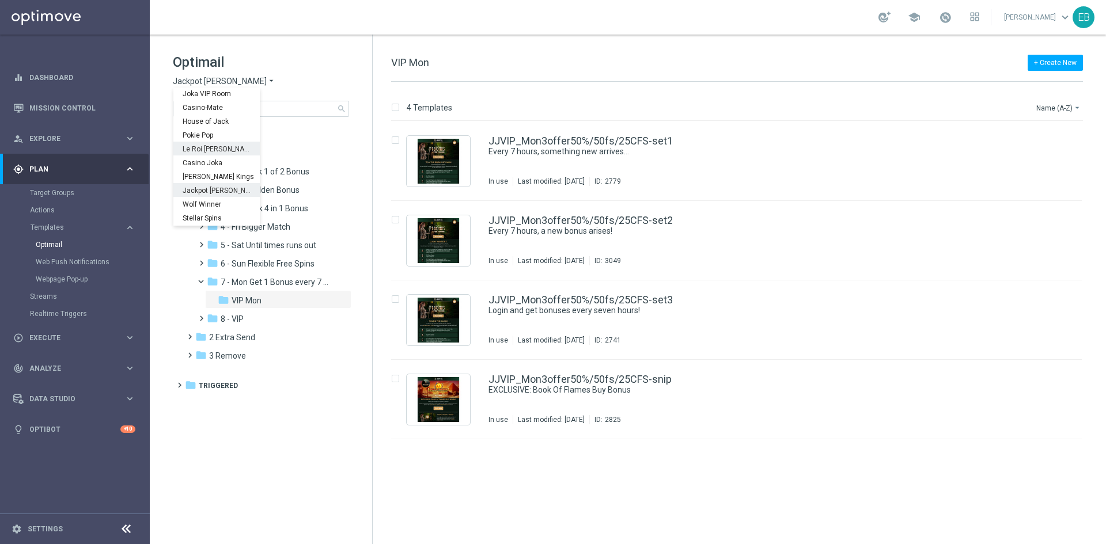
scroll to position [41, 0]
click at [0, 0] on span "Wolf Winner" at bounding box center [0, 0] width 0 height 0
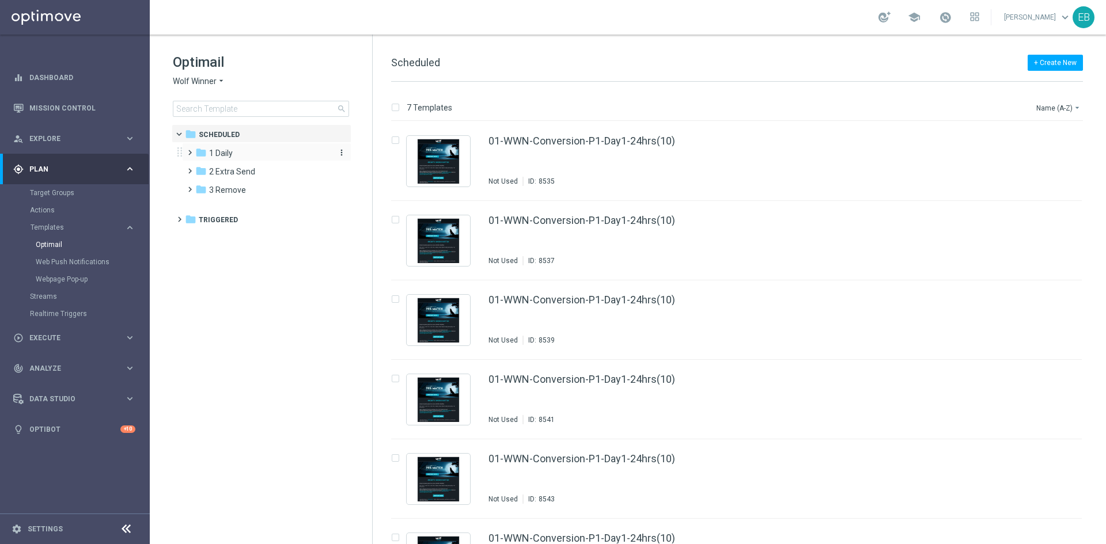
click at [272, 158] on div "folder 1 Daily" at bounding box center [261, 153] width 132 height 13
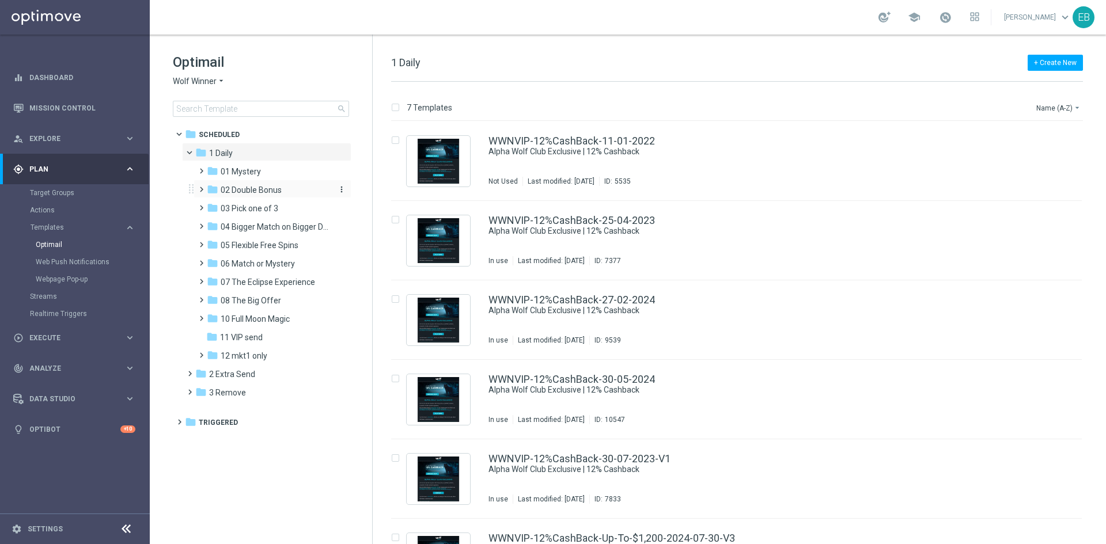
click at [282, 188] on div "folder 02 Double Bonus" at bounding box center [268, 190] width 123 height 13
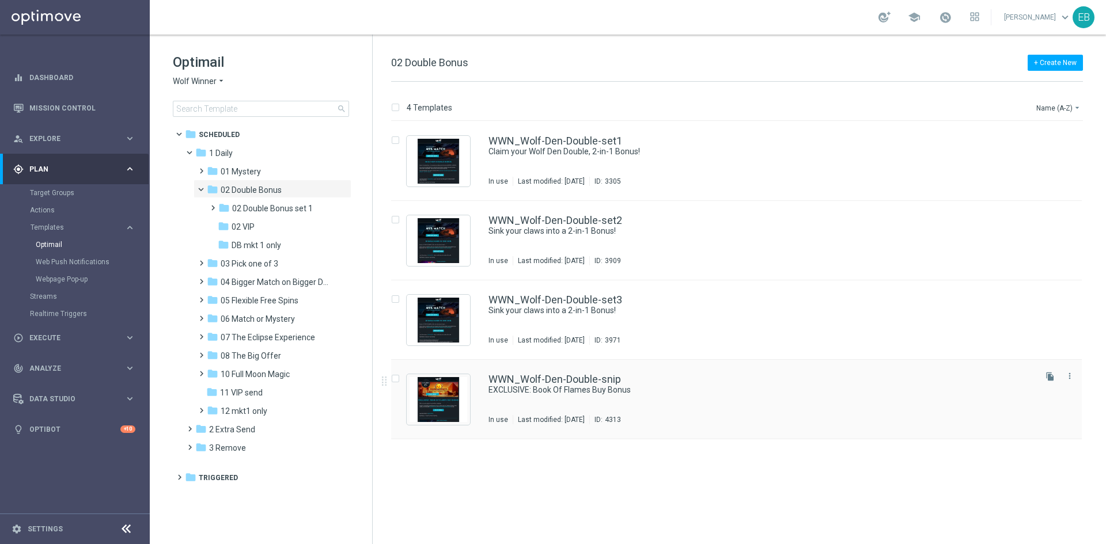
click at [730, 399] on div "WWN_Wolf-Den-Double-snip EXCLUSIVE: Book Of Flames Buy Bonus In use Last modifi…" at bounding box center [760, 399] width 545 height 50
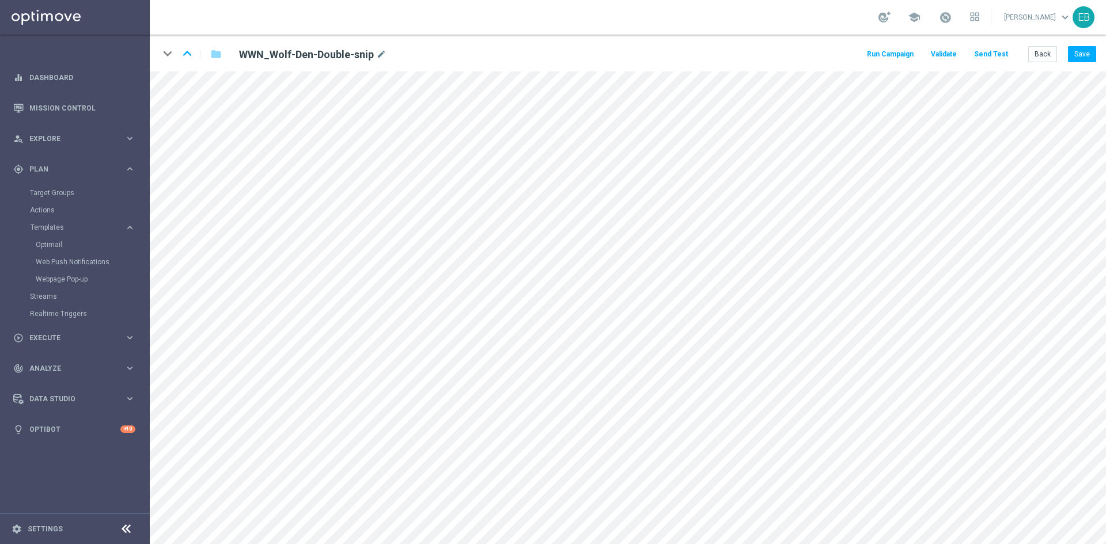
click at [990, 50] on button "Send Test" at bounding box center [990, 55] width 37 height 16
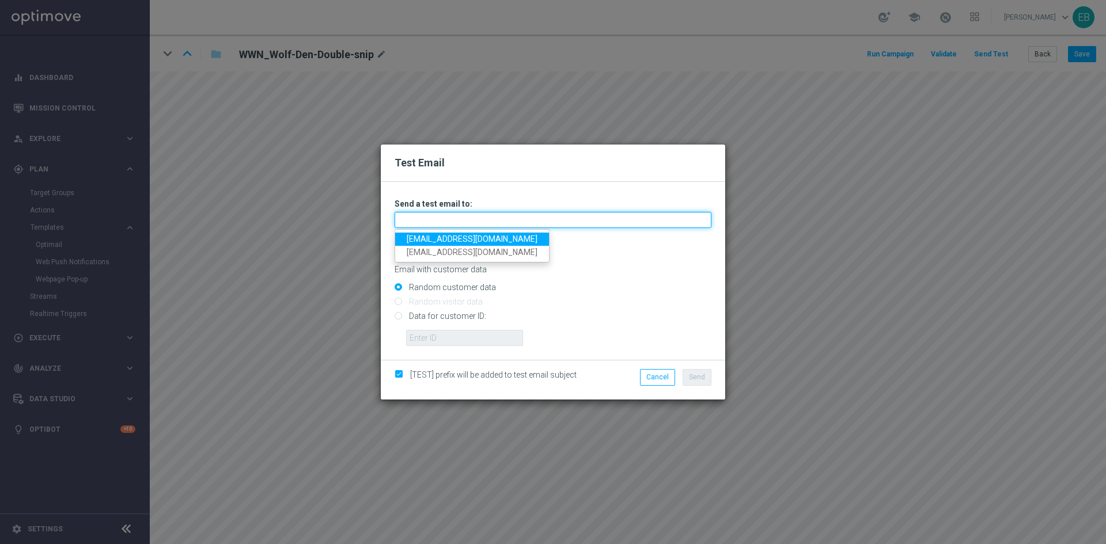
click at [398, 222] on input "text" at bounding box center [552, 220] width 317 height 16
click at [404, 237] on link "[EMAIL_ADDRESS][DOMAIN_NAME]" at bounding box center [472, 239] width 154 height 13
type input "[EMAIL_ADDRESS][DOMAIN_NAME]"
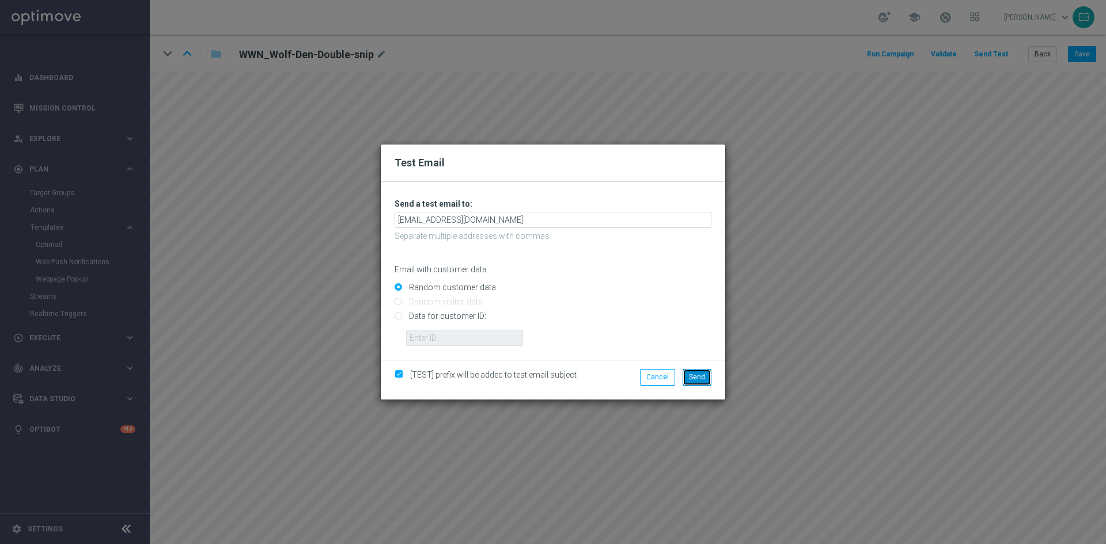
click at [697, 379] on span "Send" at bounding box center [697, 377] width 16 height 8
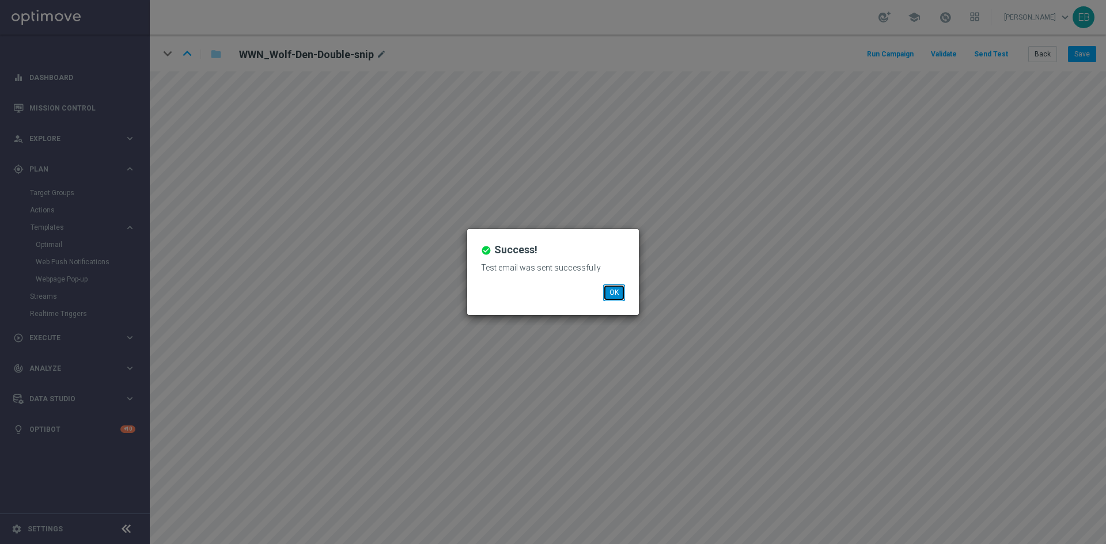
click at [615, 286] on button "OK" at bounding box center [614, 292] width 22 height 16
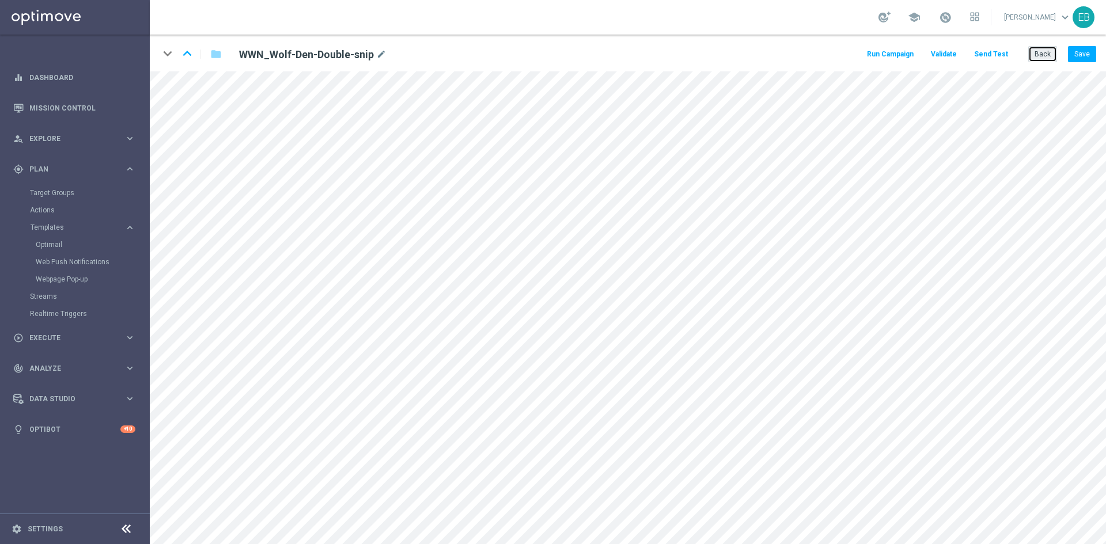
click at [1047, 51] on button "Back" at bounding box center [1042, 54] width 29 height 16
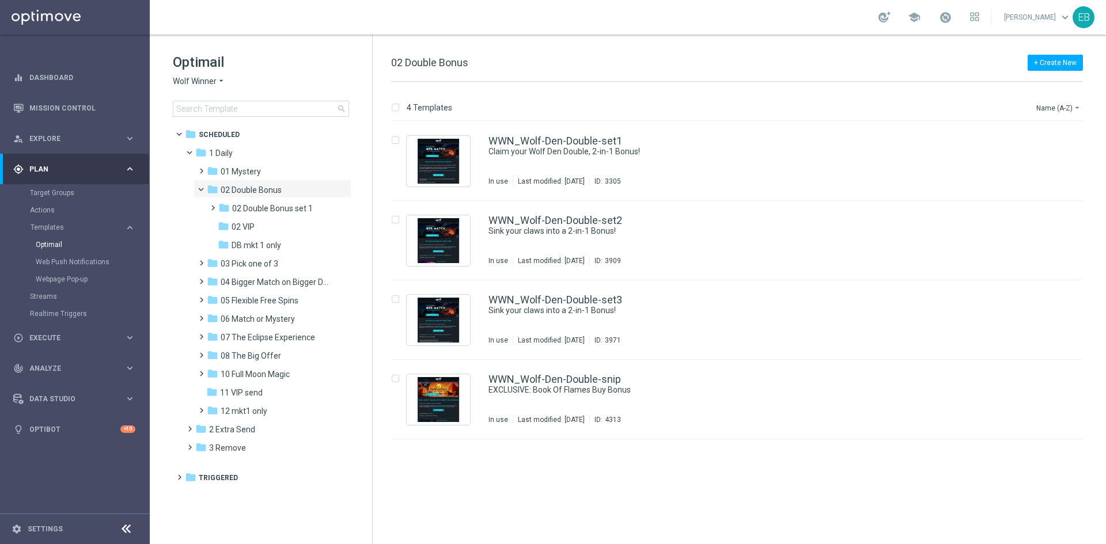
click at [207, 75] on div "Optimail Wolf Winner arrow_drop_down × Wolf Winner search" at bounding box center [272, 85] width 199 height 64
click at [207, 76] on span "Wolf Winner" at bounding box center [195, 81] width 44 height 11
click at [0, 0] on span "Stellar Spins" at bounding box center [0, 0] width 0 height 0
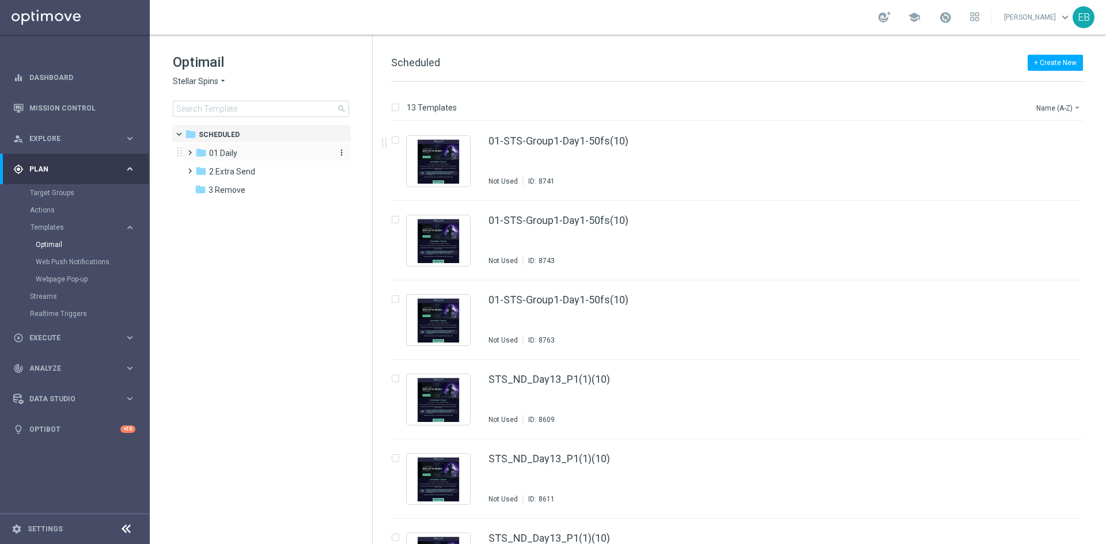
click at [235, 152] on span "01 Daily" at bounding box center [223, 153] width 28 height 10
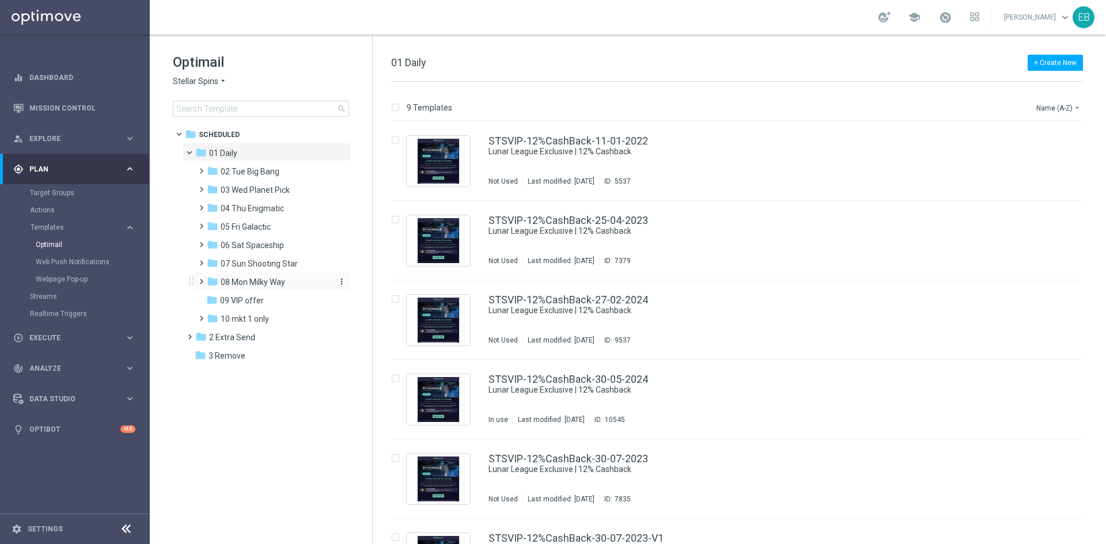
click at [284, 282] on span "08 Mon Milky Way" at bounding box center [253, 282] width 64 height 10
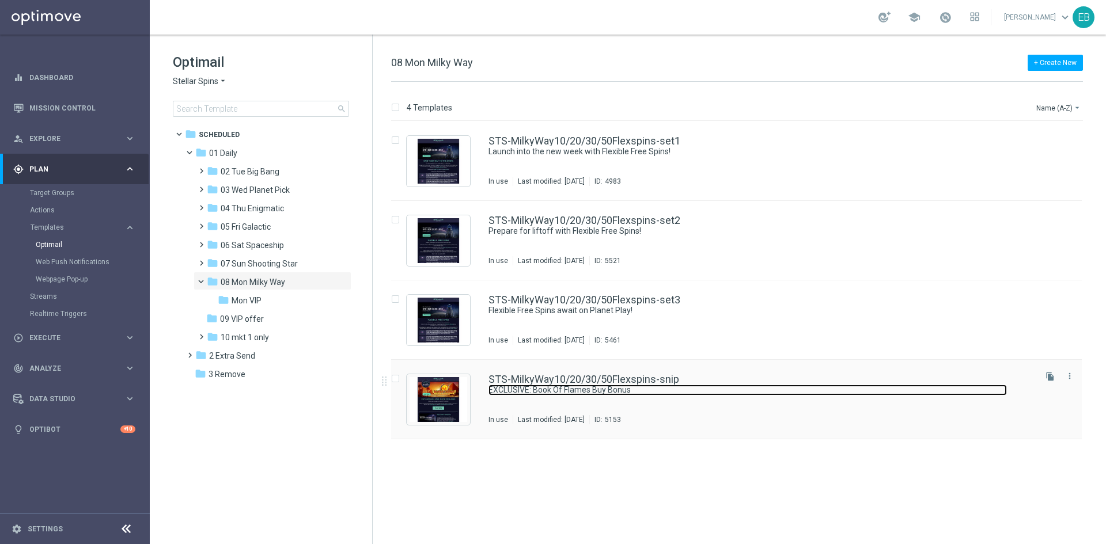
click at [758, 388] on link "EXCLUSIVE: Book Of Flames Buy Bonus" at bounding box center [747, 390] width 518 height 11
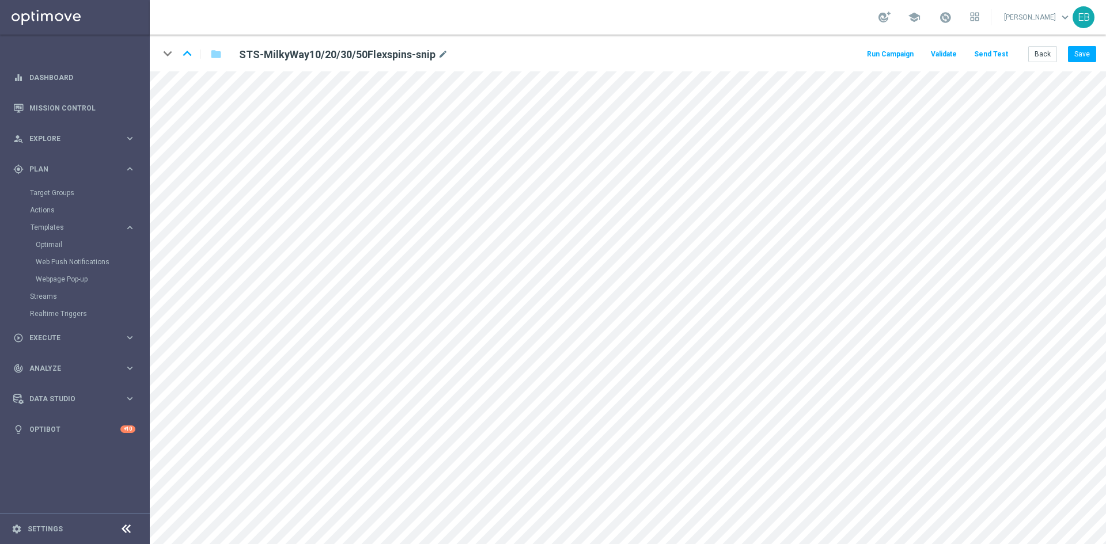
click at [1004, 58] on button "Send Test" at bounding box center [990, 55] width 37 height 16
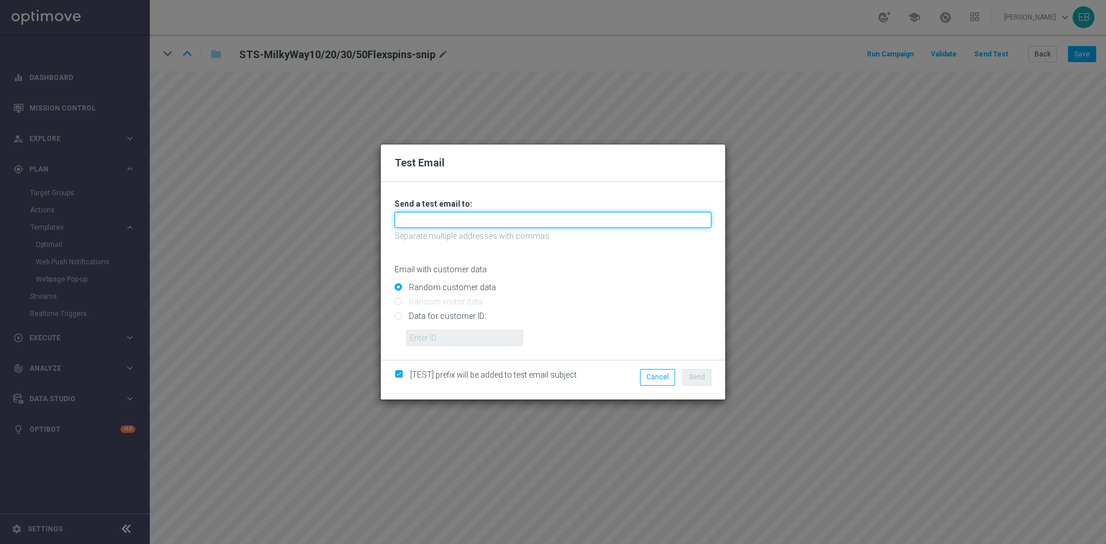
click at [424, 212] on input "text" at bounding box center [552, 220] width 317 height 16
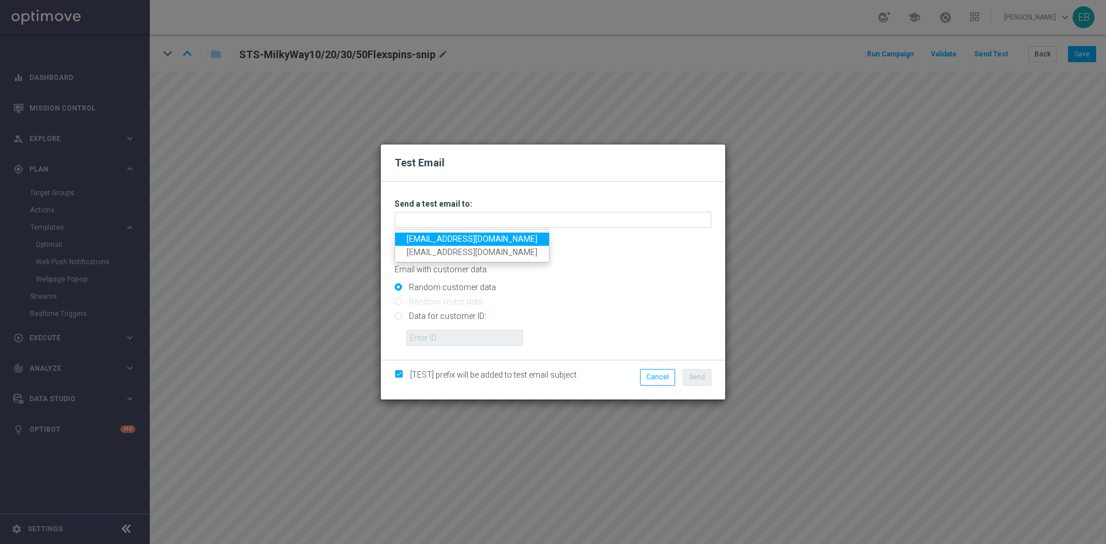
click at [409, 234] on link "[EMAIL_ADDRESS][DOMAIN_NAME]" at bounding box center [472, 239] width 154 height 13
type input "[EMAIL_ADDRESS][DOMAIN_NAME]"
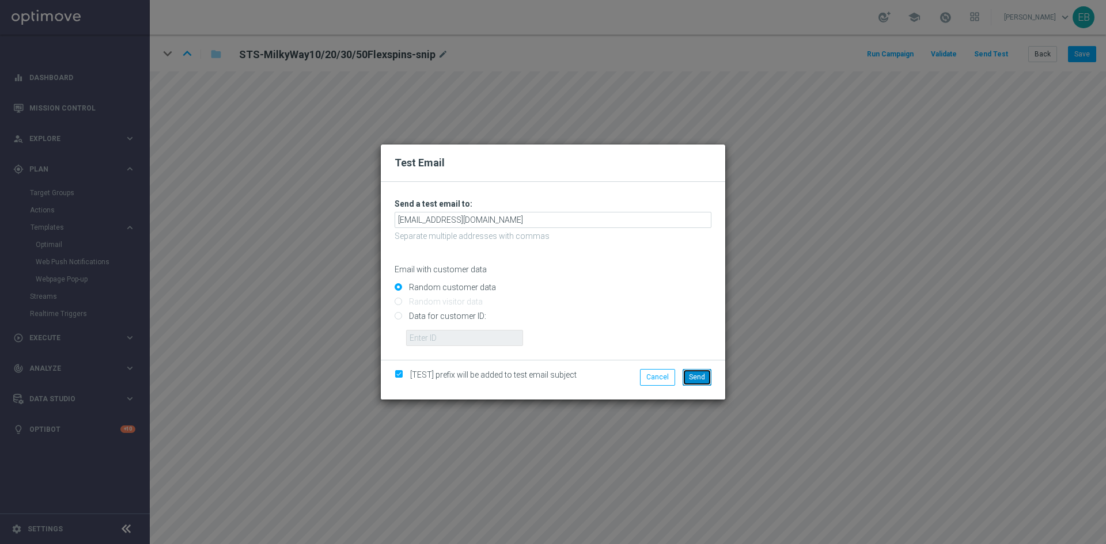
click at [696, 381] on button "Send" at bounding box center [696, 377] width 29 height 16
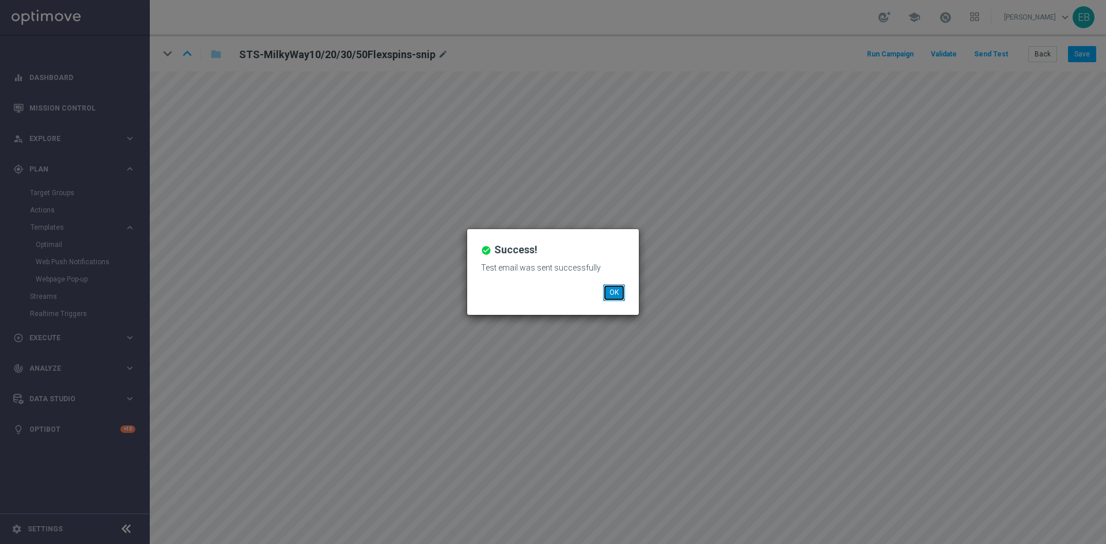
click at [614, 287] on button "OK" at bounding box center [614, 292] width 22 height 16
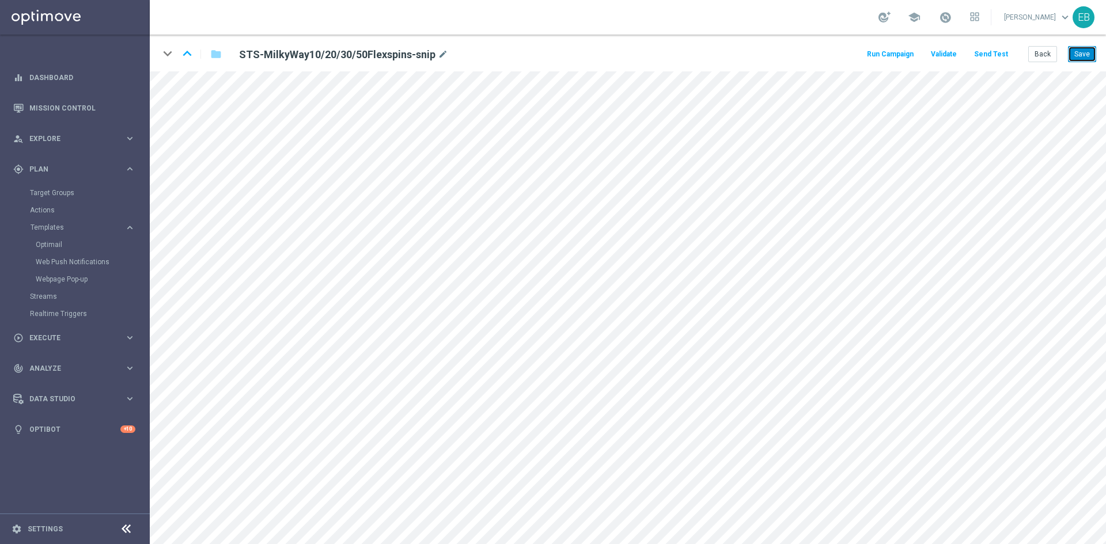
click at [1088, 59] on button "Save" at bounding box center [1082, 54] width 28 height 16
click at [1046, 60] on button "Back" at bounding box center [1042, 54] width 29 height 16
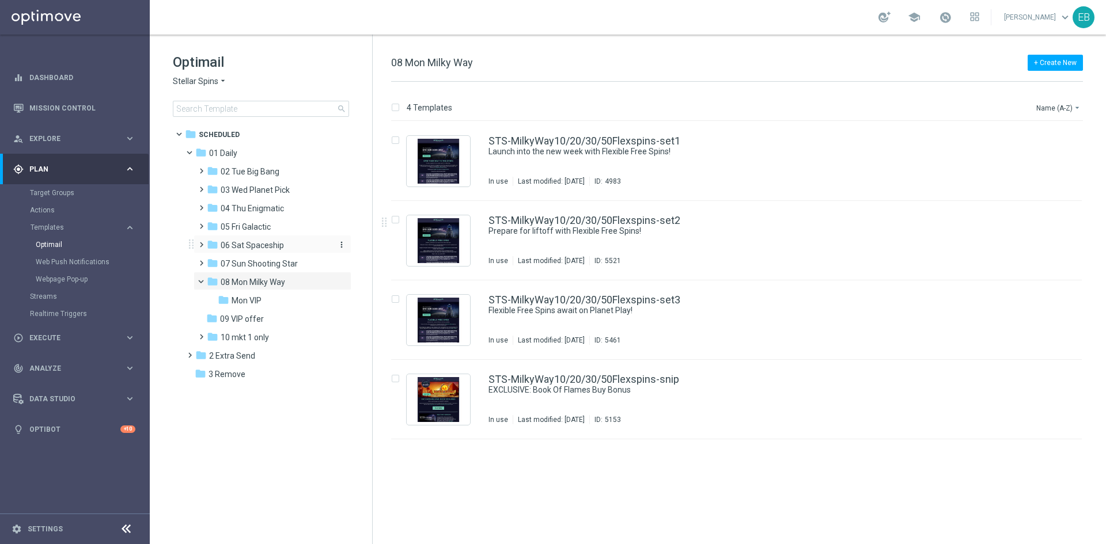
click at [263, 243] on span "06 Sat Spaceship" at bounding box center [252, 245] width 63 height 10
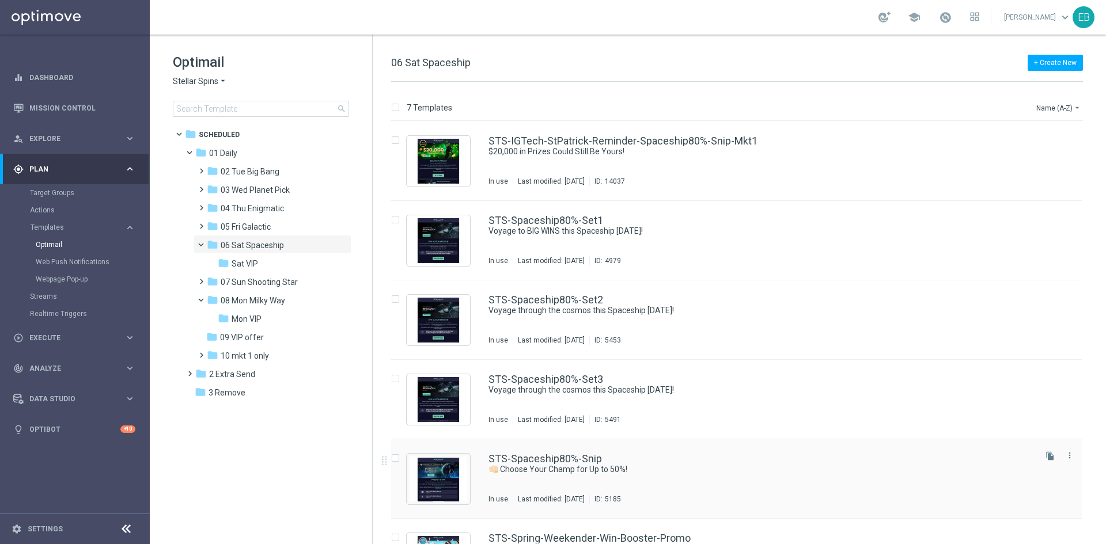
click at [724, 459] on div "STS-Spaceship80%-Snip" at bounding box center [760, 459] width 545 height 10
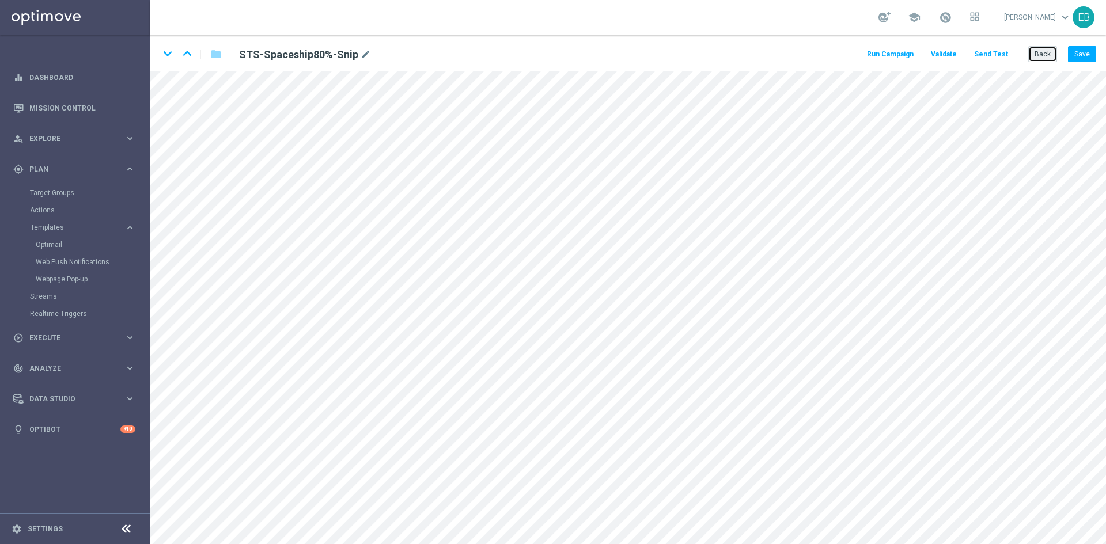
click at [1043, 51] on button "Back" at bounding box center [1042, 54] width 29 height 16
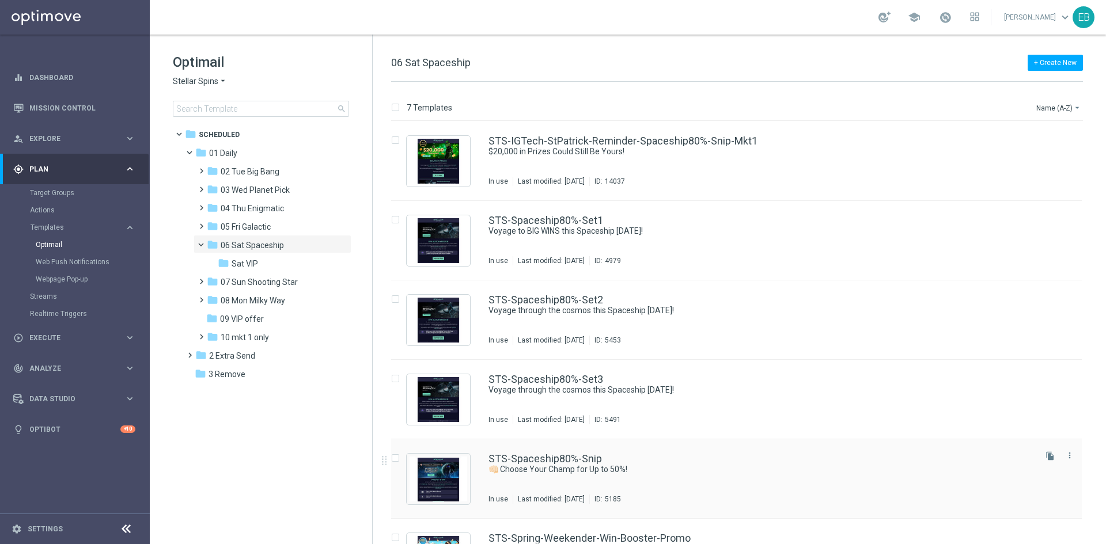
click at [673, 461] on div "STS-Spaceship80%-Snip" at bounding box center [760, 459] width 545 height 10
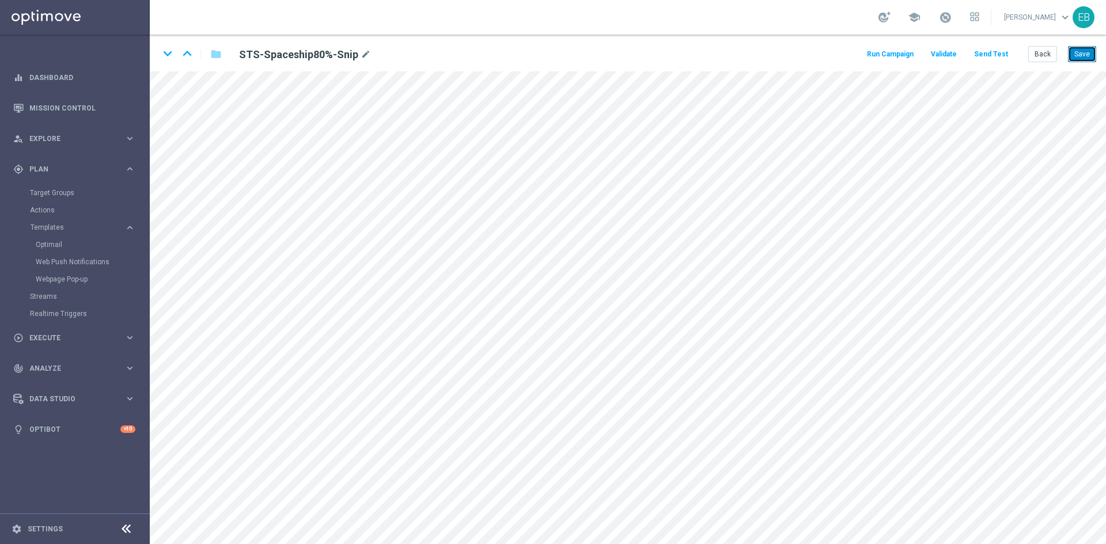
click at [1083, 48] on button "Save" at bounding box center [1082, 54] width 28 height 16
click at [1044, 58] on button "Back" at bounding box center [1042, 54] width 29 height 16
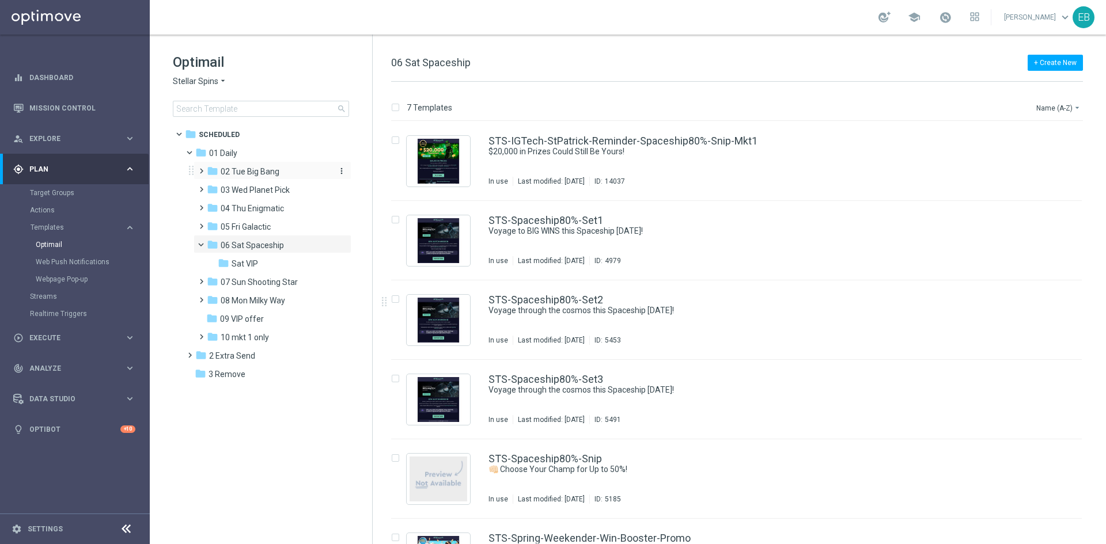
click at [273, 169] on span "02 Tue Big Bang" at bounding box center [250, 171] width 59 height 10
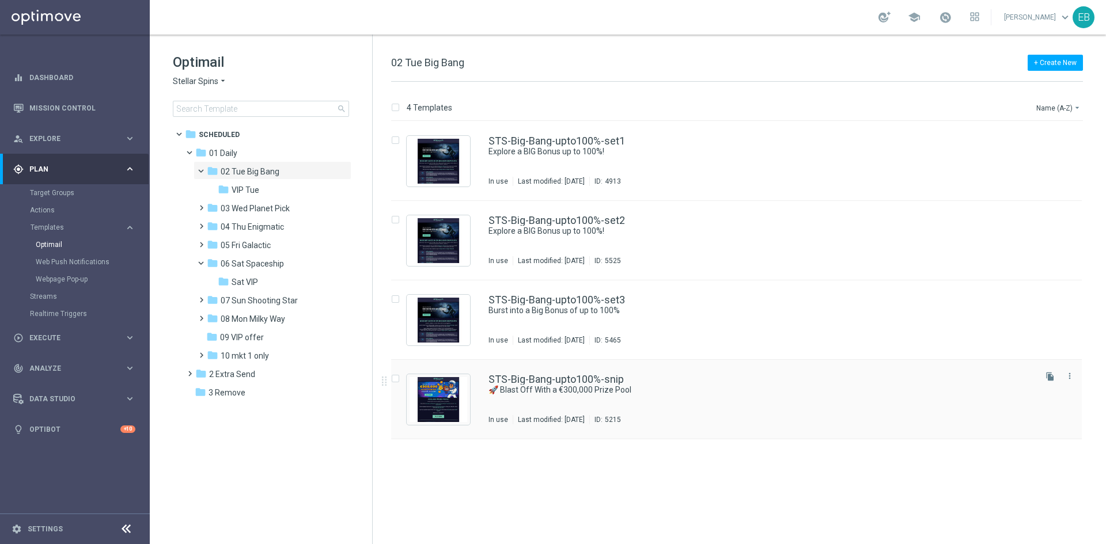
click at [699, 412] on div "STS-Big-Bang-upto100%-snip 🚀 Blast Off With a €300,000 Prize Pool In use Last m…" at bounding box center [760, 399] width 545 height 50
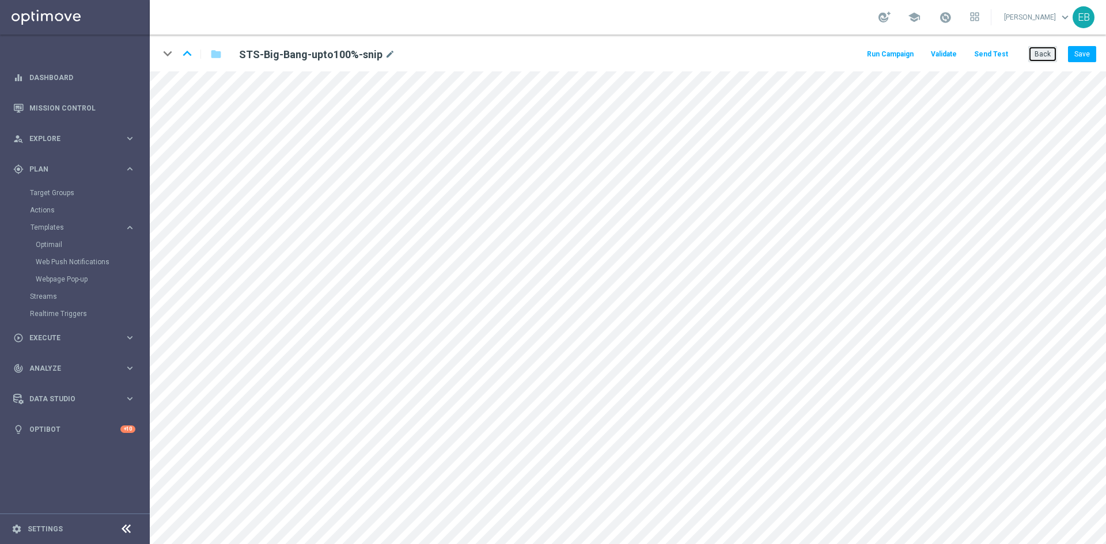
click at [1044, 51] on button "Back" at bounding box center [1042, 54] width 29 height 16
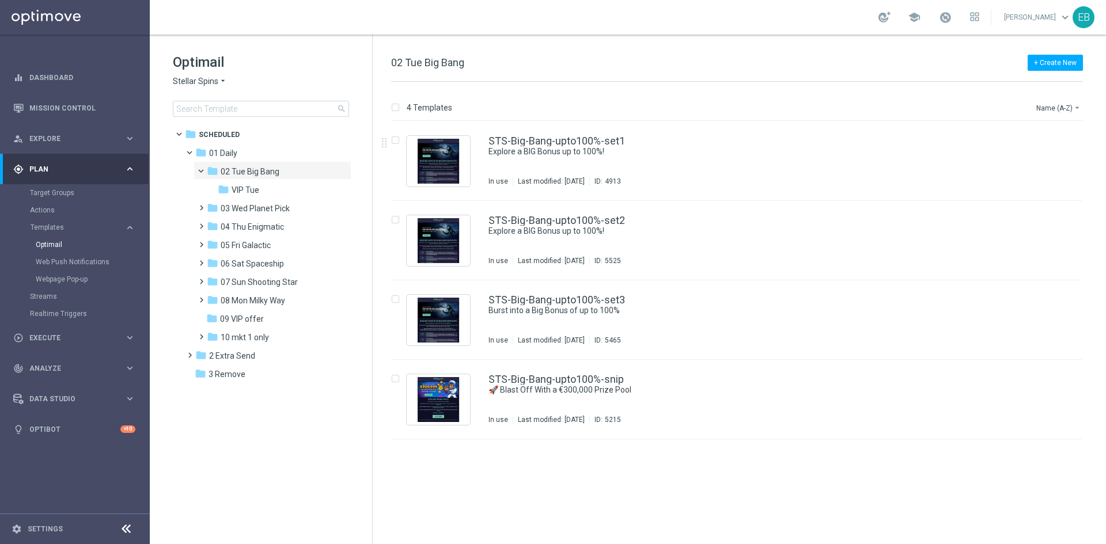
click at [206, 78] on span "Stellar Spins" at bounding box center [195, 81] width 45 height 11
click at [0, 0] on span "Jackpot [PERSON_NAME]" at bounding box center [0, 0] width 0 height 0
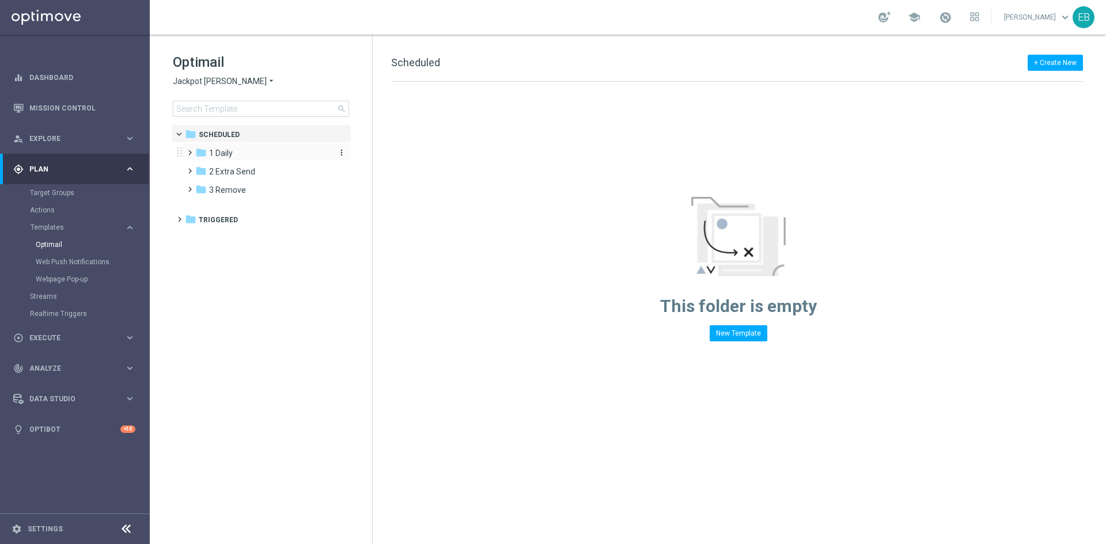
click at [267, 154] on div "folder 1 Daily" at bounding box center [261, 153] width 132 height 13
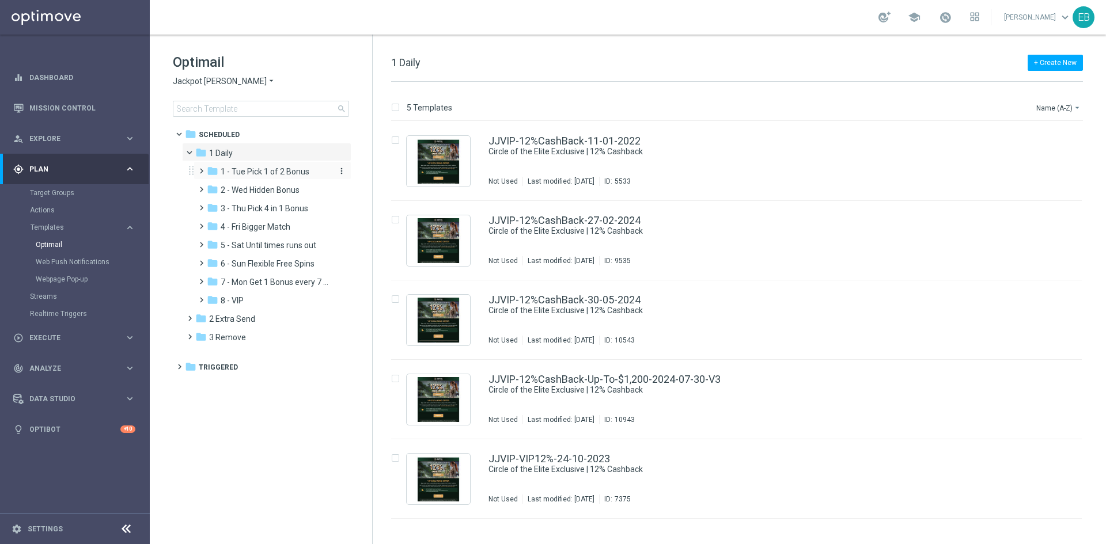
click at [284, 177] on div "folder 1 - Tue Pick 1 of 2 Bonus" at bounding box center [268, 171] width 123 height 13
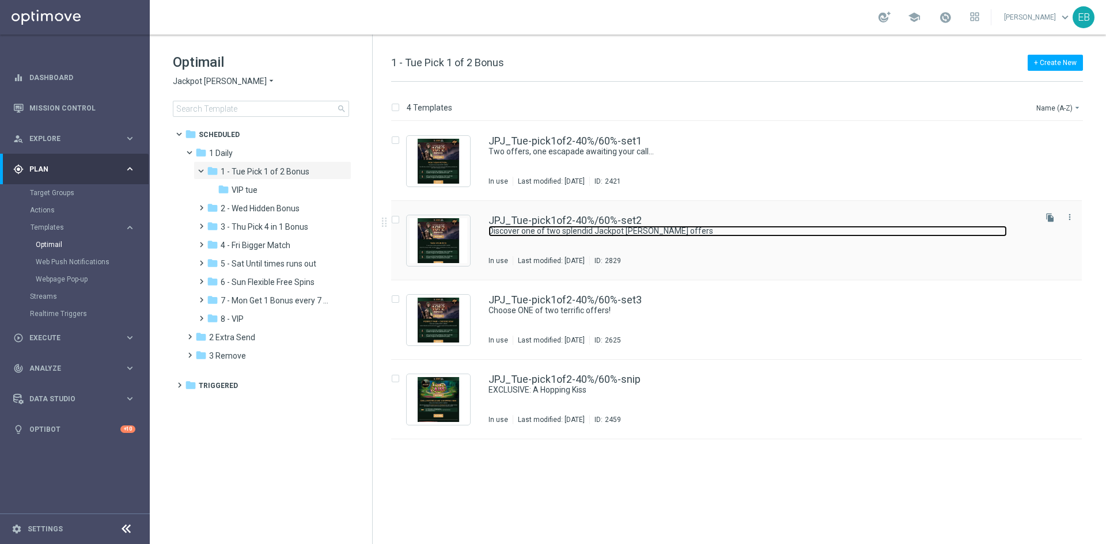
click at [793, 226] on link "Discover one of two splendid Jackpot [PERSON_NAME] offers" at bounding box center [747, 231] width 518 height 11
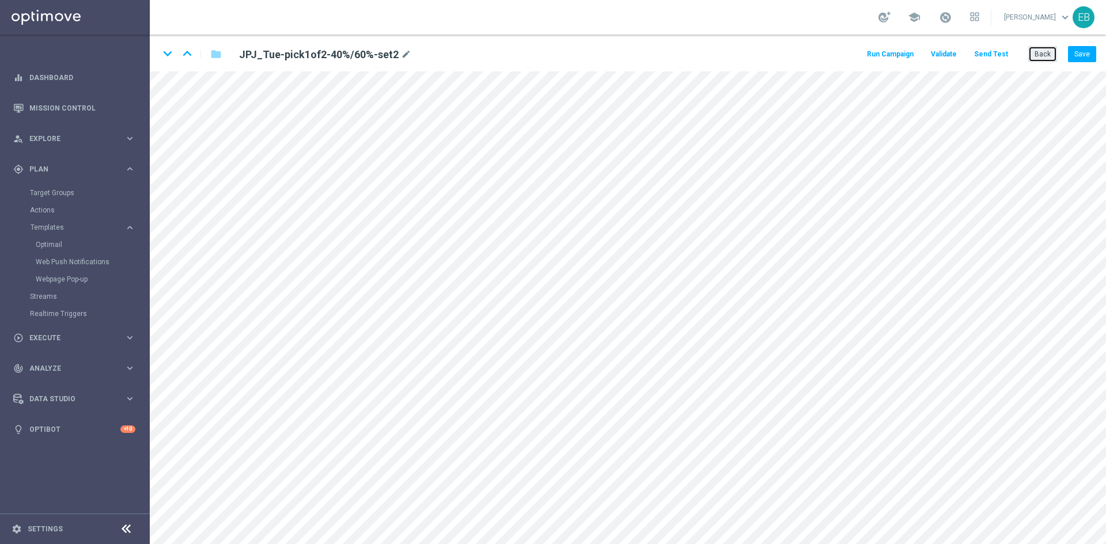
click at [1043, 60] on button "Back" at bounding box center [1042, 54] width 29 height 16
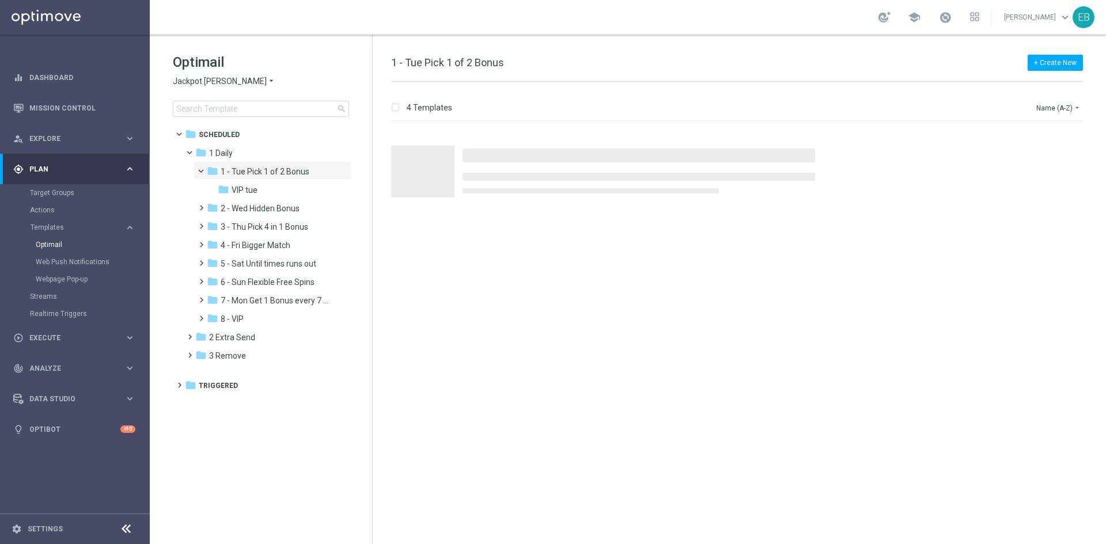
click at [193, 75] on div "Optimail Jackpot [PERSON_NAME] arrow_drop_down × Jackpot [PERSON_NAME] search" at bounding box center [272, 85] width 199 height 64
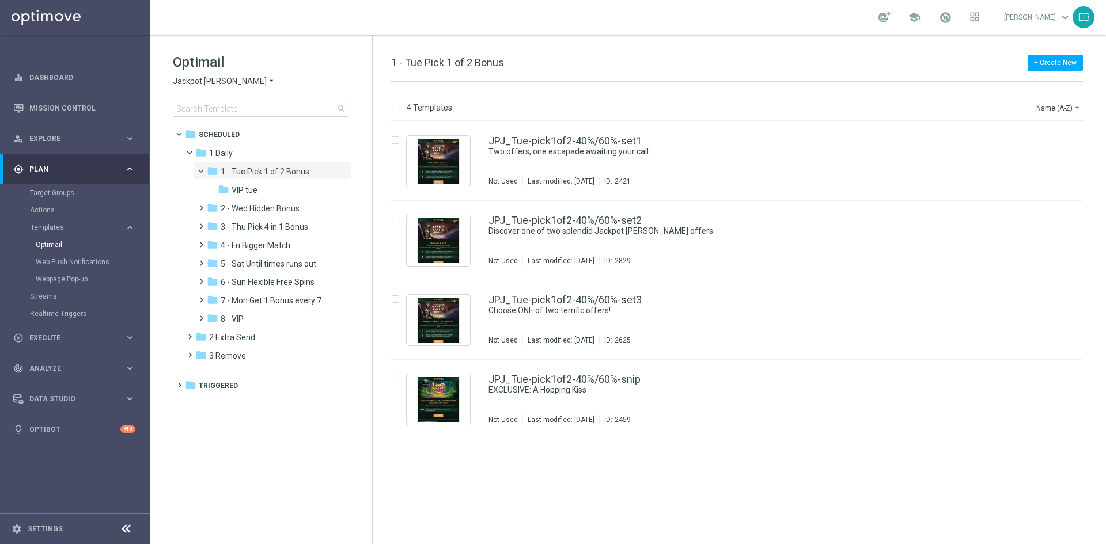
click at [192, 76] on span "Jackpot [PERSON_NAME]" at bounding box center [220, 81] width 94 height 11
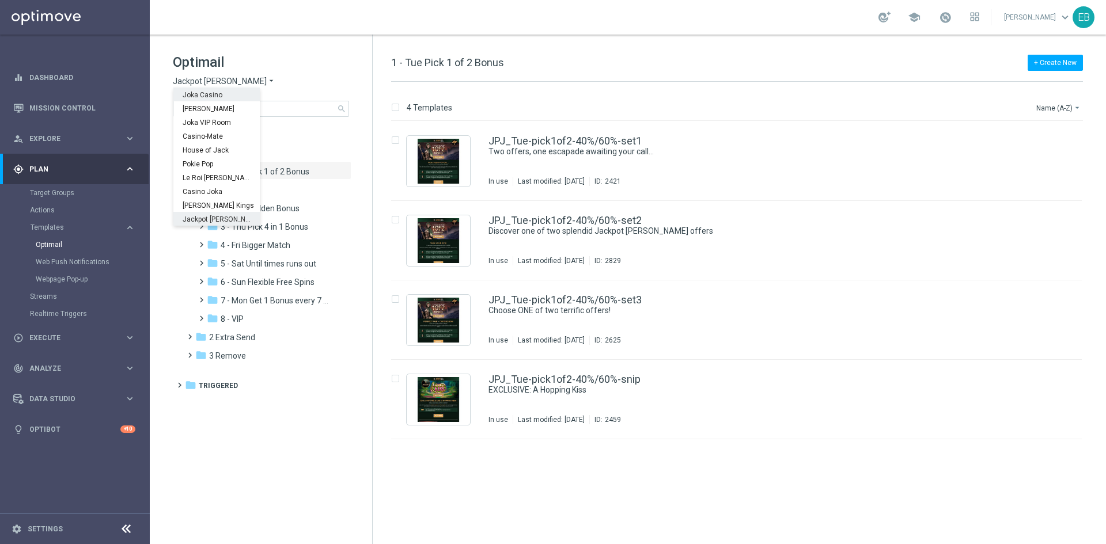
click at [235, 95] on div "Joka Casino" at bounding box center [216, 95] width 86 height 14
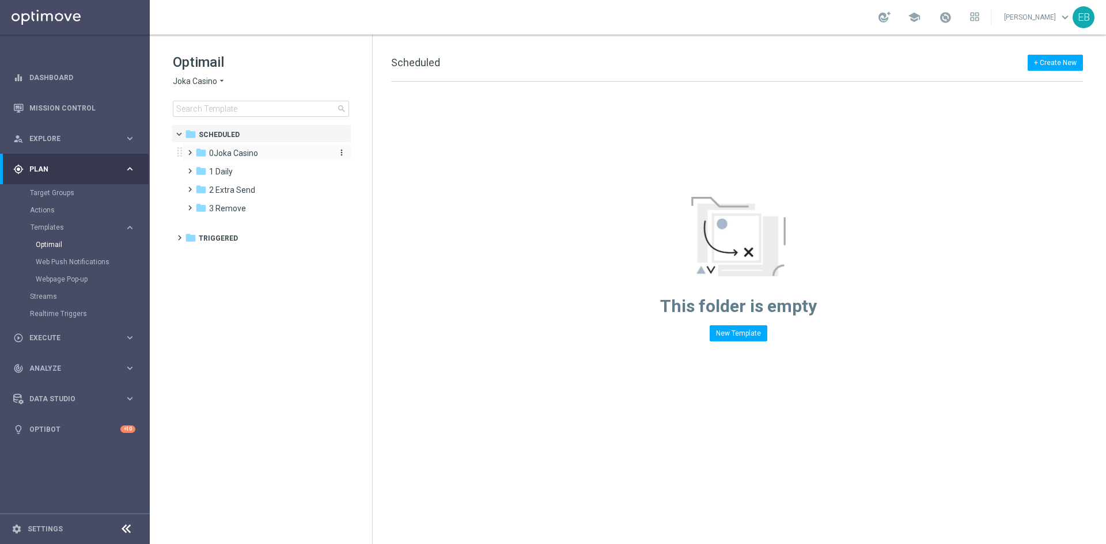
click at [271, 153] on div "folder [GEOGRAPHIC_DATA]" at bounding box center [261, 153] width 132 height 13
click at [260, 176] on div "folder 1- Daily" at bounding box center [268, 171] width 123 height 13
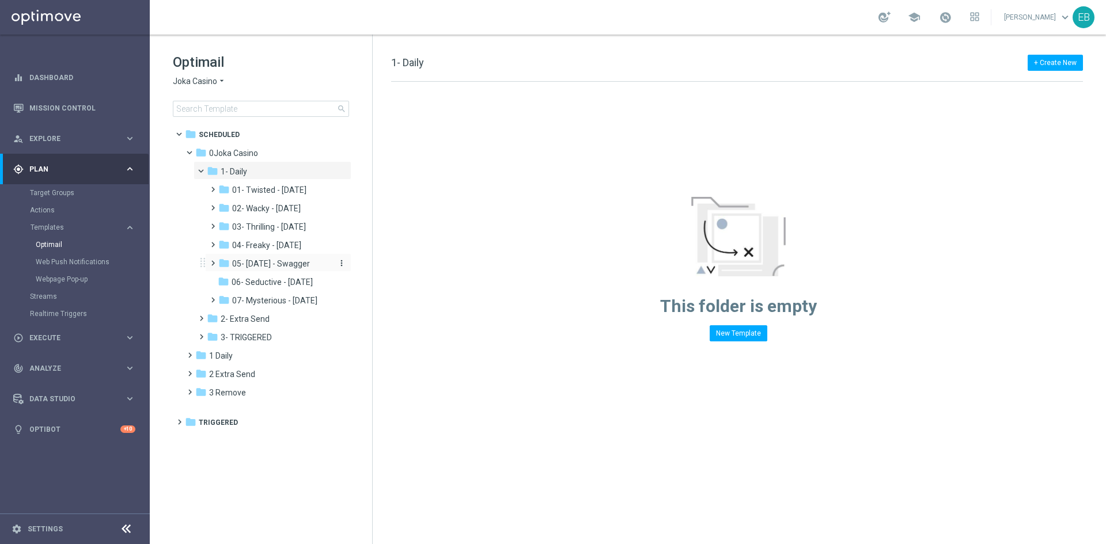
click at [299, 264] on span "05- [DATE] - Swagger" at bounding box center [271, 264] width 78 height 10
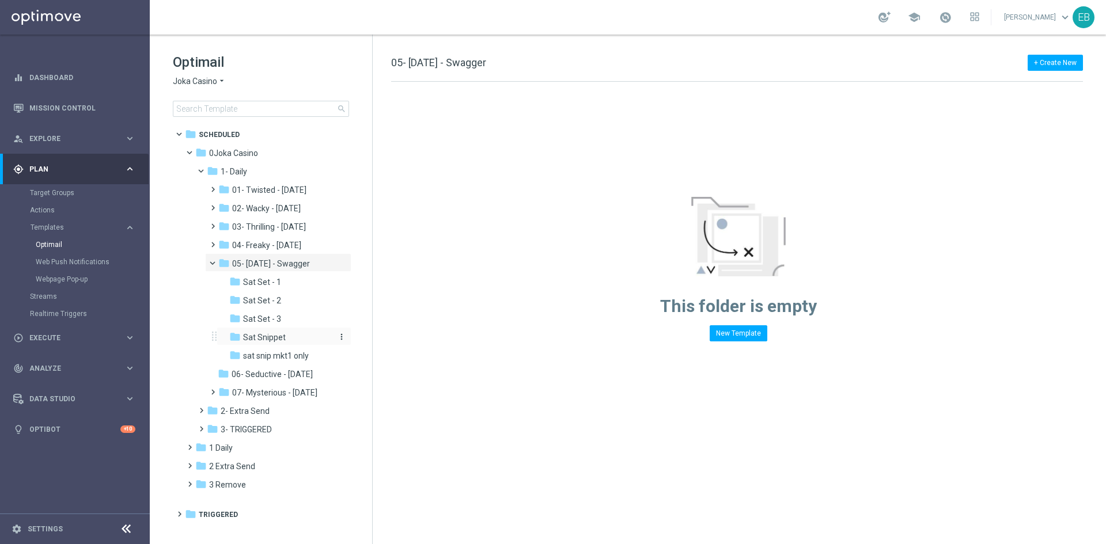
click at [313, 336] on div "folder Sat Snippet" at bounding box center [281, 337] width 104 height 13
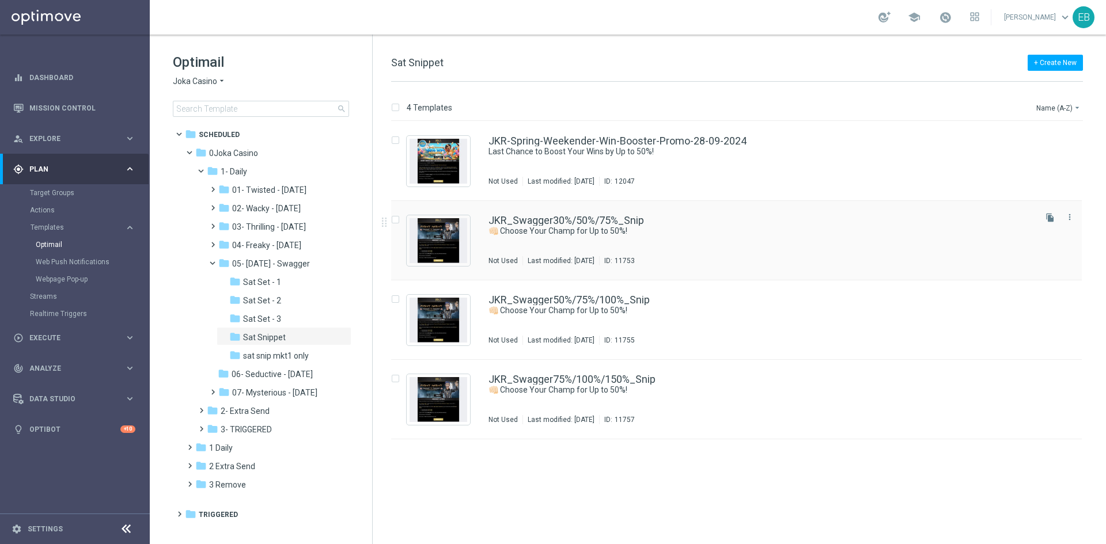
click at [740, 237] on div "JKR_Swagger30%/50%/75%_Snip 👊🏻 Choose Your Champ for Up to 50%! Not Used Last m…" at bounding box center [760, 240] width 545 height 50
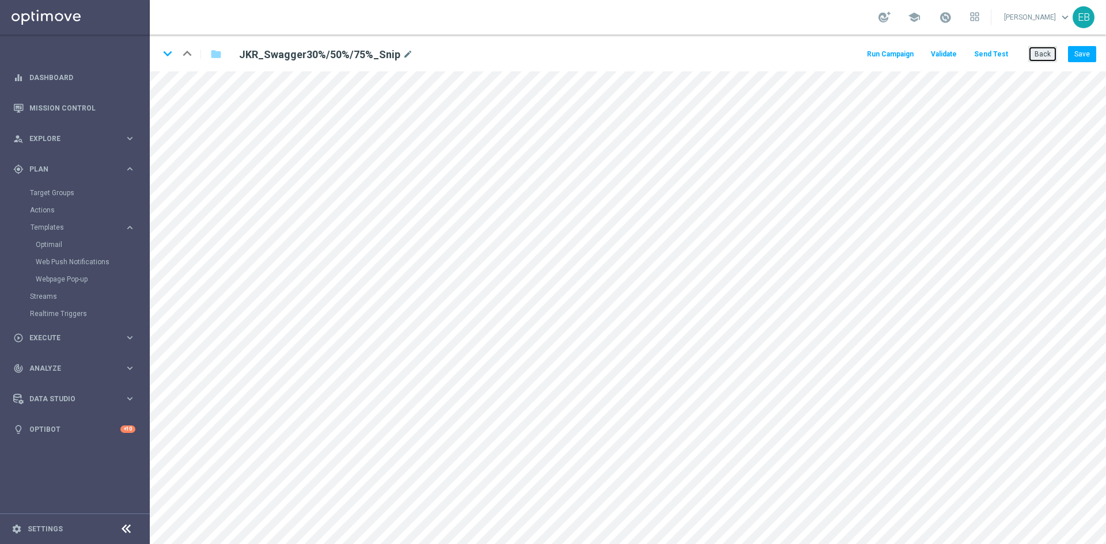
click at [1047, 57] on button "Back" at bounding box center [1042, 54] width 29 height 16
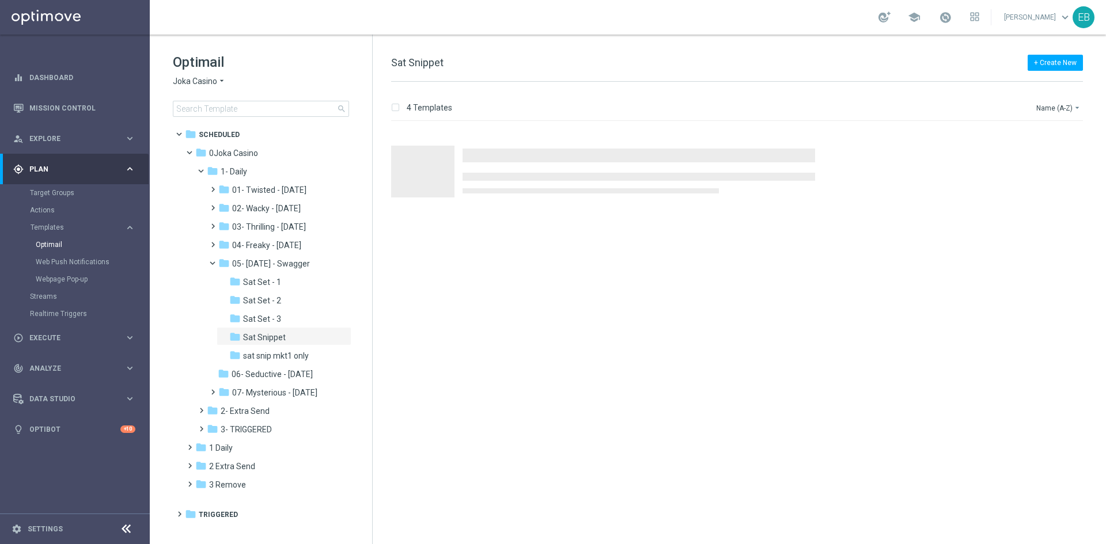
click at [218, 86] on icon "arrow_drop_down" at bounding box center [221, 81] width 9 height 11
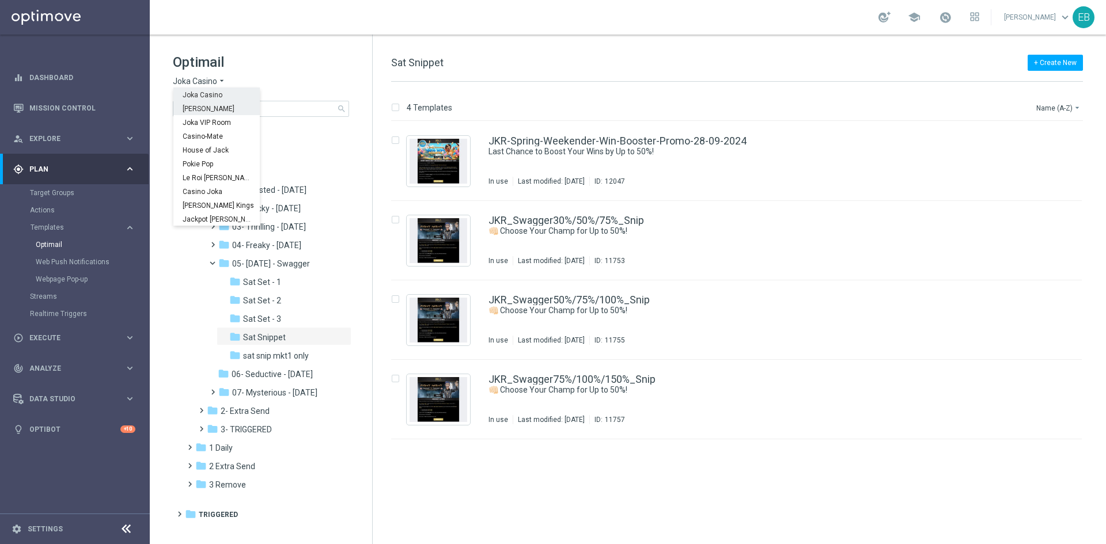
click at [0, 0] on span "[PERSON_NAME]" at bounding box center [0, 0] width 0 height 0
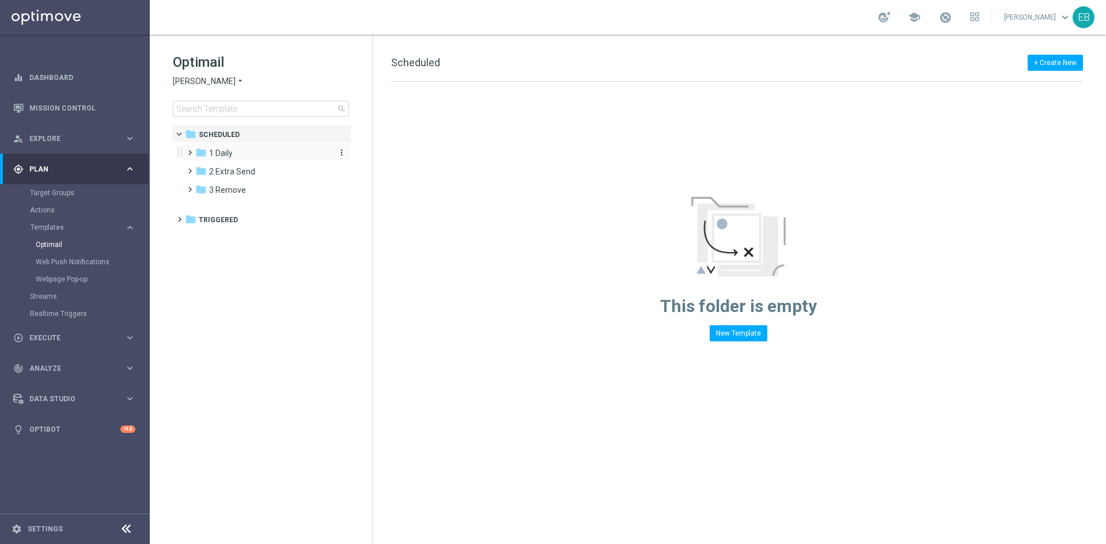
click at [225, 153] on span "1 Daily" at bounding box center [221, 153] width 24 height 10
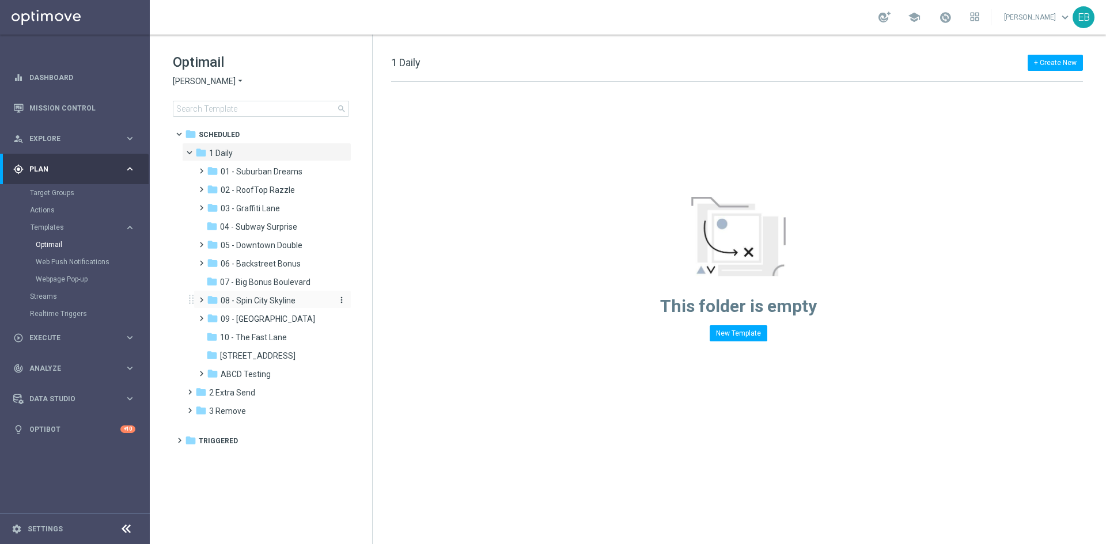
click at [276, 303] on span "08 - Spin City Skyline" at bounding box center [258, 300] width 75 height 10
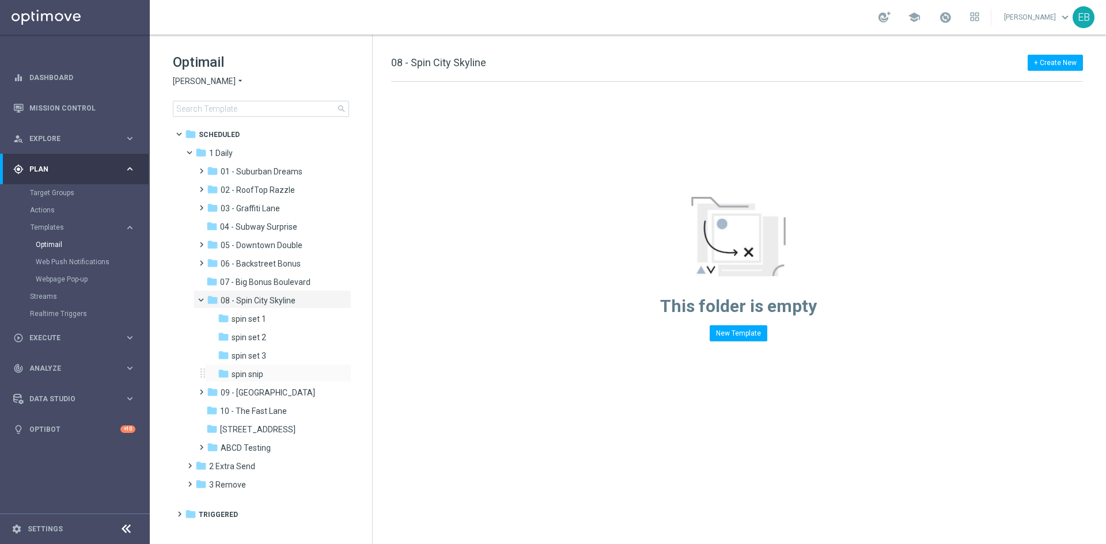
click at [269, 364] on div "folder spin snip more_vert" at bounding box center [278, 373] width 146 height 18
click at [263, 378] on span "spin snip" at bounding box center [247, 374] width 32 height 10
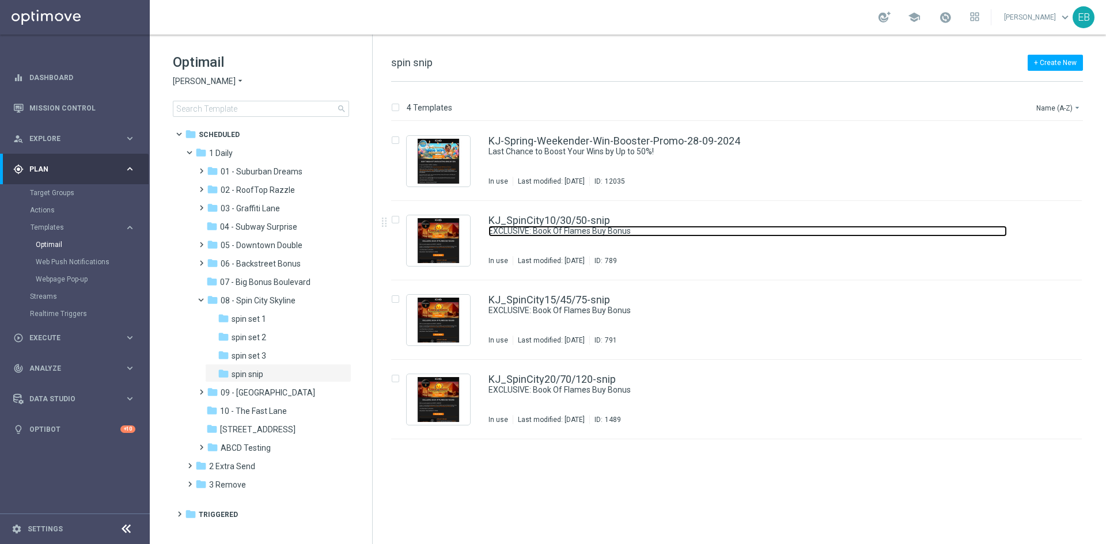
click at [650, 226] on link "EXCLUSIVE: Book Of Flames Buy Bonus" at bounding box center [747, 231] width 518 height 11
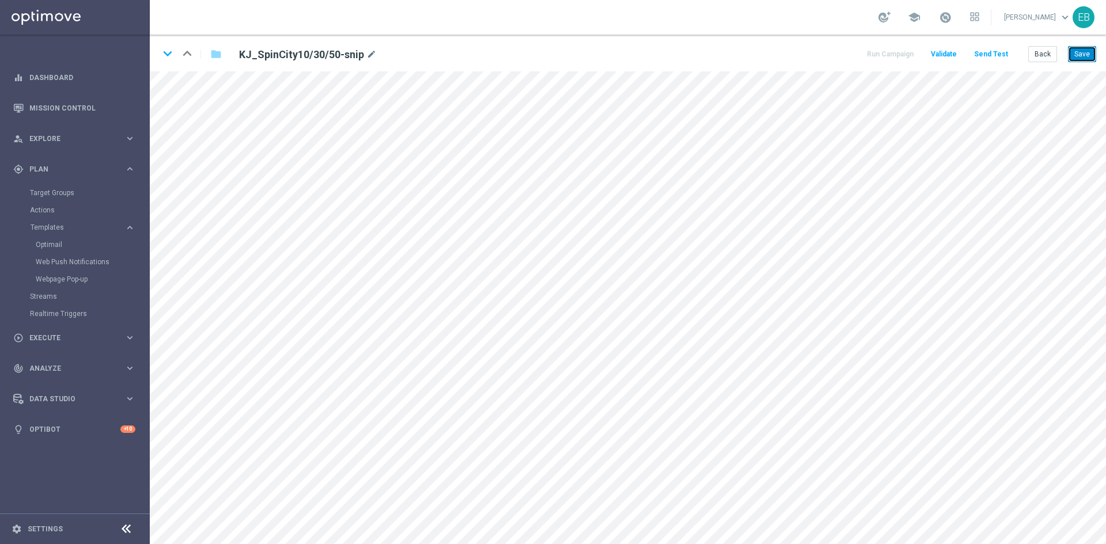
click at [1082, 60] on button "Save" at bounding box center [1082, 54] width 28 height 16
click at [171, 60] on icon "keyboard_arrow_down" at bounding box center [167, 53] width 17 height 17
click at [1073, 51] on button "Save" at bounding box center [1082, 54] width 28 height 16
click at [172, 59] on icon "keyboard_arrow_down" at bounding box center [167, 53] width 17 height 17
click at [1080, 54] on button "Save" at bounding box center [1082, 54] width 28 height 16
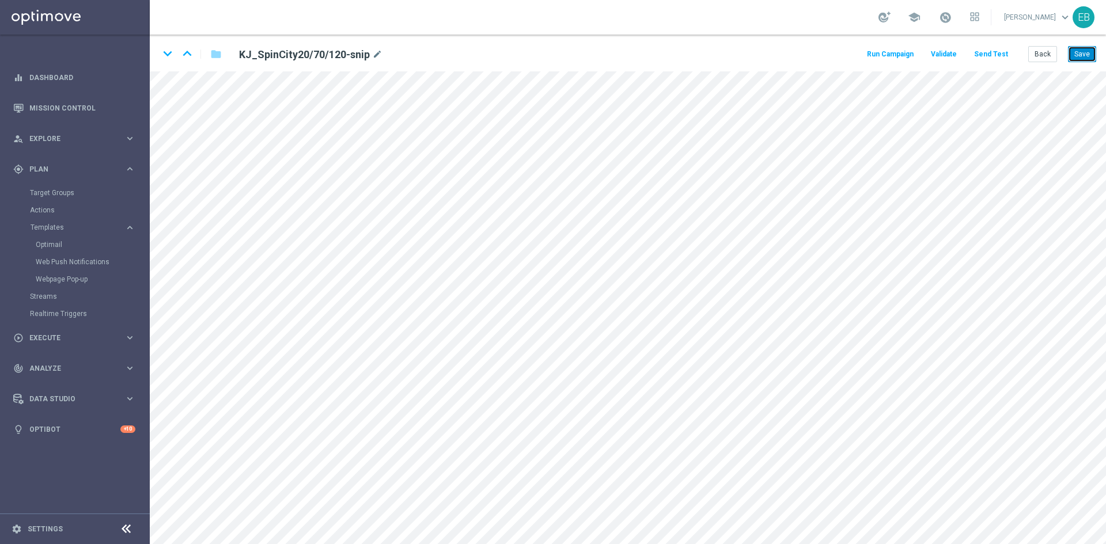
click at [1082, 50] on button "Save" at bounding box center [1082, 54] width 28 height 16
click at [1044, 54] on button "Back" at bounding box center [1042, 54] width 29 height 16
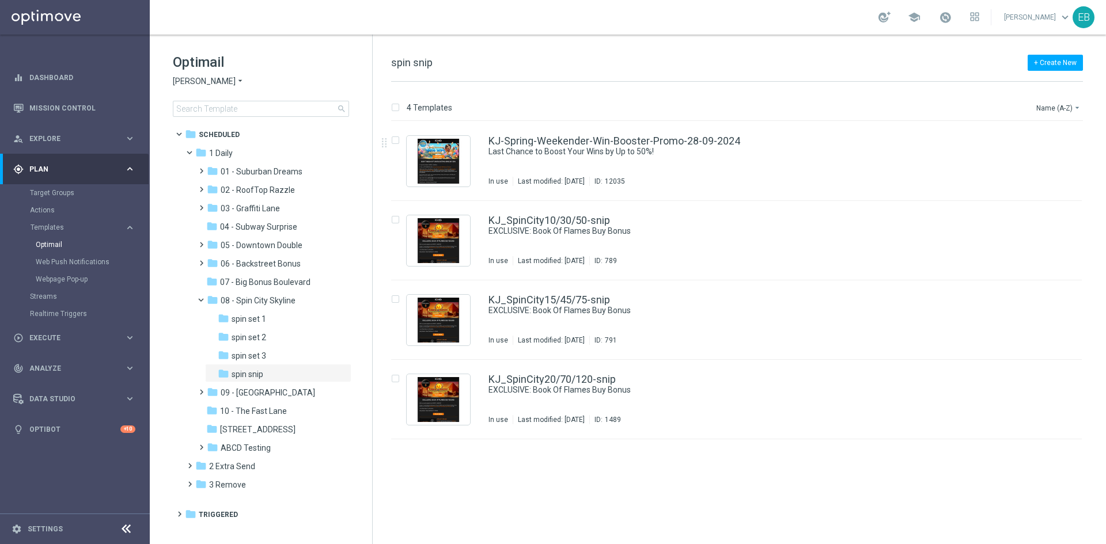
click at [203, 76] on span "[PERSON_NAME]" at bounding box center [204, 81] width 63 height 11
click at [0, 0] on span "[PERSON_NAME] Kings" at bounding box center [0, 0] width 0 height 0
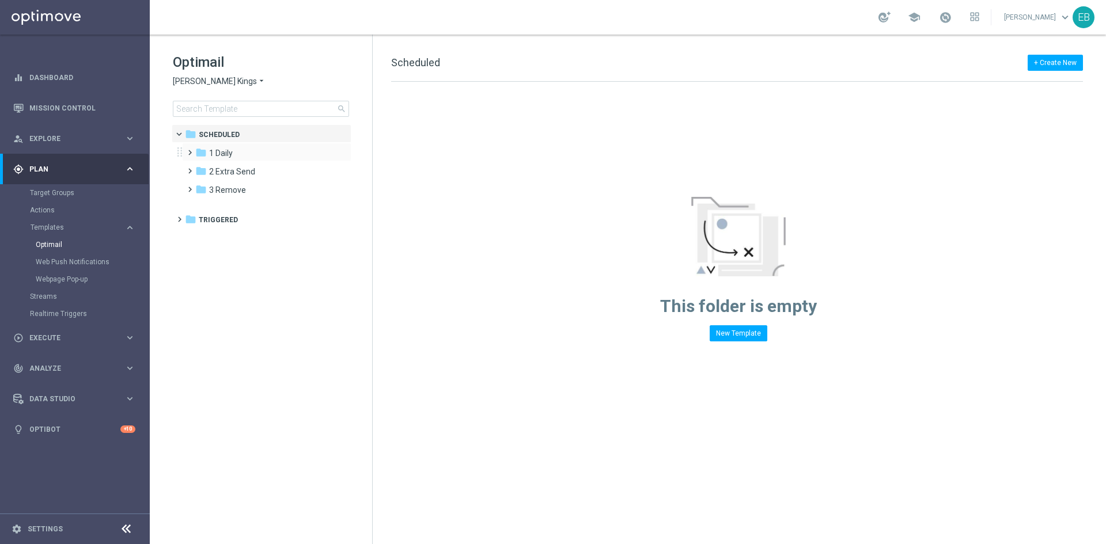
click at [256, 144] on div "folder 1 Daily more_vert" at bounding box center [266, 152] width 169 height 18
drag, startPoint x: 253, startPoint y: 146, endPoint x: 258, endPoint y: 149, distance: 5.9
click at [252, 146] on div "folder 1 Daily more_vert" at bounding box center [266, 152] width 169 height 18
click at [244, 154] on div "folder 1 Daily" at bounding box center [261, 153] width 132 height 13
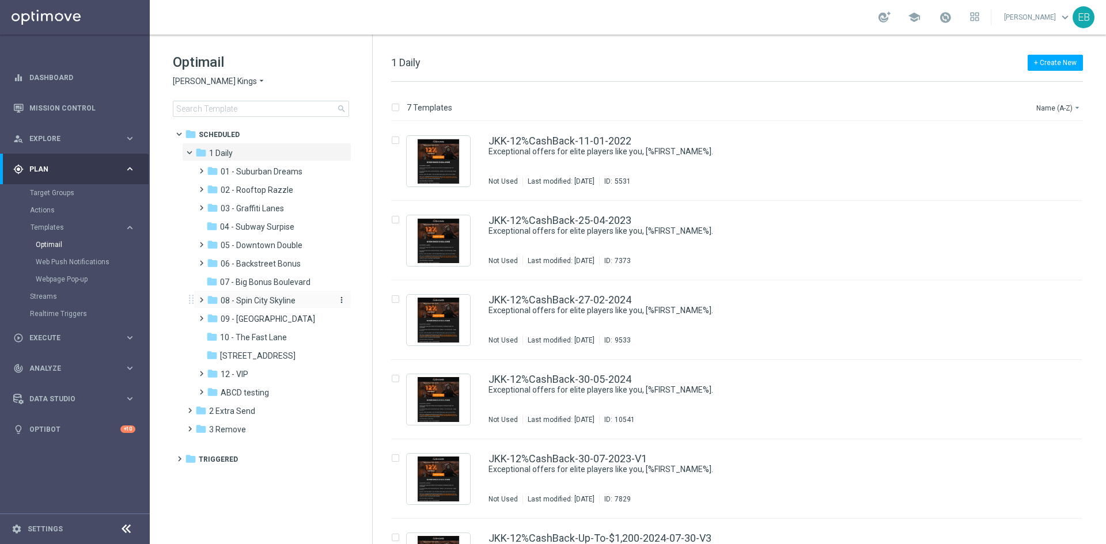
click at [250, 303] on span "08 - Spin City Skyline" at bounding box center [258, 300] width 75 height 10
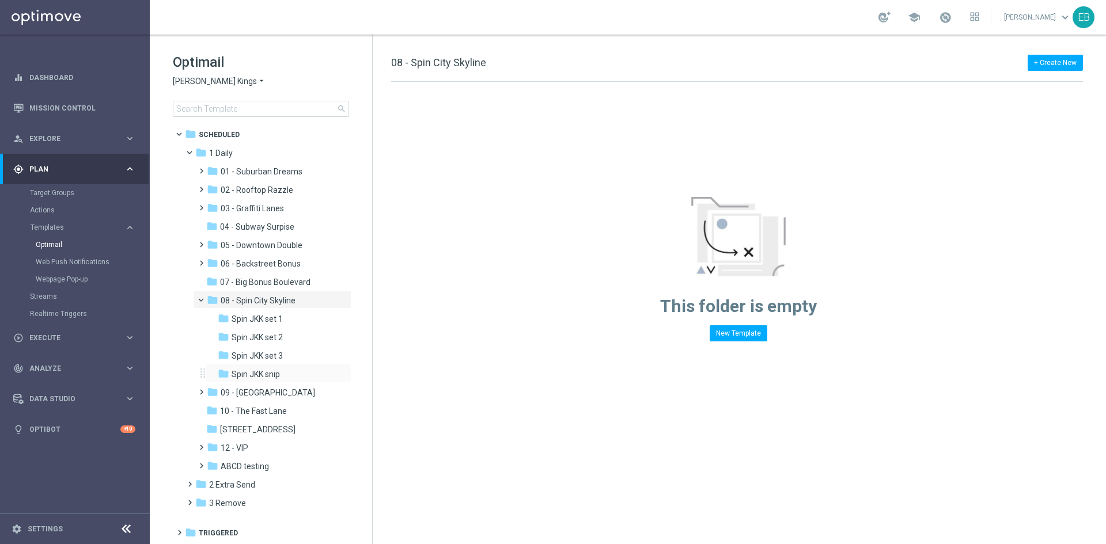
click at [296, 382] on div "folder Spin JKK snip more_vert" at bounding box center [278, 373] width 146 height 18
click at [297, 380] on div "folder Spin JKK snip" at bounding box center [274, 374] width 113 height 13
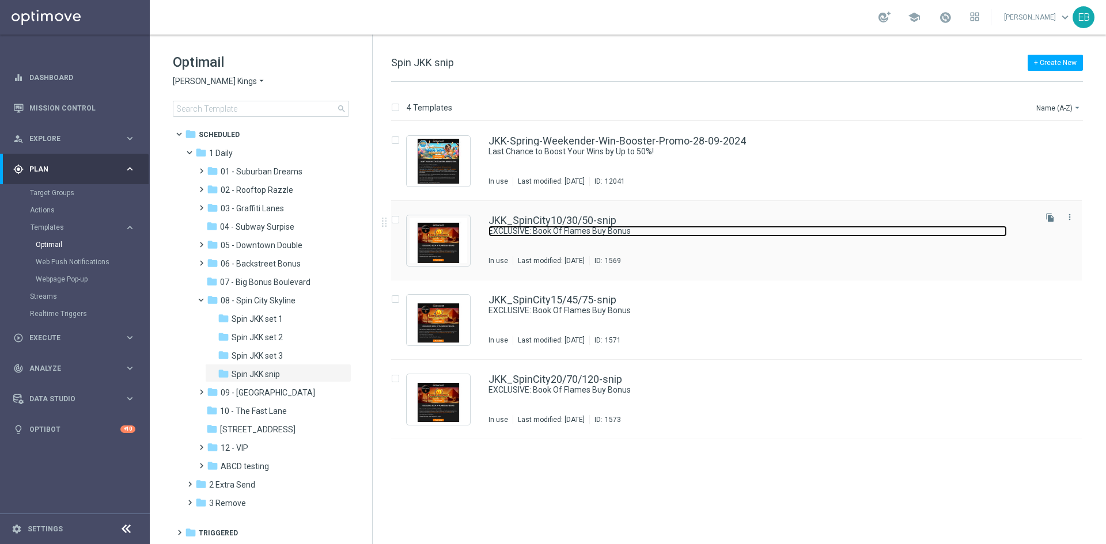
click at [703, 233] on link "EXCLUSIVE: Book Of Flames Buy Bonus" at bounding box center [747, 231] width 518 height 11
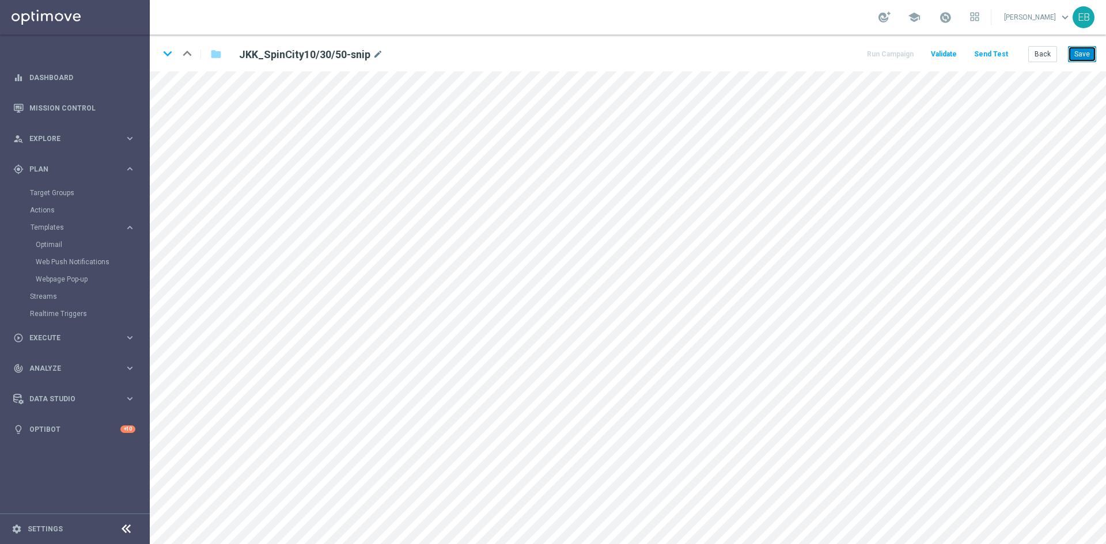
click at [1080, 56] on button "Save" at bounding box center [1082, 54] width 28 height 16
click at [170, 51] on icon "keyboard_arrow_down" at bounding box center [167, 53] width 17 height 17
click at [1078, 51] on button "Save" at bounding box center [1082, 54] width 28 height 16
click at [166, 55] on icon "keyboard_arrow_down" at bounding box center [167, 53] width 17 height 17
click at [1078, 57] on button "Save" at bounding box center [1082, 54] width 28 height 16
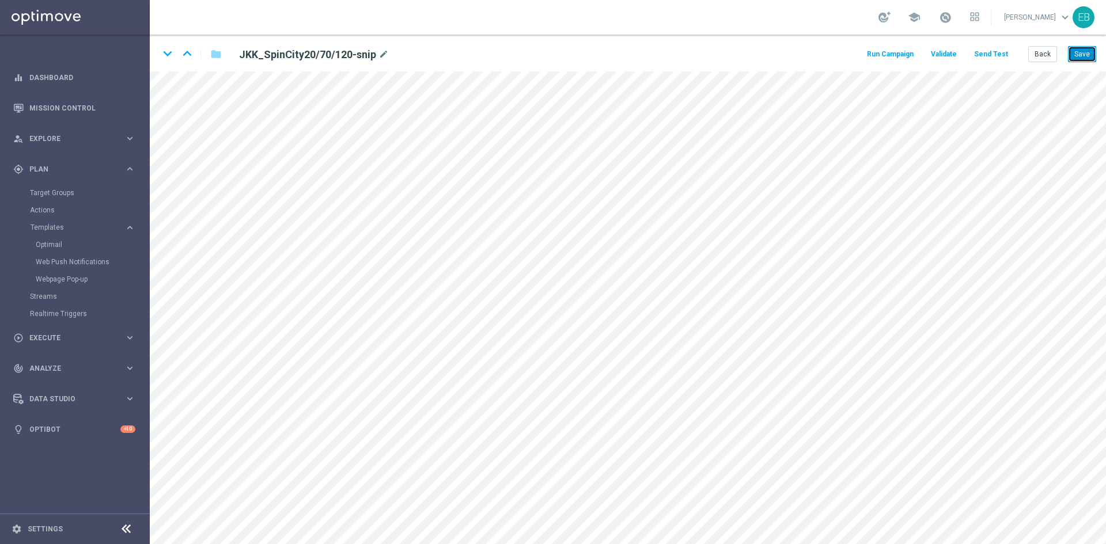
click at [1083, 57] on button "Save" at bounding box center [1082, 54] width 28 height 16
click at [1038, 56] on button "Back" at bounding box center [1042, 54] width 29 height 16
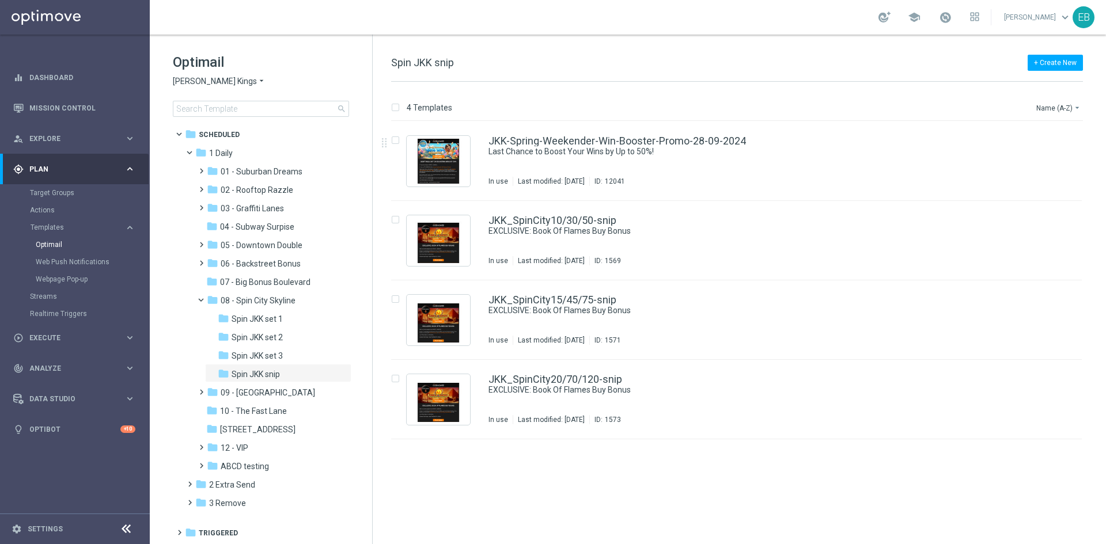
click at [193, 77] on span "[PERSON_NAME] Kings" at bounding box center [215, 81] width 84 height 11
click at [212, 213] on div "Jackpot [PERSON_NAME]" at bounding box center [216, 219] width 86 height 14
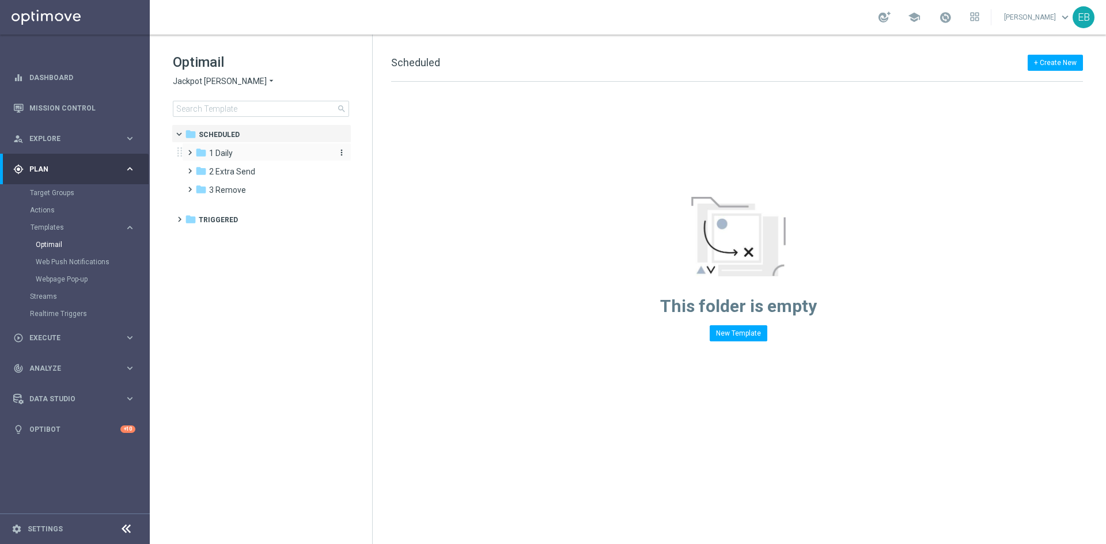
click at [246, 149] on div "folder 1 Daily" at bounding box center [261, 153] width 132 height 13
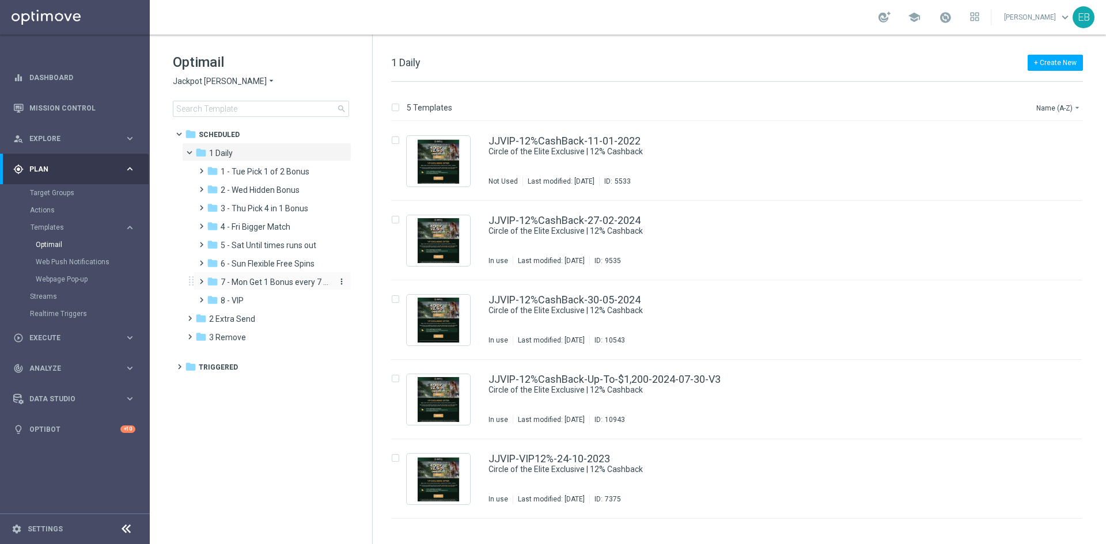
click at [295, 280] on span "7 - Mon Get 1 Bonus every 7 Hours" at bounding box center [275, 282] width 109 height 10
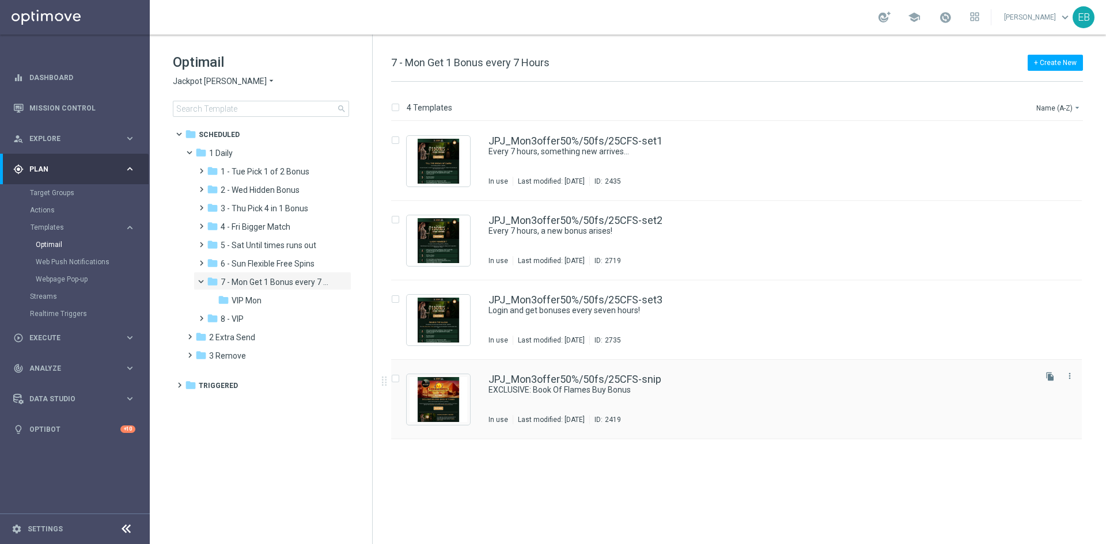
click at [673, 413] on div "JPJ_Mon3offer50%/50fs/25CFS-snip EXCLUSIVE: Book Of Flames Buy Bonus In use Las…" at bounding box center [760, 399] width 545 height 50
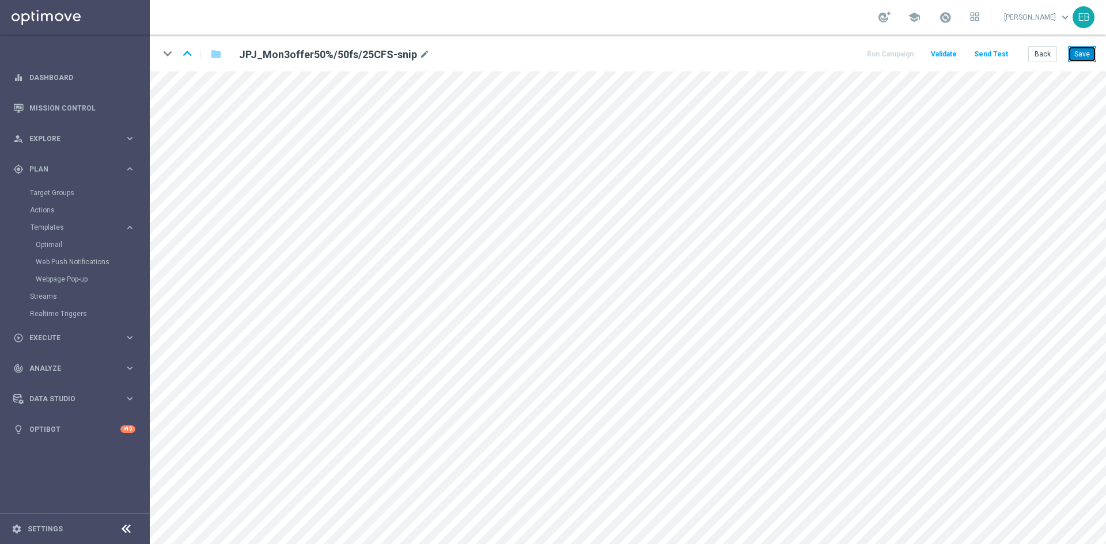
click at [1095, 53] on button "Save" at bounding box center [1082, 54] width 28 height 16
click at [1084, 55] on button "Save" at bounding box center [1082, 54] width 28 height 16
click at [1053, 58] on button "Back" at bounding box center [1042, 54] width 29 height 16
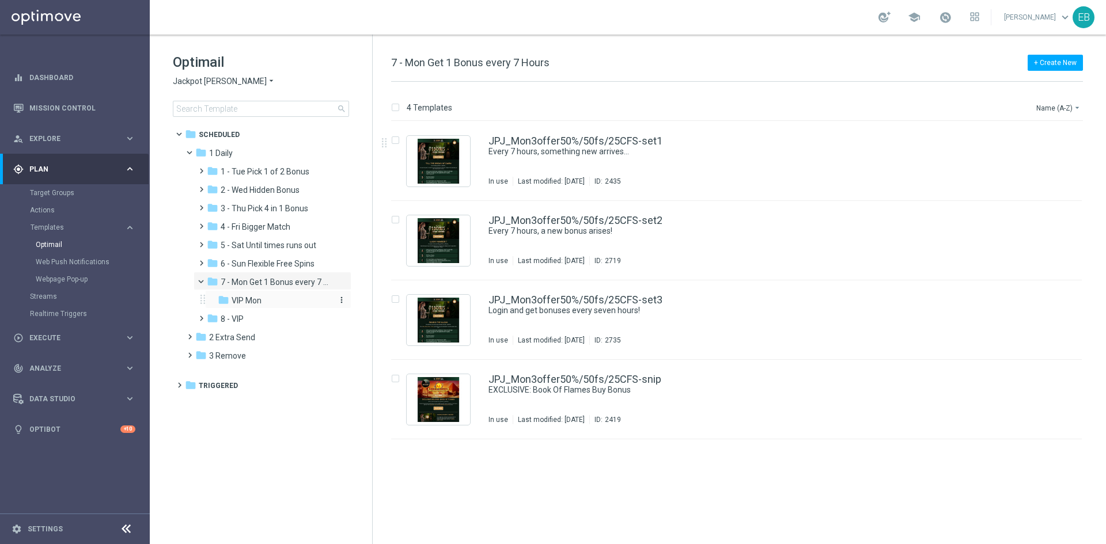
click at [263, 296] on div "folder VIP Mon" at bounding box center [274, 300] width 113 height 13
click at [749, 383] on div "JJVIP_Mon3offer50%/50fs/25CFS-snip" at bounding box center [760, 379] width 545 height 10
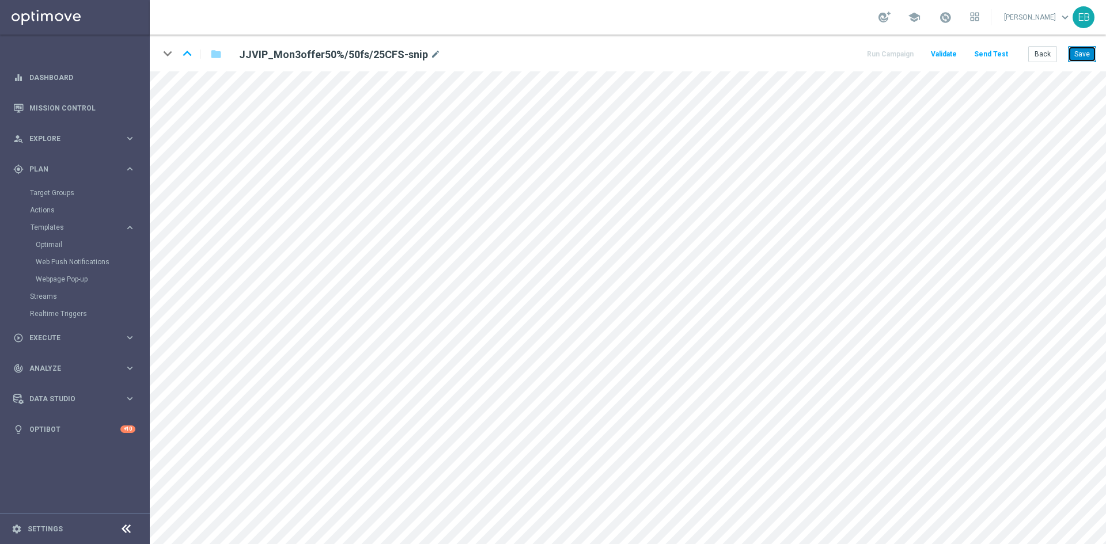
click at [1094, 51] on button "Save" at bounding box center [1082, 54] width 28 height 16
click at [1091, 53] on button "Save" at bounding box center [1082, 54] width 28 height 16
click at [1050, 55] on button "Back" at bounding box center [1042, 54] width 29 height 16
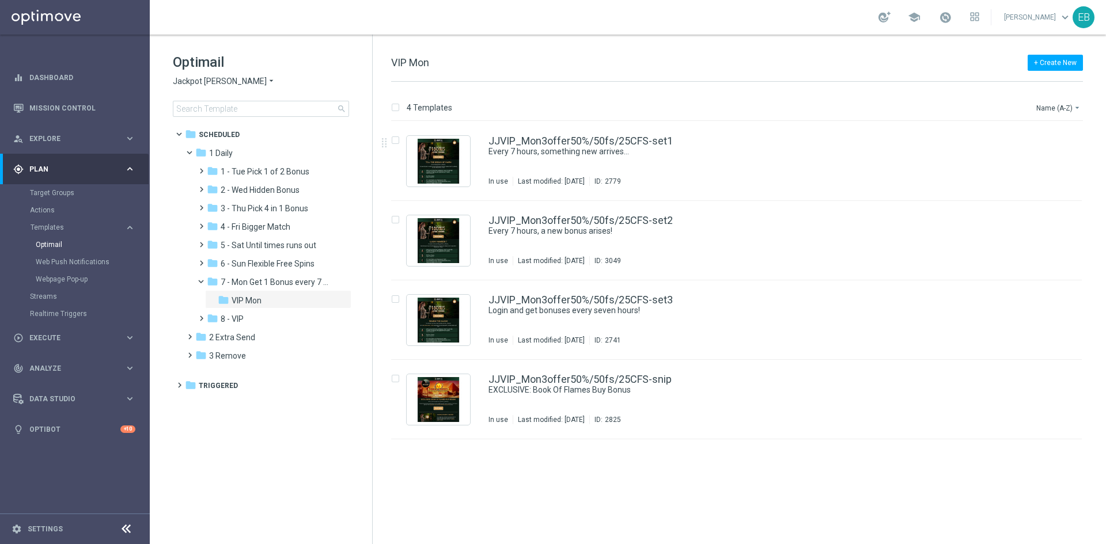
click at [206, 75] on div "Optimail Jackpot [PERSON_NAME] arrow_drop_down × Jackpot [PERSON_NAME] search" at bounding box center [272, 85] width 199 height 64
click at [193, 86] on span "Jackpot [PERSON_NAME]" at bounding box center [220, 81] width 94 height 11
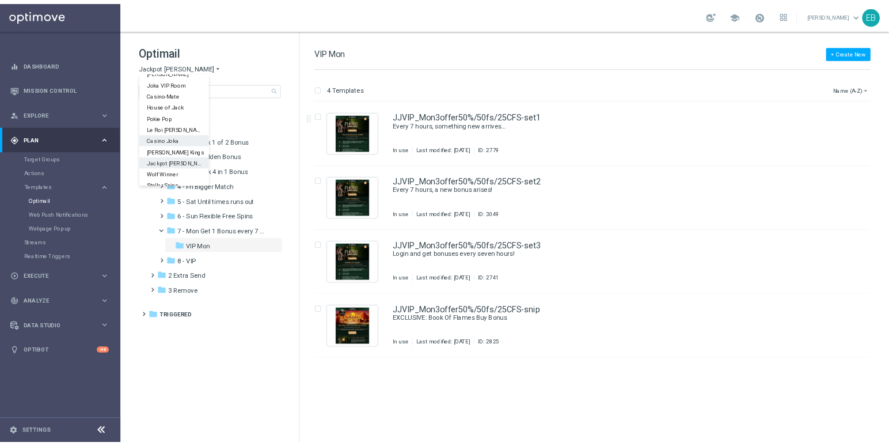
scroll to position [41, 0]
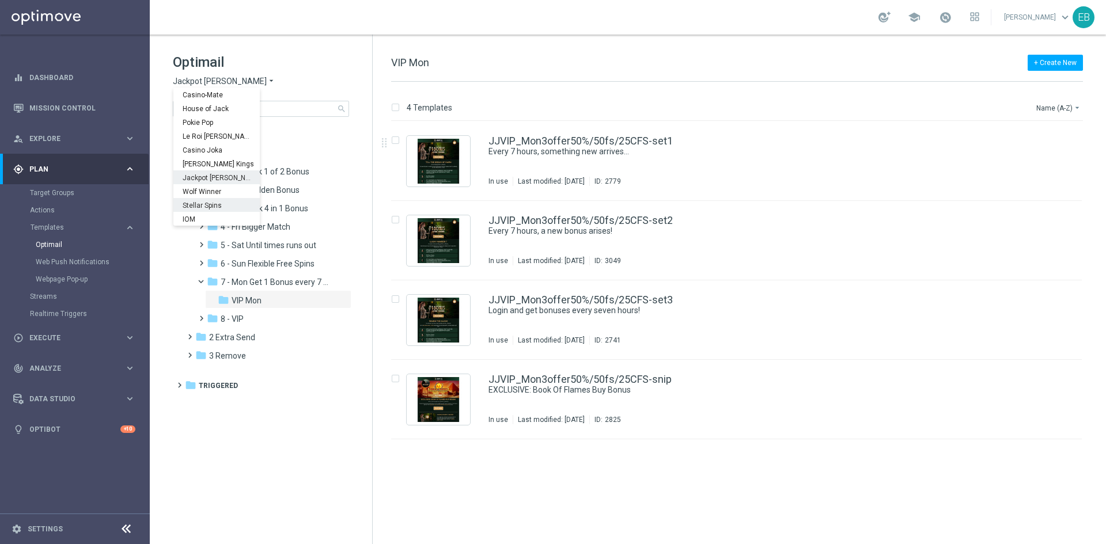
click at [0, 0] on span "Stellar Spins" at bounding box center [0, 0] width 0 height 0
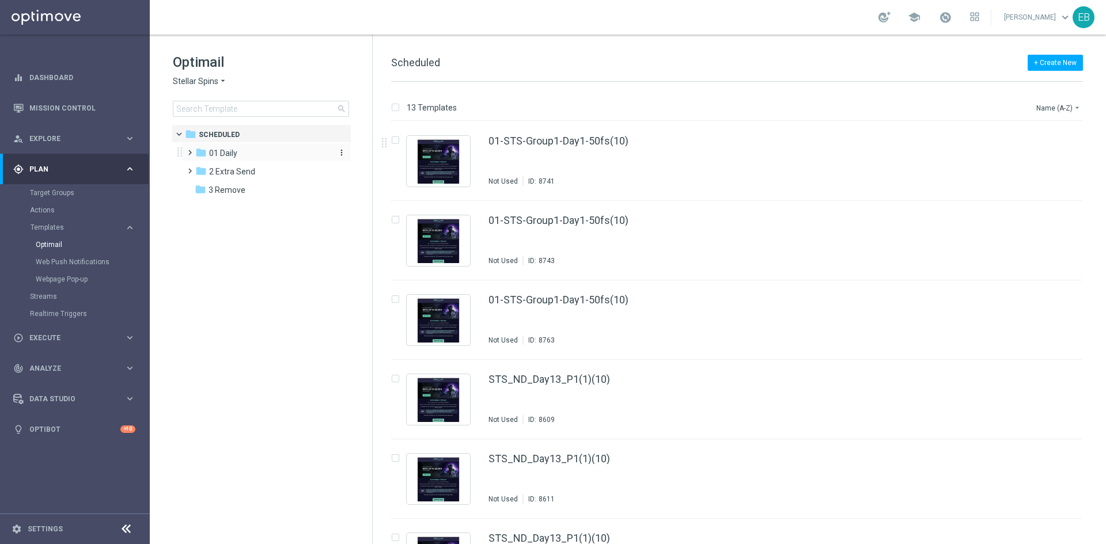
click at [282, 159] on div "folder 01 Daily" at bounding box center [261, 153] width 132 height 13
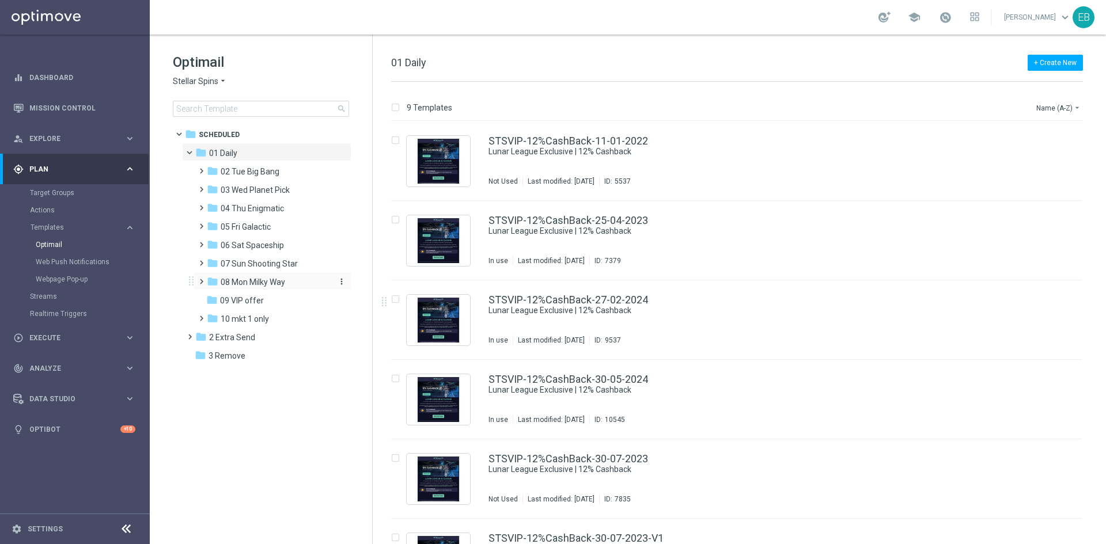
click at [275, 283] on span "08 Mon Milky Way" at bounding box center [253, 282] width 64 height 10
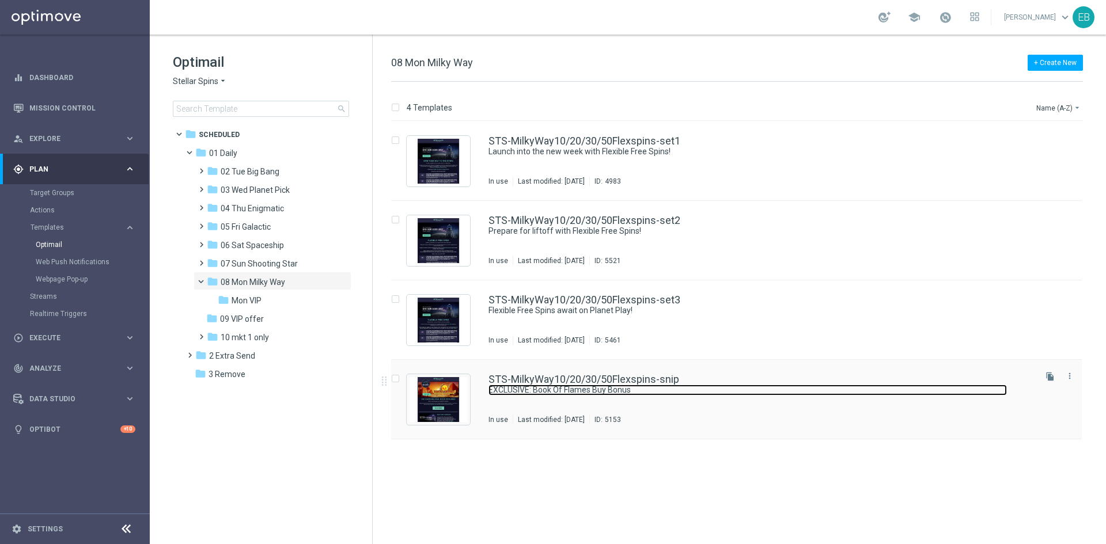
click at [737, 388] on link "EXCLUSIVE: Book Of Flames Buy Bonus" at bounding box center [747, 390] width 518 height 11
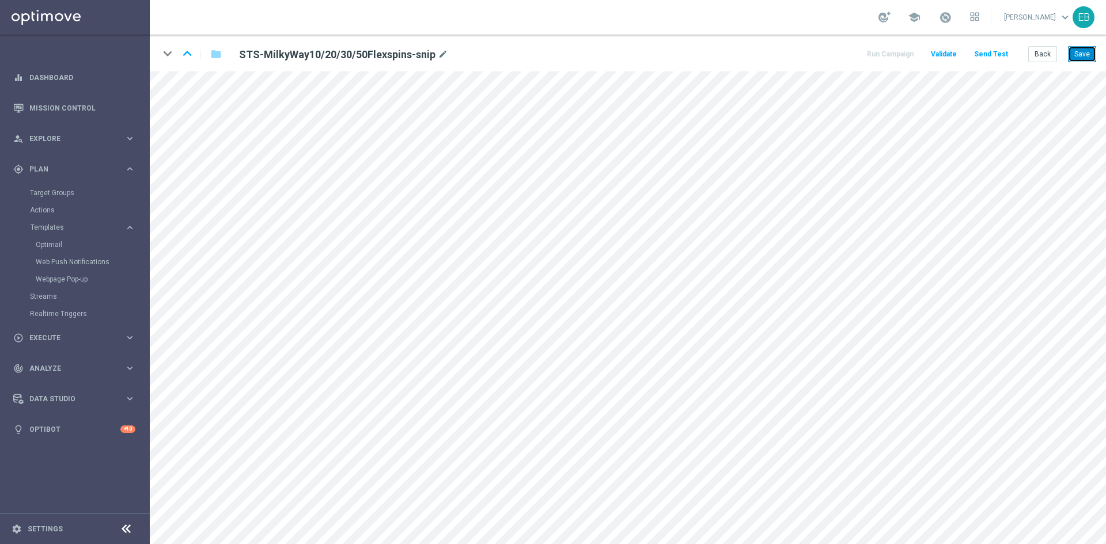
click at [1081, 54] on button "Save" at bounding box center [1082, 54] width 28 height 16
click at [1070, 54] on button "Save" at bounding box center [1082, 54] width 28 height 16
click at [1045, 56] on button "Back" at bounding box center [1042, 54] width 29 height 16
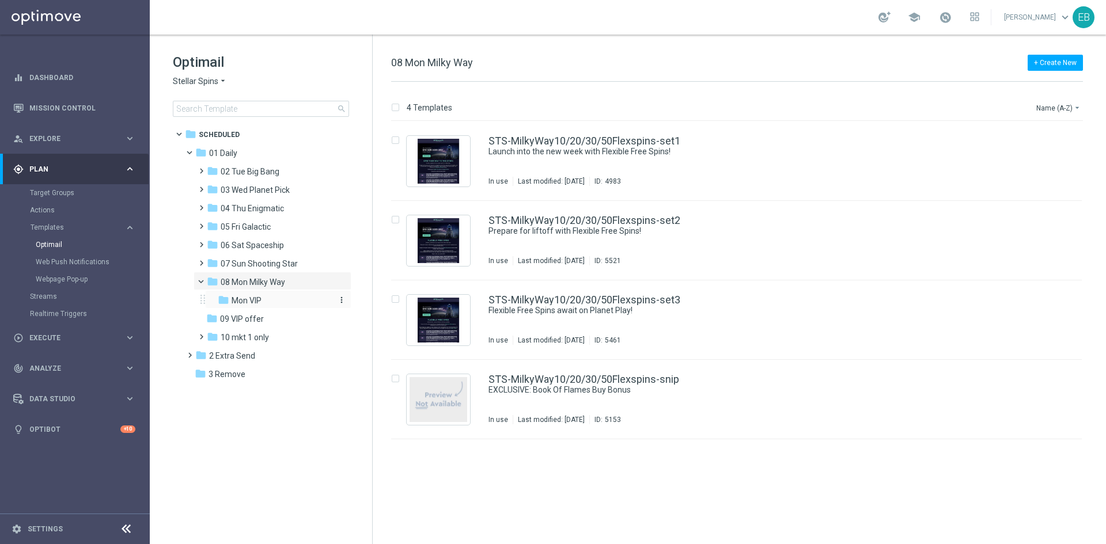
click at [277, 298] on div "folder Mon VIP" at bounding box center [274, 300] width 113 height 13
click at [816, 397] on div "STS_VIP-Milky10/20/30/50FS-snip EXCLUSIVE: Book Of Flames Buy Bonus In use Last…" at bounding box center [760, 399] width 545 height 50
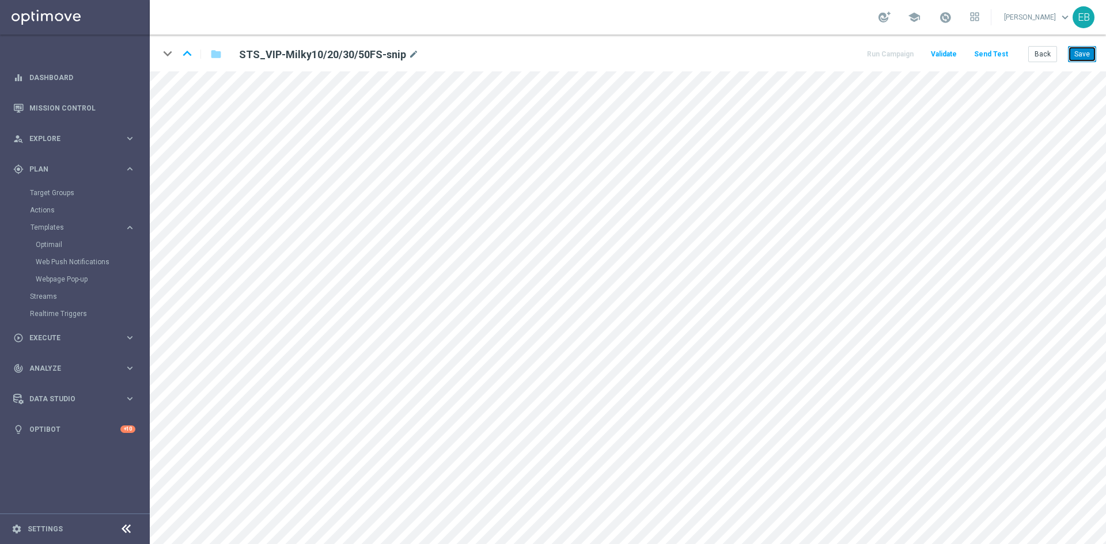
click at [1078, 56] on button "Save" at bounding box center [1082, 54] width 28 height 16
click at [1078, 57] on button "Save" at bounding box center [1082, 54] width 28 height 16
